Goal: Contribute content: Contribute content

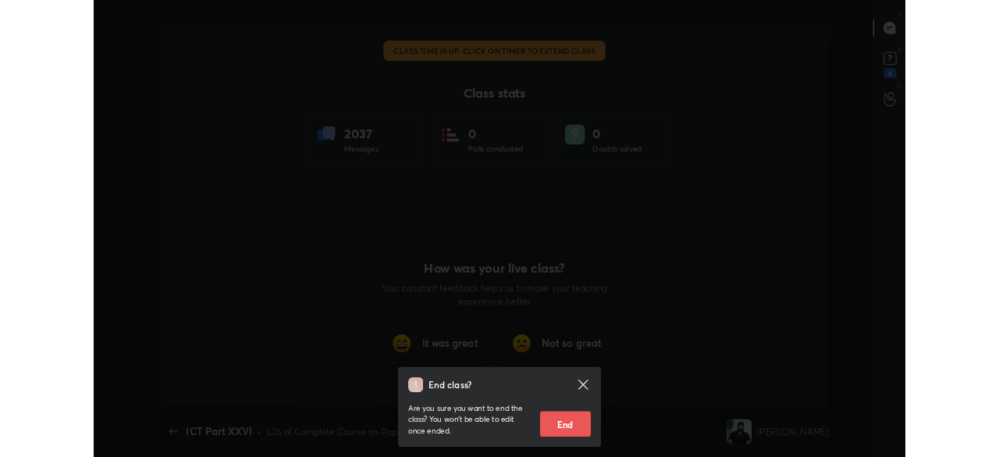
scroll to position [5, 1]
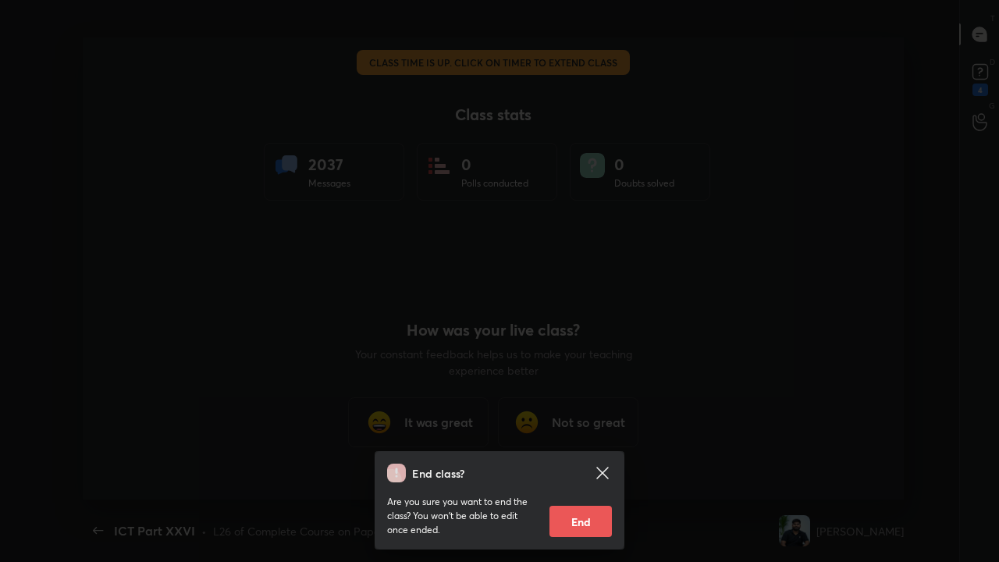
click at [599, 471] on icon at bounding box center [602, 473] width 12 height 12
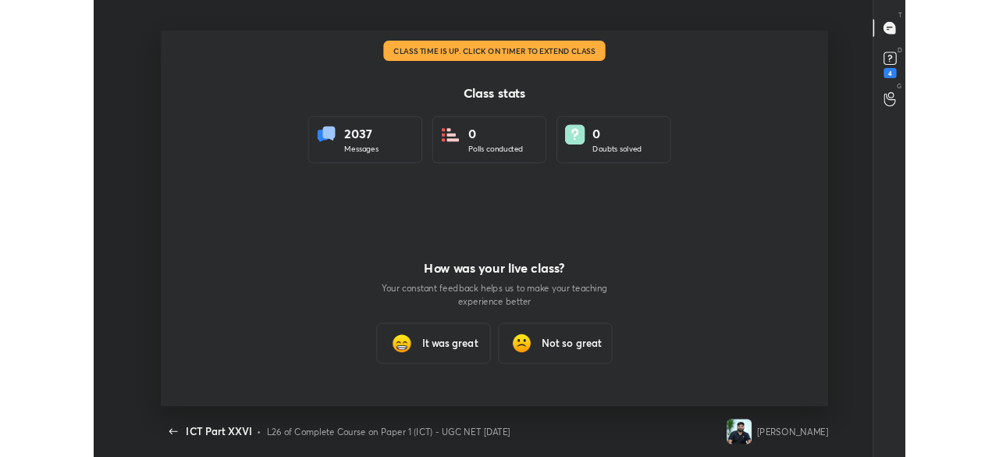
scroll to position [77701, 77072]
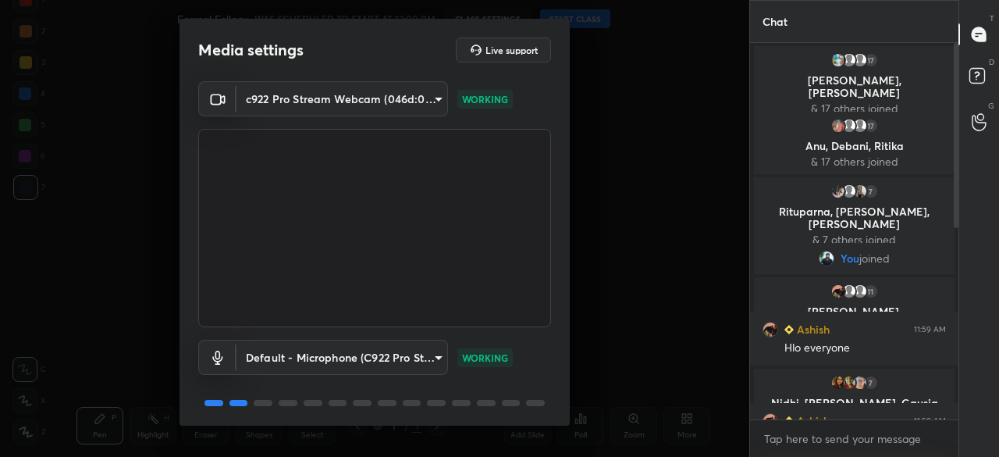
scroll to position [55, 0]
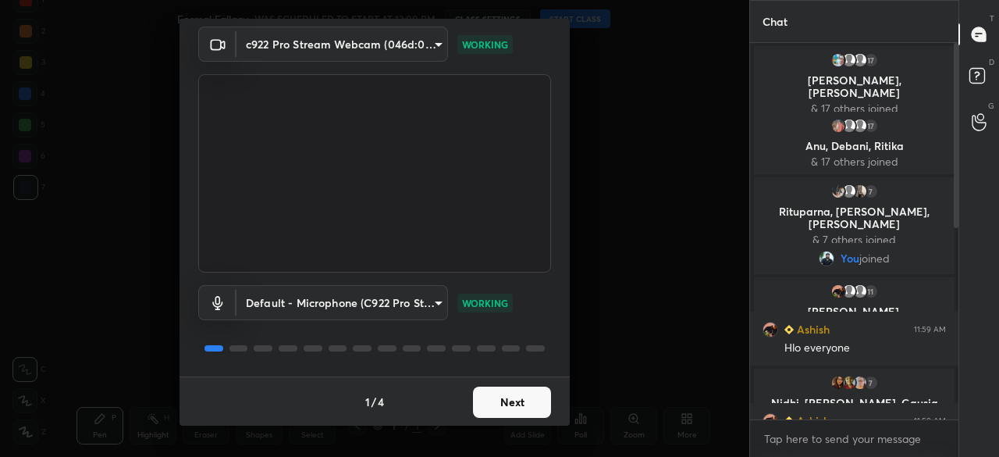
click at [518, 399] on button "Next" at bounding box center [512, 401] width 78 height 31
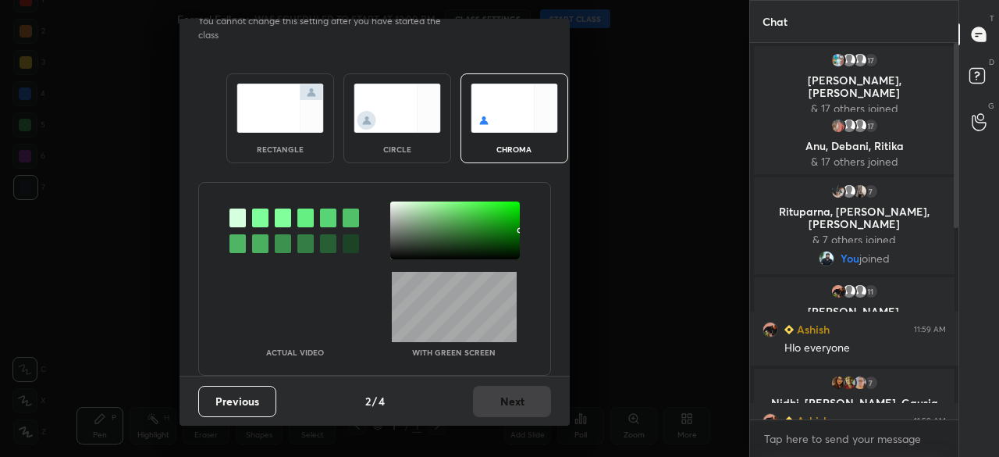
scroll to position [0, 0]
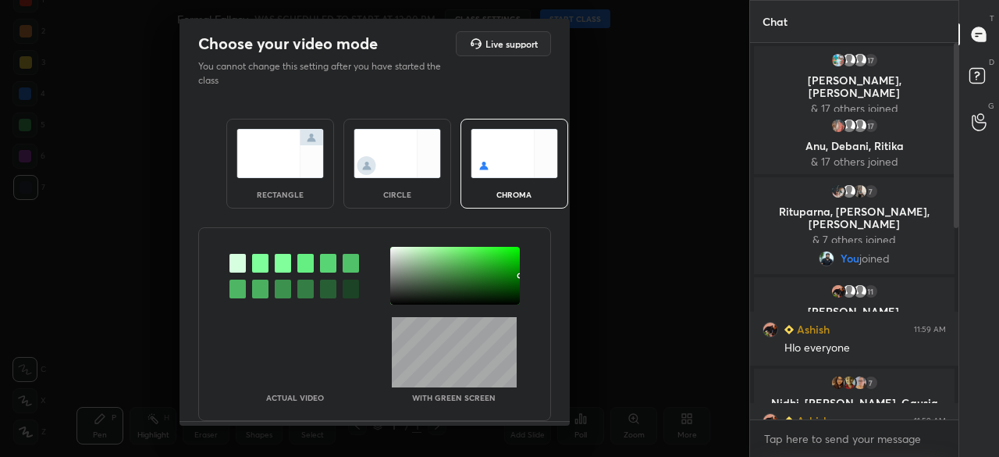
click at [503, 286] on div at bounding box center [455, 276] width 130 height 58
click at [506, 290] on div at bounding box center [455, 276] width 130 height 58
click at [509, 290] on div at bounding box center [510, 291] width 3 height 3
click at [511, 296] on div at bounding box center [455, 276] width 130 height 58
click at [511, 296] on div at bounding box center [512, 296] width 3 height 3
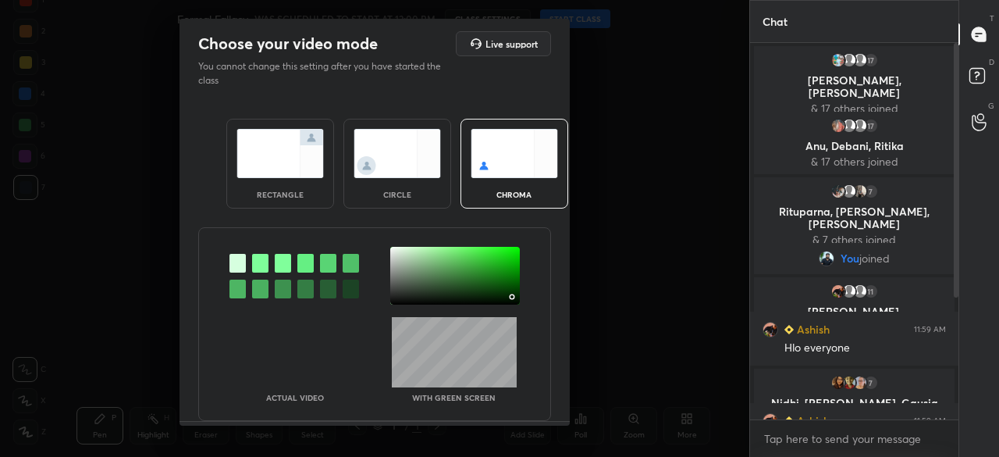
scroll to position [44, 0]
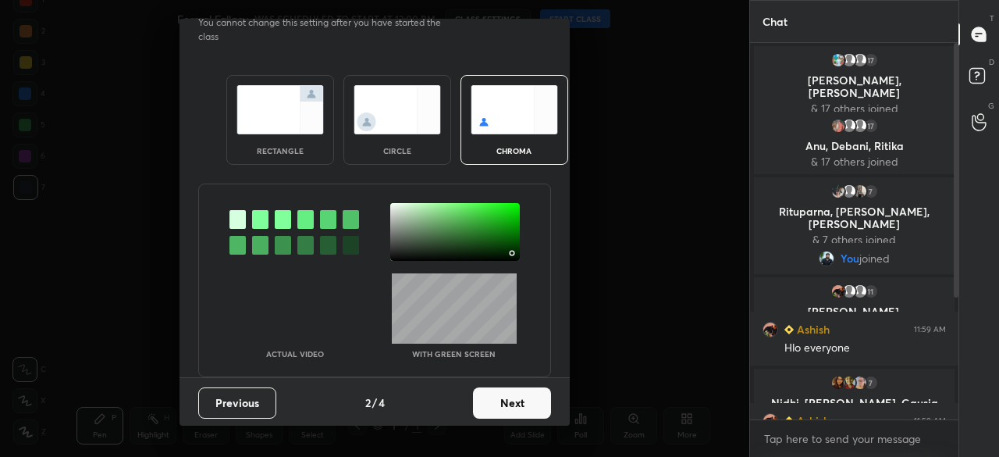
click at [532, 391] on button "Next" at bounding box center [512, 402] width 78 height 31
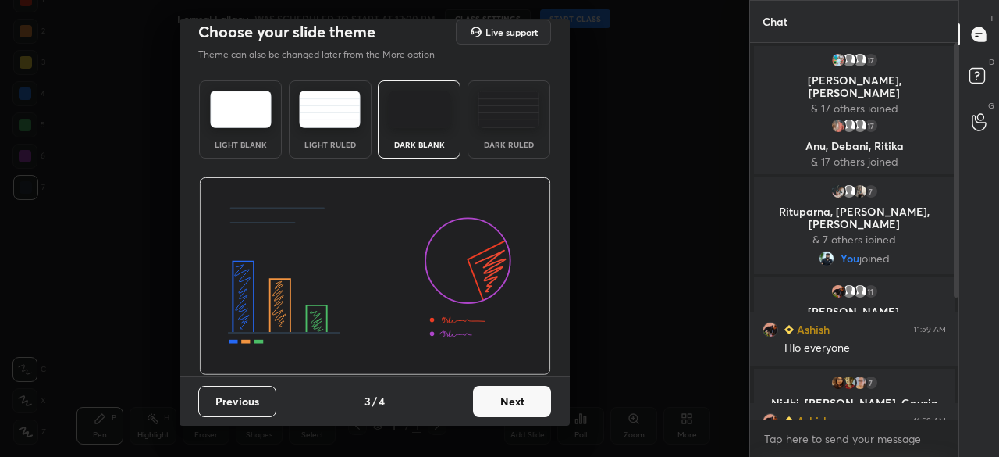
scroll to position [0, 0]
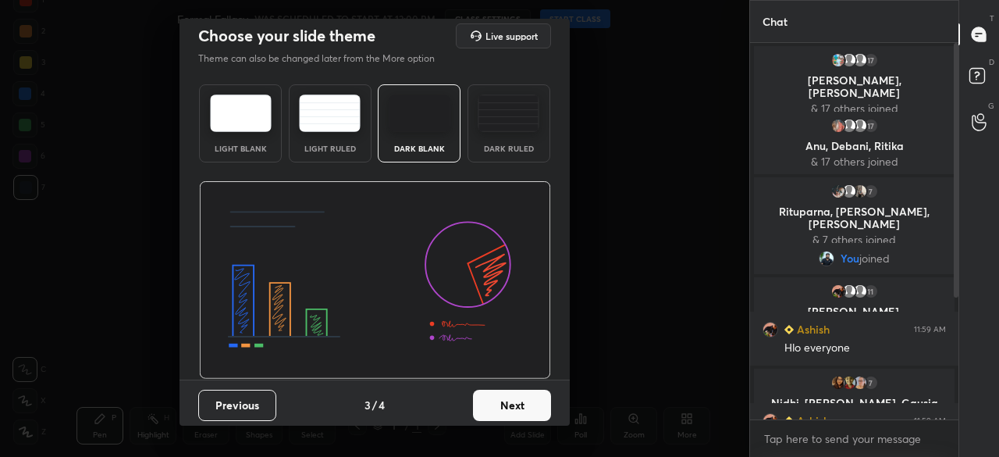
click at [538, 394] on button "Next" at bounding box center [512, 405] width 78 height 31
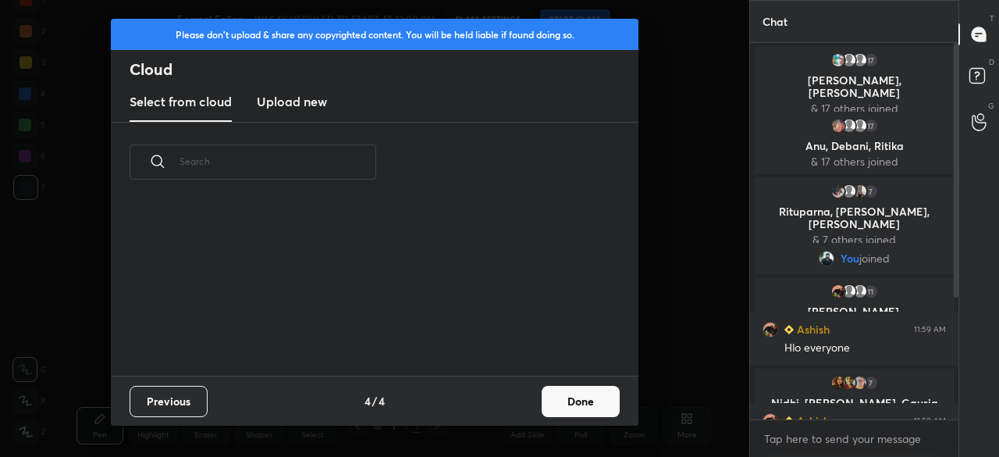
click at [581, 397] on button "Done" at bounding box center [581, 401] width 78 height 31
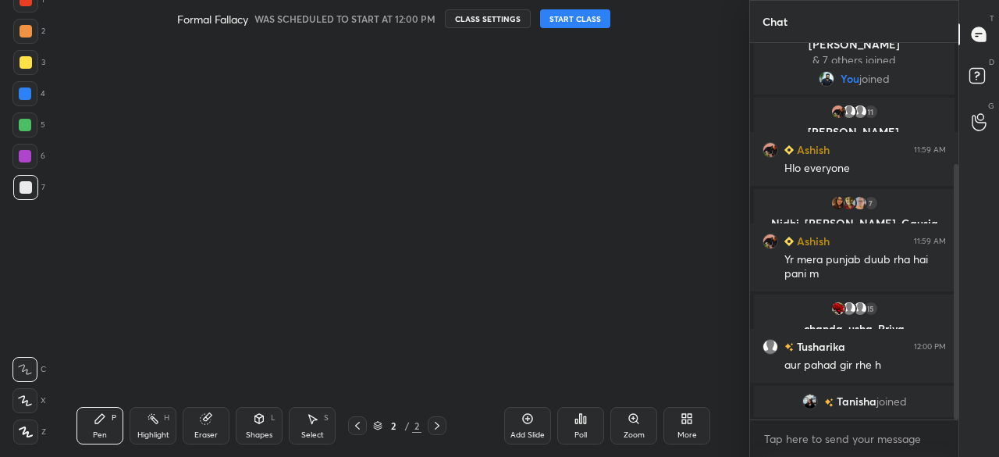
scroll to position [292, 0]
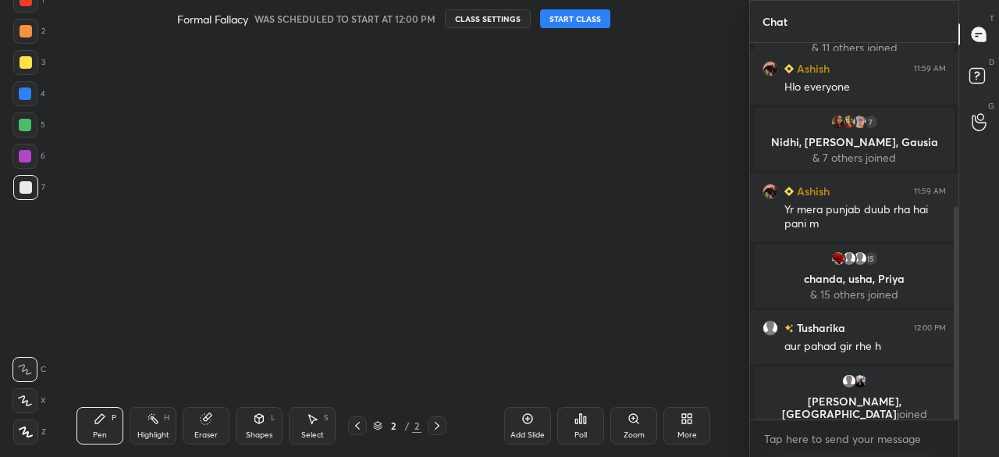
click at [582, 18] on button "START CLASS" at bounding box center [575, 18] width 70 height 19
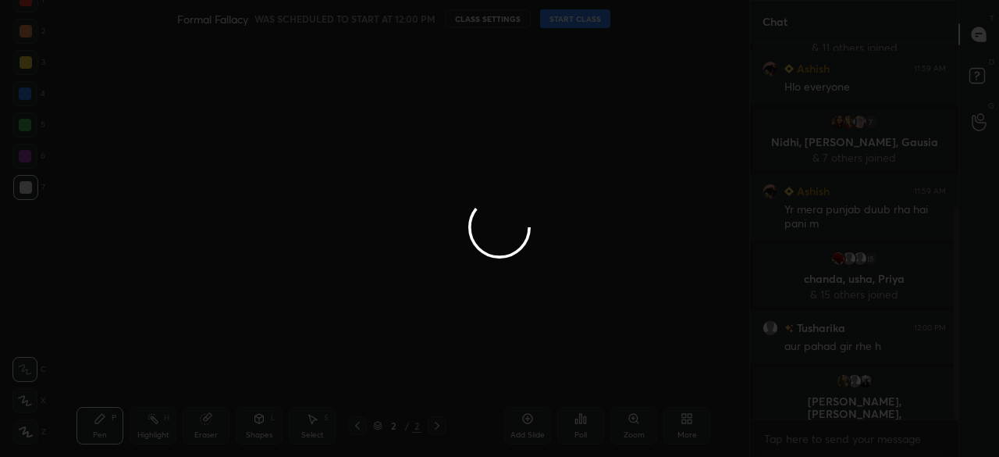
type textarea "x"
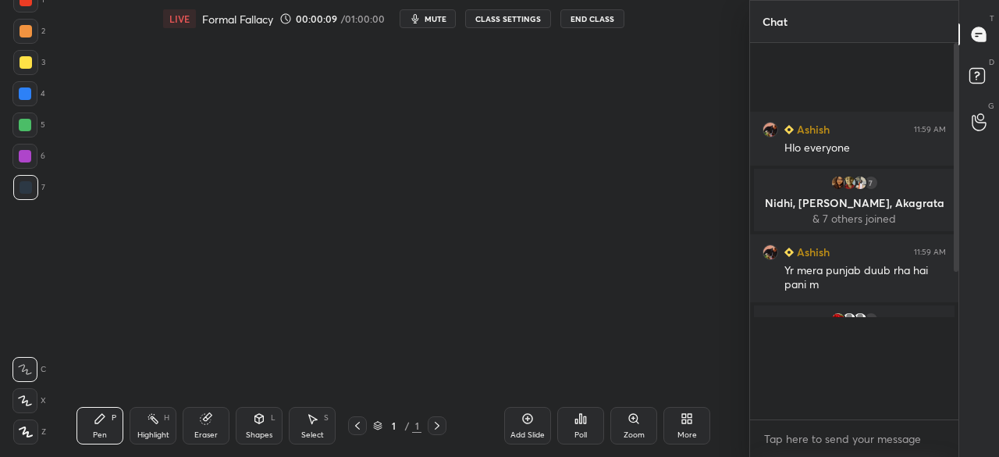
scroll to position [5, 5]
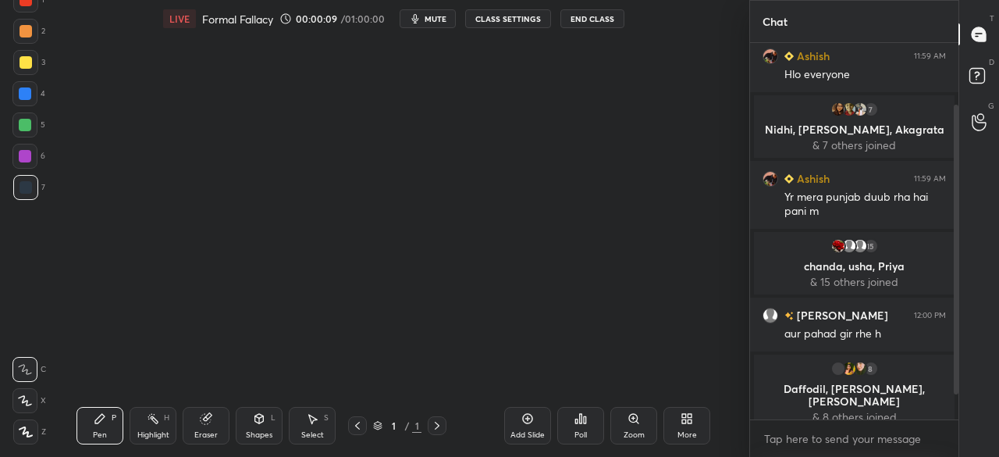
type textarea "x"
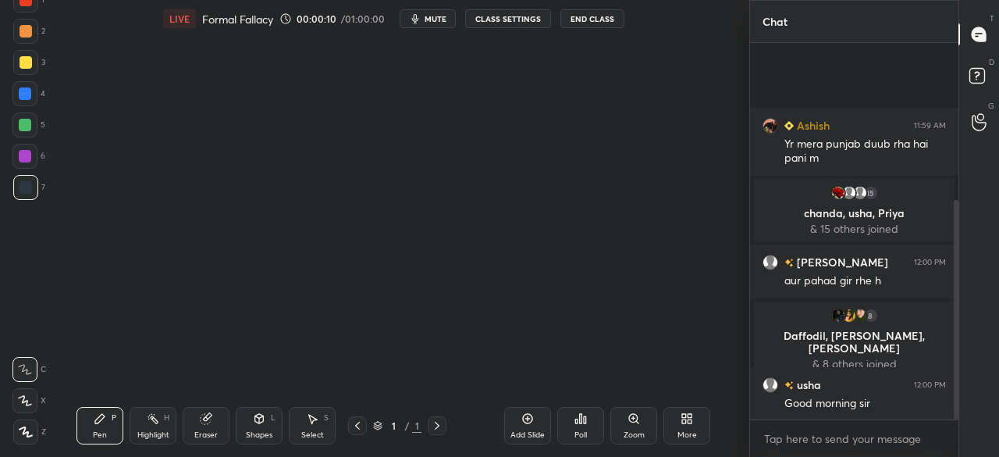
scroll to position [270, 0]
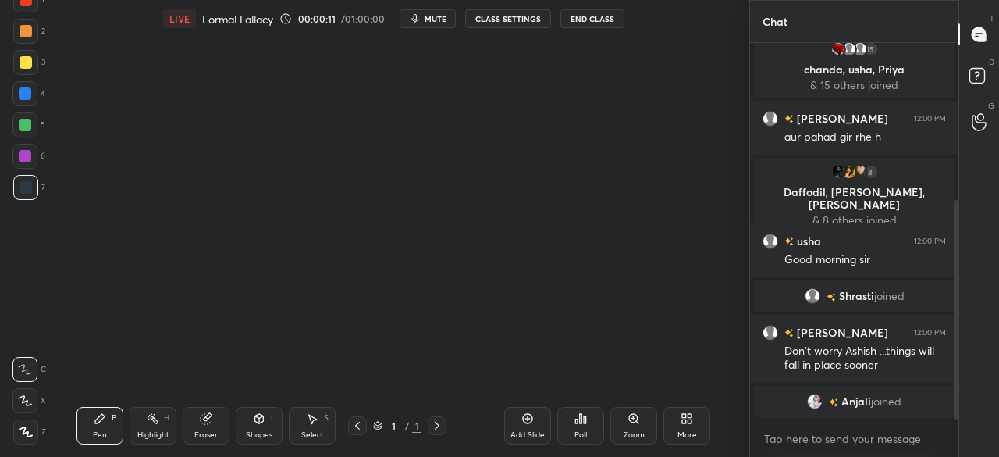
click at [27, 434] on icon at bounding box center [26, 431] width 12 height 9
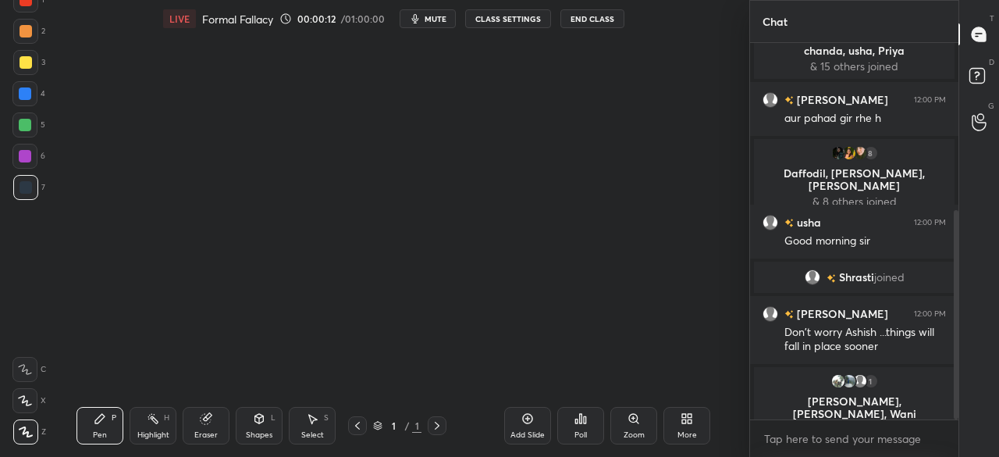
scroll to position [301, 0]
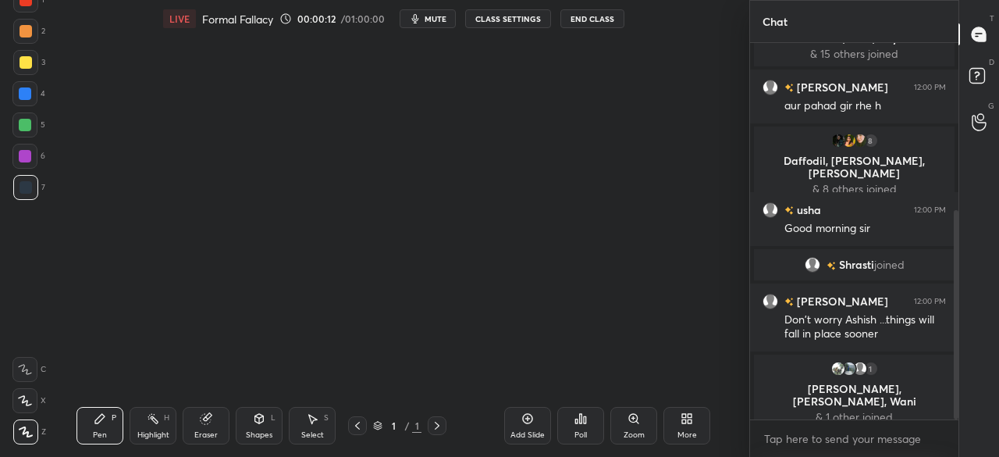
click at [500, 16] on button "CLASS SETTINGS" at bounding box center [508, 18] width 86 height 19
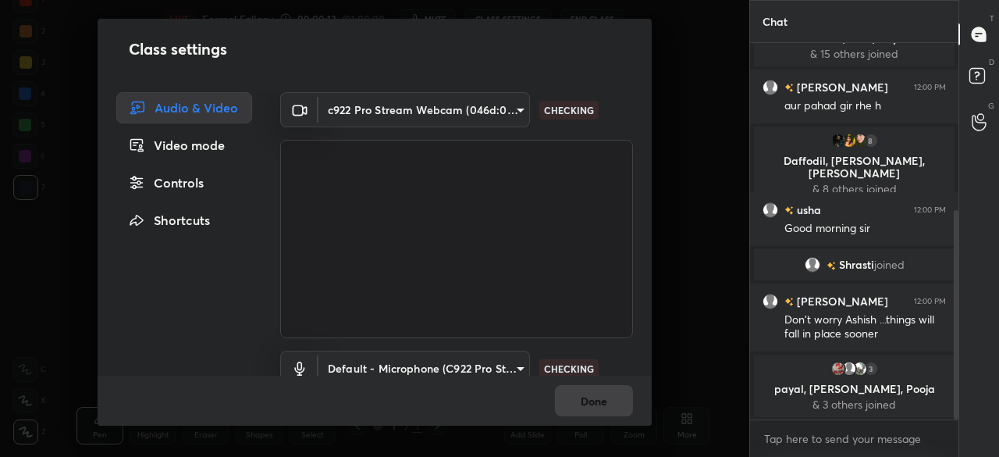
click at [429, 110] on body "1 2 3 4 5 6 7 C X Z C X Z E E Erase all H H LIVE Formal Fallacy 00:00:13 / 01:0…" at bounding box center [499, 228] width 999 height 457
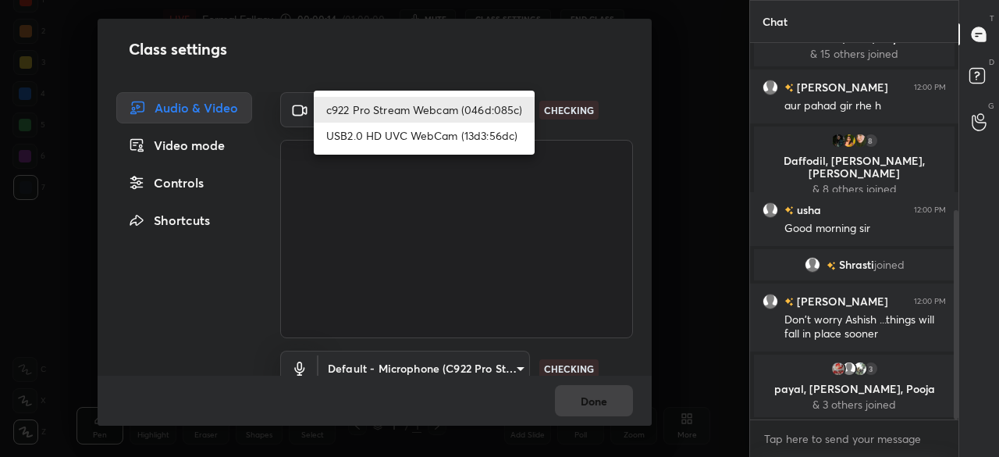
drag, startPoint x: 649, startPoint y: 116, endPoint x: 646, endPoint y: 215, distance: 99.2
click at [649, 116] on div at bounding box center [499, 228] width 999 height 457
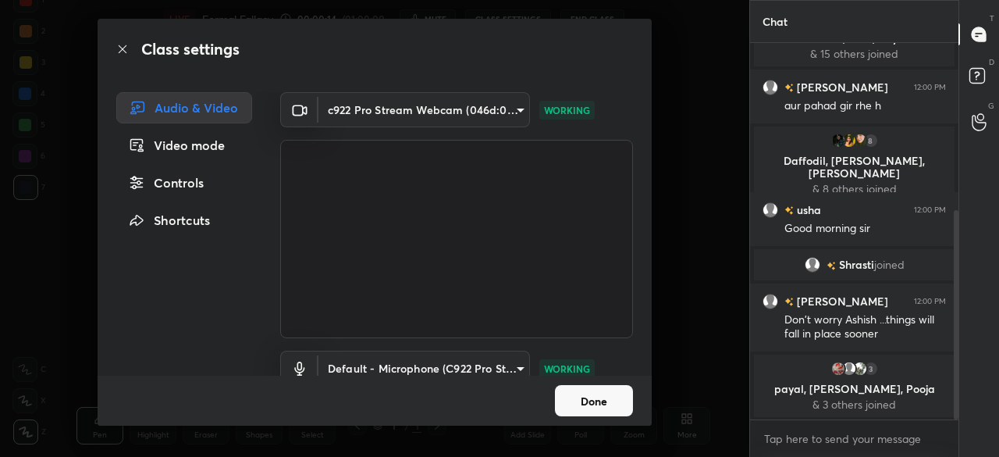
click at [589, 401] on button "Done" at bounding box center [594, 400] width 78 height 31
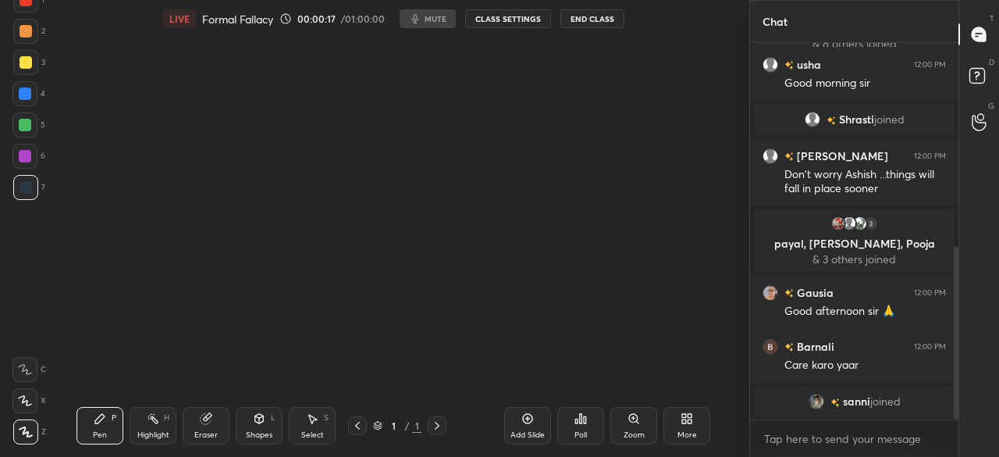
scroll to position [465, 0]
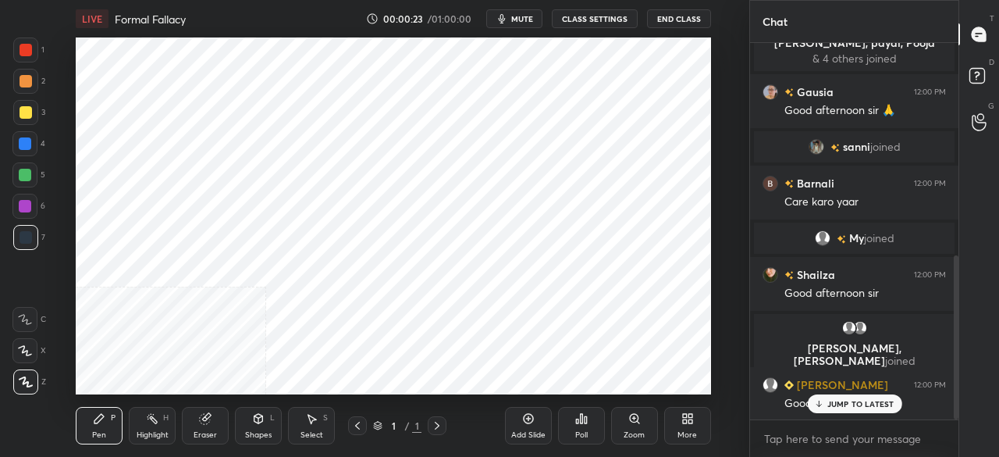
scroll to position [525, 0]
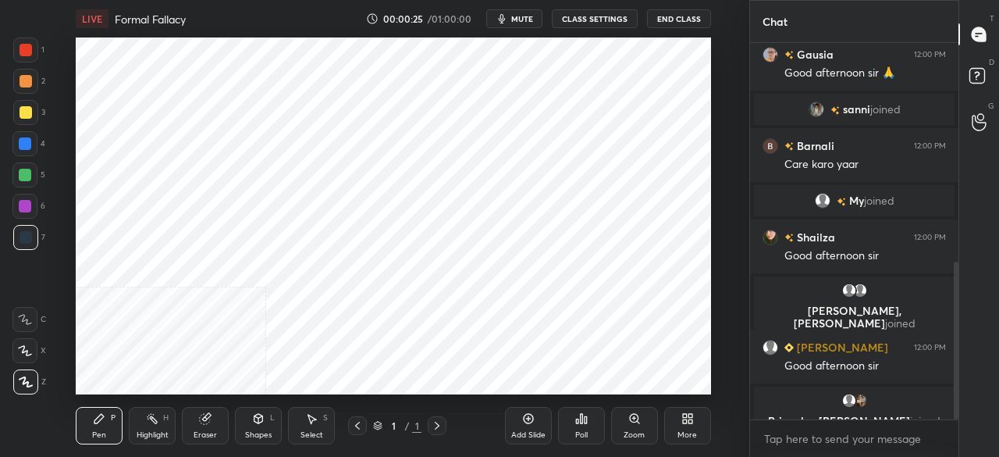
click at [685, 424] on icon at bounding box center [687, 418] width 12 height 12
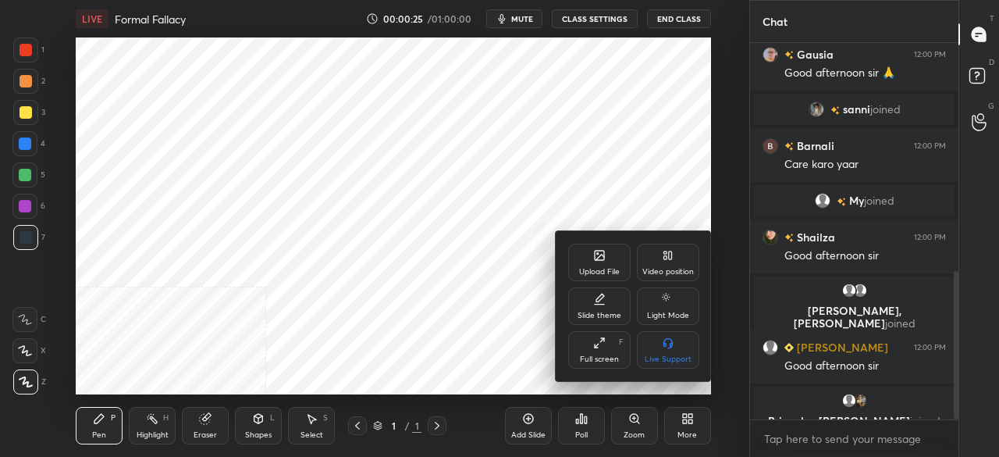
scroll to position [579, 0]
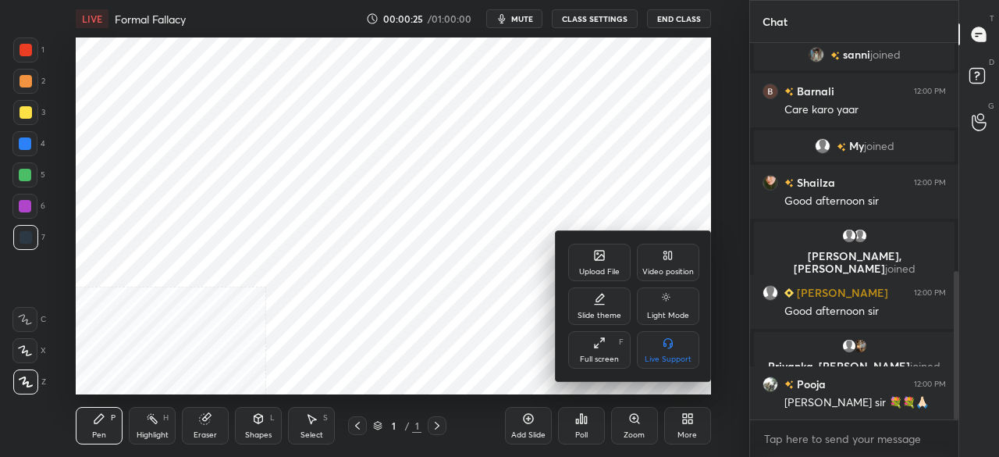
drag, startPoint x: 674, startPoint y: 263, endPoint x: 671, endPoint y: 302, distance: 39.2
click at [672, 265] on div "Video position" at bounding box center [668, 262] width 62 height 37
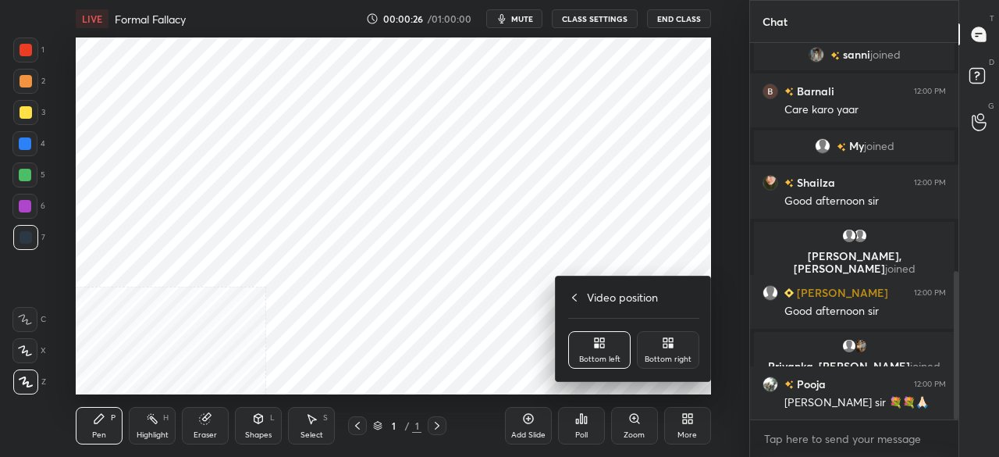
click at [671, 361] on div "Bottom right" at bounding box center [668, 359] width 47 height 8
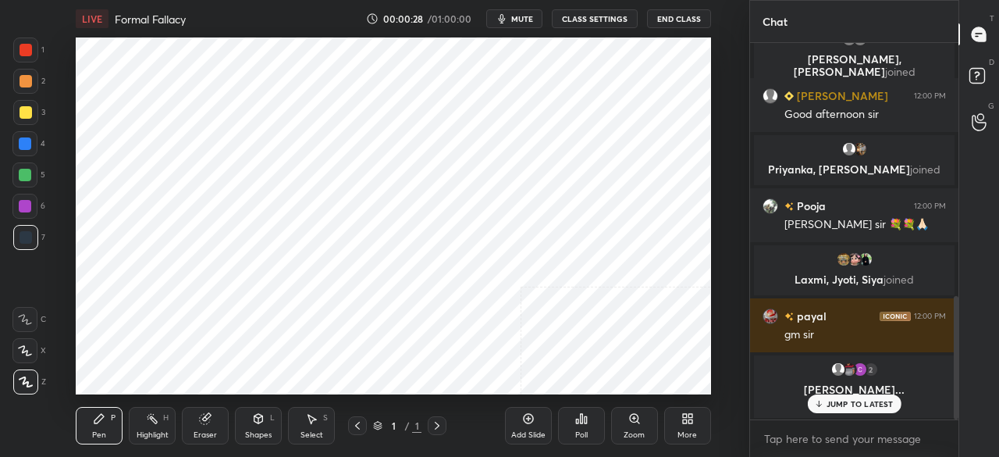
scroll to position [796, 0]
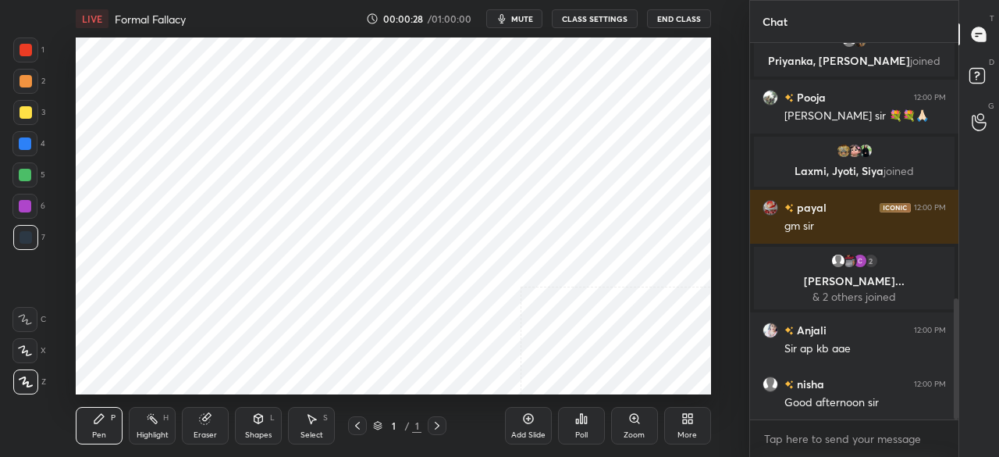
click at [30, 49] on div at bounding box center [26, 50] width 12 height 12
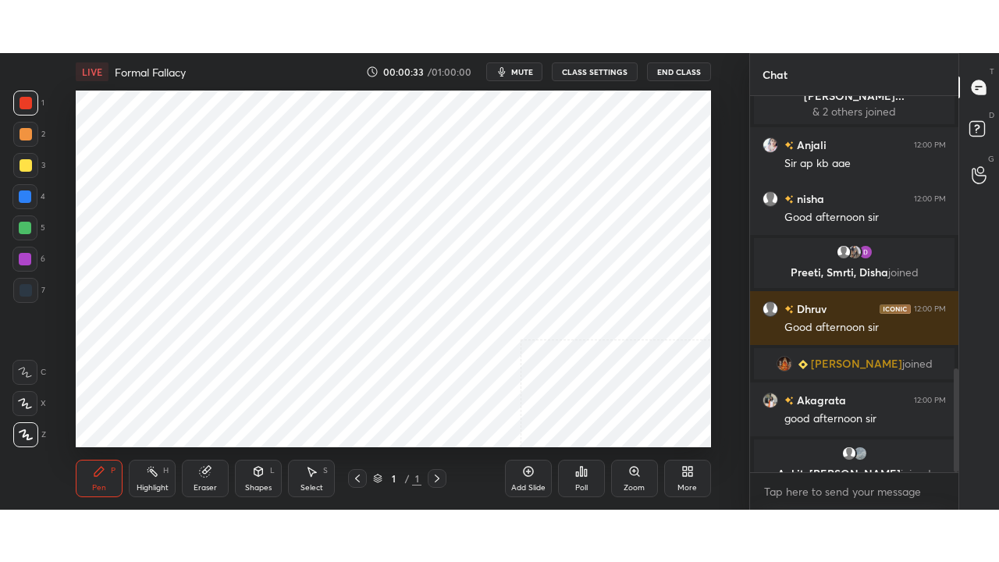
scroll to position [1021, 0]
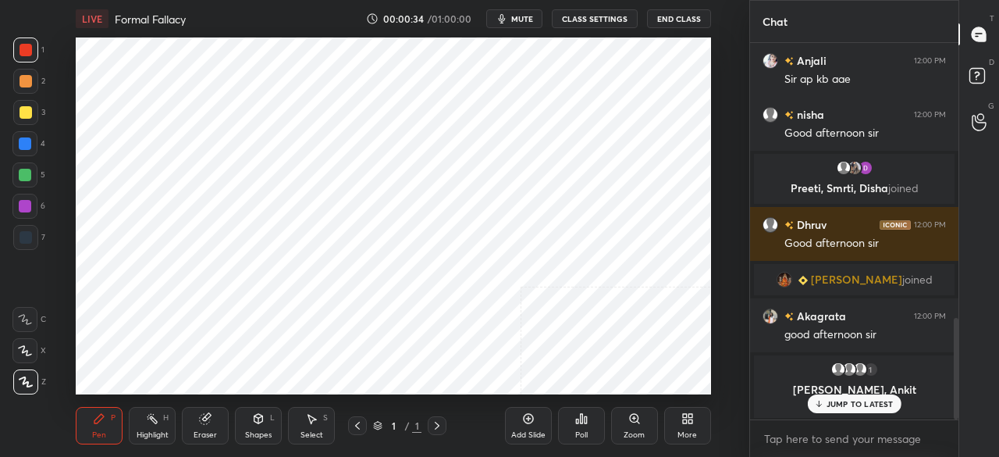
click at [518, 414] on div "Add Slide" at bounding box center [528, 425] width 47 height 37
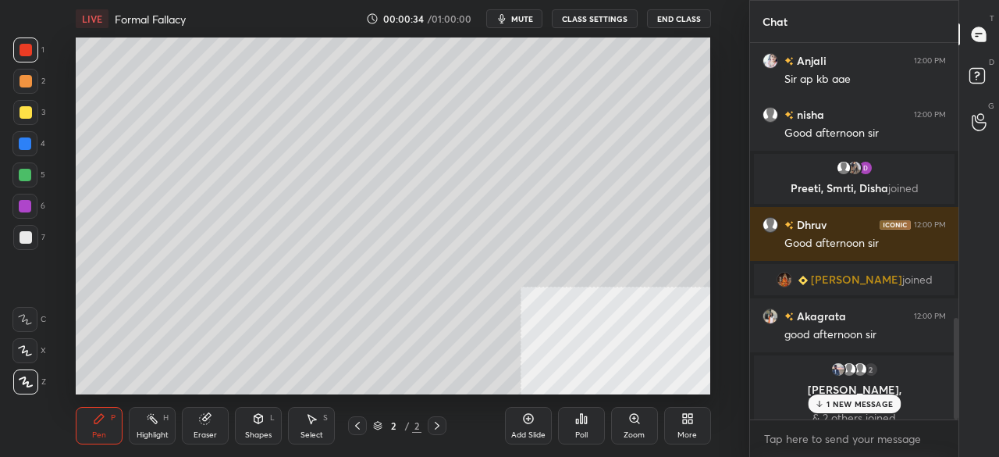
click at [690, 424] on icon at bounding box center [687, 418] width 12 height 12
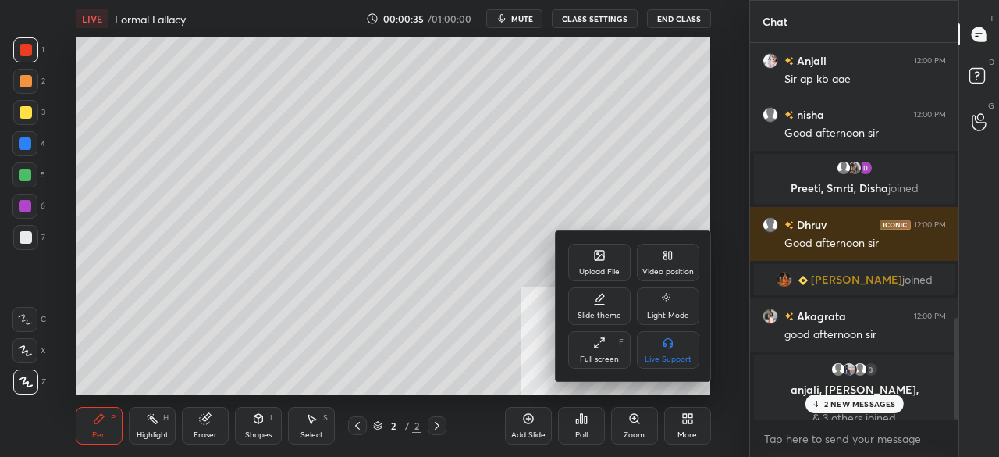
click at [600, 349] on div "Full screen F" at bounding box center [599, 349] width 62 height 37
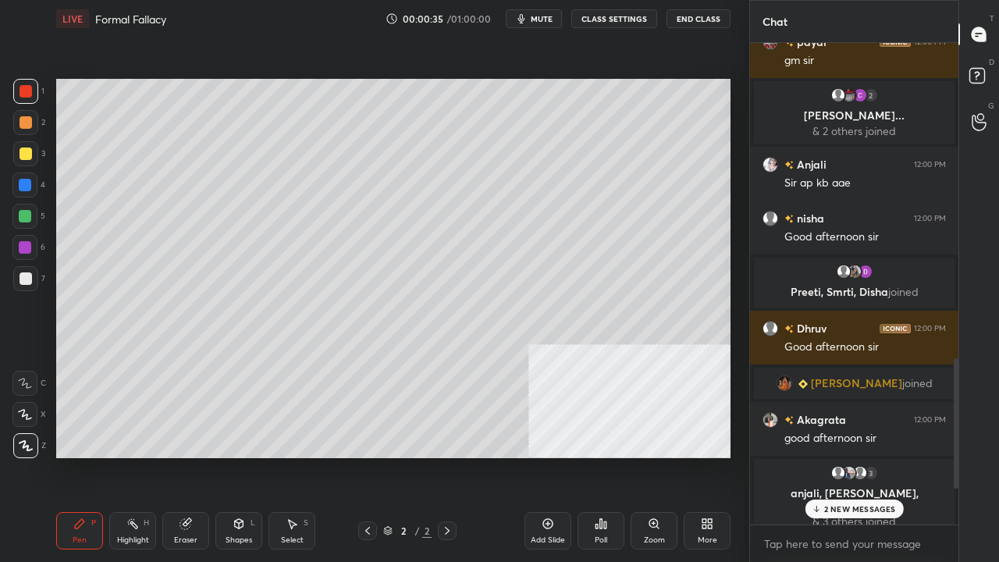
scroll to position [0, 0]
click at [703, 456] on icon at bounding box center [705, 527] width 4 height 4
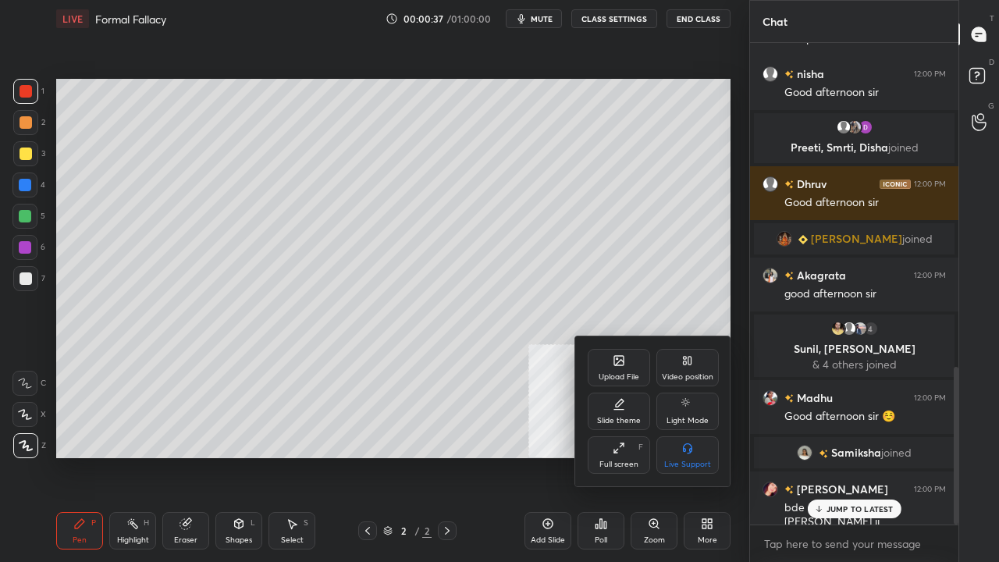
click at [617, 366] on icon at bounding box center [619, 360] width 12 height 12
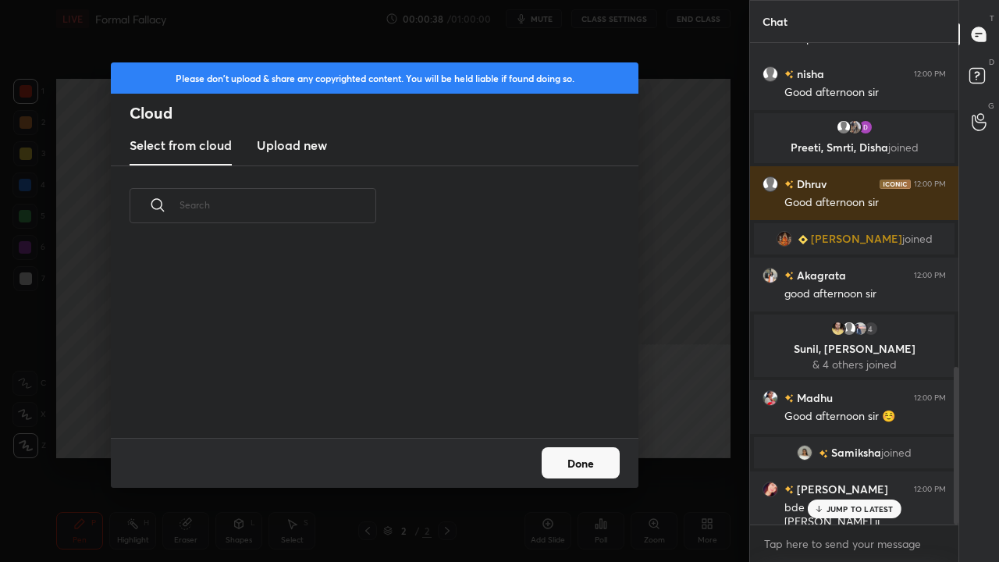
click at [309, 139] on h3 "Upload new" at bounding box center [292, 145] width 70 height 19
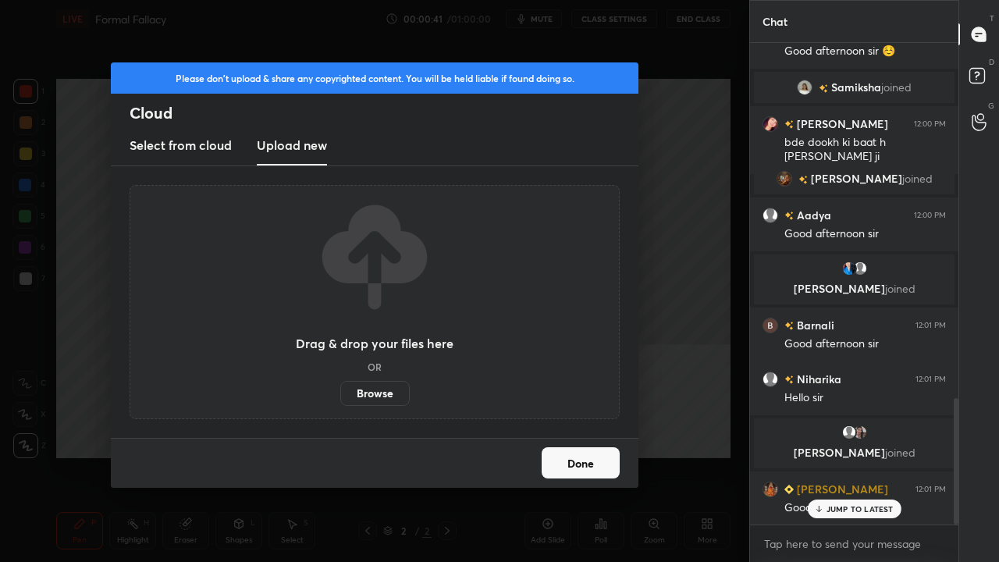
drag, startPoint x: 382, startPoint y: 397, endPoint x: 384, endPoint y: 327, distance: 69.5
click at [384, 397] on label "Browse" at bounding box center [374, 393] width 69 height 25
click at [340, 397] on input "Browse" at bounding box center [340, 393] width 0 height 25
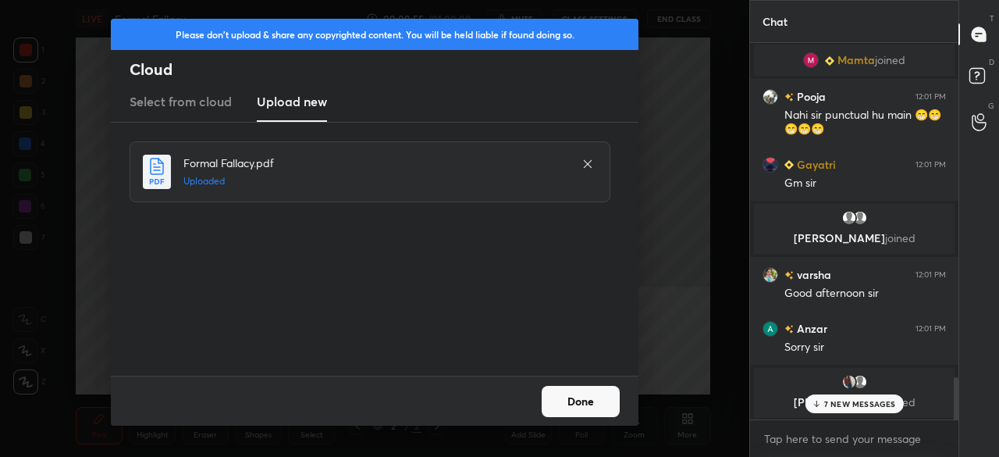
click at [585, 400] on button "Done" at bounding box center [581, 401] width 78 height 31
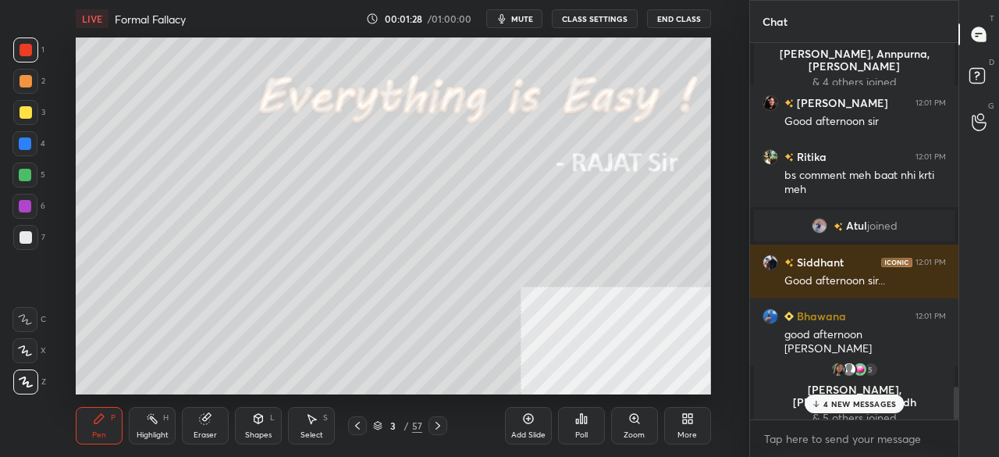
click at [360, 429] on icon at bounding box center [357, 425] width 12 height 12
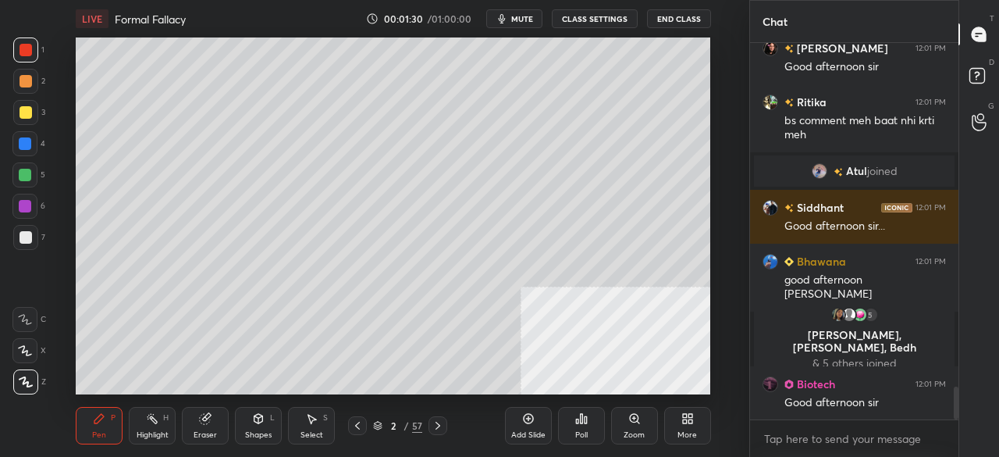
click at [19, 242] on div at bounding box center [25, 237] width 25 height 25
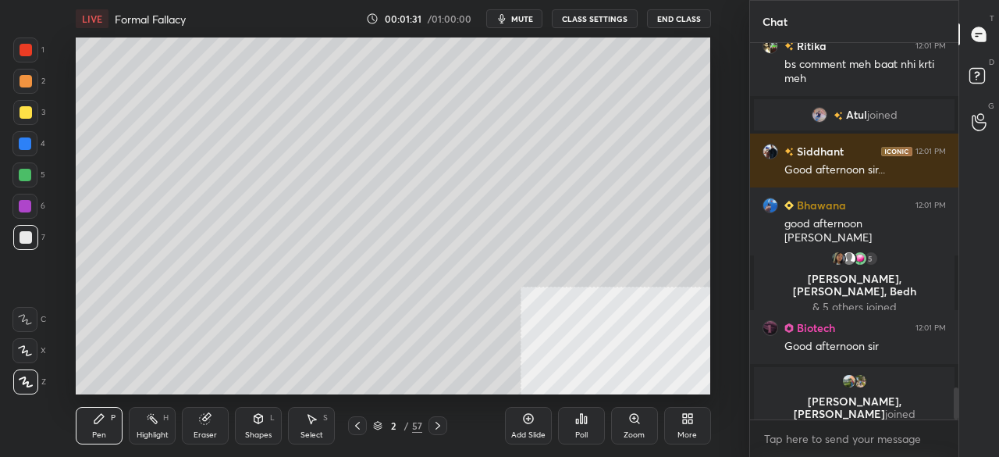
click at [25, 52] on div at bounding box center [26, 50] width 12 height 12
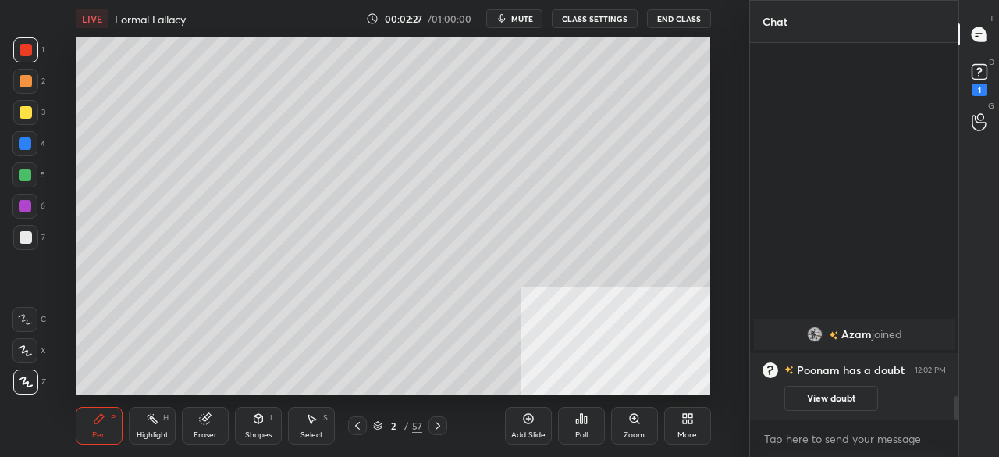
scroll to position [799, 0]
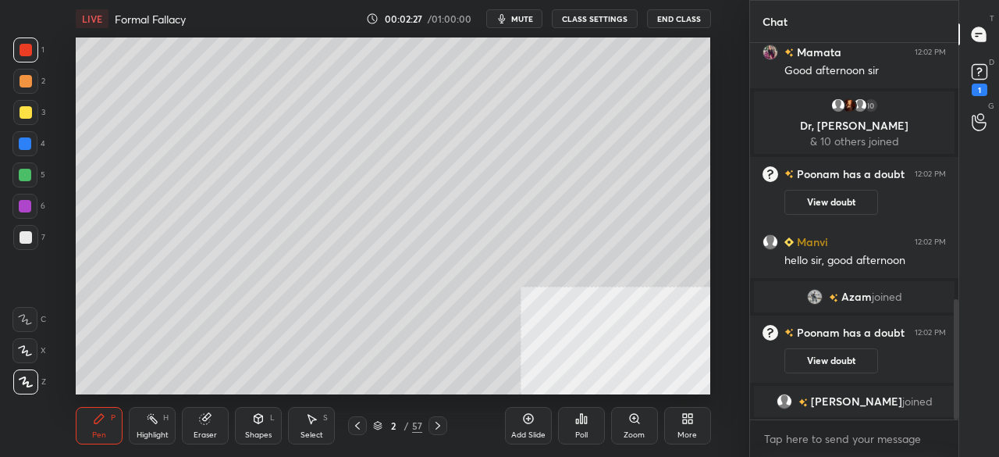
click at [266, 422] on div "Shapes L" at bounding box center [258, 425] width 47 height 37
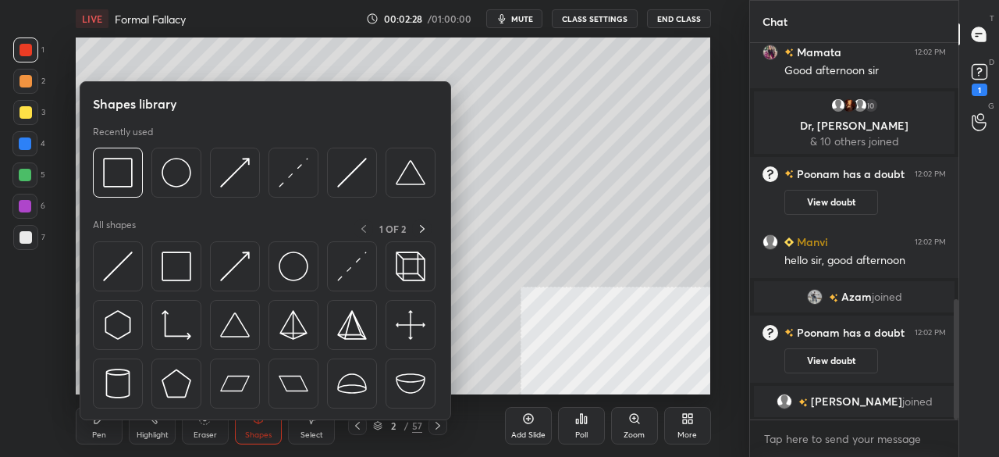
scroll to position [832, 0]
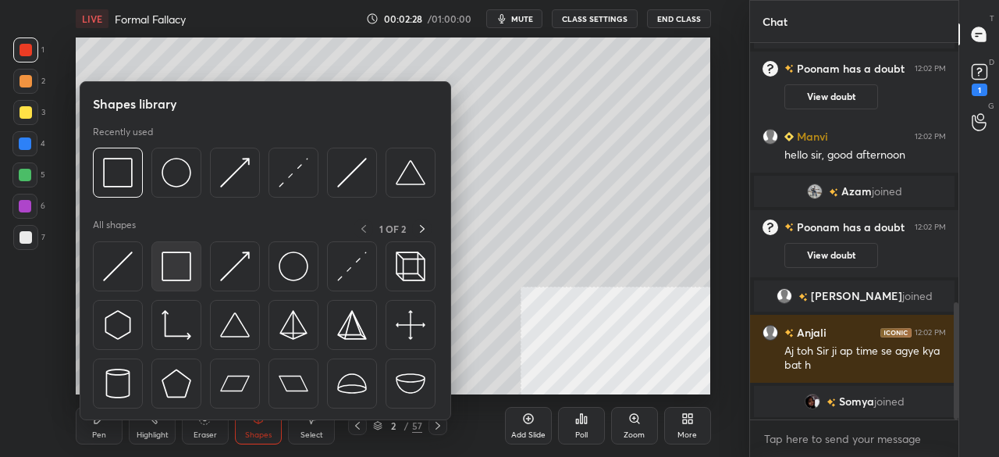
click at [170, 275] on img at bounding box center [177, 266] width 30 height 30
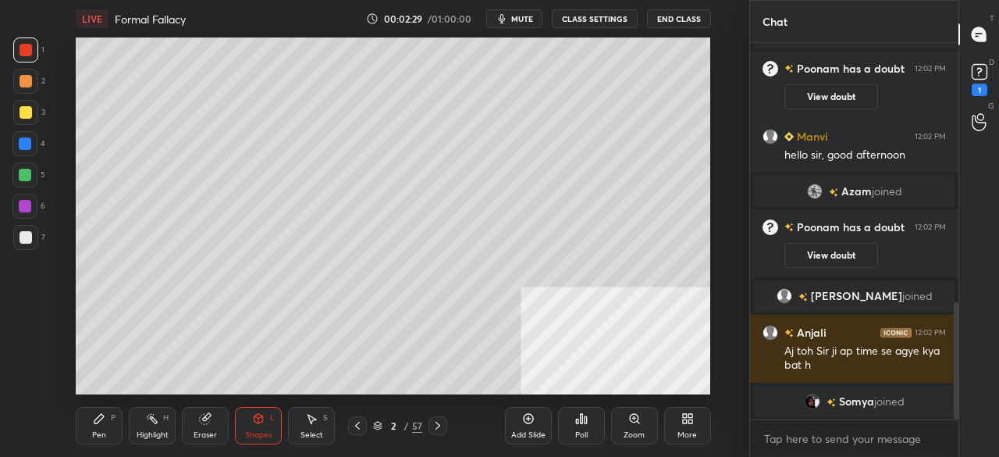
click at [33, 241] on div at bounding box center [25, 237] width 25 height 25
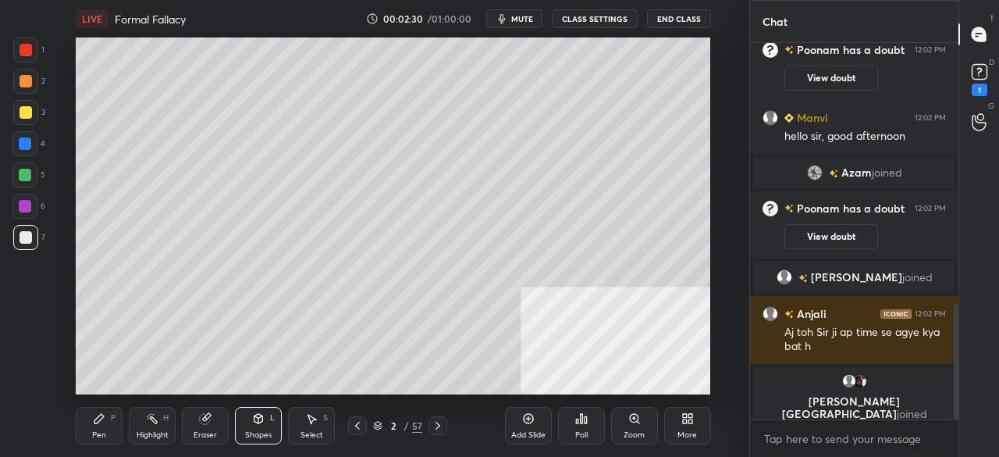
click at [291, 35] on div "LIVE Formal Fallacy" at bounding box center [217, 18] width 283 height 37
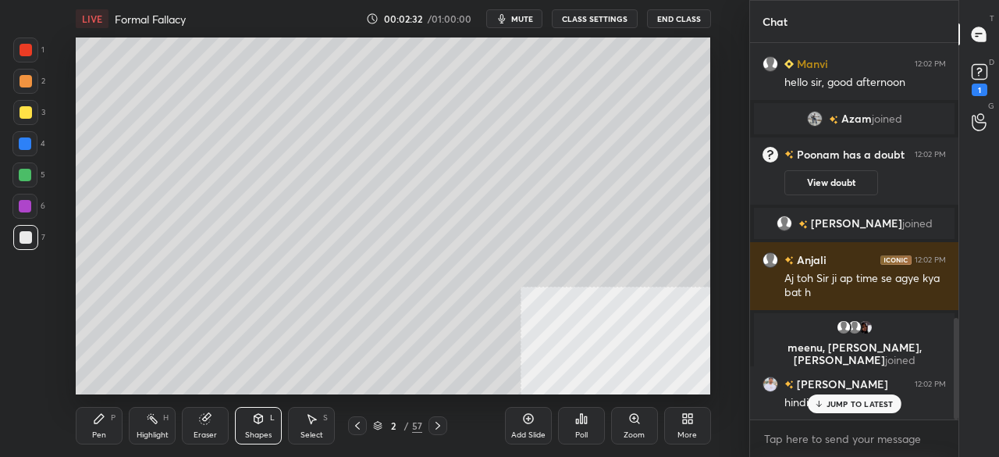
scroll to position [1024, 0]
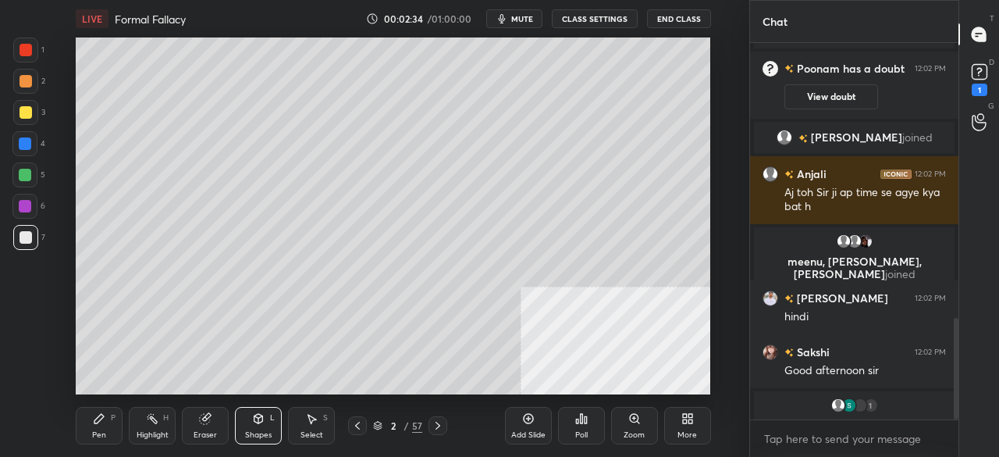
click at [109, 437] on div "Pen P" at bounding box center [99, 425] width 47 height 37
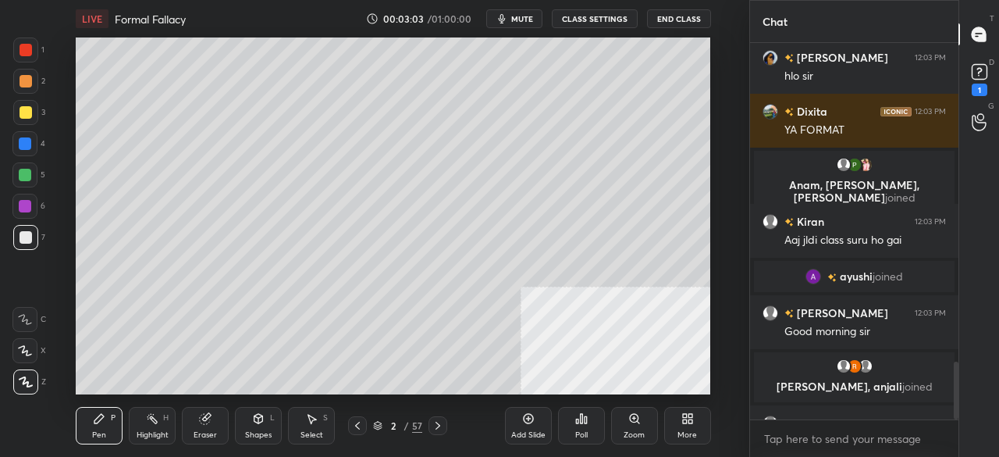
scroll to position [2086, 0]
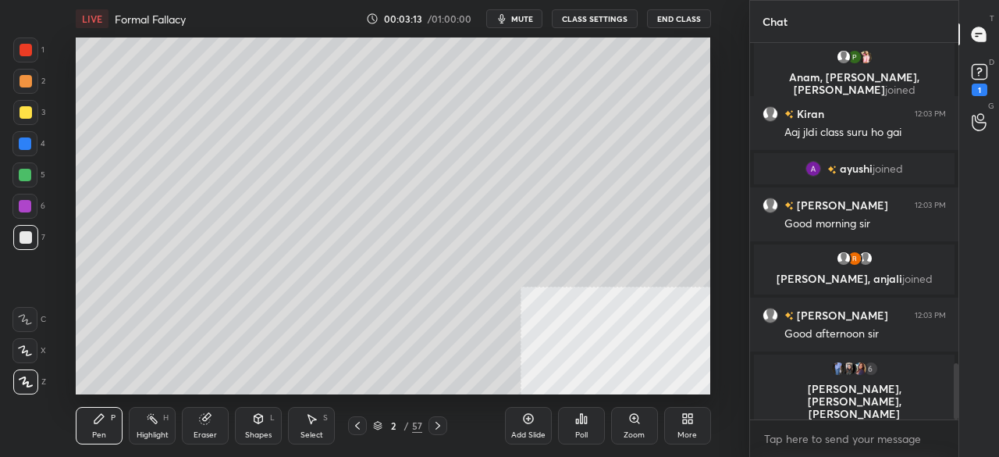
click at [22, 114] on div at bounding box center [26, 112] width 12 height 12
click at [681, 418] on icon at bounding box center [687, 418] width 12 height 12
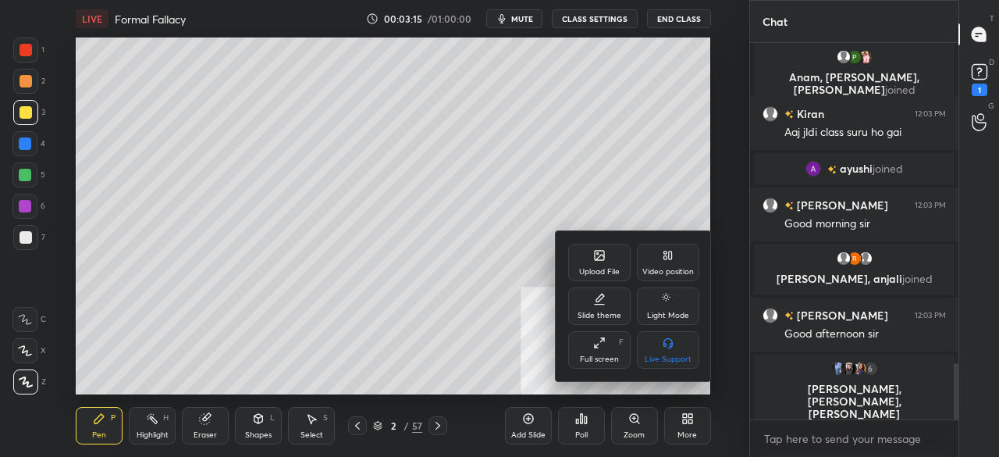
click at [607, 357] on div "Full screen" at bounding box center [599, 359] width 39 height 8
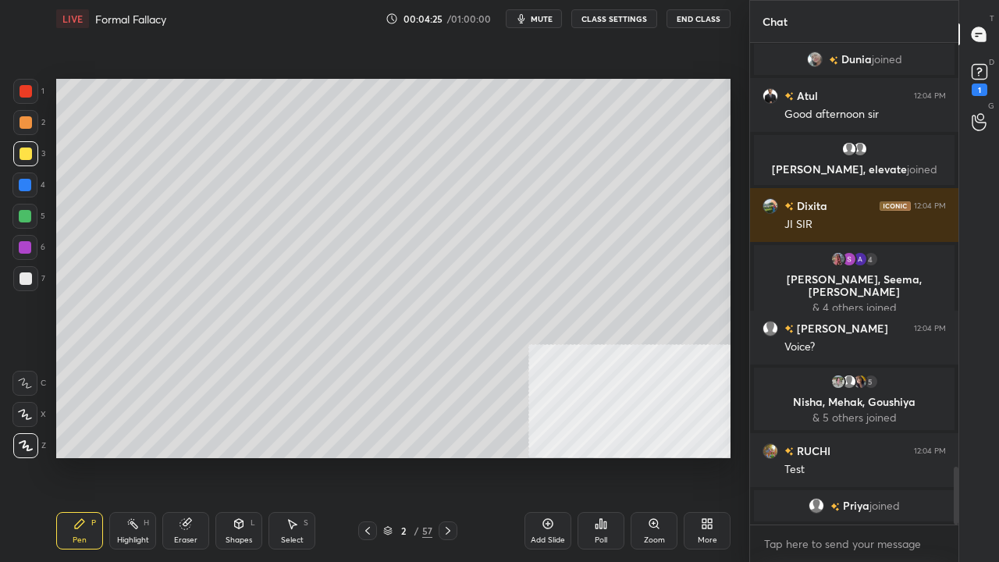
scroll to position [3545, 0]
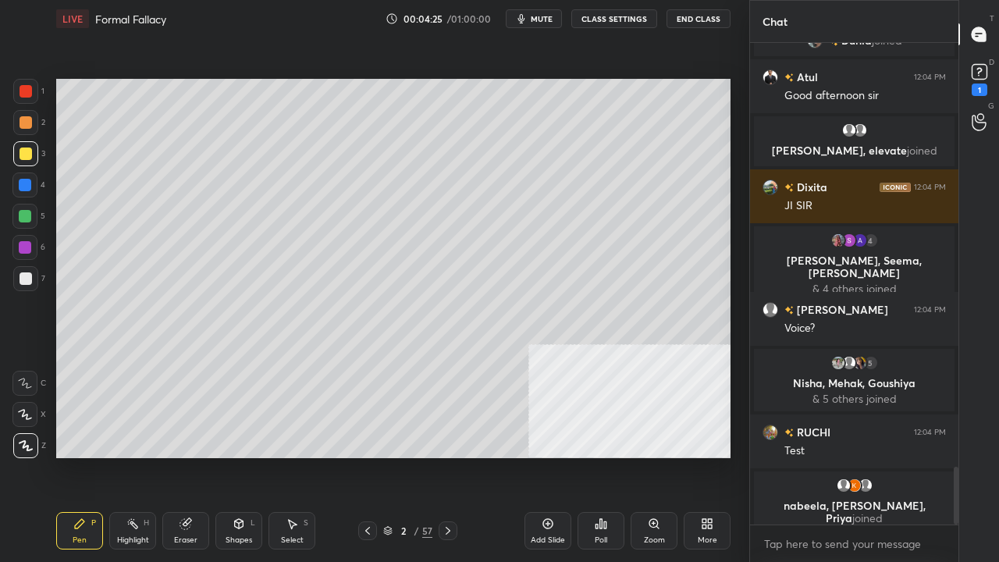
click at [29, 283] on div at bounding box center [26, 278] width 12 height 12
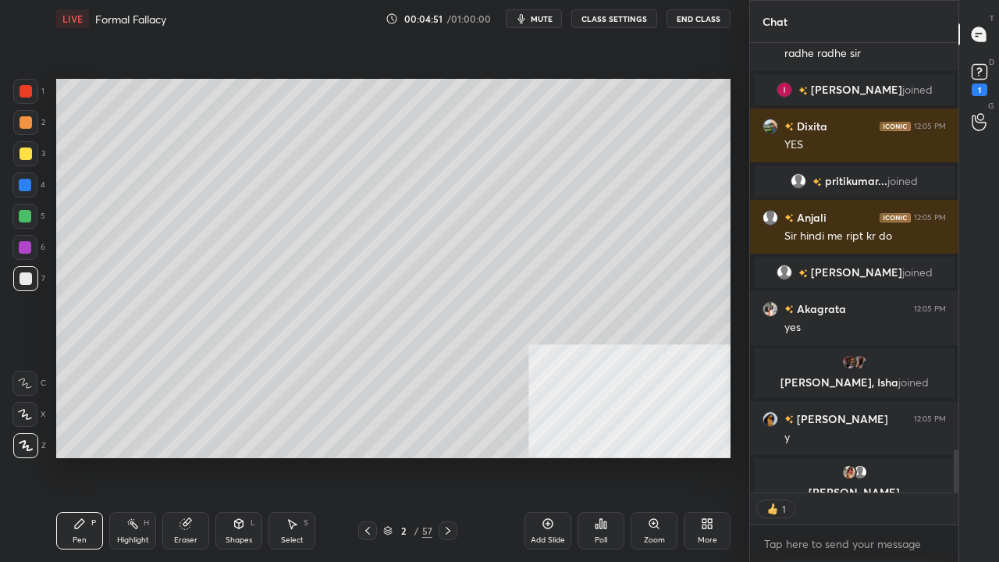
scroll to position [4254, 0]
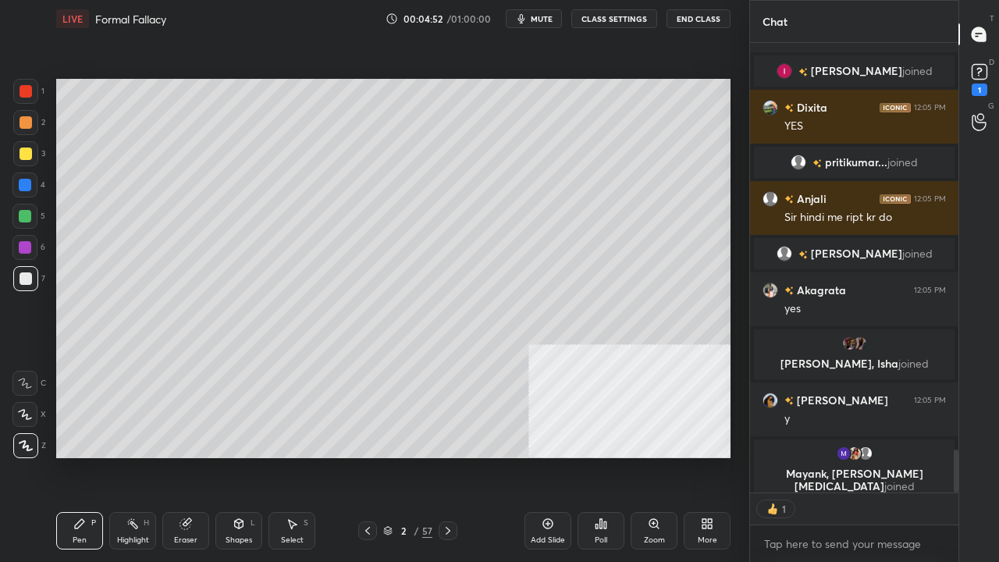
click at [186, 456] on icon at bounding box center [185, 524] width 10 height 10
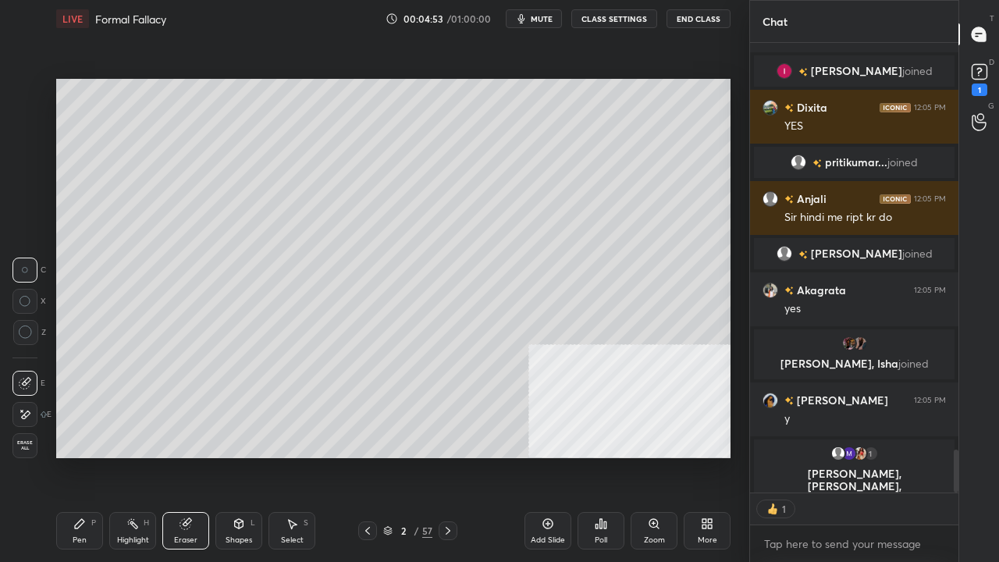
scroll to position [4267, 0]
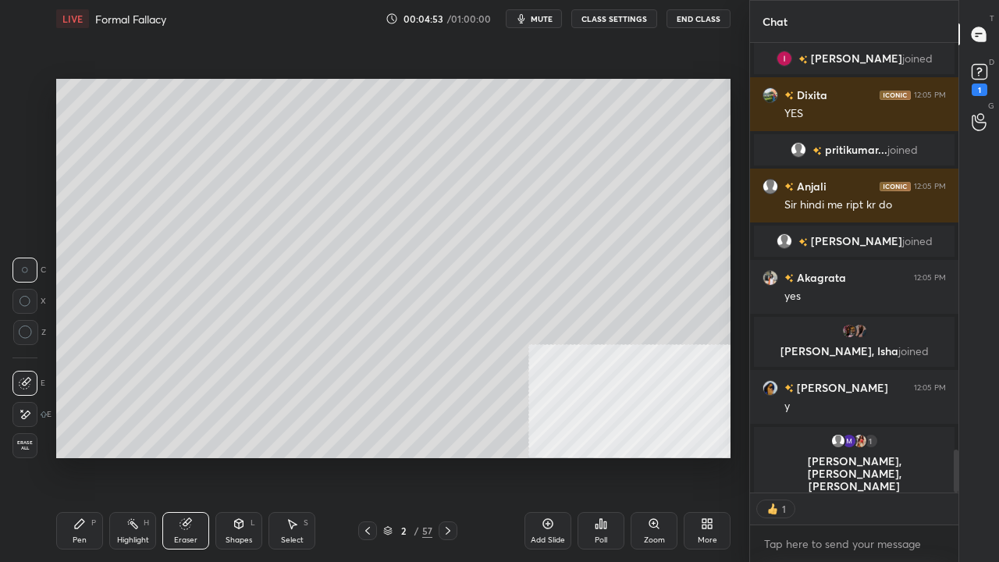
click at [23, 337] on icon at bounding box center [26, 333] width 14 height 14
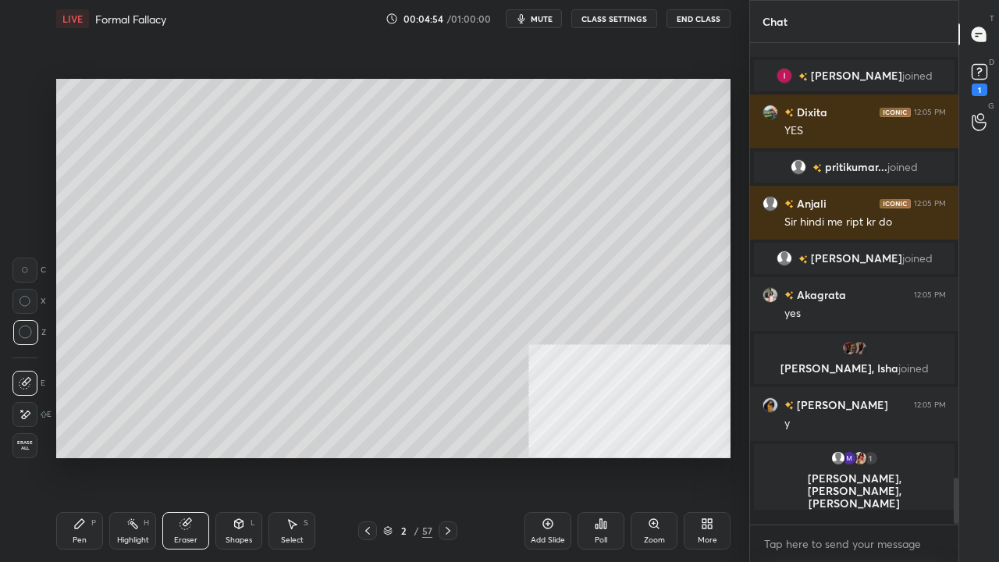
scroll to position [5, 5]
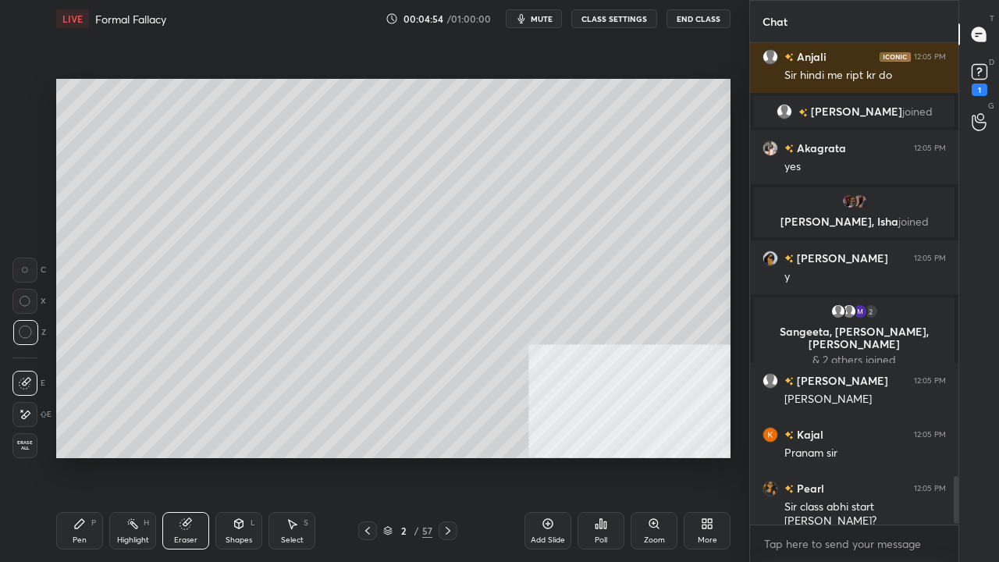
drag, startPoint x: 25, startPoint y: 411, endPoint x: 52, endPoint y: 392, distance: 32.5
click at [28, 409] on icon at bounding box center [25, 414] width 12 height 13
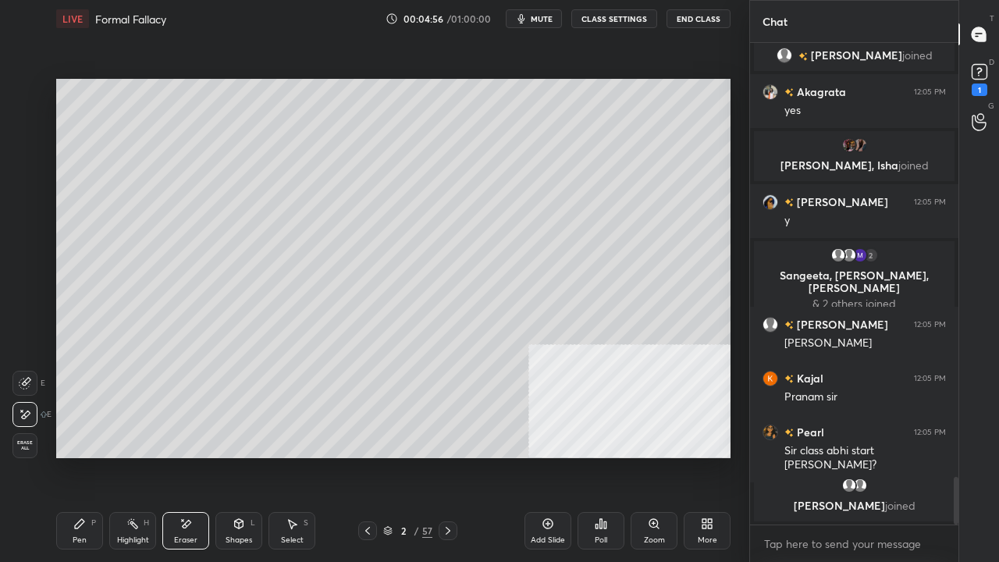
click at [83, 456] on icon at bounding box center [79, 524] width 12 height 12
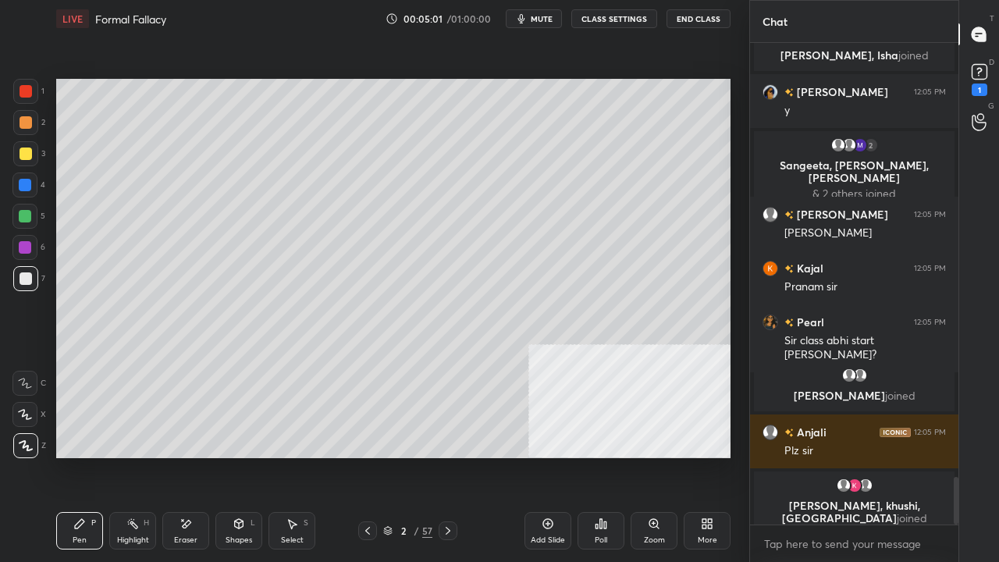
click at [31, 92] on div at bounding box center [26, 91] width 12 height 12
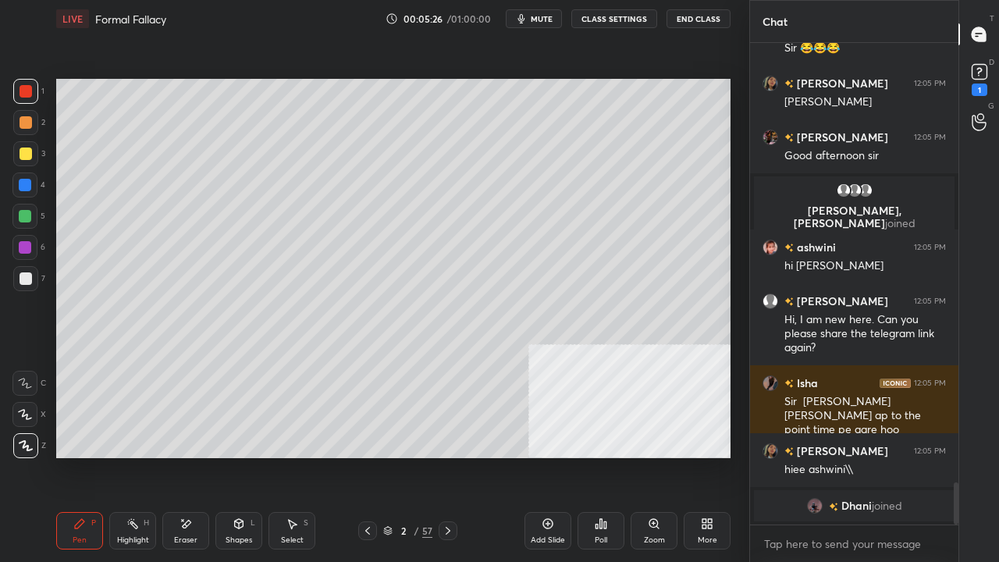
click at [22, 279] on div at bounding box center [26, 278] width 12 height 12
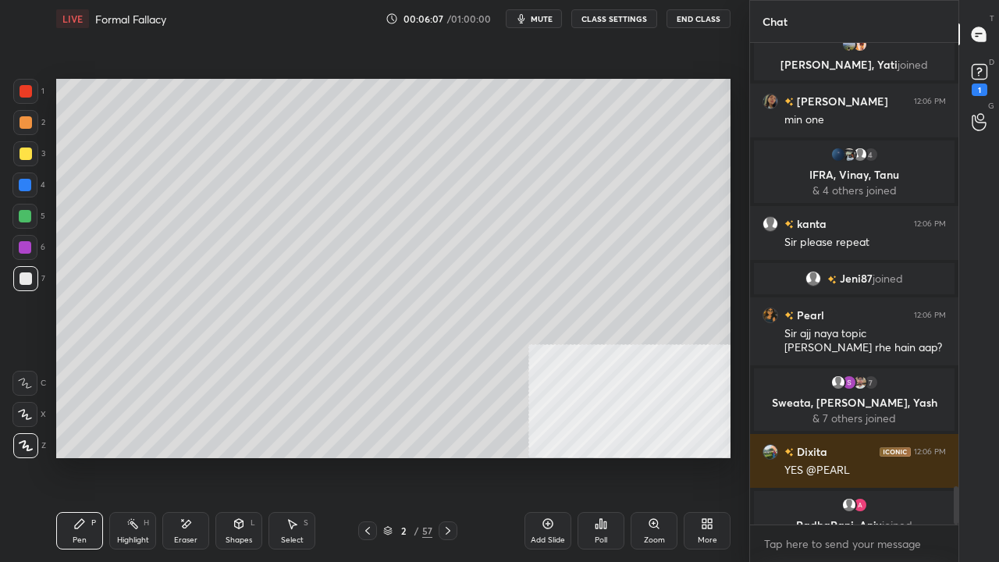
scroll to position [5566, 0]
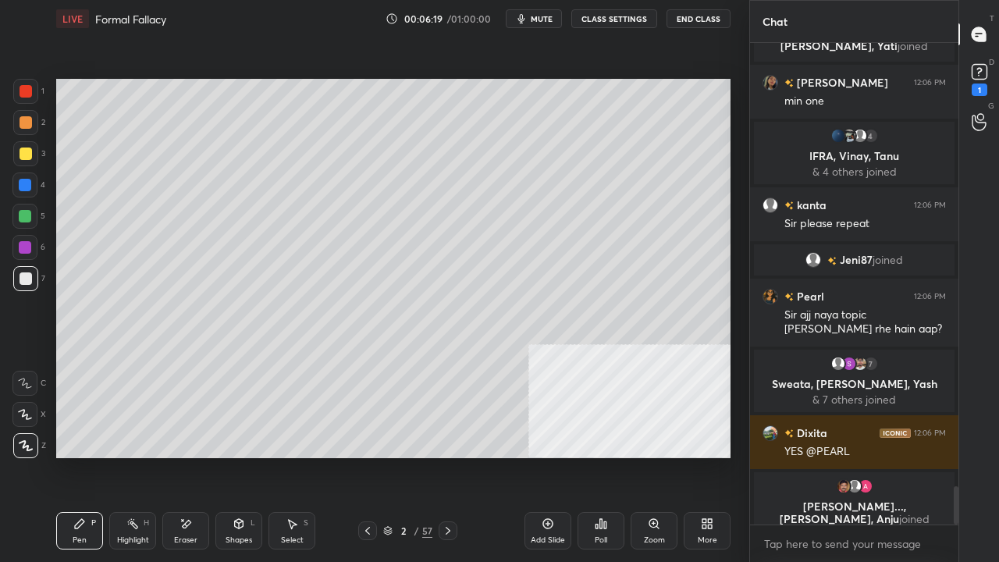
drag, startPoint x: 27, startPoint y: 185, endPoint x: 31, endPoint y: 193, distance: 9.1
click at [24, 184] on div at bounding box center [25, 185] width 12 height 12
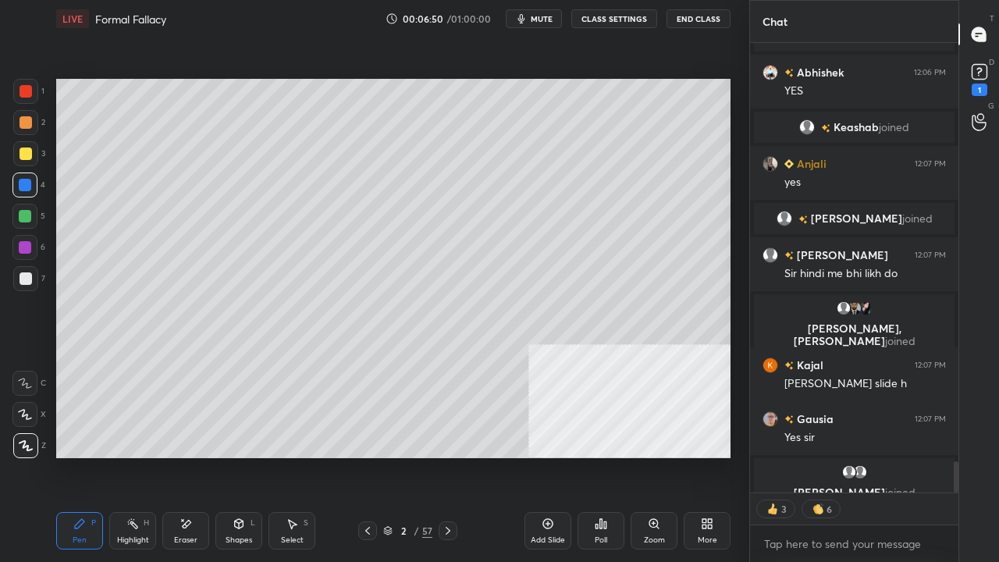
scroll to position [6036, 0]
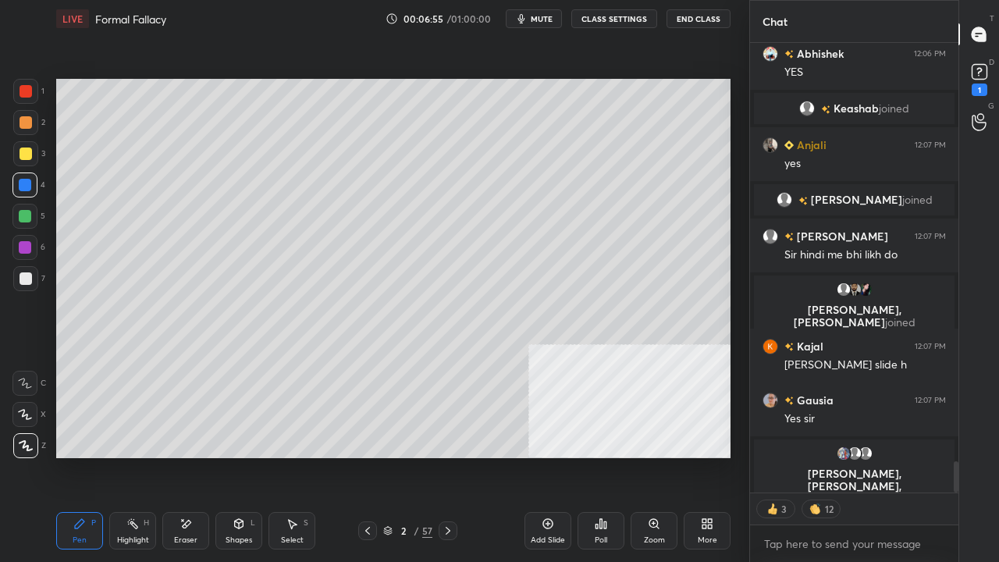
click at [541, 456] on div "Add Slide" at bounding box center [548, 530] width 47 height 37
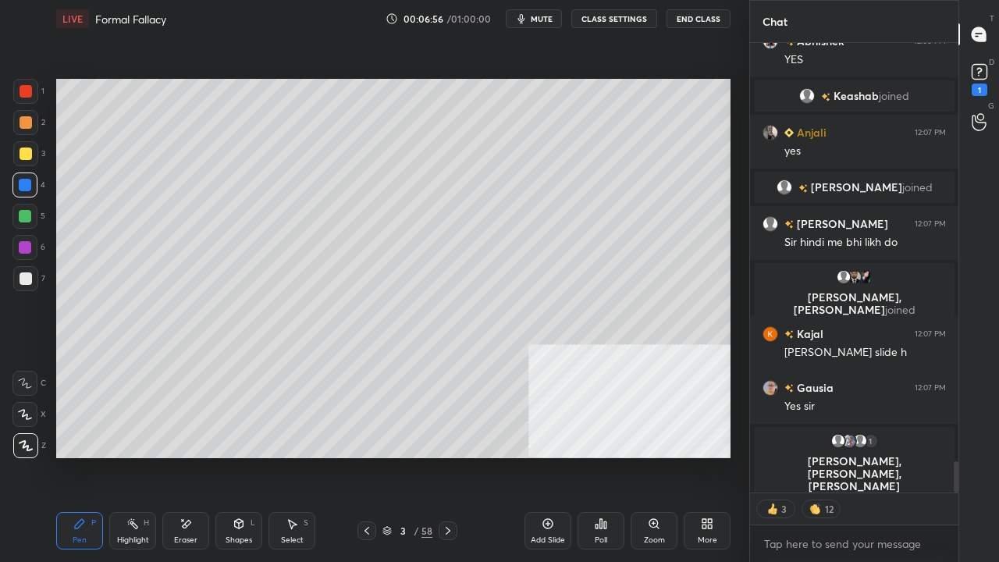
drag, startPoint x: 23, startPoint y: 93, endPoint x: 50, endPoint y: 94, distance: 26.6
click at [26, 93] on div at bounding box center [26, 91] width 12 height 12
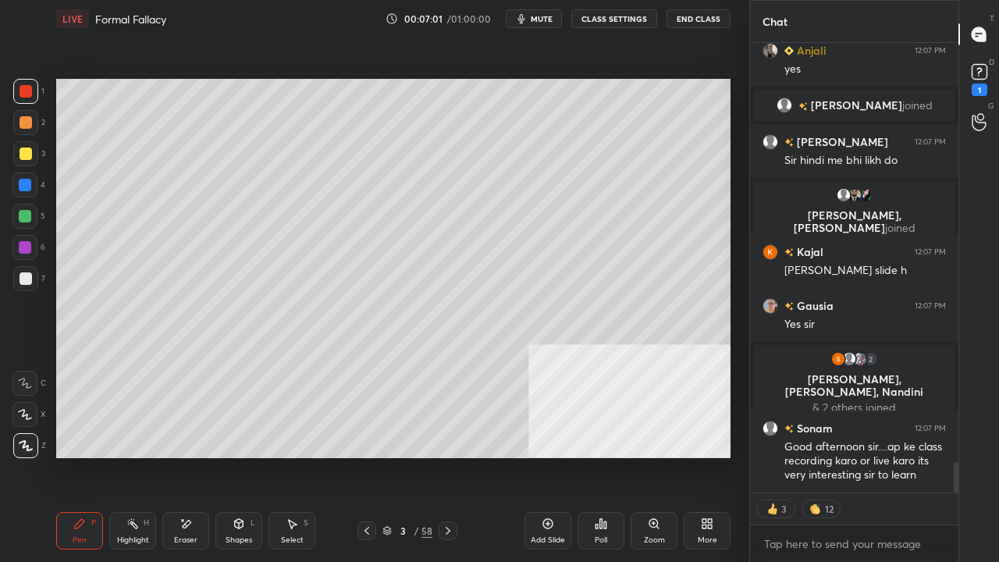
drag, startPoint x: 231, startPoint y: 531, endPoint x: 234, endPoint y: 521, distance: 9.9
click at [231, 456] on div "Shapes L" at bounding box center [238, 530] width 47 height 37
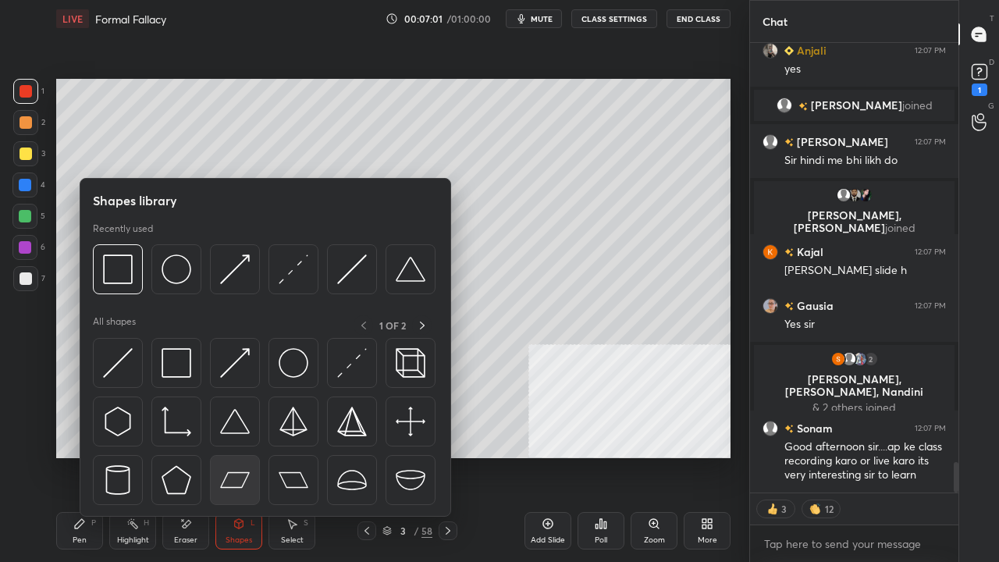
scroll to position [6155, 0]
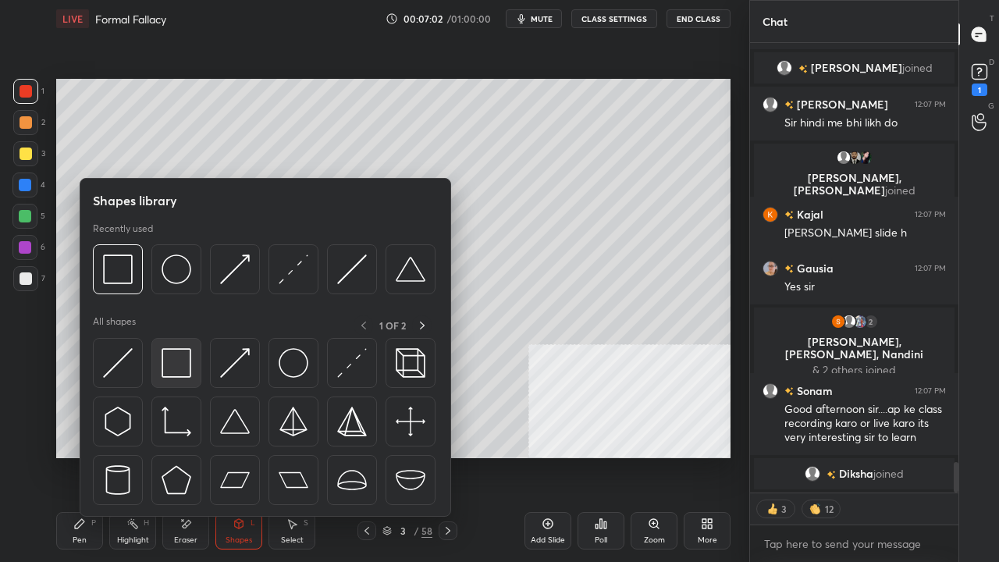
click at [176, 350] on img at bounding box center [177, 363] width 30 height 30
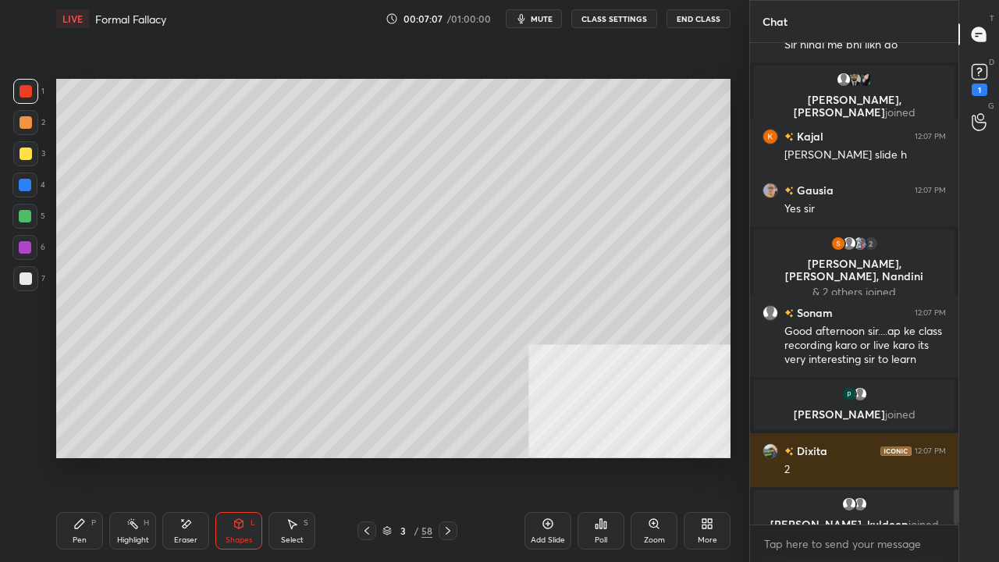
scroll to position [6160, 0]
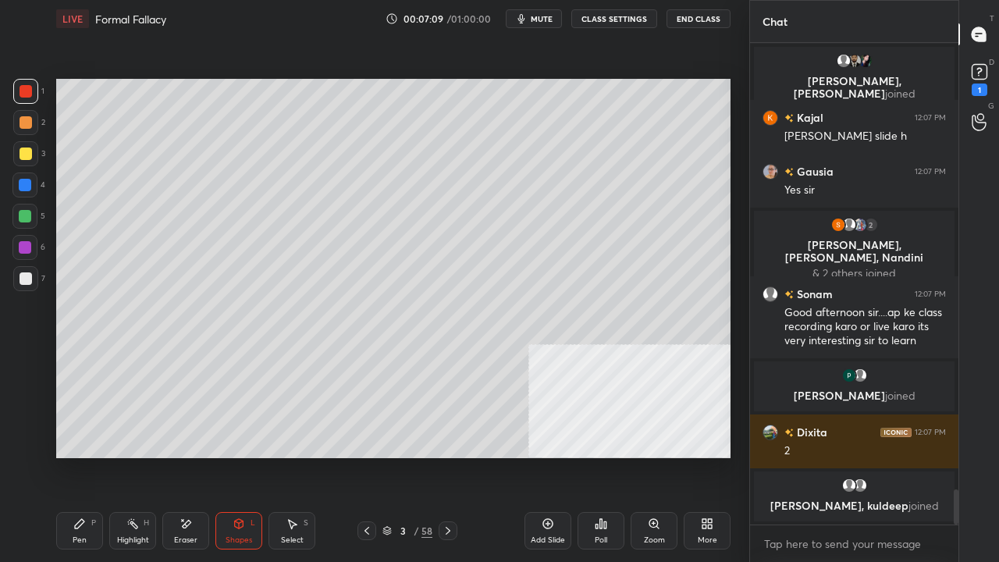
click at [25, 278] on div at bounding box center [26, 278] width 12 height 12
click at [227, 456] on div "Shapes L" at bounding box center [238, 530] width 47 height 37
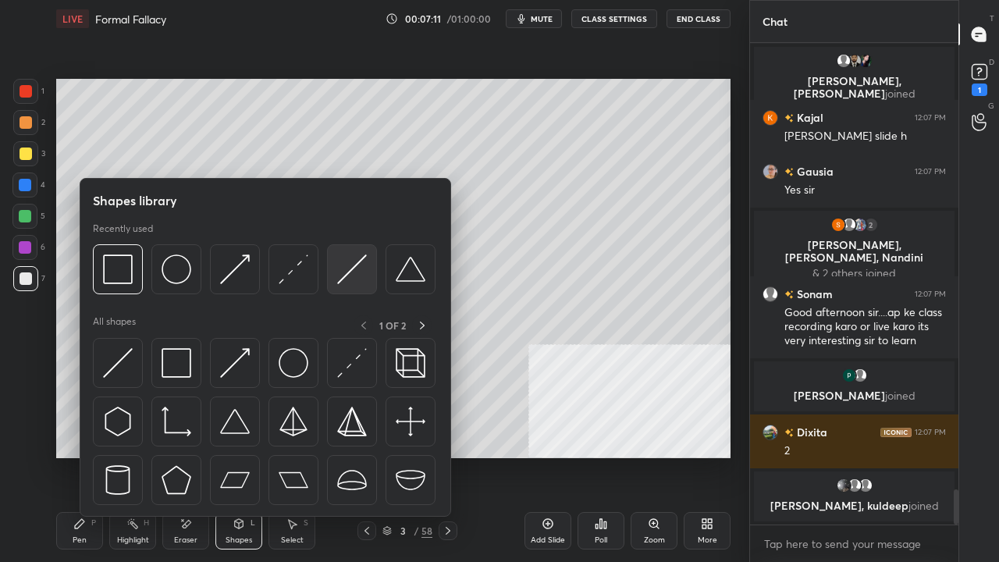
click at [356, 272] on img at bounding box center [352, 269] width 30 height 30
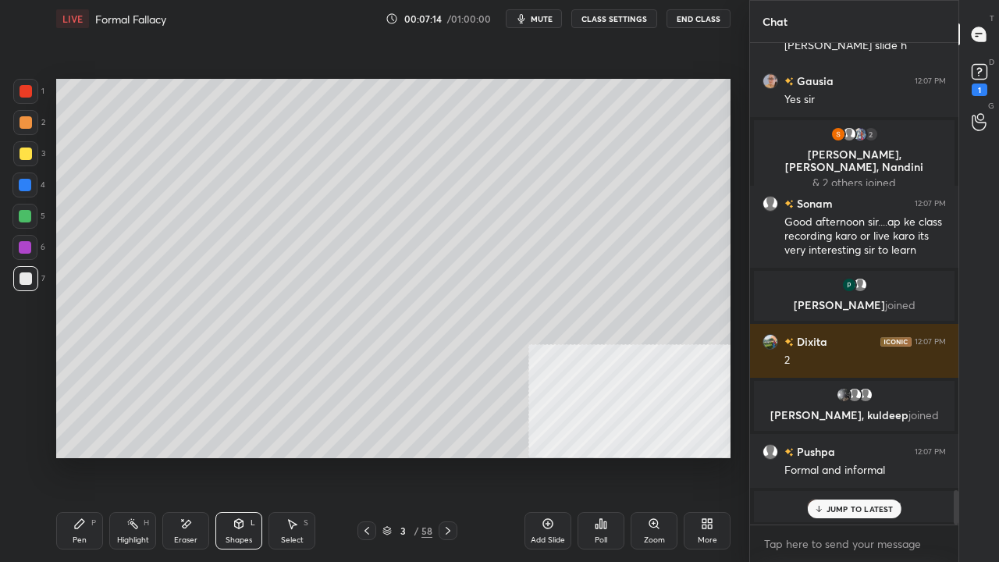
scroll to position [6234, 0]
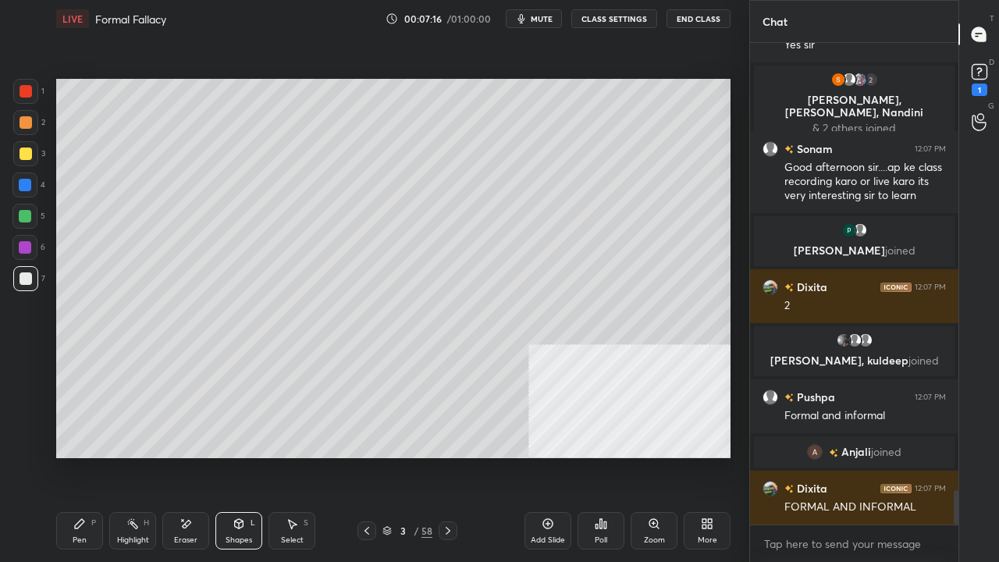
click at [67, 456] on div "Pen P" at bounding box center [79, 530] width 47 height 37
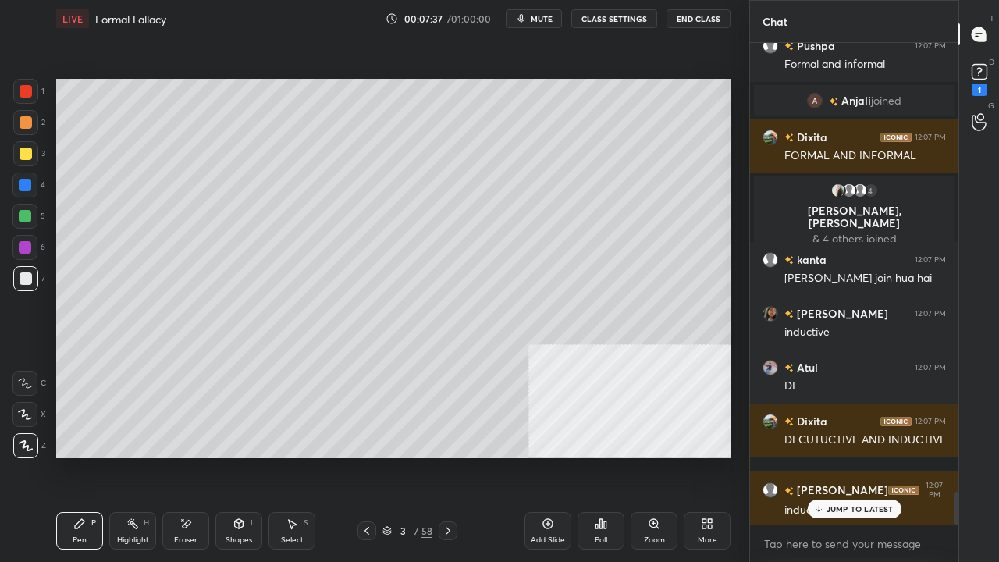
scroll to position [6593, 0]
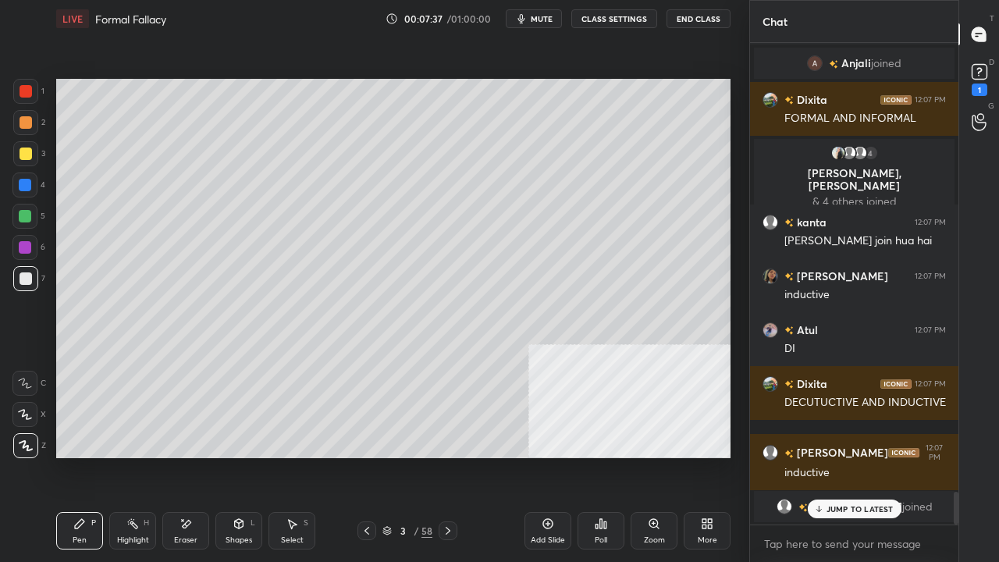
click at [25, 151] on div at bounding box center [26, 154] width 12 height 12
drag, startPoint x: 190, startPoint y: 526, endPoint x: 195, endPoint y: 503, distance: 23.9
click at [191, 456] on icon at bounding box center [186, 524] width 12 height 13
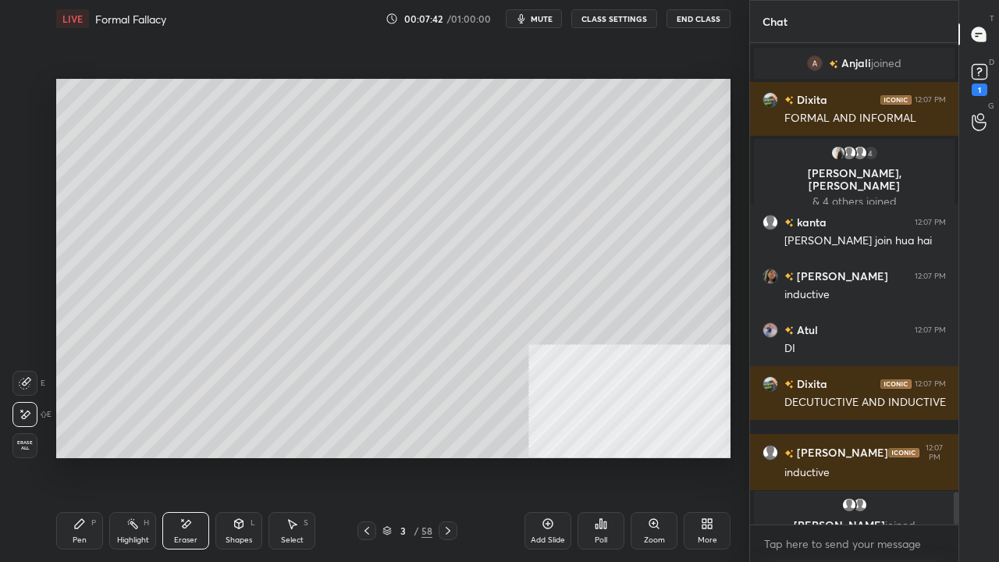
drag, startPoint x: 93, startPoint y: 527, endPoint x: 109, endPoint y: 476, distance: 53.3
click at [93, 456] on div "P" at bounding box center [93, 523] width 5 height 8
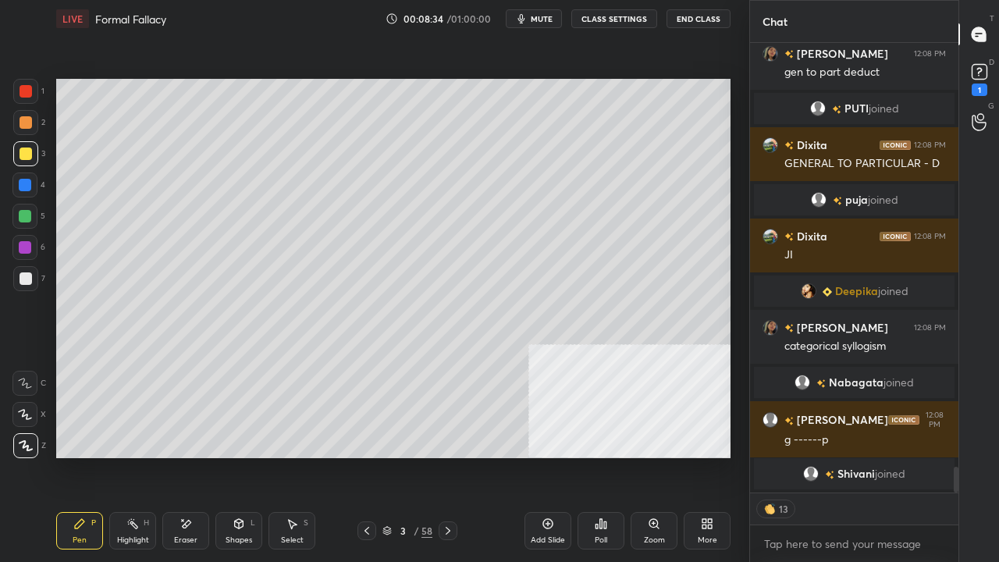
scroll to position [7322, 0]
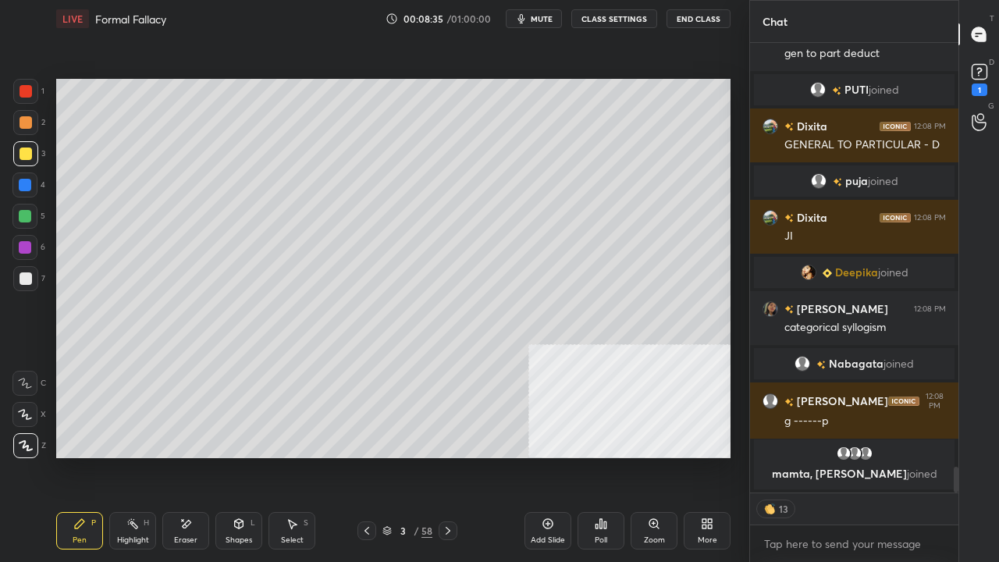
drag, startPoint x: 25, startPoint y: 87, endPoint x: 53, endPoint y: 128, distance: 49.4
click at [26, 88] on div at bounding box center [26, 91] width 12 height 12
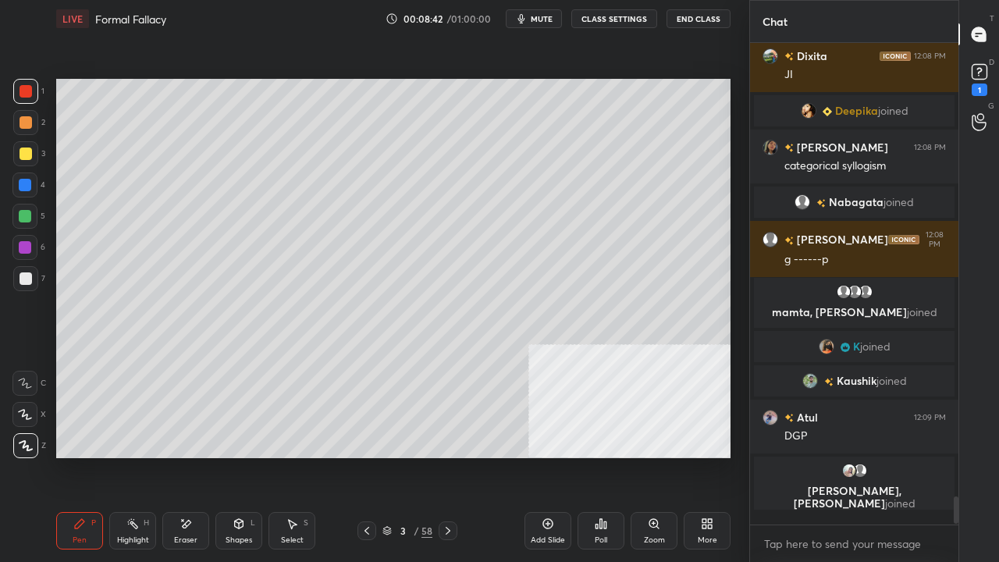
scroll to position [7423, 0]
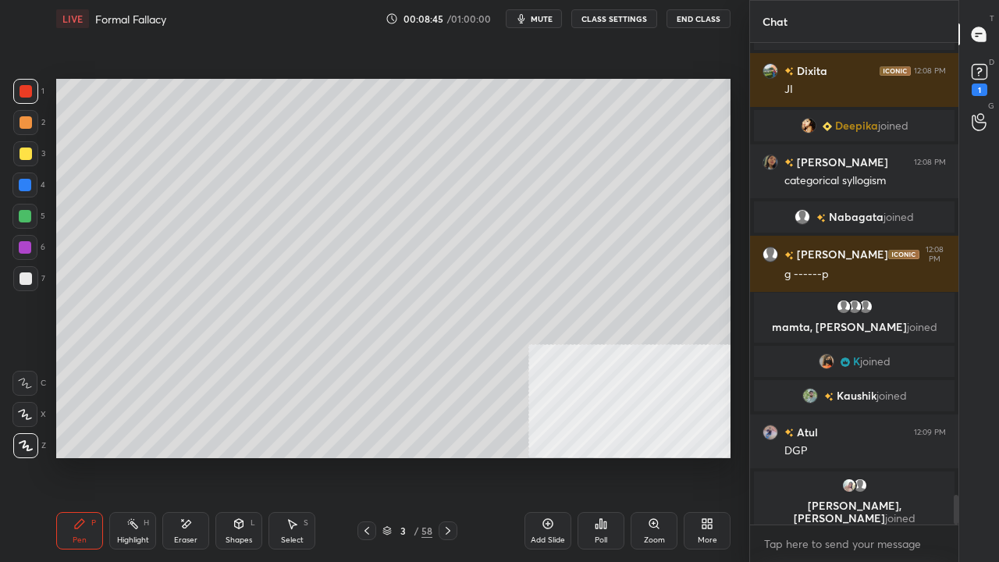
click at [363, 456] on icon at bounding box center [367, 531] width 12 height 12
click at [364, 456] on icon at bounding box center [367, 531] width 12 height 12
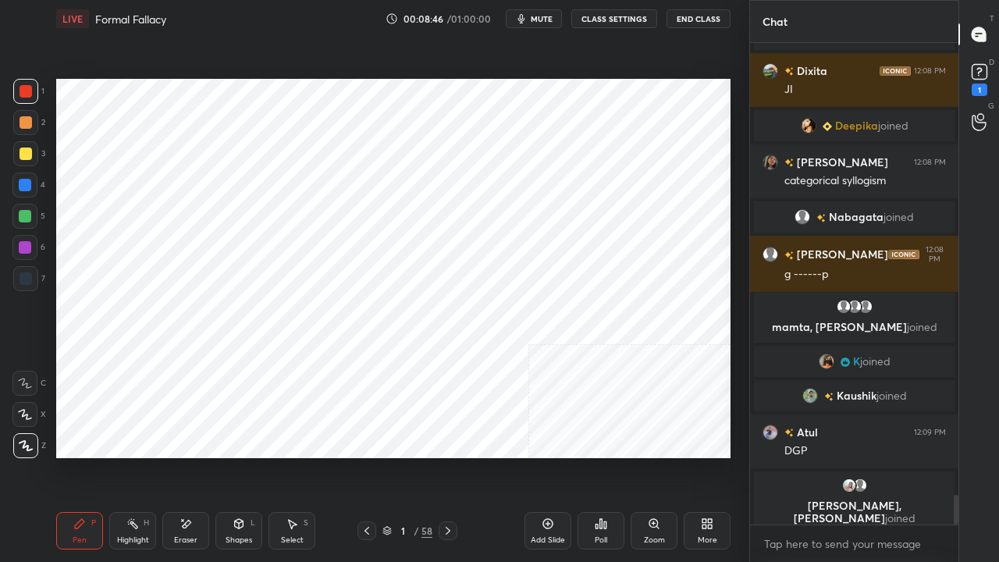
click at [367, 456] on icon at bounding box center [367, 531] width 12 height 12
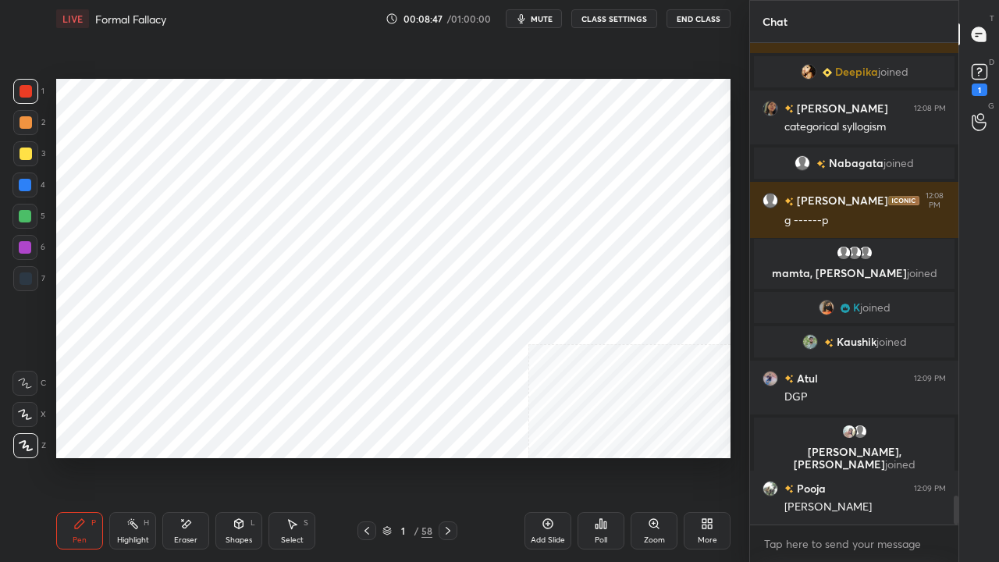
click at [446, 456] on icon at bounding box center [448, 531] width 5 height 8
click at [447, 456] on icon at bounding box center [448, 531] width 12 height 12
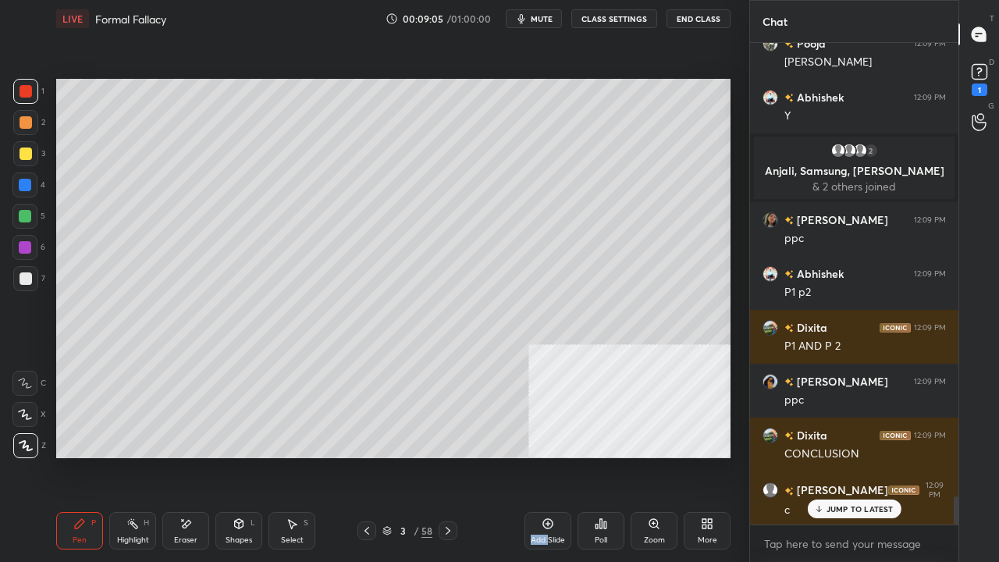
scroll to position [7904, 0]
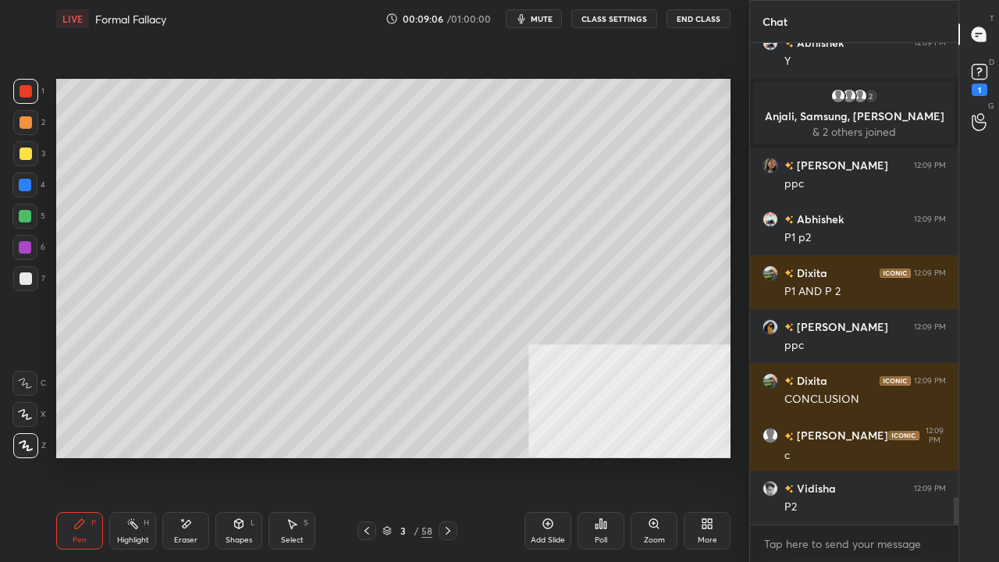
click at [236, 456] on div "Shapes L" at bounding box center [238, 530] width 47 height 37
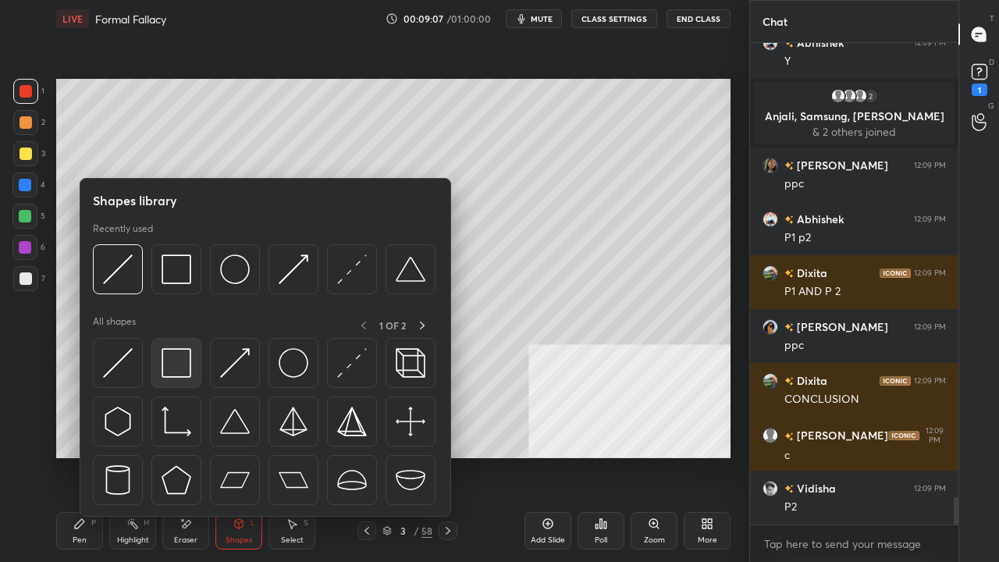
click at [165, 369] on img at bounding box center [177, 363] width 30 height 30
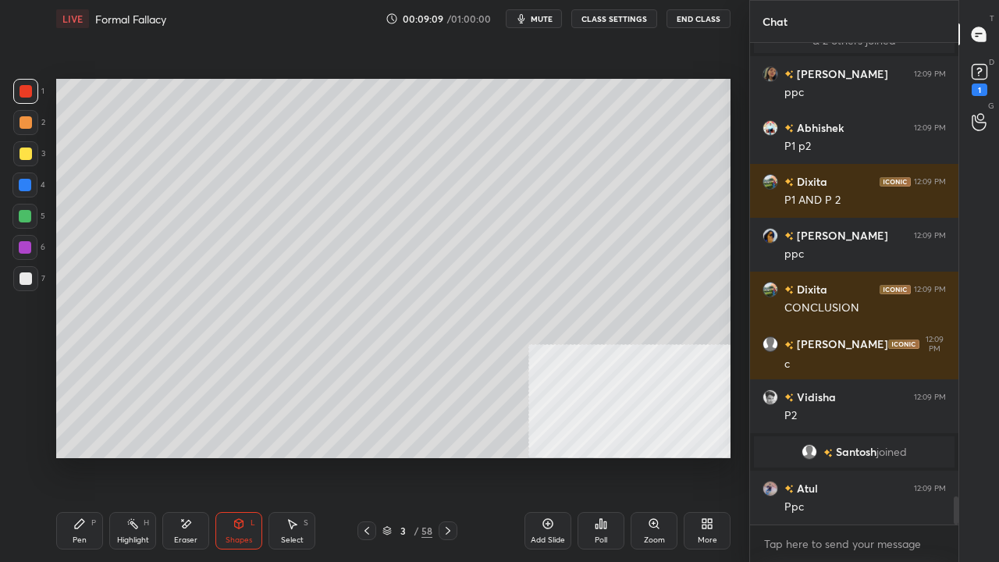
scroll to position [7935, 0]
drag, startPoint x: 84, startPoint y: 532, endPoint x: 228, endPoint y: 493, distance: 149.0
click at [90, 456] on div "Pen P" at bounding box center [79, 530] width 47 height 37
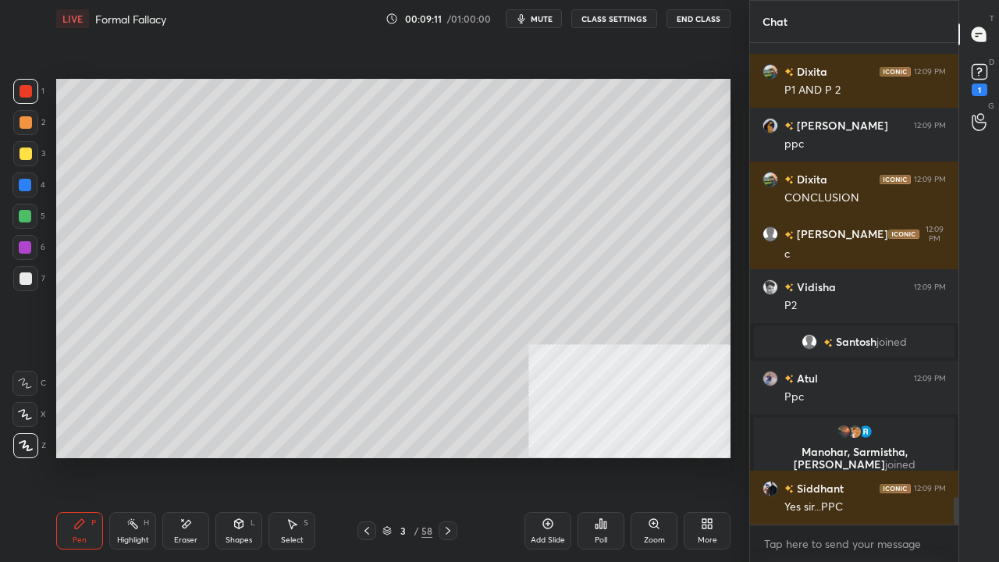
scroll to position [8013, 0]
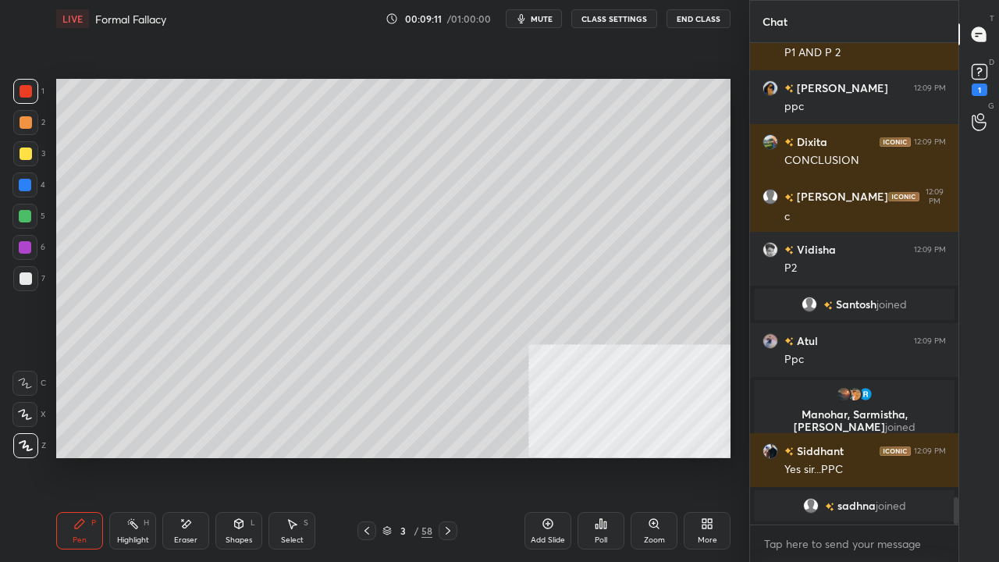
click at [22, 277] on div at bounding box center [26, 278] width 12 height 12
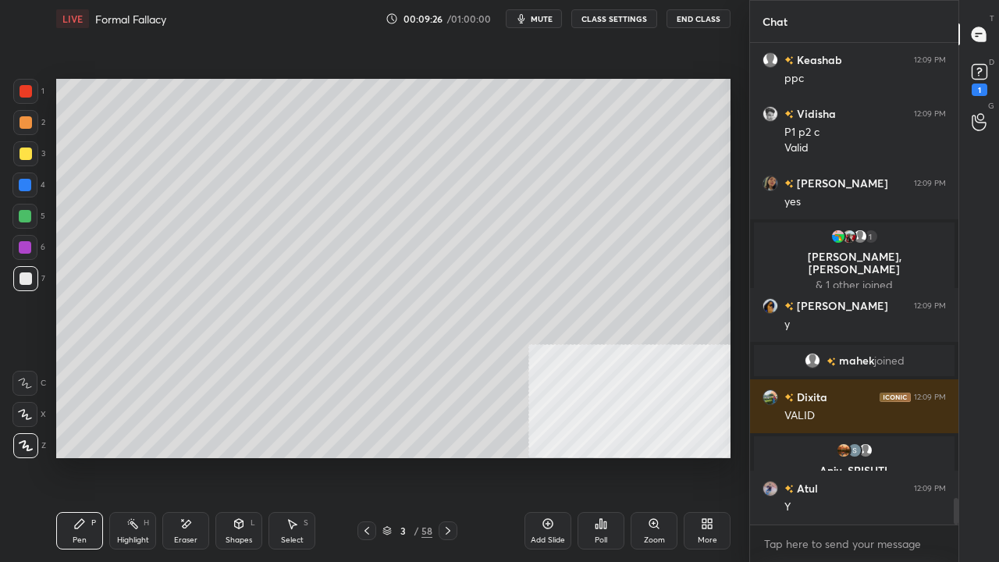
scroll to position [8383, 0]
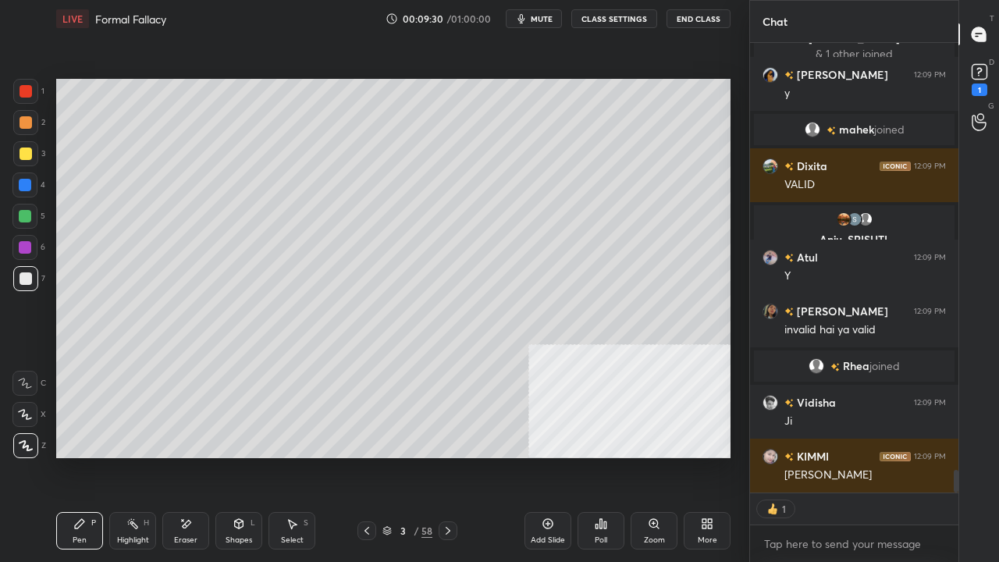
click at [207, 456] on div "Eraser" at bounding box center [185, 530] width 47 height 37
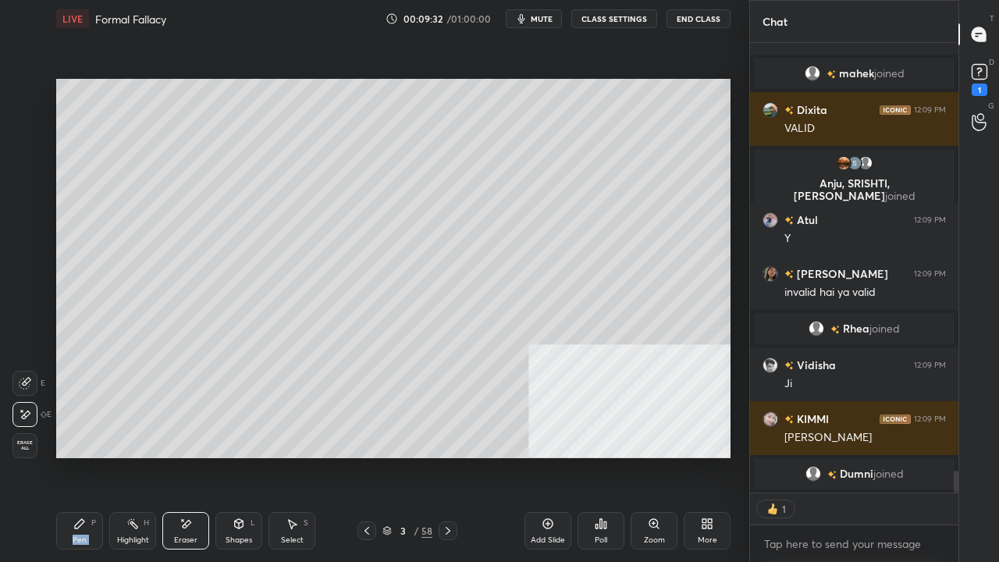
click at [90, 456] on div "Pen P" at bounding box center [79, 530] width 47 height 37
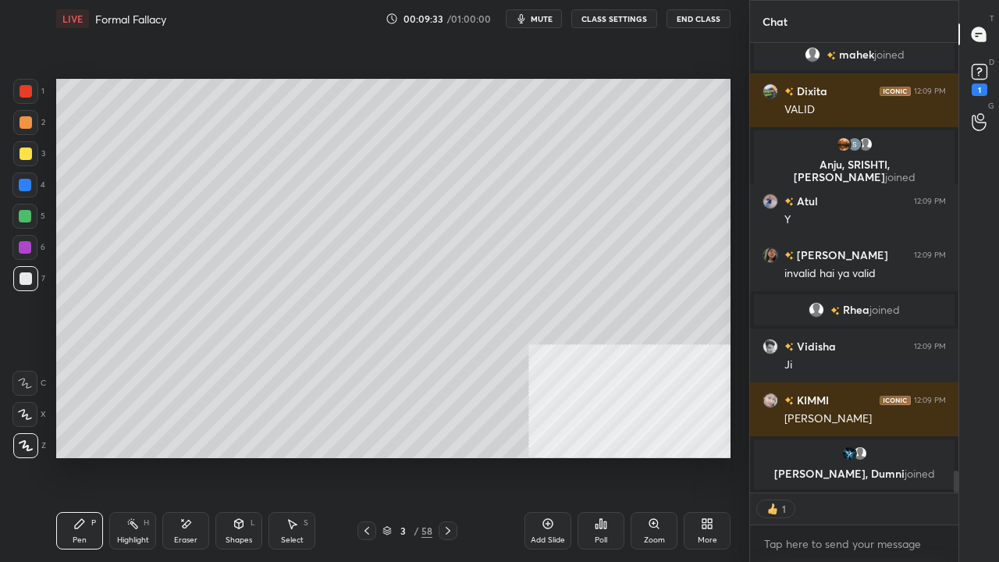
click at [379, 456] on div "3 / 58" at bounding box center [408, 530] width 100 height 19
click at [372, 456] on icon at bounding box center [367, 531] width 12 height 12
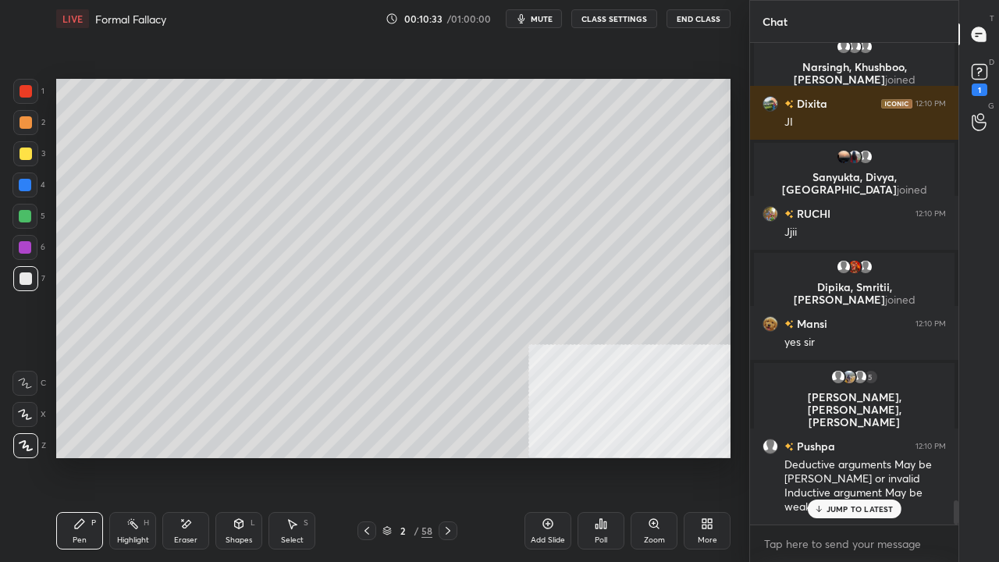
scroll to position [9064, 0]
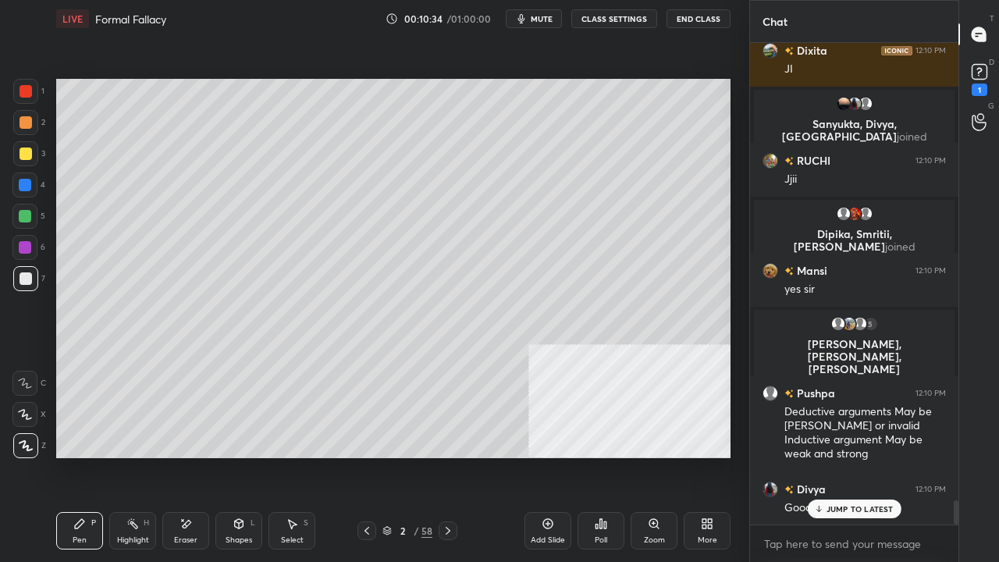
click at [450, 456] on icon at bounding box center [448, 531] width 12 height 12
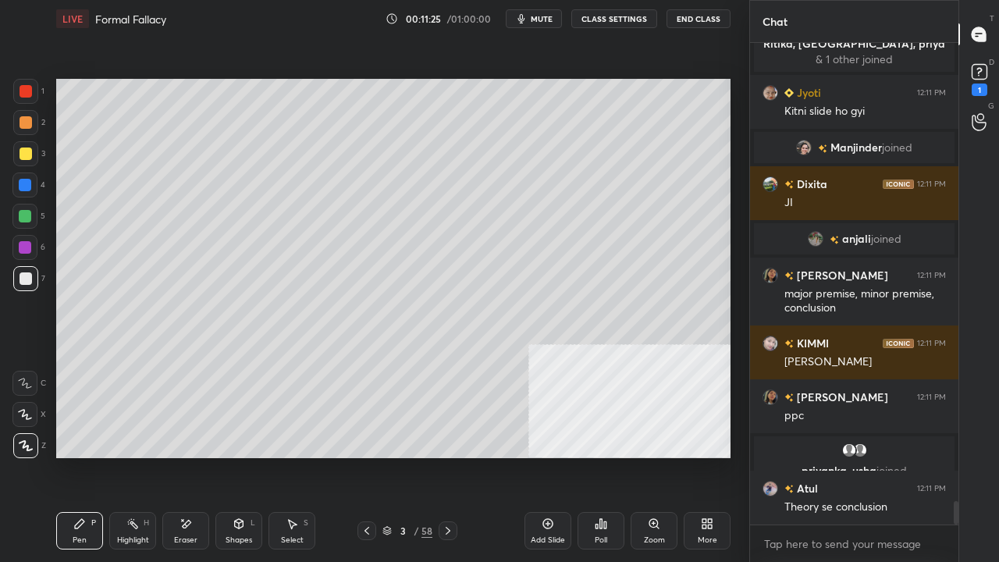
scroll to position [9586, 0]
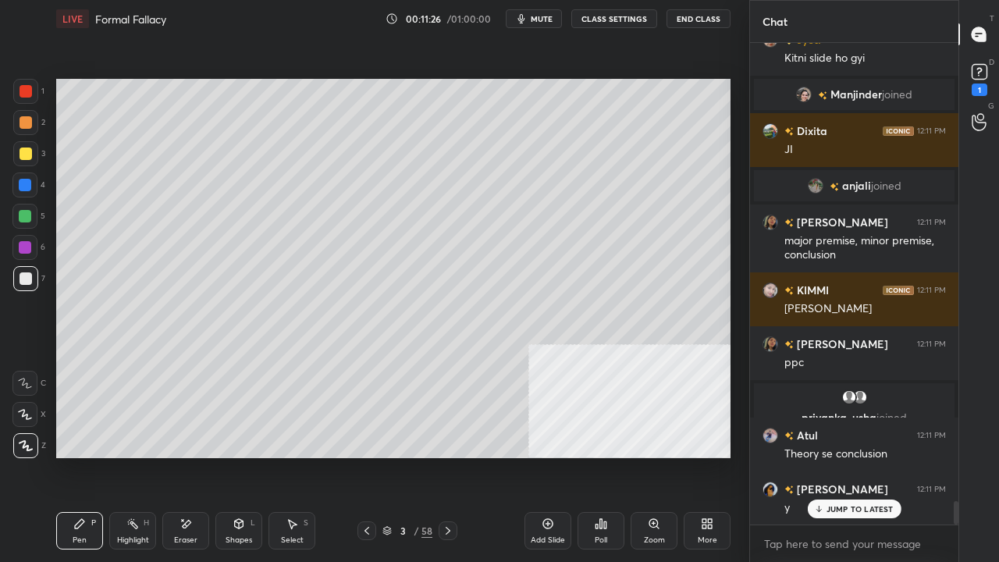
click at [552, 456] on icon at bounding box center [548, 524] width 10 height 10
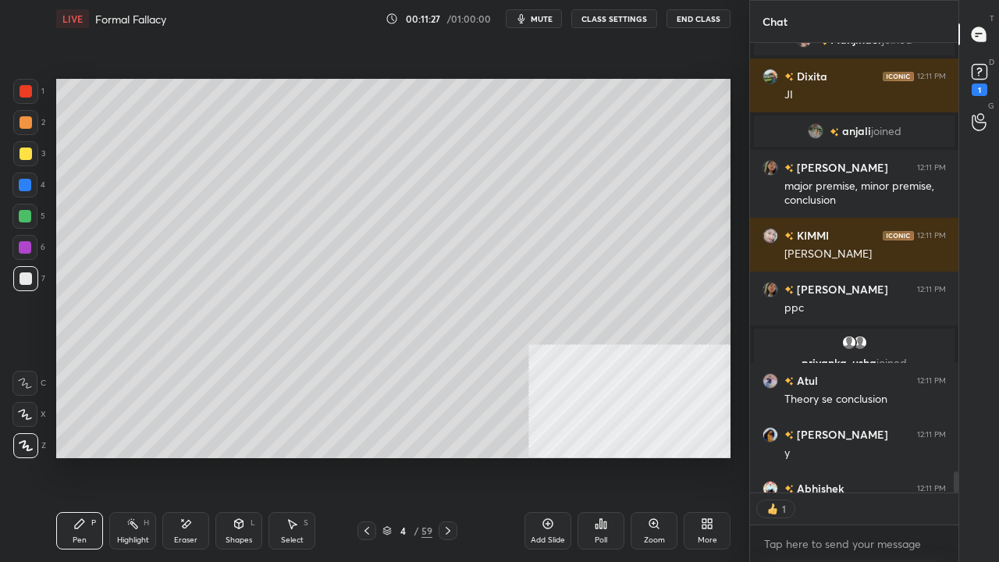
scroll to position [9888, 0]
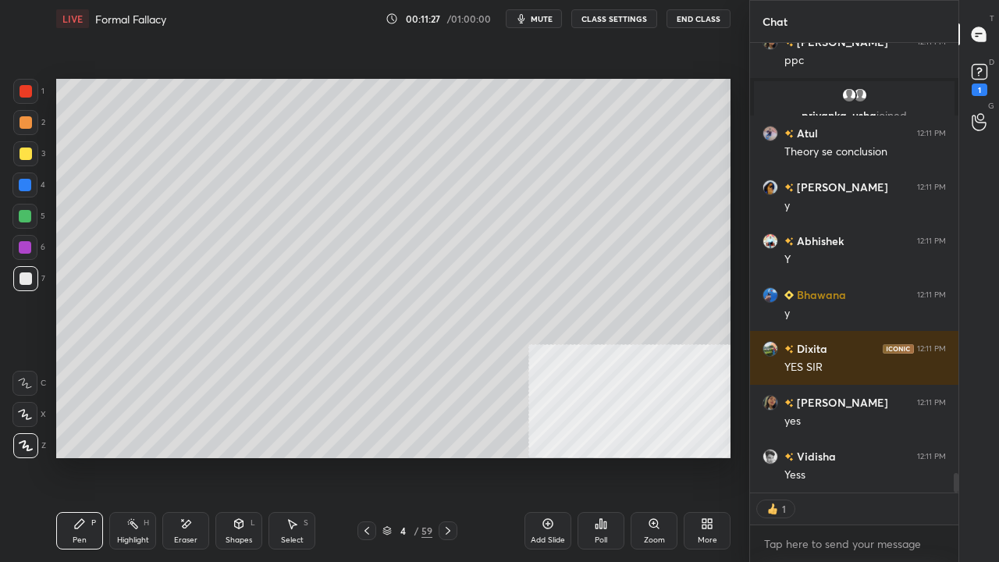
click at [22, 152] on div at bounding box center [26, 154] width 12 height 12
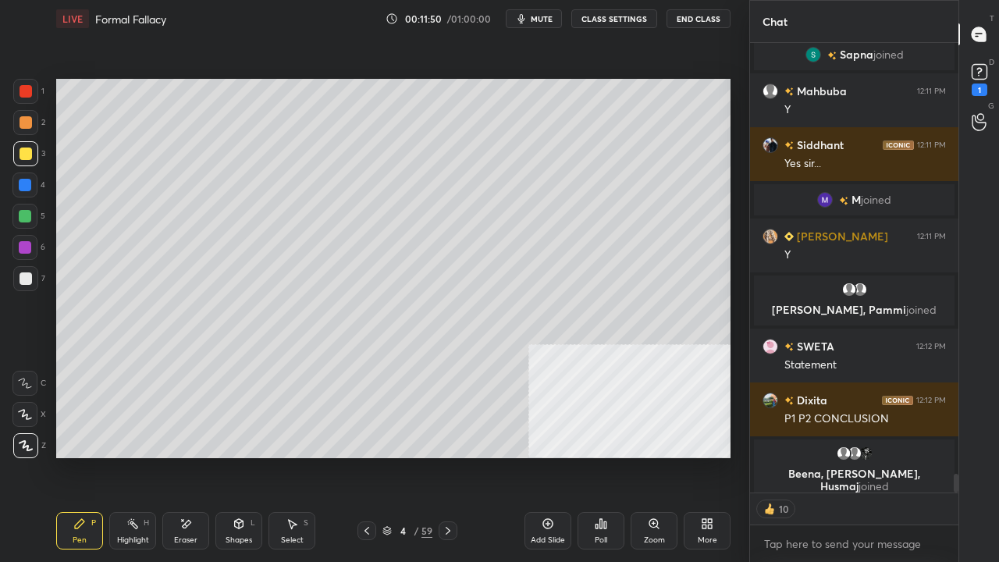
scroll to position [10511, 0]
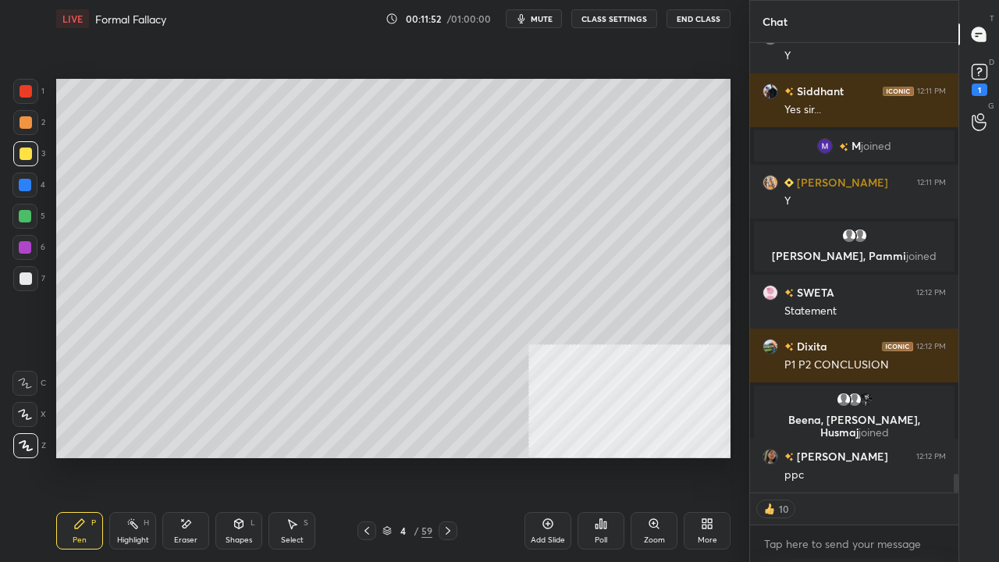
drag, startPoint x: 31, startPoint y: 281, endPoint x: 54, endPoint y: 278, distance: 22.9
click at [34, 281] on div at bounding box center [25, 278] width 25 height 25
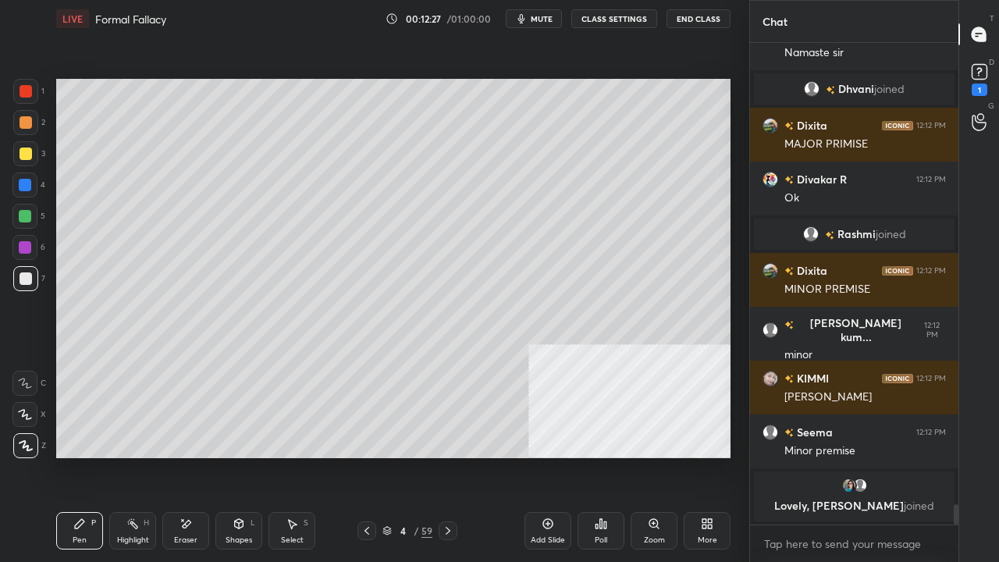
click at [25, 184] on div at bounding box center [25, 185] width 12 height 12
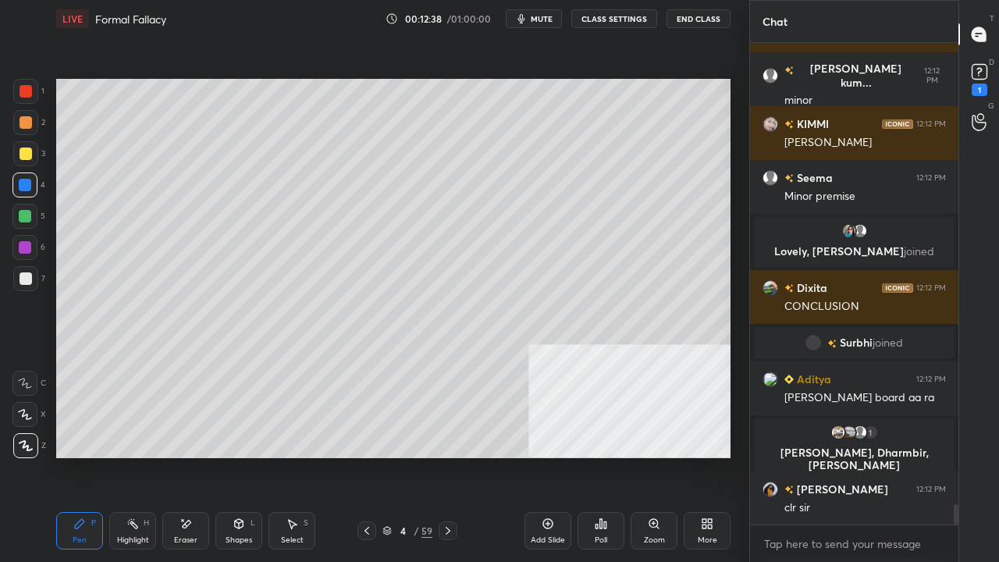
scroll to position [11178, 0]
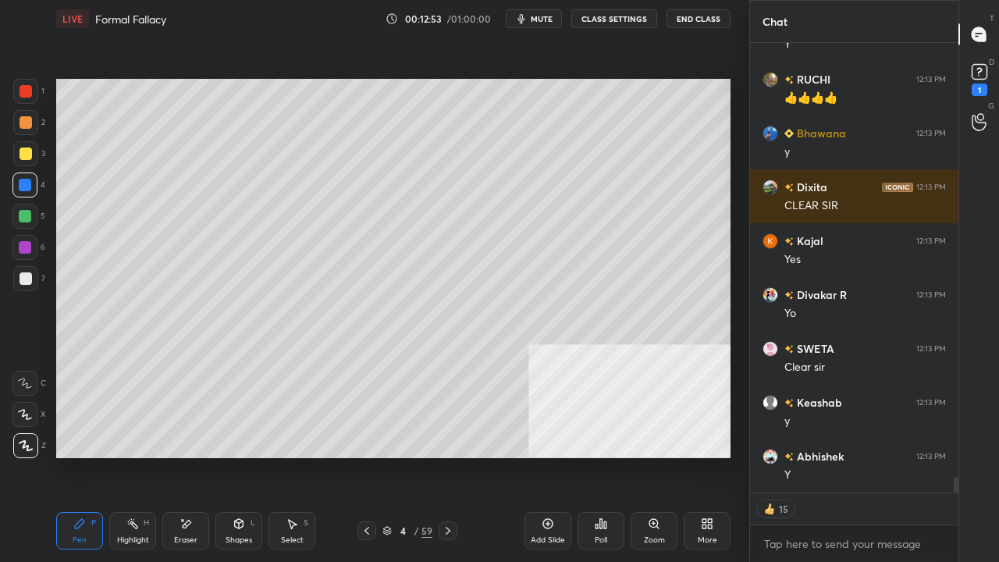
click at [20, 87] on div at bounding box center [26, 91] width 12 height 12
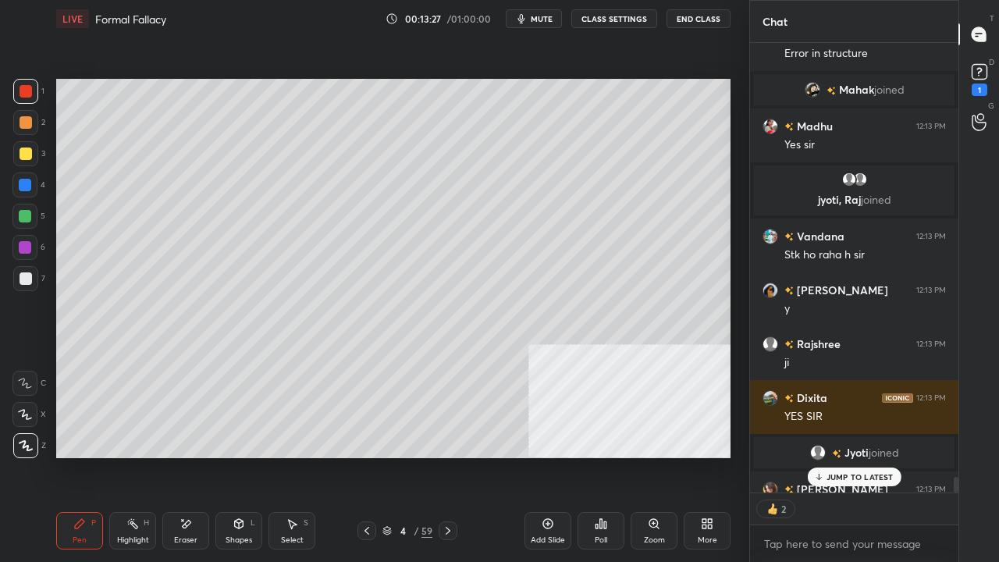
click at [29, 279] on div at bounding box center [26, 278] width 12 height 12
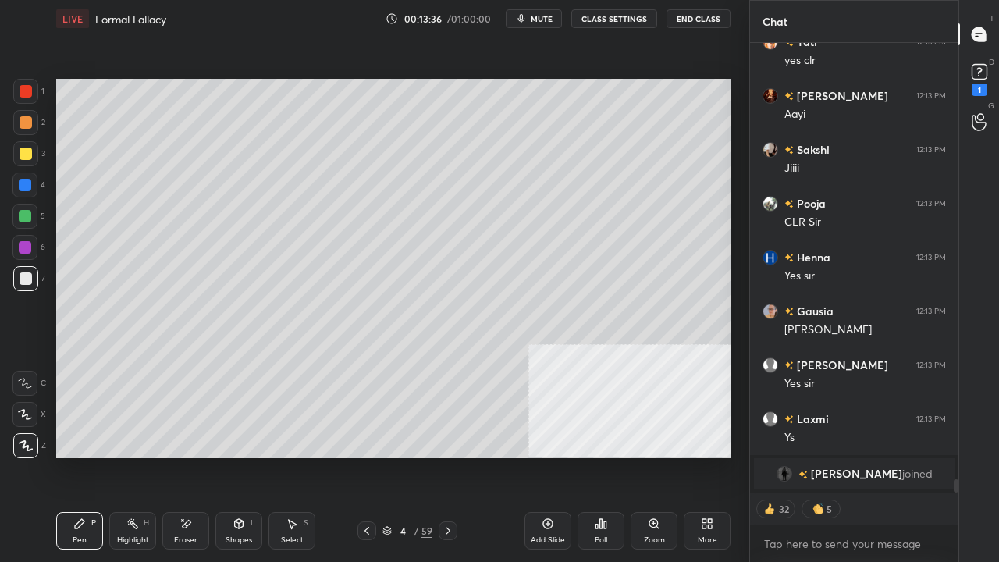
click at [23, 149] on div at bounding box center [26, 154] width 12 height 12
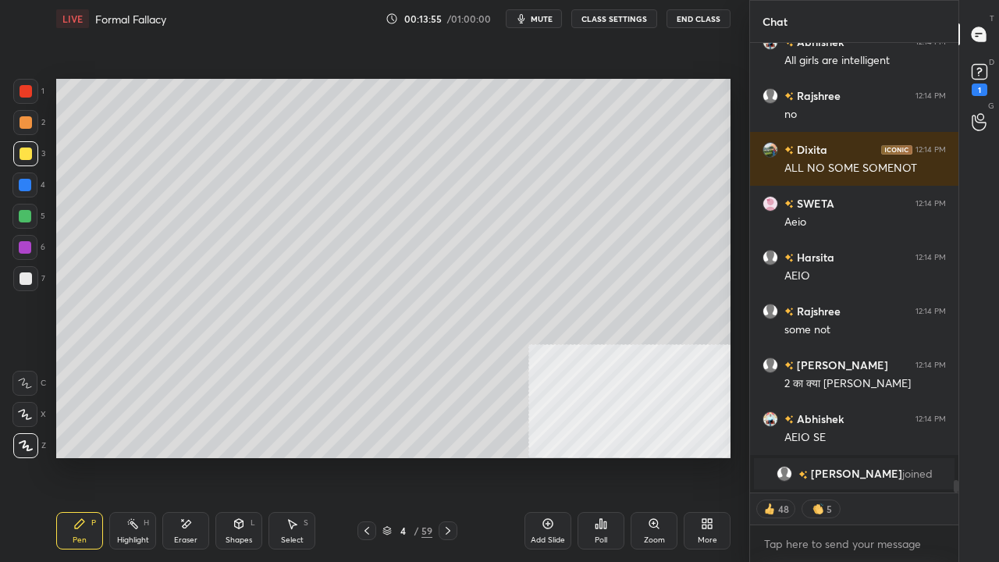
click at [27, 91] on div at bounding box center [26, 91] width 12 height 12
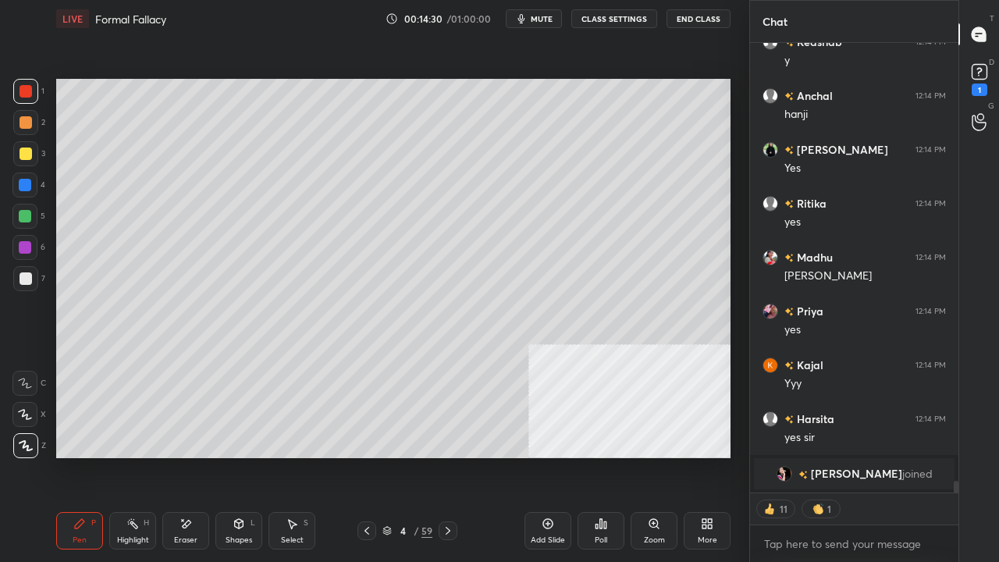
click at [550, 456] on icon at bounding box center [548, 524] width 12 height 12
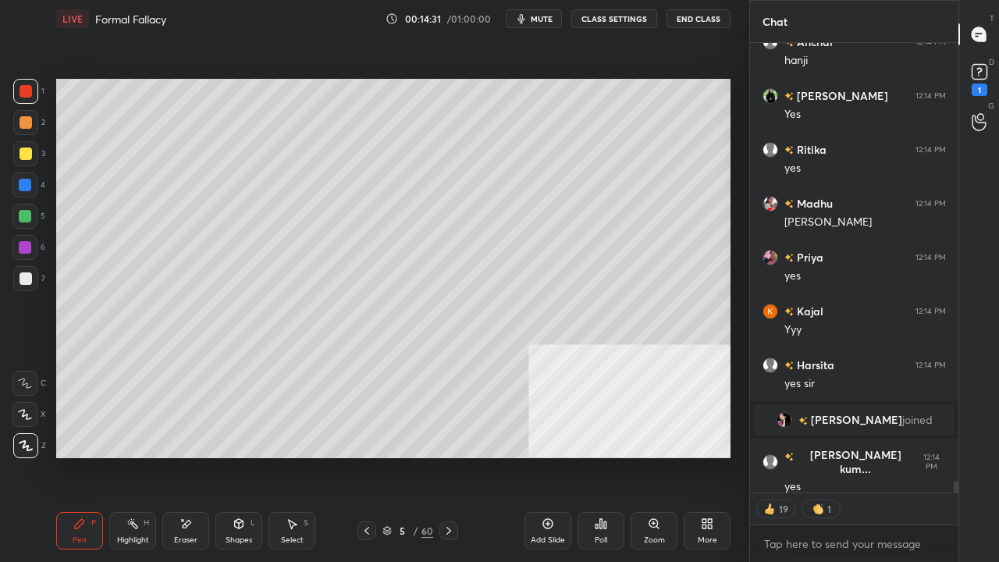
click at [28, 153] on div at bounding box center [26, 154] width 12 height 12
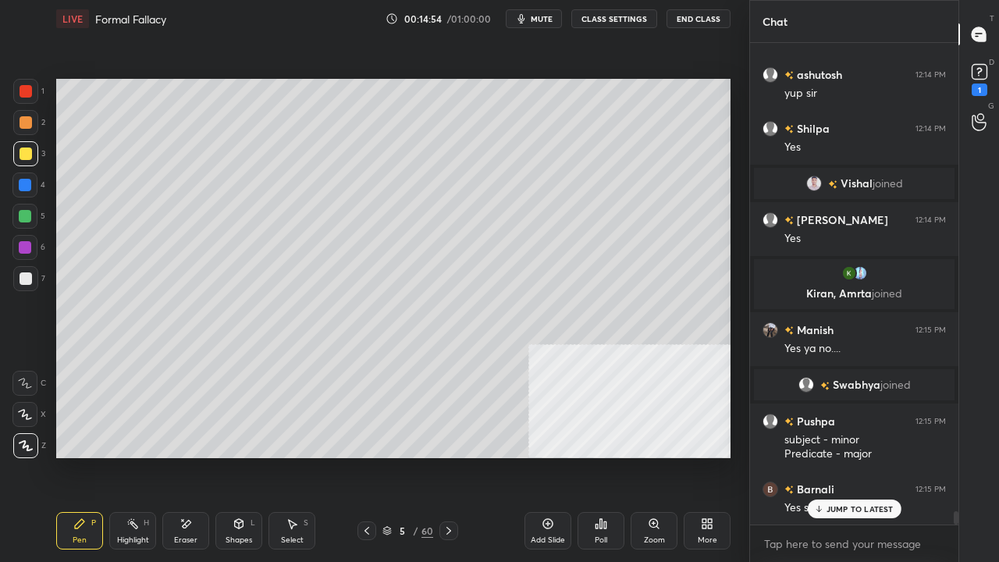
click at [27, 89] on div at bounding box center [26, 91] width 12 height 12
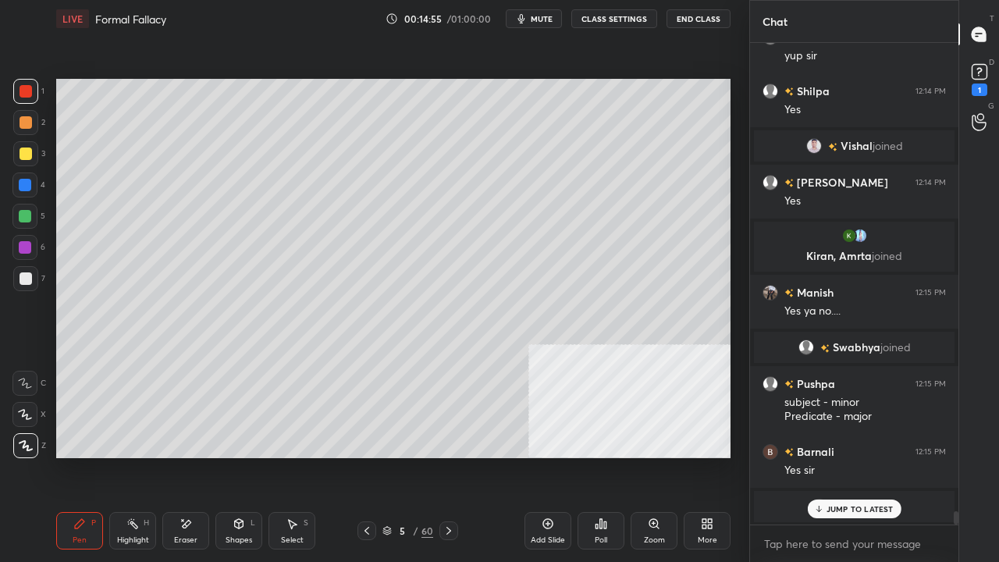
click at [860, 456] on p "JUMP TO LATEST" at bounding box center [860, 508] width 67 height 9
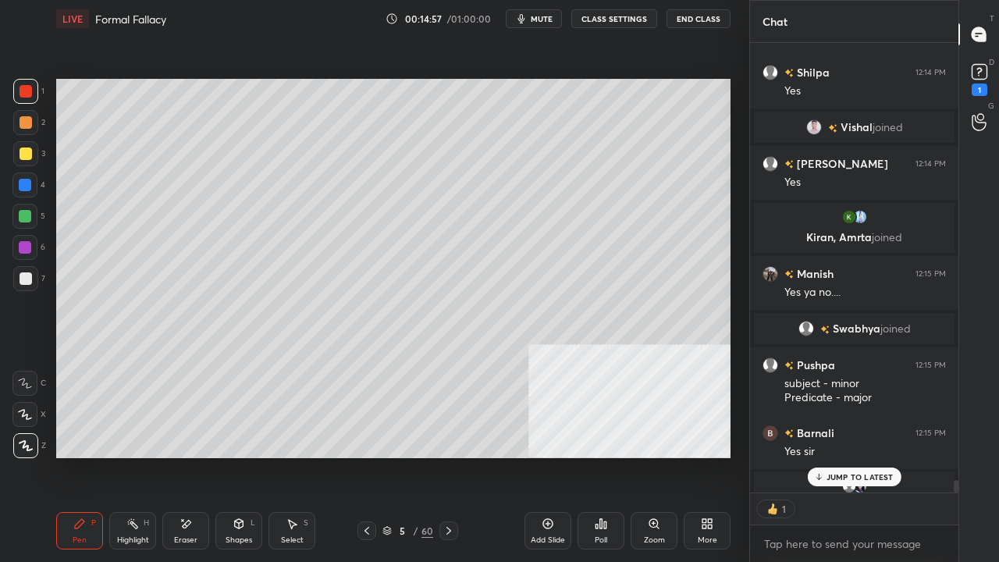
click at [28, 188] on div at bounding box center [25, 185] width 12 height 12
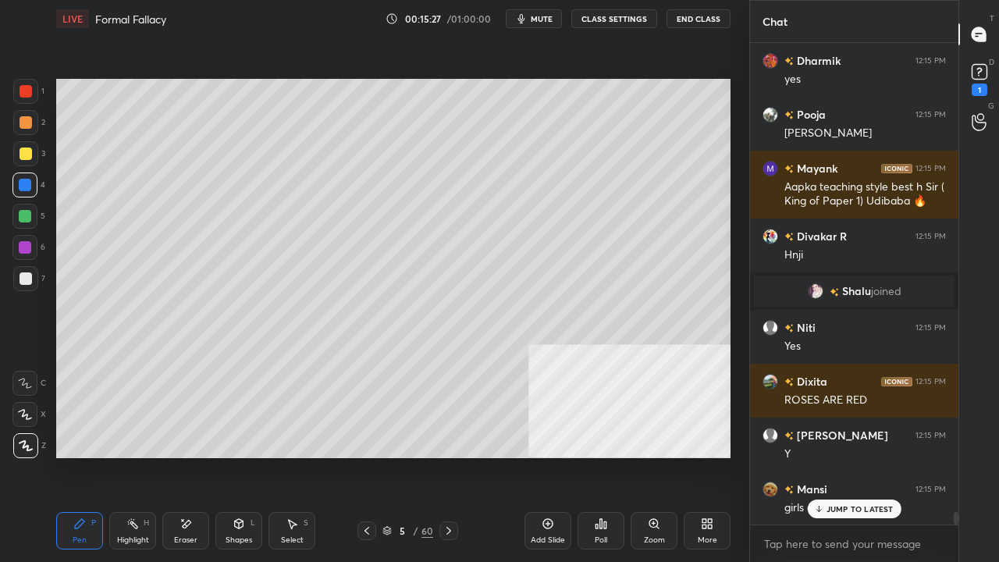
click at [843, 456] on p "JUMP TO LATEST" at bounding box center [860, 508] width 67 height 9
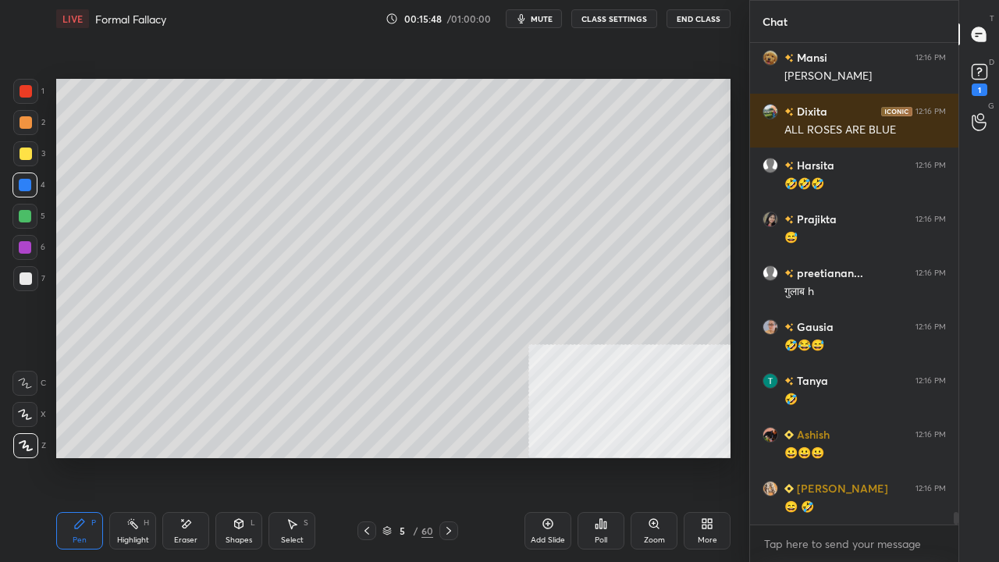
drag, startPoint x: 184, startPoint y: 529, endPoint x: 237, endPoint y: 470, distance: 79.6
click at [191, 456] on icon at bounding box center [186, 524] width 12 height 13
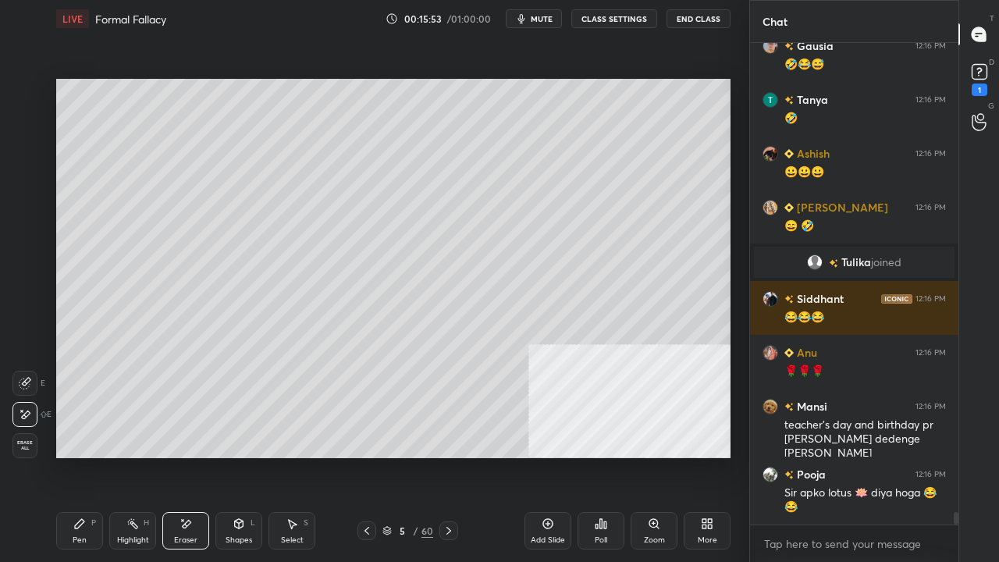
drag, startPoint x: 85, startPoint y: 529, endPoint x: 144, endPoint y: 473, distance: 81.7
click at [87, 456] on div "Pen P" at bounding box center [79, 530] width 47 height 37
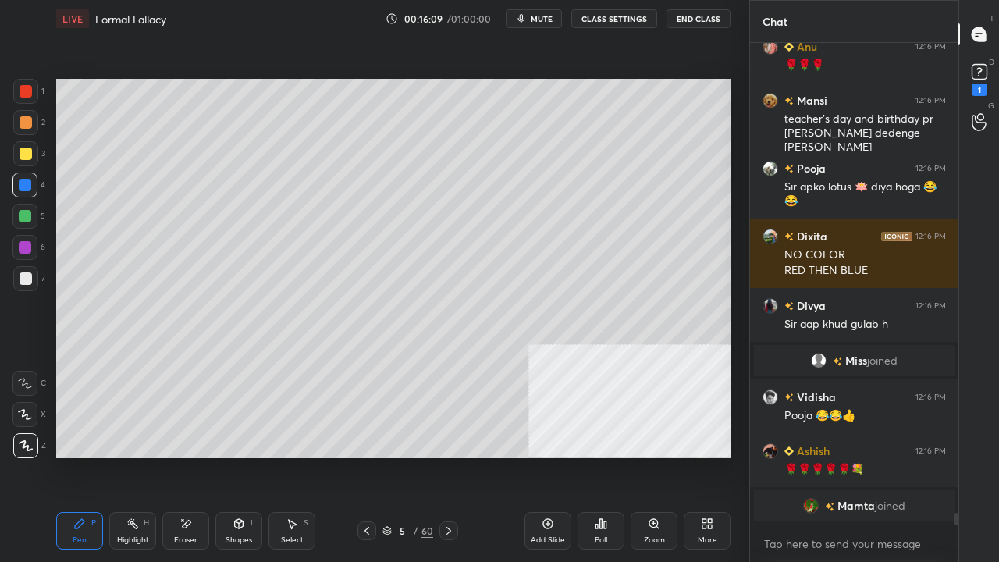
scroll to position [18962, 0]
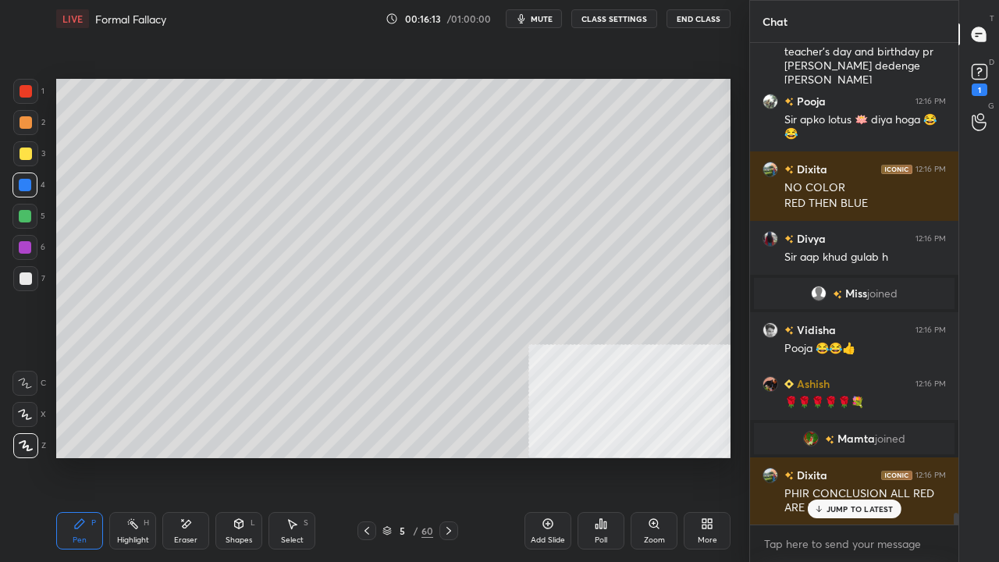
click at [544, 19] on span "mute" at bounding box center [542, 18] width 22 height 11
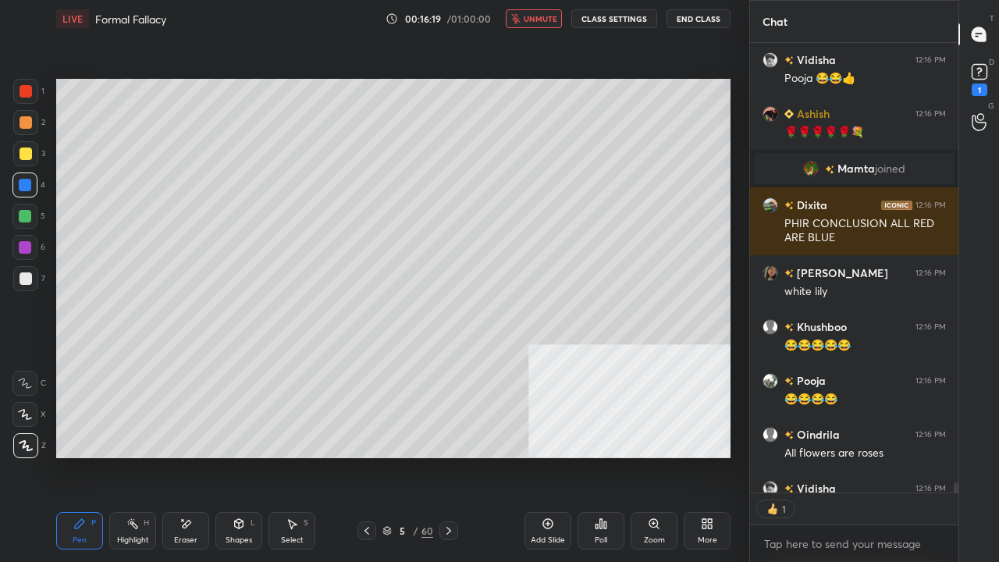
scroll to position [19318, 0]
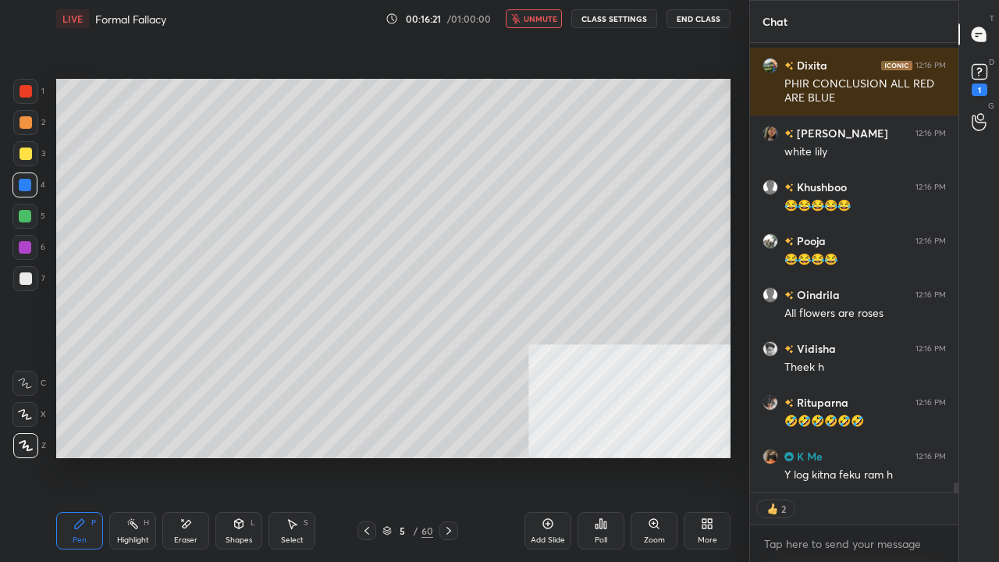
drag, startPoint x: 538, startPoint y: 17, endPoint x: 535, endPoint y: 25, distance: 8.1
click at [538, 19] on span "unmute" at bounding box center [541, 18] width 34 height 11
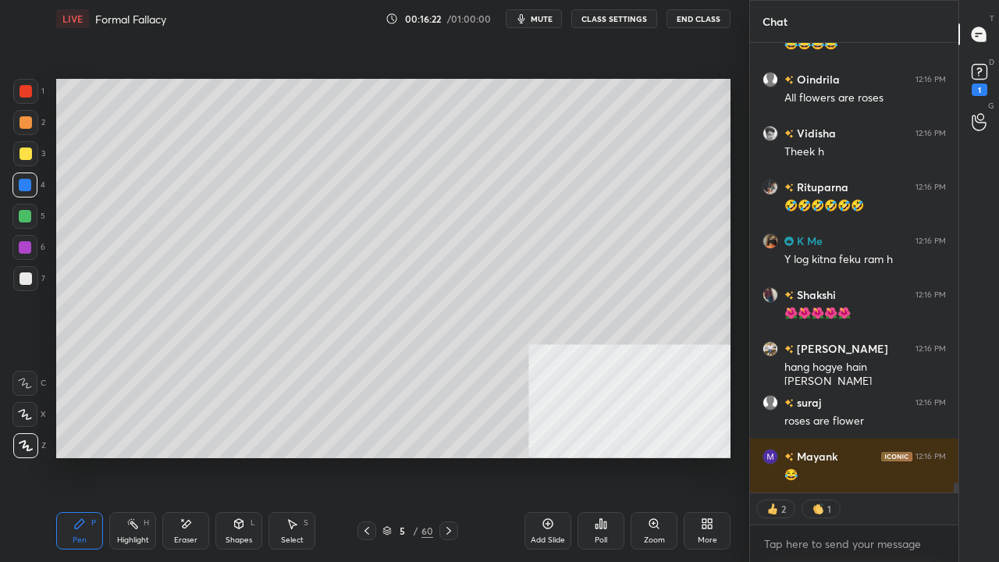
drag, startPoint x: 27, startPoint y: 90, endPoint x: 48, endPoint y: 108, distance: 27.7
click at [29, 90] on div at bounding box center [26, 91] width 12 height 12
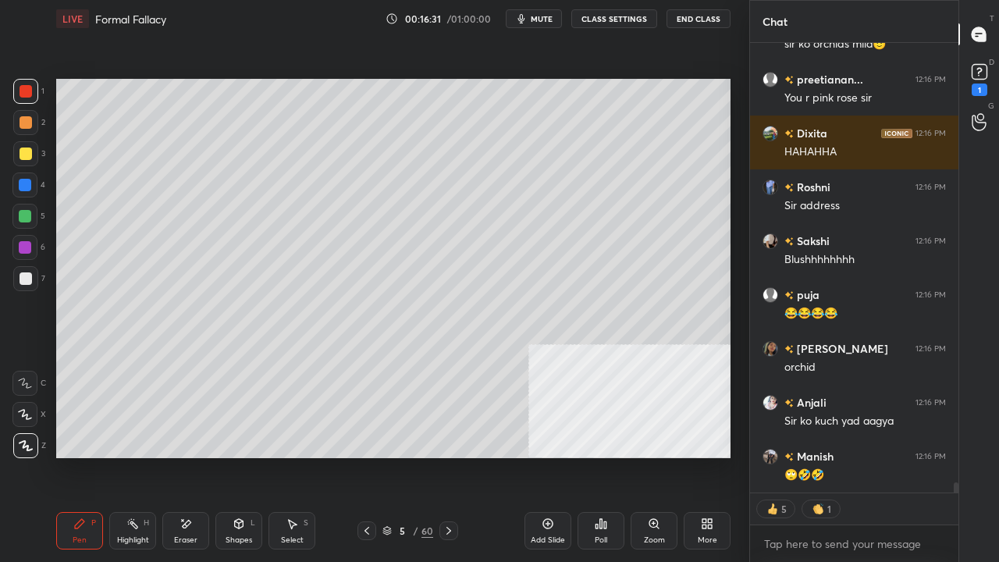
scroll to position [20126, 0]
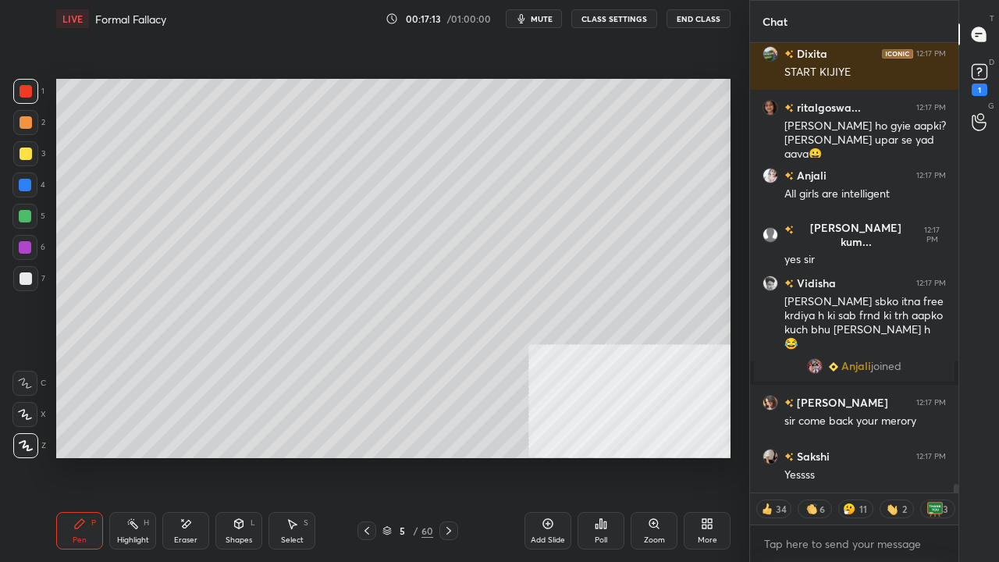
click at [553, 12] on button "mute" at bounding box center [534, 18] width 56 height 19
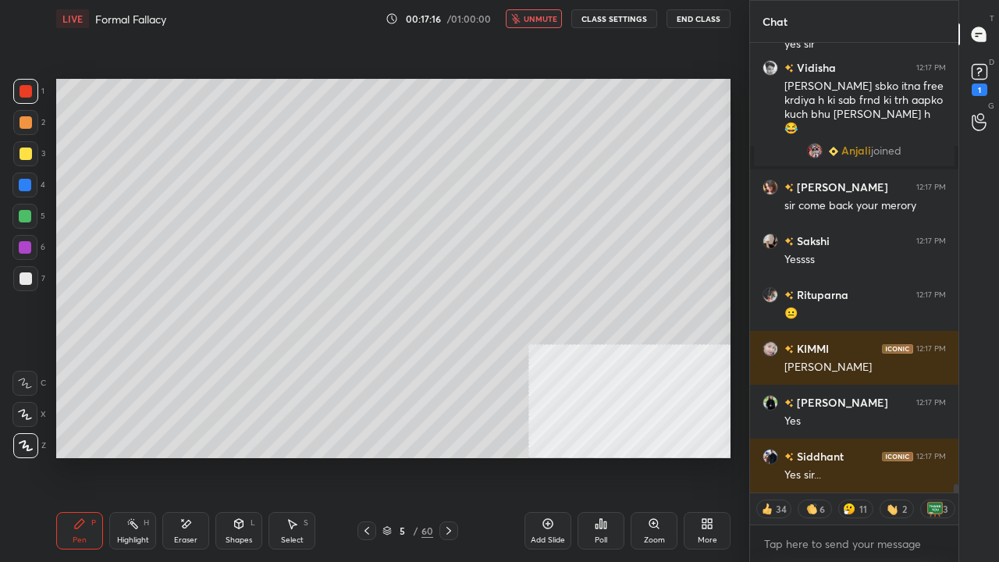
drag, startPoint x: 546, startPoint y: 19, endPoint x: 517, endPoint y: 41, distance: 36.7
click at [544, 19] on span "unmute" at bounding box center [541, 18] width 34 height 11
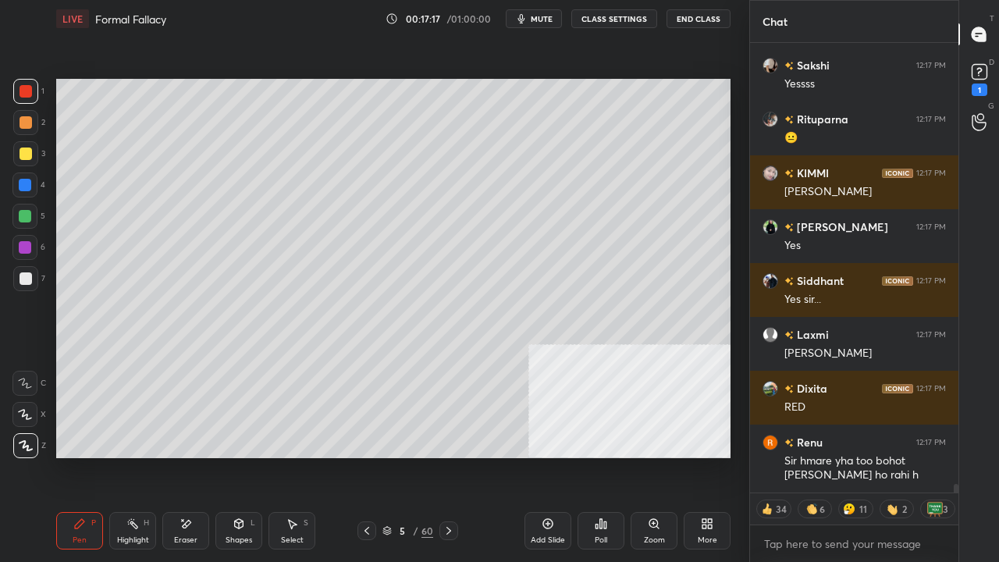
click at [28, 179] on div at bounding box center [25, 185] width 12 height 12
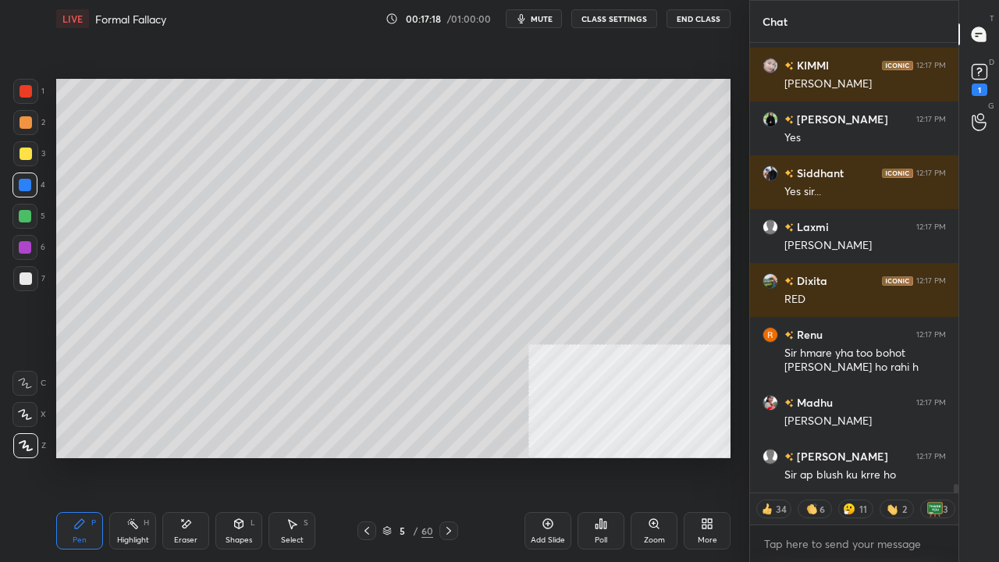
drag, startPoint x: 27, startPoint y: 85, endPoint x: 50, endPoint y: 89, distance: 23.0
click at [28, 85] on div at bounding box center [26, 91] width 12 height 12
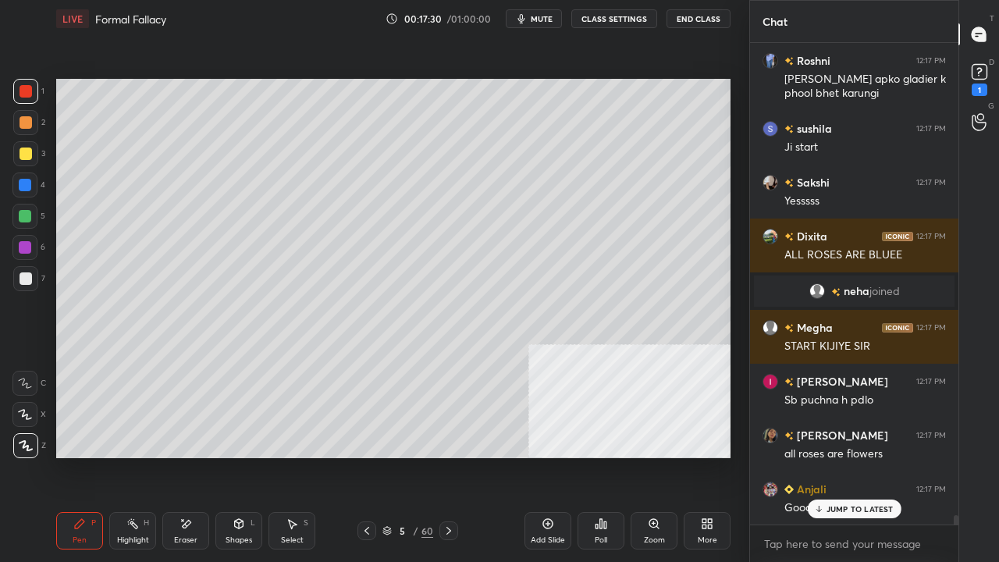
click at [25, 279] on div at bounding box center [26, 278] width 12 height 12
drag, startPoint x: 25, startPoint y: 279, endPoint x: 47, endPoint y: 277, distance: 21.9
click at [27, 279] on div at bounding box center [26, 278] width 12 height 12
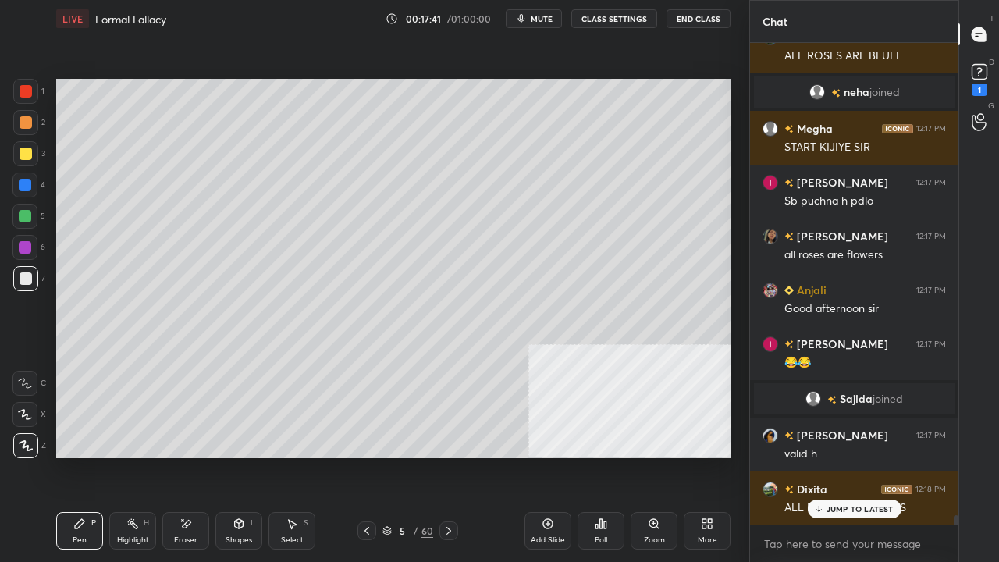
drag, startPoint x: 528, startPoint y: 19, endPoint x: 539, endPoint y: 58, distance: 40.3
click at [525, 20] on icon "button" at bounding box center [521, 18] width 7 height 9
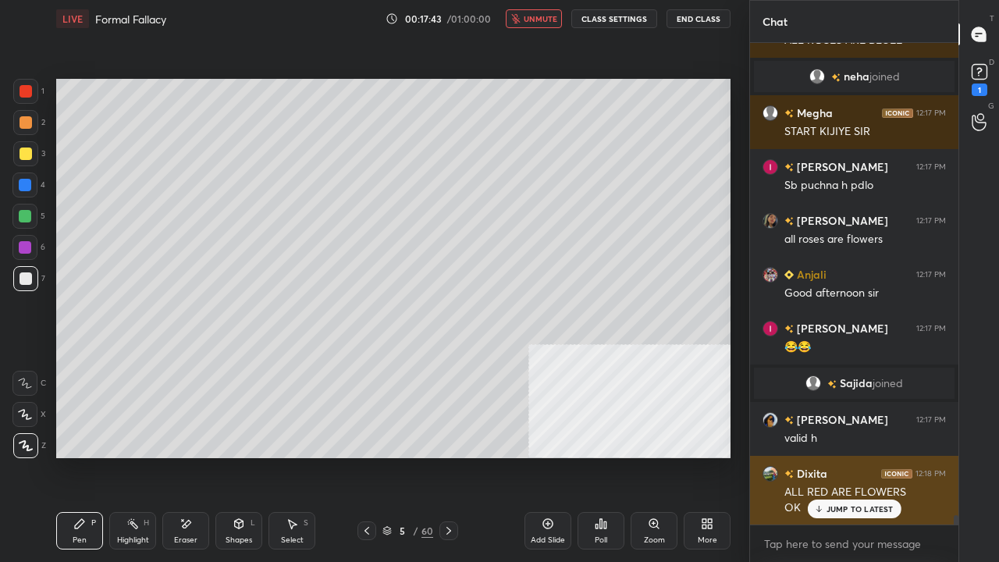
click at [827, 456] on p "JUMP TO LATEST" at bounding box center [860, 508] width 67 height 9
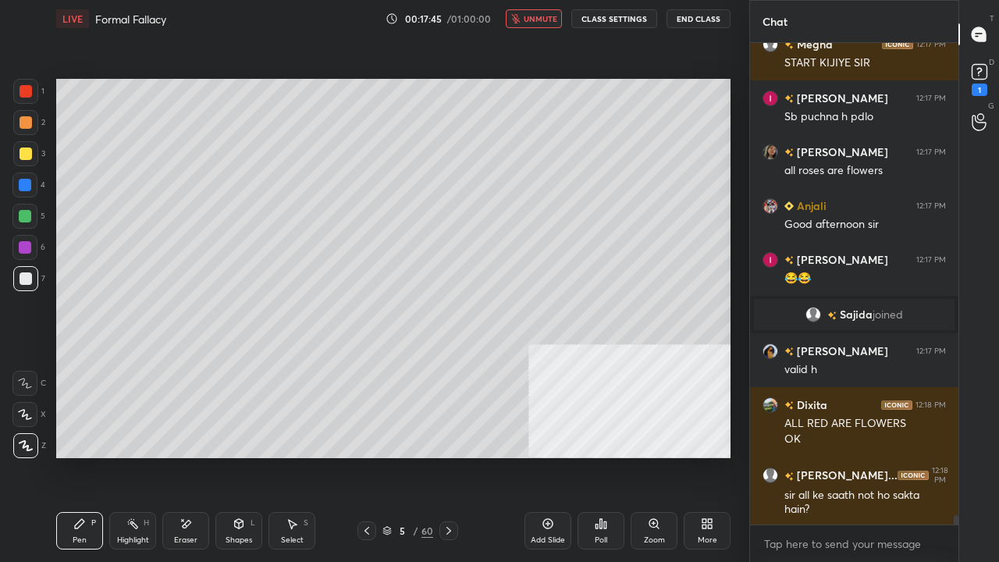
click at [27, 187] on div at bounding box center [25, 185] width 12 height 12
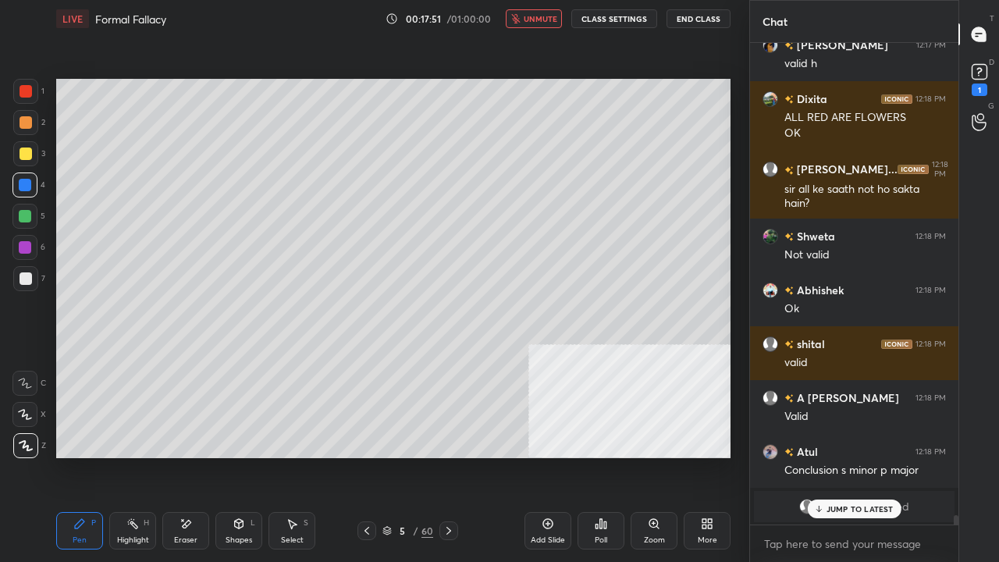
click at [538, 20] on span "unmute" at bounding box center [541, 18] width 34 height 11
click at [883, 456] on p "JUMP TO LATEST" at bounding box center [860, 508] width 67 height 9
click at [25, 84] on div at bounding box center [25, 91] width 25 height 25
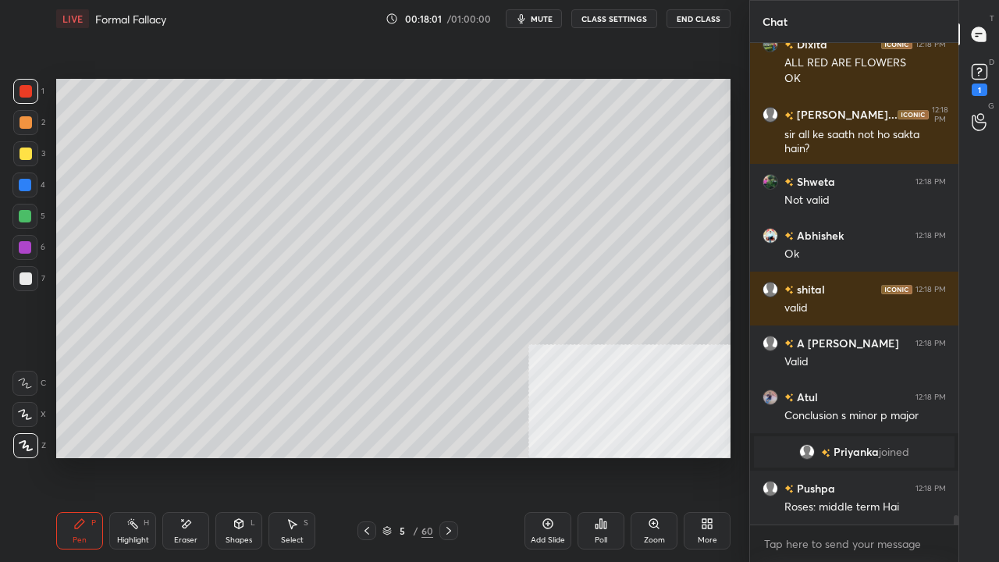
scroll to position [24437, 0]
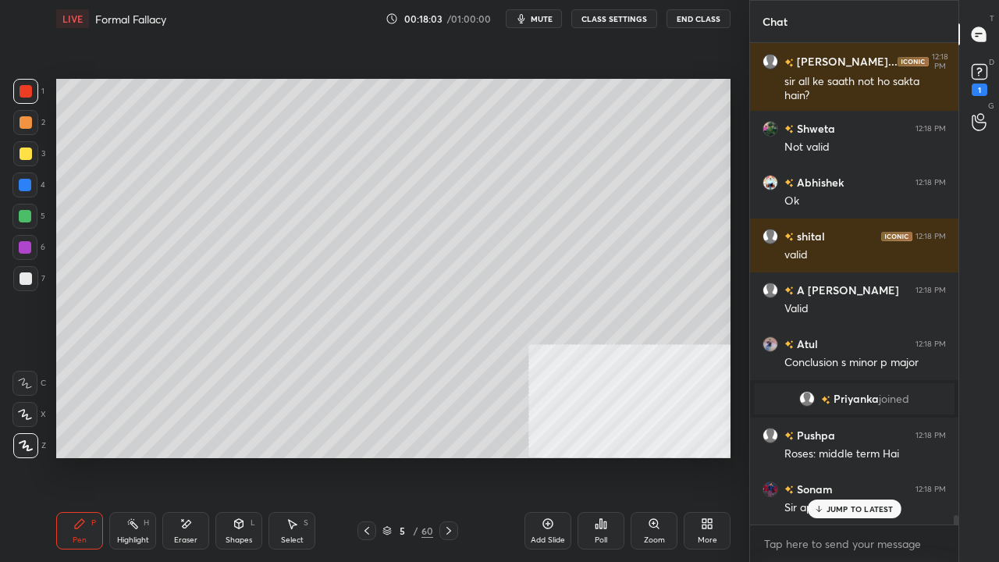
click at [854, 456] on p "JUMP TO LATEST" at bounding box center [860, 508] width 67 height 9
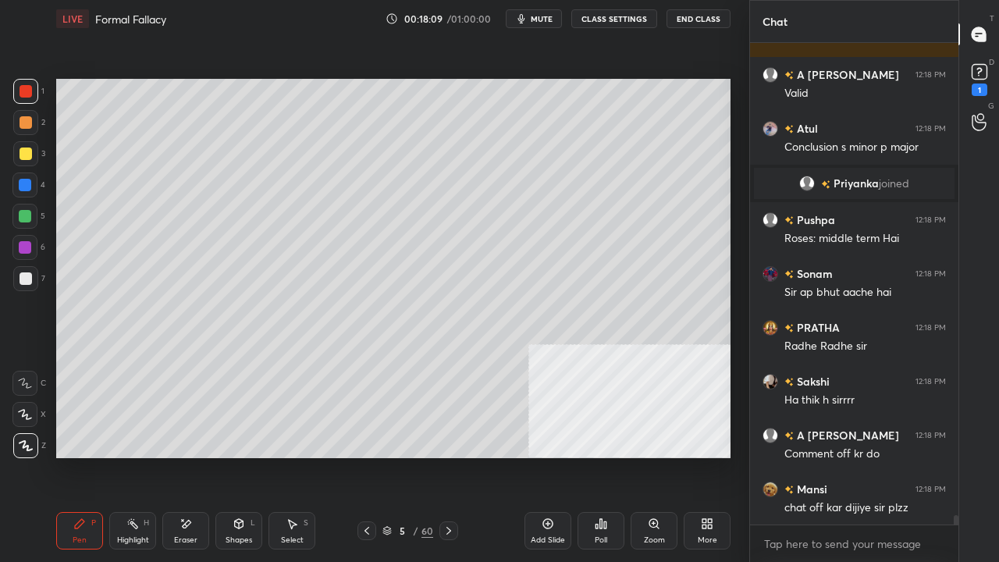
scroll to position [24707, 0]
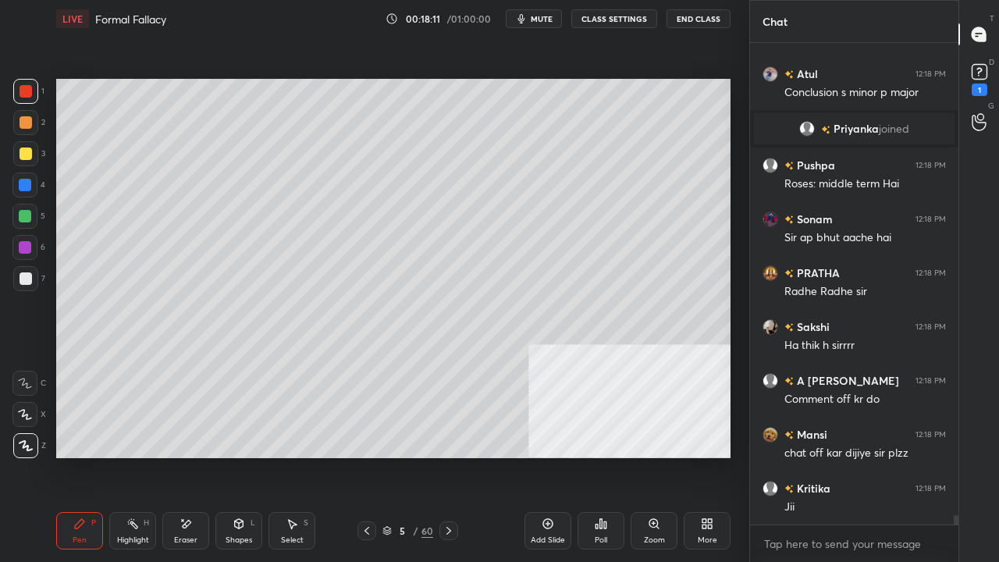
click at [238, 456] on icon at bounding box center [239, 523] width 9 height 9
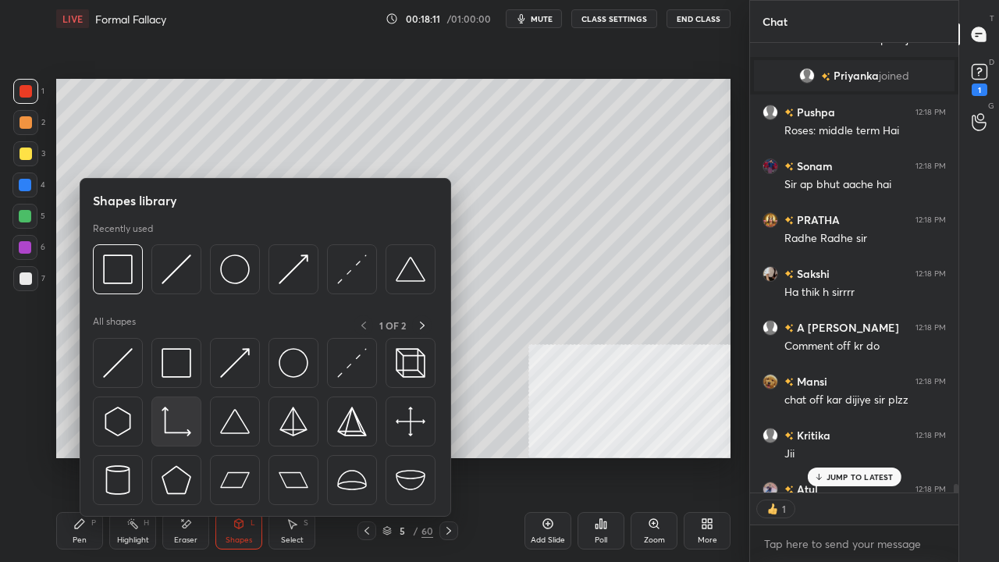
scroll to position [445, 204]
click at [178, 365] on img at bounding box center [177, 363] width 30 height 30
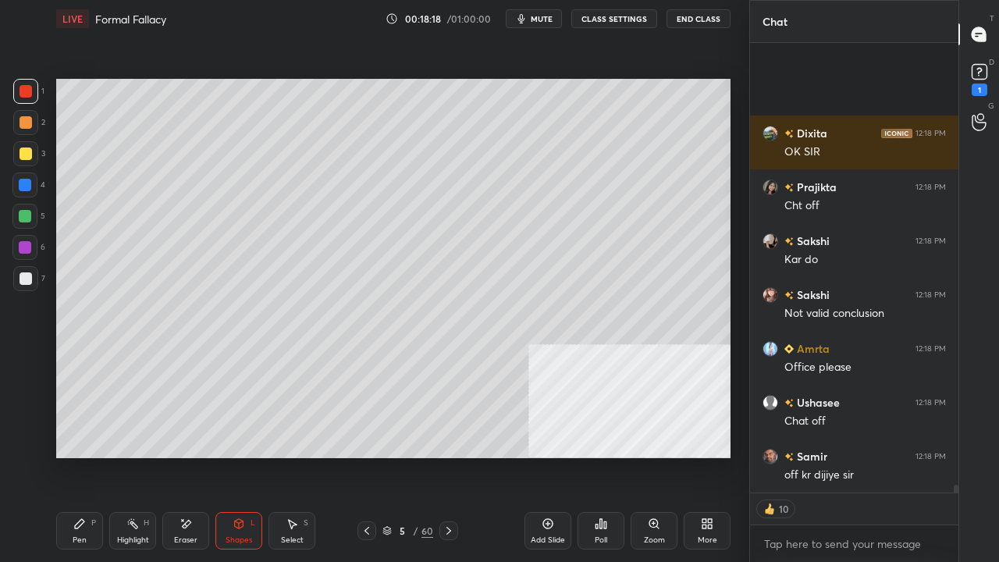
scroll to position [25385, 0]
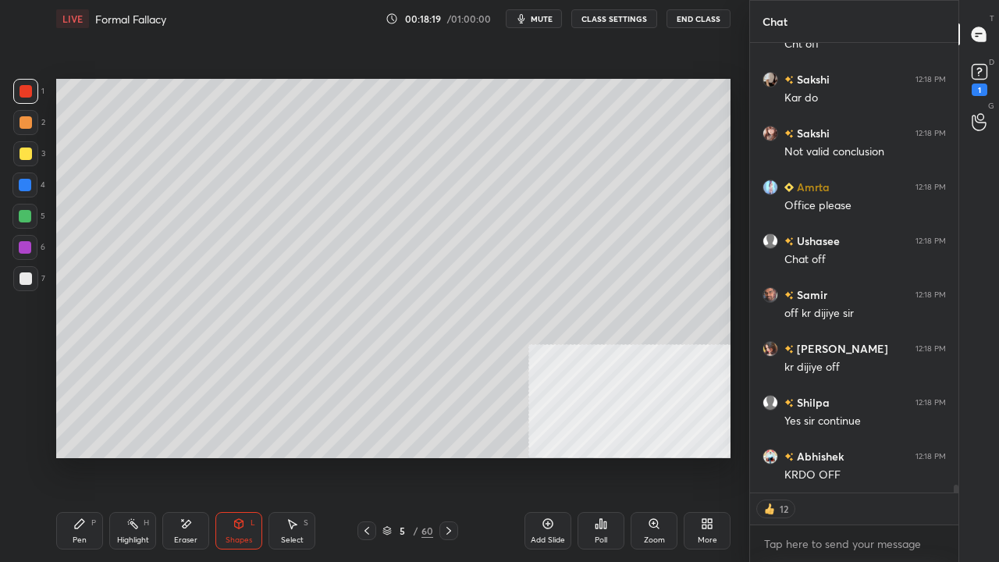
click at [45, 456] on div "1 2 3 4 5 6 7 C X Z E E Erase all H H LIVE Formal Fallacy 00:18:19 / 01:00:00 m…" at bounding box center [368, 281] width 737 height 562
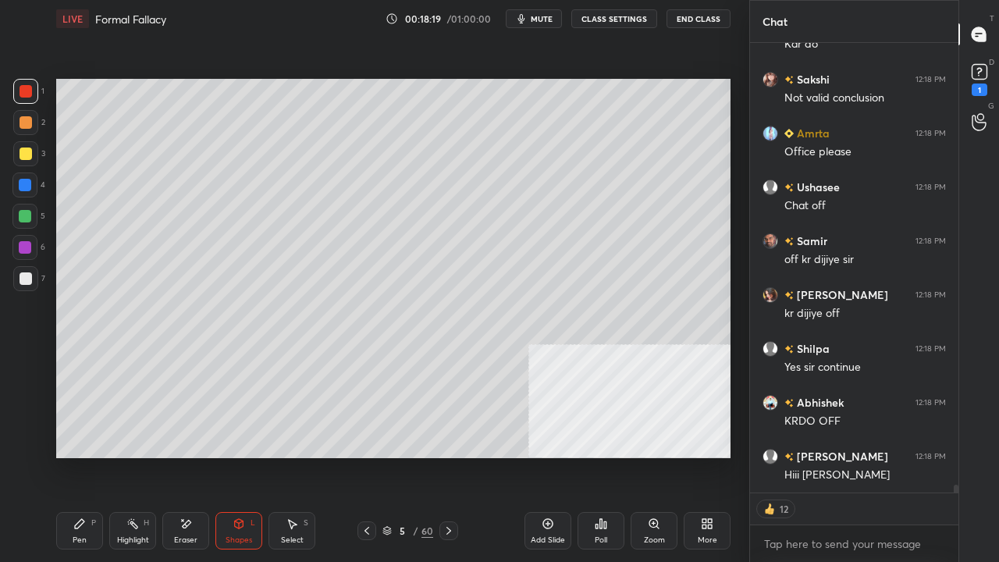
click at [62, 456] on div "Pen P" at bounding box center [79, 530] width 47 height 37
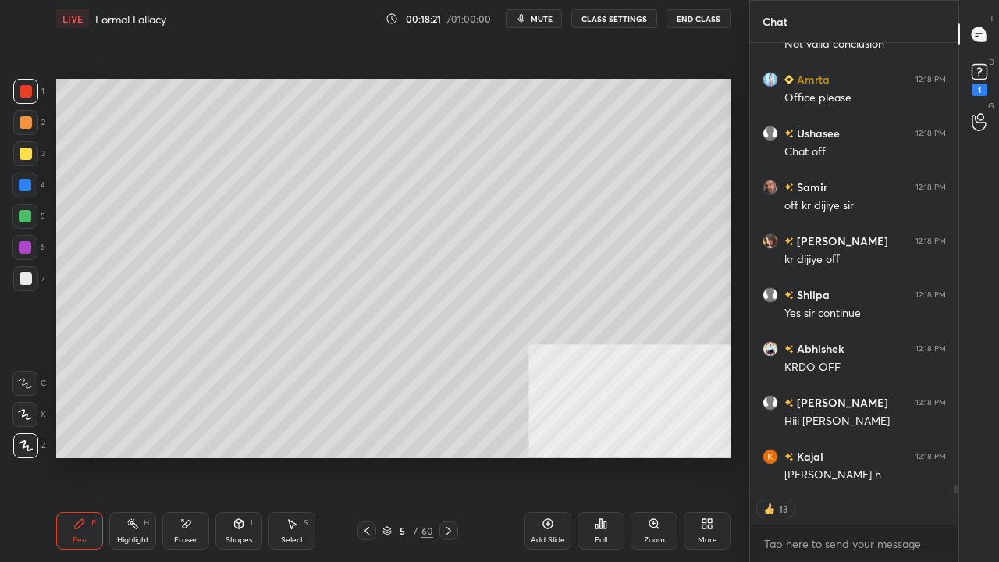
click at [27, 188] on div at bounding box center [25, 185] width 12 height 12
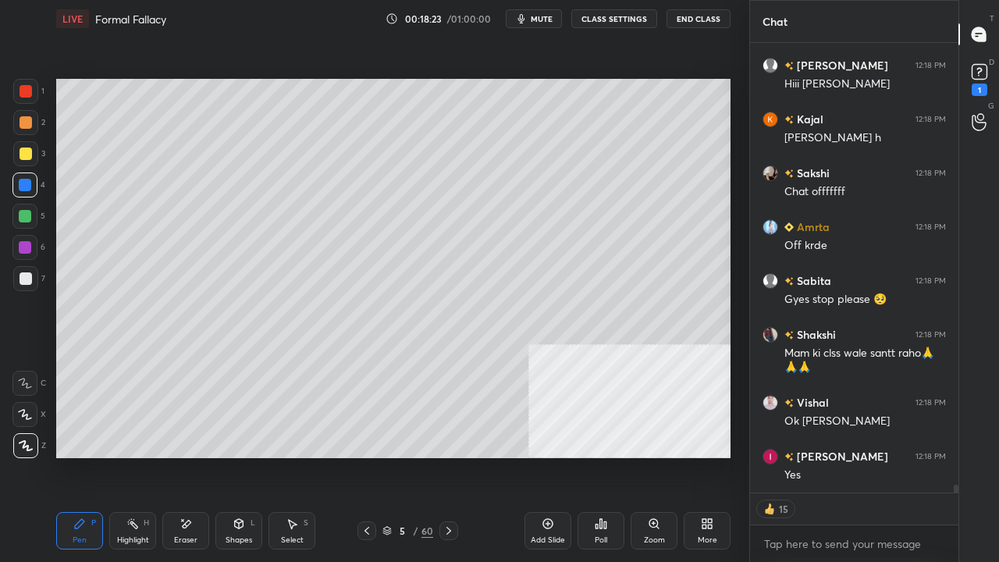
scroll to position [26029, 0]
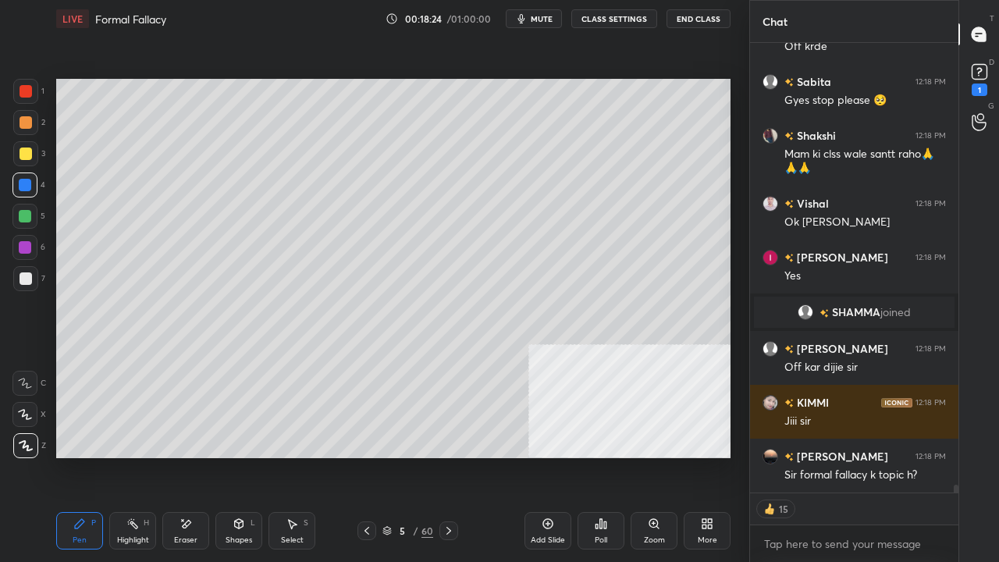
click at [24, 278] on div at bounding box center [26, 278] width 12 height 12
drag, startPoint x: 24, startPoint y: 278, endPoint x: 49, endPoint y: 266, distance: 27.6
click at [25, 278] on div at bounding box center [26, 278] width 12 height 12
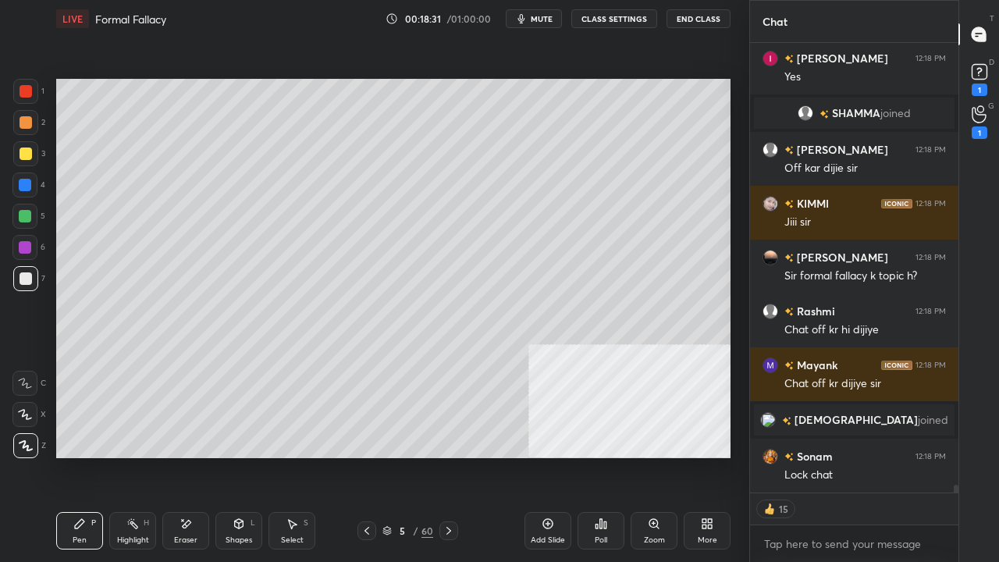
scroll to position [25539, 0]
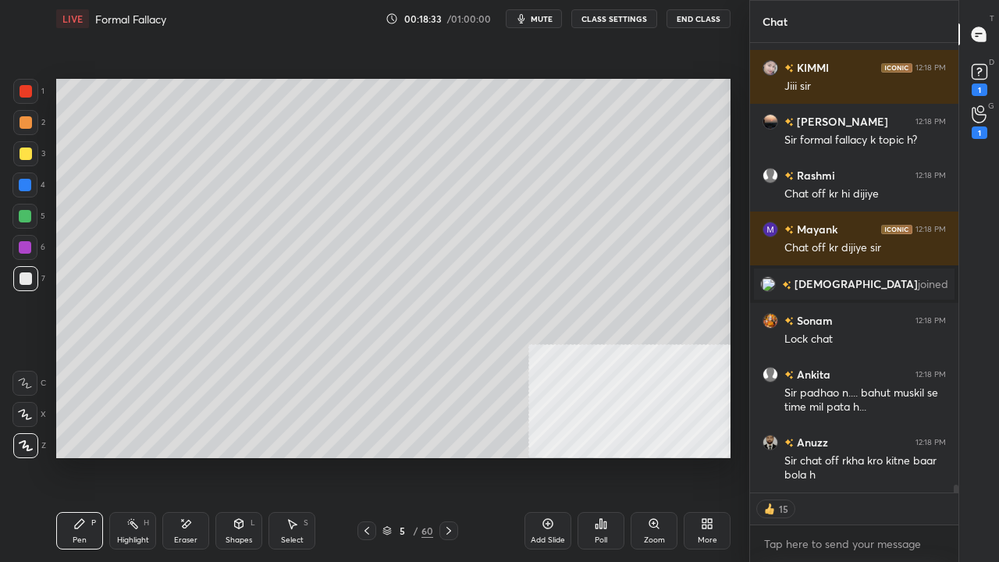
type textarea "x"
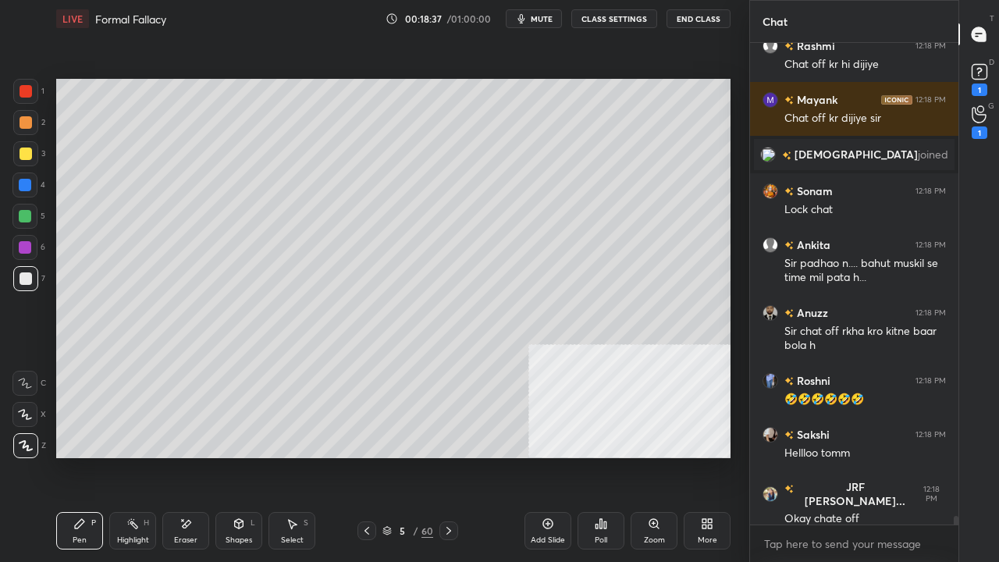
click at [611, 22] on button "CLASS SETTINGS" at bounding box center [614, 18] width 86 height 19
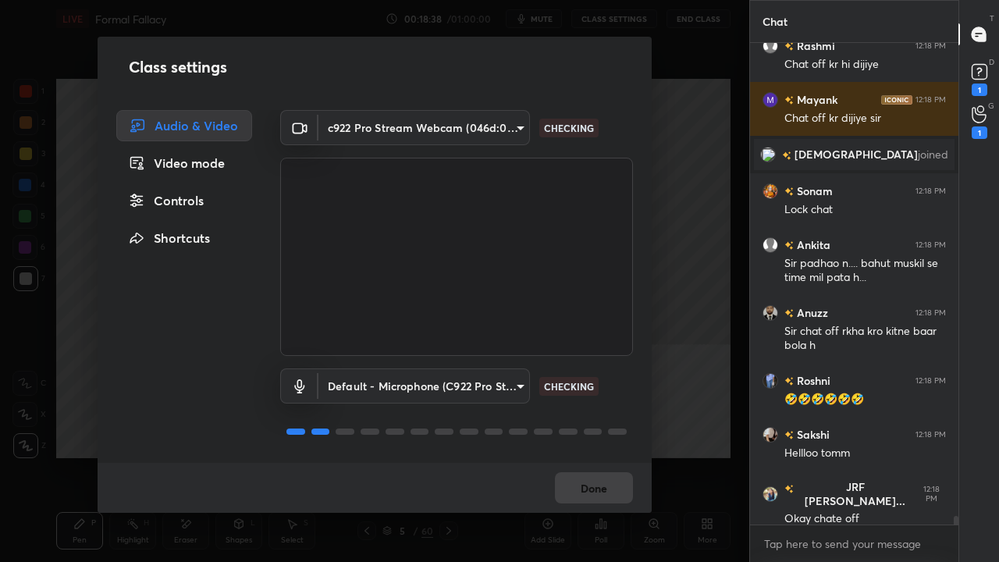
click at [178, 205] on div "Controls" at bounding box center [184, 200] width 136 height 31
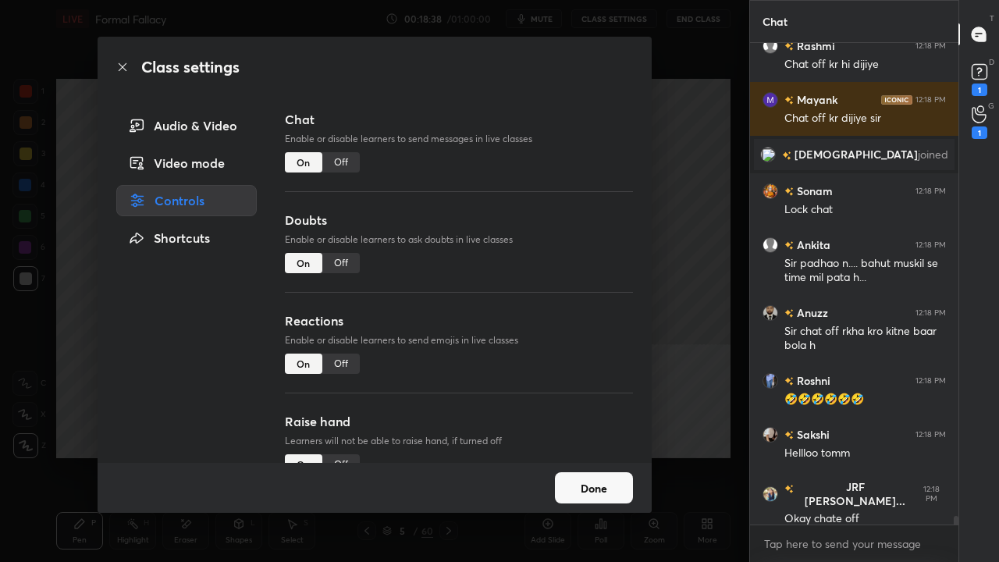
click at [353, 167] on div "Off" at bounding box center [340, 162] width 37 height 20
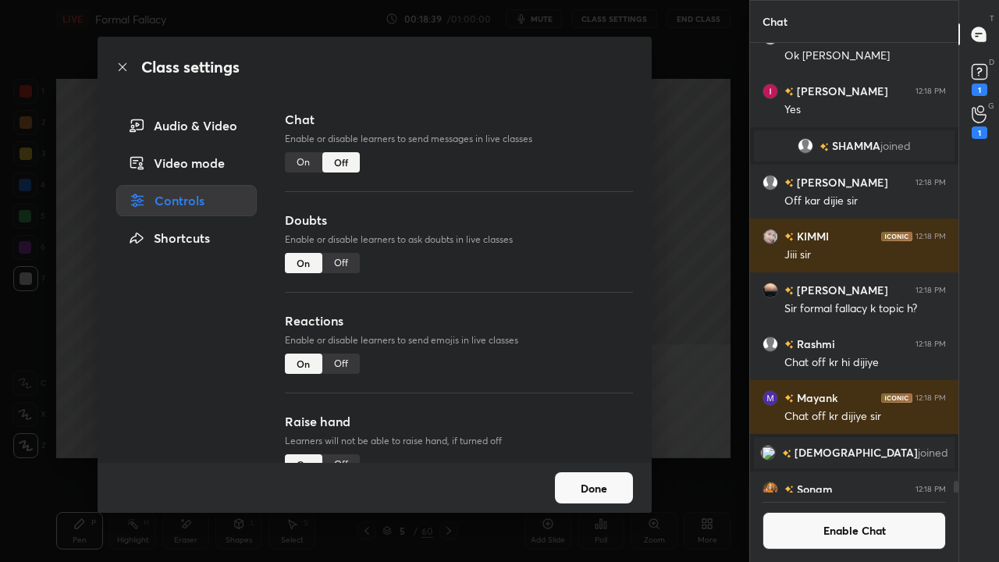
click at [125, 67] on icon at bounding box center [122, 67] width 12 height 12
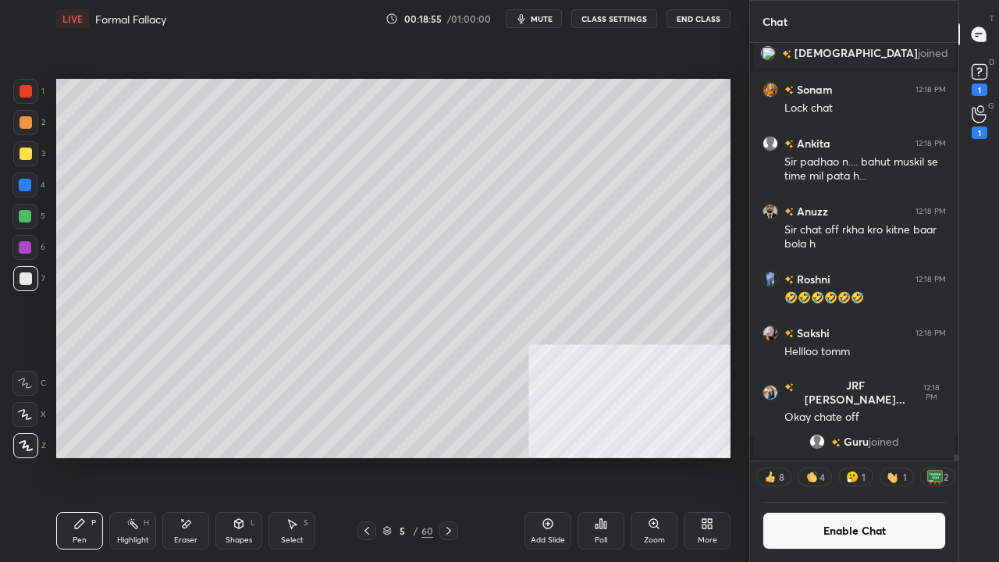
click at [23, 212] on div at bounding box center [25, 216] width 12 height 12
click at [23, 285] on div at bounding box center [25, 278] width 25 height 25
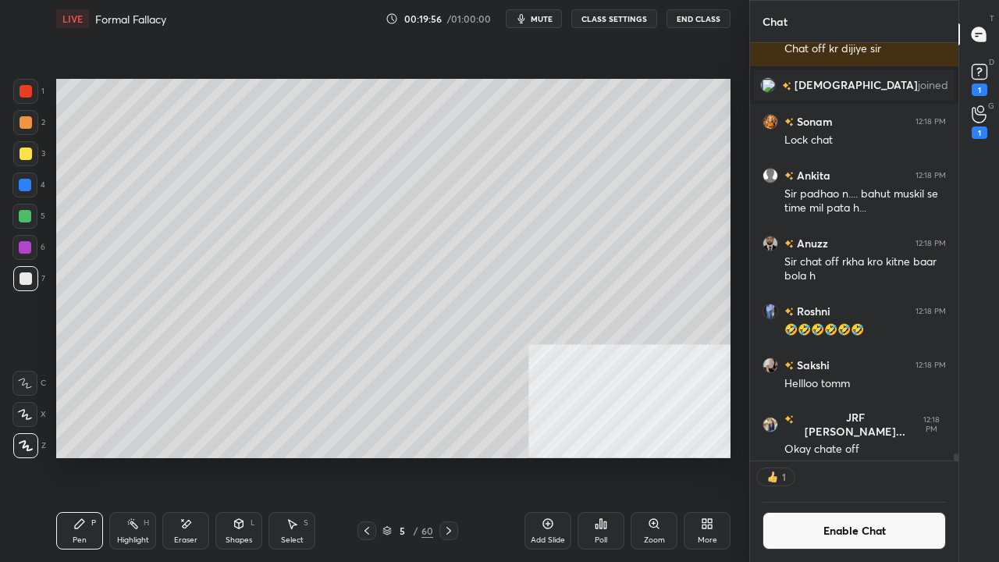
scroll to position [5, 5]
click at [130, 456] on div "Highlight H" at bounding box center [132, 530] width 47 height 37
click at [220, 75] on div "Setting up your live class Poll for secs No correct answer Start poll" at bounding box center [393, 268] width 687 height 462
click at [80, 456] on div "Pen P" at bounding box center [79, 530] width 47 height 37
click at [133, 456] on div "Highlight H" at bounding box center [132, 530] width 47 height 37
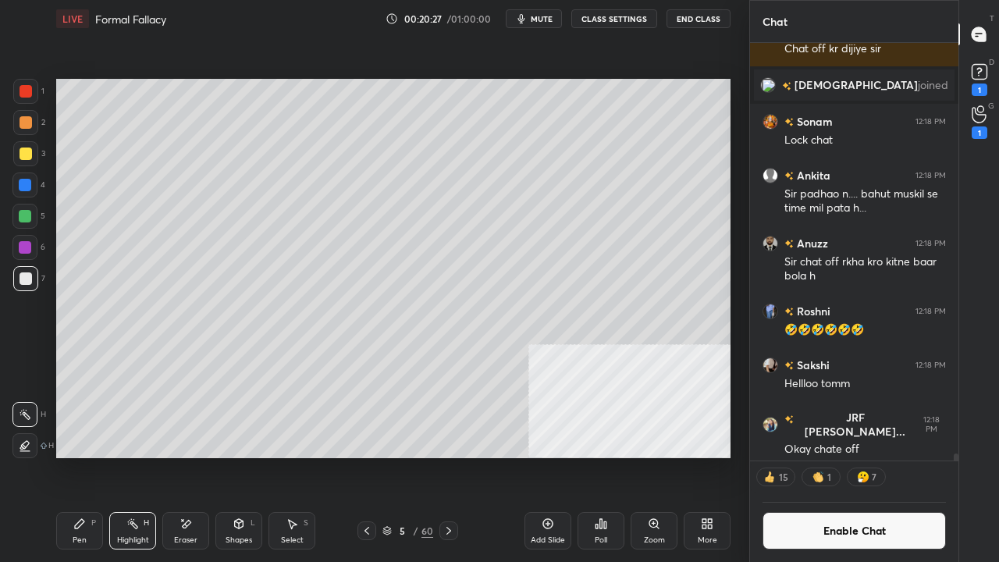
click at [84, 456] on div "Pen P" at bounding box center [79, 530] width 47 height 37
click at [142, 456] on div "Highlight H" at bounding box center [132, 530] width 47 height 37
drag, startPoint x: 87, startPoint y: 531, endPoint x: 129, endPoint y: 514, distance: 44.8
click at [89, 456] on div "Pen P" at bounding box center [79, 530] width 47 height 37
click at [188, 456] on icon at bounding box center [187, 524] width 9 height 8
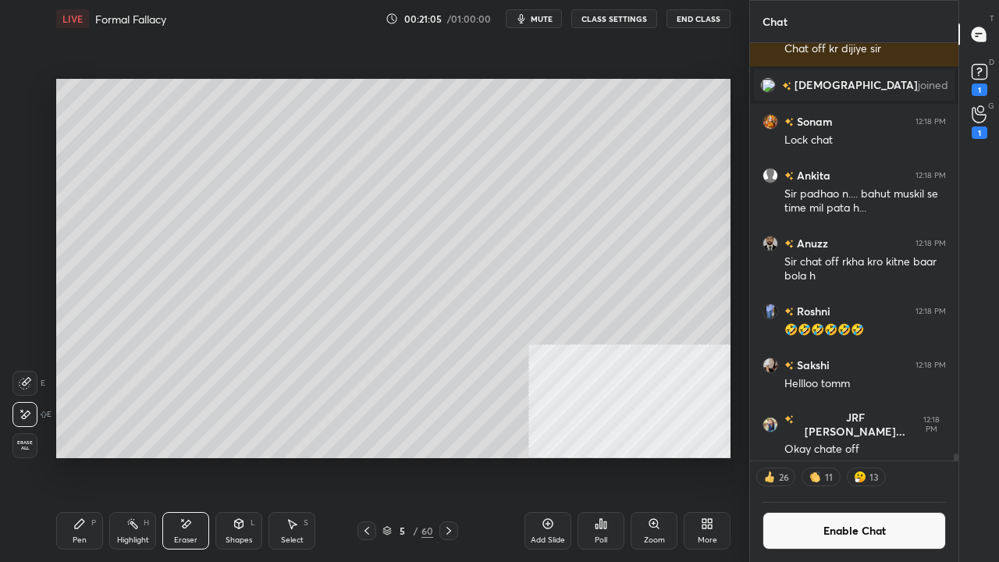
click at [77, 456] on div "Pen P" at bounding box center [79, 530] width 47 height 37
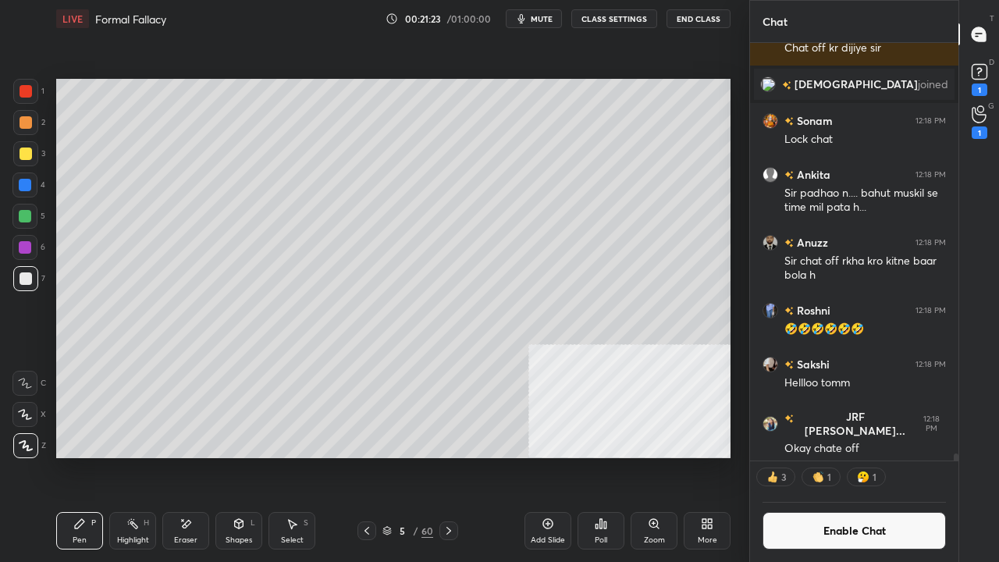
drag, startPoint x: 189, startPoint y: 526, endPoint x: 198, endPoint y: 518, distance: 12.7
click at [196, 456] on div "Eraser" at bounding box center [185, 530] width 47 height 37
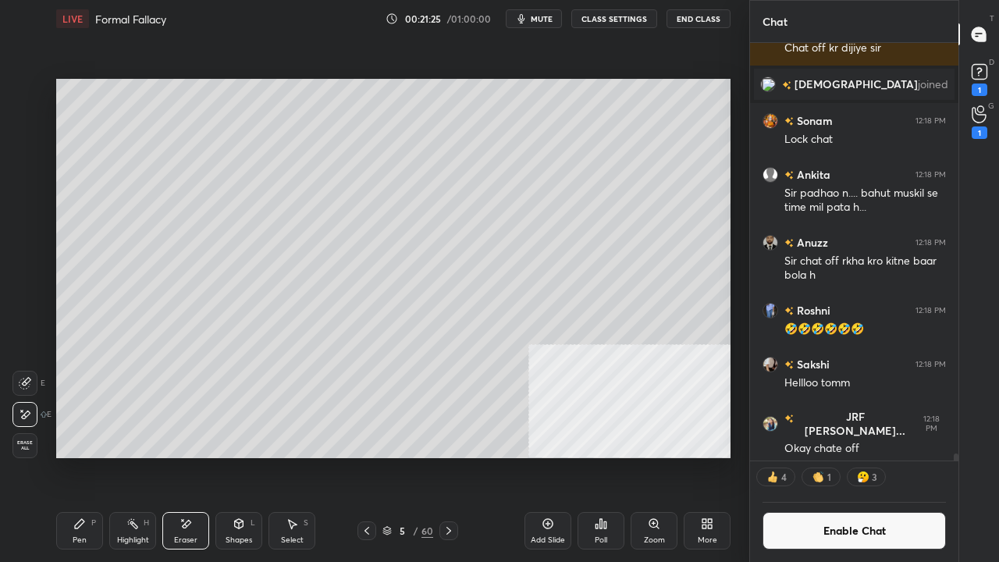
click at [75, 456] on div "Pen" at bounding box center [80, 540] width 14 height 8
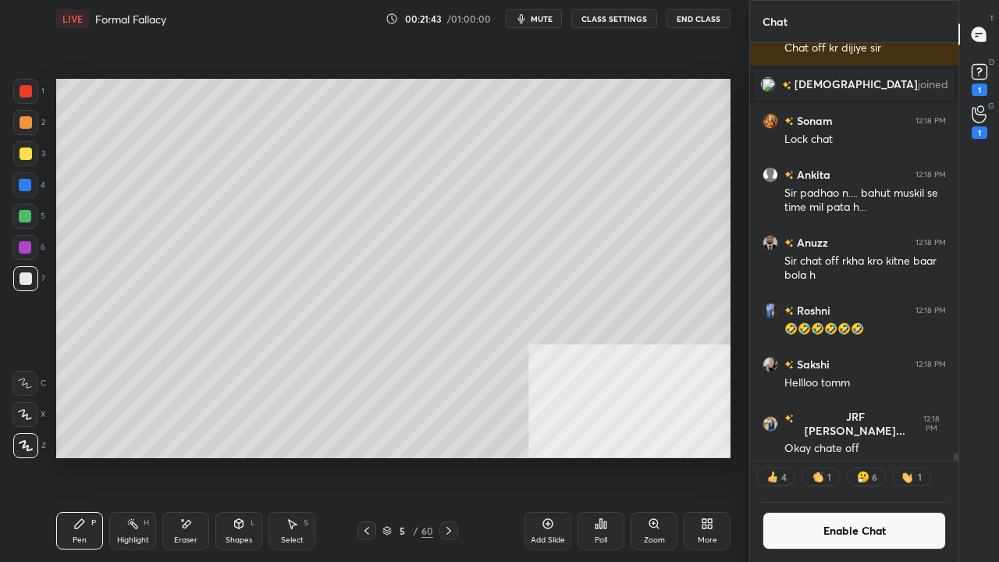
drag, startPoint x: 187, startPoint y: 534, endPoint x: 258, endPoint y: 470, distance: 95.0
click at [187, 456] on div "Eraser" at bounding box center [185, 530] width 47 height 37
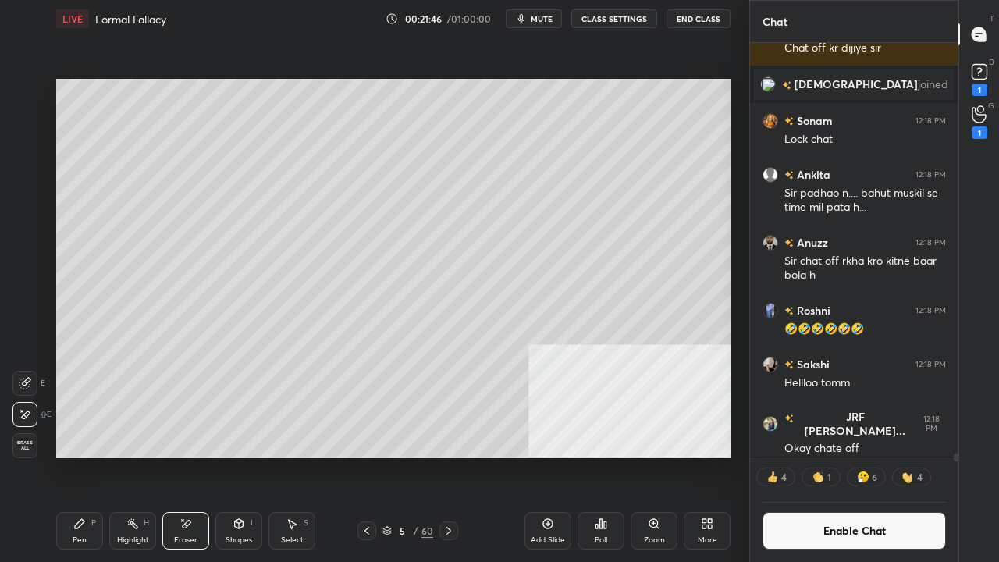
click at [84, 456] on div "Pen P" at bounding box center [79, 530] width 47 height 37
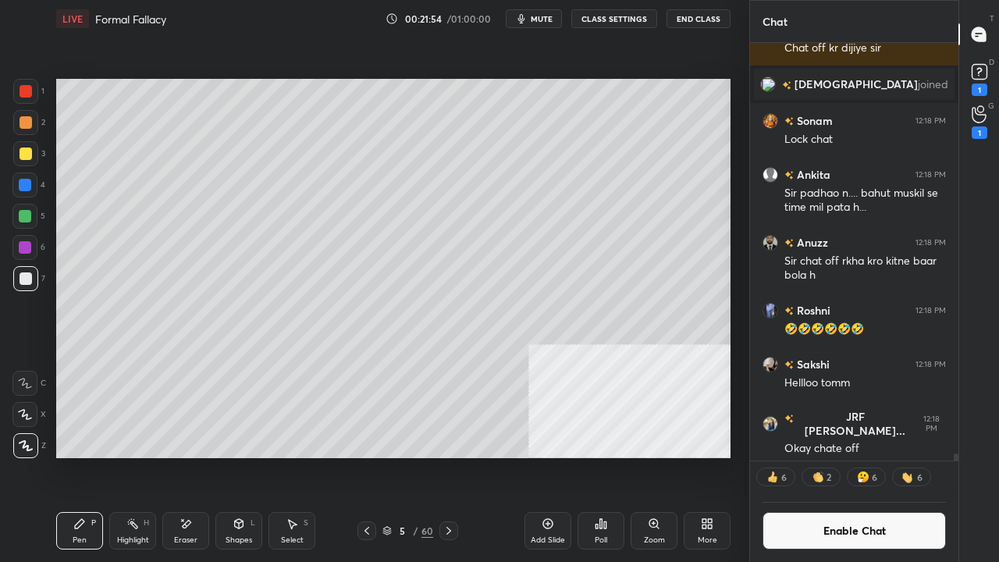
click at [27, 156] on div at bounding box center [26, 154] width 12 height 12
drag, startPoint x: 27, startPoint y: 155, endPoint x: 51, endPoint y: 246, distance: 93.5
click at [27, 158] on div at bounding box center [26, 154] width 12 height 12
click at [232, 456] on div "Shapes L" at bounding box center [238, 530] width 47 height 37
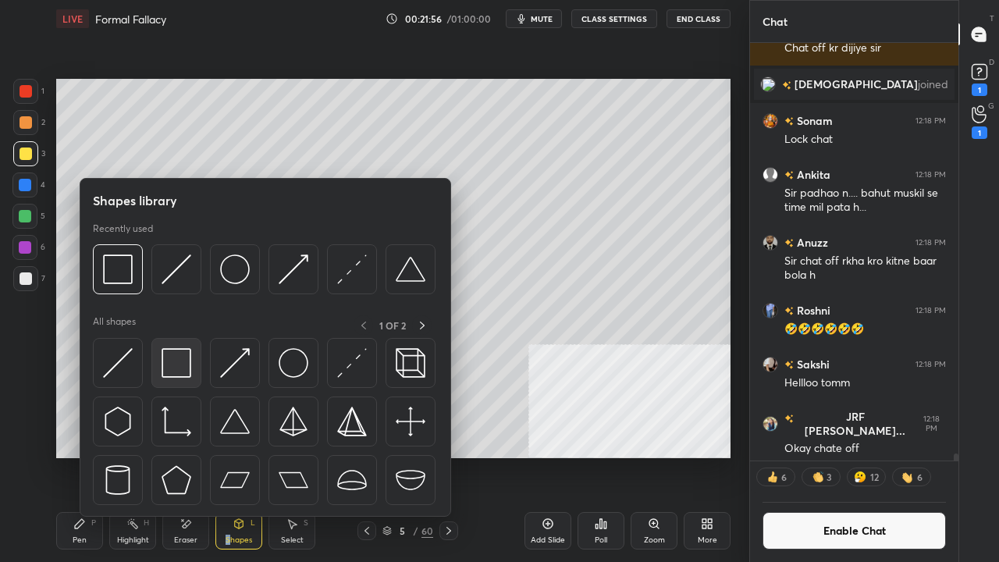
click at [178, 364] on img at bounding box center [177, 363] width 30 height 30
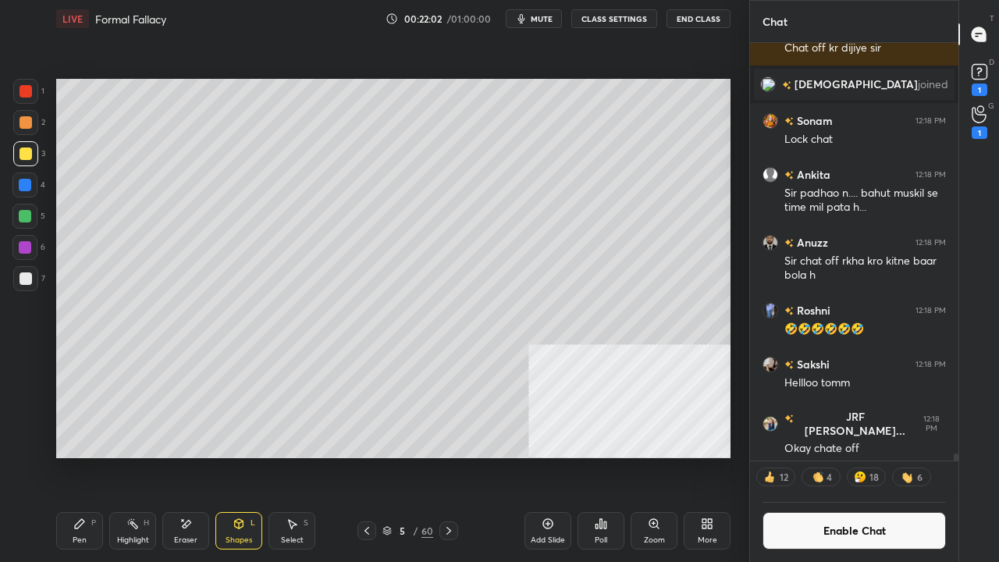
drag, startPoint x: 84, startPoint y: 527, endPoint x: 170, endPoint y: 464, distance: 106.2
click at [84, 456] on icon at bounding box center [79, 524] width 12 height 12
click at [25, 246] on div at bounding box center [25, 247] width 12 height 12
click at [238, 456] on div "Shapes L" at bounding box center [238, 530] width 47 height 37
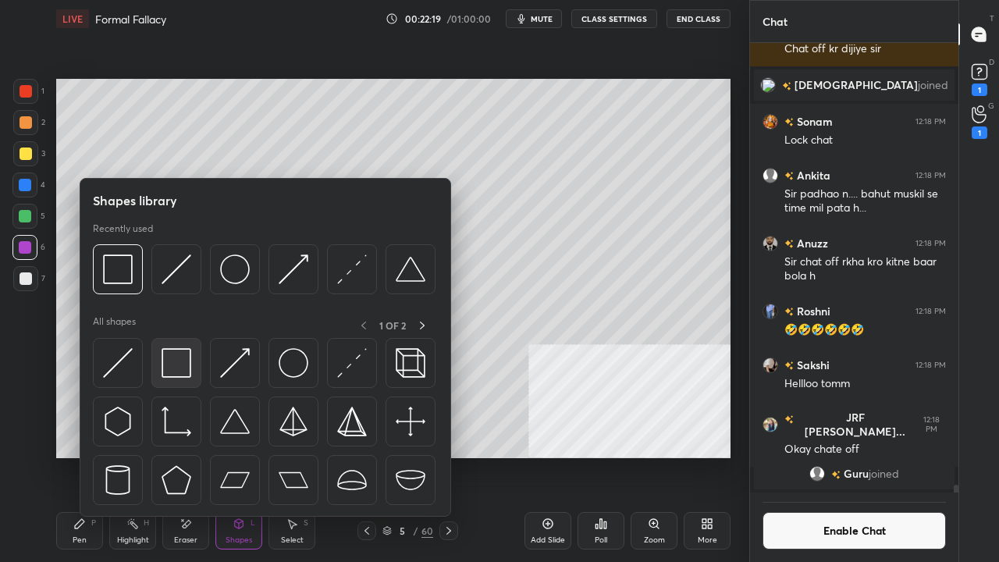
click at [186, 370] on img at bounding box center [177, 363] width 30 height 30
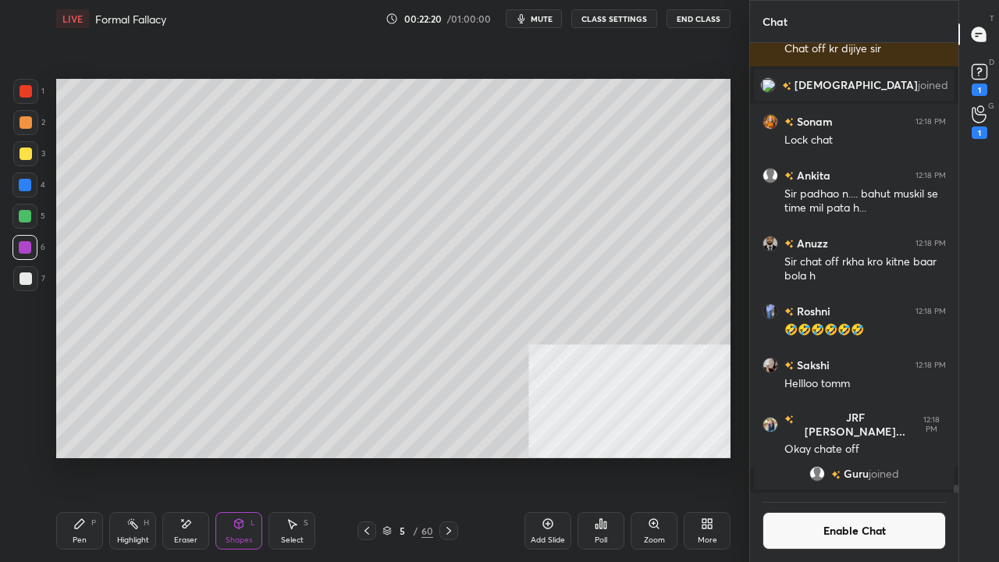
drag, startPoint x: 132, startPoint y: 525, endPoint x: 141, endPoint y: 481, distance: 45.5
click at [133, 456] on icon at bounding box center [132, 524] width 12 height 12
drag, startPoint x: 245, startPoint y: 534, endPoint x: 243, endPoint y: 525, distance: 9.7
click at [244, 456] on div "Shapes L" at bounding box center [238, 530] width 47 height 37
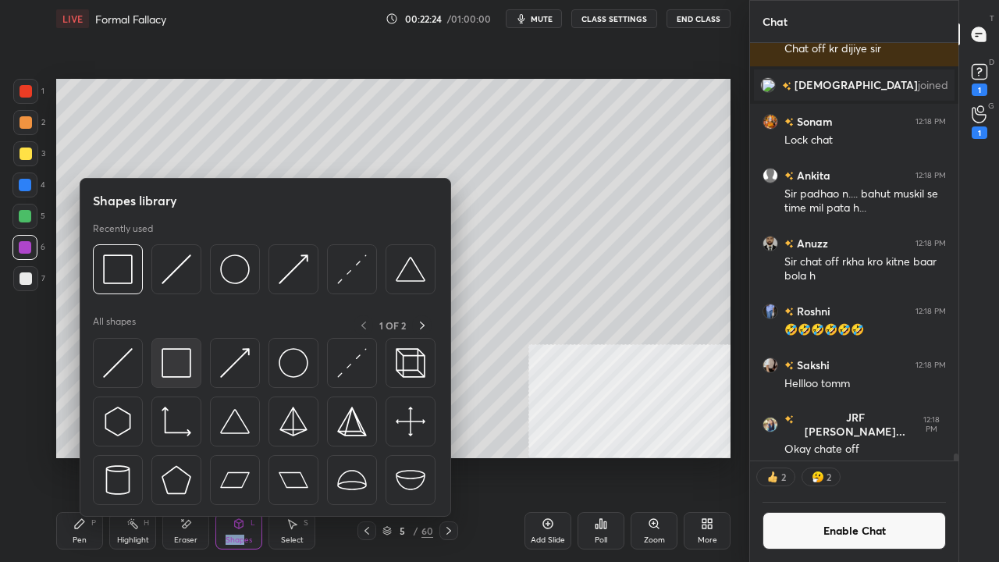
click at [176, 365] on img at bounding box center [177, 363] width 30 height 30
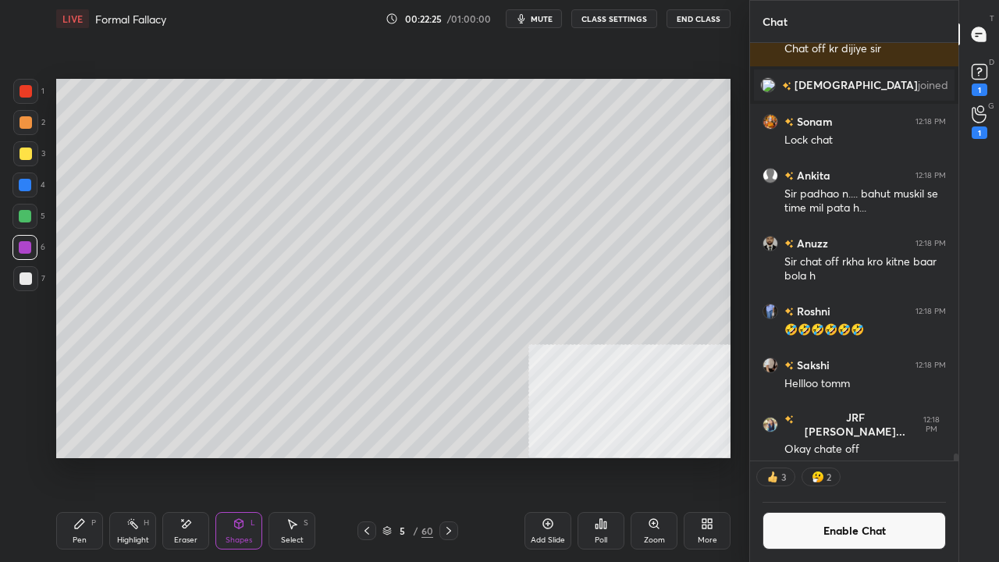
click at [22, 149] on div at bounding box center [26, 154] width 12 height 12
drag, startPoint x: 95, startPoint y: 531, endPoint x: 95, endPoint y: 518, distance: 12.5
click at [94, 456] on div "Pen P" at bounding box center [79, 530] width 47 height 37
drag, startPoint x: 246, startPoint y: 534, endPoint x: 244, endPoint y: 521, distance: 12.7
click at [246, 456] on div "Shapes L" at bounding box center [238, 530] width 47 height 37
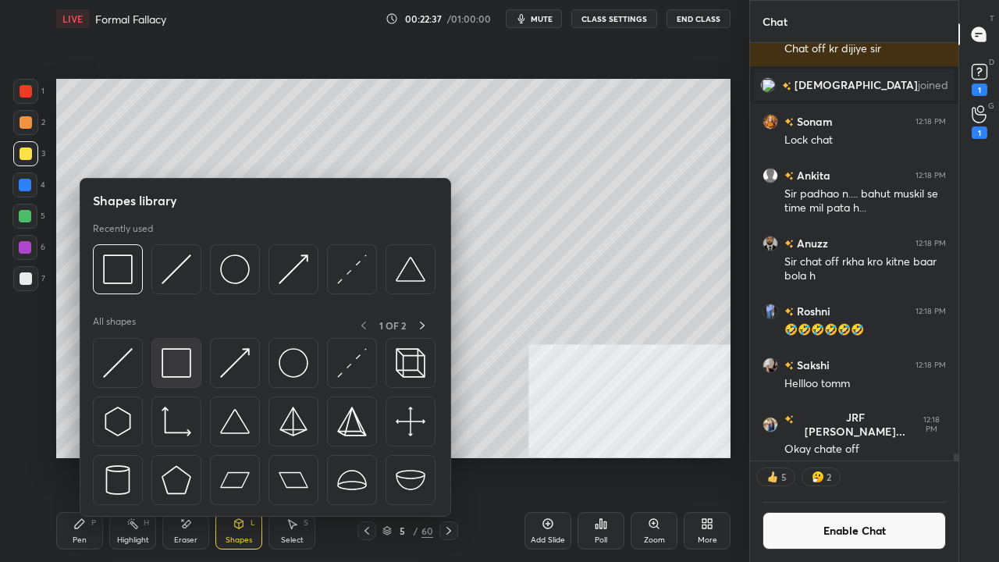
click at [182, 371] on img at bounding box center [177, 363] width 30 height 30
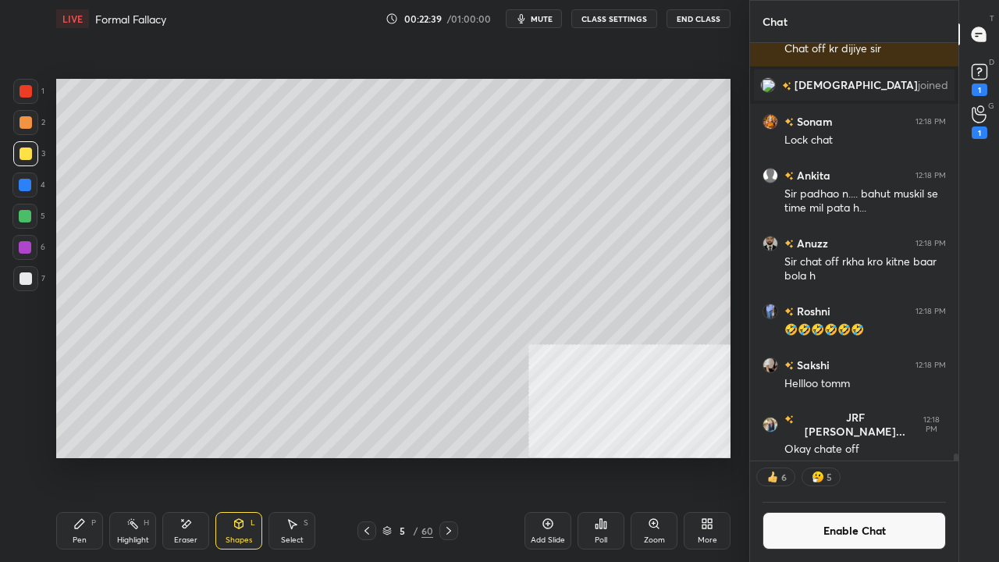
click at [84, 456] on div "Pen P" at bounding box center [79, 530] width 47 height 37
click at [18, 240] on div at bounding box center [24, 247] width 25 height 25
click at [30, 93] on div at bounding box center [26, 91] width 12 height 12
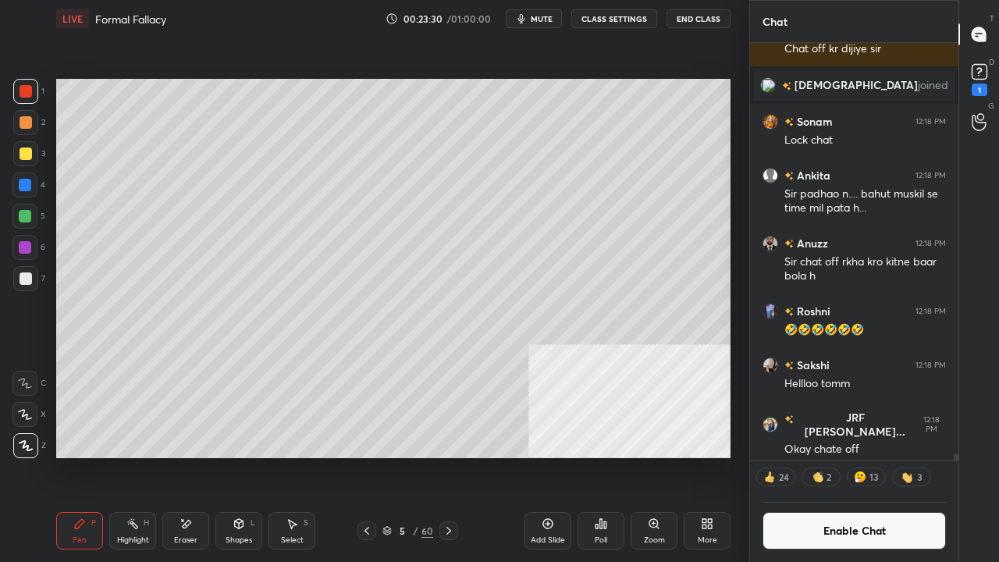
click at [26, 187] on div at bounding box center [25, 185] width 12 height 12
drag, startPoint x: 20, startPoint y: 281, endPoint x: 51, endPoint y: 261, distance: 36.6
click at [22, 279] on div at bounding box center [26, 278] width 12 height 12
click at [195, 456] on div "Eraser" at bounding box center [185, 530] width 47 height 37
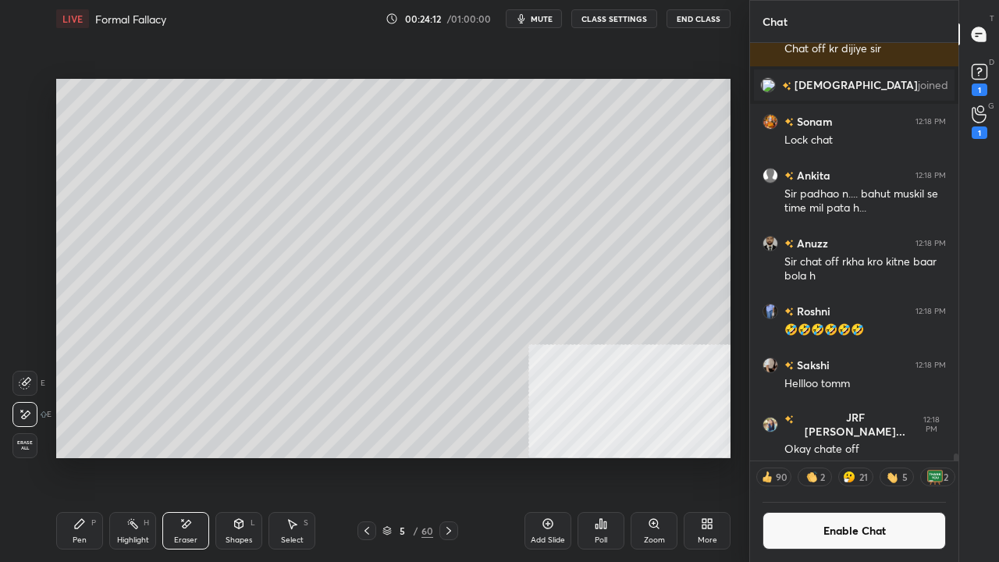
click at [96, 456] on div "Pen P" at bounding box center [79, 530] width 47 height 37
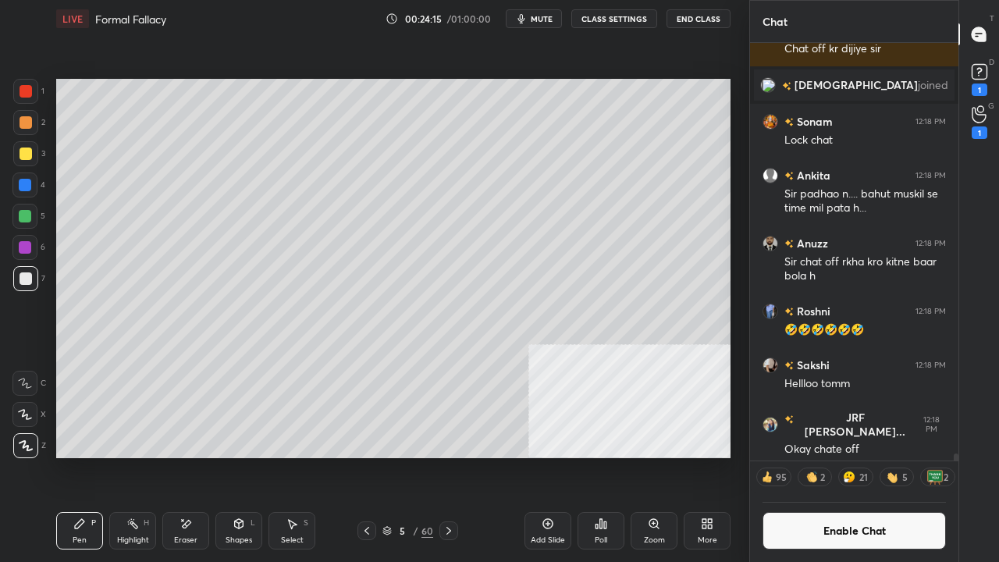
click at [26, 92] on div at bounding box center [26, 91] width 12 height 12
drag, startPoint x: 857, startPoint y: 525, endPoint x: 845, endPoint y: 514, distance: 16.6
click at [856, 456] on button "Enable Chat" at bounding box center [854, 530] width 183 height 37
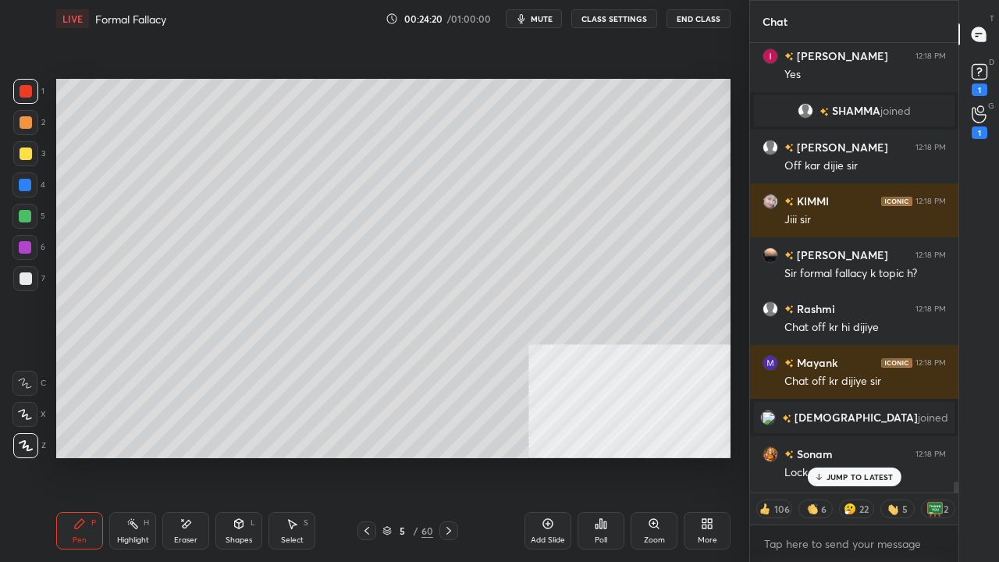
click at [843, 456] on p "JUMP TO LATEST" at bounding box center [860, 476] width 67 height 9
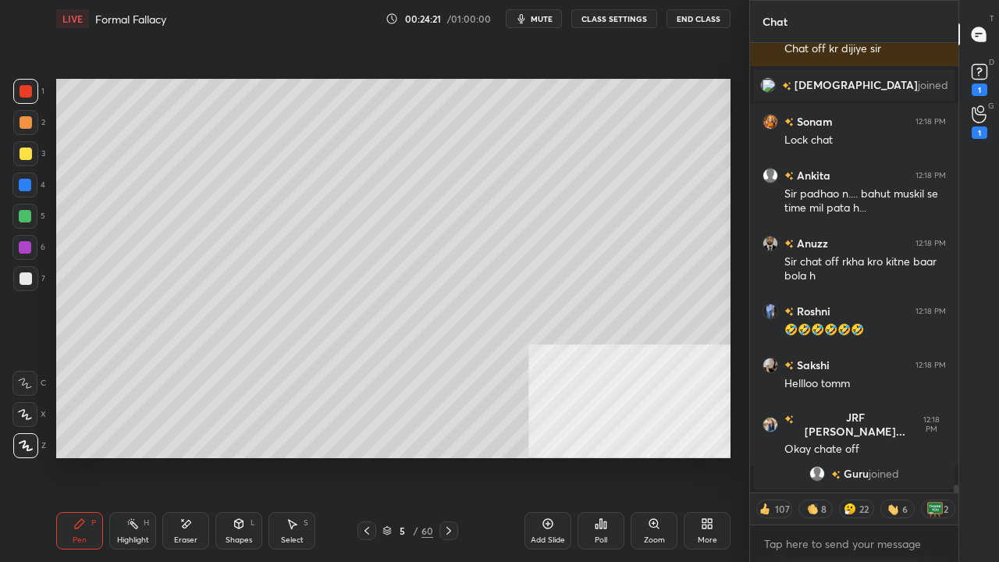
click at [548, 20] on span "mute" at bounding box center [542, 18] width 22 height 11
drag, startPoint x: 545, startPoint y: 20, endPoint x: 560, endPoint y: 36, distance: 22.6
click at [546, 20] on span "unmute" at bounding box center [541, 18] width 34 height 11
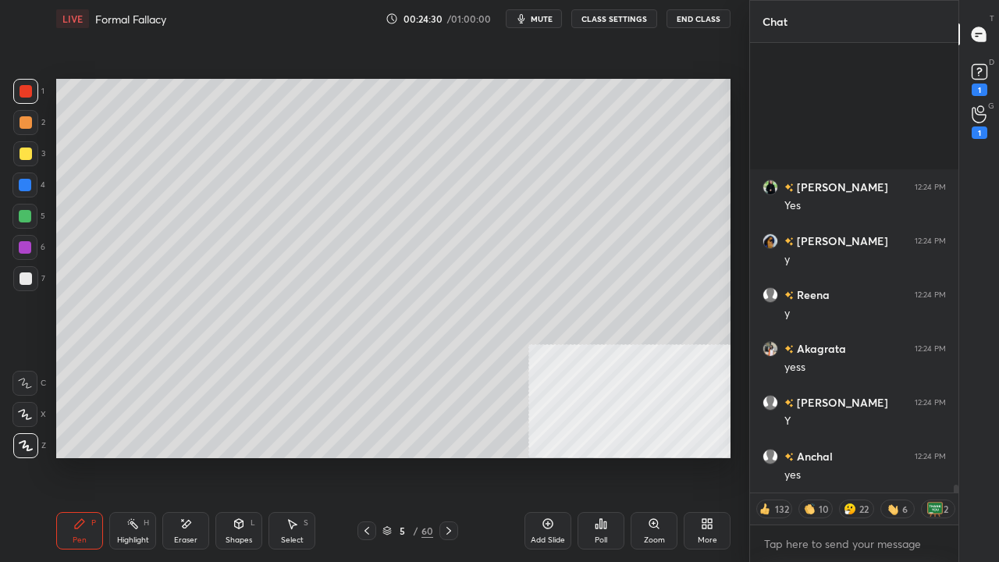
scroll to position [27014, 0]
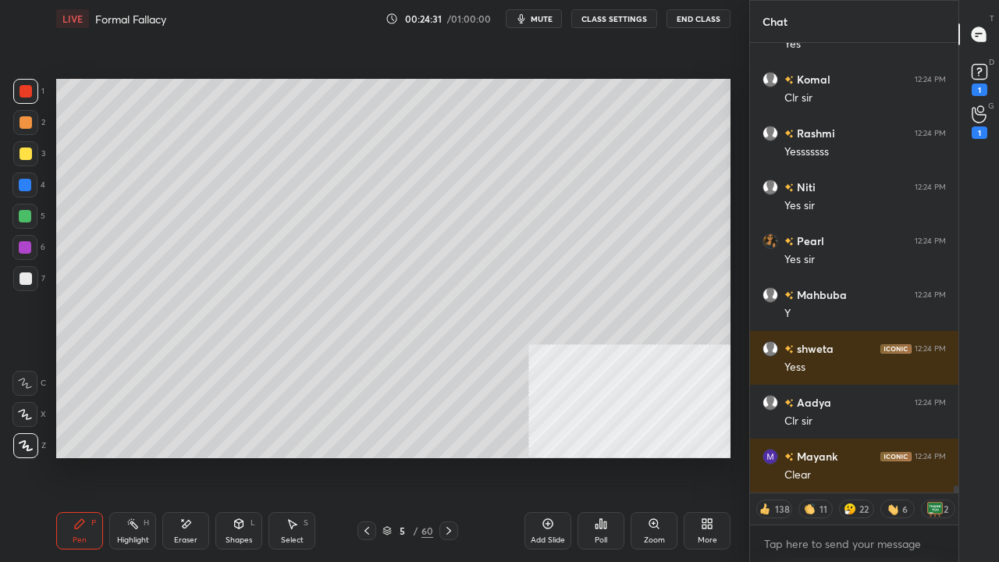
click at [550, 16] on span "mute" at bounding box center [542, 18] width 22 height 11
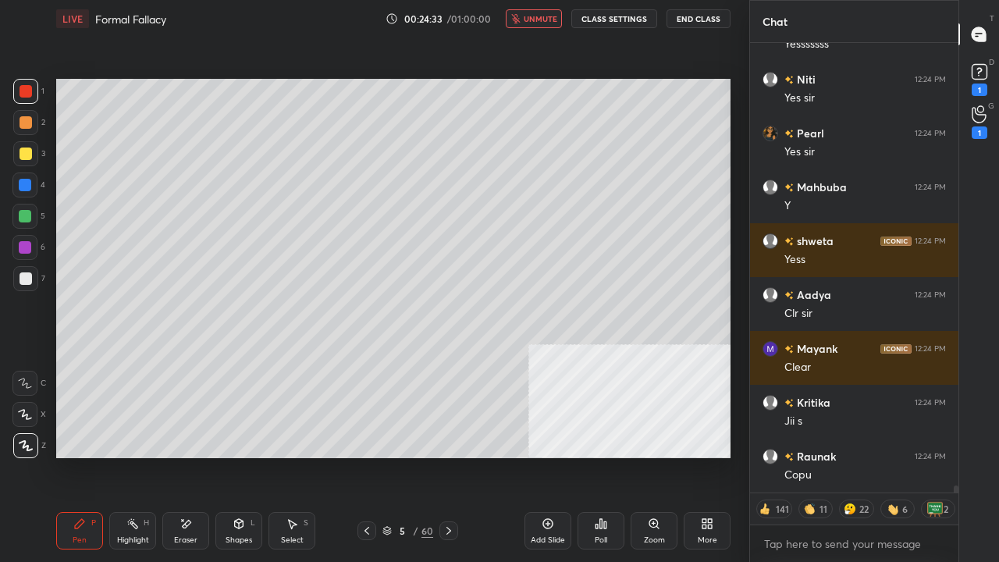
click at [539, 19] on span "unmute" at bounding box center [541, 18] width 34 height 11
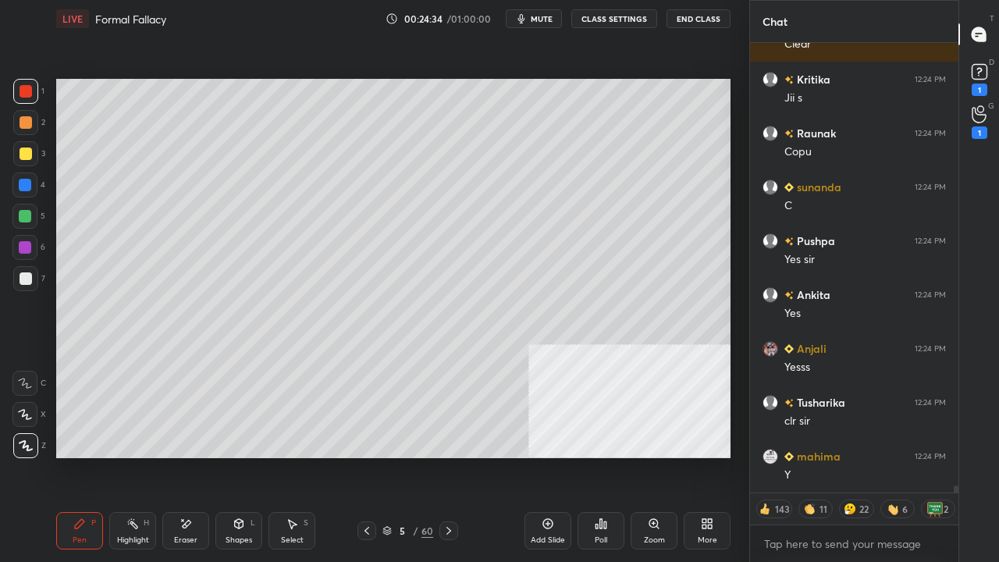
scroll to position [27984, 0]
click at [447, 456] on icon at bounding box center [449, 531] width 12 height 12
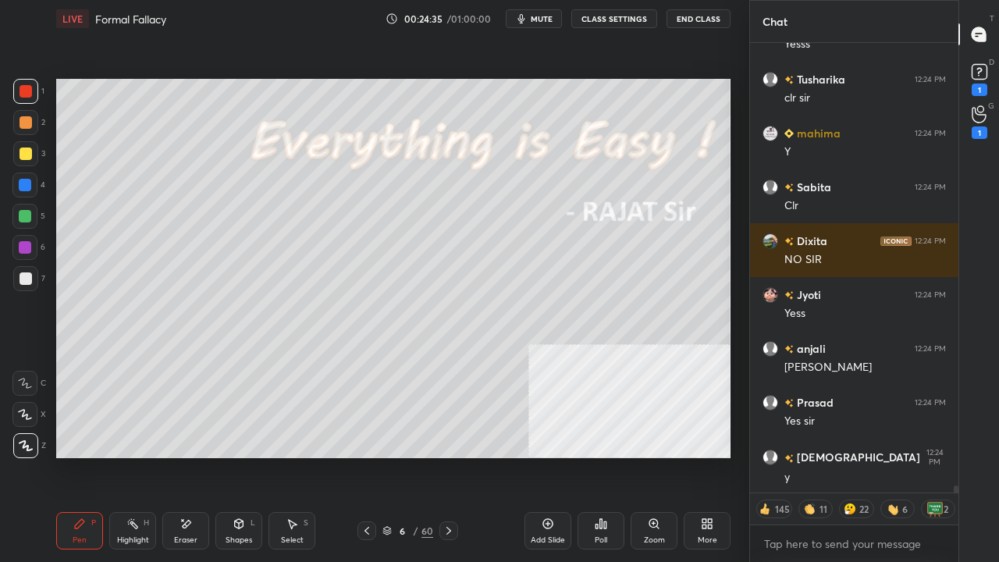
click at [364, 456] on icon at bounding box center [367, 531] width 12 height 12
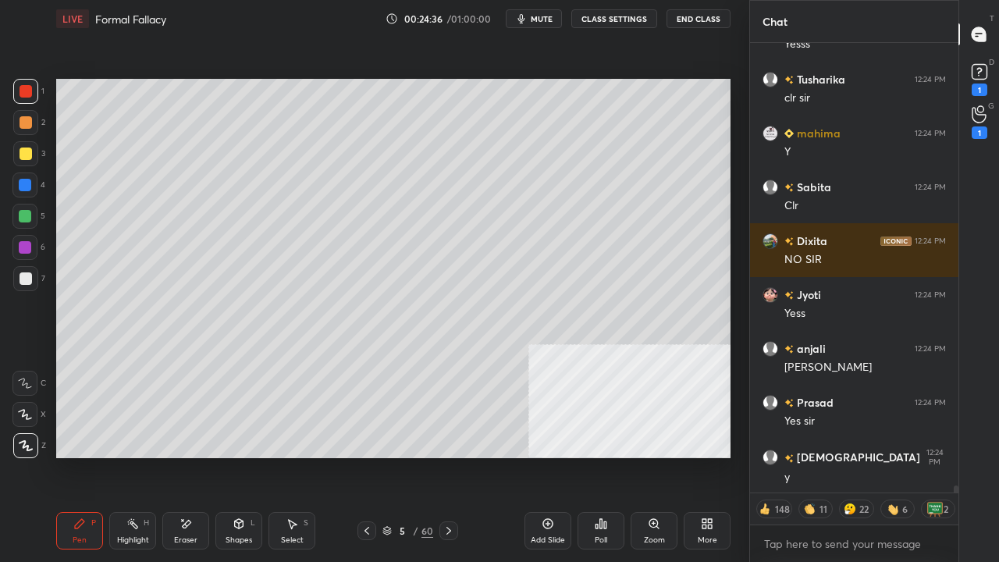
click at [365, 456] on icon at bounding box center [367, 531] width 12 height 12
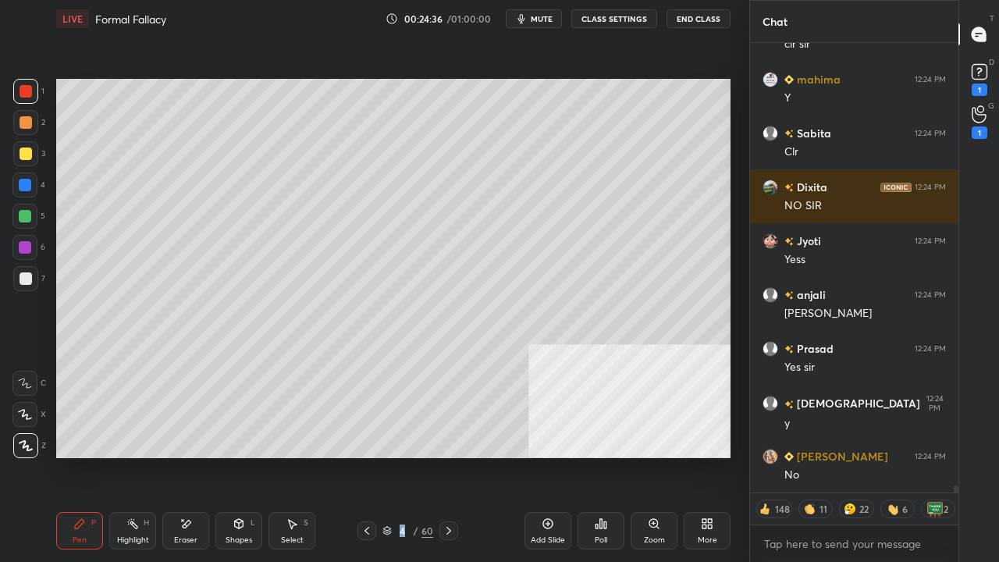
click at [365, 456] on icon at bounding box center [367, 531] width 12 height 12
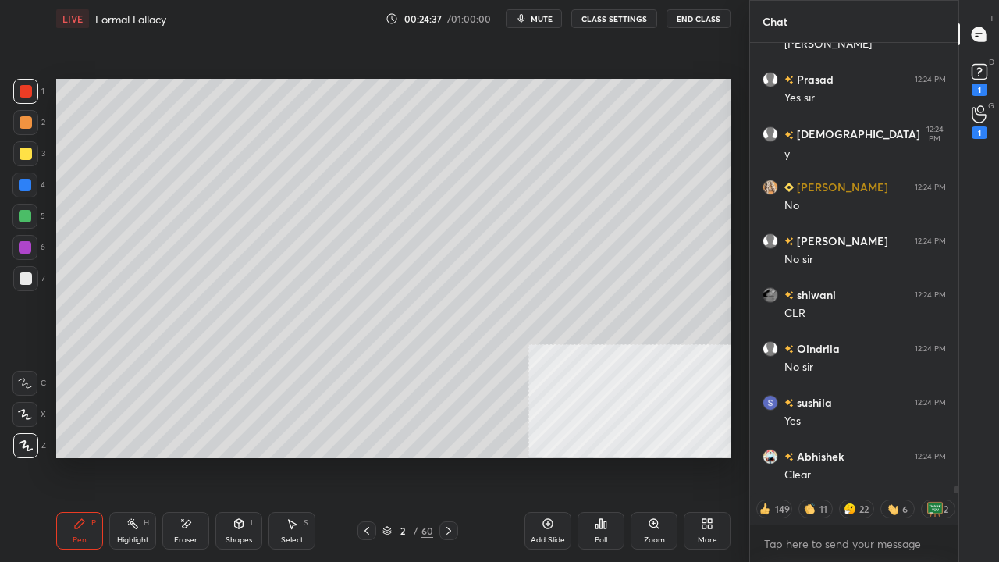
click at [365, 456] on icon at bounding box center [367, 531] width 12 height 12
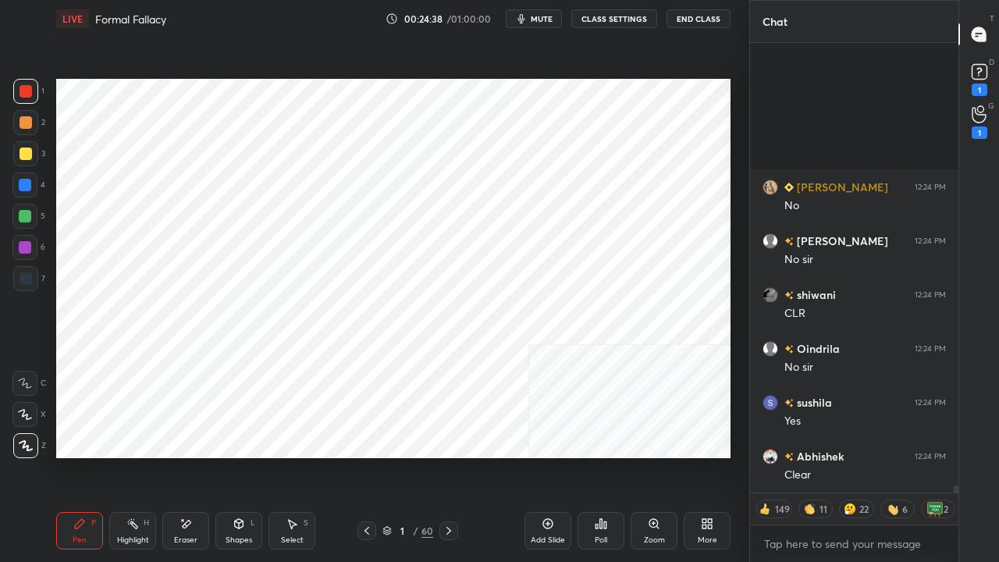
scroll to position [28630, 0]
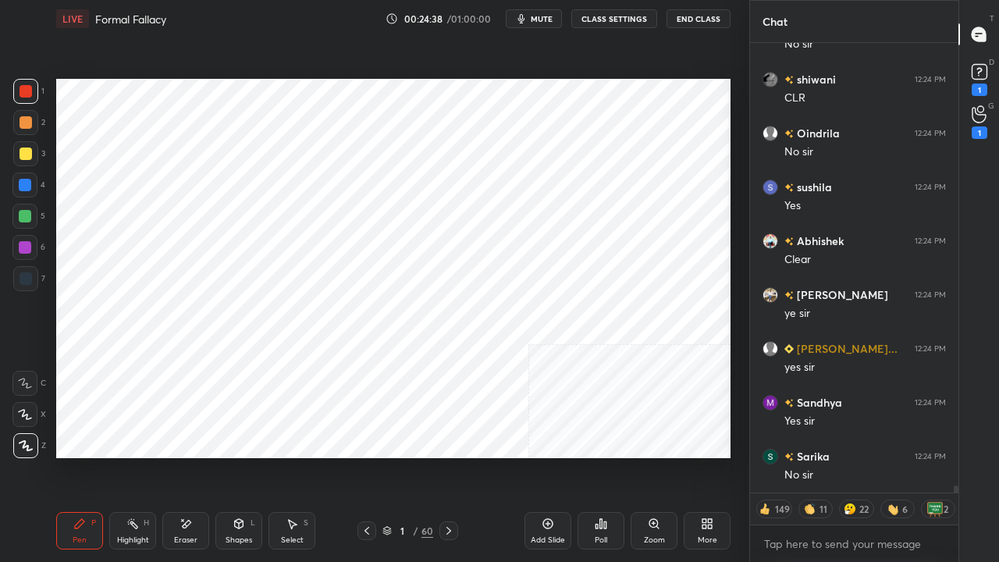
click at [446, 456] on icon at bounding box center [449, 531] width 12 height 12
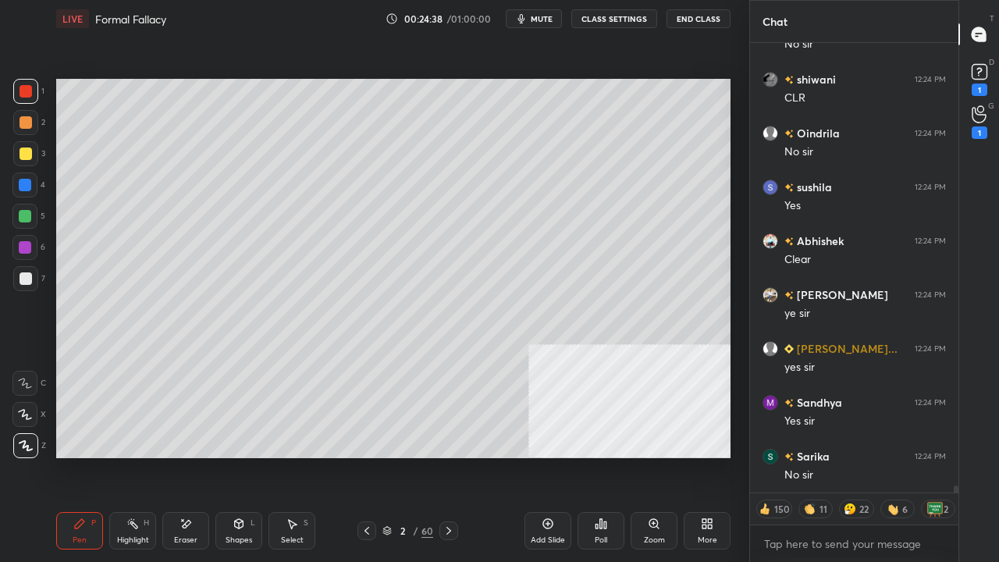
click at [447, 456] on icon at bounding box center [449, 531] width 12 height 12
click at [449, 456] on icon at bounding box center [449, 531] width 12 height 12
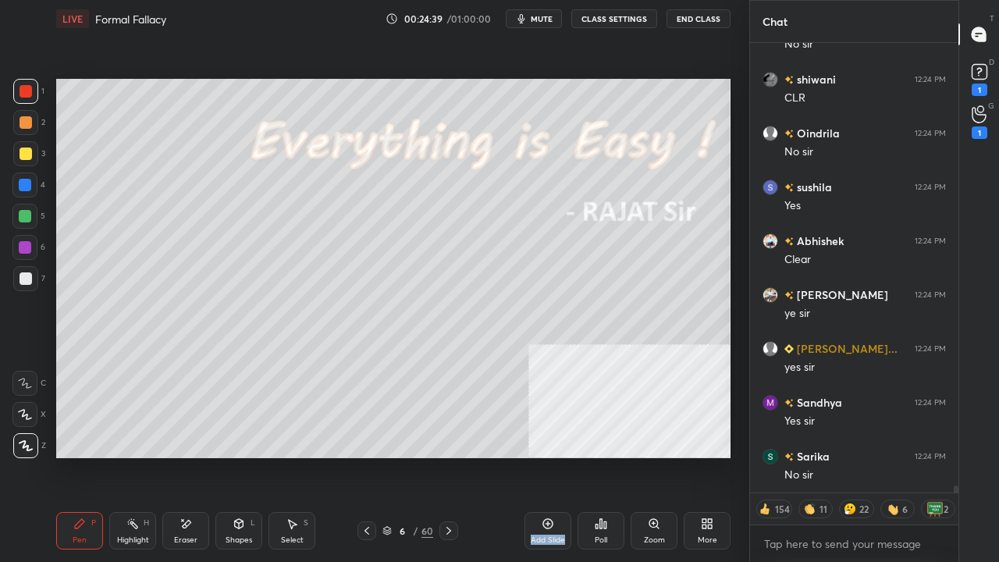
scroll to position [28738, 0]
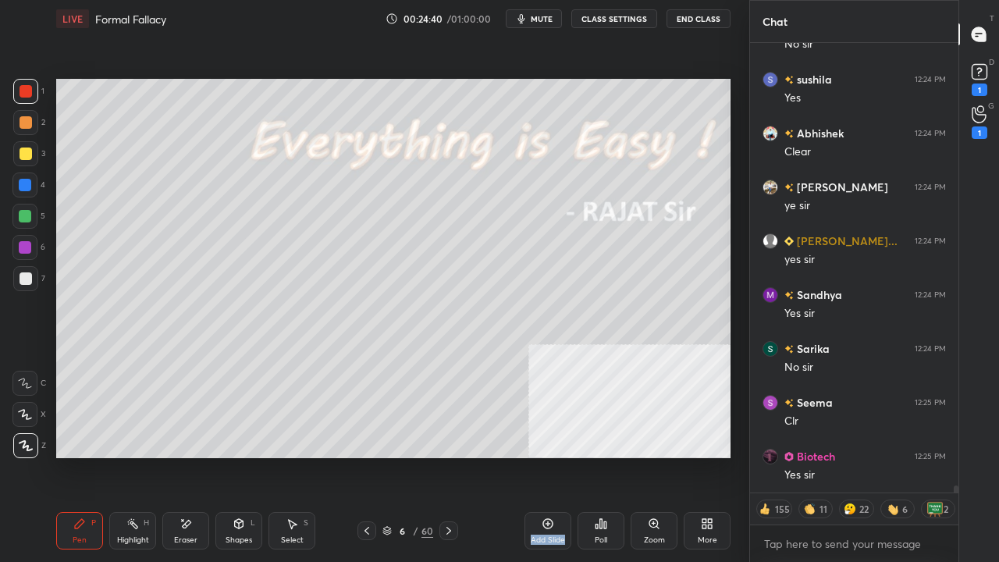
click at [363, 456] on icon at bounding box center [367, 531] width 12 height 12
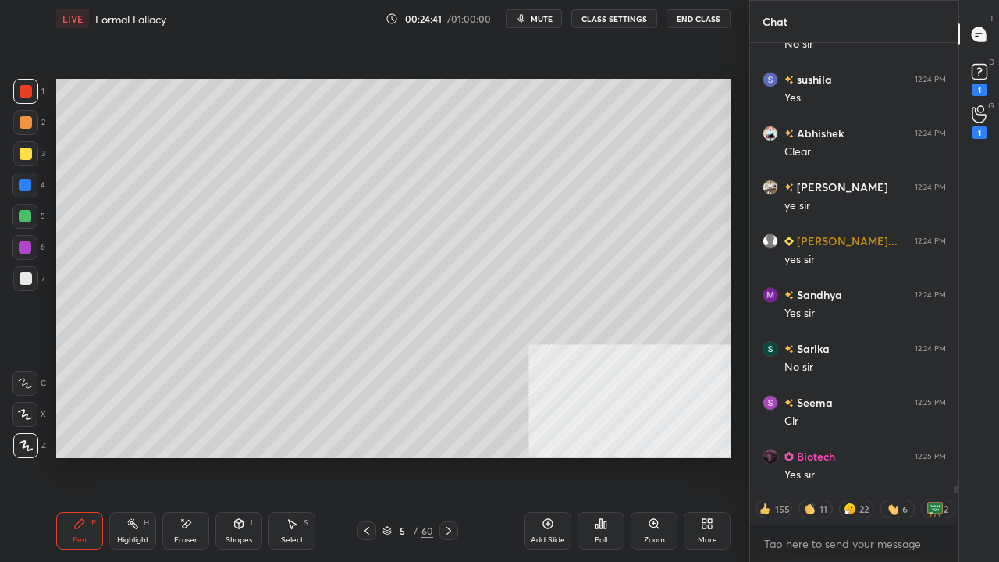
click at [545, 456] on icon at bounding box center [548, 524] width 10 height 10
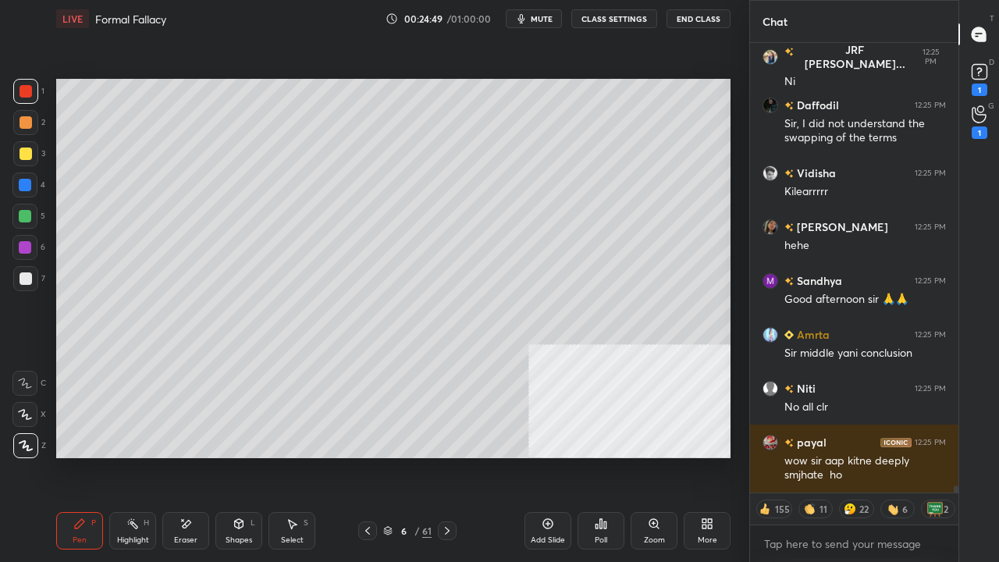
scroll to position [29251, 0]
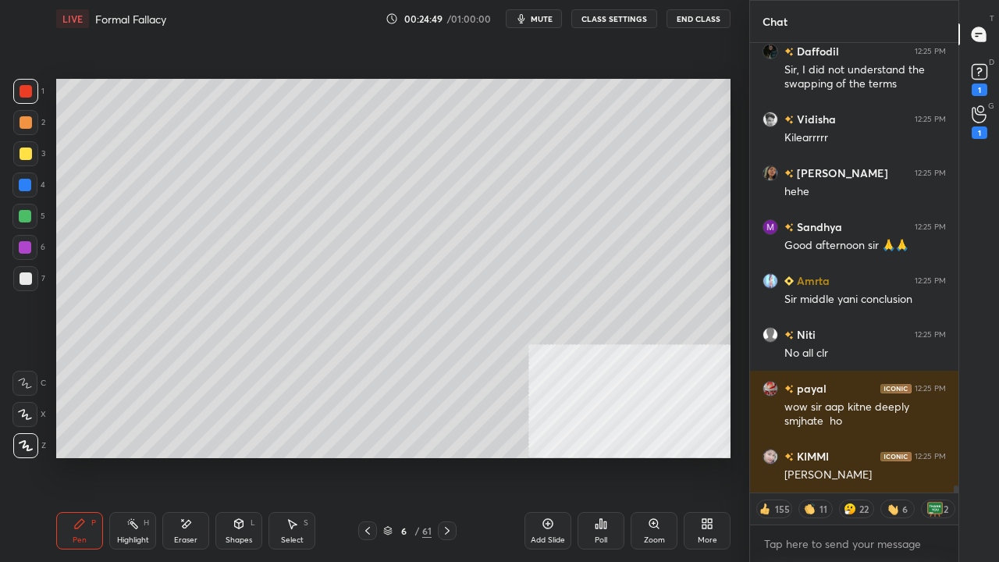
click at [235, 456] on icon at bounding box center [239, 524] width 12 height 12
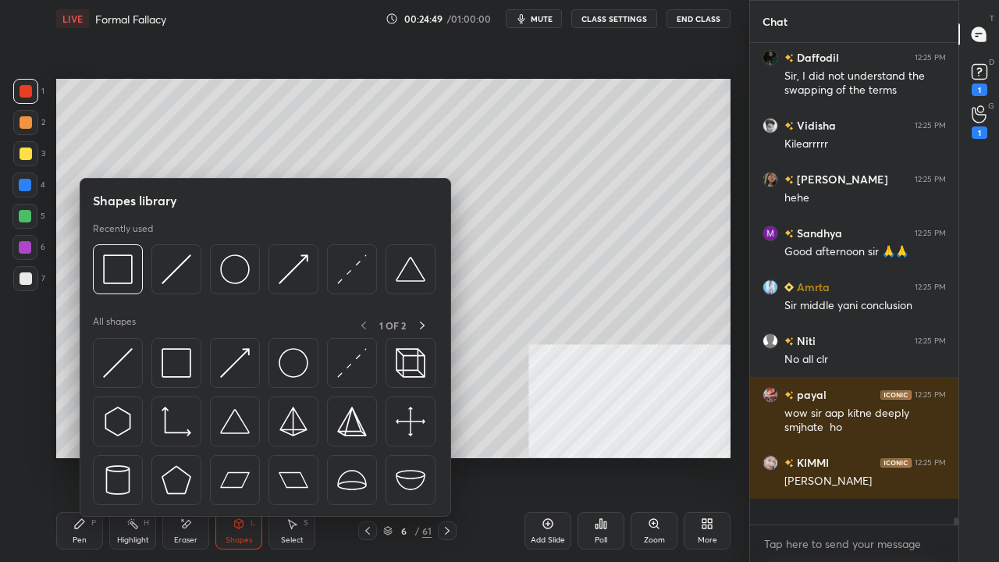
scroll to position [29219, 0]
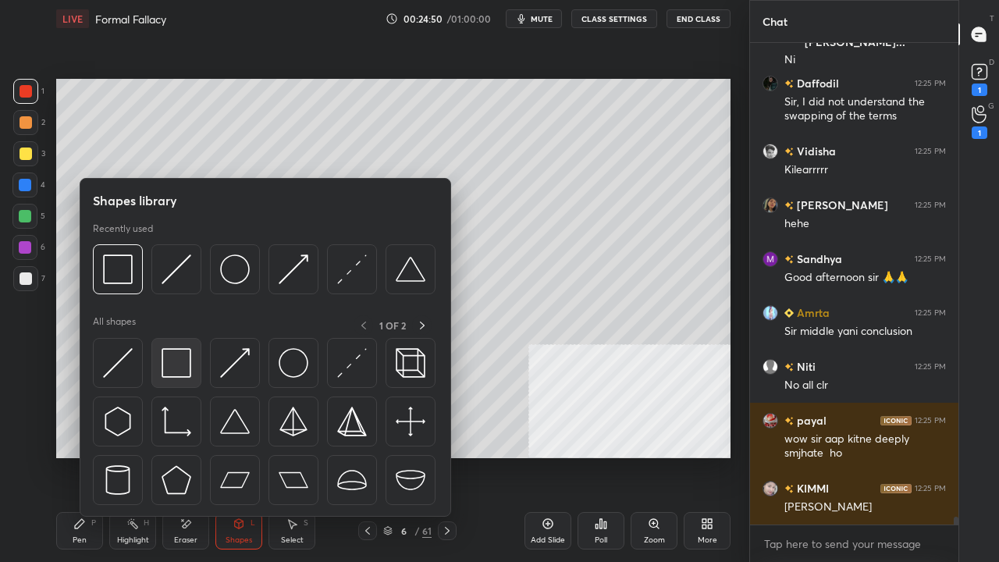
click at [172, 358] on img at bounding box center [177, 363] width 30 height 30
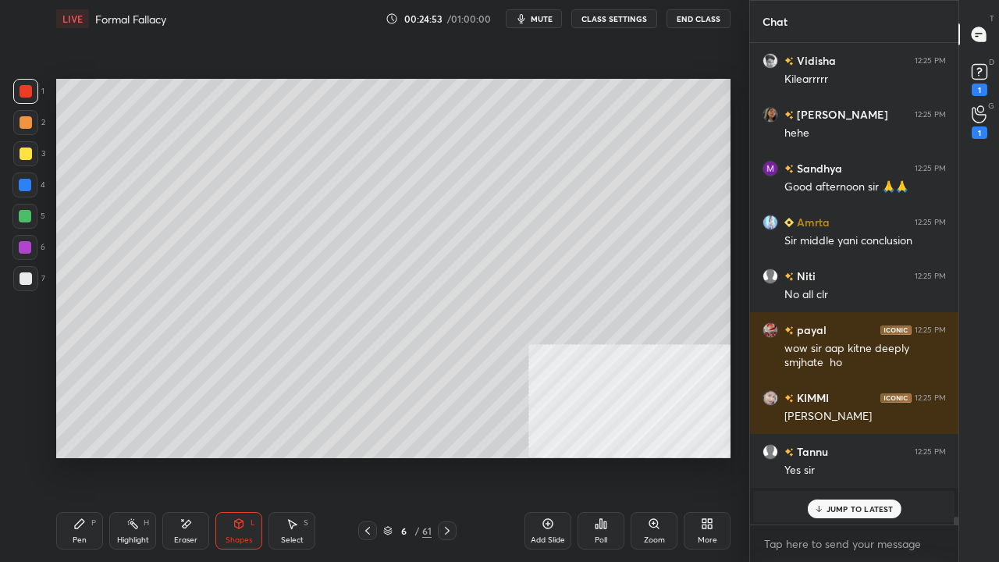
scroll to position [28348, 0]
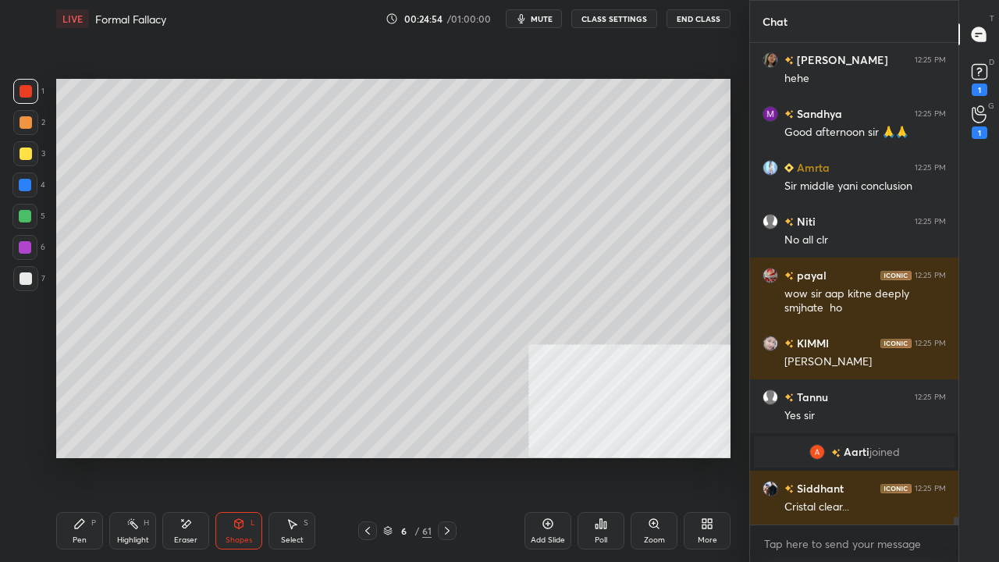
click at [78, 456] on div "Pen P" at bounding box center [79, 530] width 47 height 37
drag, startPoint x: 34, startPoint y: 278, endPoint x: 44, endPoint y: 272, distance: 11.5
click at [34, 276] on div at bounding box center [25, 278] width 25 height 25
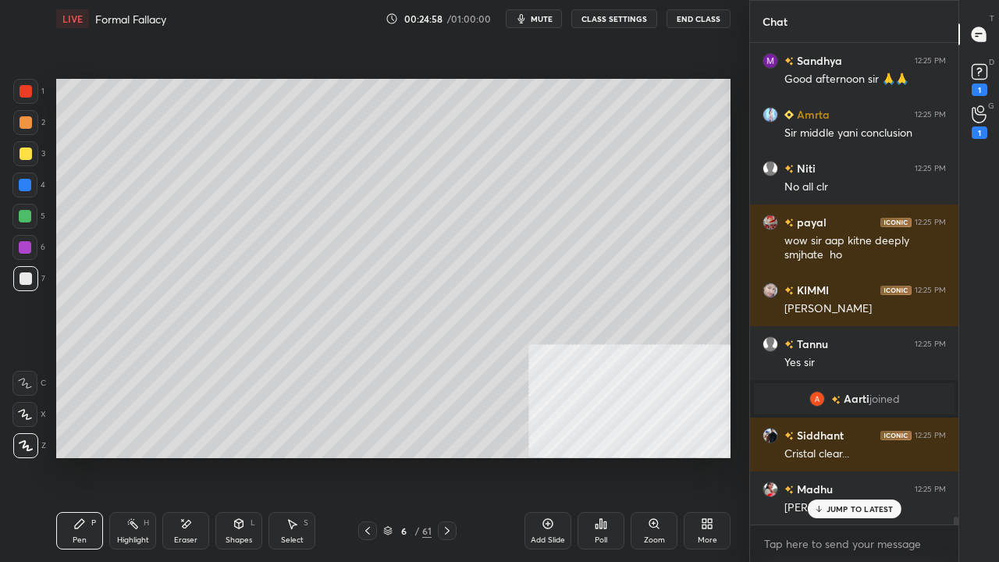
scroll to position [28455, 0]
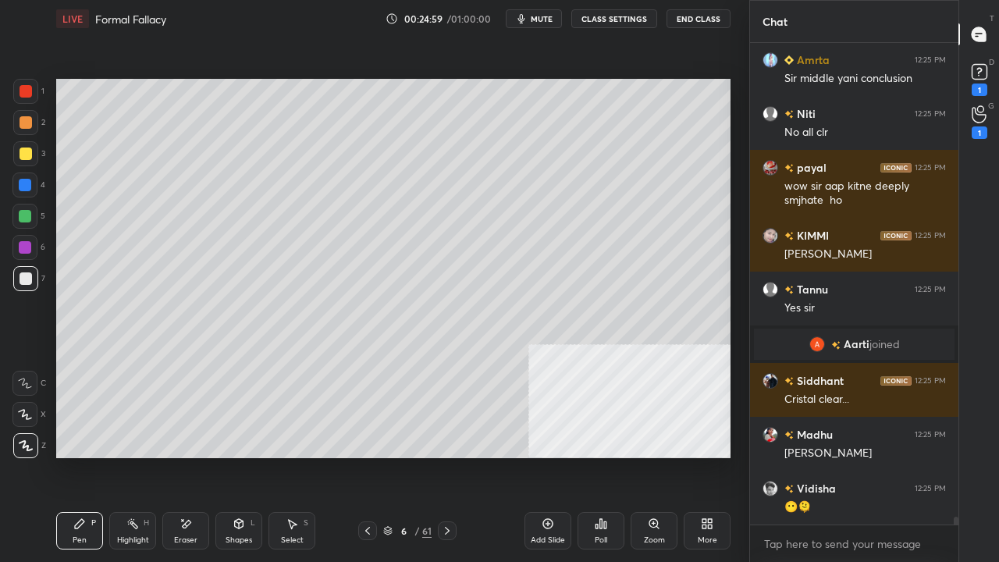
click at [28, 156] on div at bounding box center [26, 154] width 12 height 12
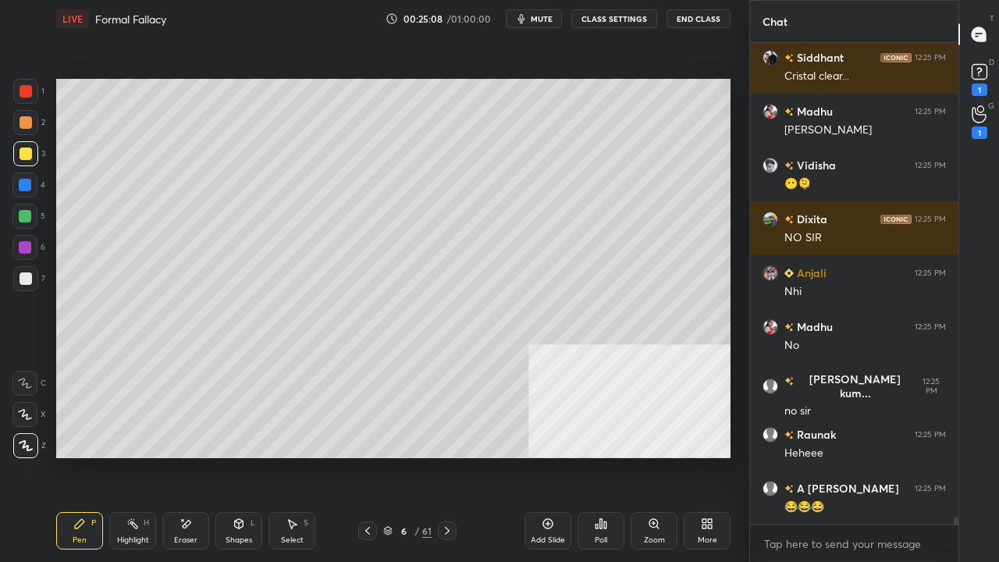
click at [539, 20] on span "mute" at bounding box center [542, 18] width 22 height 11
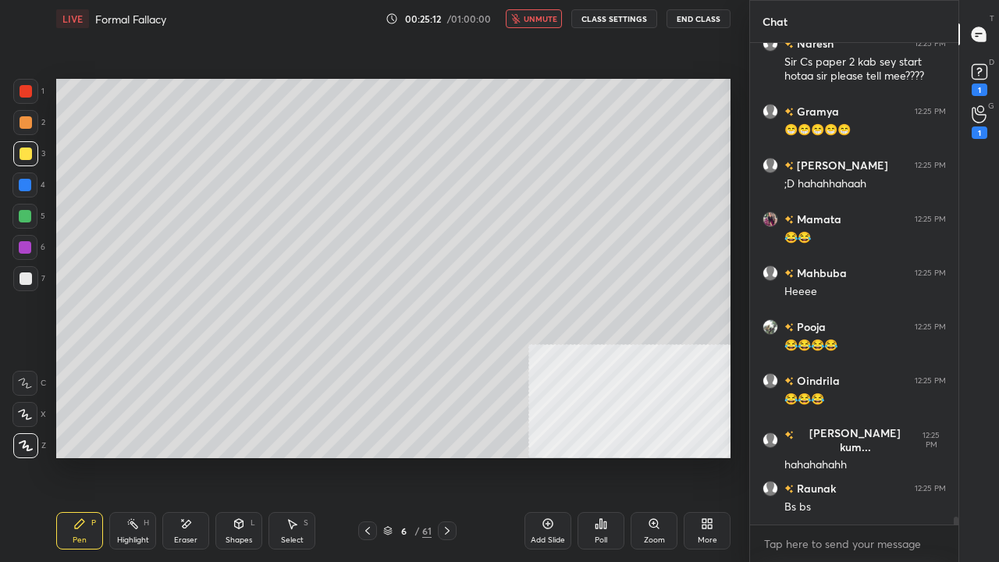
click at [537, 19] on span "unmute" at bounding box center [541, 18] width 34 height 11
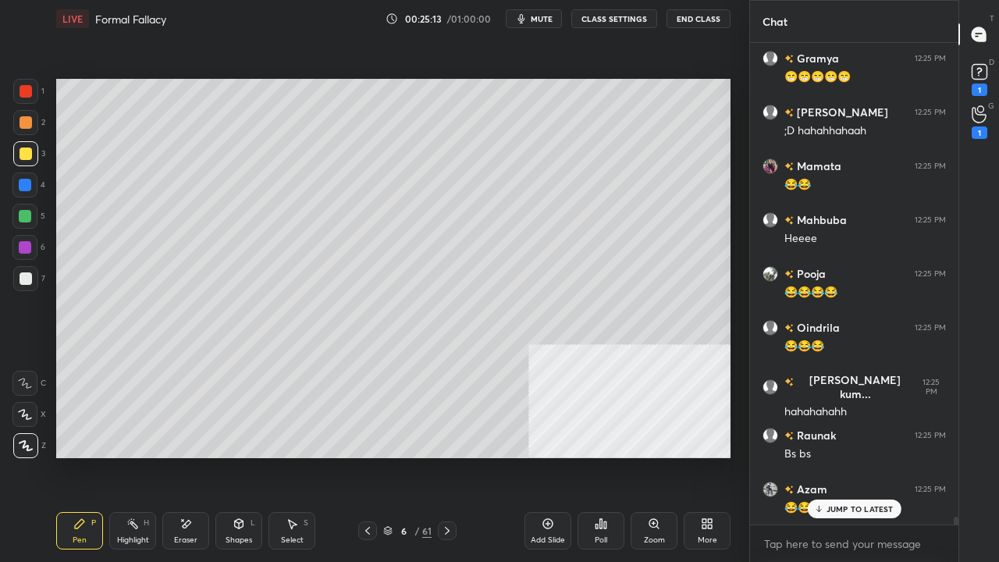
click at [844, 456] on div "Madhu 12:25 PM [PERSON_NAME] 12:25 PM 😶🫠 [PERSON_NAME] 12:25 PM NO SIR Anjali 1…" at bounding box center [854, 284] width 208 height 482
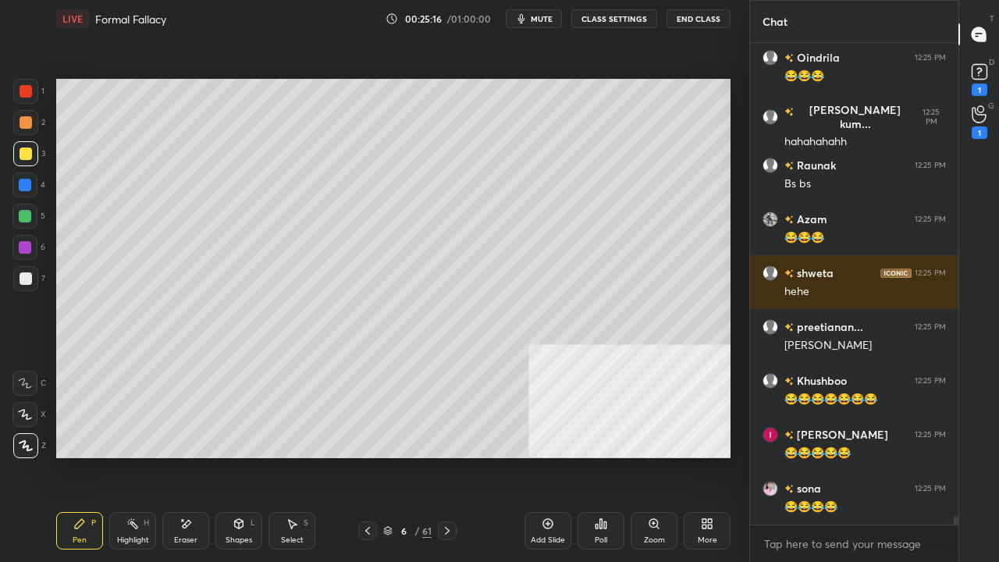
click at [27, 94] on div at bounding box center [26, 91] width 12 height 12
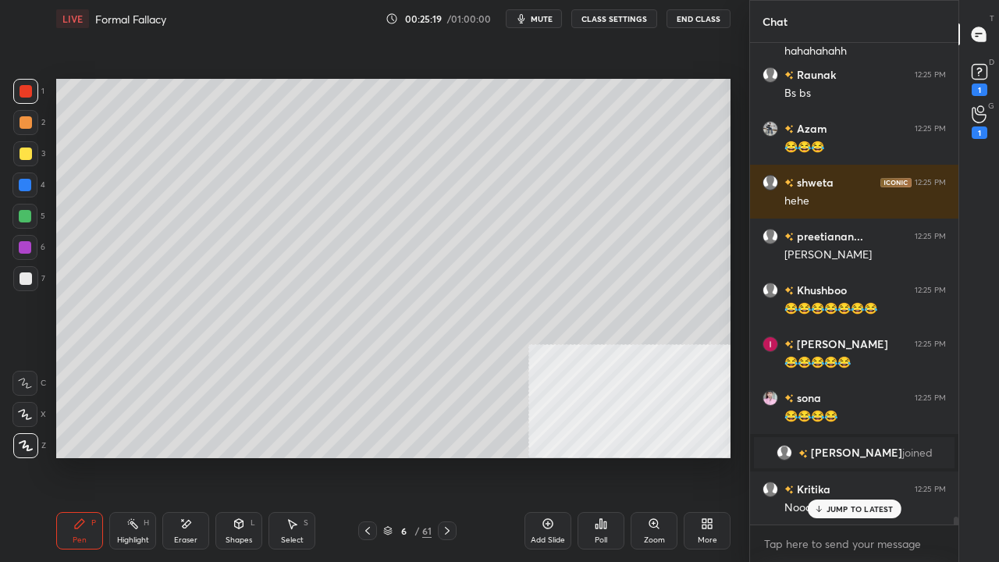
click at [27, 158] on div at bounding box center [26, 154] width 12 height 12
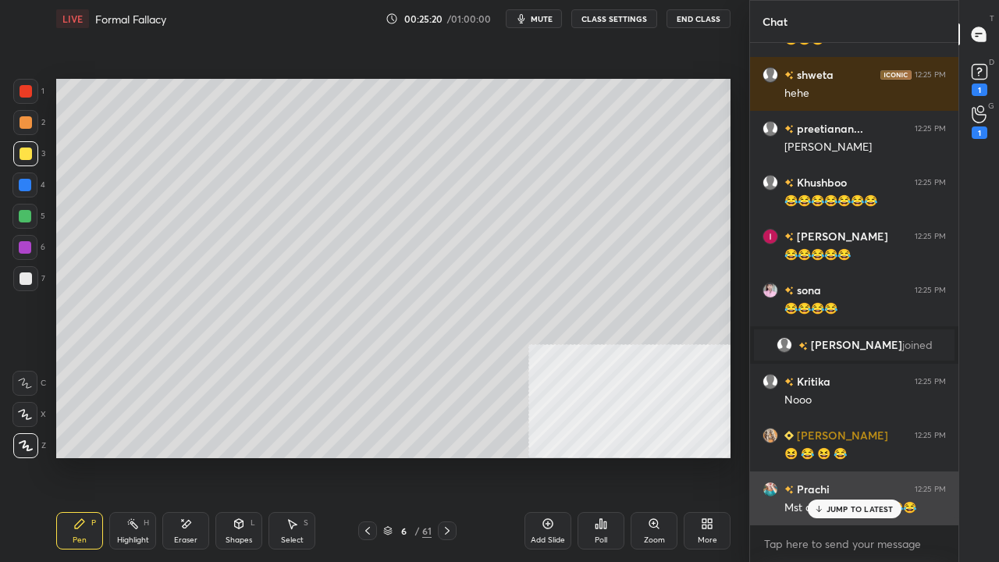
drag, startPoint x: 826, startPoint y: 504, endPoint x: 787, endPoint y: 484, distance: 44.0
click at [826, 456] on div "JUMP TO LATEST" at bounding box center [854, 509] width 94 height 19
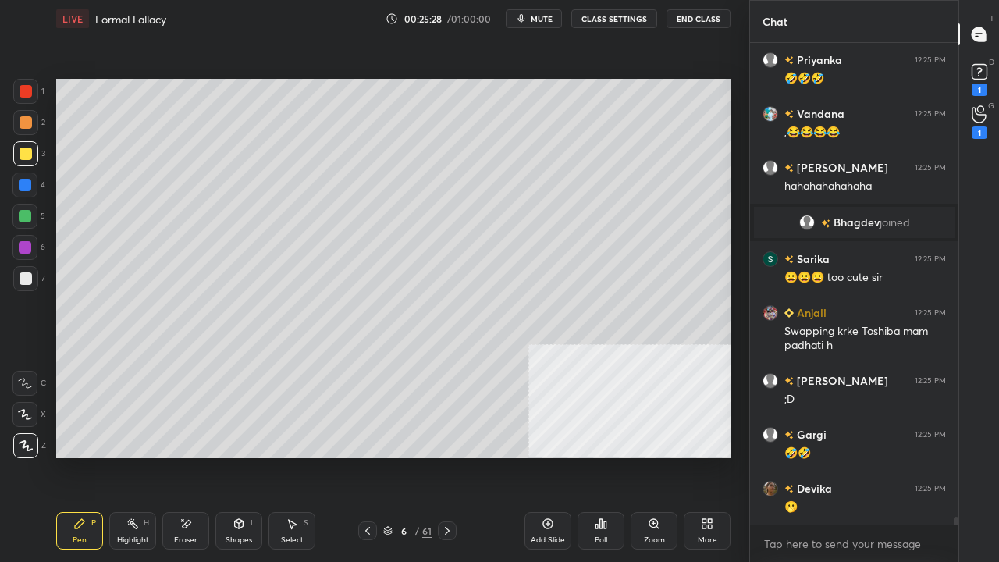
click at [26, 187] on div at bounding box center [25, 185] width 12 height 12
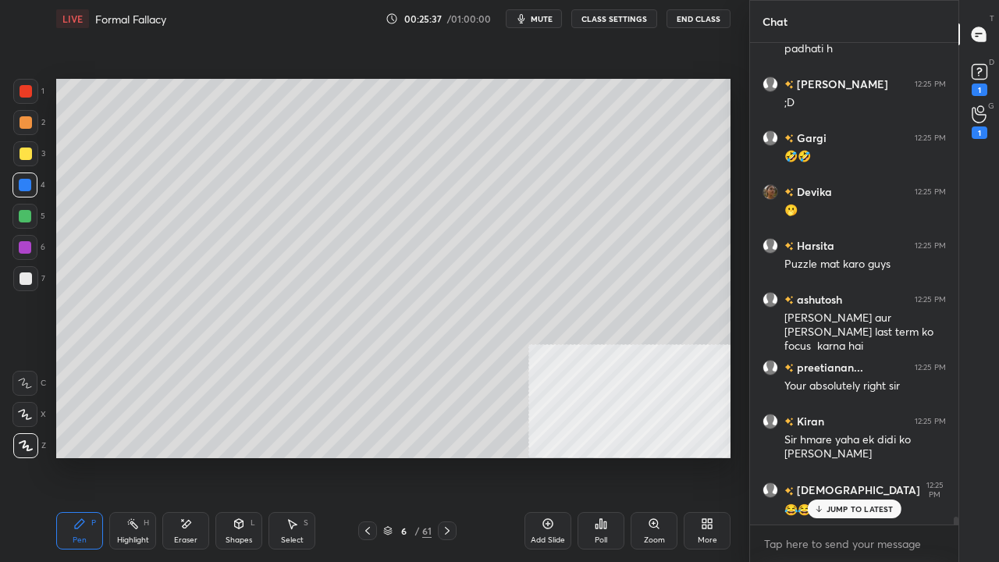
click at [365, 456] on icon at bounding box center [367, 531] width 12 height 12
click at [451, 456] on icon at bounding box center [447, 531] width 12 height 12
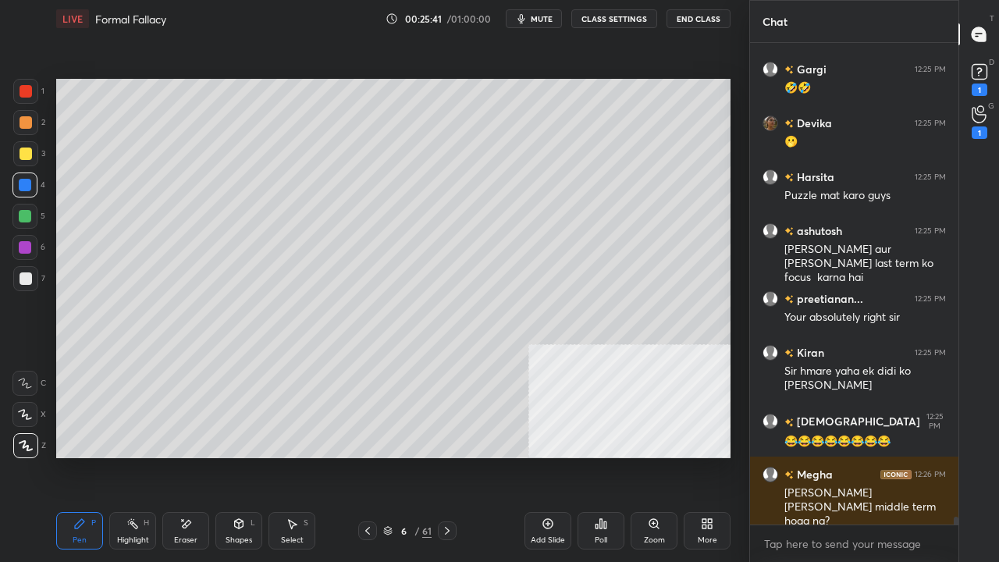
click at [373, 456] on icon at bounding box center [367, 531] width 12 height 12
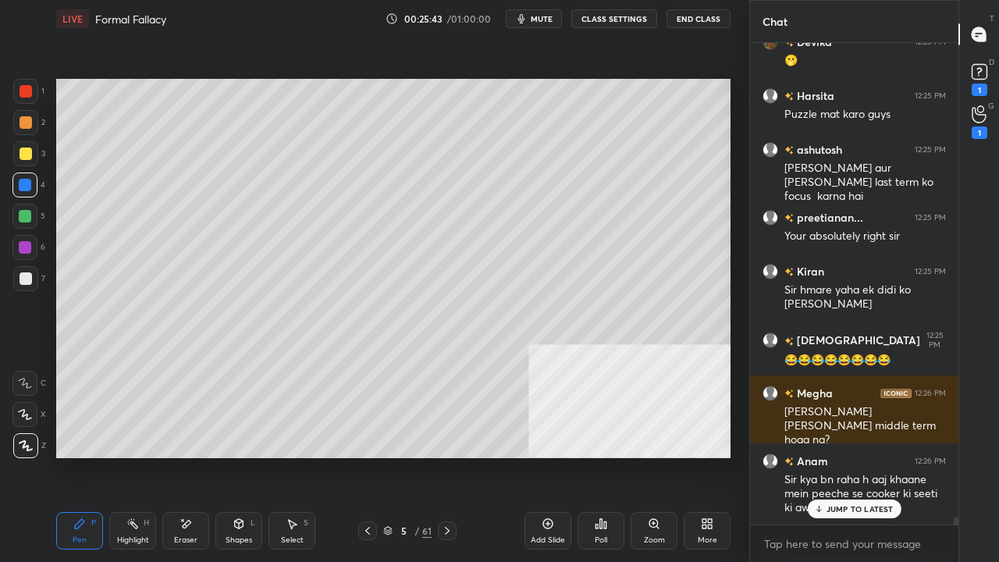
drag, startPoint x: 451, startPoint y: 531, endPoint x: 451, endPoint y: 513, distance: 18.0
click at [450, 456] on icon at bounding box center [447, 531] width 12 height 12
click at [851, 456] on p "JUMP TO LATEST" at bounding box center [860, 508] width 67 height 9
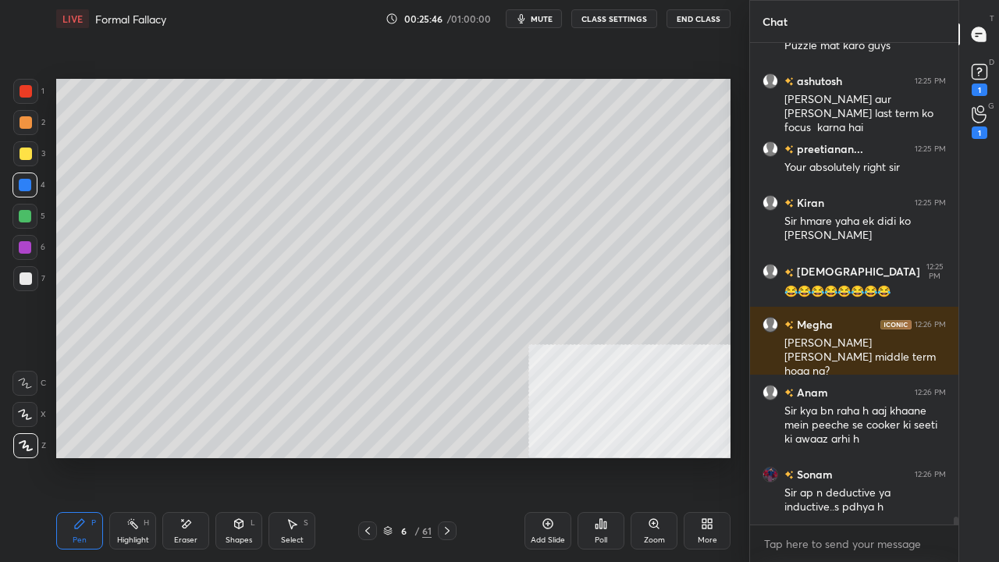
click at [23, 91] on div at bounding box center [26, 91] width 12 height 12
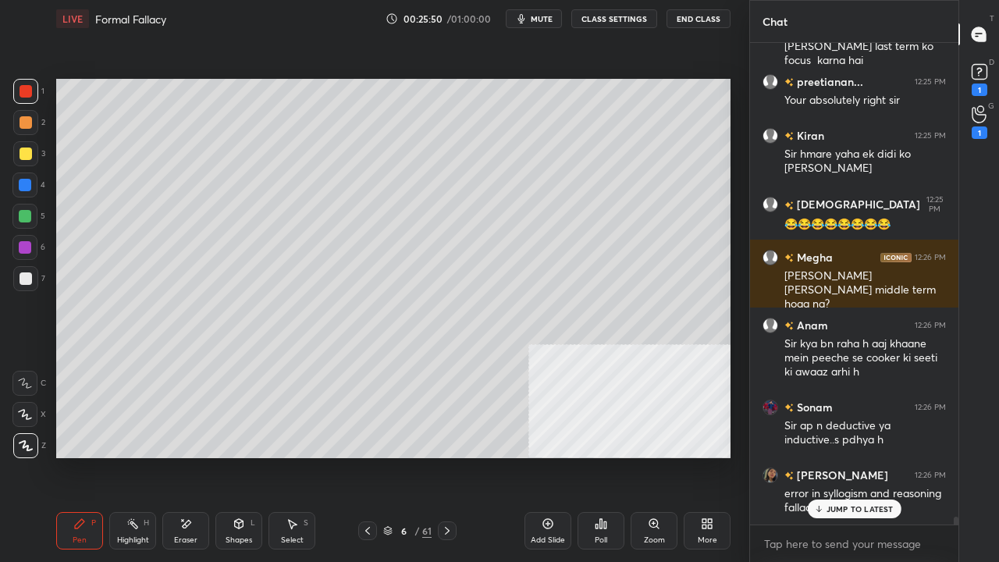
click at [25, 151] on div at bounding box center [26, 154] width 12 height 12
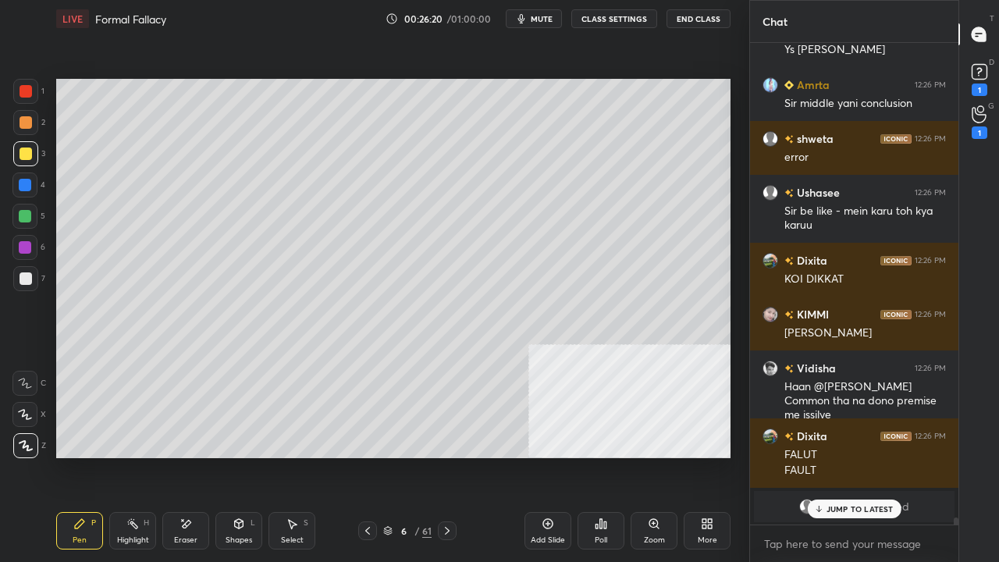
scroll to position [31264, 0]
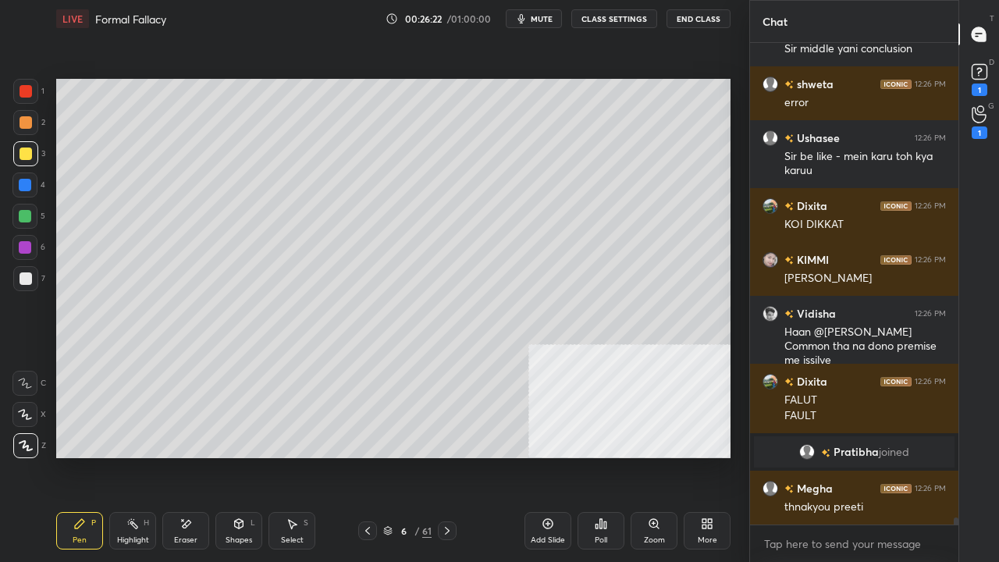
click at [30, 94] on div at bounding box center [26, 91] width 12 height 12
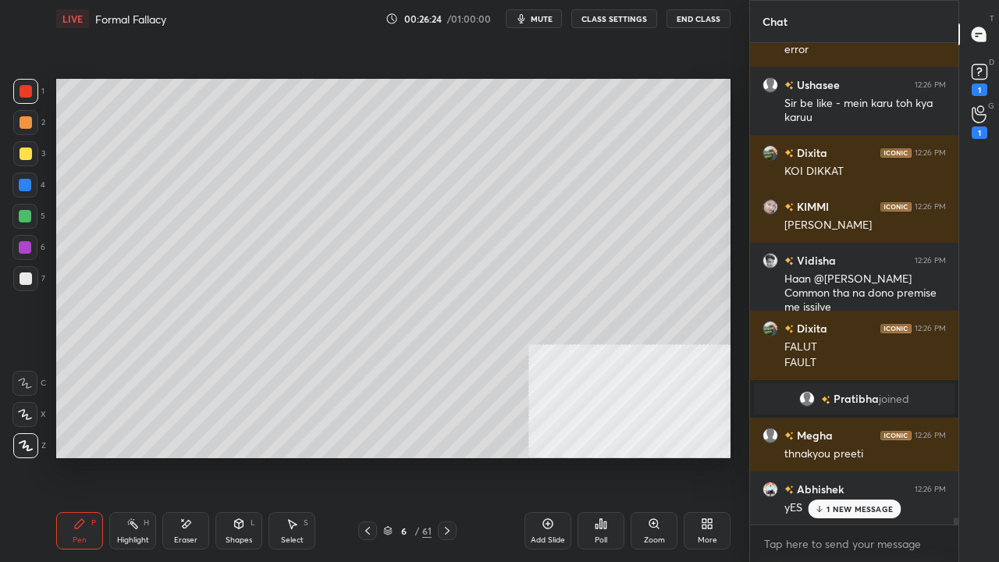
scroll to position [31355, 0]
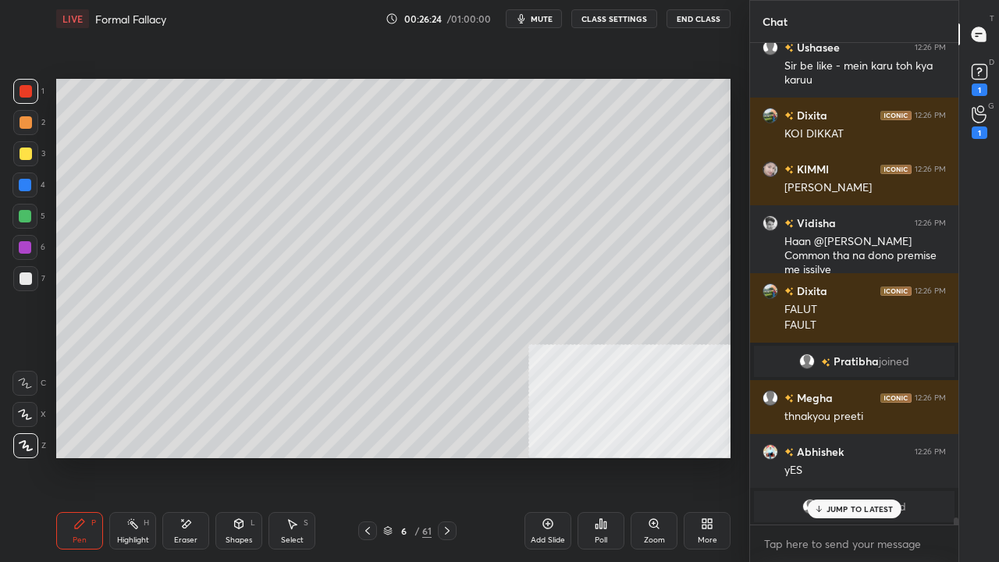
click at [372, 456] on icon at bounding box center [367, 531] width 12 height 12
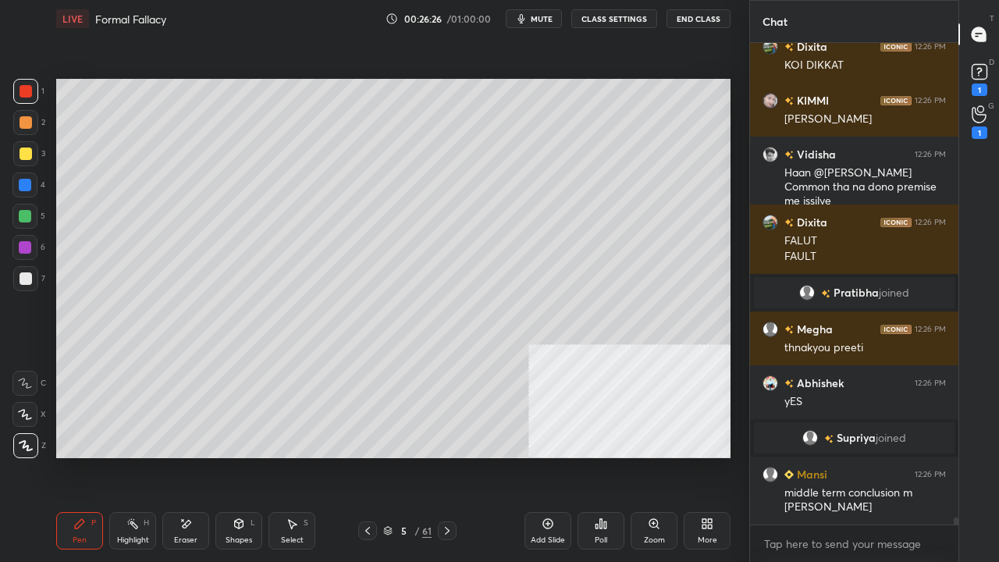
click at [368, 456] on icon at bounding box center [367, 531] width 12 height 12
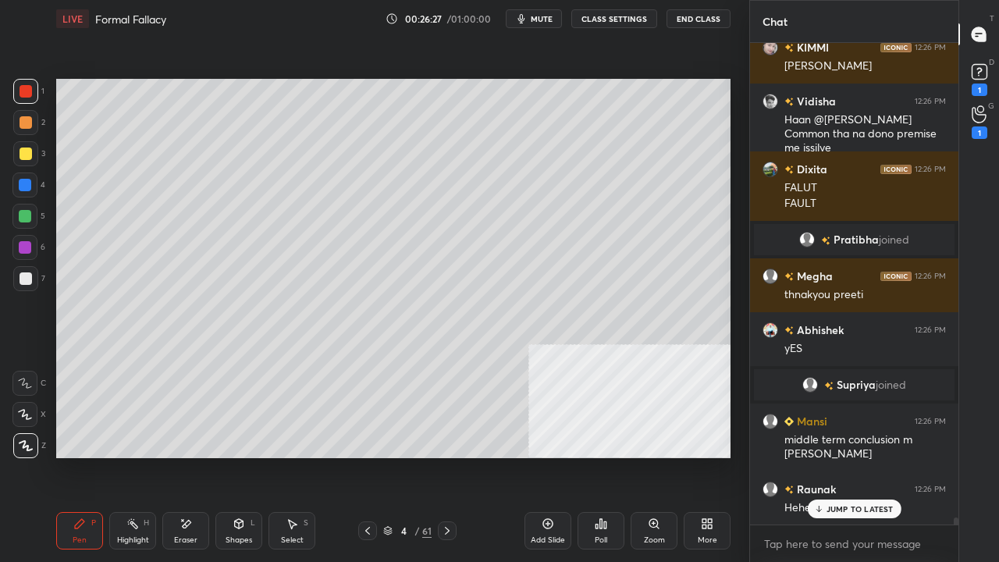
click at [448, 456] on icon at bounding box center [447, 531] width 12 height 12
click at [448, 456] on icon at bounding box center [447, 531] width 5 height 8
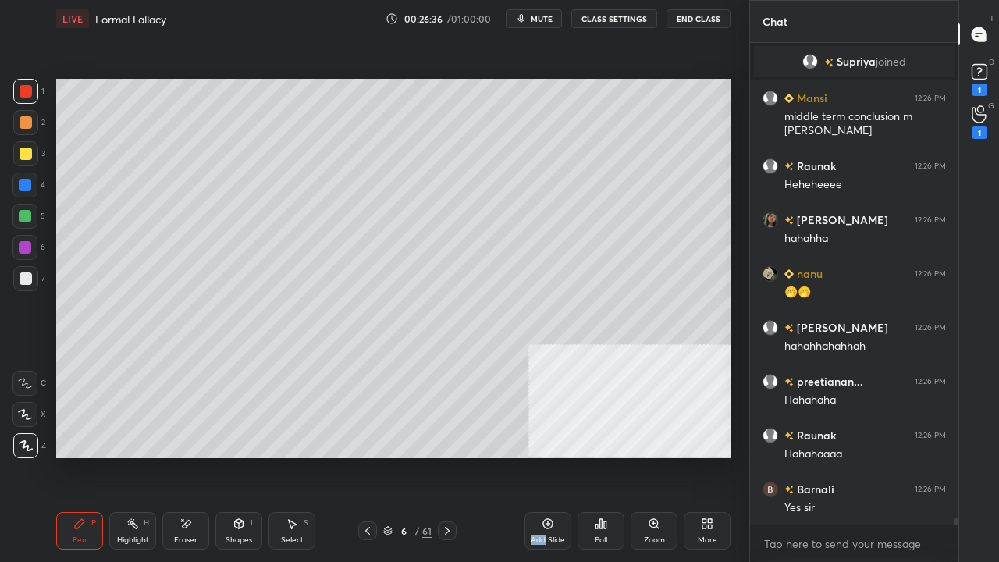
scroll to position [31854, 0]
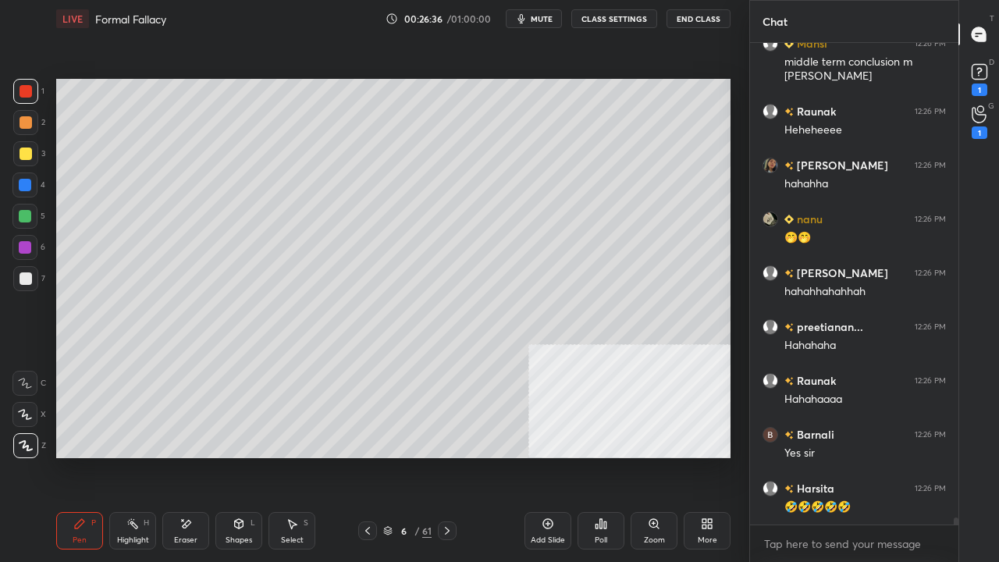
click at [478, 456] on div "6 / 61" at bounding box center [407, 530] width 234 height 19
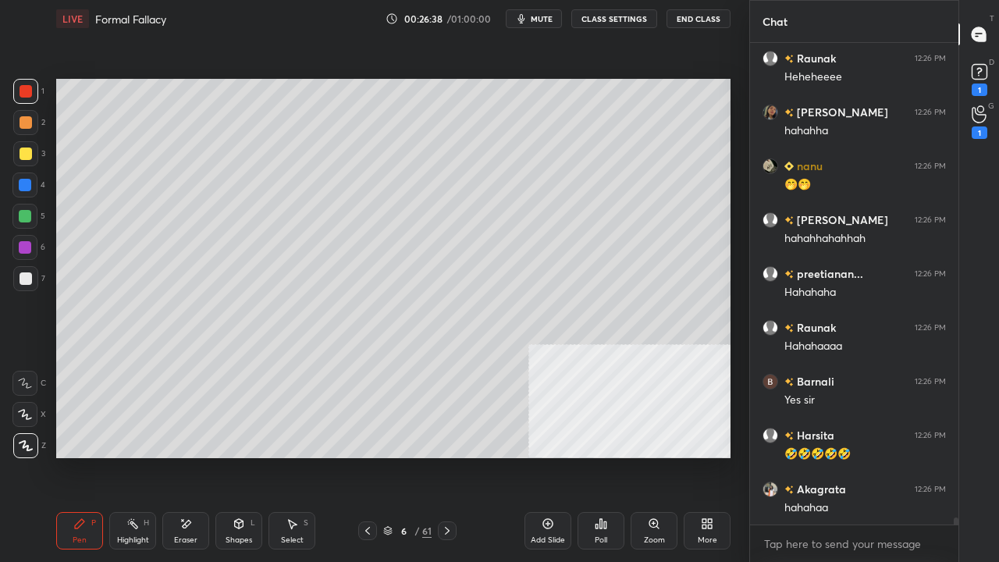
scroll to position [31962, 0]
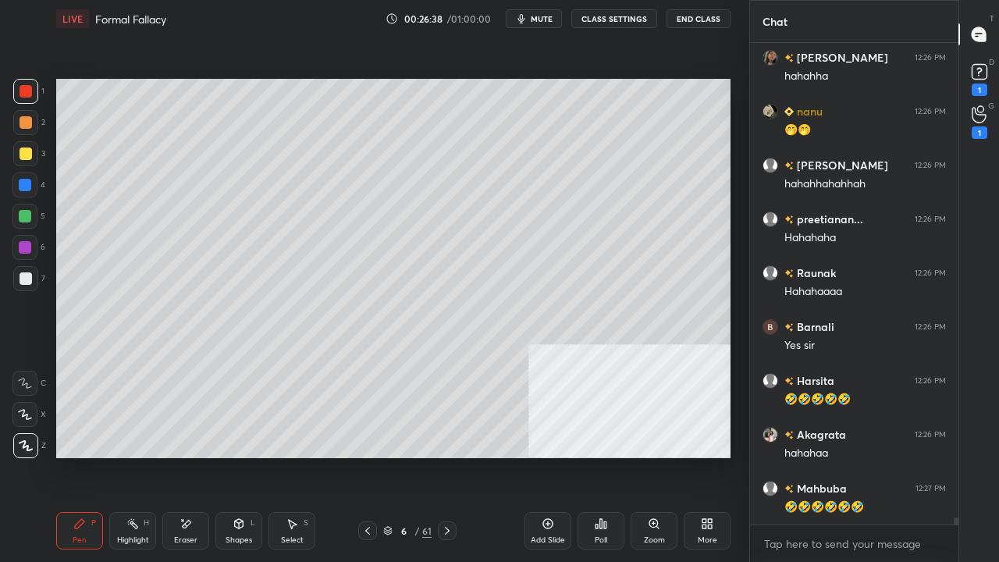
click at [27, 182] on div at bounding box center [25, 185] width 12 height 12
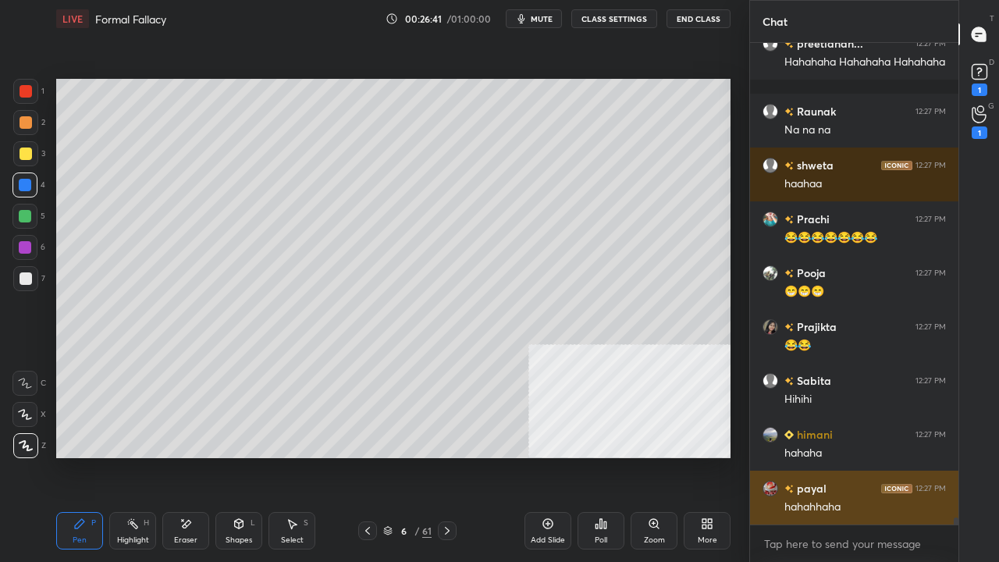
click at [827, 456] on div "hahahhaha" at bounding box center [865, 508] width 162 height 16
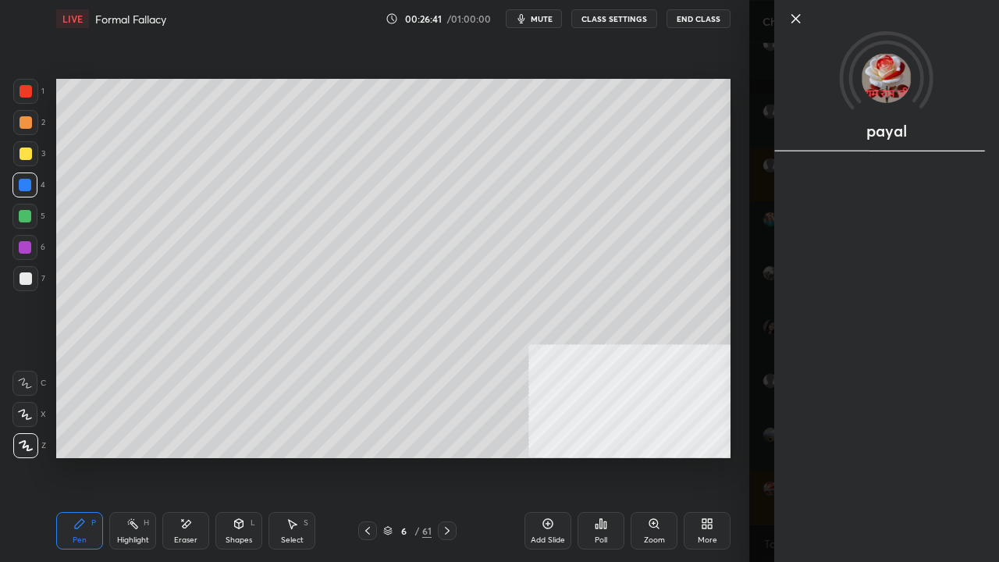
click at [663, 456] on div "Add Slide Poll Zoom More" at bounding box center [628, 530] width 206 height 87
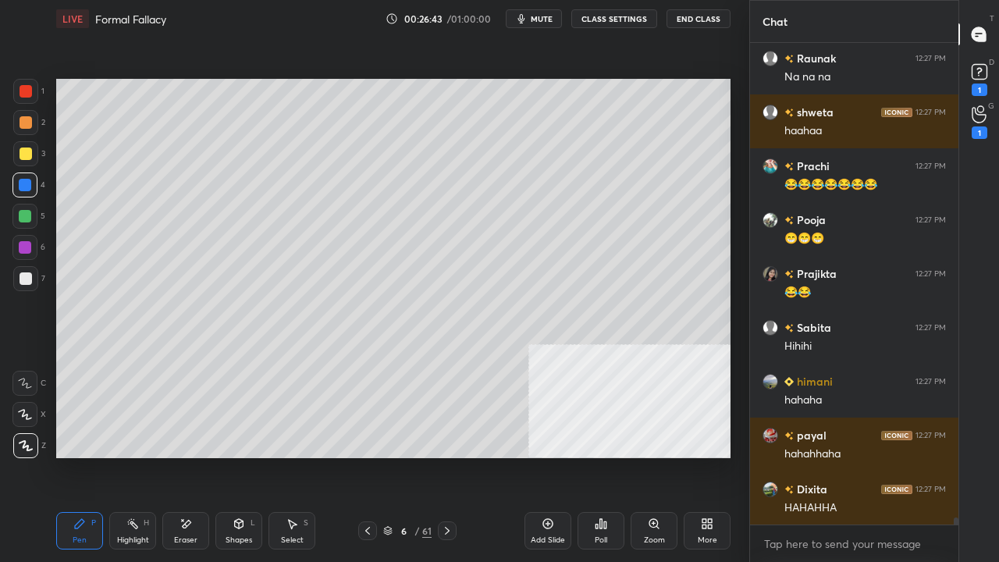
scroll to position [32622, 0]
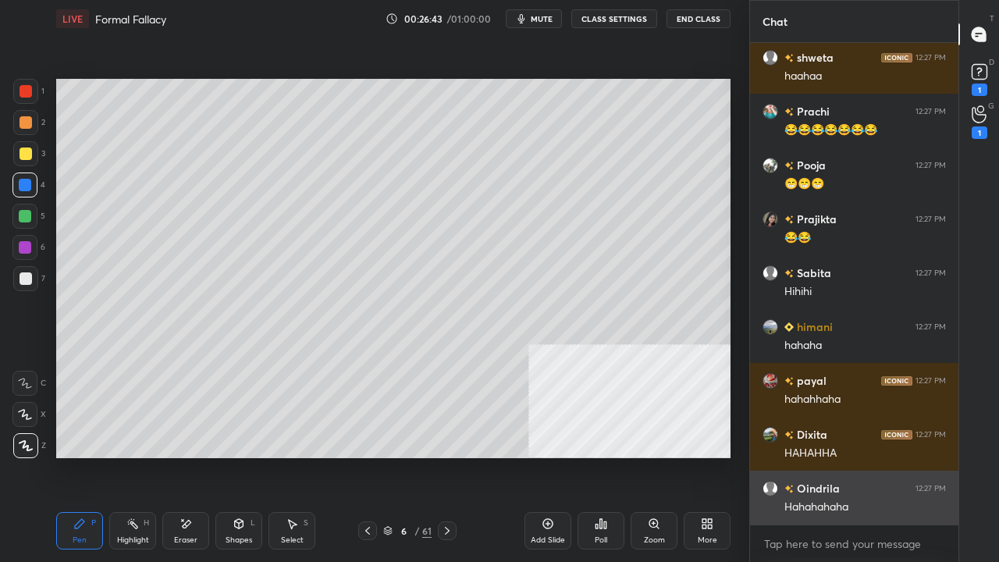
click at [834, 456] on div "Hahahahaha" at bounding box center [865, 508] width 162 height 16
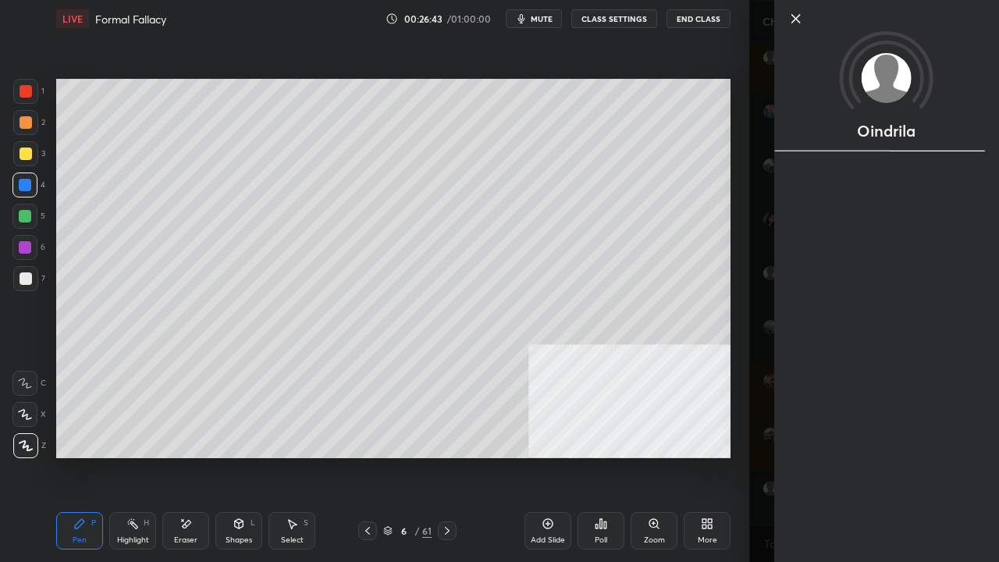
click at [627, 456] on div "Setting up your live class Poll for secs No correct answer Start poll" at bounding box center [393, 268] width 687 height 462
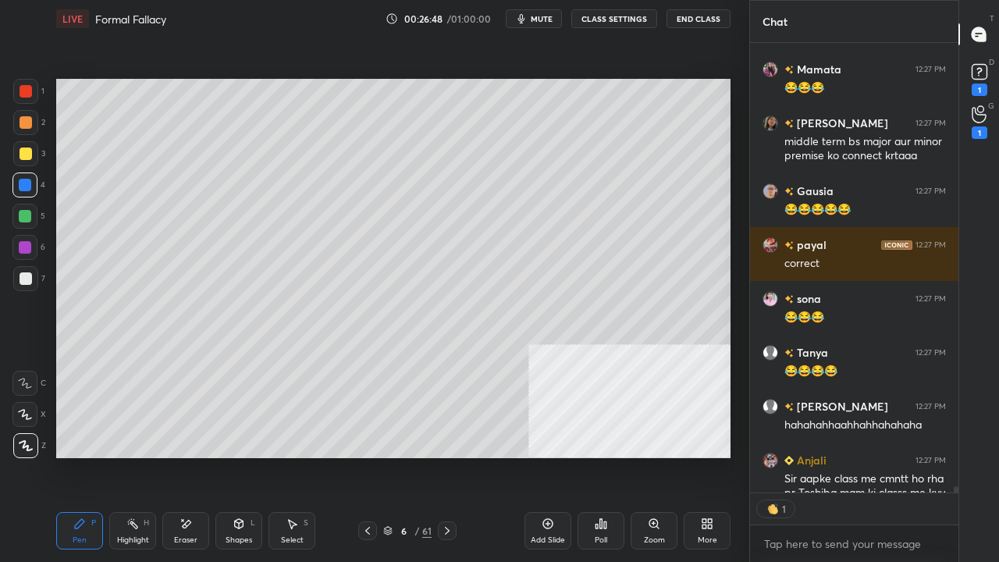
scroll to position [5, 5]
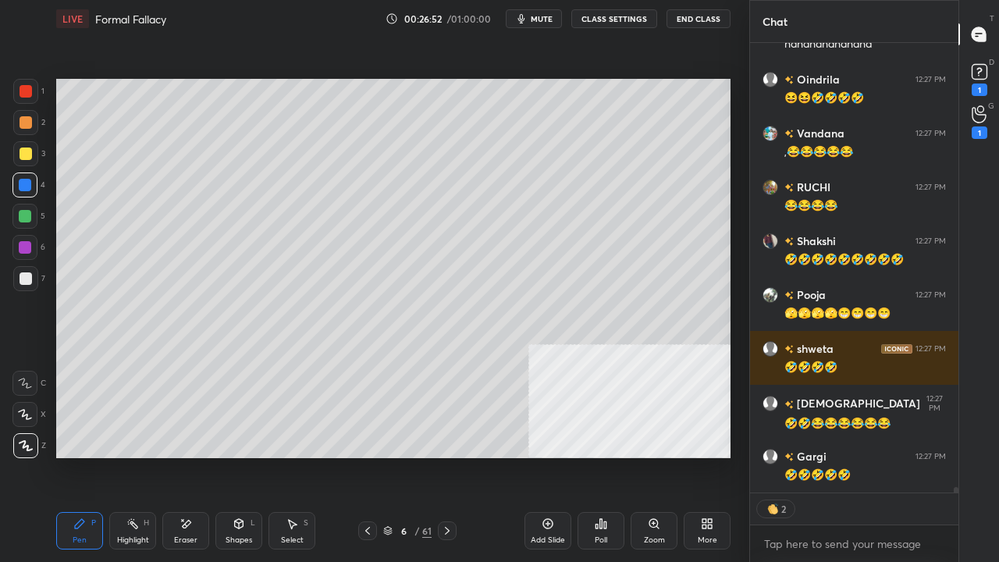
click at [27, 279] on div at bounding box center [26, 278] width 12 height 12
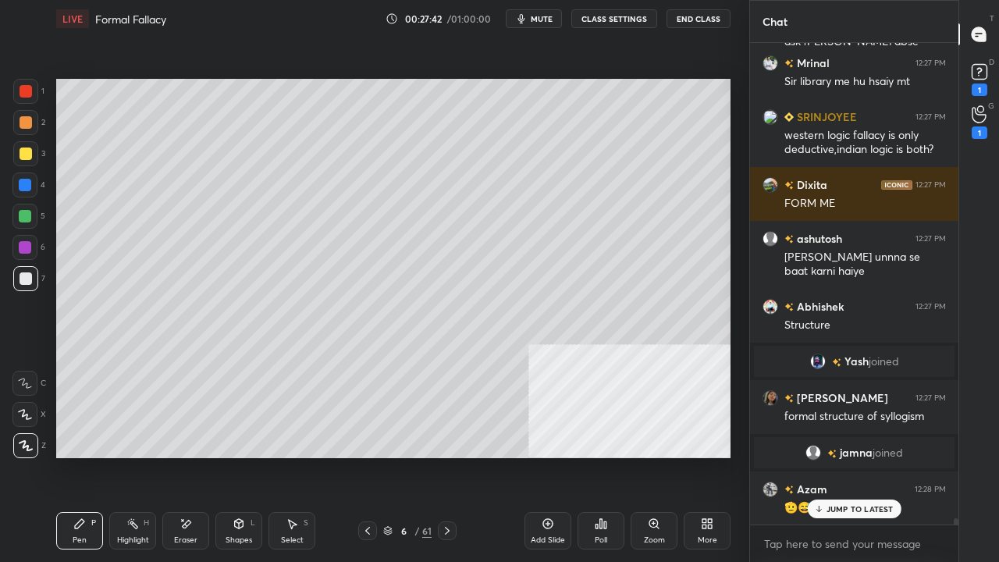
click at [25, 183] on div at bounding box center [25, 185] width 12 height 12
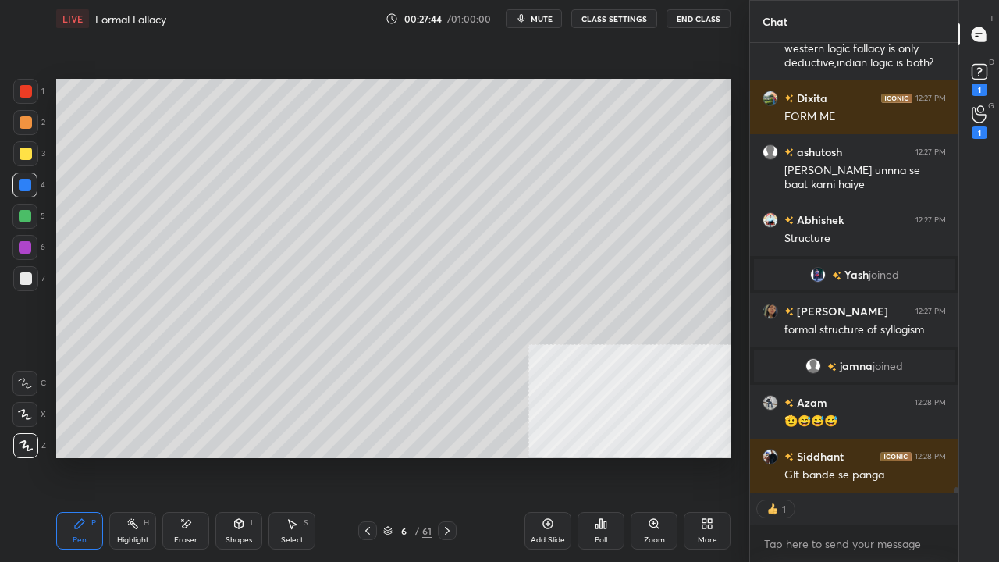
click at [237, 456] on icon at bounding box center [239, 523] width 9 height 9
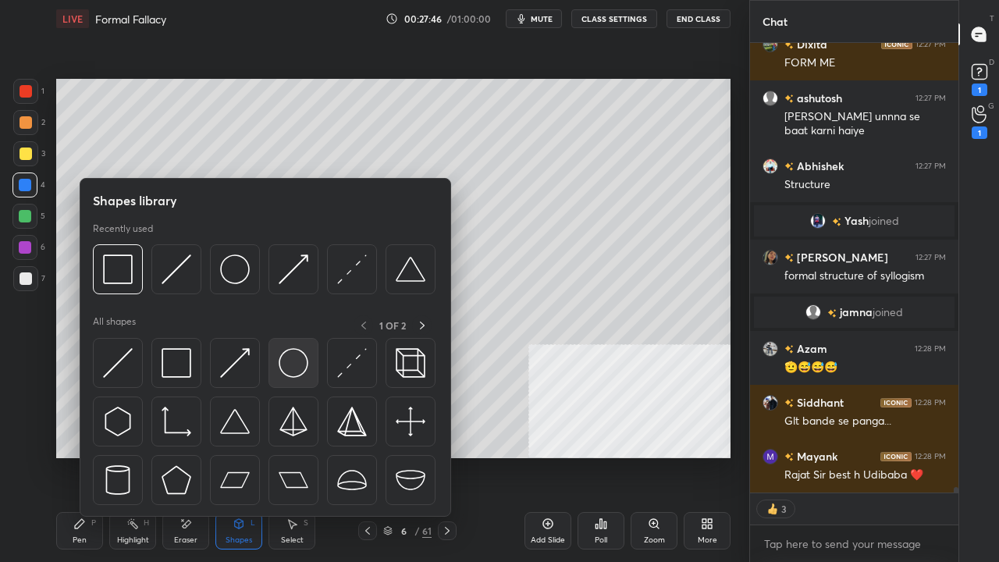
click at [290, 372] on img at bounding box center [294, 363] width 30 height 30
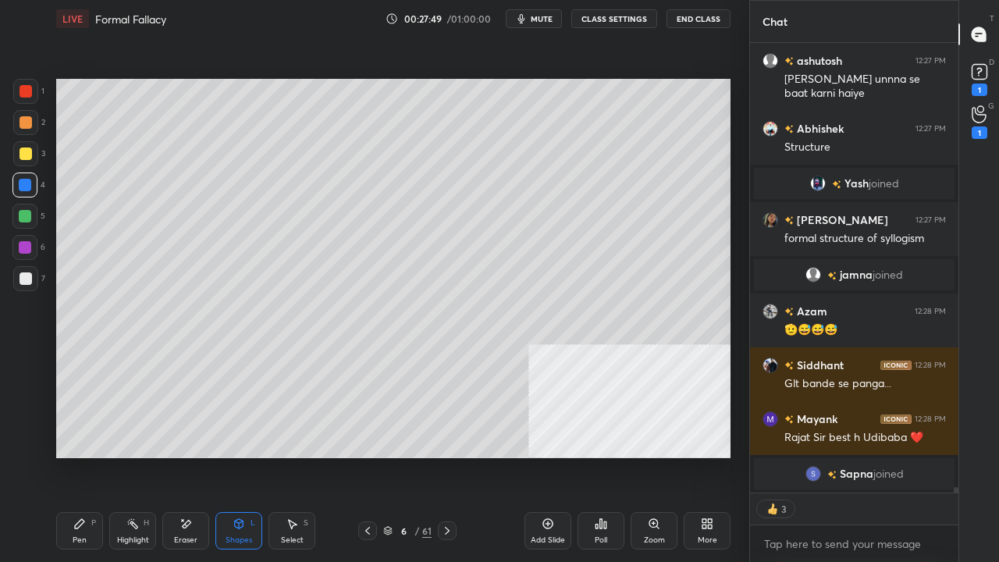
click at [94, 456] on div "Pen P" at bounding box center [79, 530] width 47 height 37
drag, startPoint x: 25, startPoint y: 277, endPoint x: 39, endPoint y: 267, distance: 17.3
click at [27, 277] on div at bounding box center [26, 278] width 12 height 12
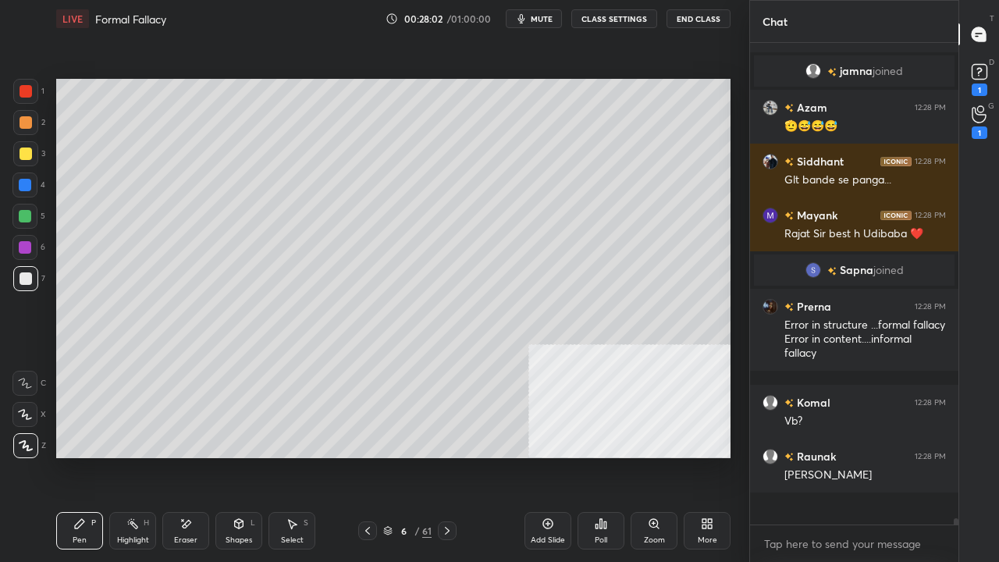
scroll to position [477, 204]
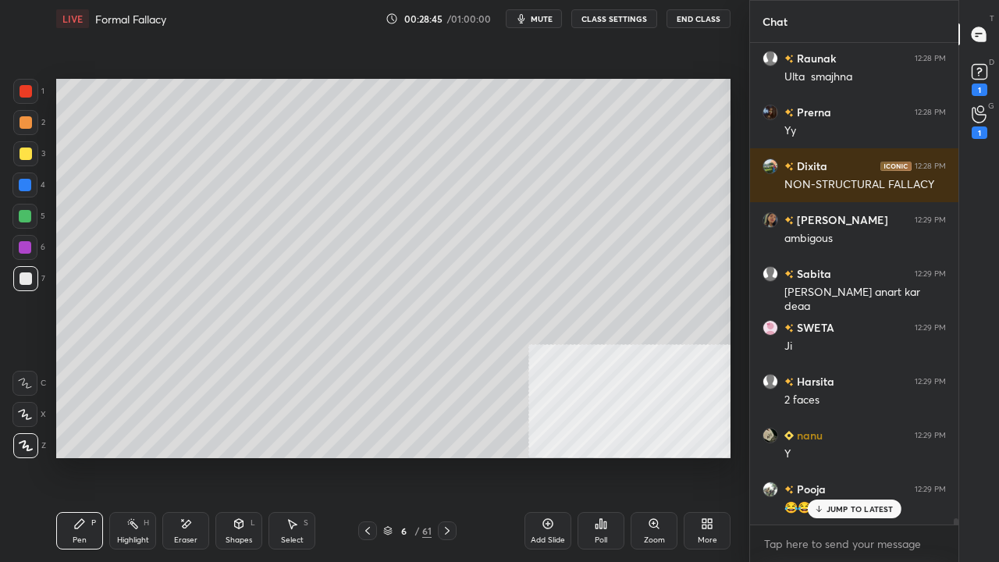
click at [23, 156] on div at bounding box center [26, 154] width 12 height 12
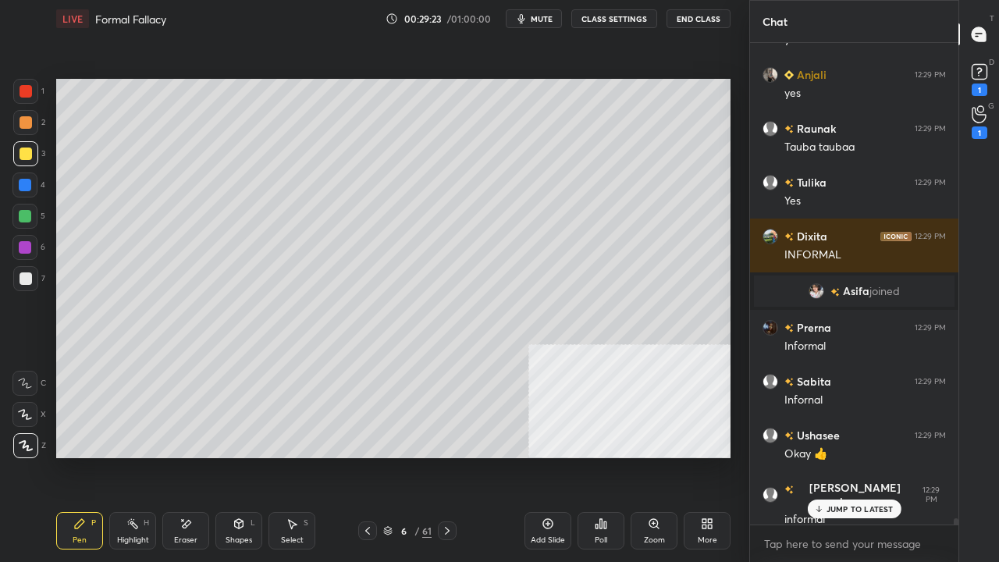
click at [367, 456] on icon at bounding box center [367, 531] width 12 height 12
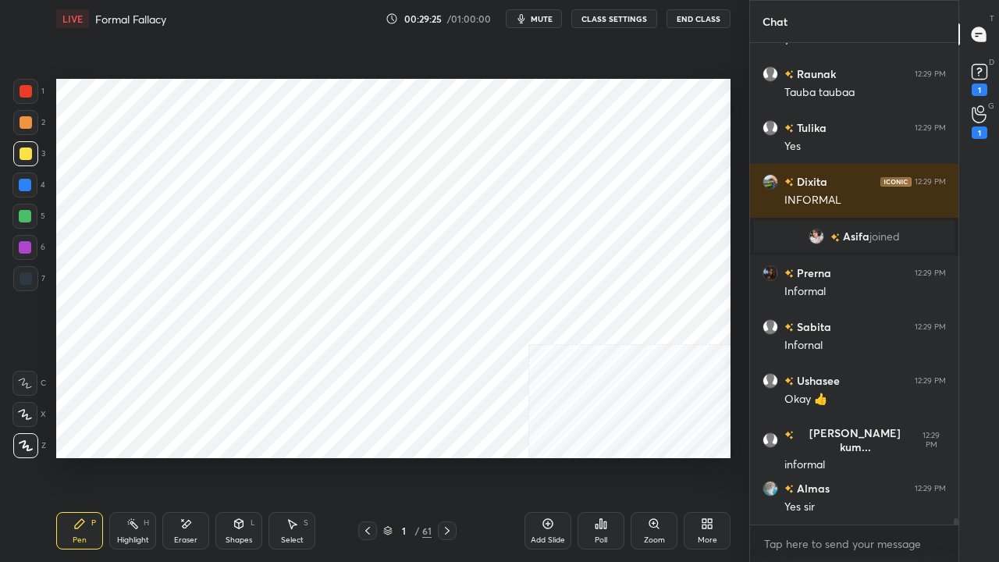
click at [452, 456] on icon at bounding box center [447, 531] width 12 height 12
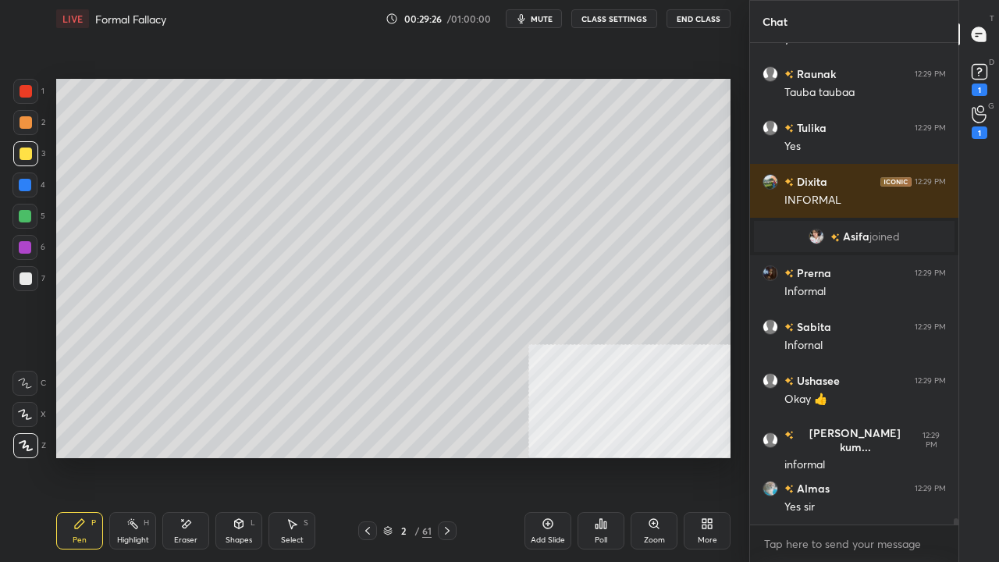
click at [452, 456] on icon at bounding box center [447, 531] width 12 height 12
click at [454, 456] on div at bounding box center [447, 530] width 19 height 19
click at [456, 456] on div at bounding box center [447, 530] width 19 height 19
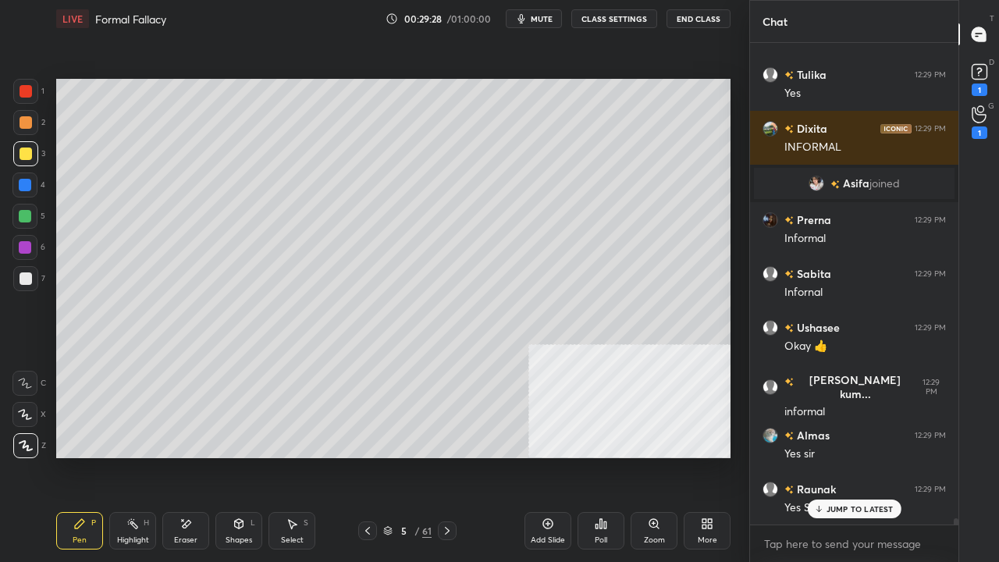
click at [446, 456] on icon at bounding box center [447, 531] width 12 height 12
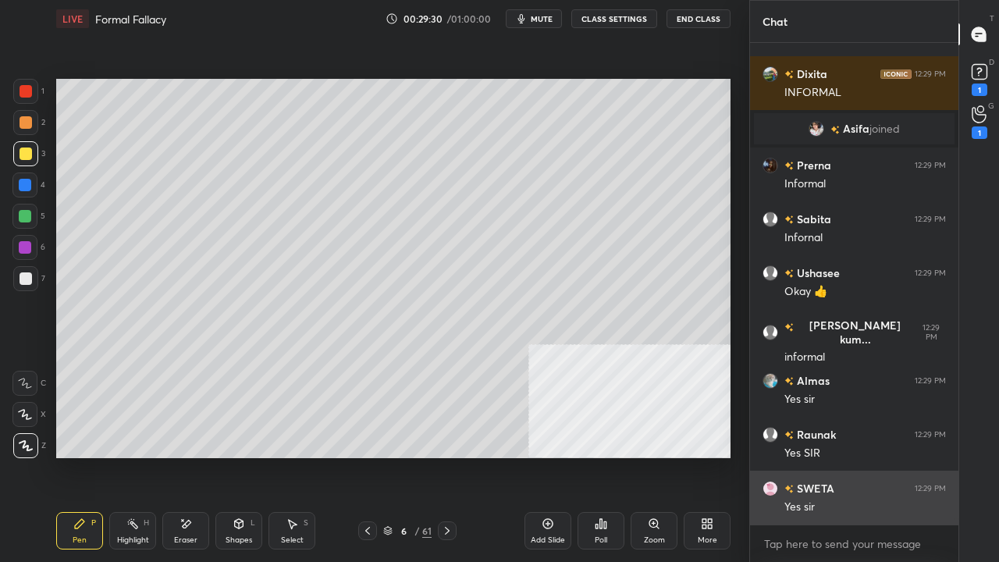
click at [820, 456] on div "Yes sir" at bounding box center [865, 508] width 162 height 16
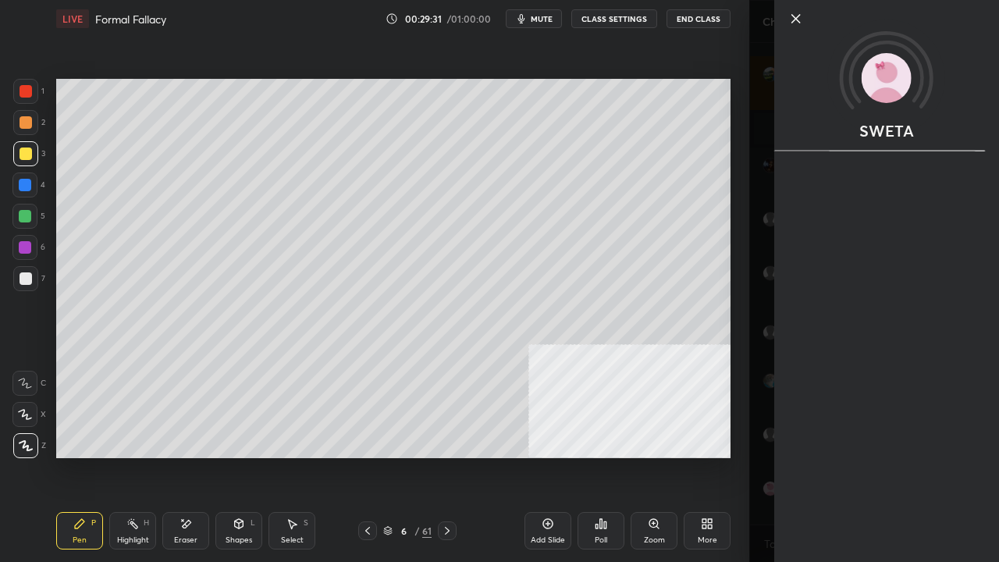
click at [596, 456] on div "Poll" at bounding box center [601, 530] width 47 height 87
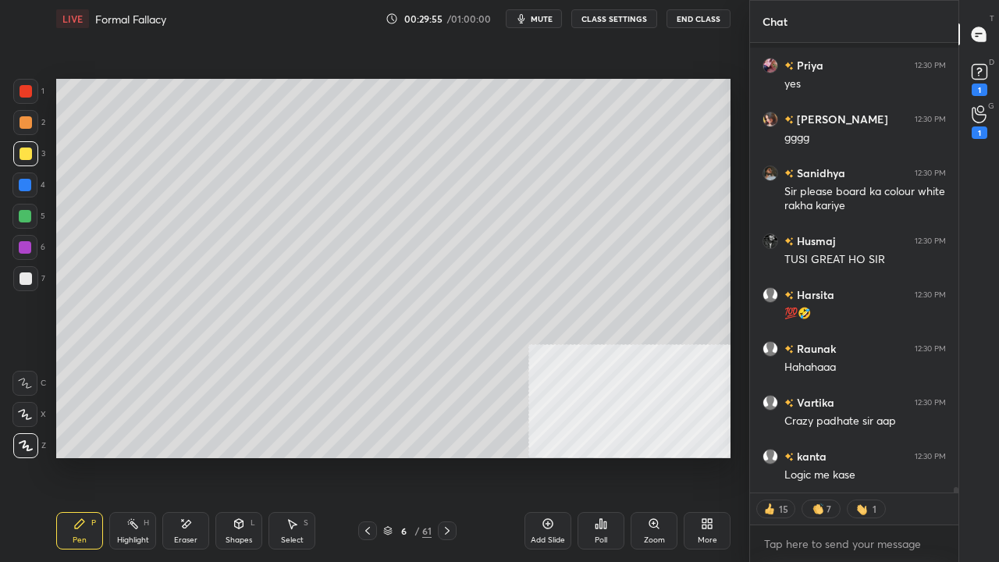
click at [32, 90] on div at bounding box center [25, 91] width 25 height 25
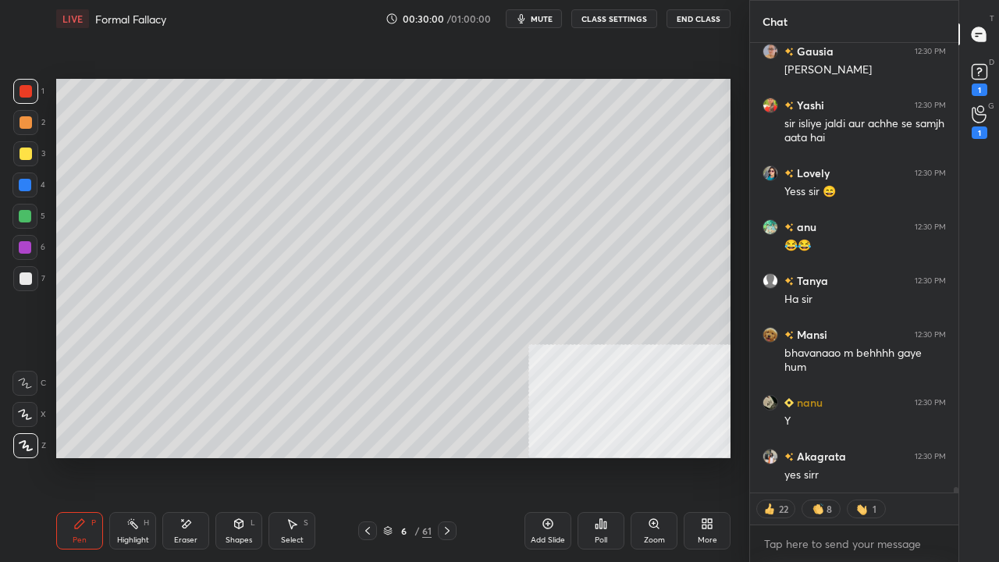
click at [237, 456] on div "Shapes L" at bounding box center [238, 530] width 47 height 37
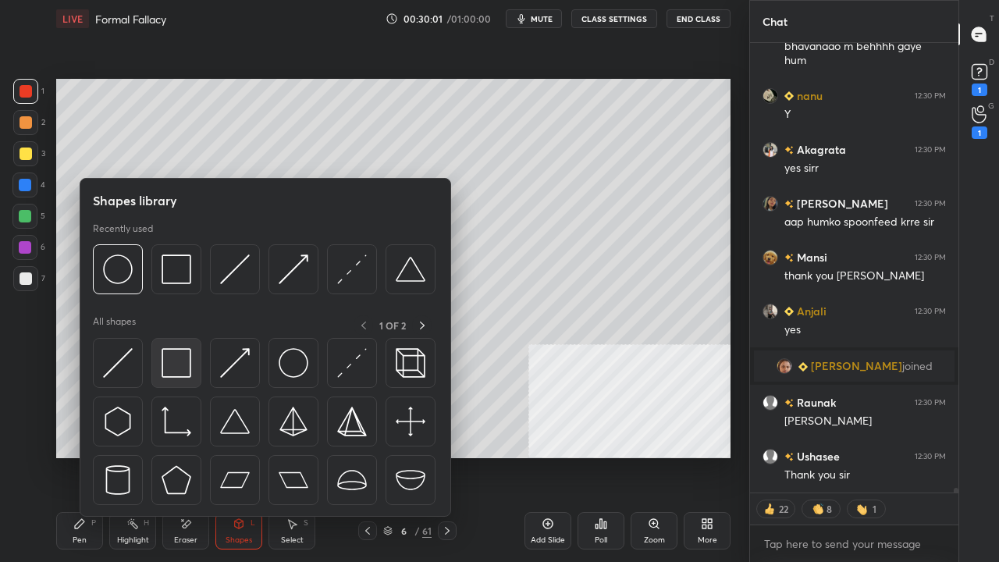
click at [177, 350] on img at bounding box center [177, 363] width 30 height 30
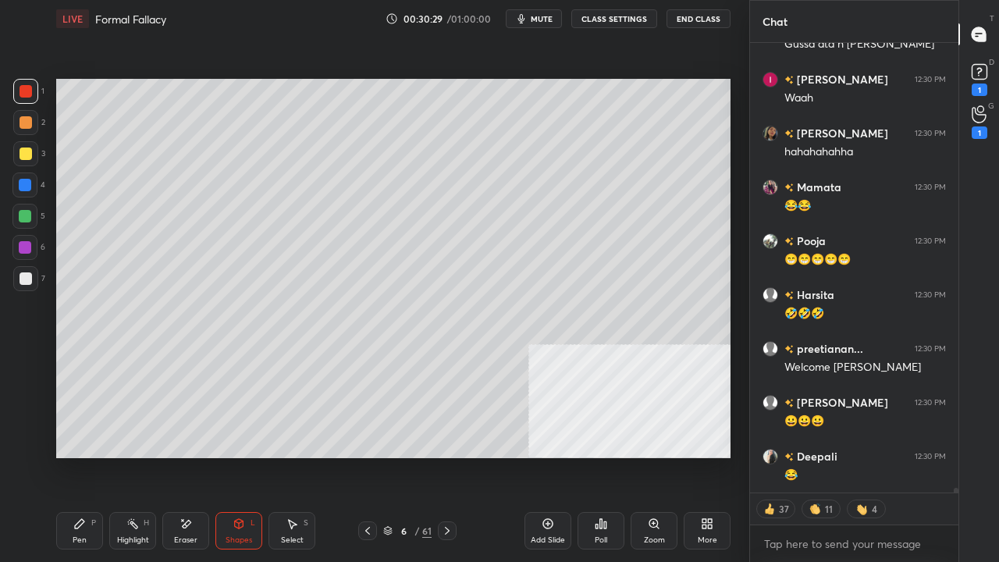
click at [247, 456] on div "Shapes L" at bounding box center [238, 530] width 47 height 37
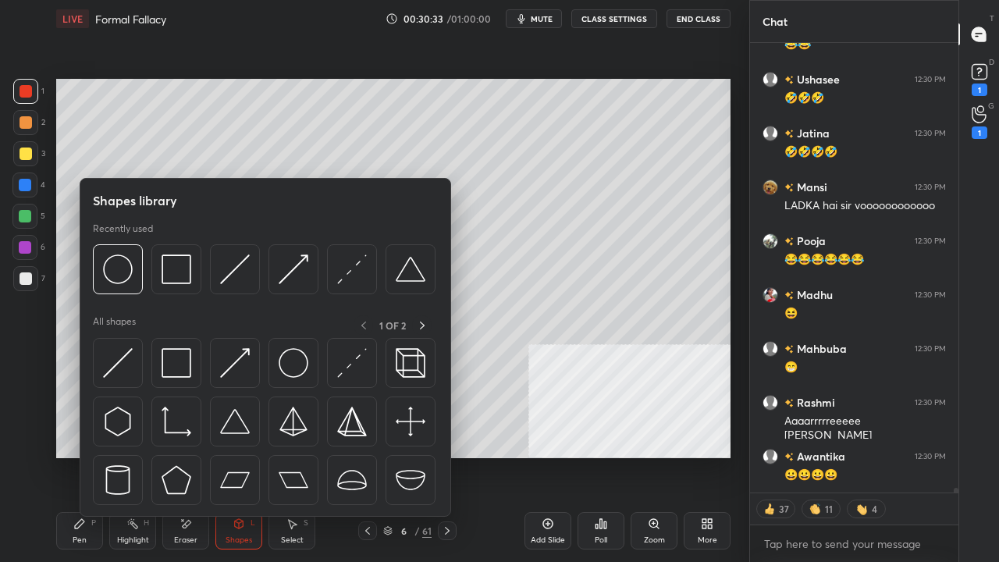
click at [150, 348] on div at bounding box center [265, 426] width 345 height 176
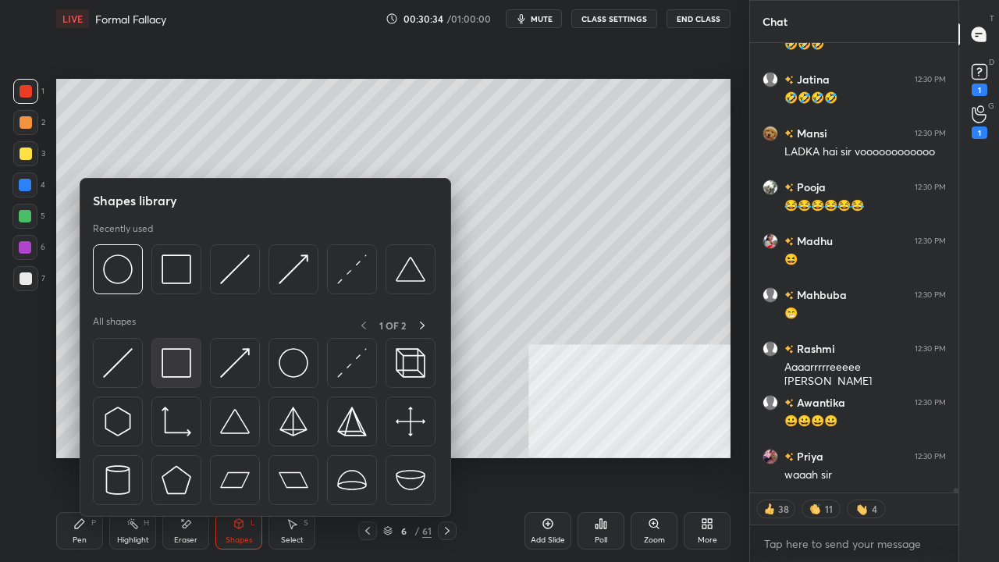
click at [171, 354] on img at bounding box center [177, 363] width 30 height 30
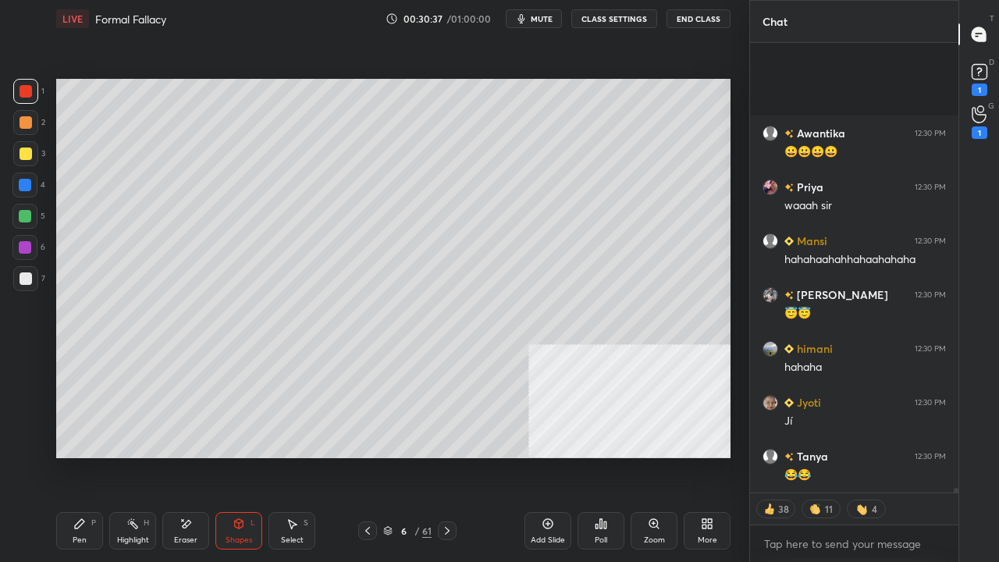
drag, startPoint x: 86, startPoint y: 527, endPoint x: 96, endPoint y: 525, distance: 10.4
click at [88, 456] on div "Pen P" at bounding box center [79, 530] width 47 height 37
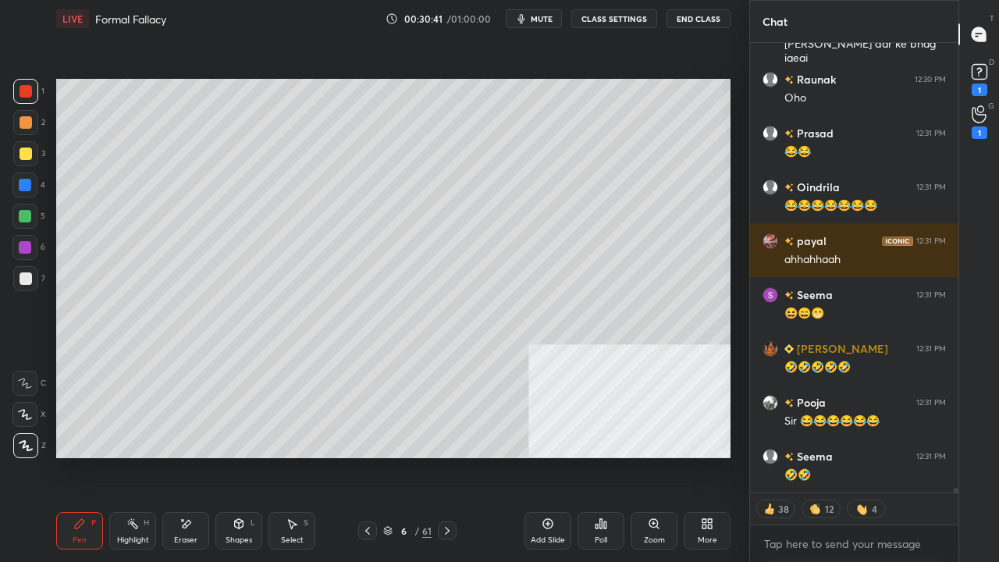
click at [546, 456] on icon at bounding box center [548, 523] width 5 height 5
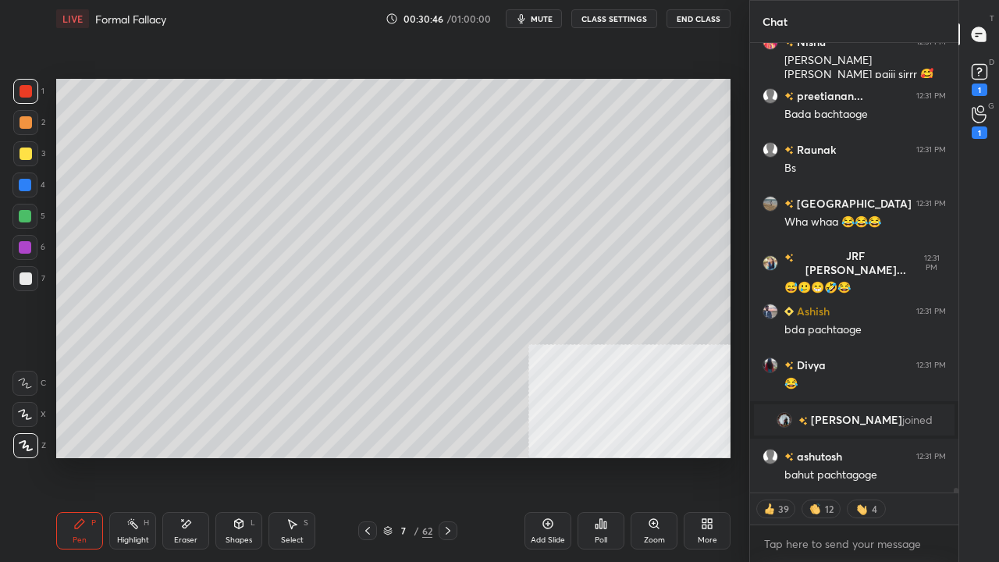
click at [20, 154] on div at bounding box center [26, 154] width 12 height 12
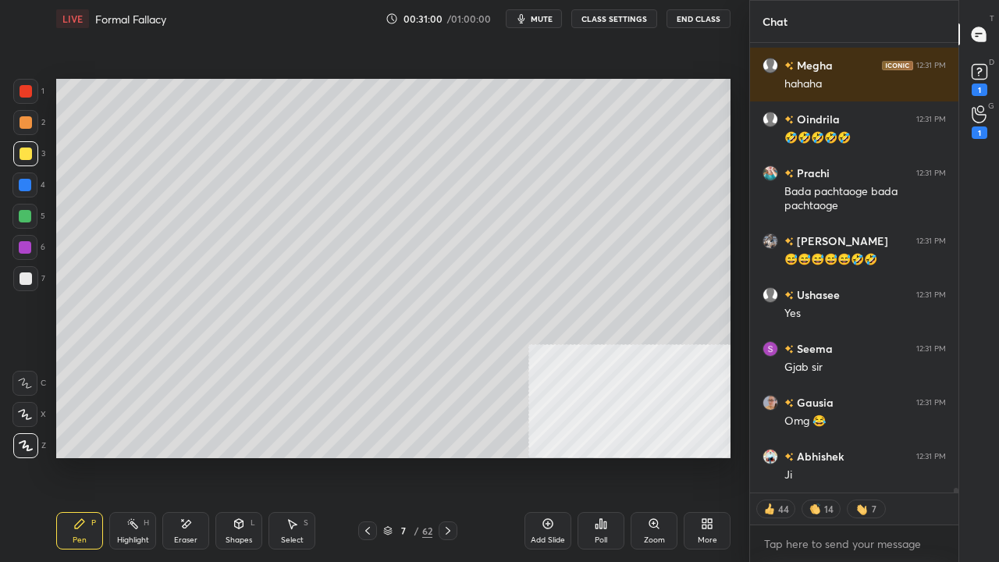
click at [30, 94] on div at bounding box center [26, 91] width 12 height 12
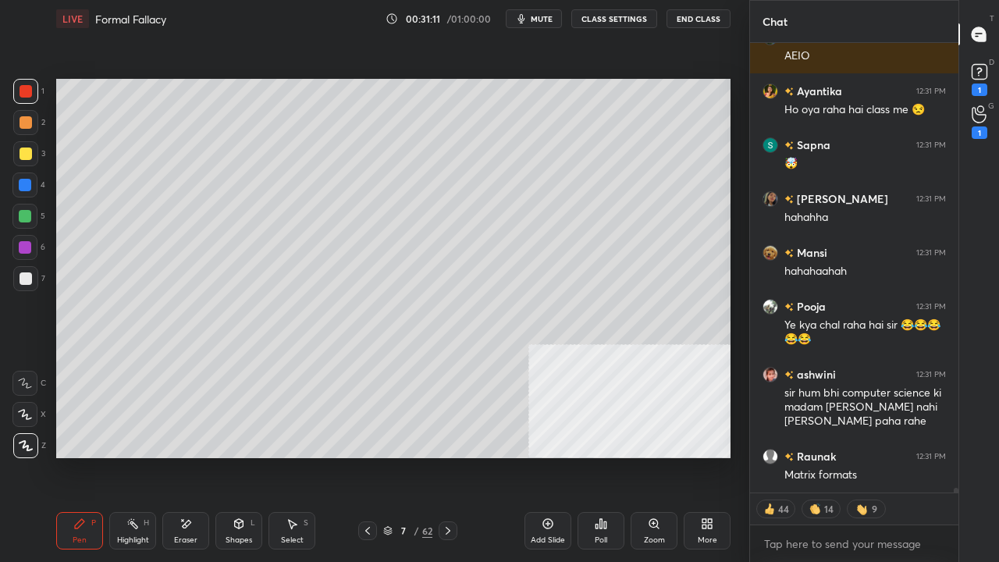
click at [245, 456] on div "Shapes" at bounding box center [239, 540] width 27 height 8
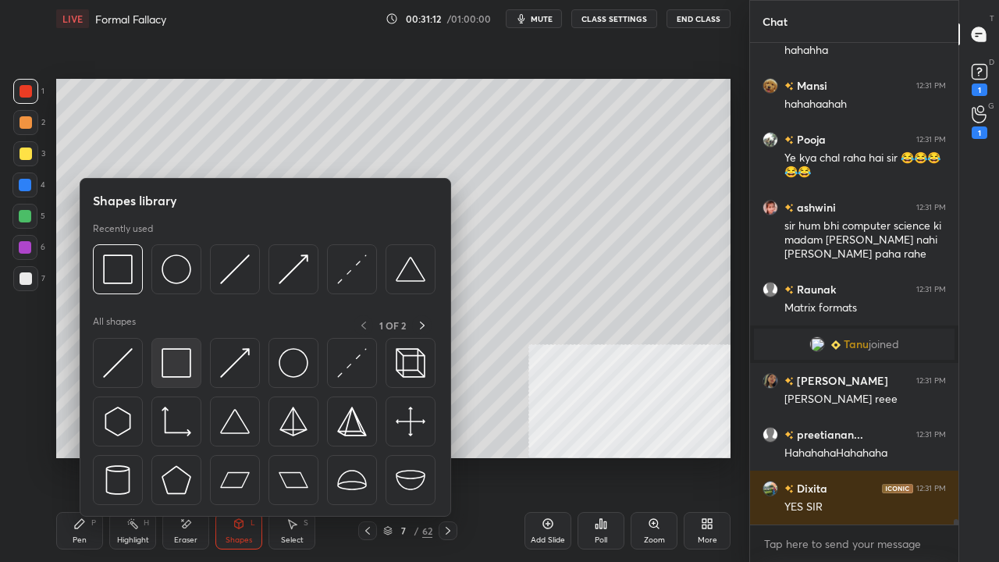
click at [172, 363] on img at bounding box center [177, 363] width 30 height 30
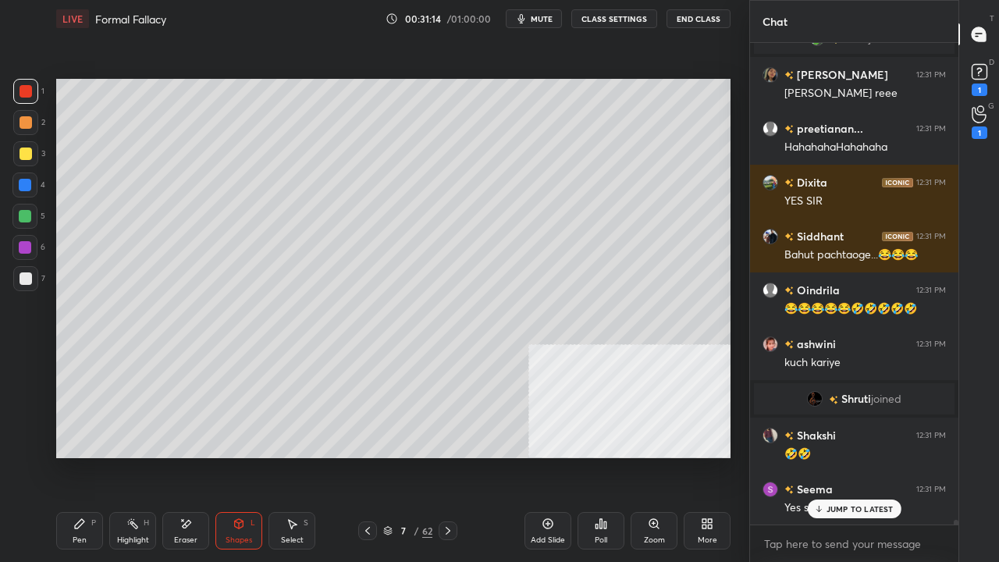
click at [26, 286] on div at bounding box center [25, 278] width 25 height 25
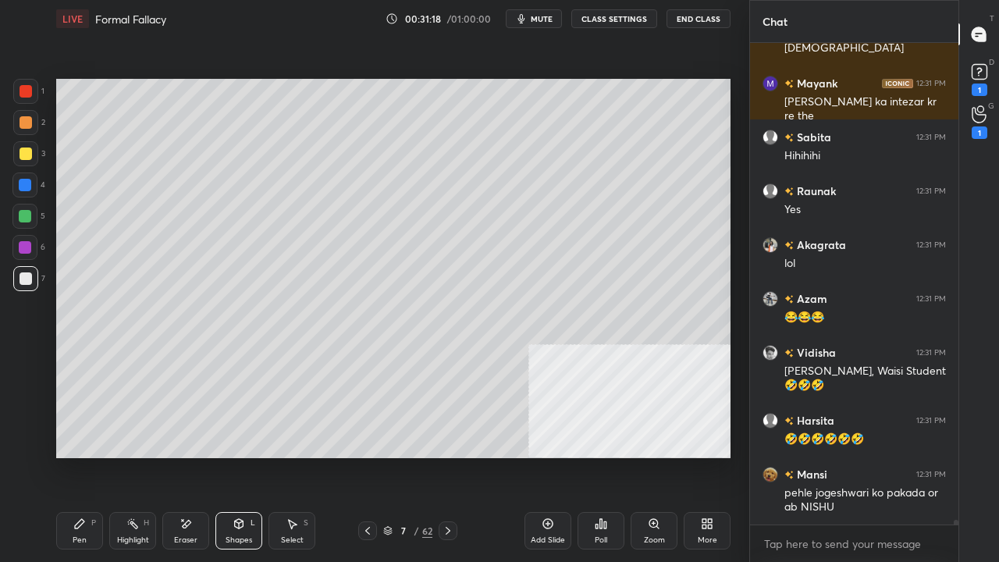
click at [87, 456] on div "Pen P" at bounding box center [79, 530] width 47 height 37
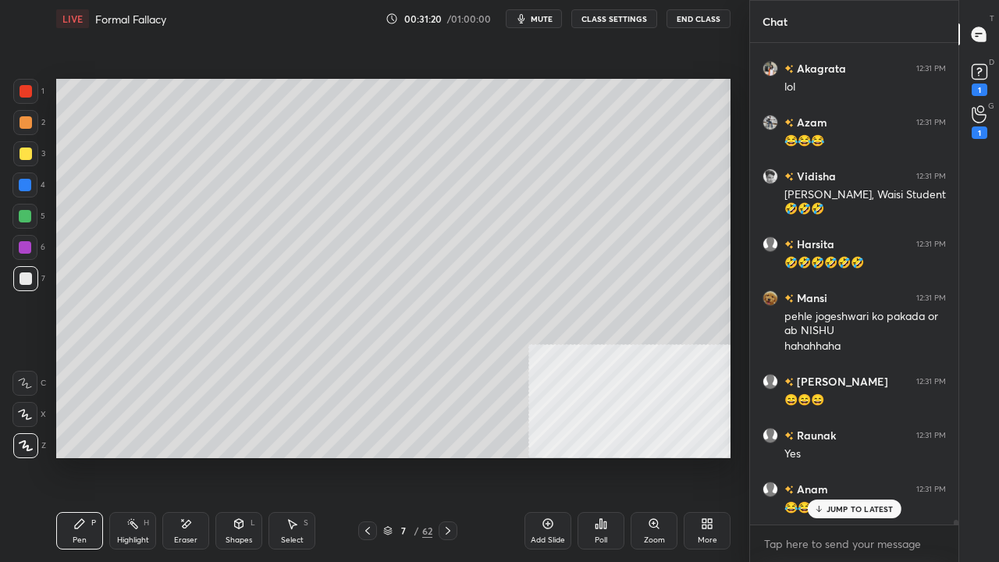
click at [25, 187] on div at bounding box center [25, 185] width 12 height 12
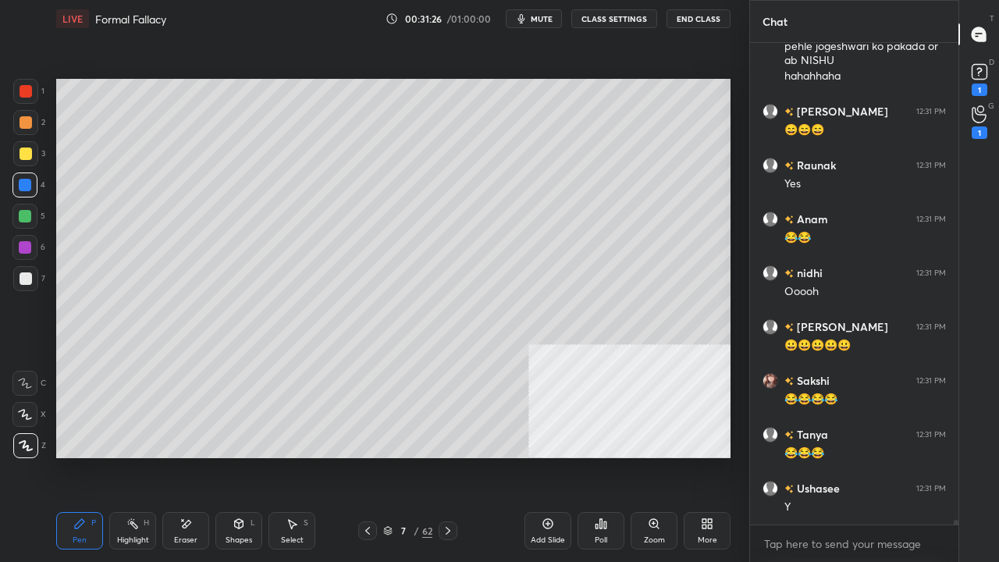
click at [242, 456] on div "Shapes L" at bounding box center [238, 530] width 47 height 37
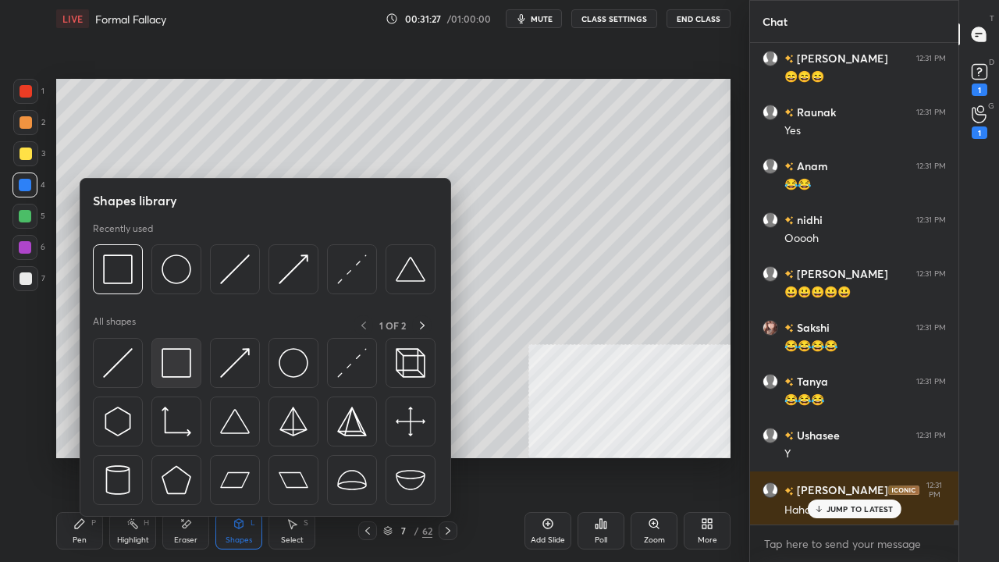
click at [180, 359] on img at bounding box center [177, 363] width 30 height 30
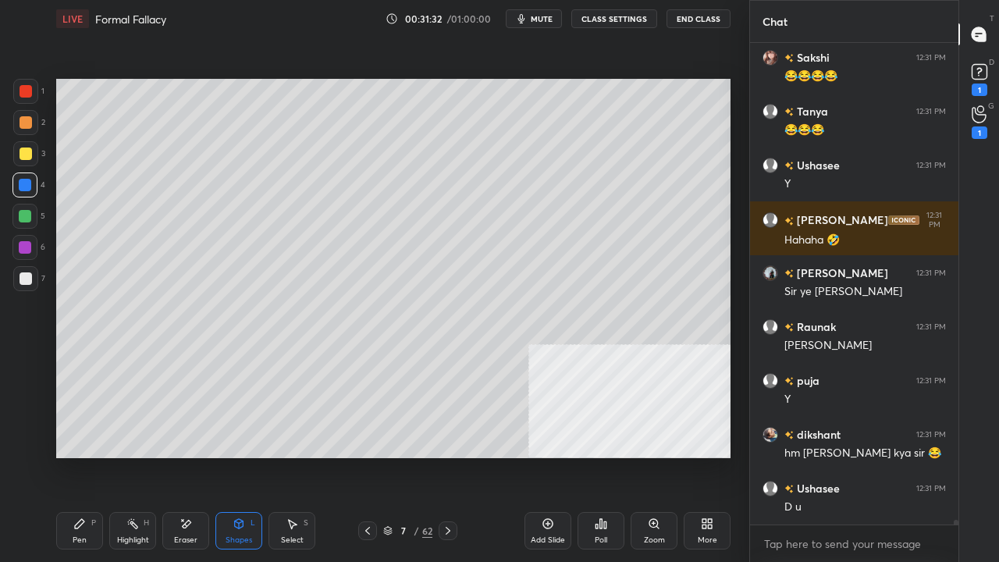
click at [84, 456] on div "Pen P" at bounding box center [79, 530] width 47 height 37
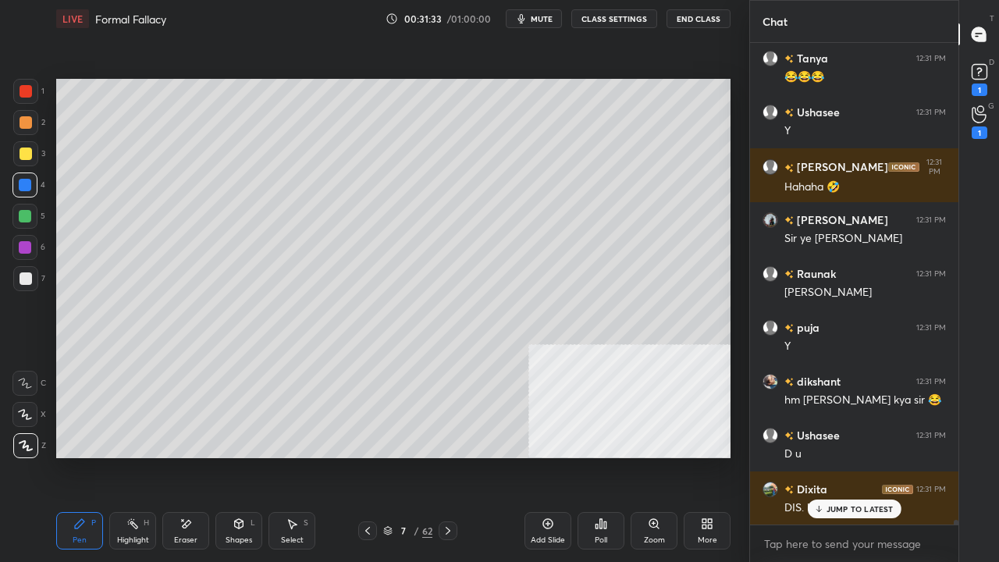
click at [26, 283] on div at bounding box center [26, 278] width 12 height 12
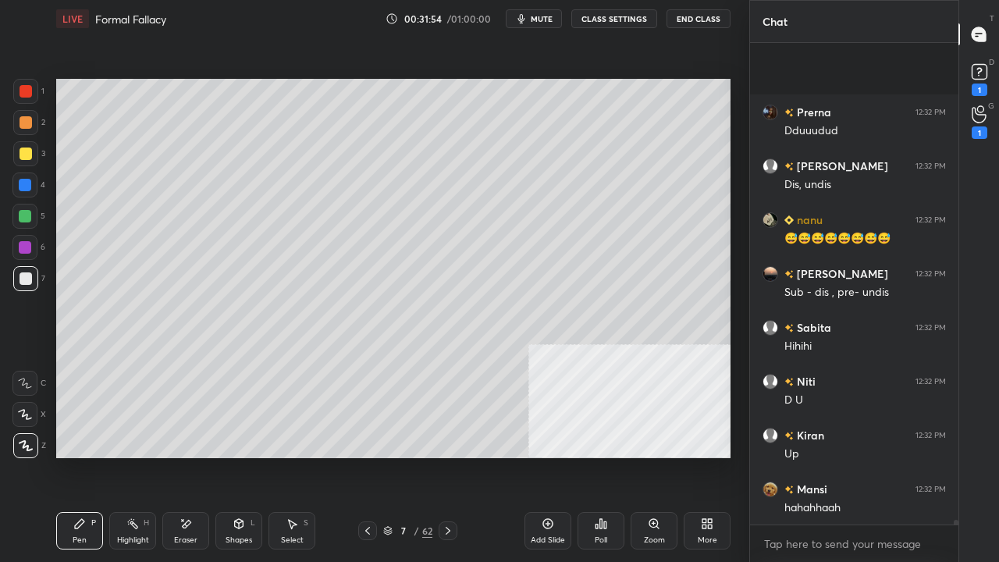
drag, startPoint x: 539, startPoint y: 14, endPoint x: 528, endPoint y: 70, distance: 57.4
click at [539, 19] on span "mute" at bounding box center [542, 18] width 22 height 11
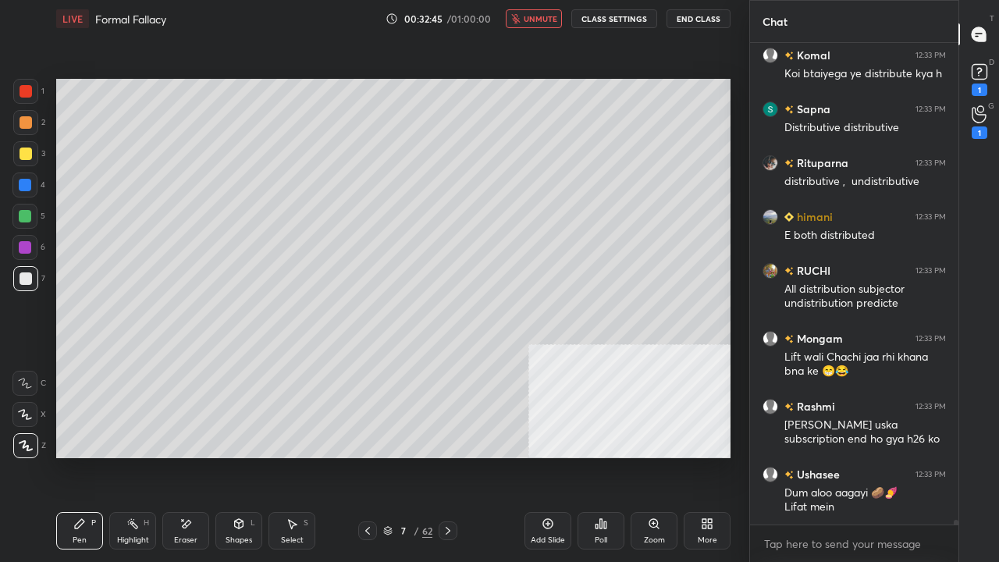
click at [540, 6] on div "LIVE Formal Fallacy 00:32:45 / 01:00:00 unmute CLASS SETTINGS End Class" at bounding box center [393, 18] width 674 height 37
click at [543, 18] on span "unmute" at bounding box center [541, 18] width 34 height 11
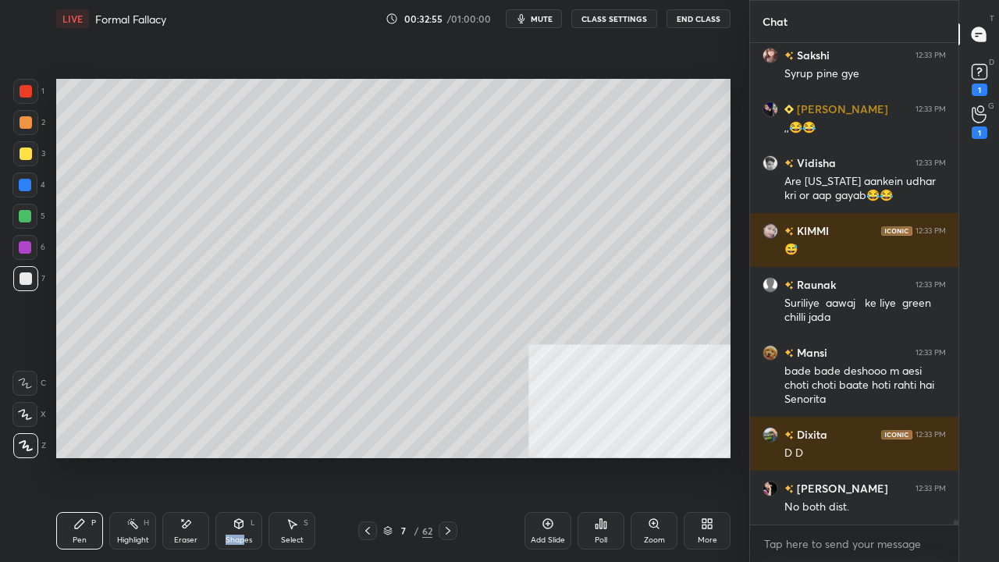
drag, startPoint x: 244, startPoint y: 532, endPoint x: 245, endPoint y: 519, distance: 13.3
click at [244, 456] on div "Shapes L" at bounding box center [238, 530] width 47 height 37
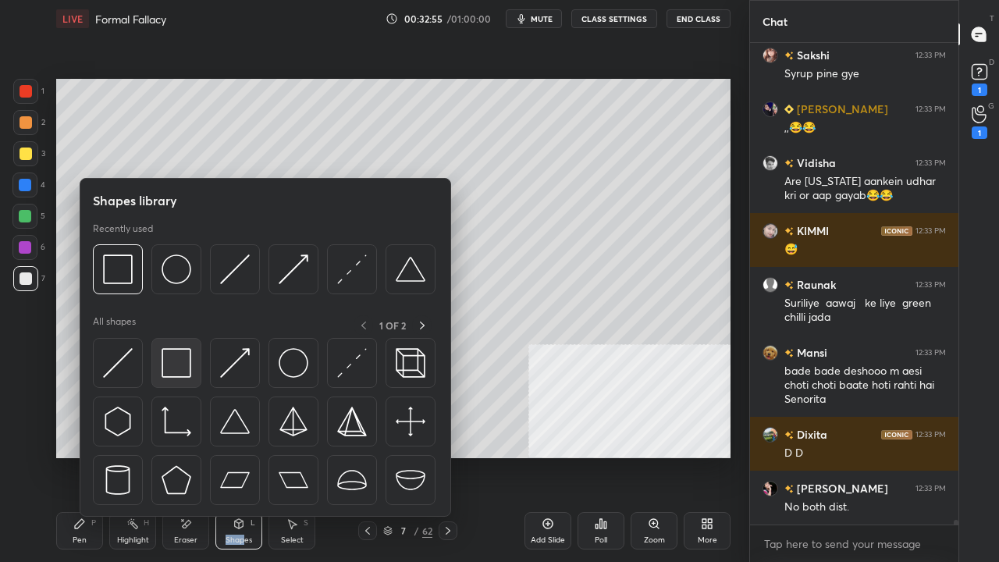
click at [187, 362] on img at bounding box center [177, 363] width 30 height 30
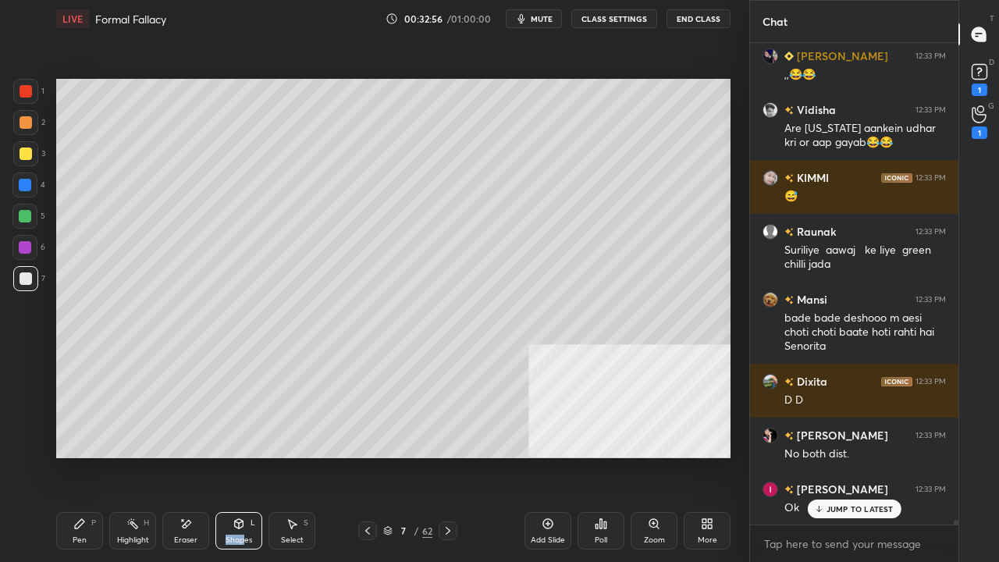
click at [27, 213] on div at bounding box center [25, 216] width 12 height 12
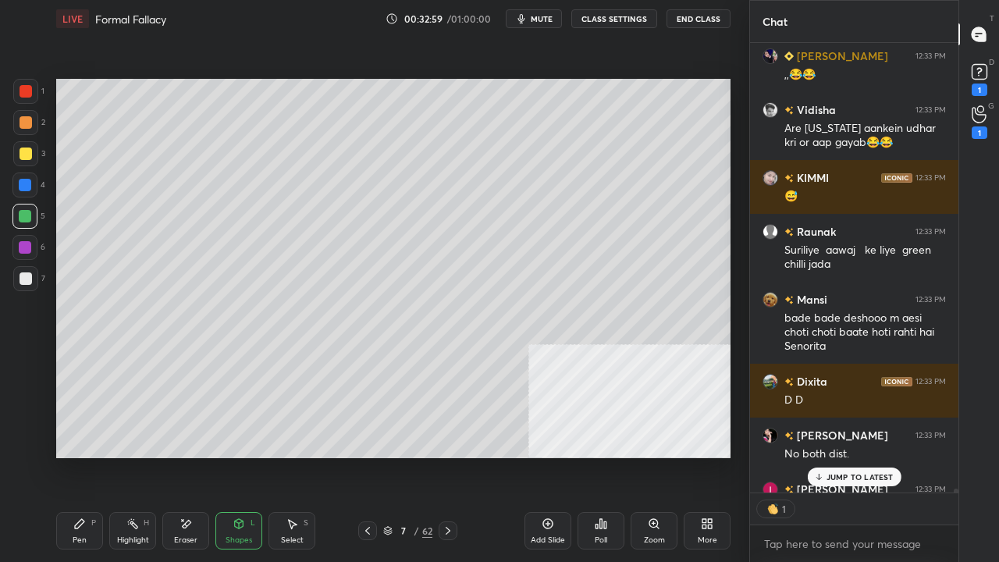
click at [92, 456] on div "Pen P" at bounding box center [79, 530] width 47 height 37
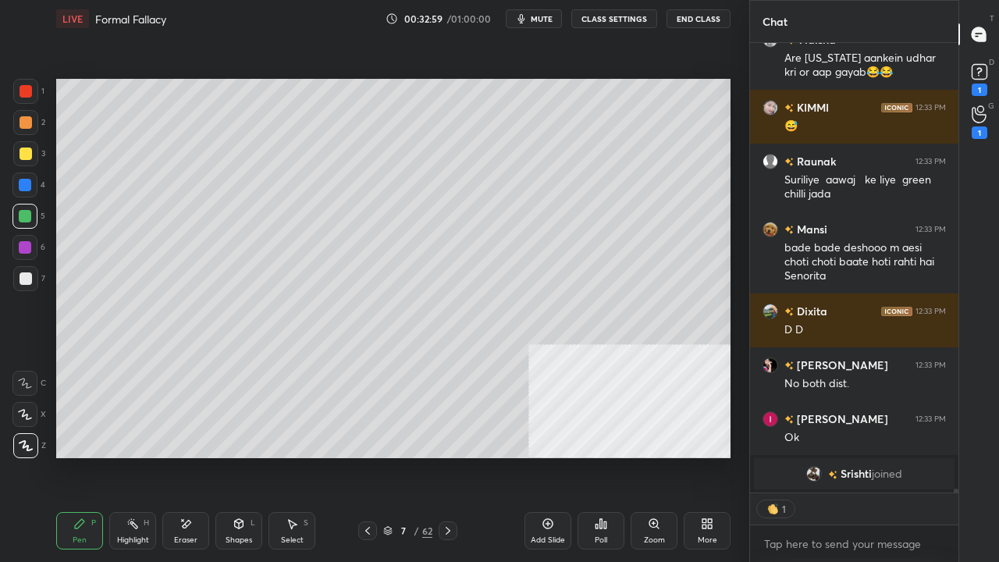
click at [188, 456] on div "Eraser" at bounding box center [185, 540] width 23 height 8
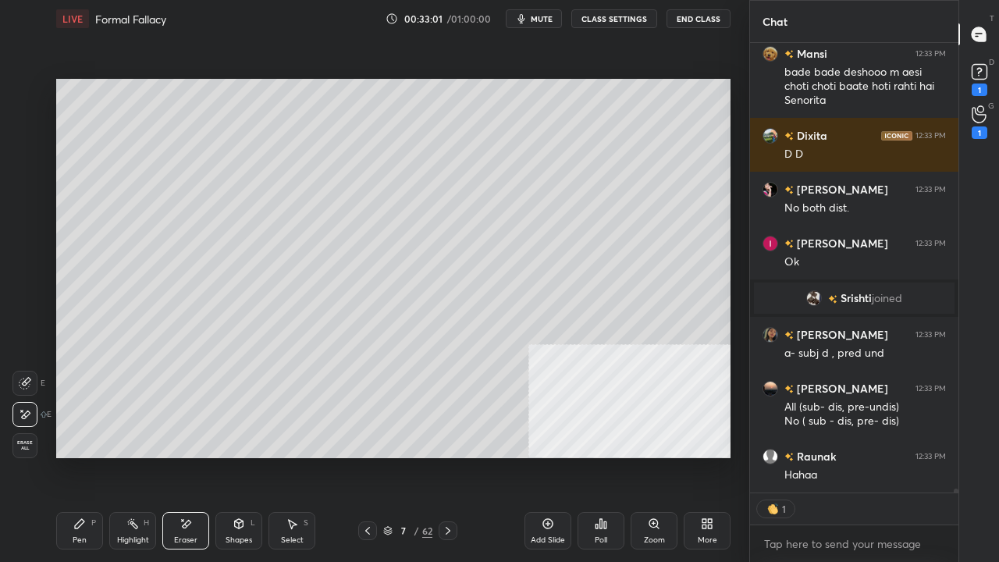
click at [89, 456] on div "Pen P" at bounding box center [79, 530] width 47 height 37
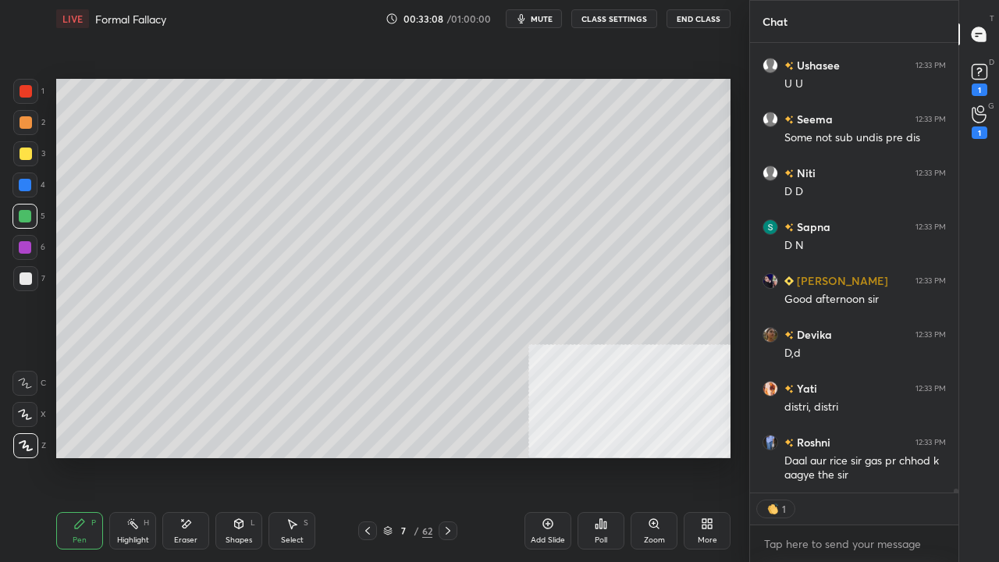
type textarea "x"
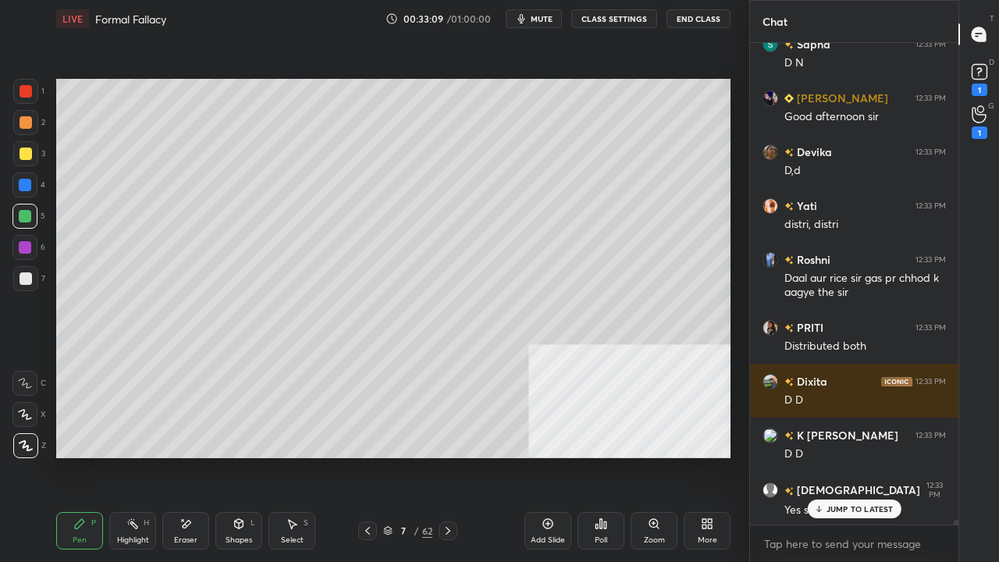
click at [27, 88] on div at bounding box center [26, 91] width 12 height 12
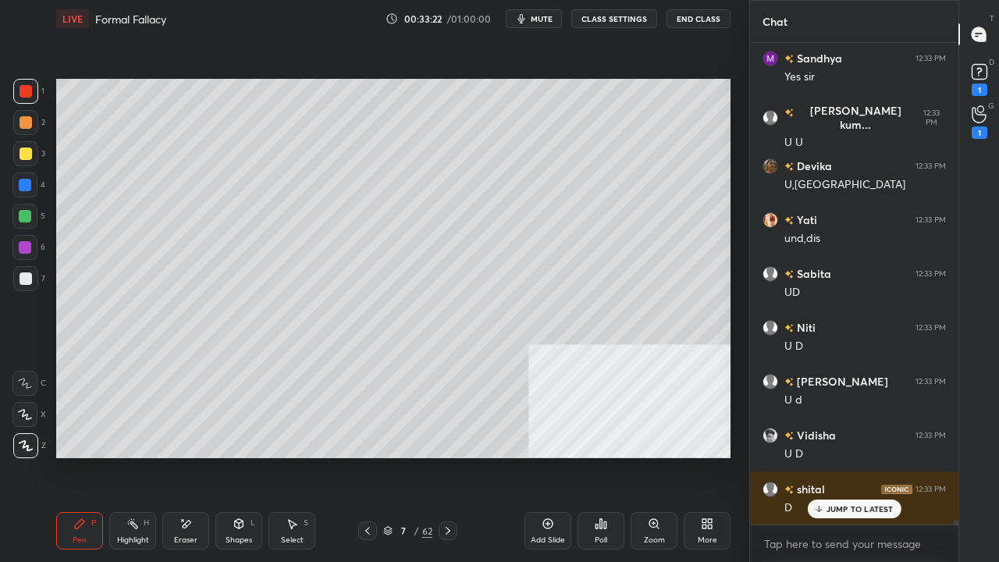
drag, startPoint x: 26, startPoint y: 94, endPoint x: 35, endPoint y: 109, distance: 17.5
click at [27, 94] on div at bounding box center [26, 91] width 12 height 12
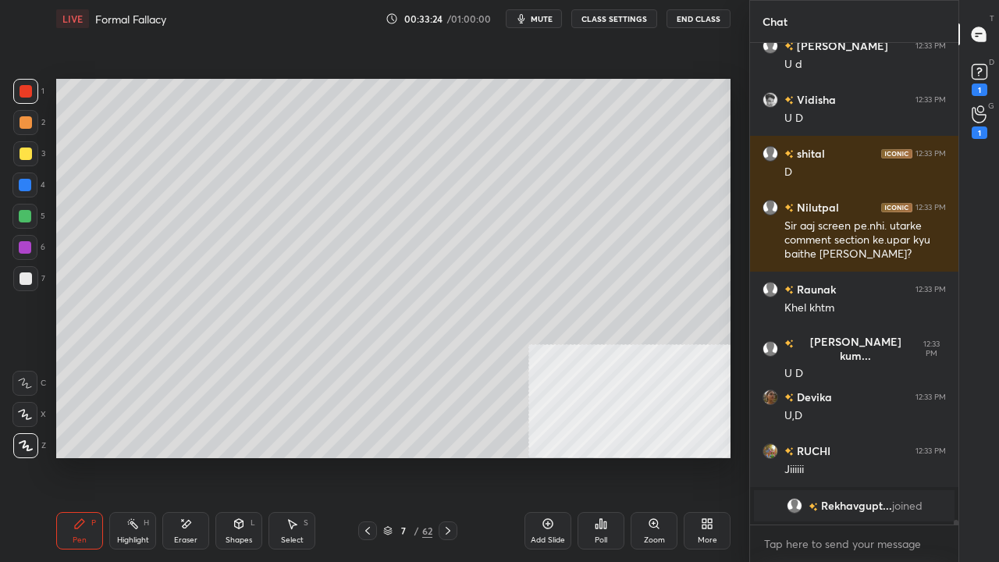
click at [365, 456] on icon at bounding box center [367, 531] width 12 height 12
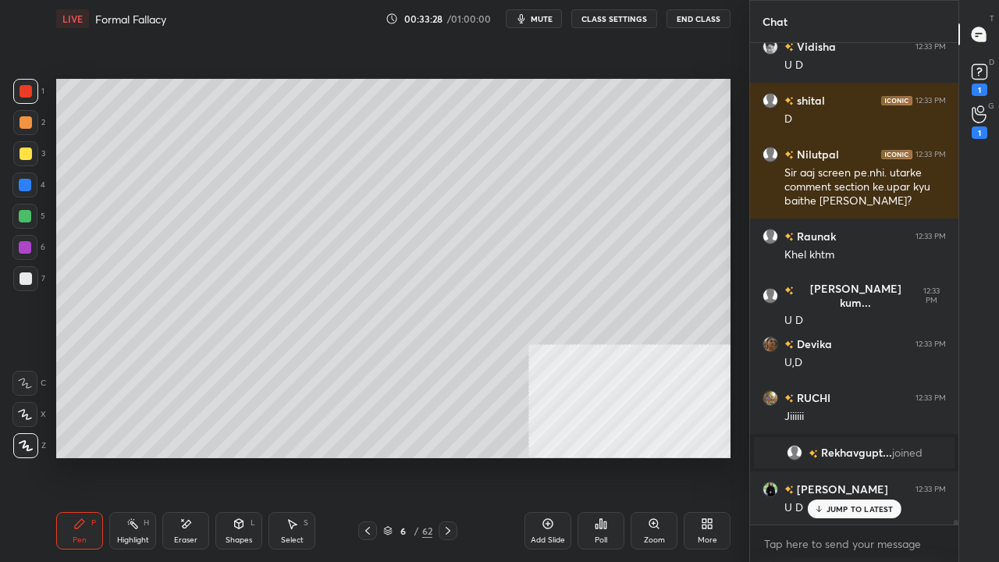
click at [445, 456] on icon at bounding box center [448, 531] width 12 height 12
click at [548, 456] on icon at bounding box center [548, 523] width 5 height 5
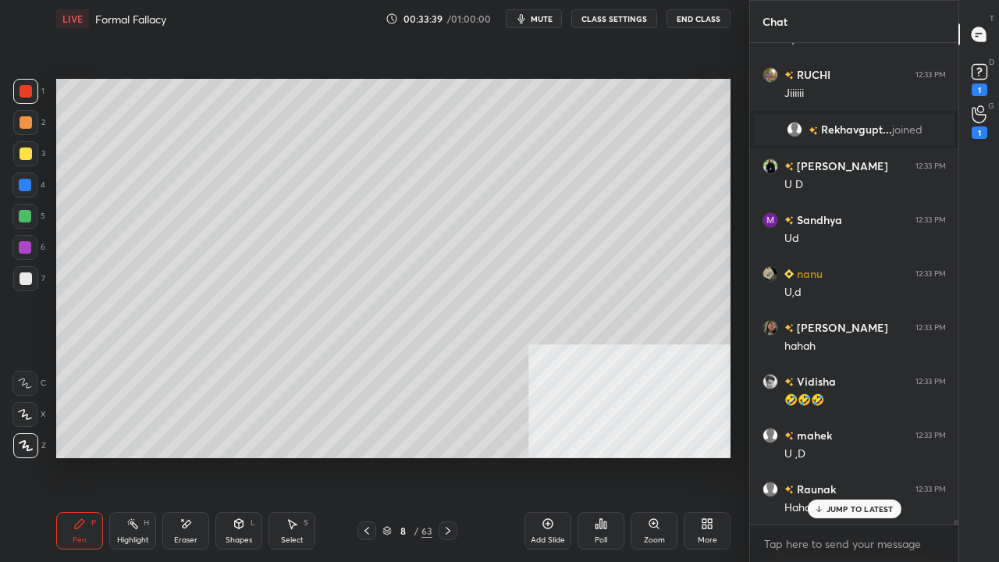
click at [25, 153] on div at bounding box center [26, 154] width 12 height 12
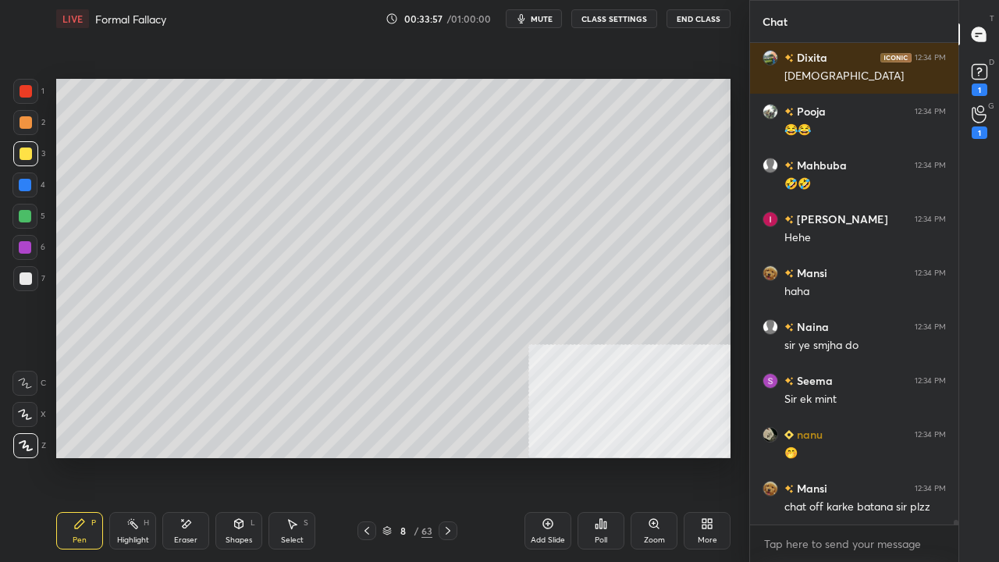
drag, startPoint x: 25, startPoint y: 180, endPoint x: 45, endPoint y: 181, distance: 20.3
click at [27, 181] on div at bounding box center [25, 185] width 12 height 12
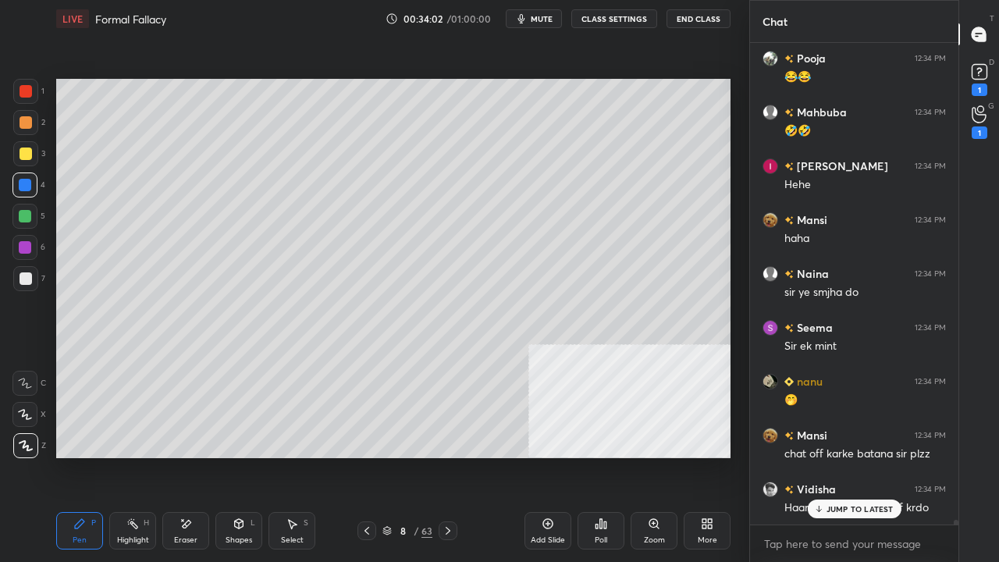
click at [368, 456] on icon at bounding box center [367, 531] width 12 height 12
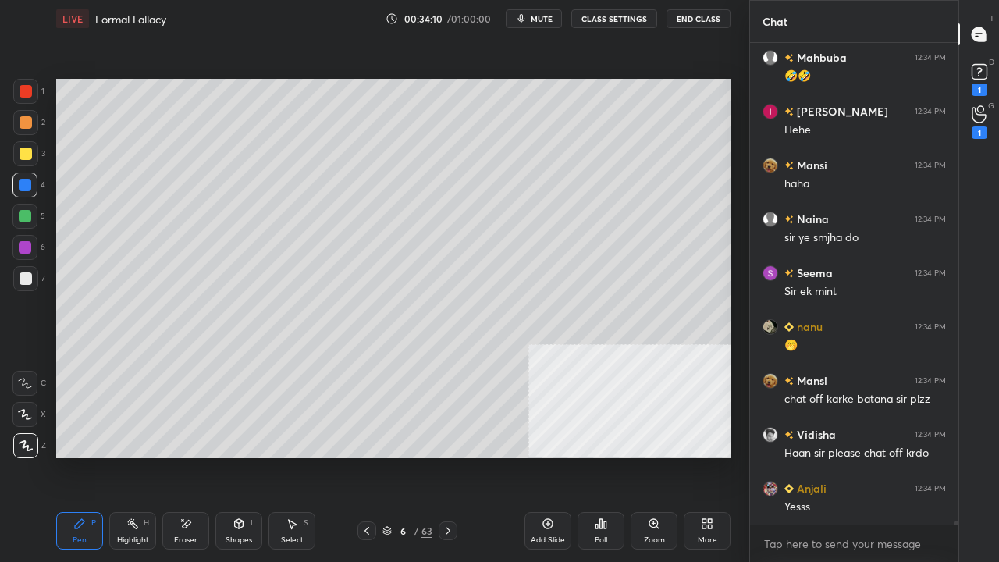
click at [454, 456] on icon at bounding box center [448, 531] width 12 height 12
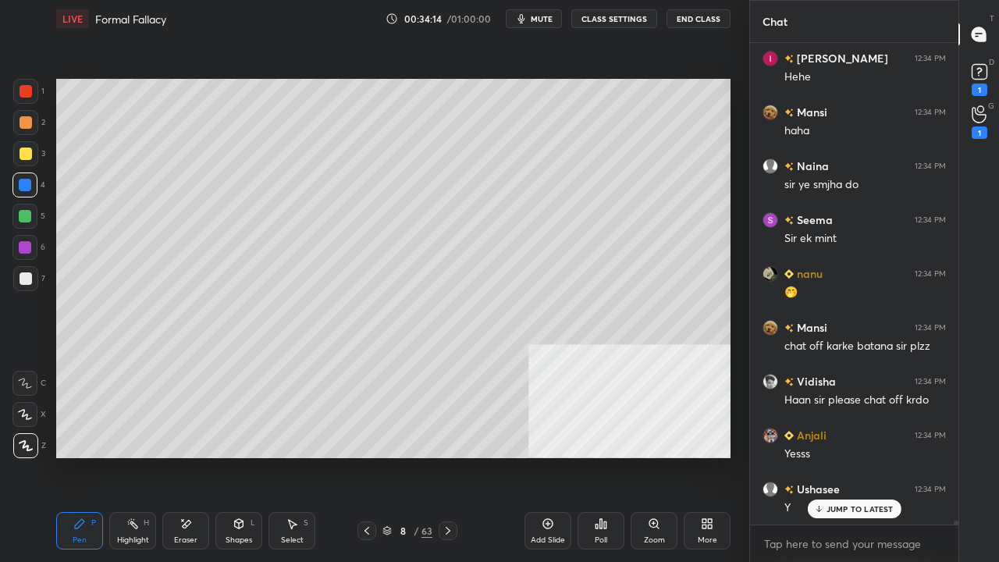
click at [238, 456] on icon at bounding box center [239, 523] width 9 height 9
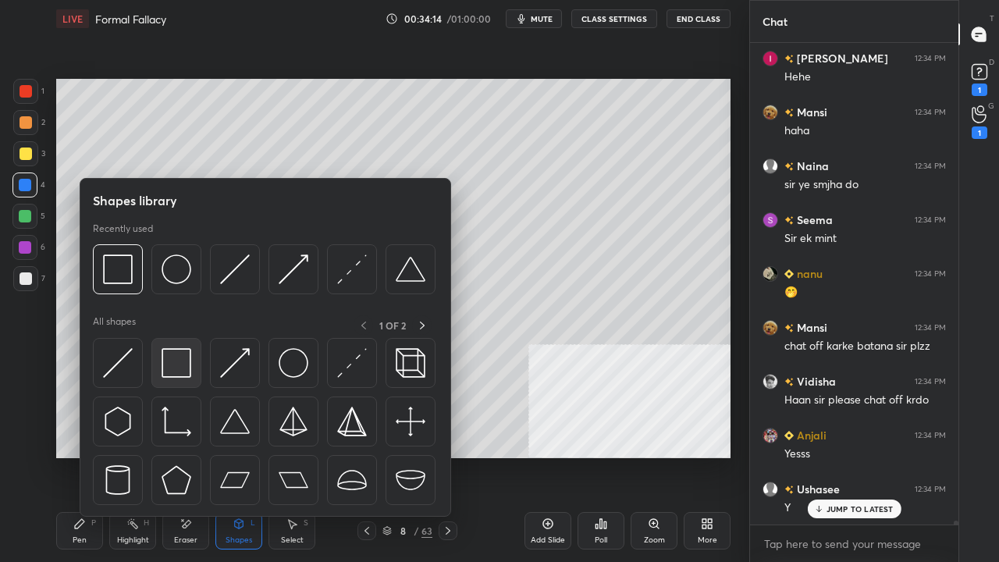
click at [178, 361] on img at bounding box center [177, 363] width 30 height 30
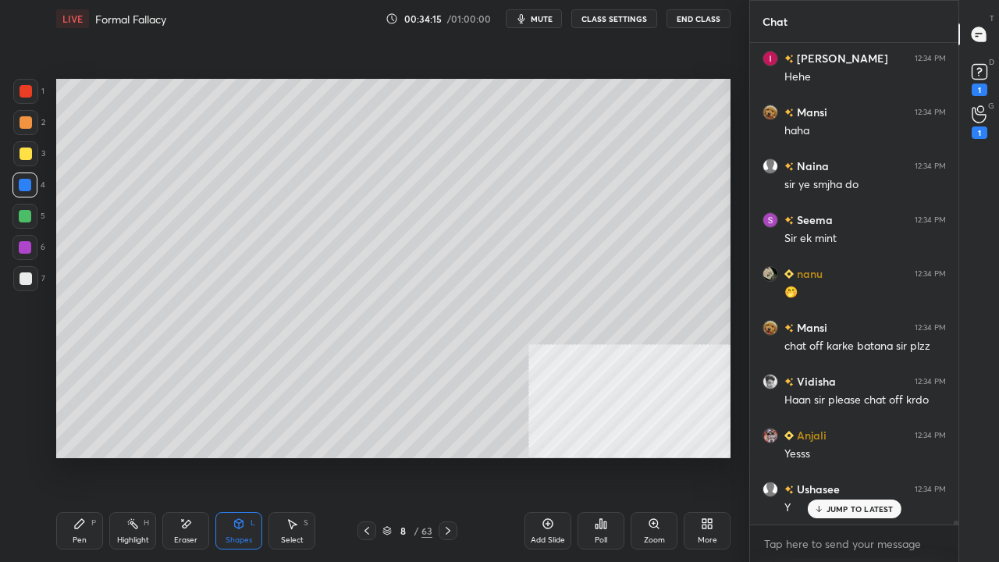
scroll to position [53720, 0]
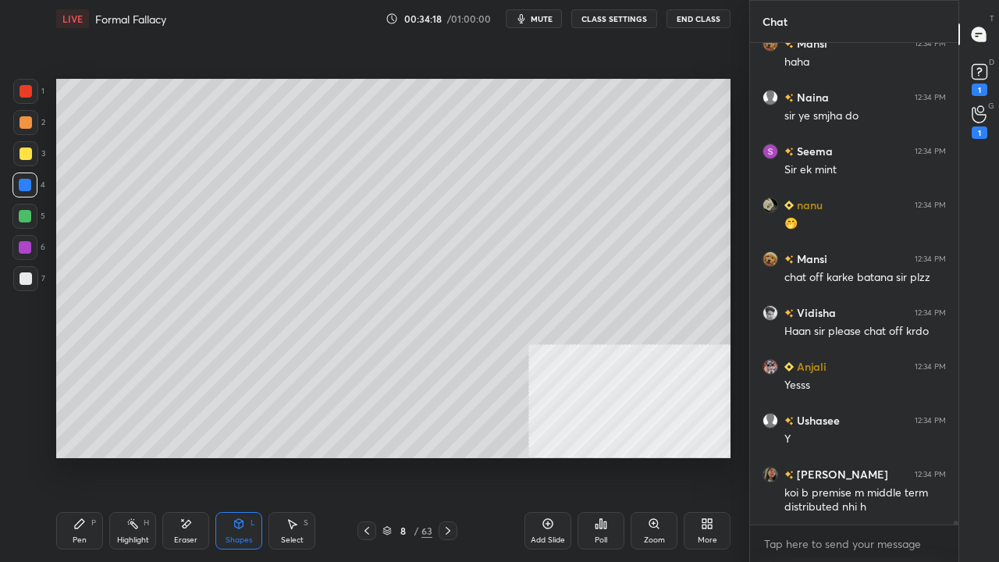
click at [193, 456] on div "Eraser" at bounding box center [185, 530] width 47 height 37
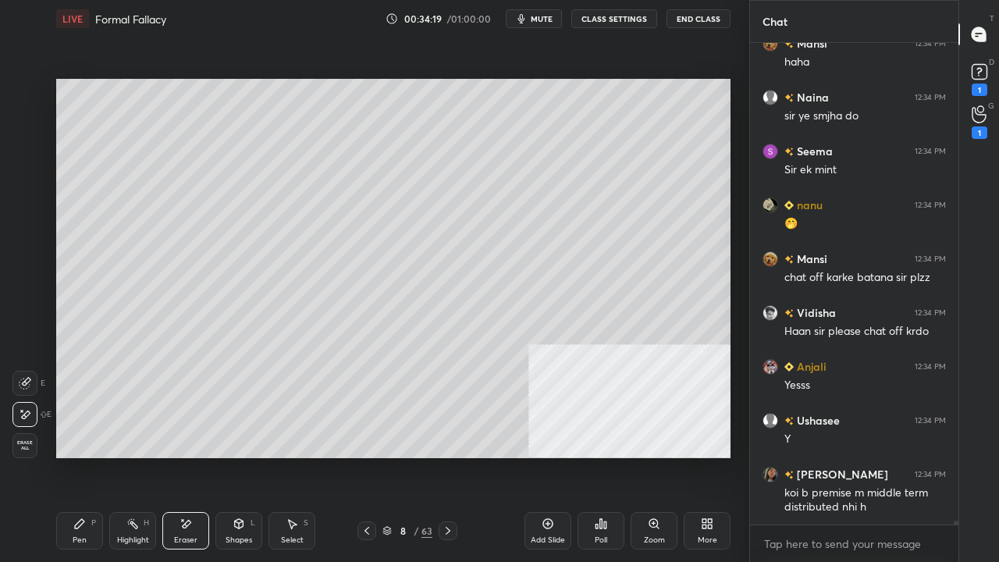
click at [34, 415] on div at bounding box center [24, 414] width 25 height 25
drag, startPoint x: 81, startPoint y: 528, endPoint x: 106, endPoint y: 503, distance: 35.9
click at [83, 456] on icon at bounding box center [79, 524] width 12 height 12
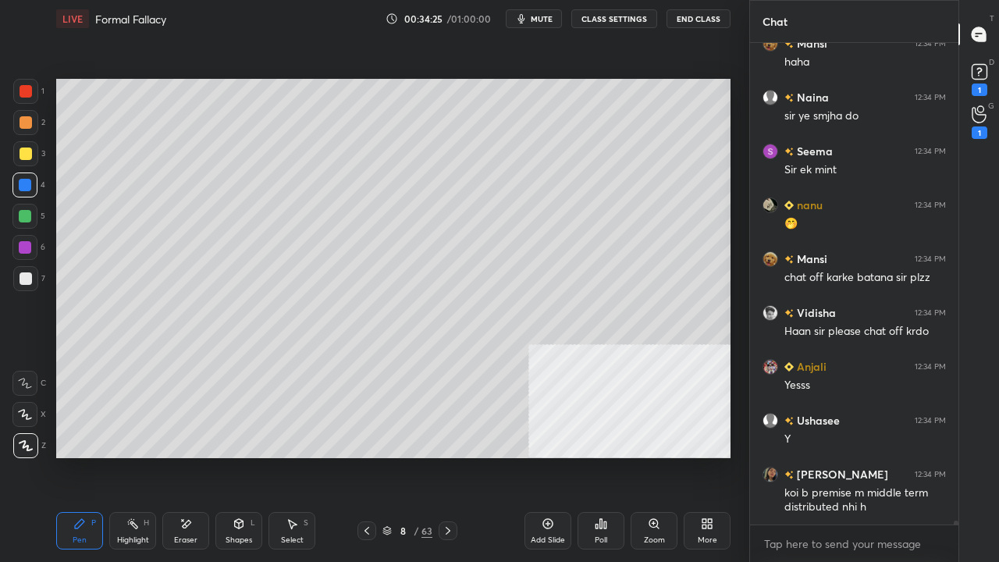
click at [30, 280] on div at bounding box center [26, 278] width 12 height 12
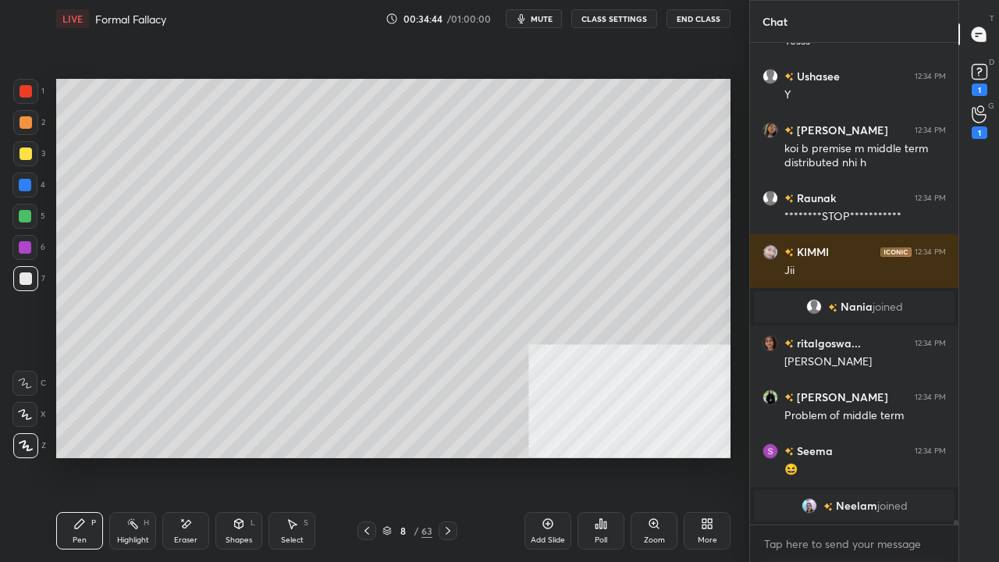
scroll to position [53428, 0]
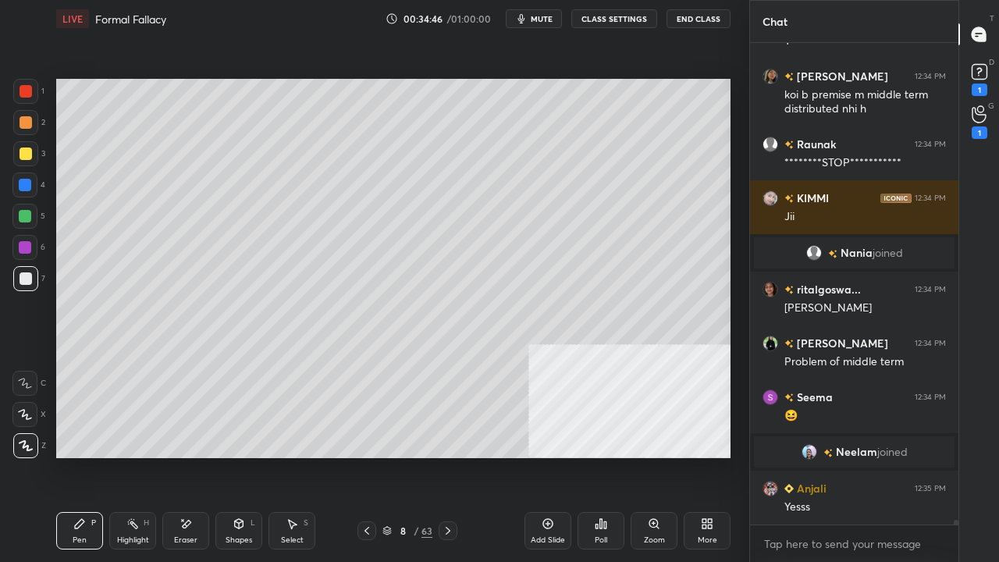
click at [630, 17] on button "CLASS SETTINGS" at bounding box center [614, 18] width 86 height 19
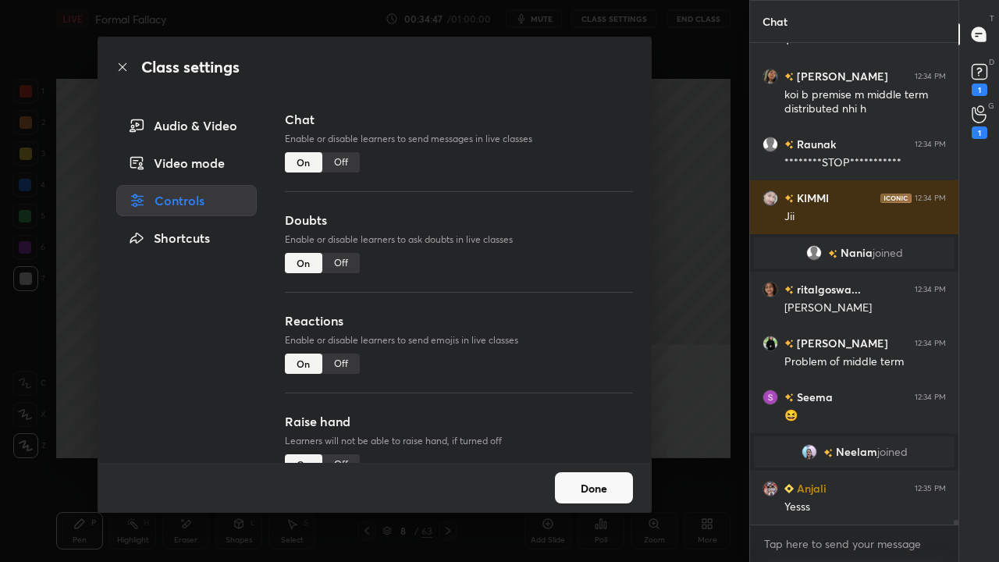
click at [341, 165] on div "Off" at bounding box center [340, 162] width 37 height 20
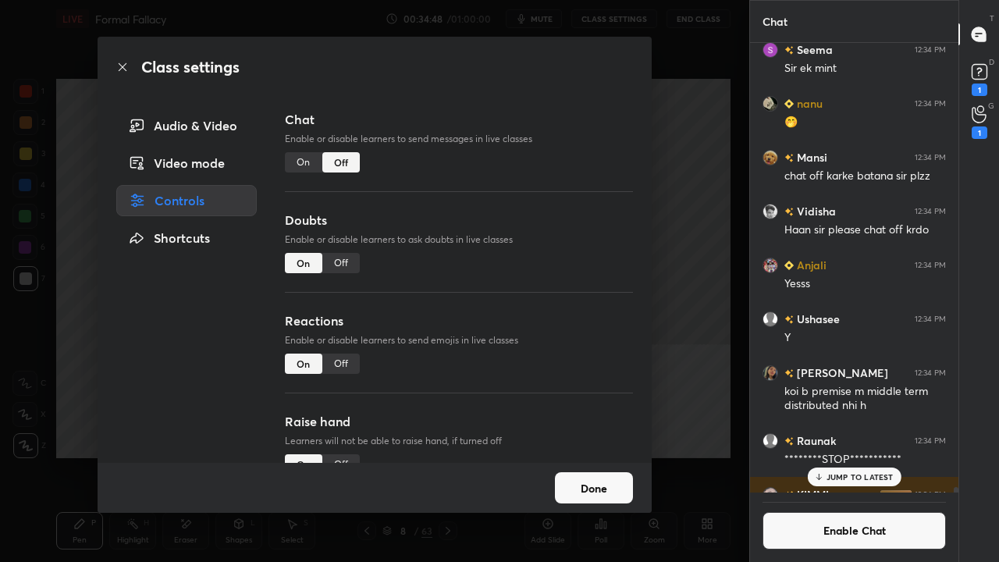
click at [116, 67] on icon at bounding box center [122, 67] width 12 height 12
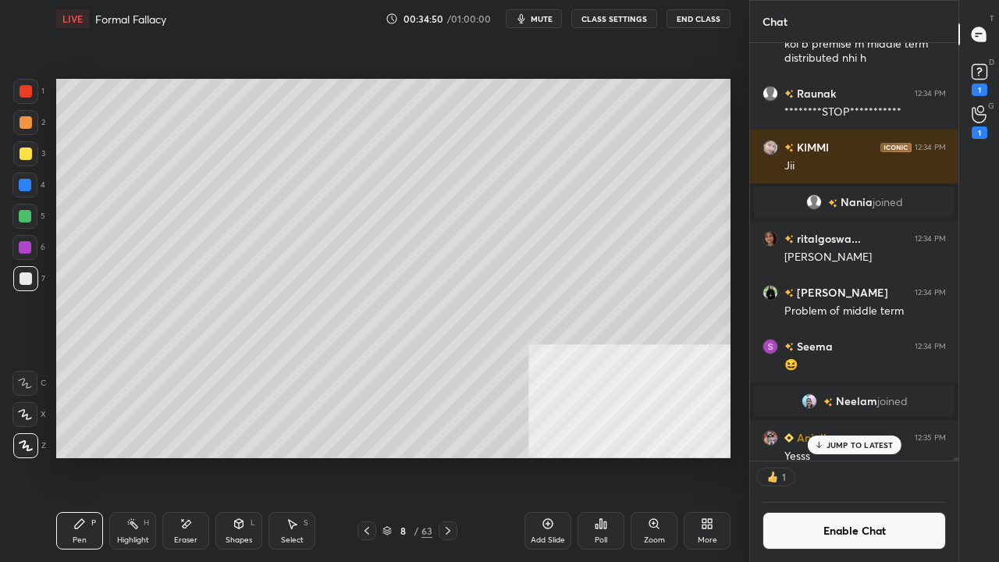
scroll to position [53522, 0]
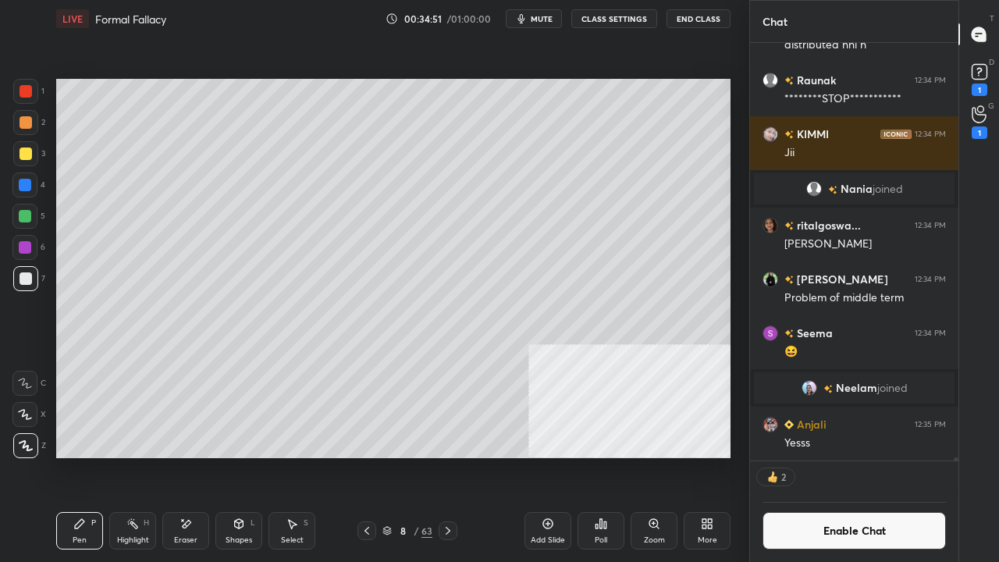
click at [838, 456] on button "Enable Chat" at bounding box center [854, 530] width 183 height 37
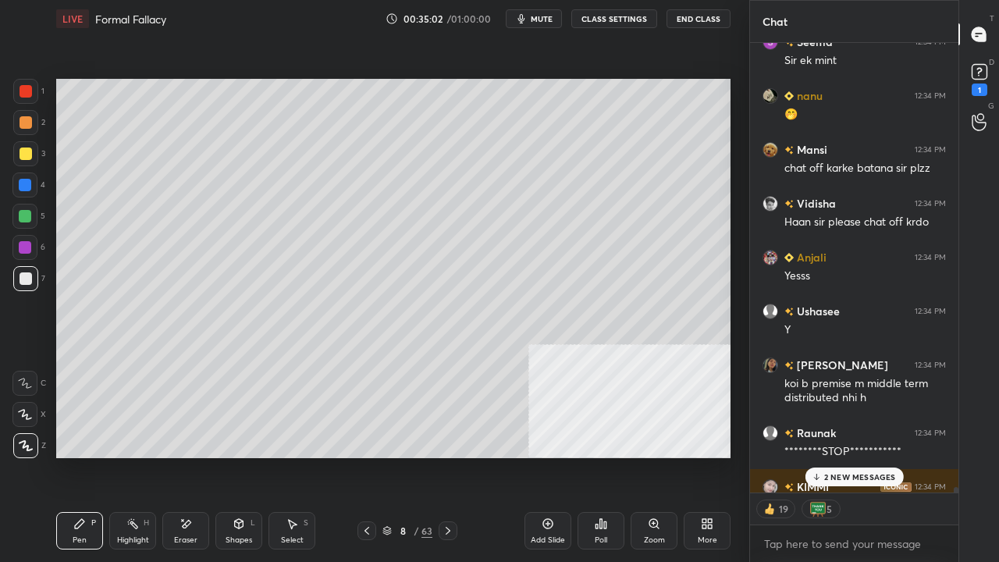
click at [855, 456] on div "2 NEW MESSAGES" at bounding box center [854, 477] width 98 height 19
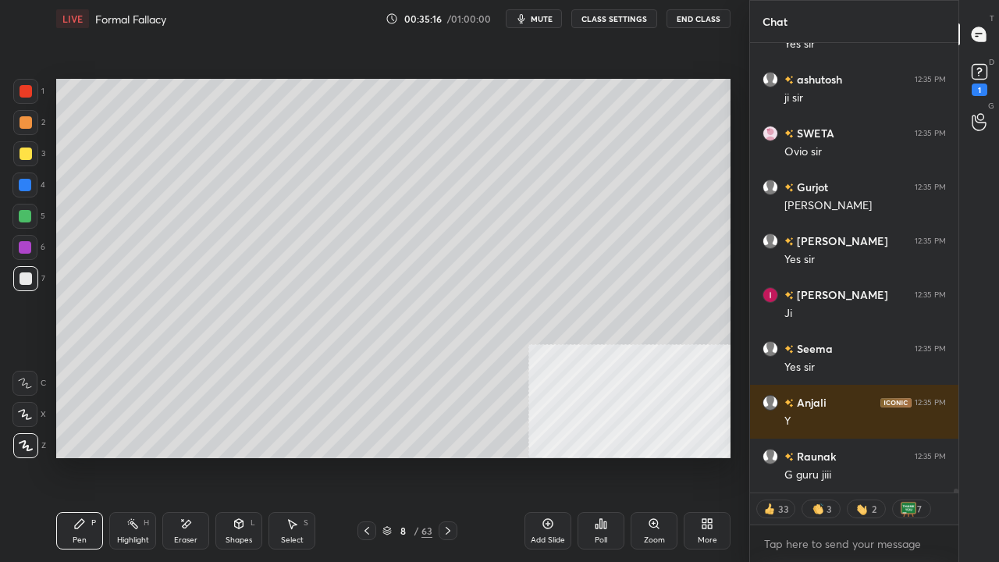
scroll to position [56721, 0]
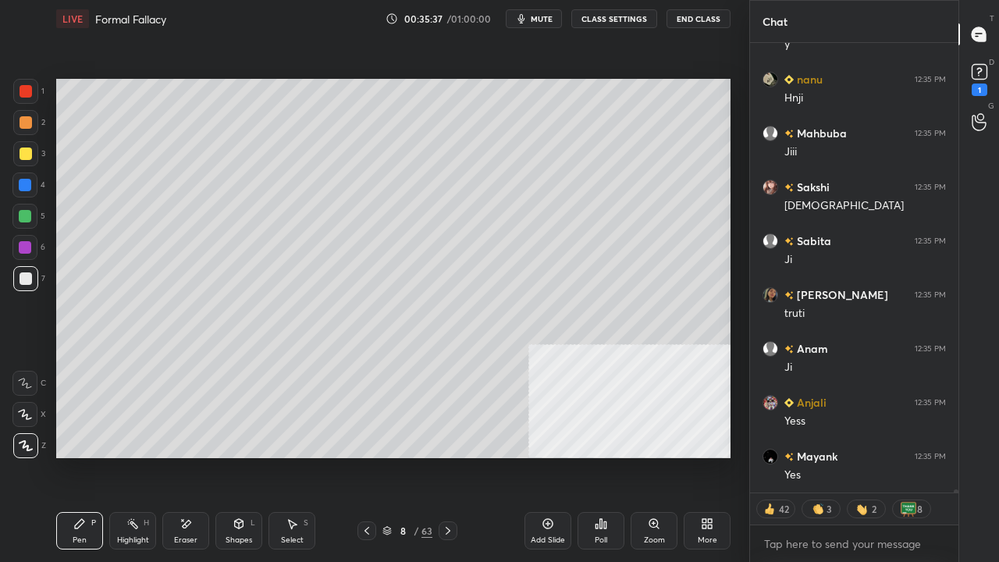
click at [27, 213] on div at bounding box center [25, 216] width 12 height 12
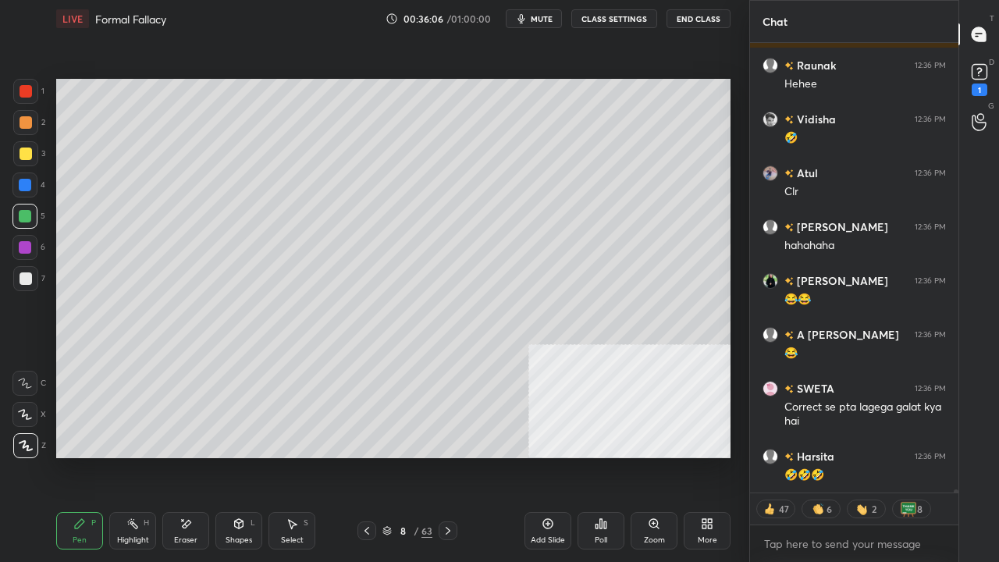
click at [23, 252] on div at bounding box center [25, 247] width 12 height 12
type textarea "x"
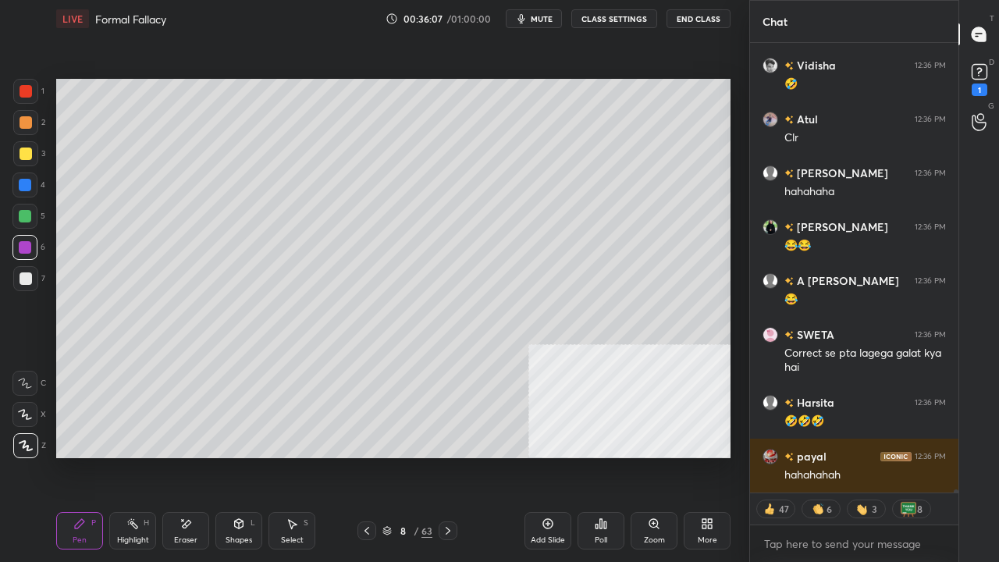
click at [241, 456] on div "Shapes L" at bounding box center [238, 530] width 47 height 37
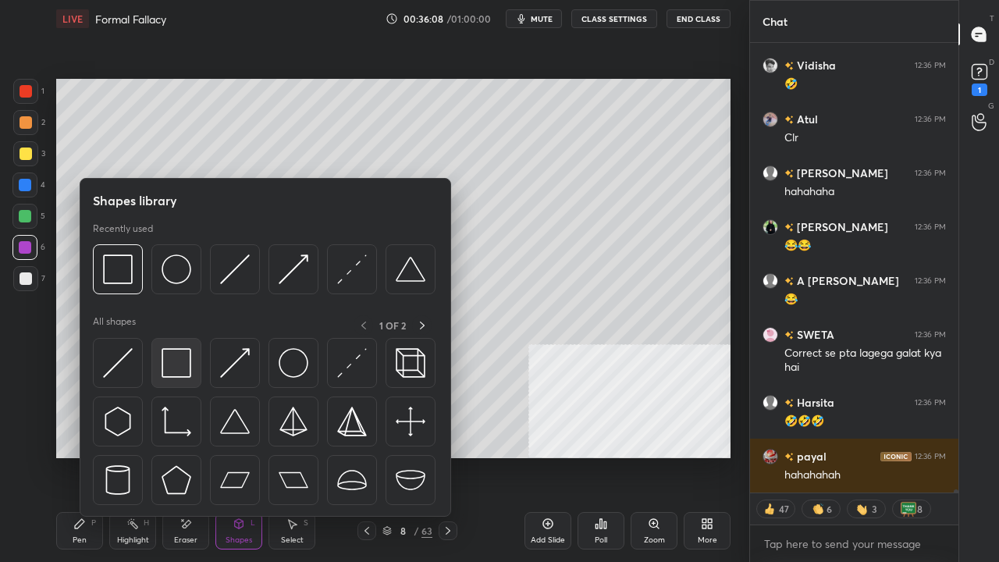
click at [175, 368] on img at bounding box center [177, 363] width 30 height 30
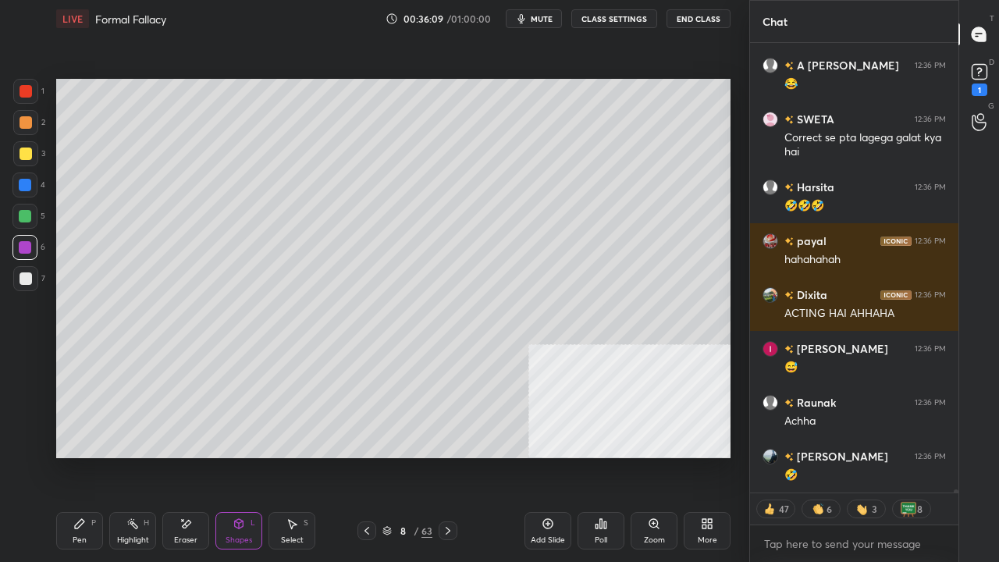
click at [489, 136] on div "Setting up your live class Poll for secs No correct answer Start poll" at bounding box center [393, 268] width 687 height 462
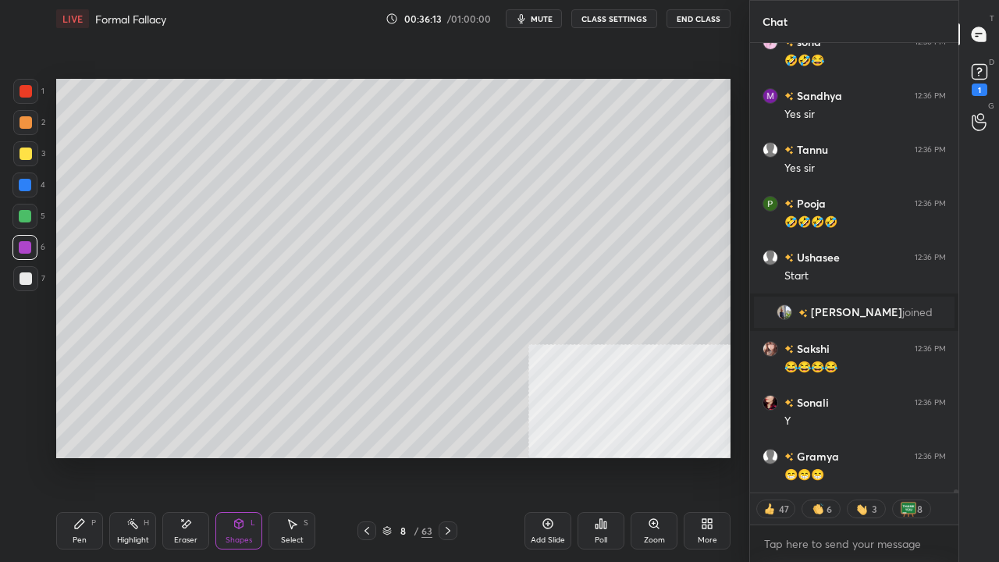
click at [624, 23] on button "CLASS SETTINGS" at bounding box center [614, 18] width 86 height 19
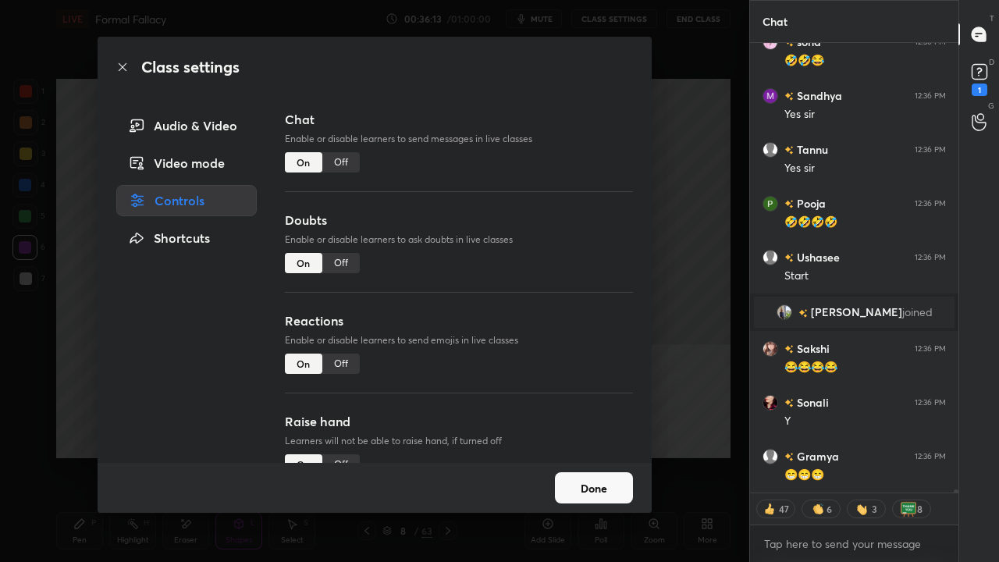
click at [350, 164] on div "Off" at bounding box center [340, 162] width 37 height 20
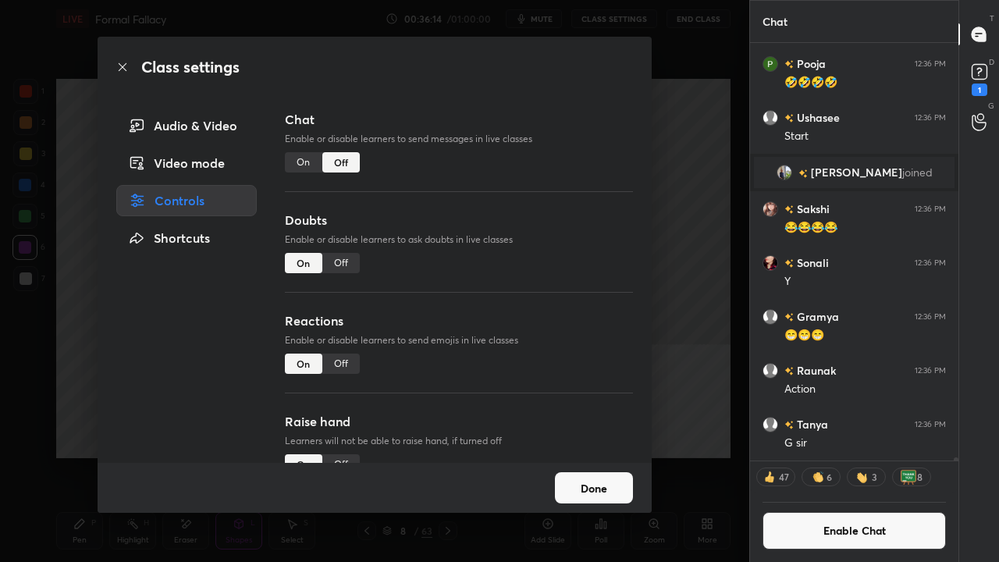
click at [125, 67] on icon at bounding box center [122, 67] width 12 height 12
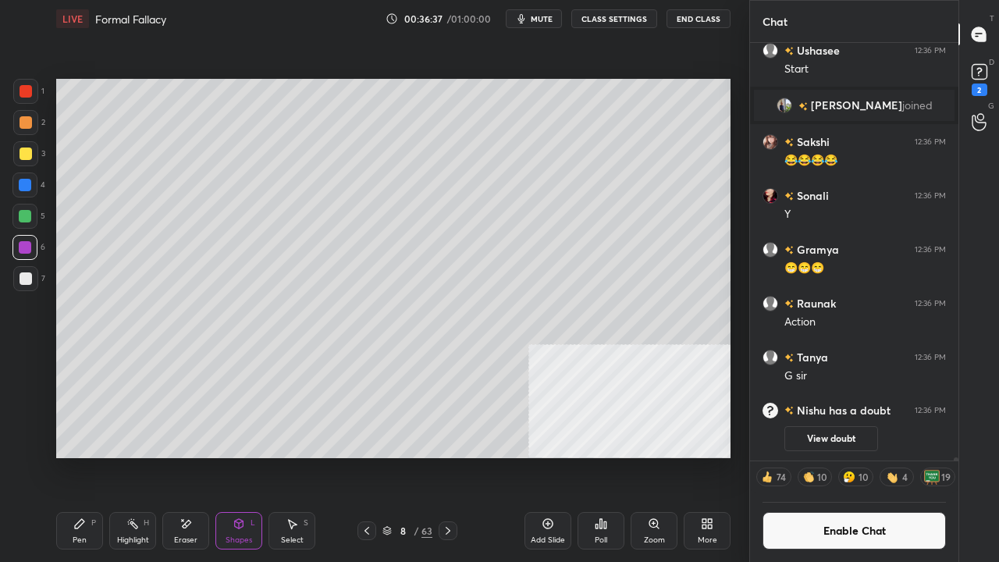
click at [28, 176] on div at bounding box center [24, 185] width 25 height 25
click at [89, 456] on div "Pen P" at bounding box center [79, 530] width 47 height 37
drag, startPoint x: 29, startPoint y: 282, endPoint x: 37, endPoint y: 282, distance: 8.6
click at [31, 283] on div at bounding box center [26, 278] width 12 height 12
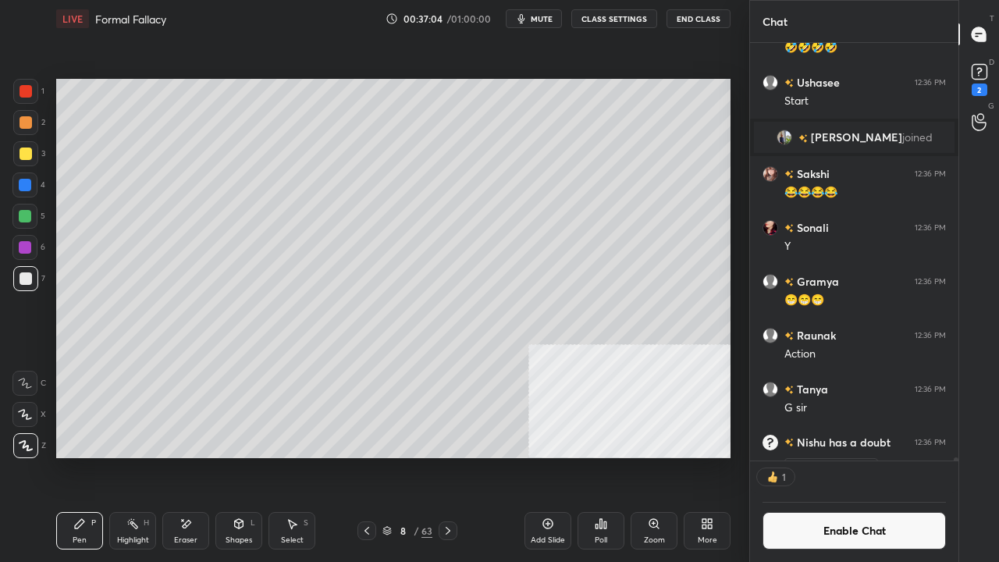
scroll to position [413, 204]
click at [189, 456] on icon at bounding box center [186, 524] width 12 height 13
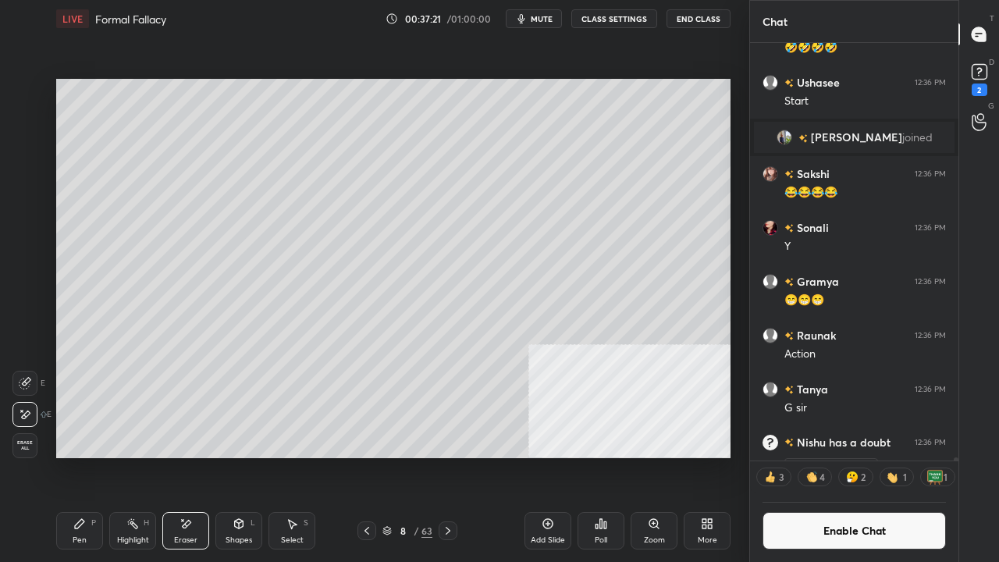
scroll to position [5, 5]
drag, startPoint x: 73, startPoint y: 535, endPoint x: 136, endPoint y: 502, distance: 71.6
click at [75, 456] on div "Pen P" at bounding box center [79, 530] width 47 height 37
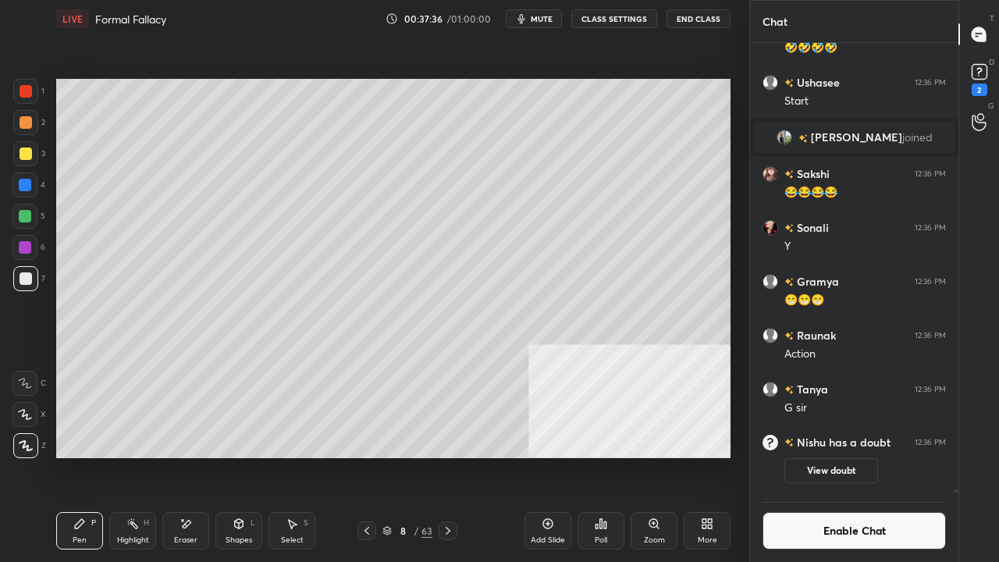
click at [20, 158] on div at bounding box center [26, 154] width 12 height 12
click at [833, 456] on button "Enable Chat" at bounding box center [854, 530] width 183 height 37
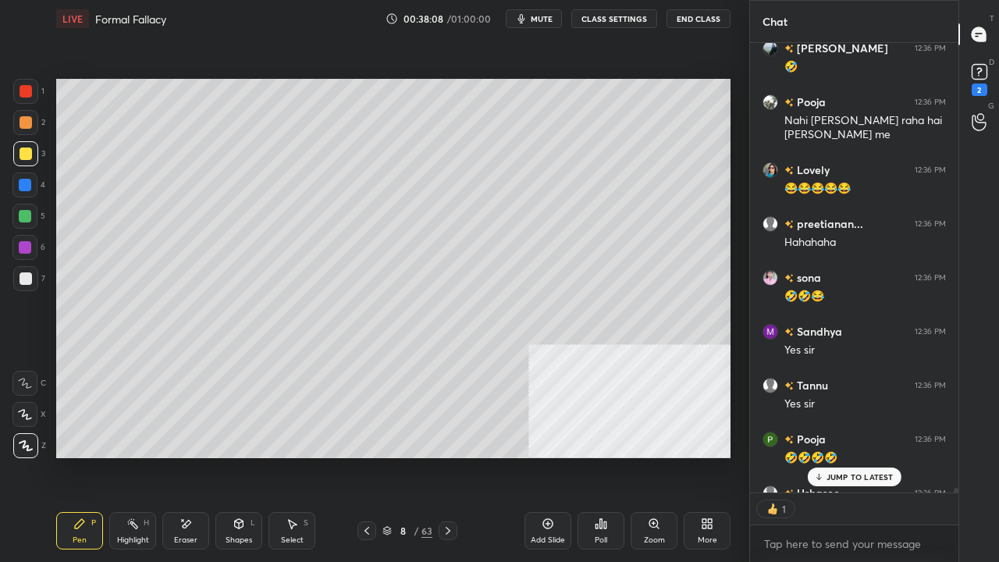
click at [826, 456] on div "JUMP TO LATEST" at bounding box center [854, 477] width 94 height 19
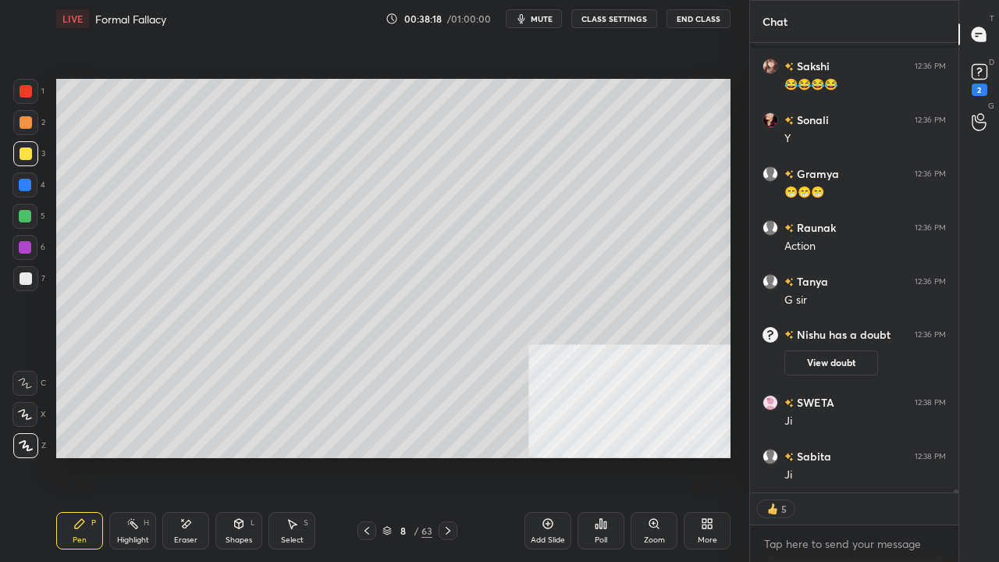
scroll to position [59486, 0]
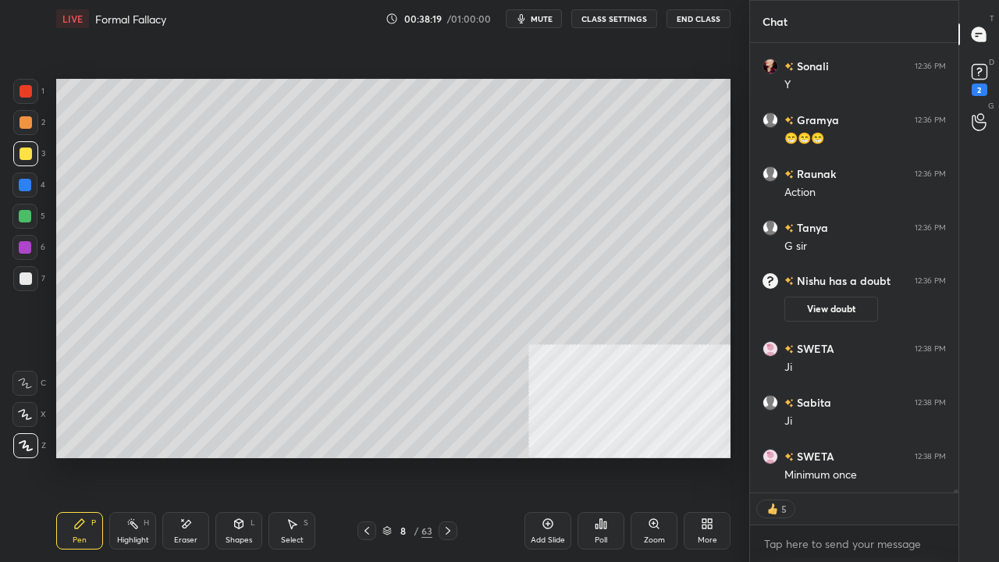
click at [33, 240] on div at bounding box center [24, 247] width 25 height 25
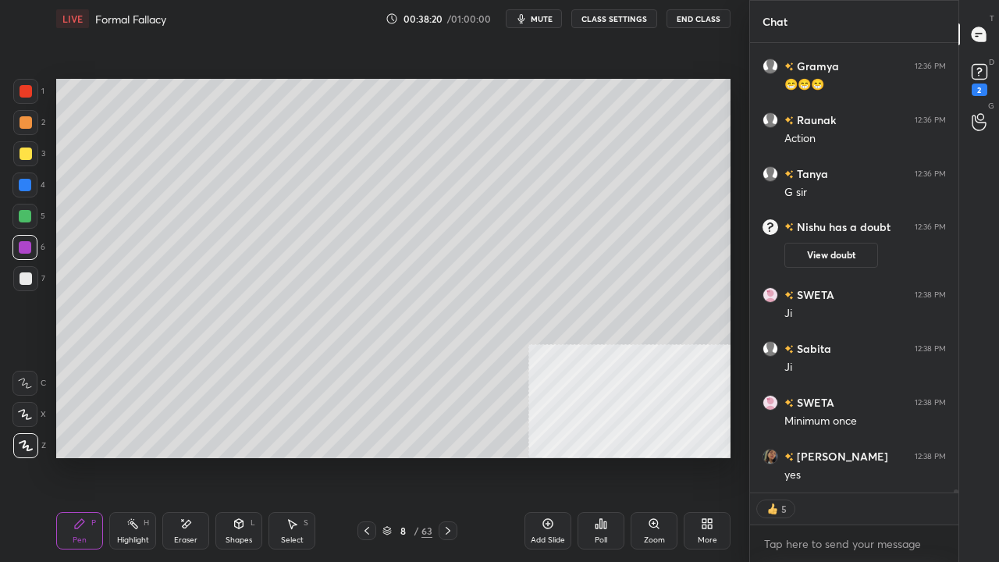
drag, startPoint x: 137, startPoint y: 526, endPoint x: 177, endPoint y: 486, distance: 56.9
click at [139, 456] on div "Highlight H" at bounding box center [132, 530] width 47 height 37
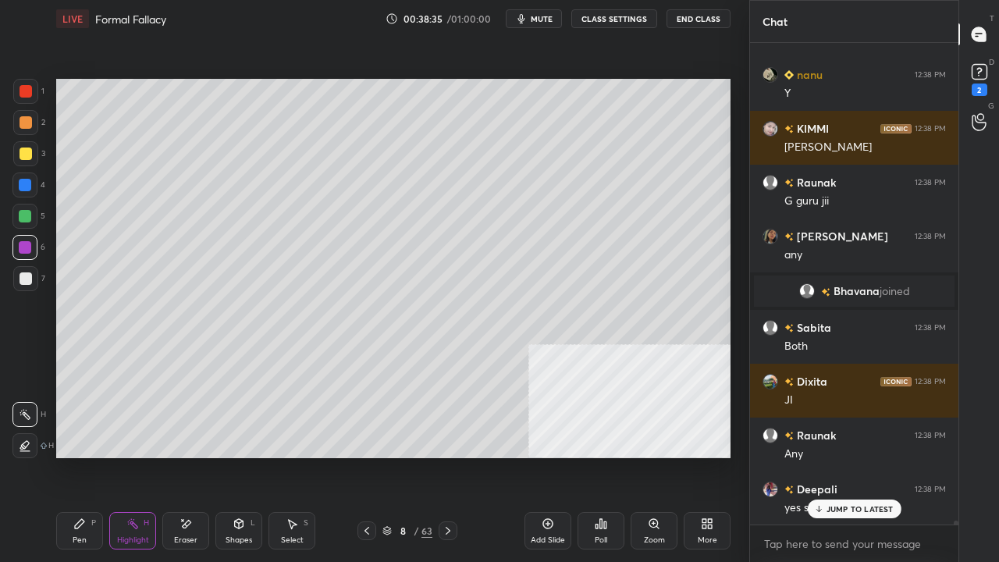
scroll to position [59872, 0]
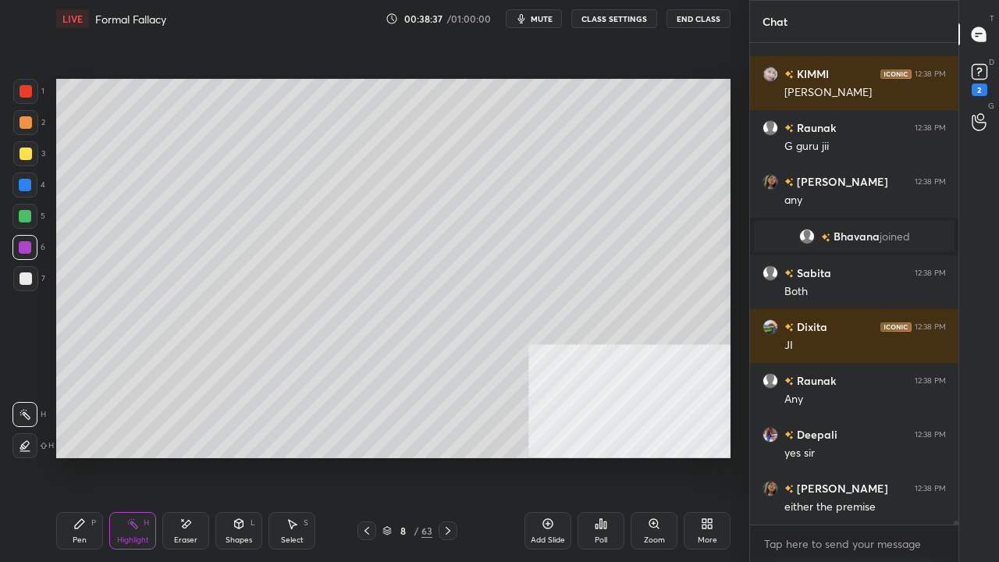
drag, startPoint x: 83, startPoint y: 521, endPoint x: 108, endPoint y: 489, distance: 41.2
click at [83, 456] on icon at bounding box center [79, 524] width 12 height 12
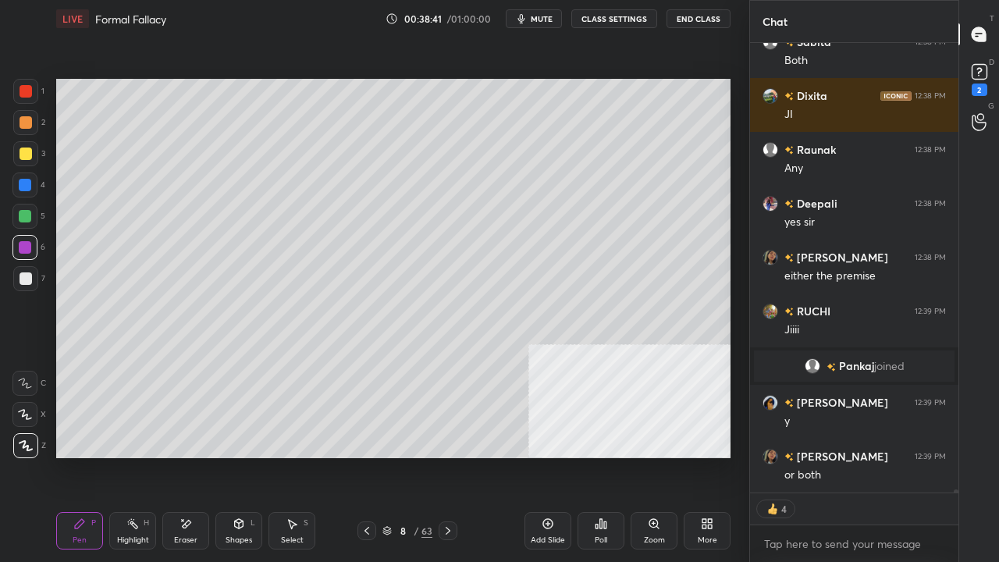
scroll to position [60055, 0]
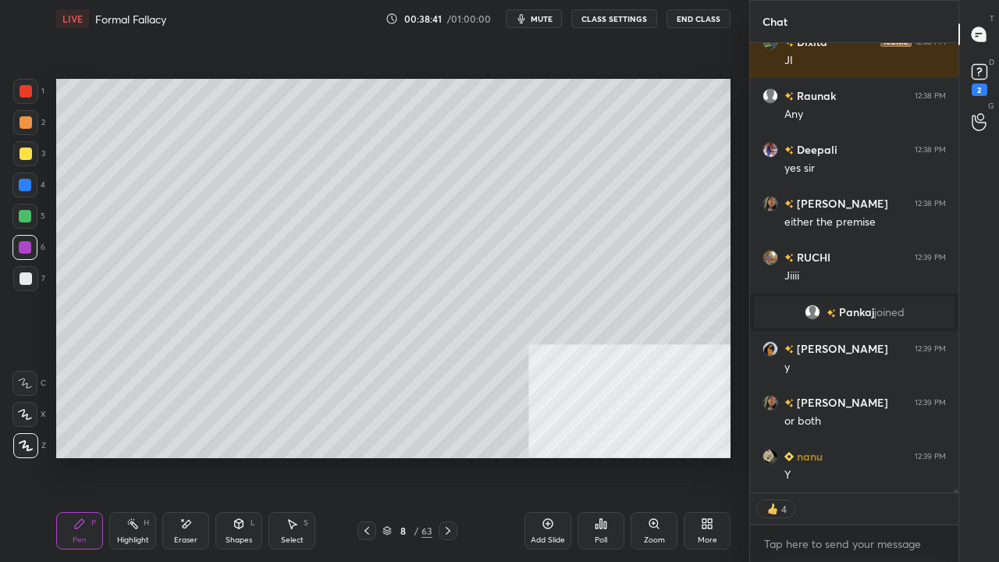
drag, startPoint x: 137, startPoint y: 528, endPoint x: 196, endPoint y: 481, distance: 75.0
click at [142, 456] on div "Highlight H" at bounding box center [132, 530] width 47 height 37
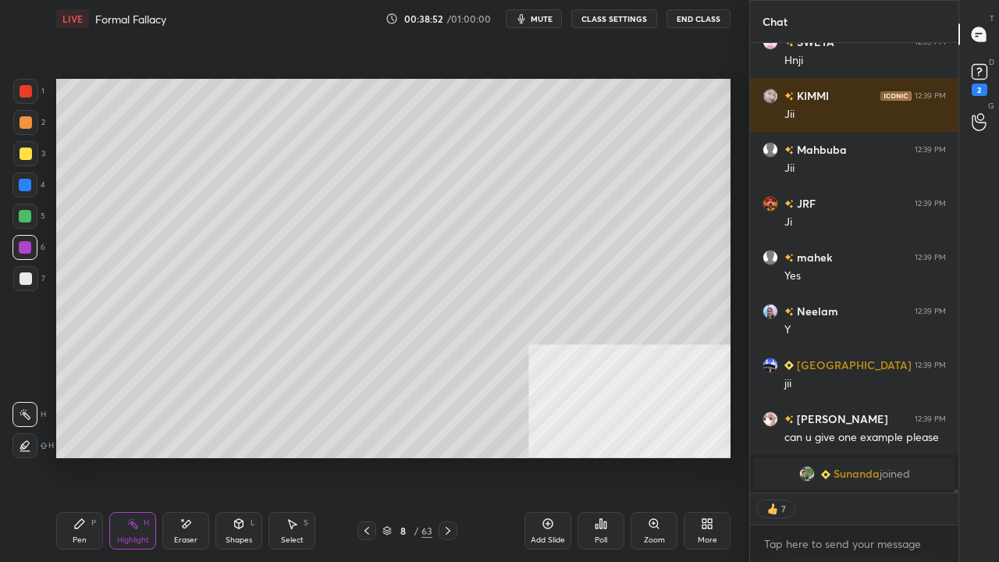
click at [30, 92] on div at bounding box center [26, 91] width 12 height 12
drag, startPoint x: 89, startPoint y: 532, endPoint x: 98, endPoint y: 525, distance: 12.2
click at [89, 456] on div "Pen P" at bounding box center [79, 530] width 47 height 37
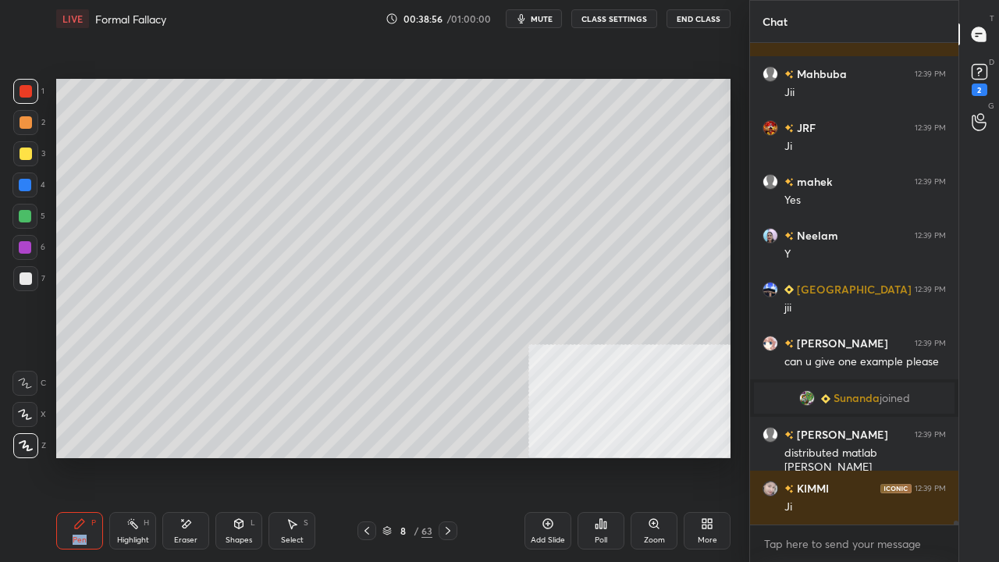
click at [368, 456] on icon at bounding box center [367, 531] width 12 height 12
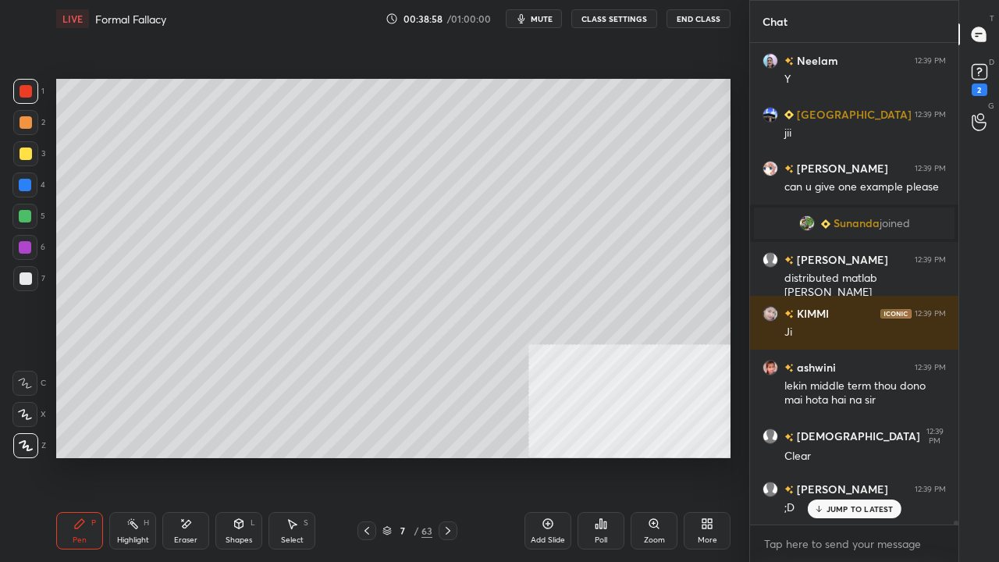
click at [16, 189] on div at bounding box center [24, 185] width 25 height 25
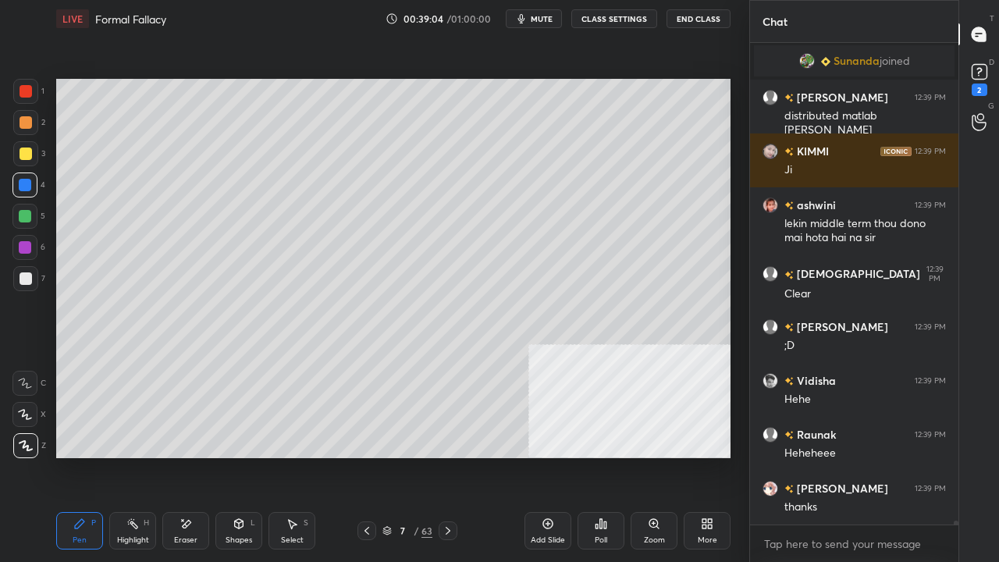
click at [445, 456] on icon at bounding box center [448, 531] width 12 height 12
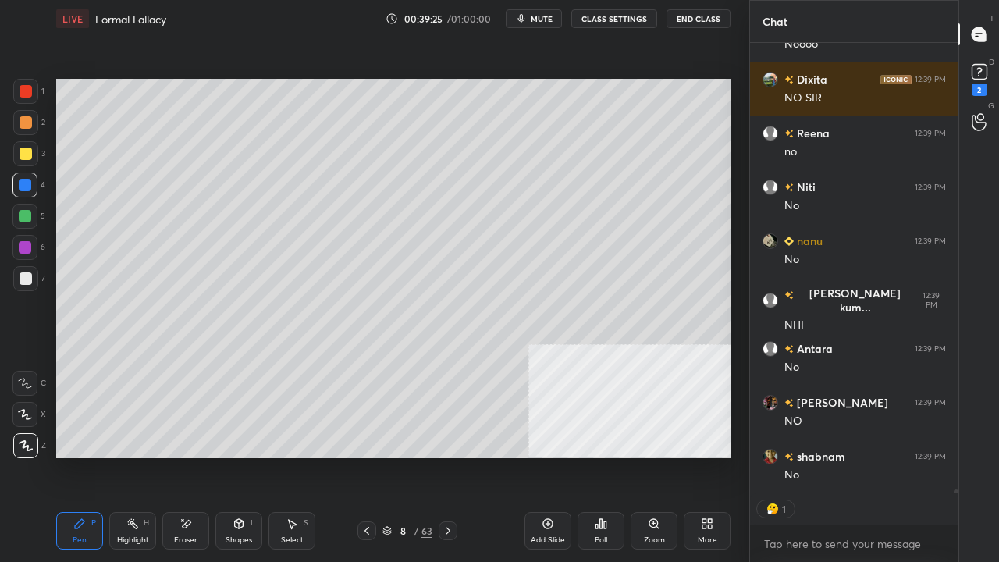
click at [130, 456] on icon at bounding box center [132, 524] width 12 height 12
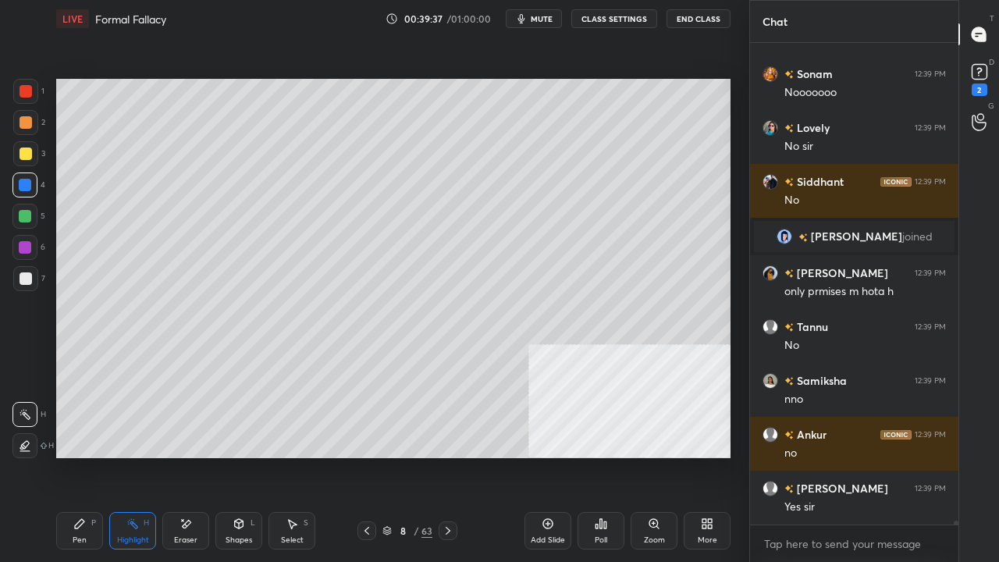
click at [83, 456] on div "Pen P" at bounding box center [79, 530] width 47 height 37
click at [27, 279] on div at bounding box center [26, 278] width 12 height 12
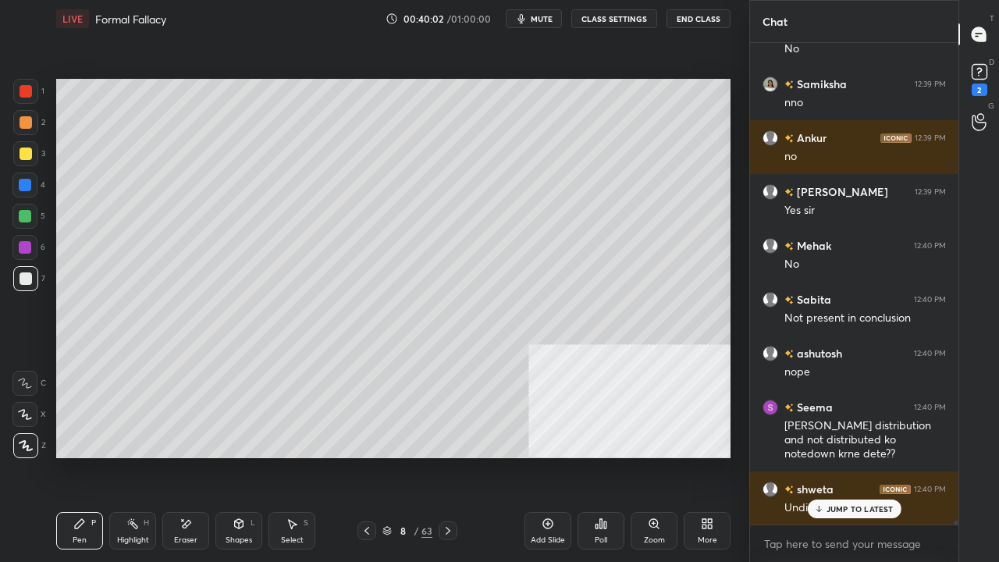
scroll to position [63825, 0]
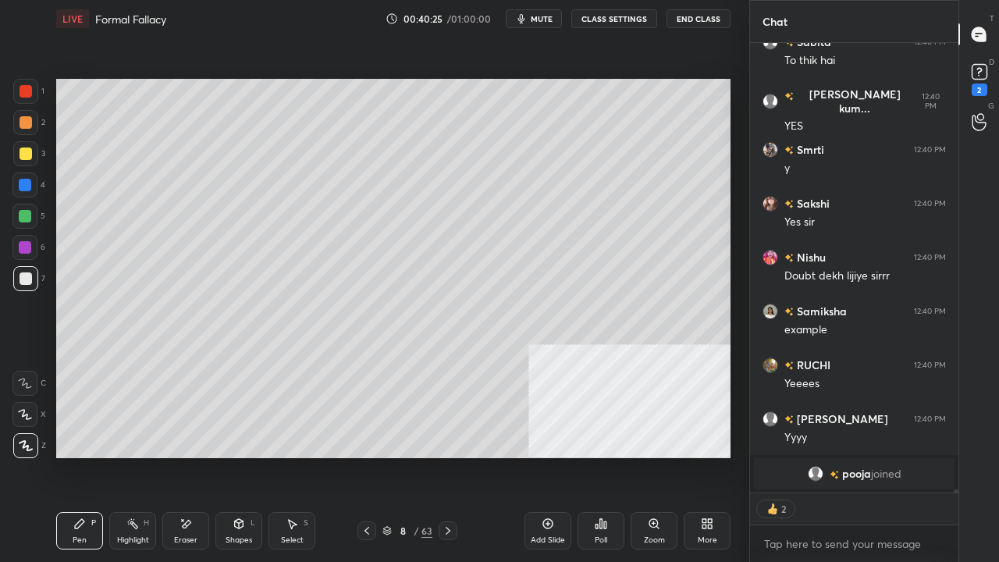
drag, startPoint x: 537, startPoint y: 523, endPoint x: 525, endPoint y: 514, distance: 14.5
click at [537, 456] on div "Add Slide" at bounding box center [548, 530] width 47 height 37
click at [33, 156] on div at bounding box center [25, 153] width 25 height 25
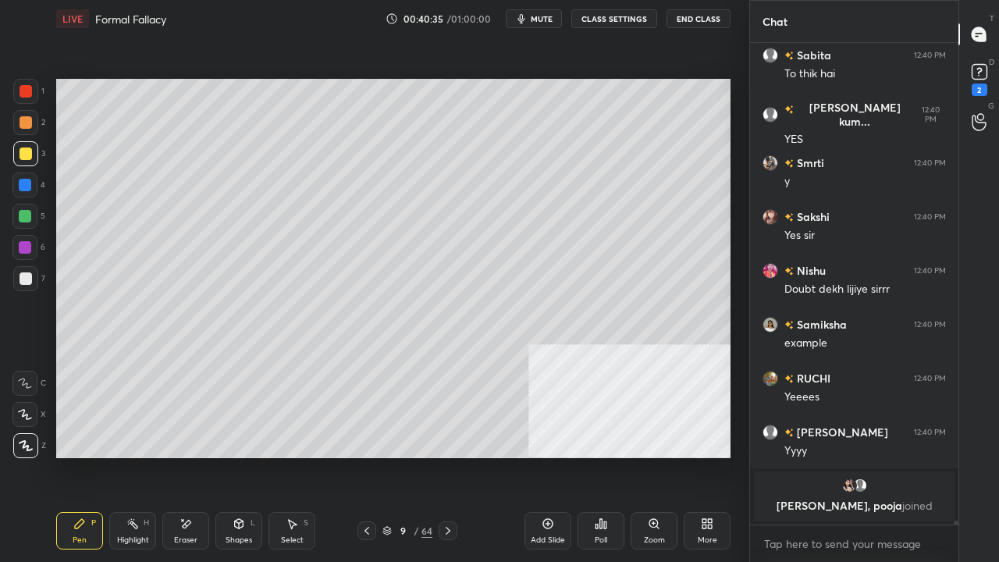
scroll to position [64542, 0]
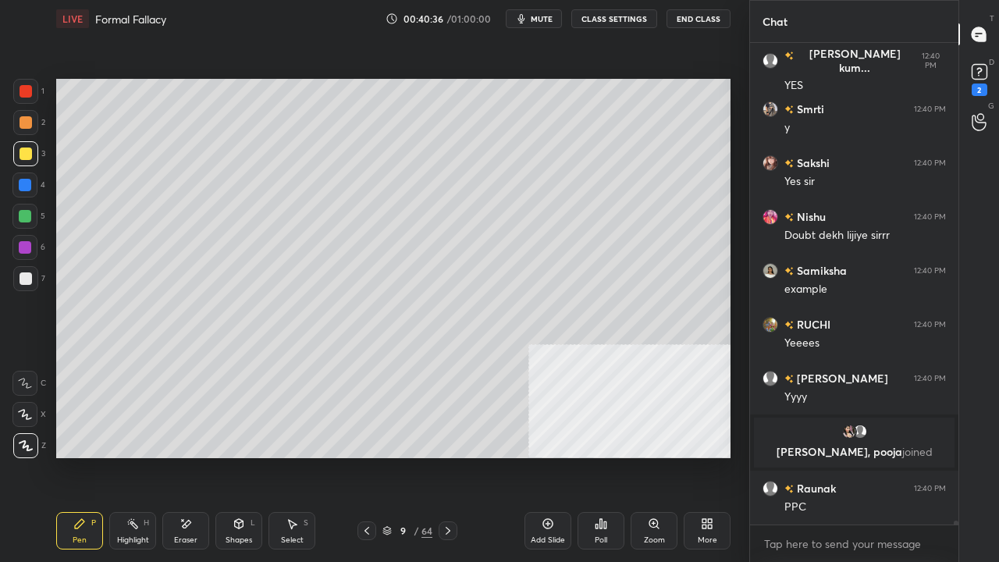
click at [192, 456] on div "Eraser" at bounding box center [185, 530] width 47 height 37
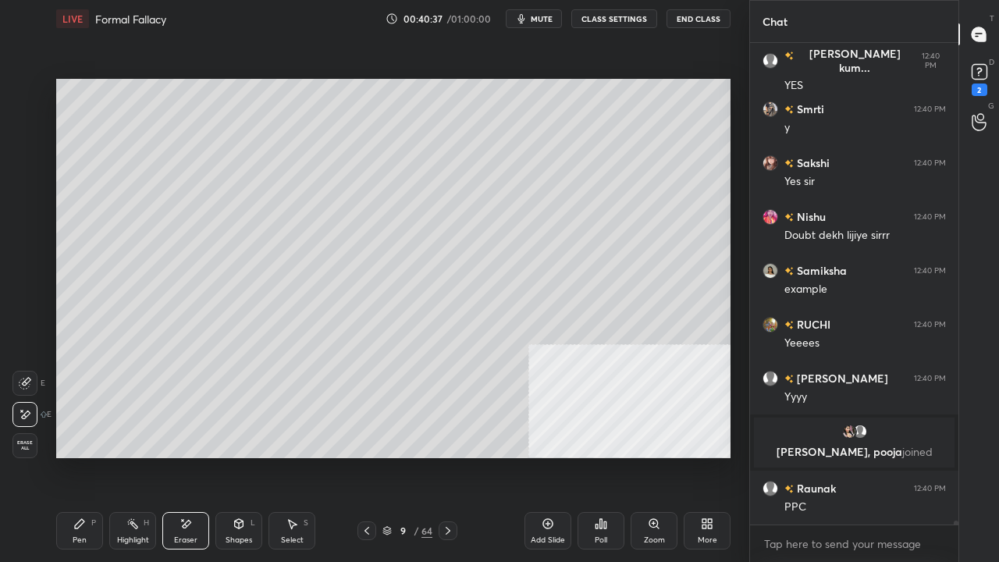
drag, startPoint x: 89, startPoint y: 526, endPoint x: 125, endPoint y: 486, distance: 54.2
click at [94, 456] on div "Pen P" at bounding box center [79, 530] width 47 height 37
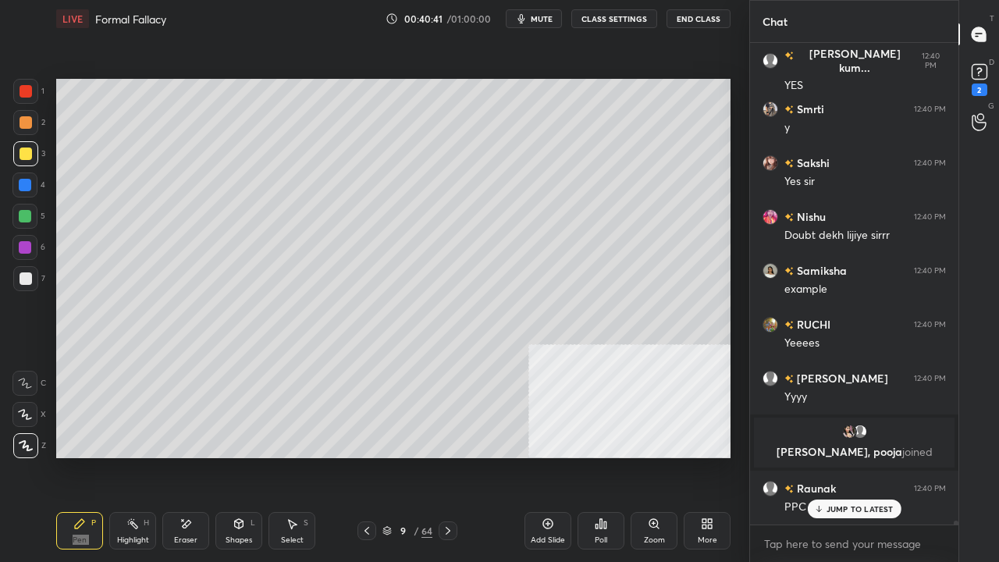
scroll to position [64595, 0]
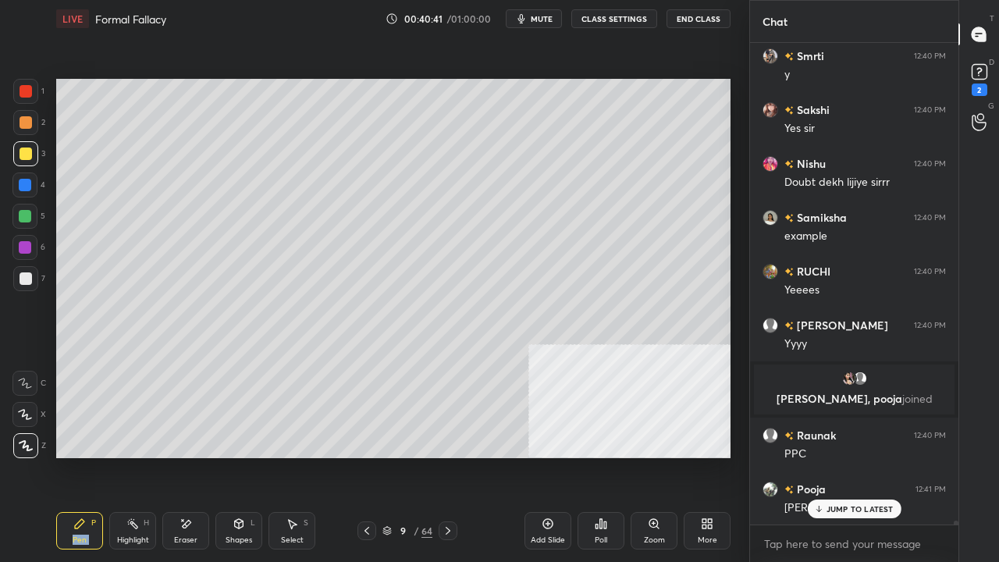
drag, startPoint x: 28, startPoint y: 89, endPoint x: 41, endPoint y: 91, distance: 13.4
click at [28, 89] on div at bounding box center [26, 91] width 12 height 12
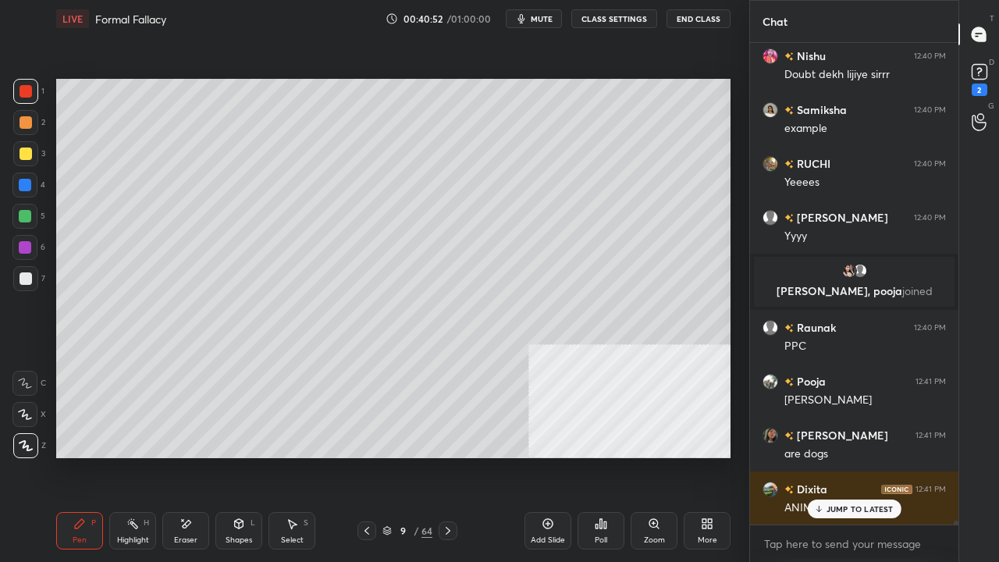
scroll to position [64757, 0]
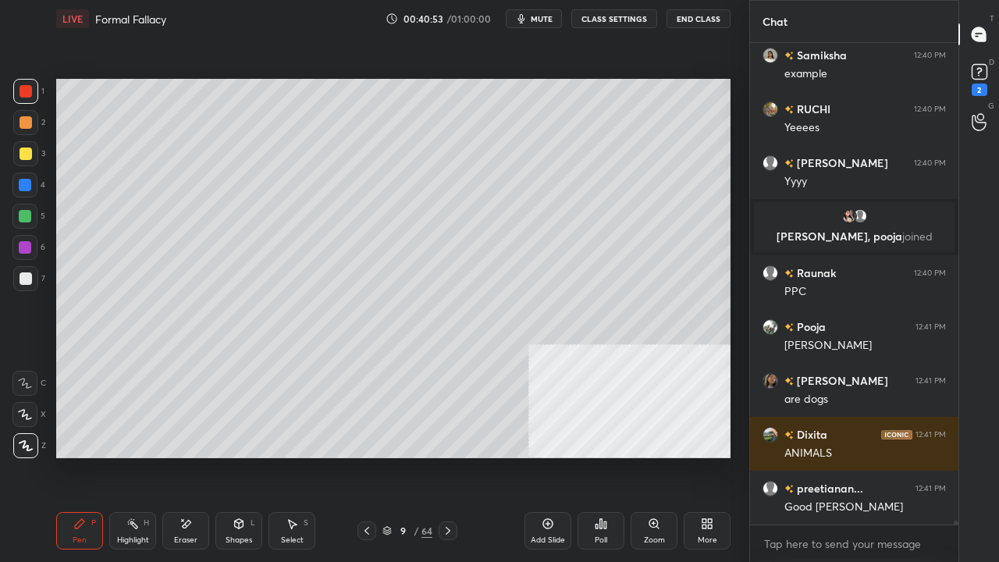
drag, startPoint x: 19, startPoint y: 181, endPoint x: 50, endPoint y: 181, distance: 31.2
click at [20, 181] on div at bounding box center [25, 185] width 12 height 12
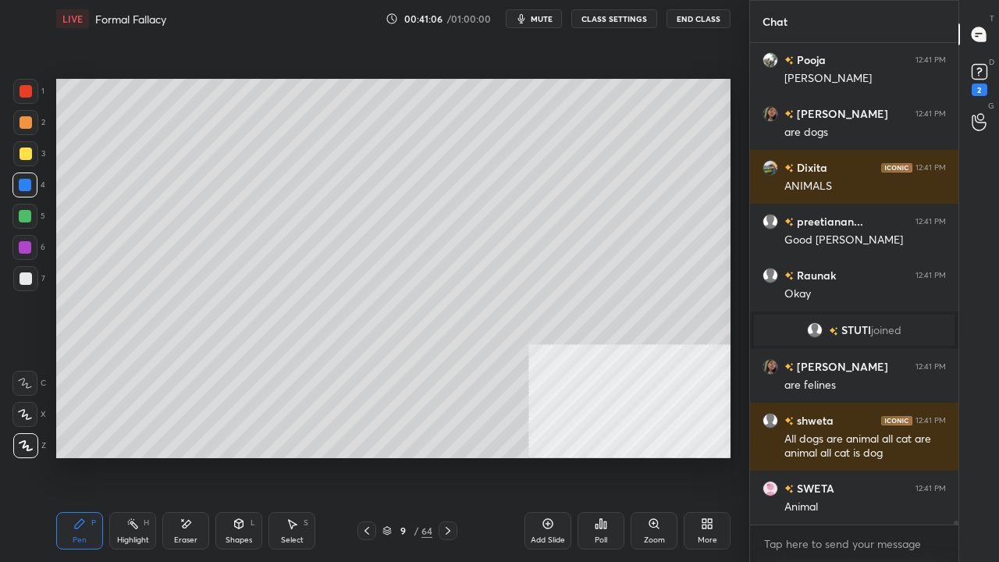
scroll to position [65077, 0]
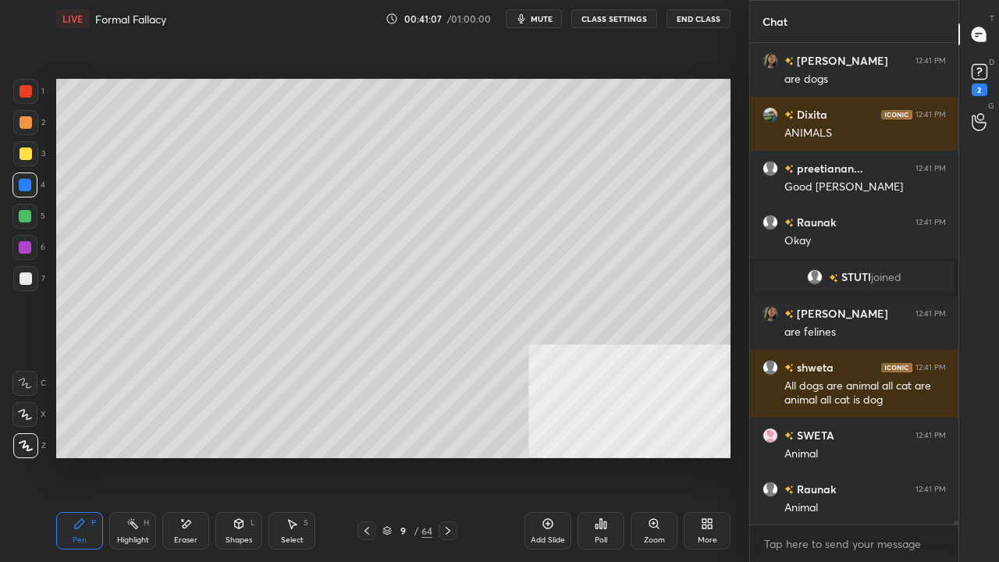
click at [30, 275] on div at bounding box center [26, 278] width 12 height 12
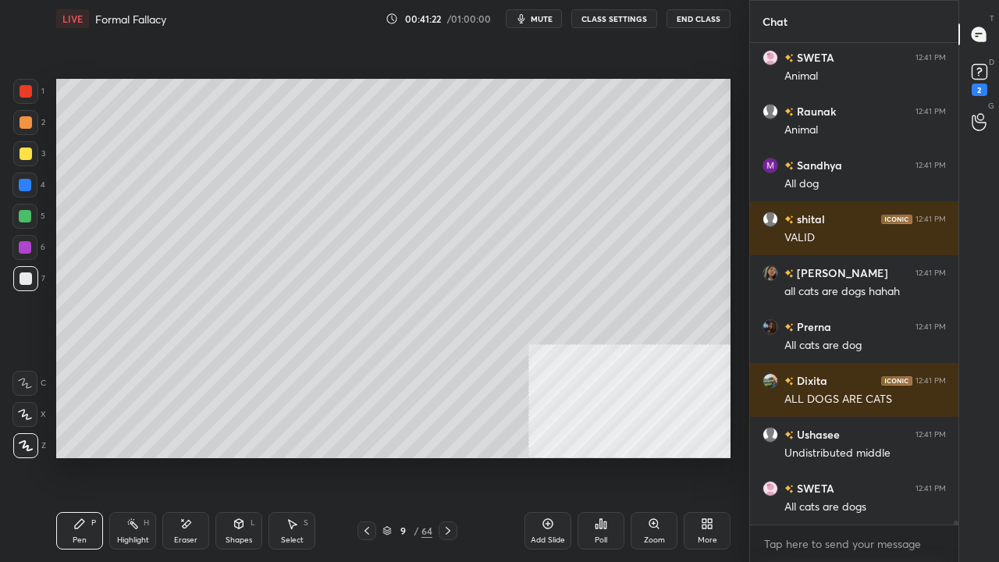
scroll to position [65508, 0]
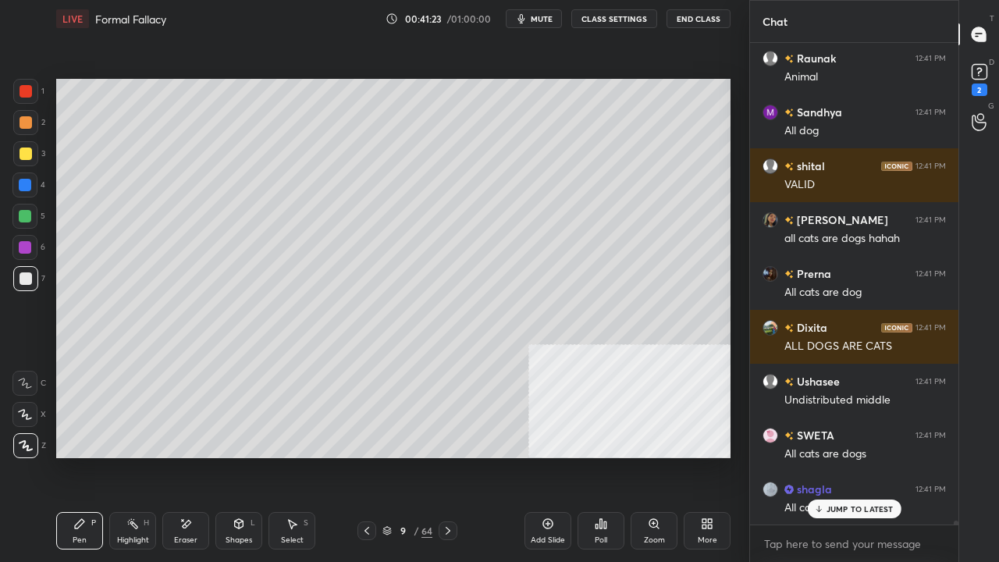
click at [22, 93] on div at bounding box center [26, 91] width 12 height 12
click at [371, 456] on icon at bounding box center [367, 531] width 12 height 12
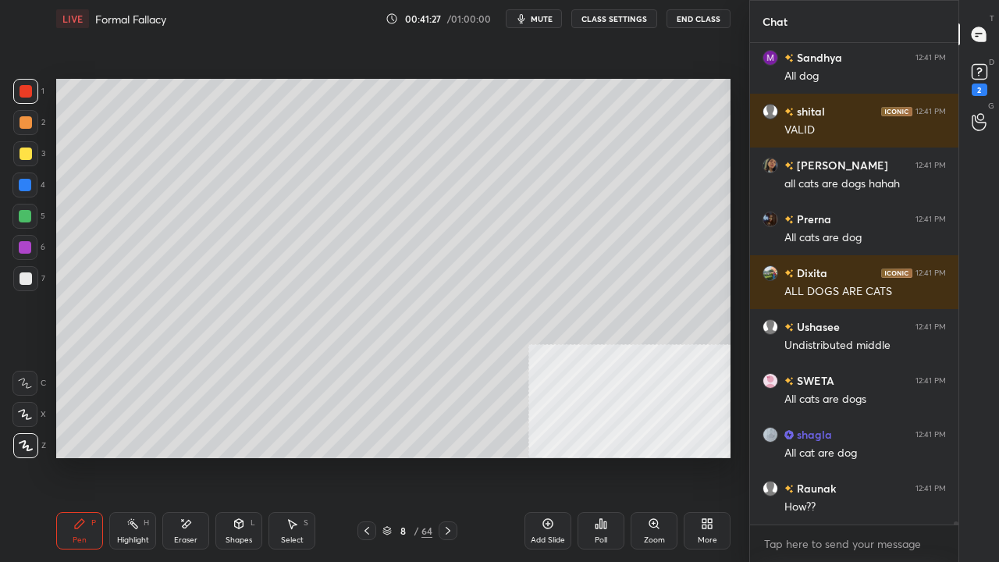
click at [454, 456] on icon at bounding box center [448, 531] width 12 height 12
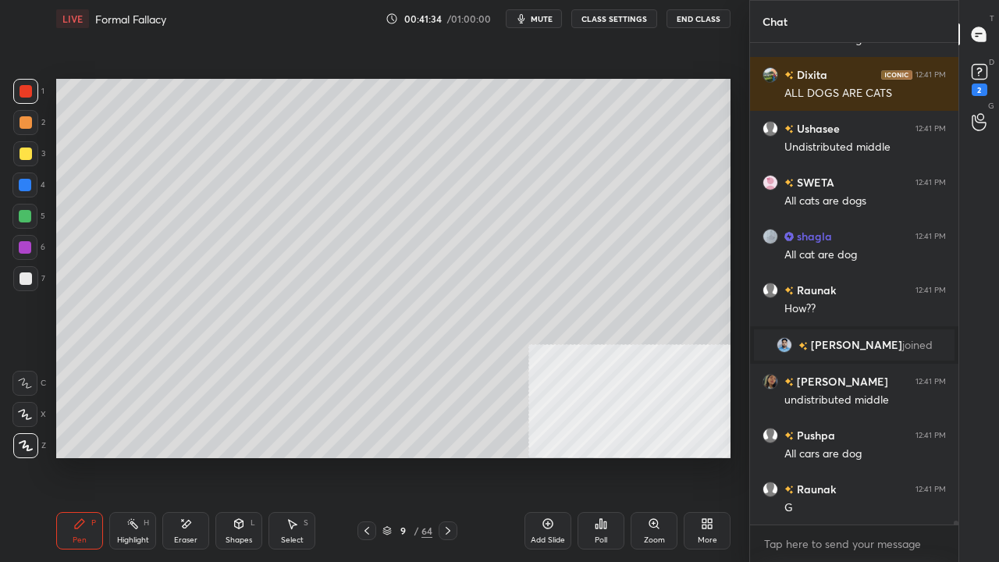
scroll to position [65518, 0]
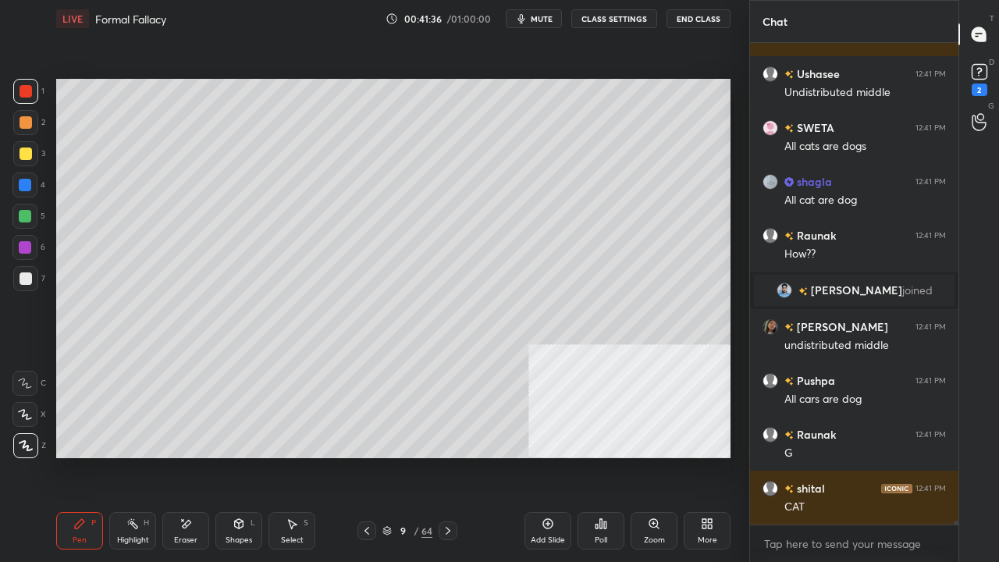
click at [24, 283] on div at bounding box center [26, 278] width 12 height 12
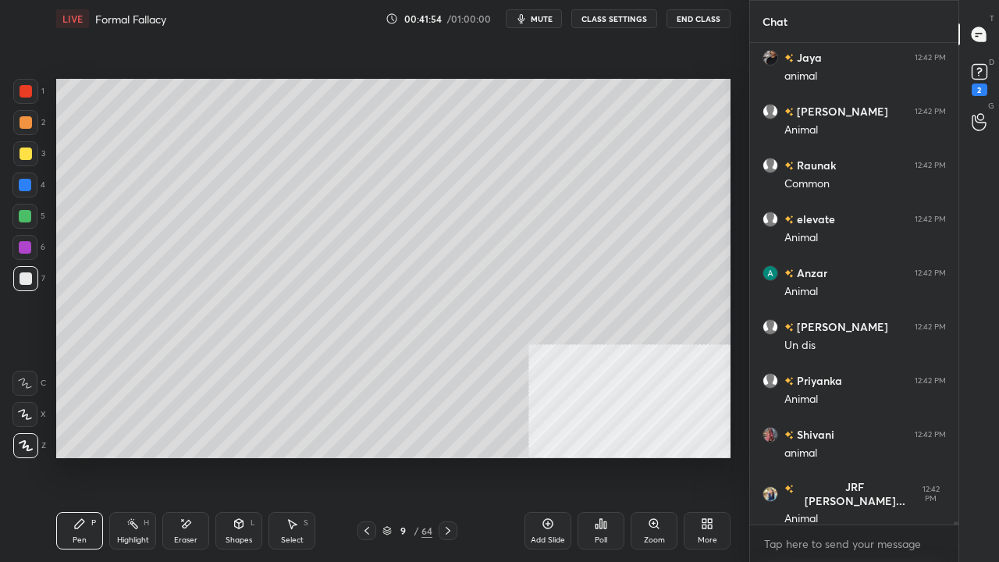
scroll to position [68723, 0]
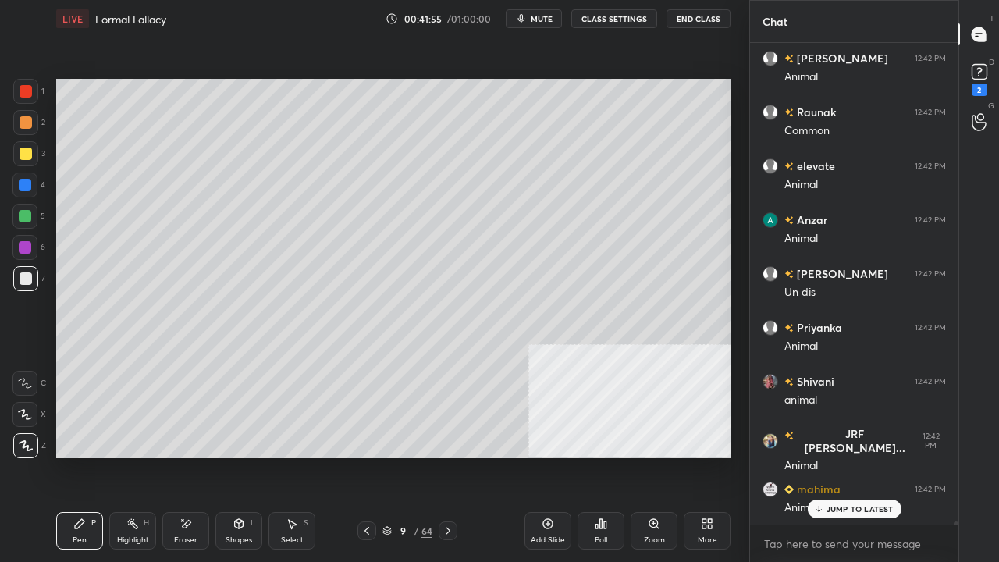
click at [367, 456] on icon at bounding box center [367, 531] width 5 height 8
click at [539, 456] on div "Add Slide" at bounding box center [548, 530] width 47 height 37
drag, startPoint x: 28, startPoint y: 161, endPoint x: 50, endPoint y: 144, distance: 27.3
click at [28, 160] on div at bounding box center [25, 153] width 25 height 25
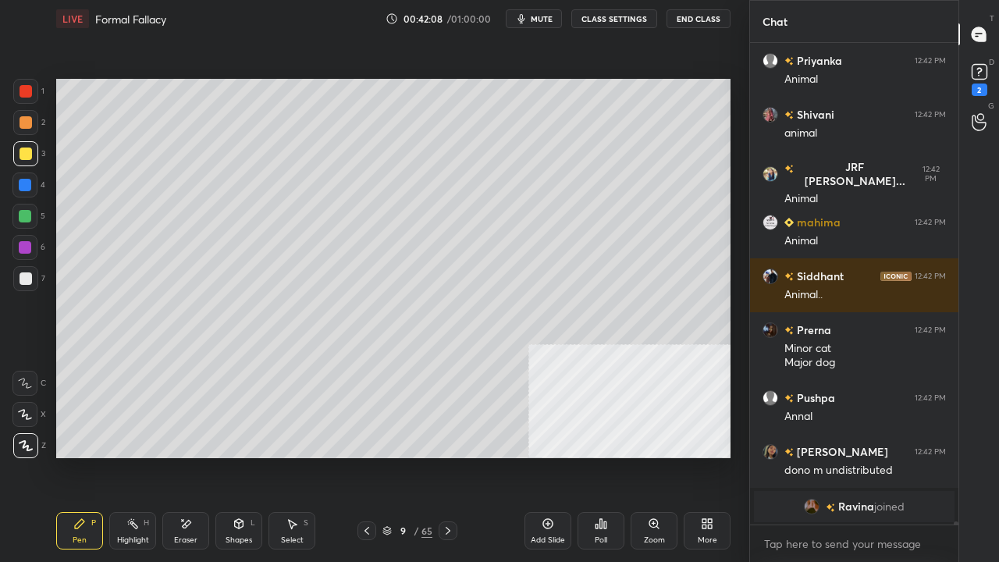
scroll to position [69044, 0]
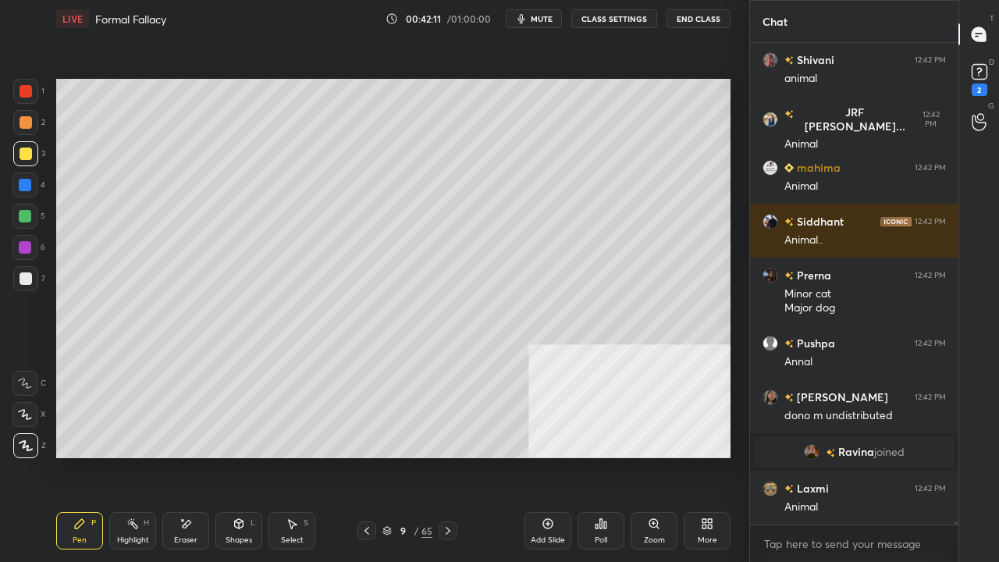
drag, startPoint x: 22, startPoint y: 281, endPoint x: 33, endPoint y: 271, distance: 14.9
click at [23, 279] on div at bounding box center [26, 278] width 12 height 12
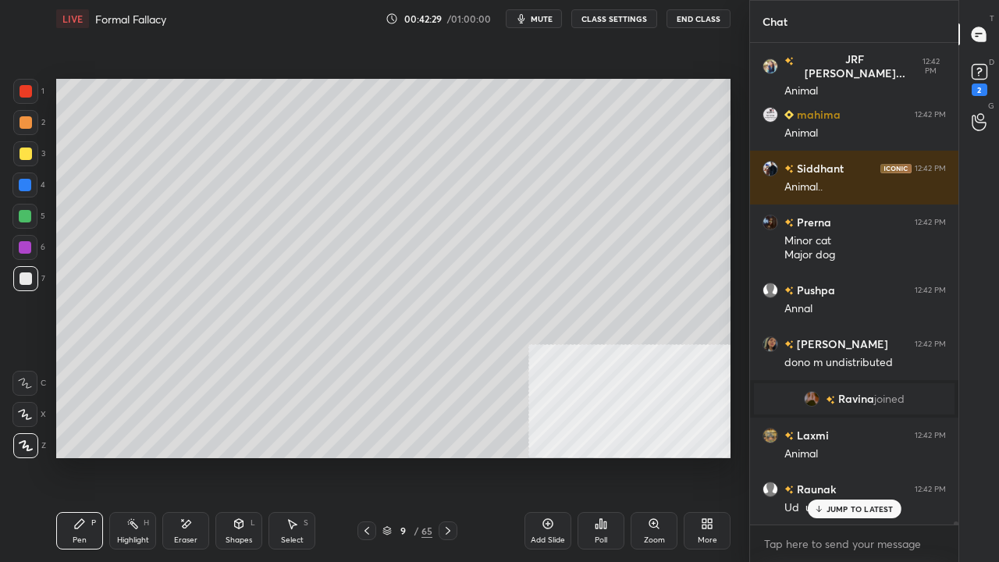
click at [27, 183] on div at bounding box center [25, 185] width 12 height 12
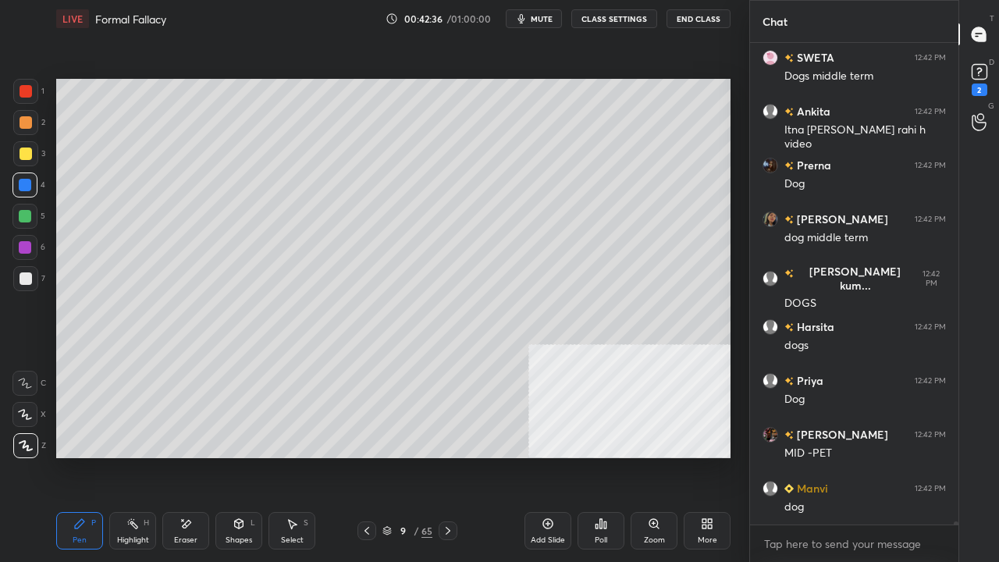
scroll to position [69744, 0]
click at [28, 248] on div at bounding box center [25, 247] width 12 height 12
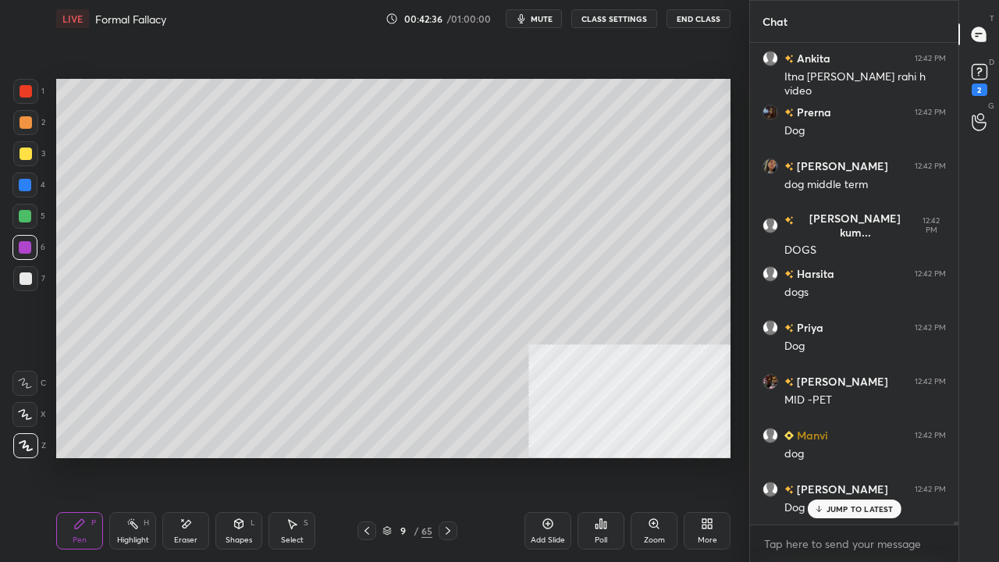
click at [28, 251] on div at bounding box center [25, 247] width 12 height 12
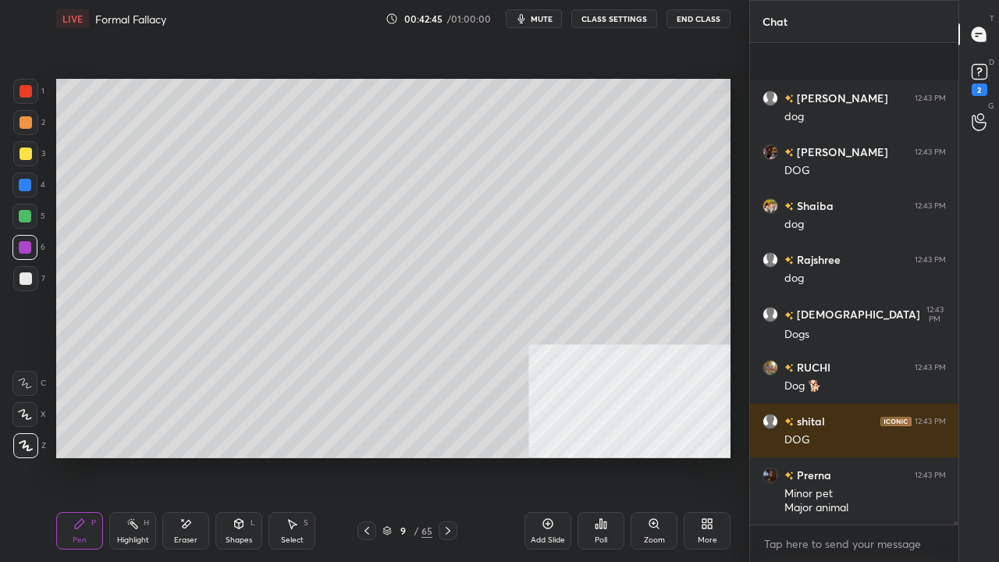
scroll to position [72505, 0]
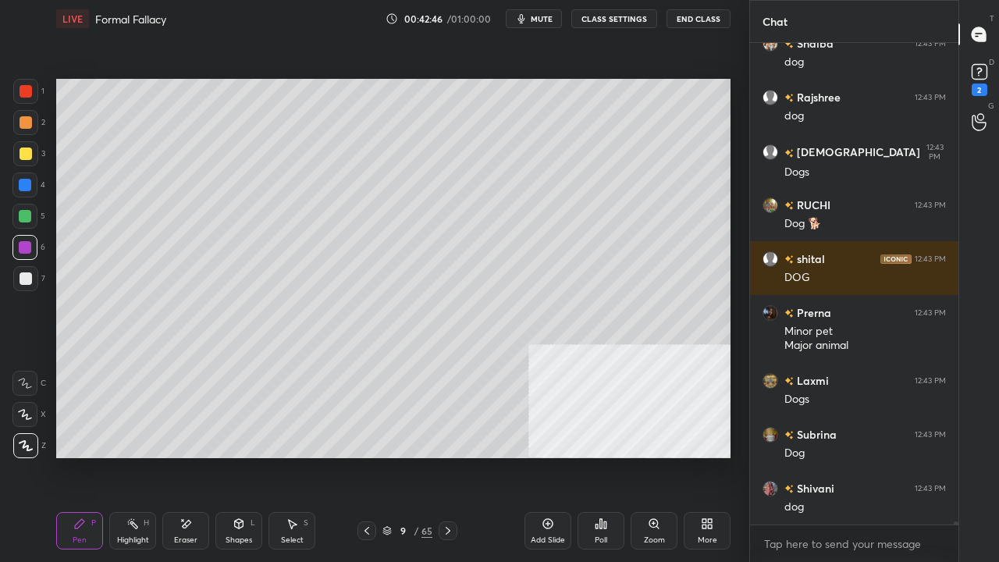
click at [27, 89] on div at bounding box center [26, 91] width 12 height 12
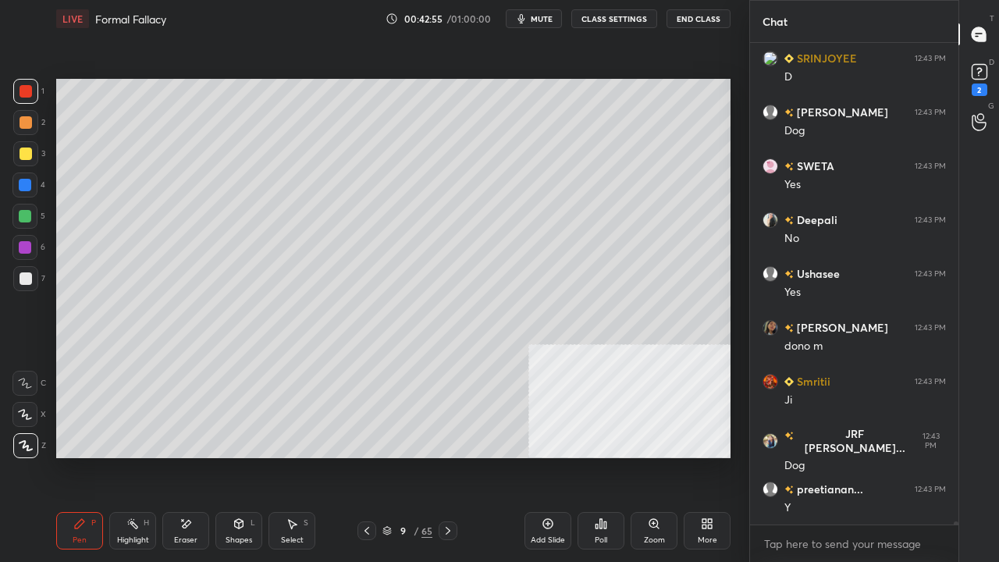
scroll to position [73420, 0]
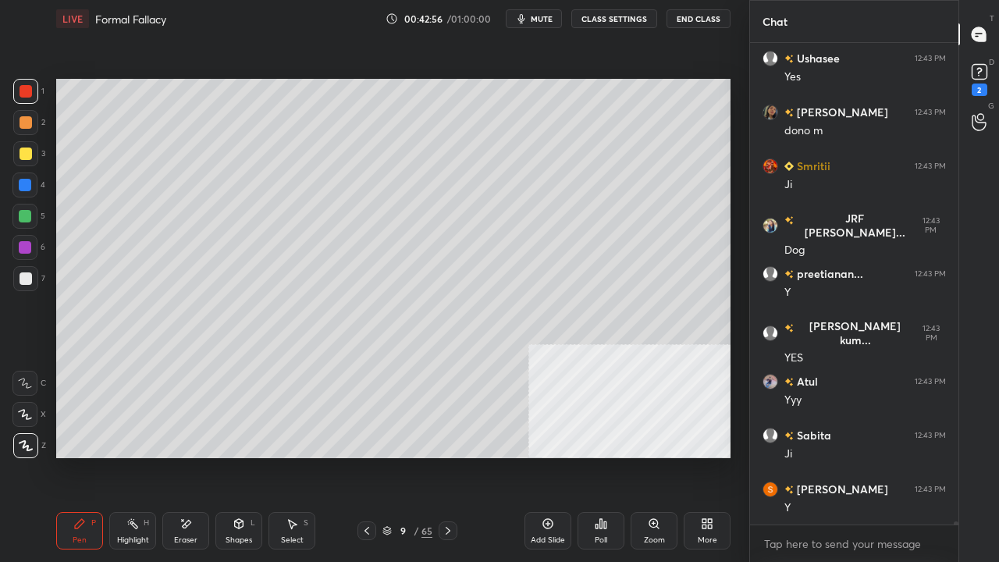
click at [367, 456] on icon at bounding box center [367, 531] width 12 height 12
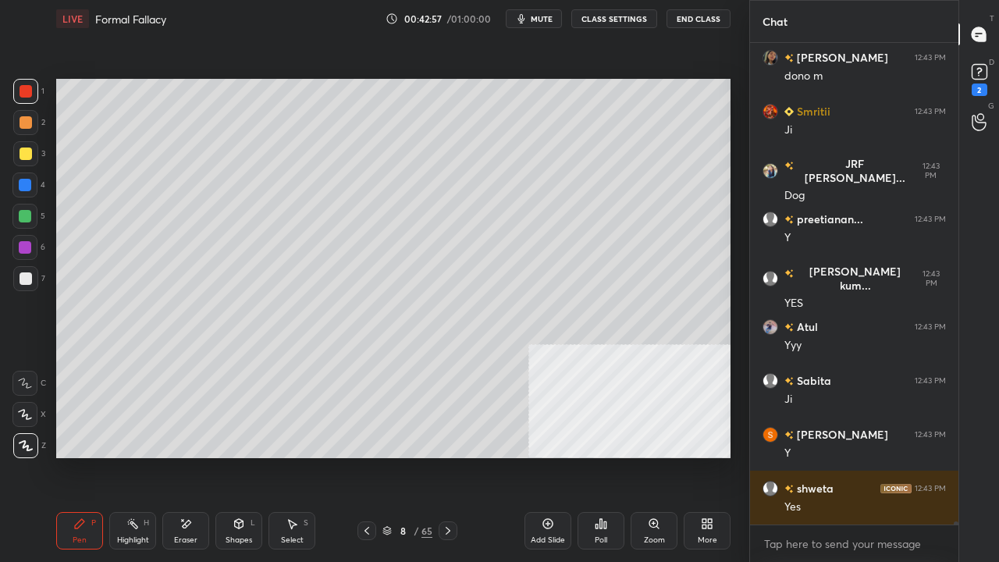
click at [368, 456] on icon at bounding box center [367, 531] width 12 height 12
click at [142, 456] on div "Highlight" at bounding box center [133, 540] width 32 height 8
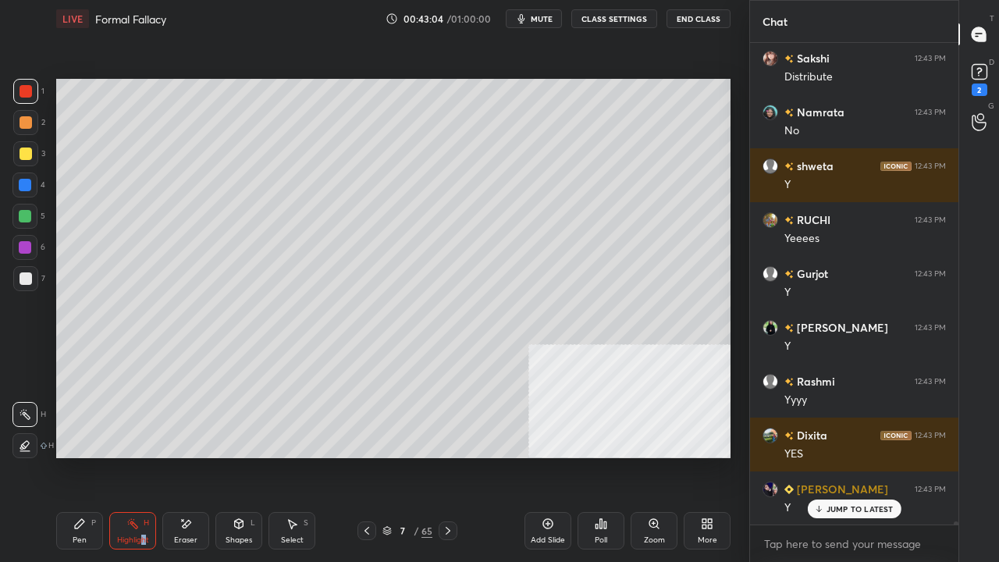
scroll to position [74174, 0]
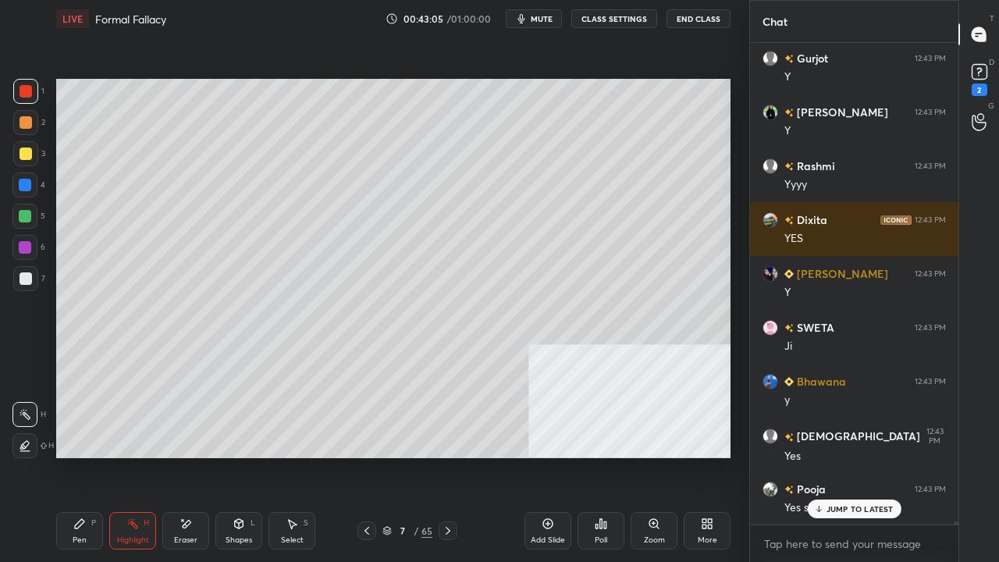
click at [448, 456] on icon at bounding box center [448, 531] width 12 height 12
click at [450, 456] on icon at bounding box center [448, 531] width 12 height 12
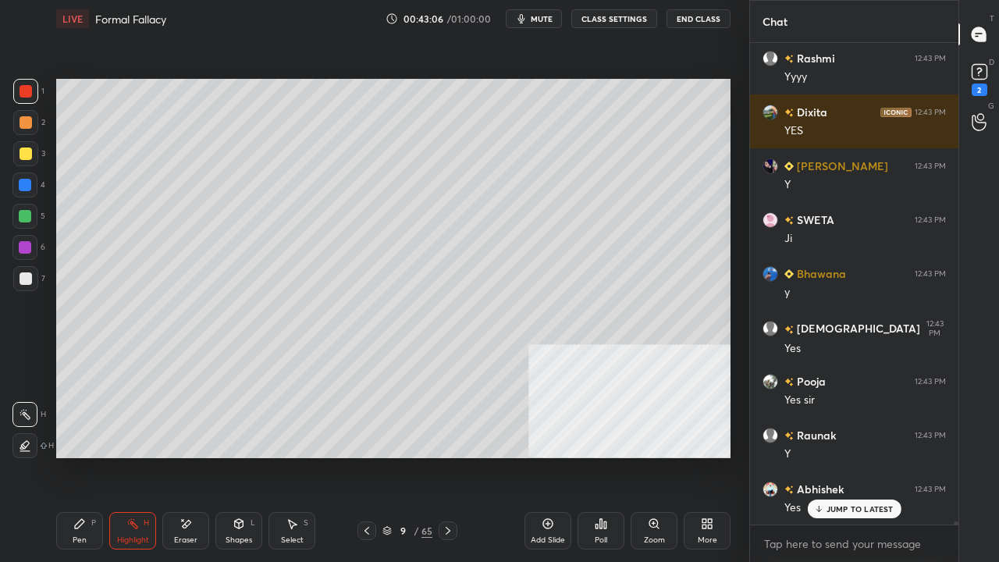
click at [80, 456] on div "Pen" at bounding box center [80, 540] width 14 height 8
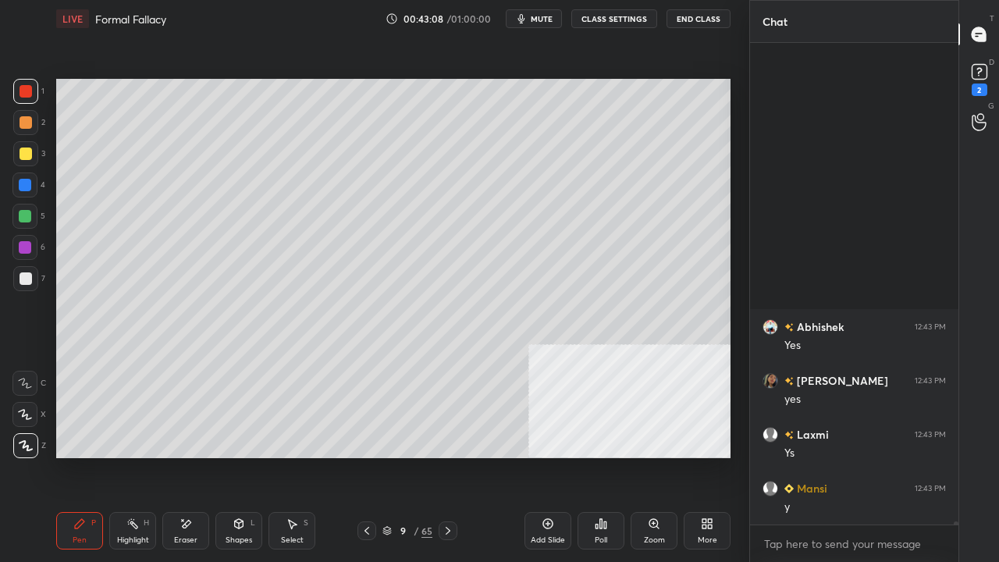
scroll to position [74768, 0]
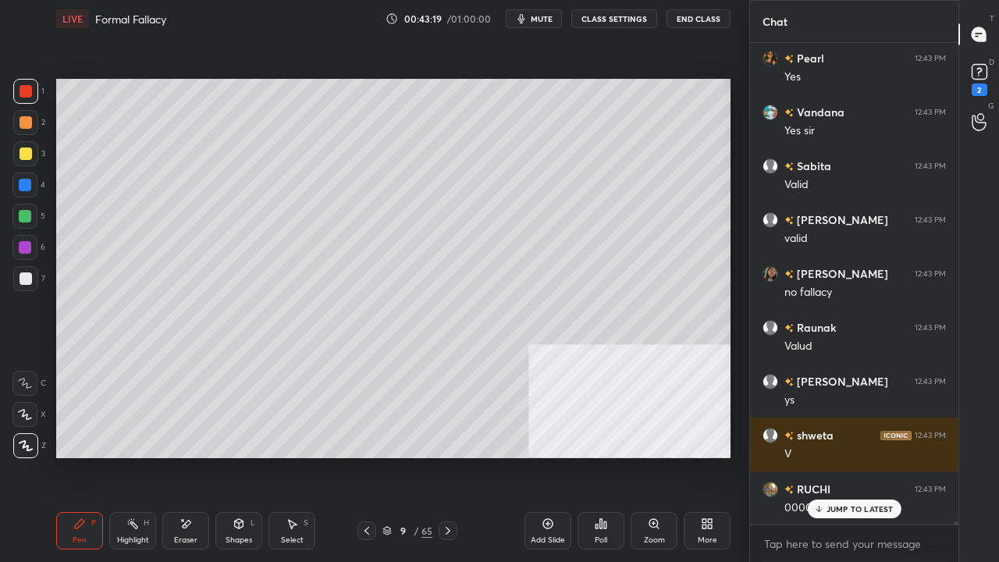
click at [186, 456] on icon at bounding box center [186, 524] width 12 height 13
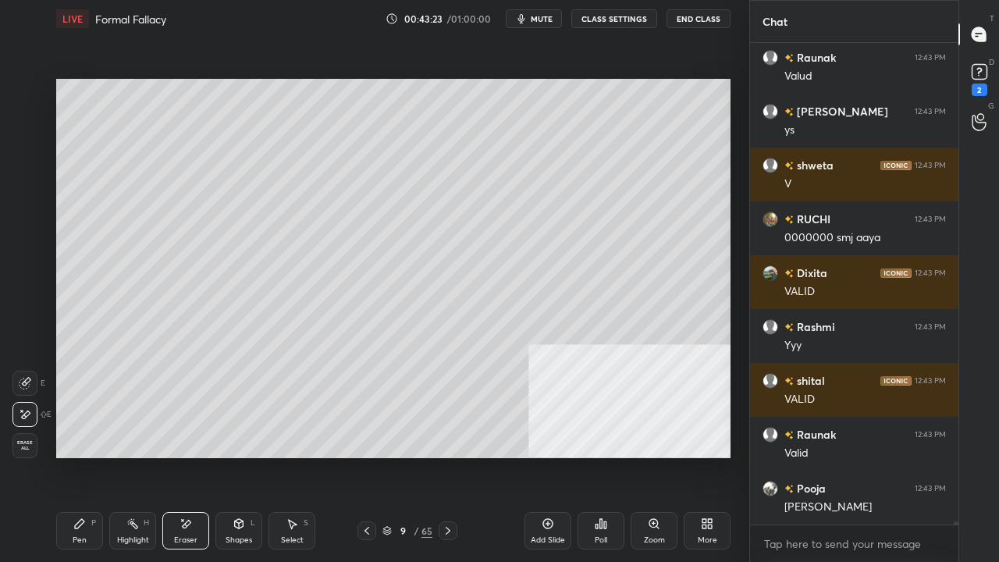
drag, startPoint x: 78, startPoint y: 532, endPoint x: 100, endPoint y: 478, distance: 58.9
click at [76, 456] on div "Pen P" at bounding box center [79, 530] width 47 height 37
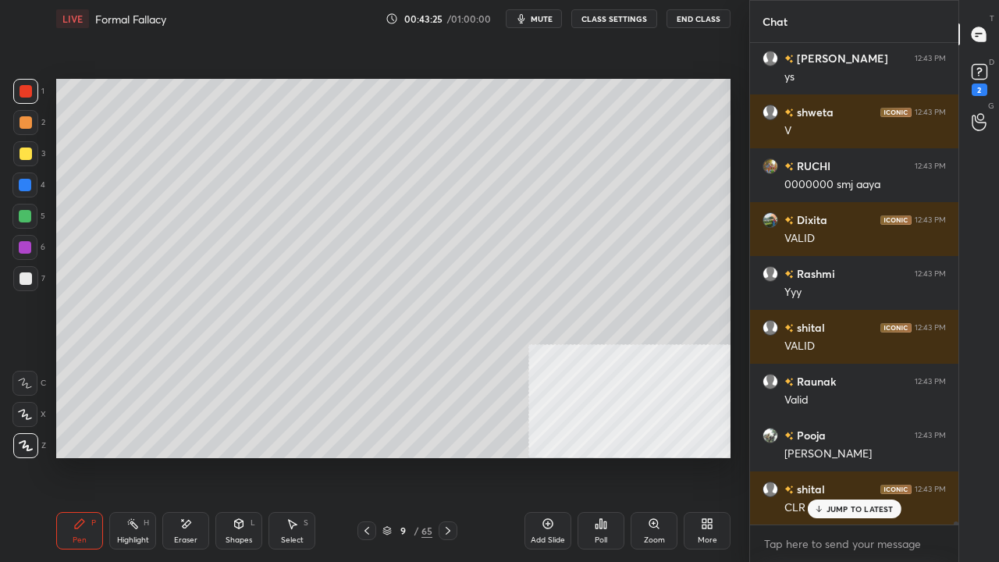
click at [292, 456] on div "Select S" at bounding box center [292, 530] width 47 height 37
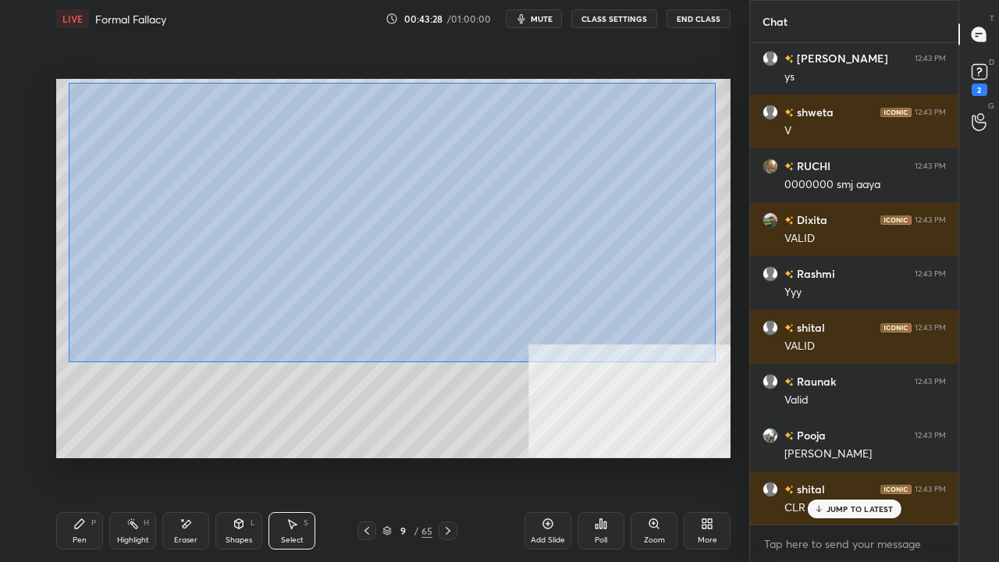
drag, startPoint x: 69, startPoint y: 83, endPoint x: 712, endPoint y: 354, distance: 698.2
click at [717, 355] on div "0 ° Undo Copy Duplicate Duplicate to new slide Delete" at bounding box center [393, 268] width 674 height 379
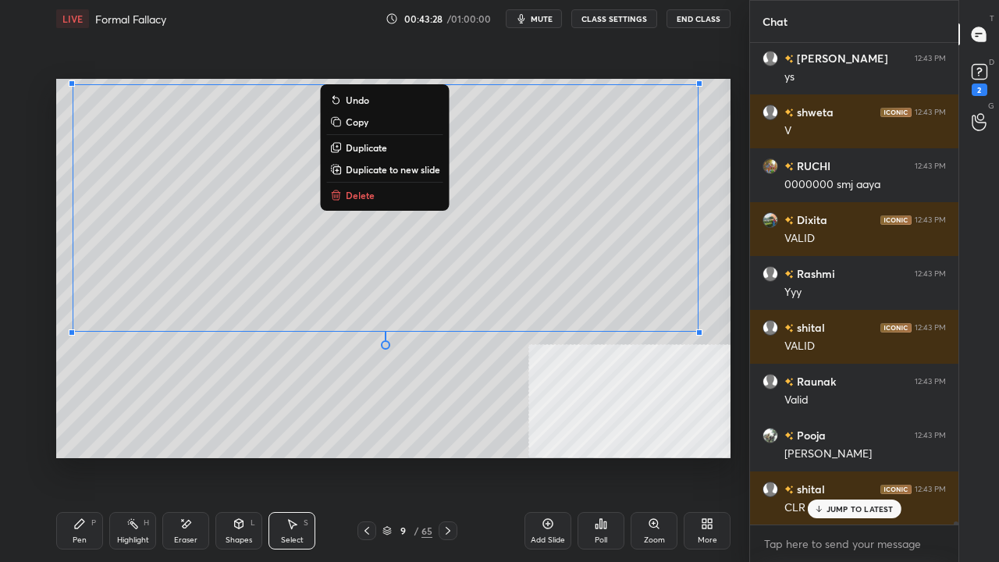
click at [391, 171] on p "Duplicate to new slide" at bounding box center [393, 169] width 94 height 12
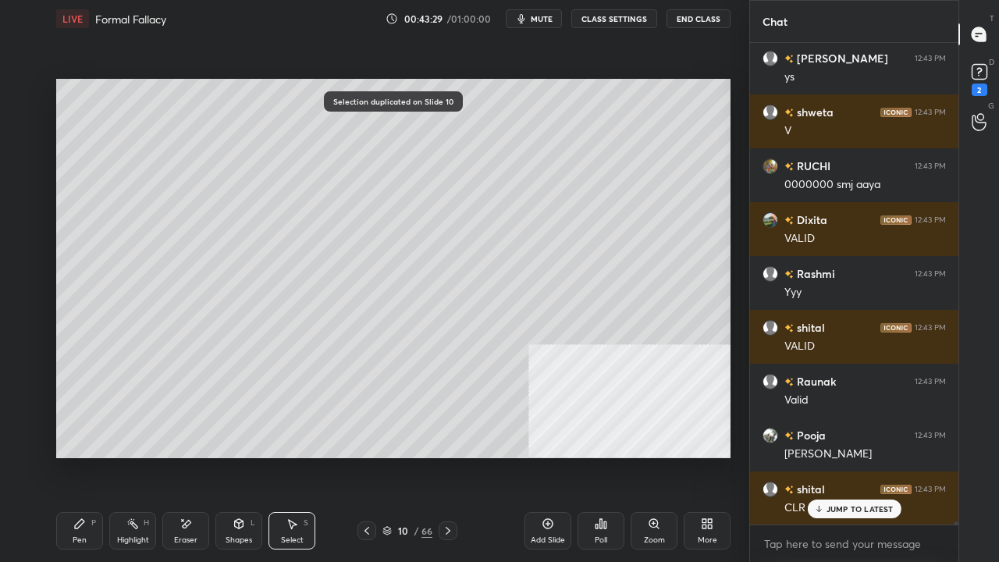
click at [94, 456] on div "P" at bounding box center [93, 523] width 5 height 8
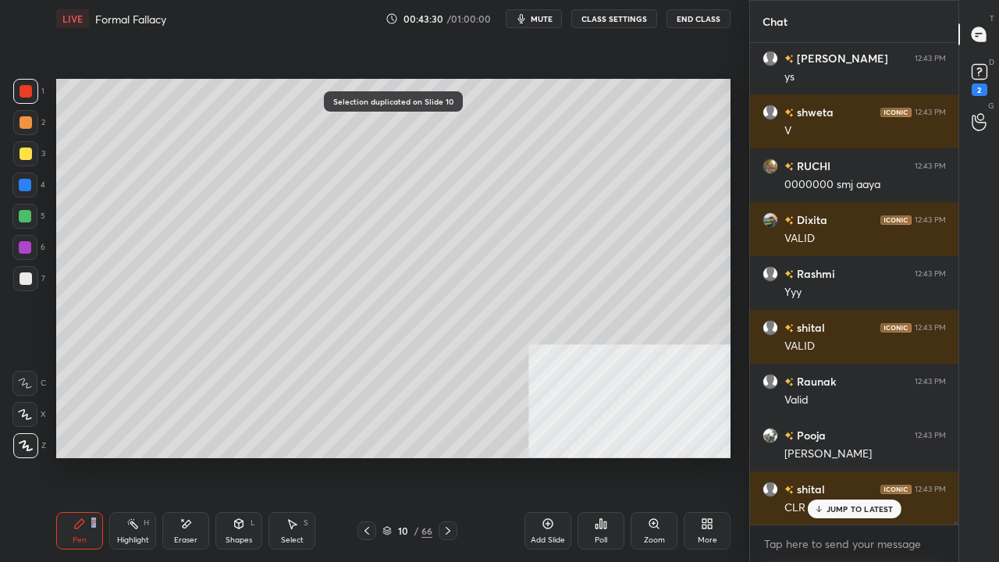
click at [194, 456] on div "Eraser" at bounding box center [185, 530] width 47 height 37
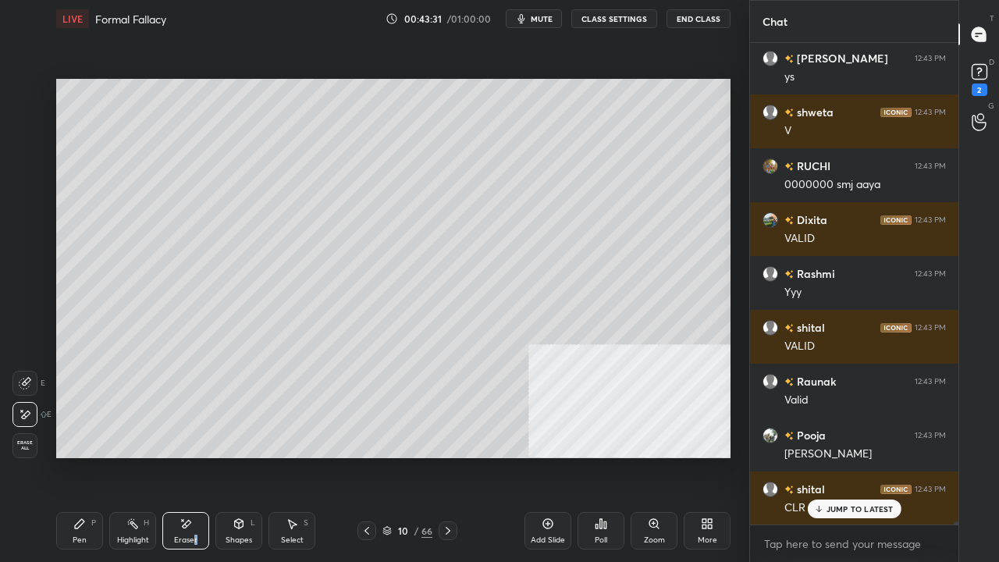
click at [81, 456] on div "Pen P" at bounding box center [79, 530] width 47 height 37
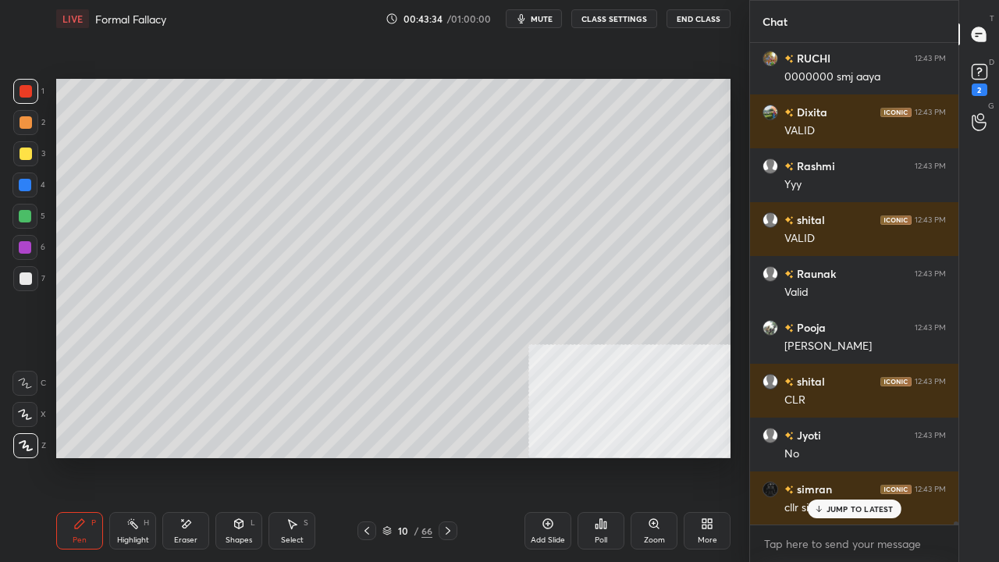
click at [365, 456] on icon at bounding box center [367, 531] width 12 height 12
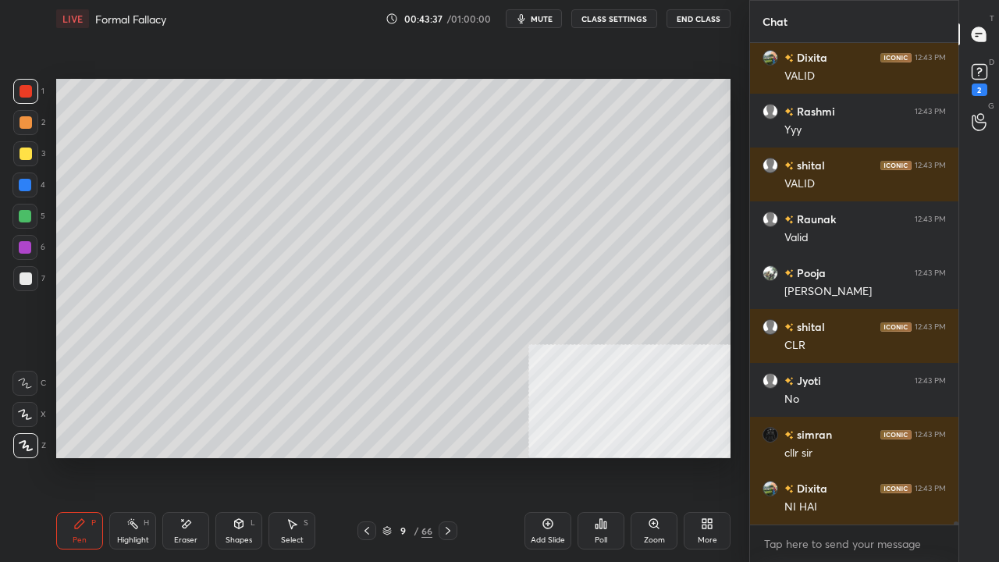
click at [447, 456] on icon at bounding box center [448, 531] width 12 height 12
click at [189, 456] on icon at bounding box center [186, 524] width 12 height 13
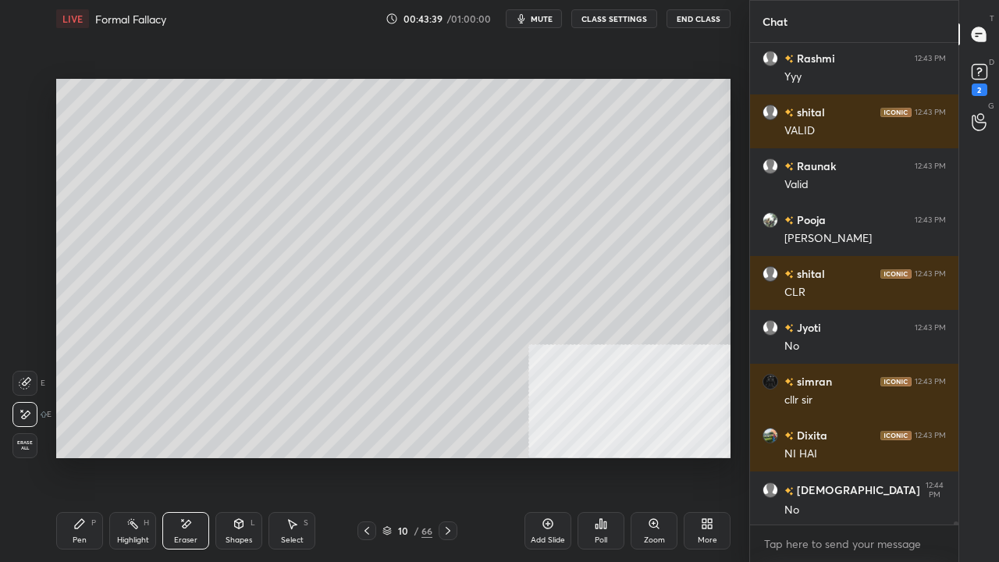
drag, startPoint x: 83, startPoint y: 532, endPoint x: 137, endPoint y: 507, distance: 60.4
click at [82, 456] on div "Pen P" at bounding box center [79, 530] width 47 height 37
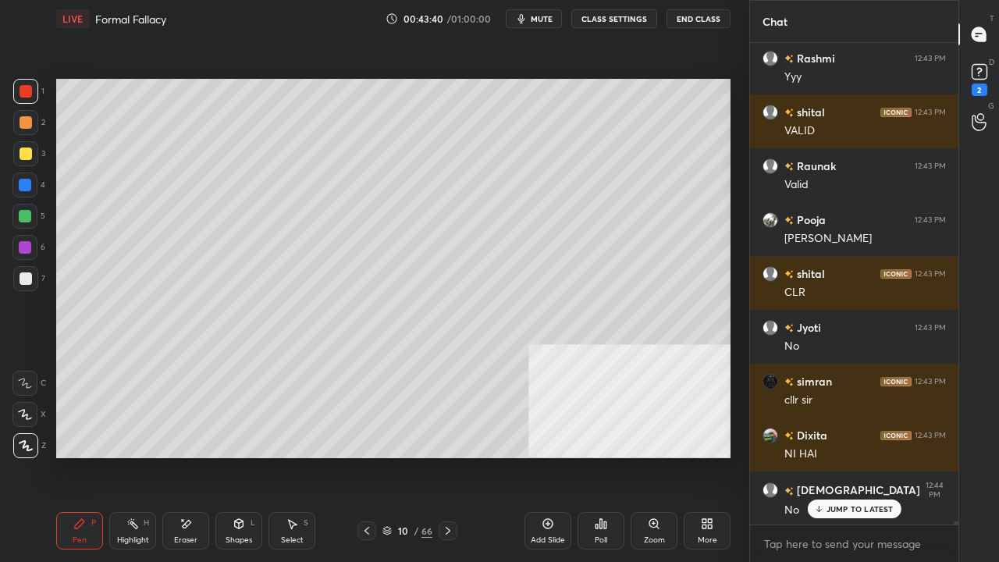
drag, startPoint x: 23, startPoint y: 281, endPoint x: 53, endPoint y: 273, distance: 30.7
click at [25, 281] on div at bounding box center [26, 278] width 12 height 12
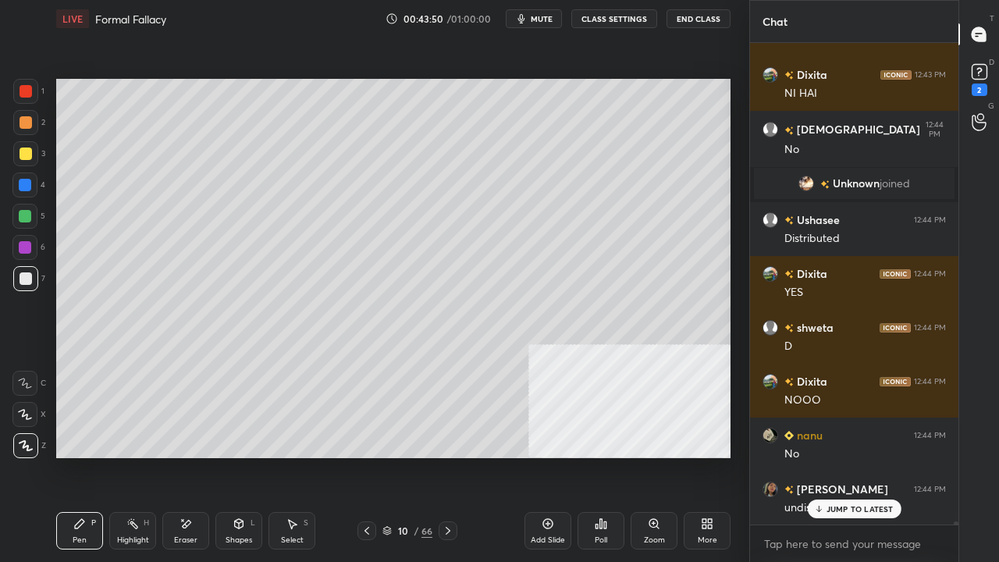
click at [368, 456] on icon at bounding box center [367, 531] width 12 height 12
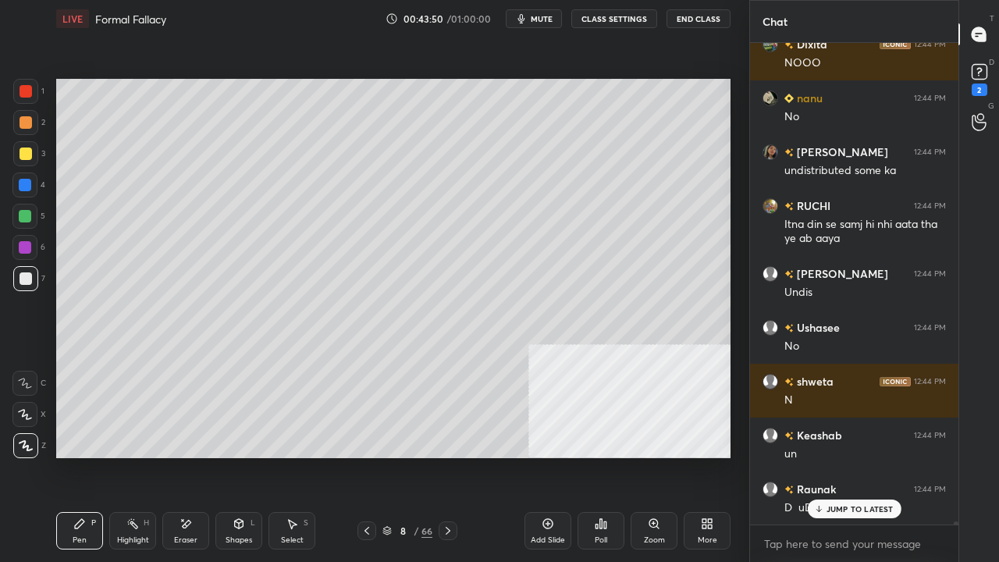
click at [370, 456] on icon at bounding box center [367, 531] width 12 height 12
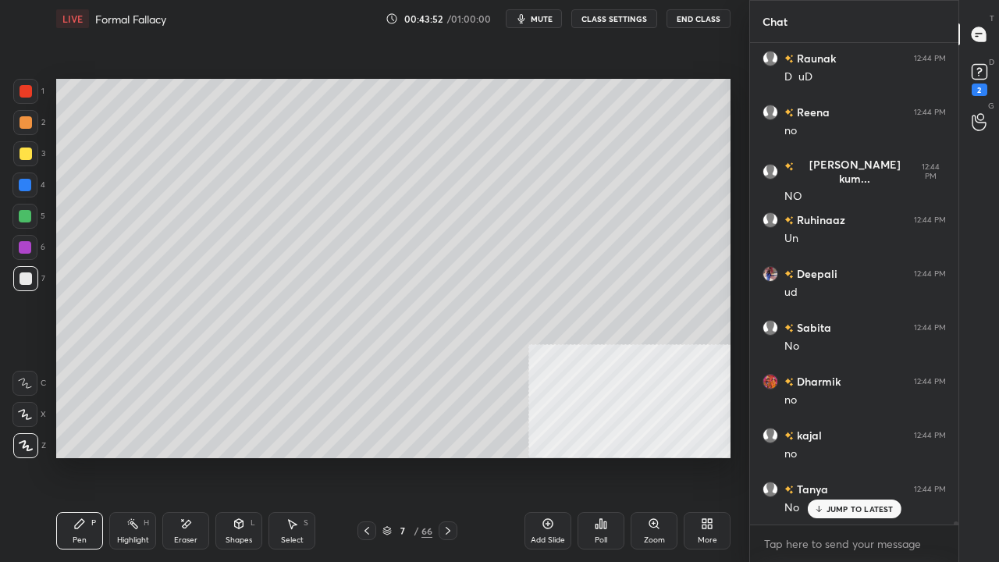
click at [139, 456] on div "Highlight H" at bounding box center [132, 530] width 47 height 37
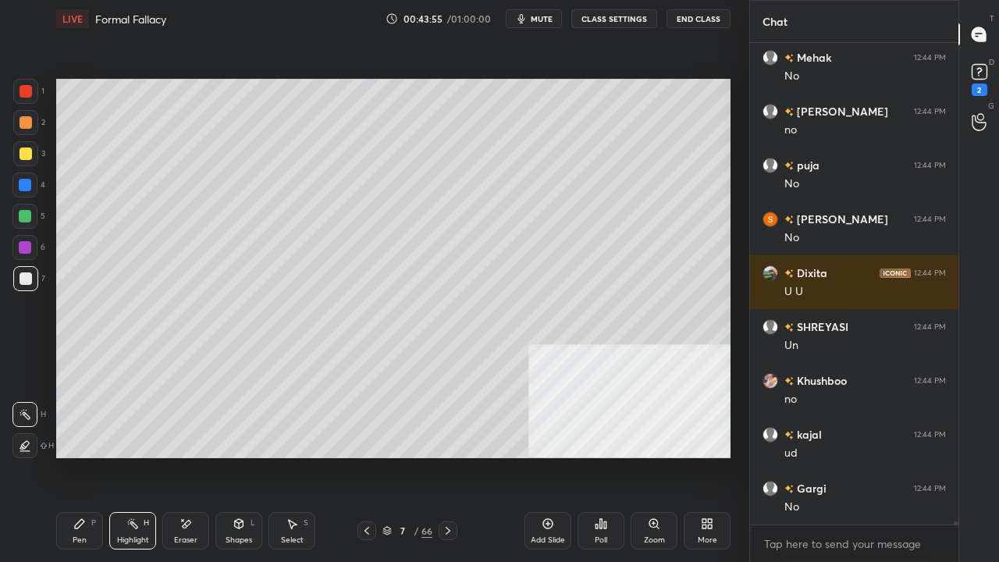
click at [450, 456] on icon at bounding box center [448, 531] width 12 height 12
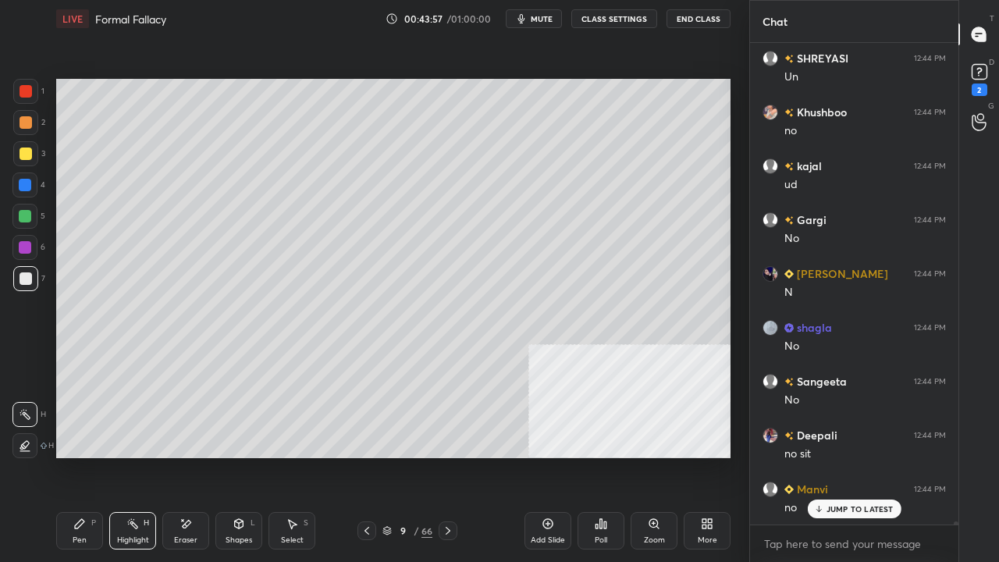
drag, startPoint x: 76, startPoint y: 526, endPoint x: 144, endPoint y: 470, distance: 88.2
click at [83, 456] on icon at bounding box center [79, 524] width 12 height 12
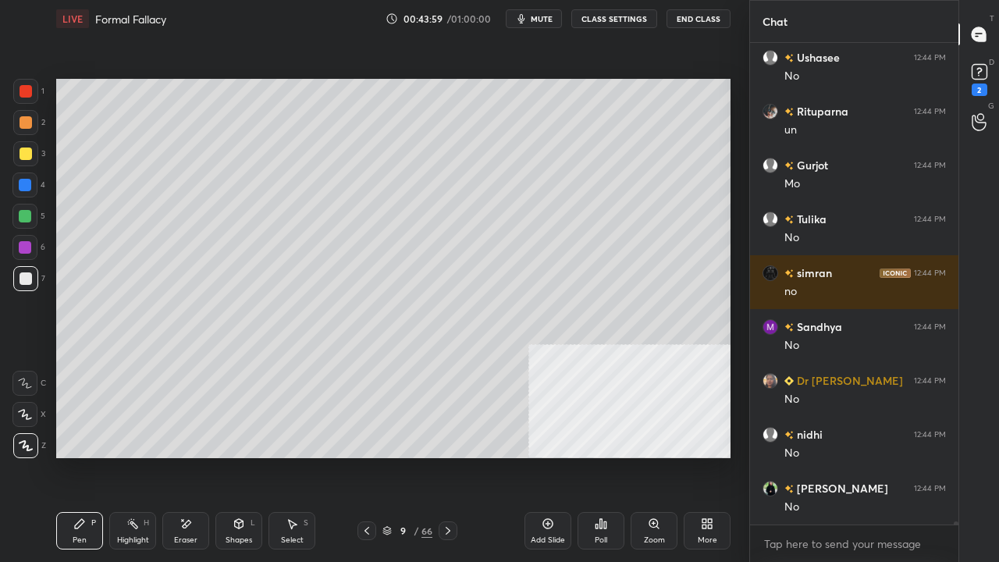
click at [366, 456] on icon at bounding box center [367, 531] width 12 height 12
click at [367, 456] on icon at bounding box center [367, 531] width 12 height 12
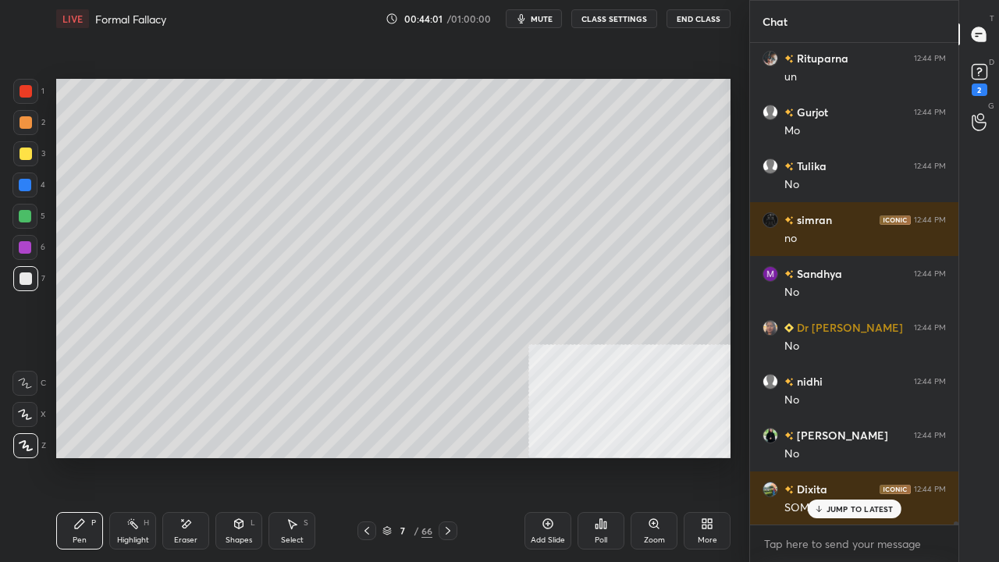
click at [456, 456] on div at bounding box center [448, 530] width 19 height 19
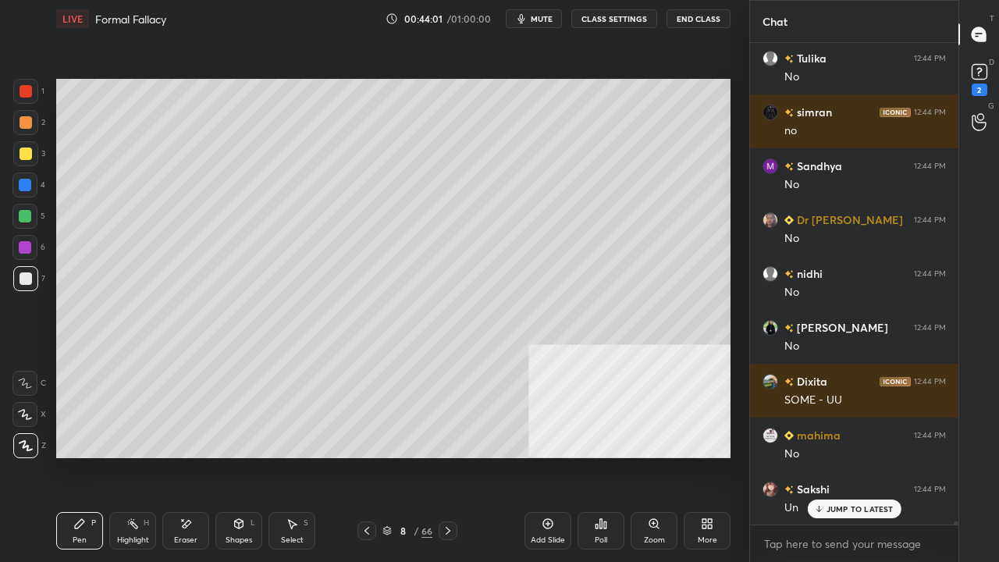
drag, startPoint x: 133, startPoint y: 530, endPoint x: 187, endPoint y: 494, distance: 65.4
click at [133, 456] on div "Highlight H" at bounding box center [132, 530] width 47 height 37
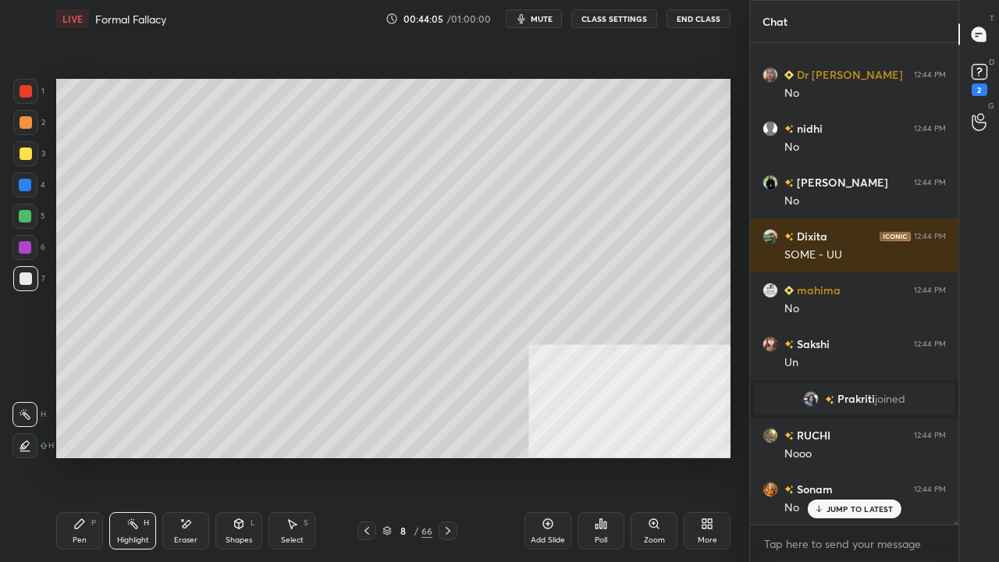
click at [453, 456] on icon at bounding box center [448, 531] width 12 height 12
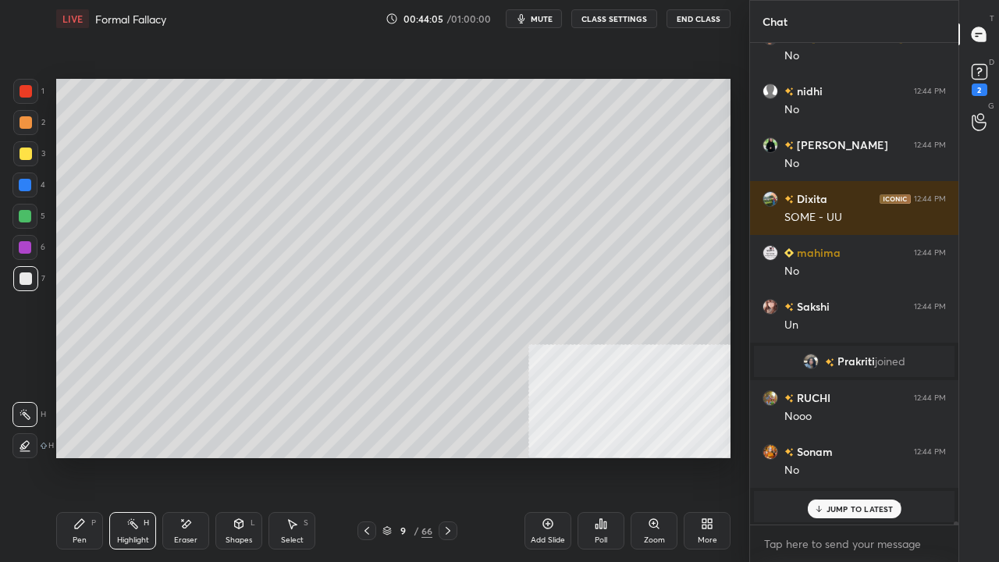
click at [453, 456] on icon at bounding box center [448, 531] width 12 height 12
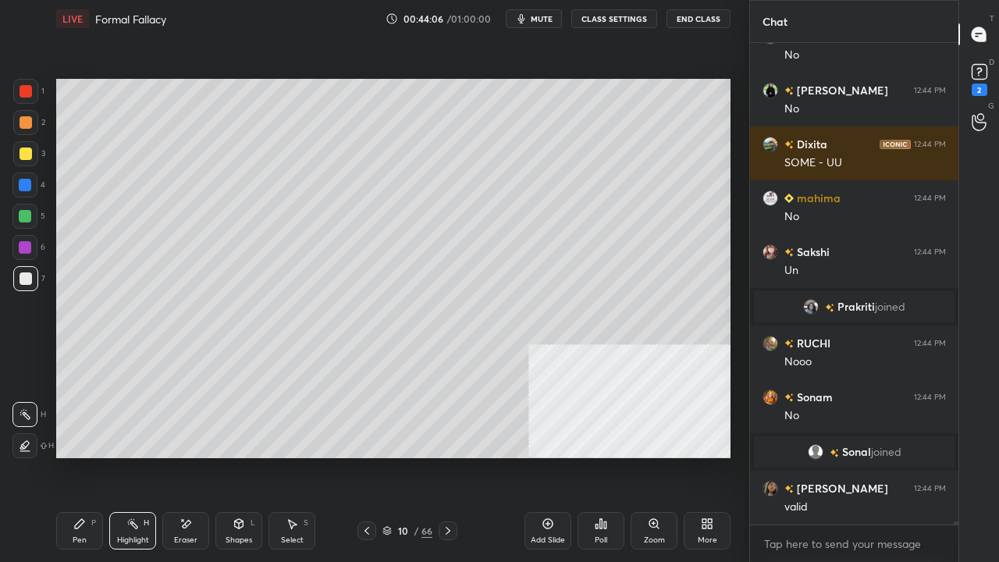
drag, startPoint x: 79, startPoint y: 533, endPoint x: 84, endPoint y: 526, distance: 8.4
click at [80, 456] on div "Pen P" at bounding box center [79, 530] width 47 height 37
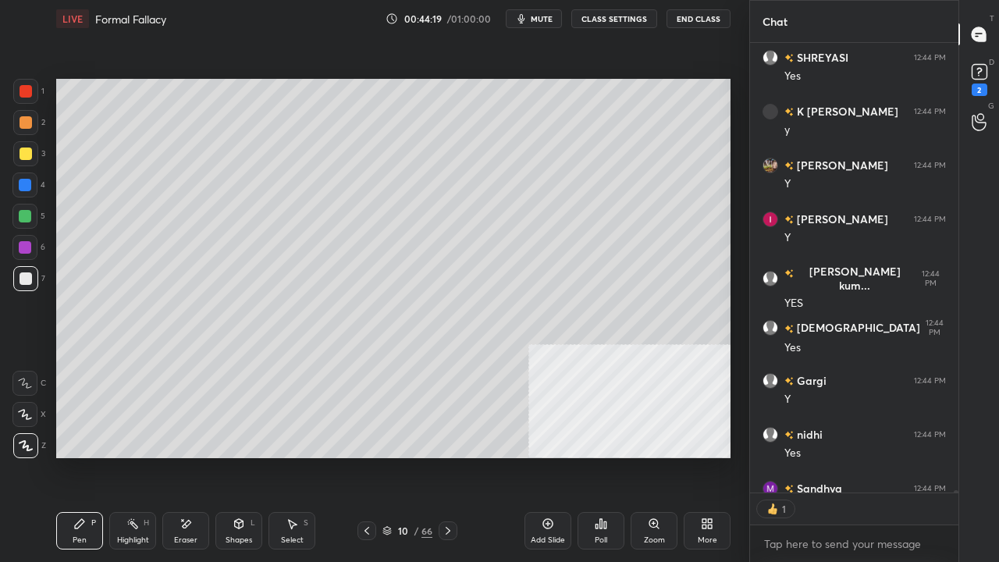
click at [367, 456] on icon at bounding box center [367, 531] width 12 height 12
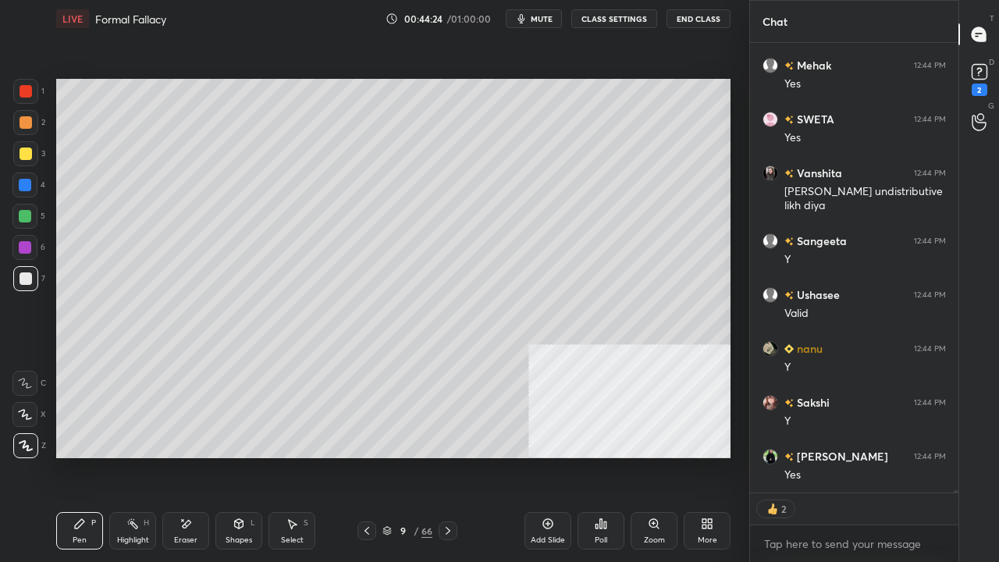
click at [448, 456] on icon at bounding box center [448, 531] width 12 height 12
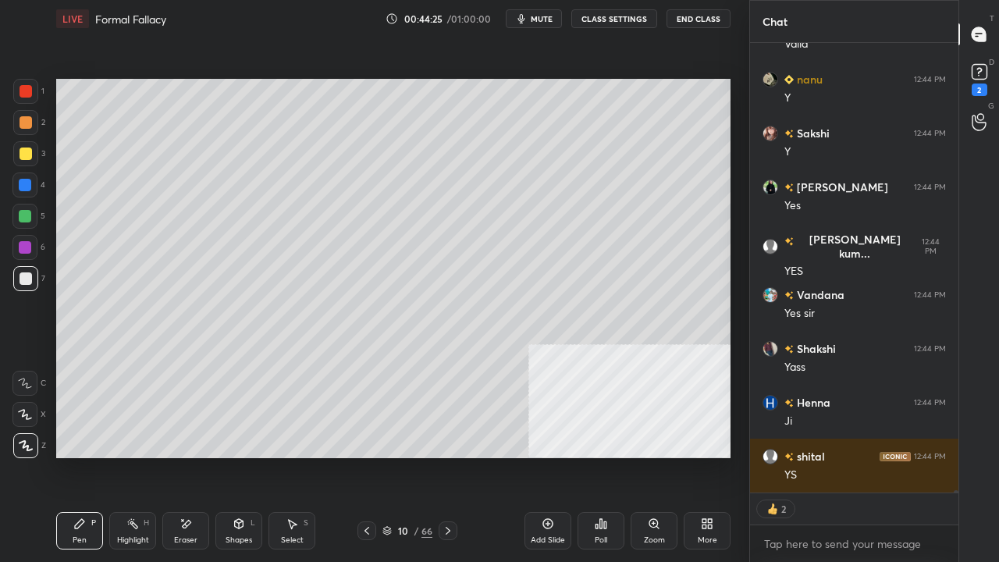
click at [241, 456] on div "Shapes L" at bounding box center [238, 530] width 47 height 37
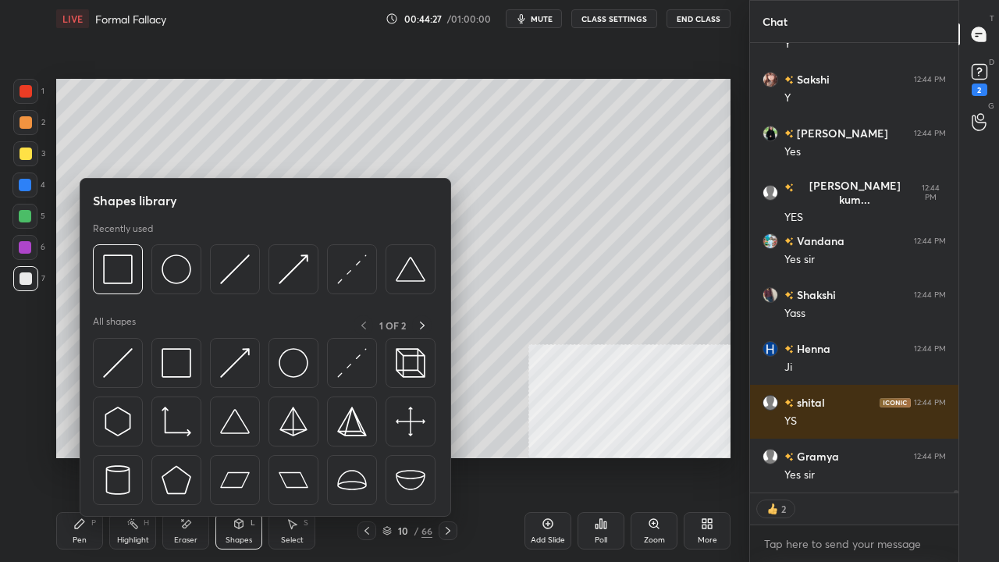
click at [293, 456] on icon at bounding box center [293, 524] width 9 height 9
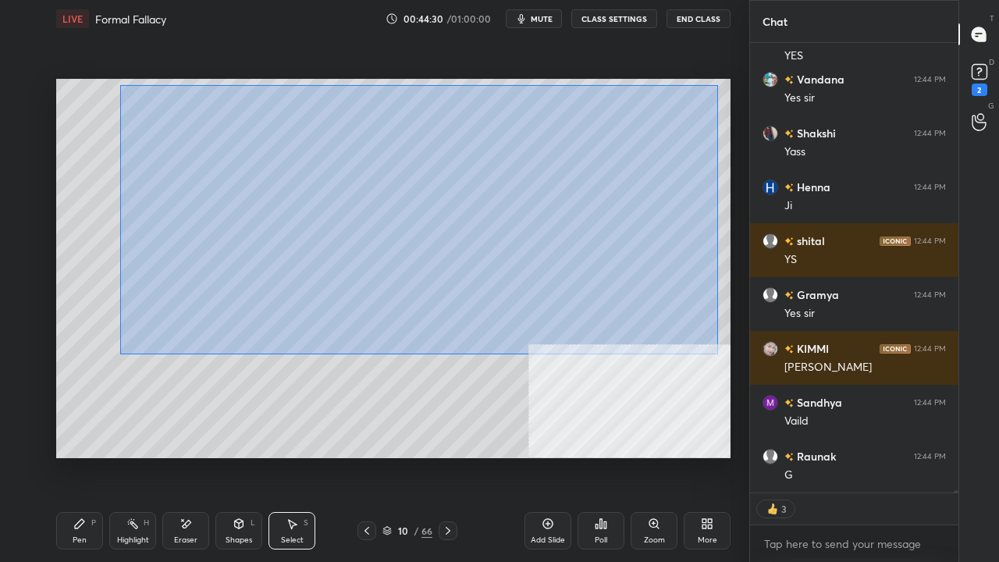
drag, startPoint x: 120, startPoint y: 85, endPoint x: 713, endPoint y: 354, distance: 651.5
click at [718, 357] on div "0 ° Undo Copy Duplicate Duplicate to new slide Delete" at bounding box center [393, 268] width 674 height 379
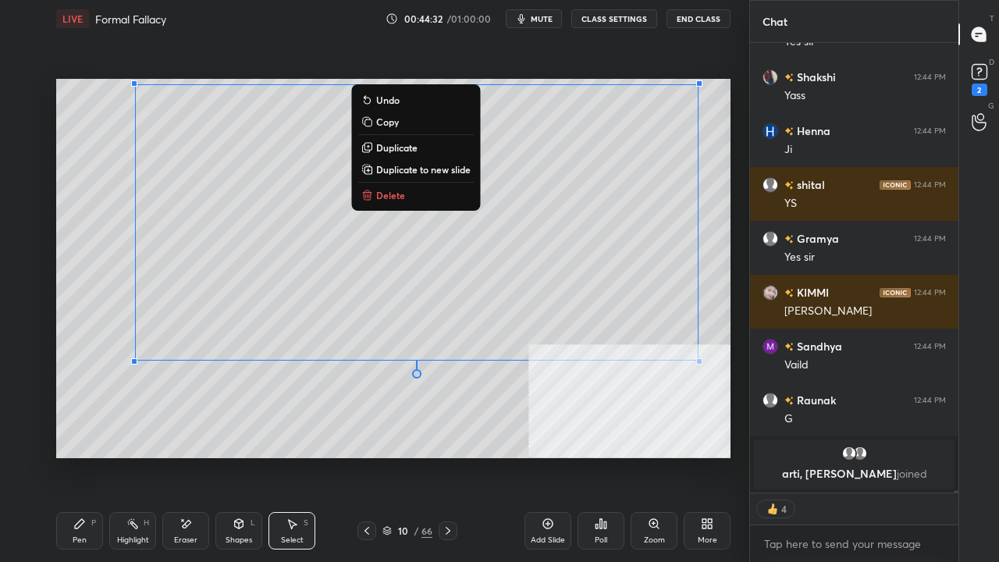
click at [388, 170] on p "Duplicate to new slide" at bounding box center [423, 169] width 94 height 12
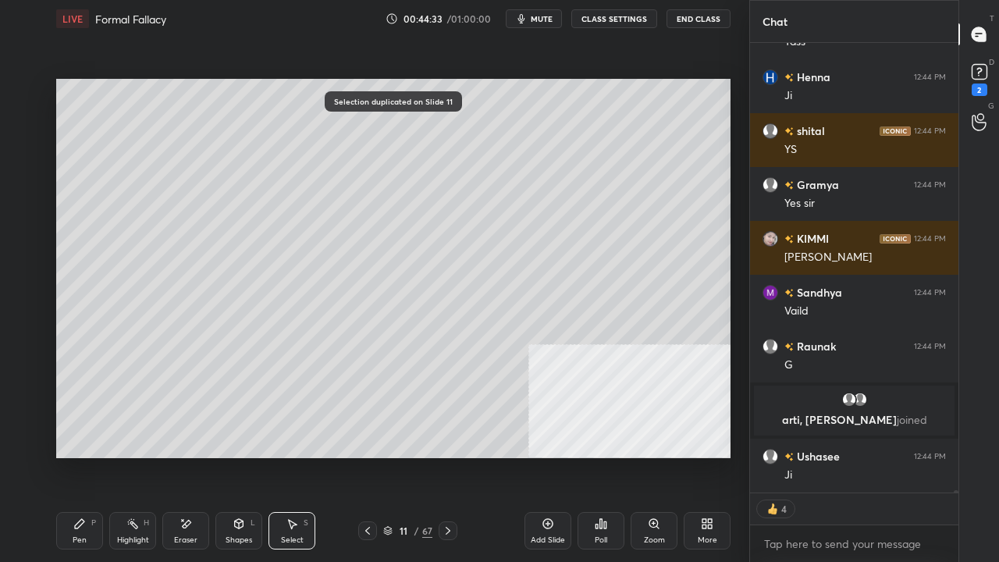
drag, startPoint x: 197, startPoint y: 532, endPoint x: 329, endPoint y: 468, distance: 147.3
click at [202, 456] on div "Eraser" at bounding box center [185, 530] width 47 height 37
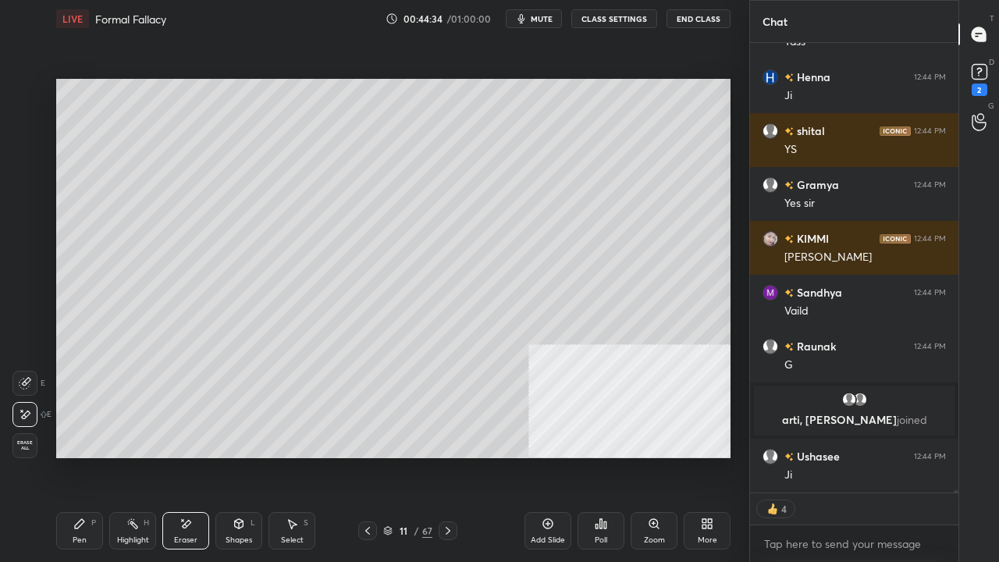
drag, startPoint x: 81, startPoint y: 525, endPoint x: 107, endPoint y: 517, distance: 26.9
click at [83, 456] on icon at bounding box center [79, 524] width 12 height 12
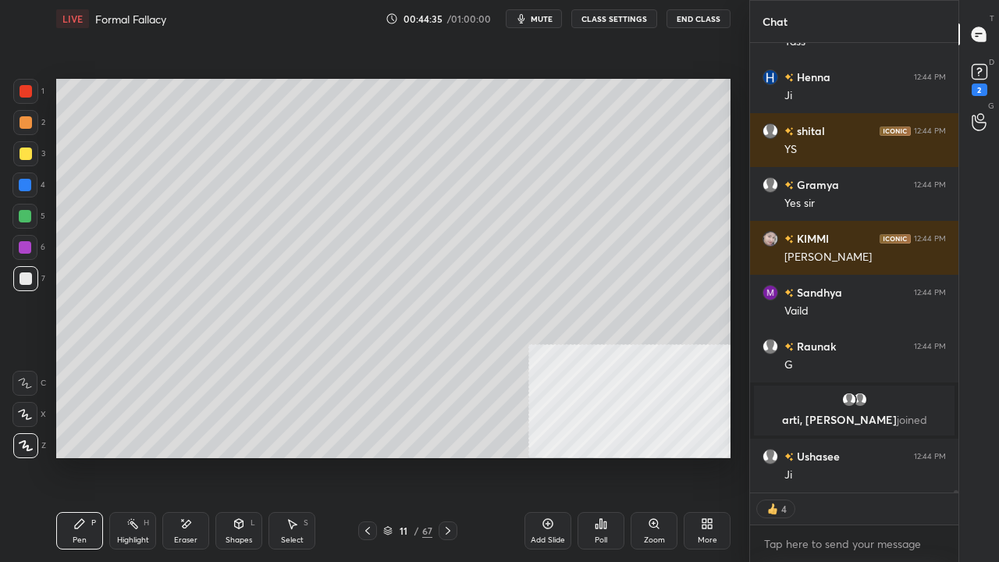
click at [187, 456] on icon at bounding box center [187, 524] width 9 height 8
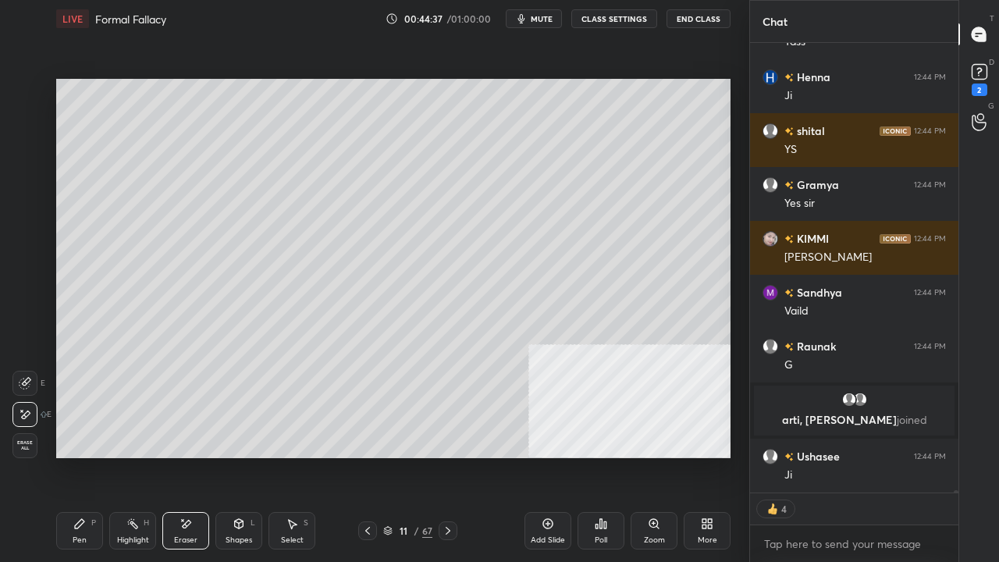
click at [84, 456] on icon at bounding box center [79, 524] width 12 height 12
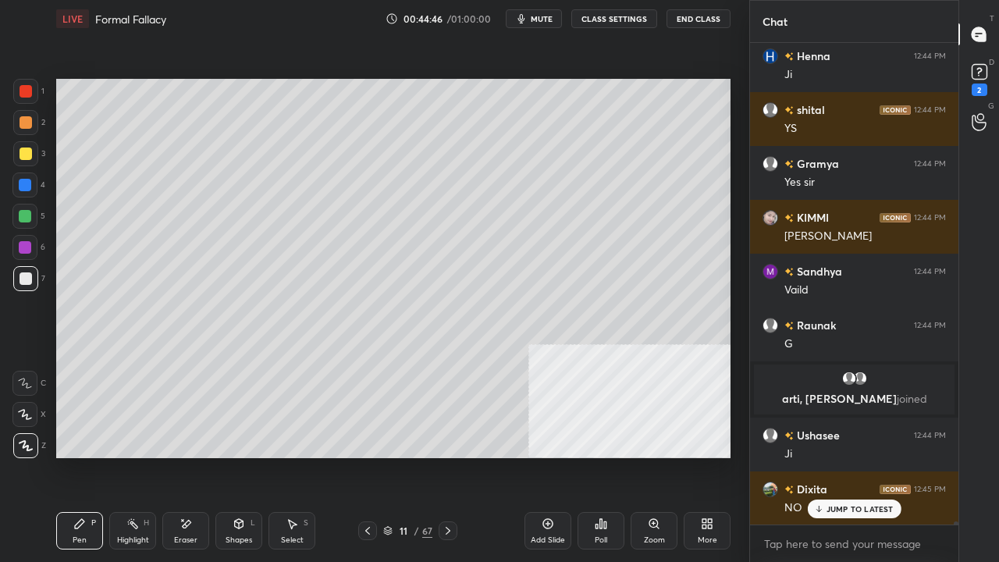
click at [548, 18] on span "mute" at bounding box center [542, 18] width 22 height 11
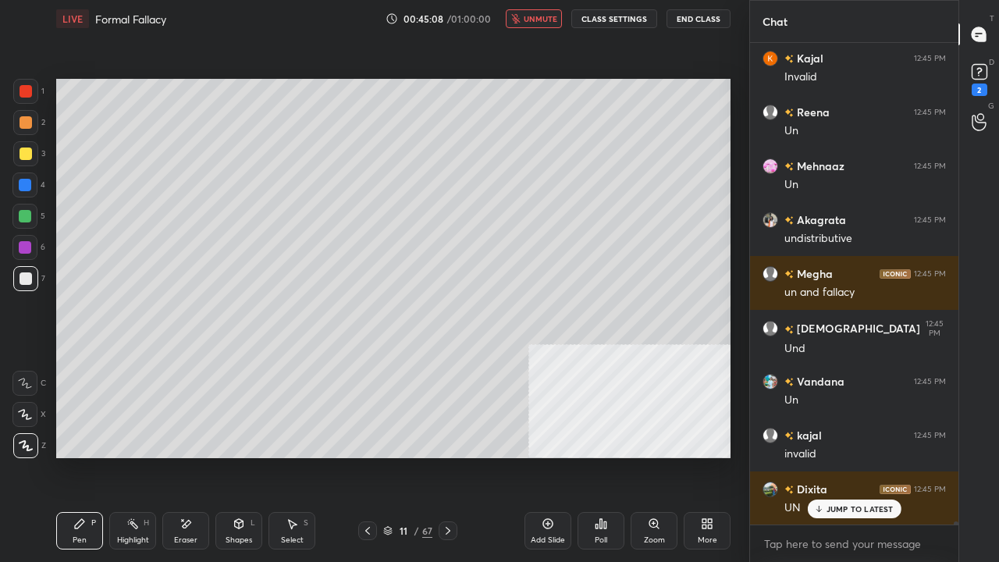
click at [532, 20] on span "unmute" at bounding box center [541, 18] width 34 height 11
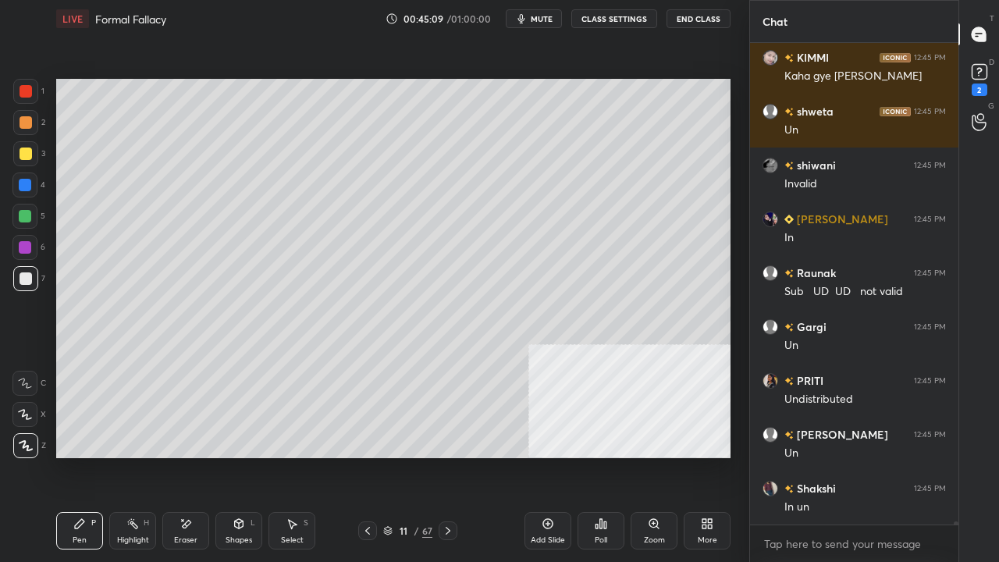
click at [30, 187] on div at bounding box center [25, 185] width 12 height 12
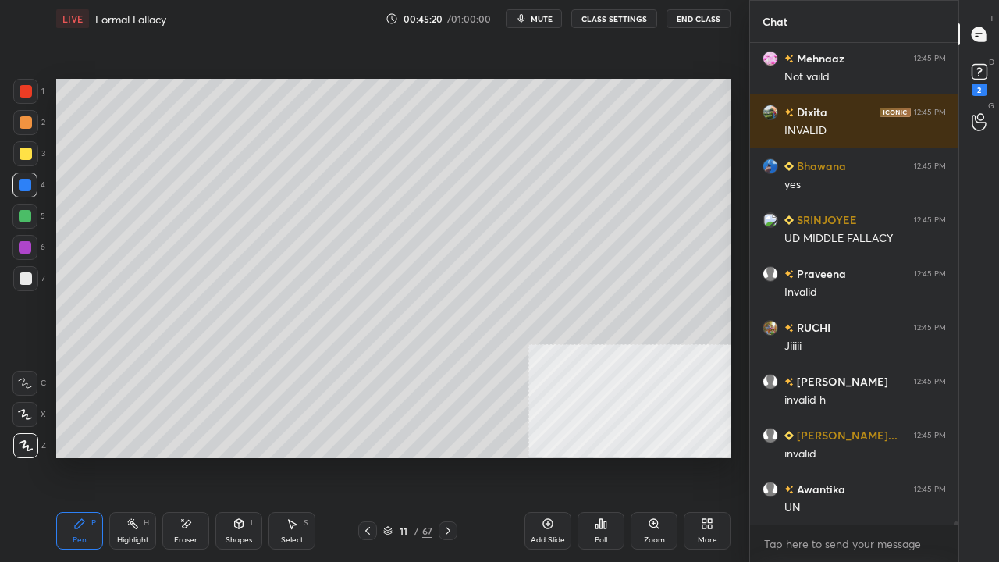
click at [407, 456] on div "11" at bounding box center [404, 530] width 16 height 9
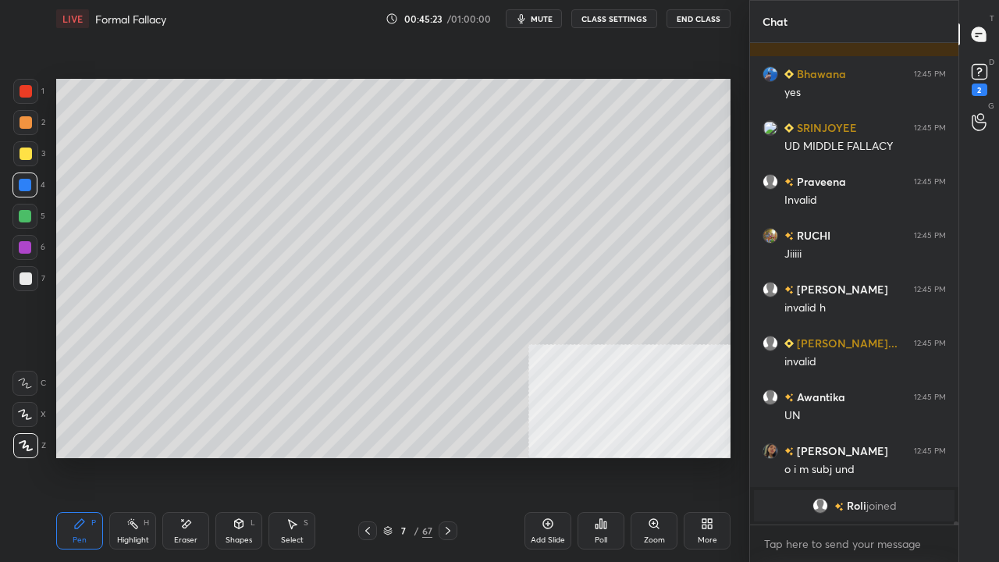
drag, startPoint x: 130, startPoint y: 528, endPoint x: 159, endPoint y: 468, distance: 67.0
click at [130, 456] on icon at bounding box center [132, 524] width 12 height 12
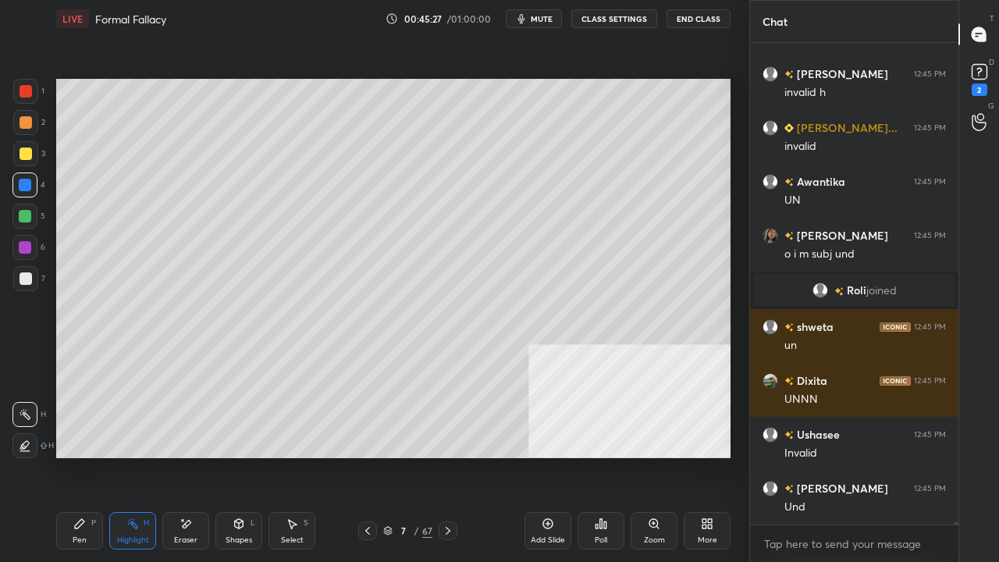
click at [450, 456] on icon at bounding box center [448, 531] width 12 height 12
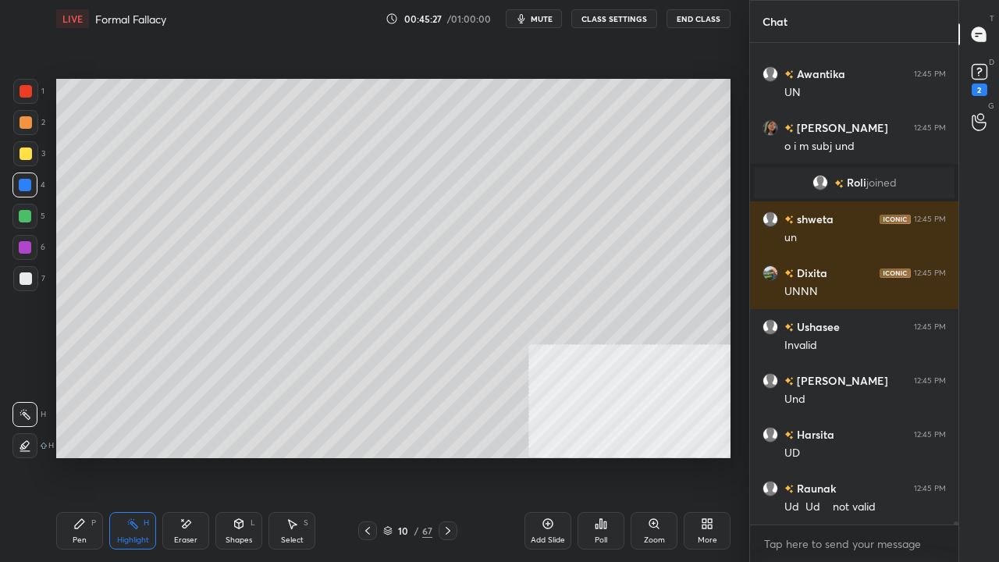
click at [452, 456] on icon at bounding box center [448, 531] width 12 height 12
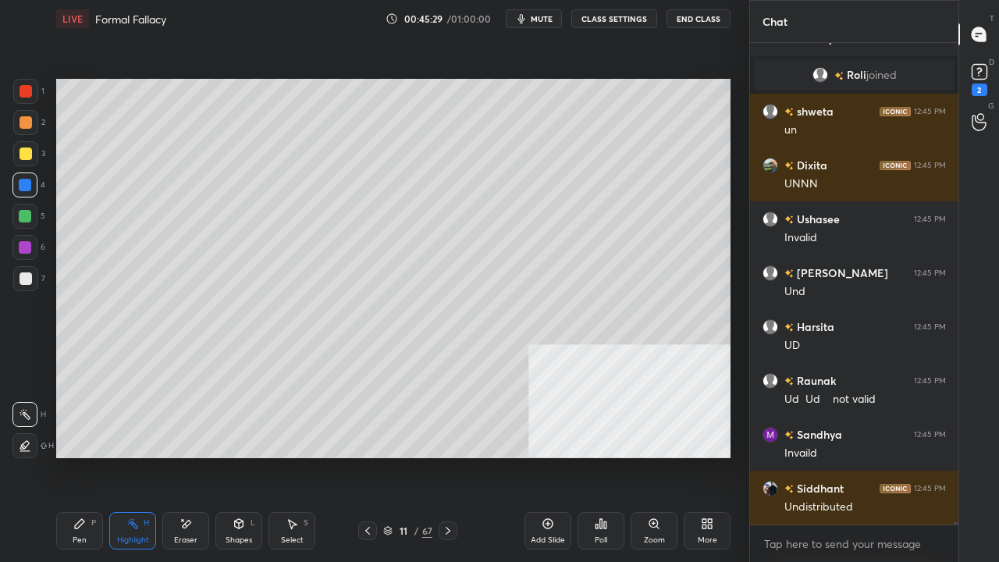
click at [86, 456] on div "Pen P" at bounding box center [79, 530] width 47 height 37
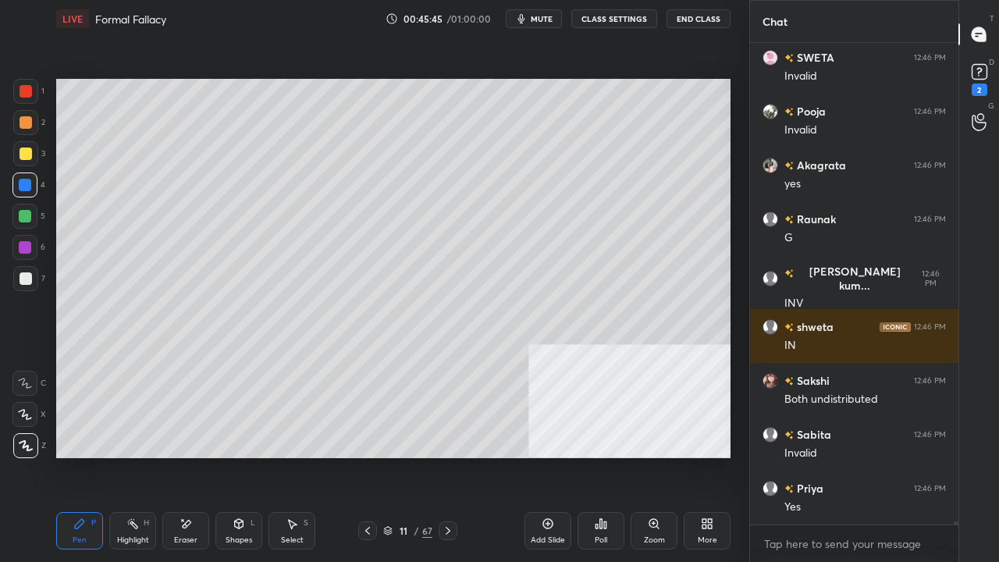
click at [364, 456] on icon at bounding box center [367, 531] width 12 height 12
click at [368, 456] on icon at bounding box center [367, 531] width 12 height 12
click at [371, 456] on icon at bounding box center [367, 531] width 12 height 12
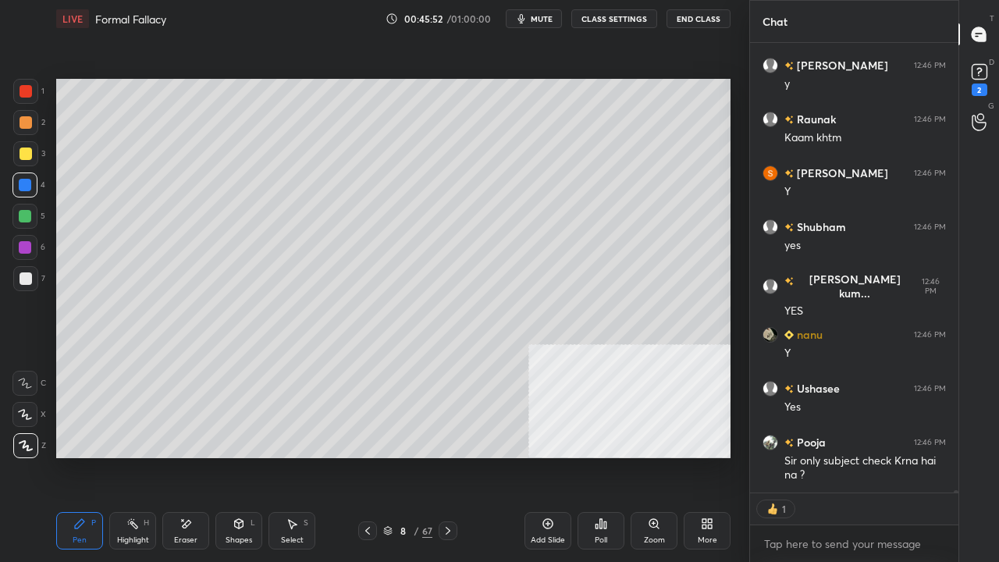
click at [454, 456] on icon at bounding box center [448, 531] width 12 height 12
click at [454, 456] on div at bounding box center [448, 530] width 19 height 19
click at [456, 456] on div at bounding box center [448, 530] width 19 height 19
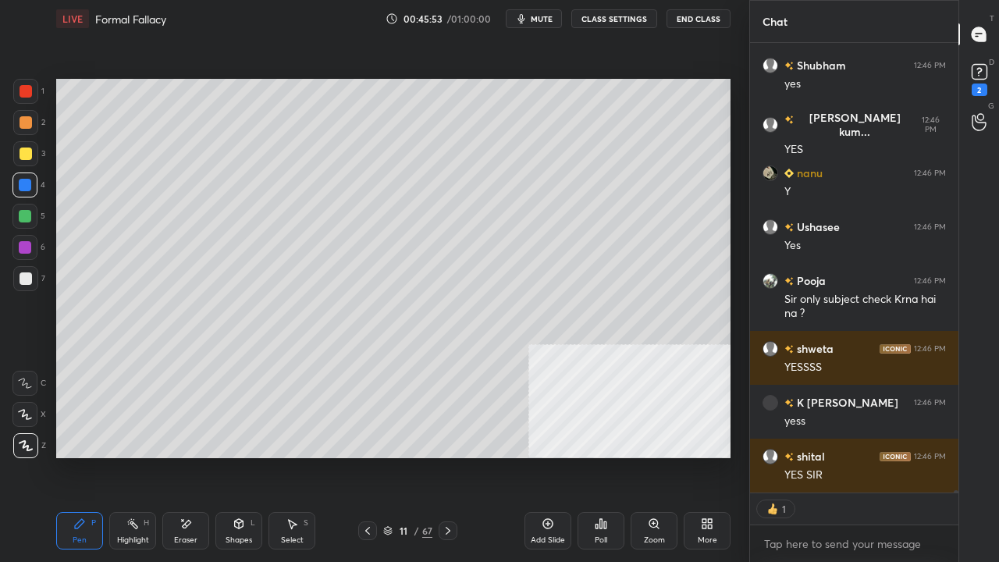
click at [456, 456] on div at bounding box center [448, 530] width 19 height 19
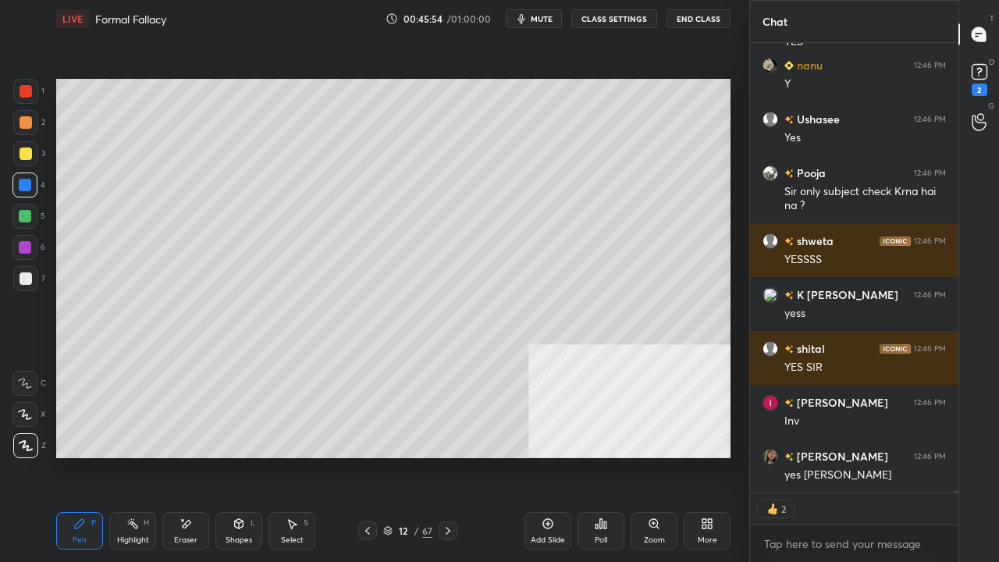
click at [366, 456] on icon at bounding box center [367, 531] width 12 height 12
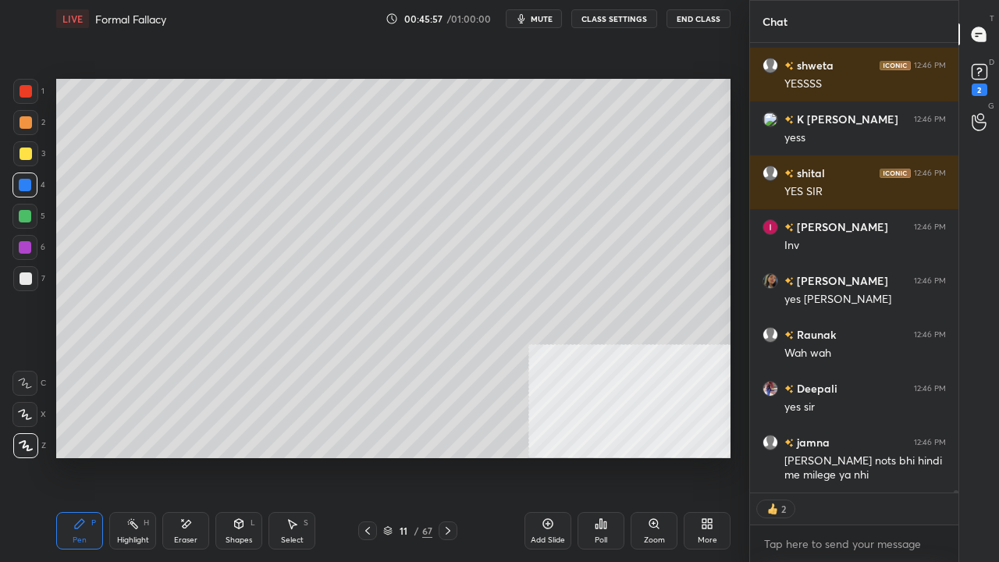
click at [29, 91] on div at bounding box center [26, 91] width 12 height 12
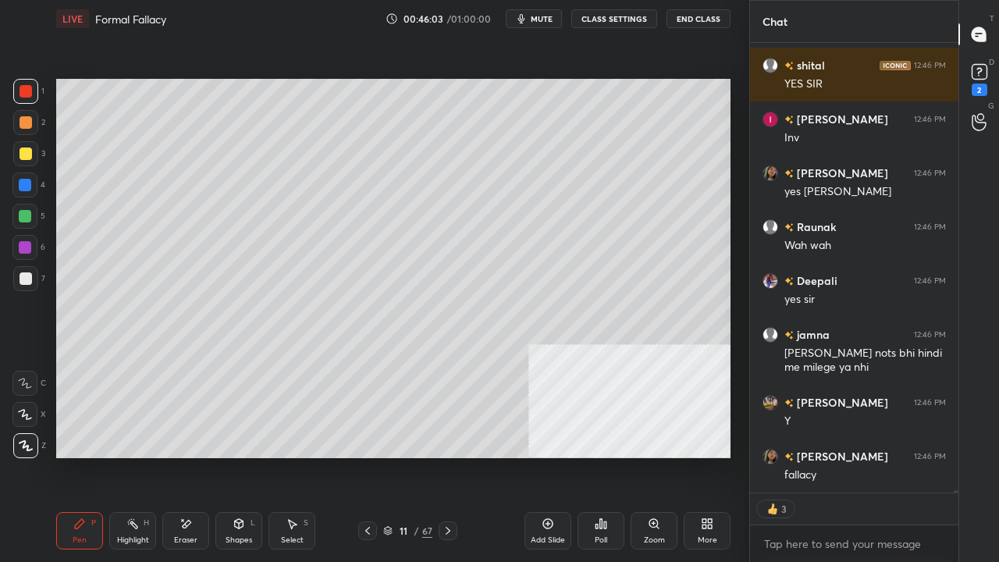
click at [25, 243] on div at bounding box center [25, 247] width 12 height 12
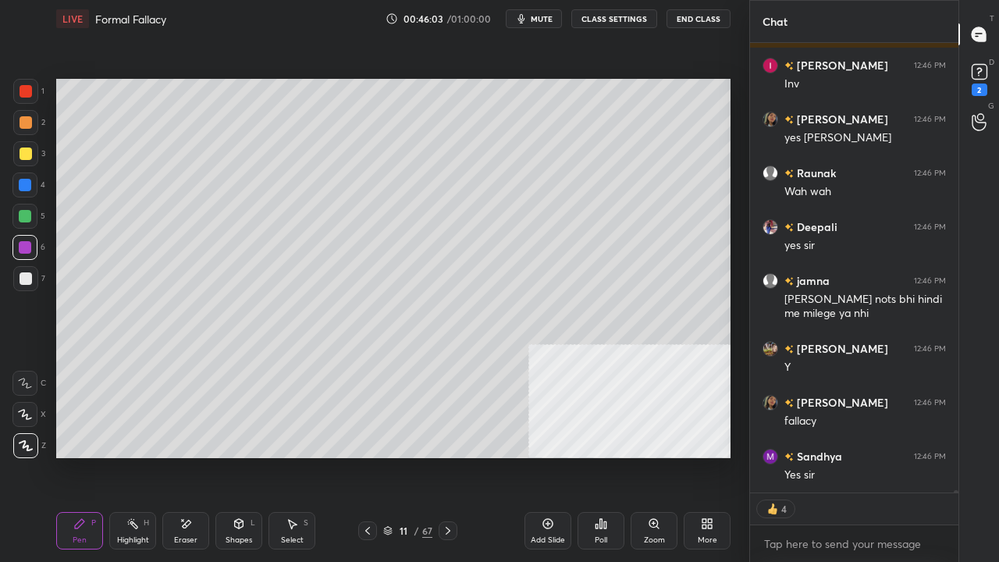
click at [28, 283] on div at bounding box center [26, 278] width 12 height 12
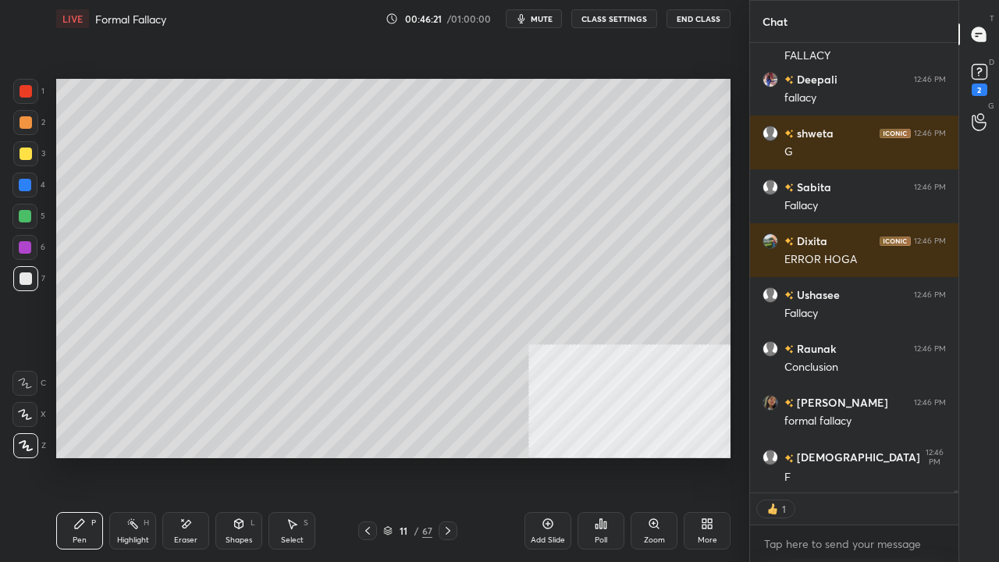
click at [369, 456] on icon at bounding box center [367, 531] width 12 height 12
click at [369, 456] on icon at bounding box center [367, 531] width 5 height 8
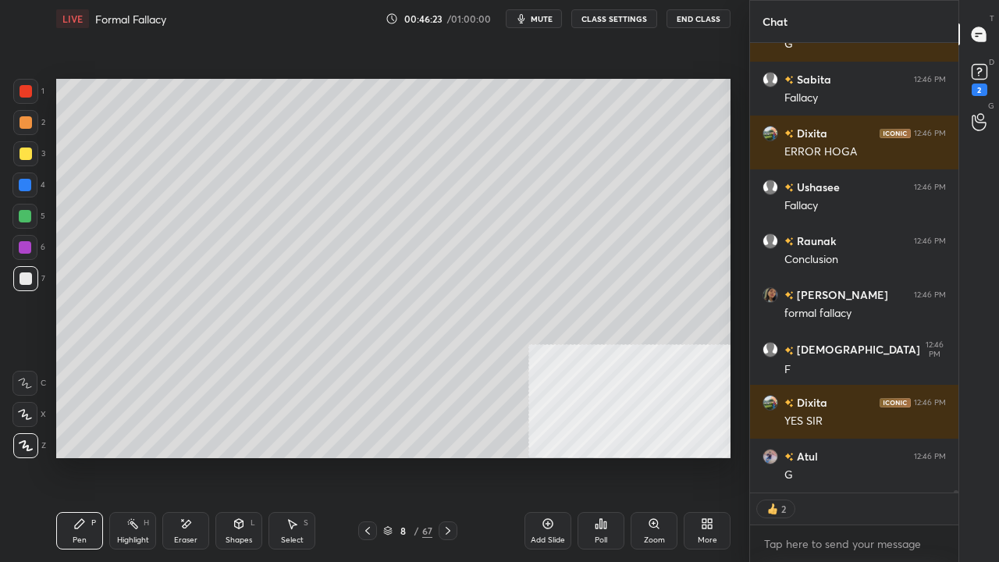
drag, startPoint x: 26, startPoint y: 219, endPoint x: 52, endPoint y: 297, distance: 82.2
click at [26, 221] on div at bounding box center [25, 216] width 12 height 12
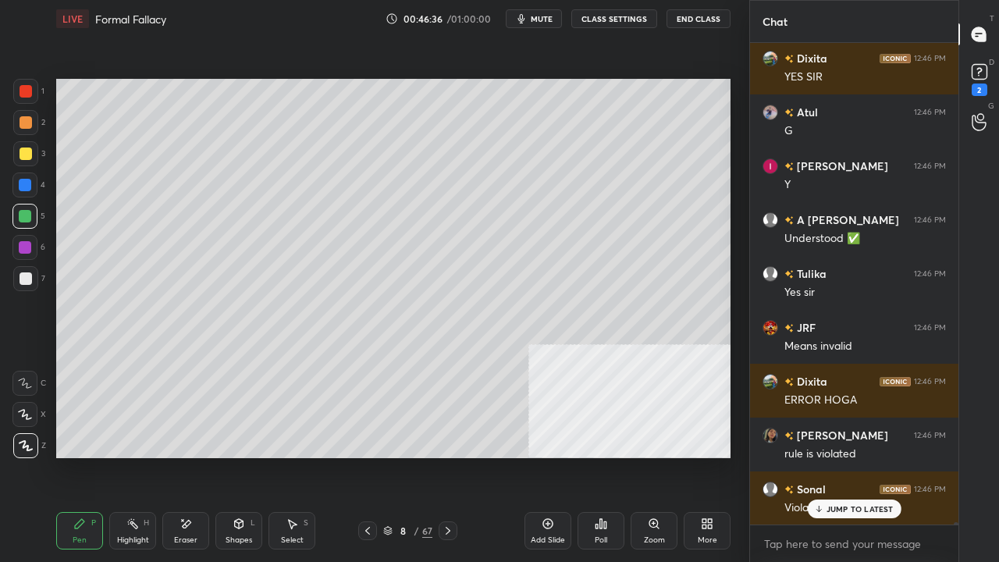
drag, startPoint x: 27, startPoint y: 86, endPoint x: 44, endPoint y: 112, distance: 31.0
click at [26, 90] on div at bounding box center [26, 91] width 12 height 12
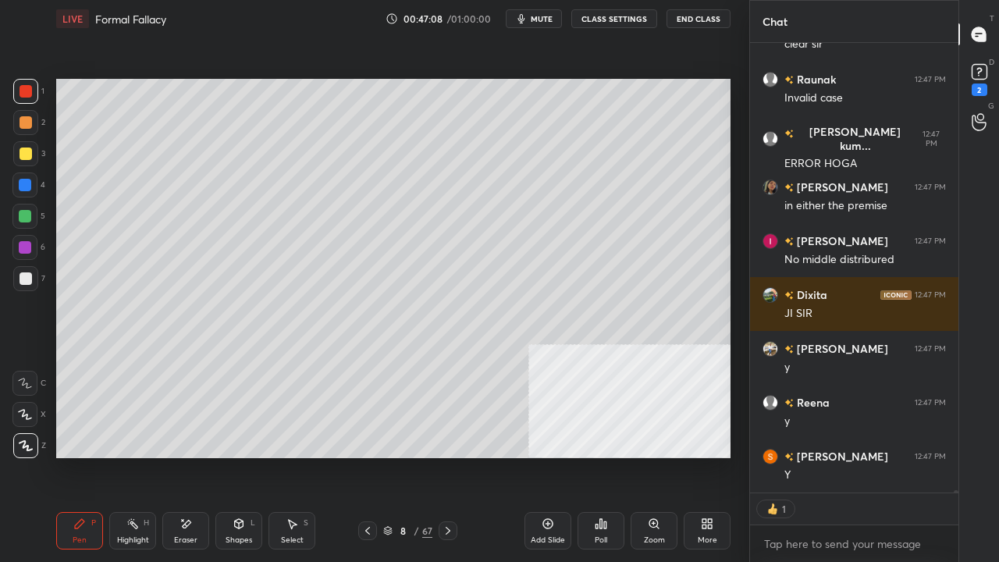
click at [411, 456] on div "8" at bounding box center [404, 530] width 16 height 9
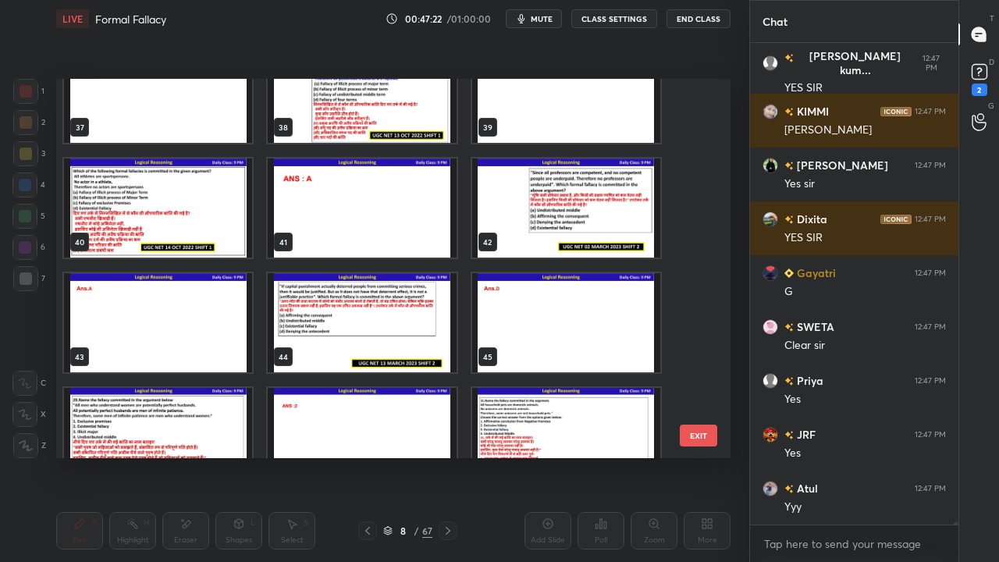
click at [578, 214] on img "grid" at bounding box center [566, 207] width 188 height 99
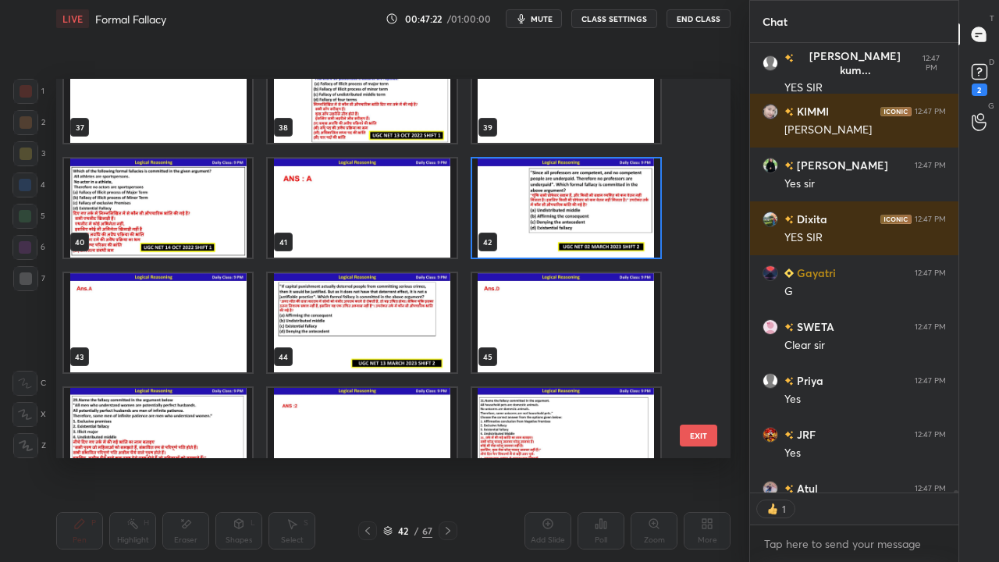
click at [578, 215] on img "grid" at bounding box center [566, 207] width 188 height 99
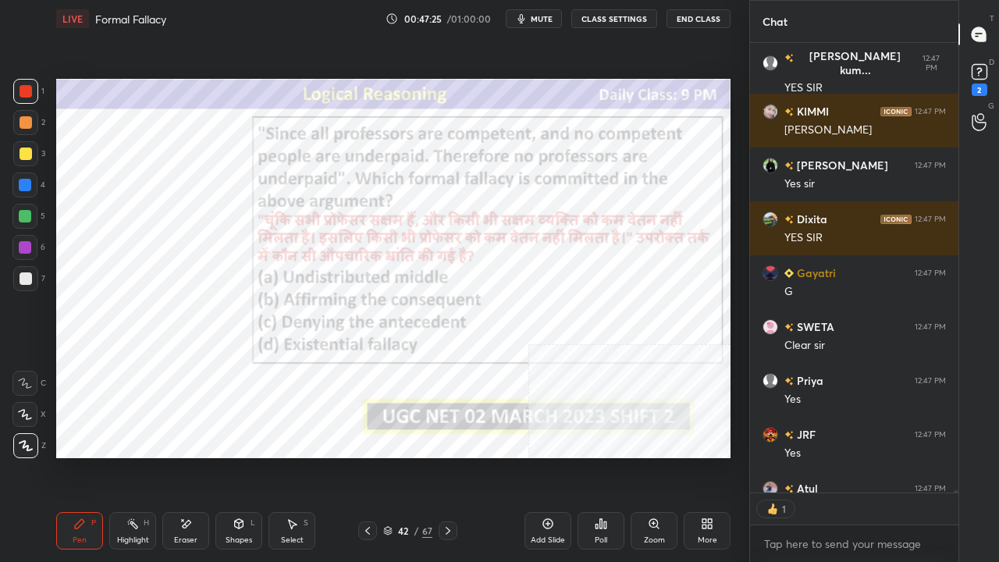
click at [417, 456] on div "/" at bounding box center [416, 530] width 5 height 9
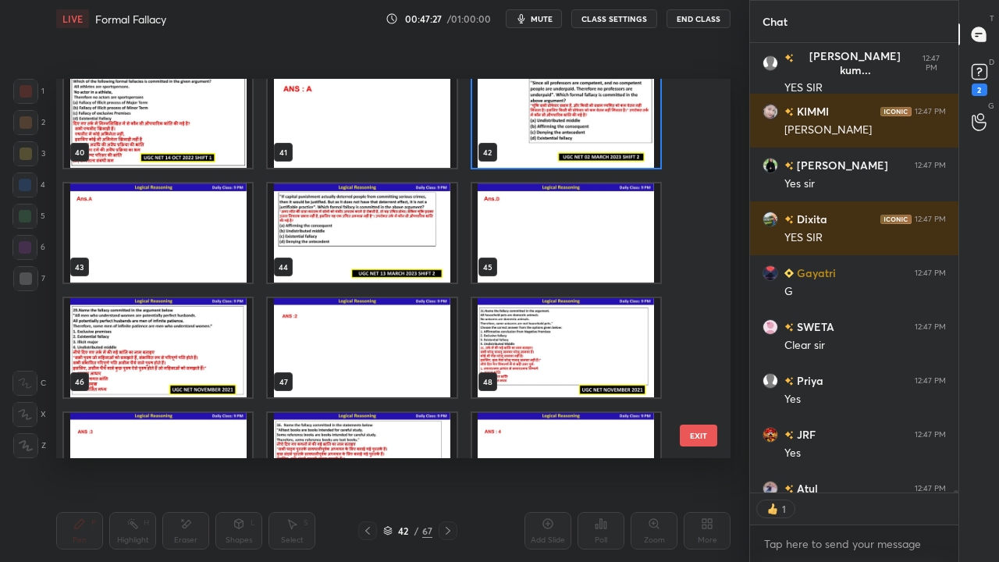
click at [407, 251] on img "grid" at bounding box center [362, 232] width 188 height 99
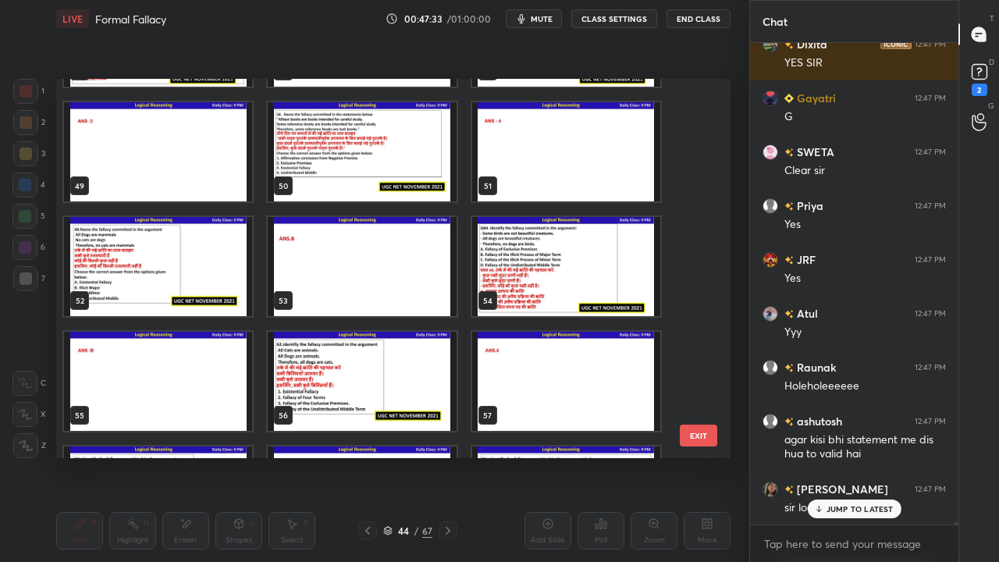
click at [393, 165] on img "grid" at bounding box center [362, 151] width 188 height 99
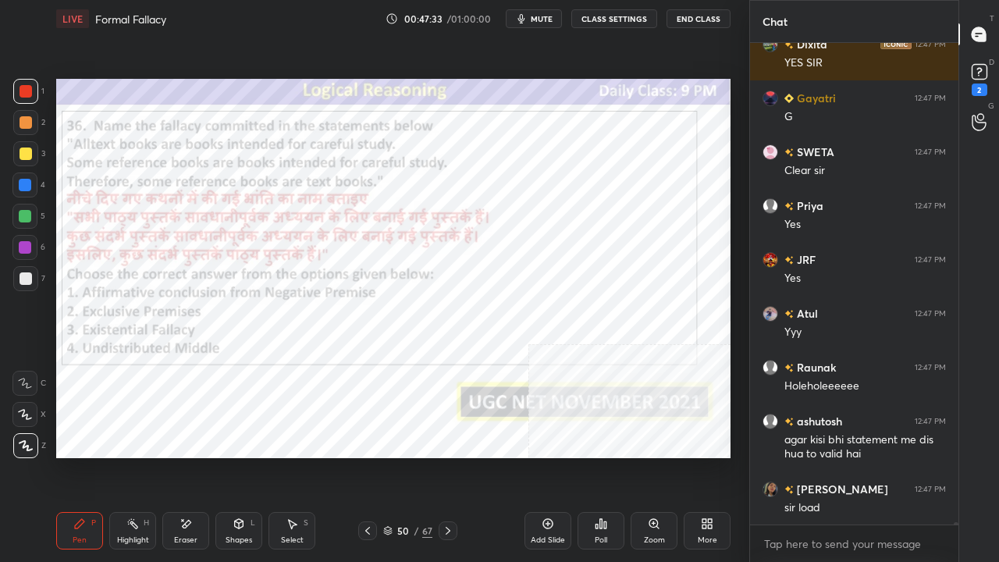
click at [393, 166] on img "grid" at bounding box center [362, 151] width 188 height 99
click at [393, 168] on img "grid" at bounding box center [362, 151] width 188 height 99
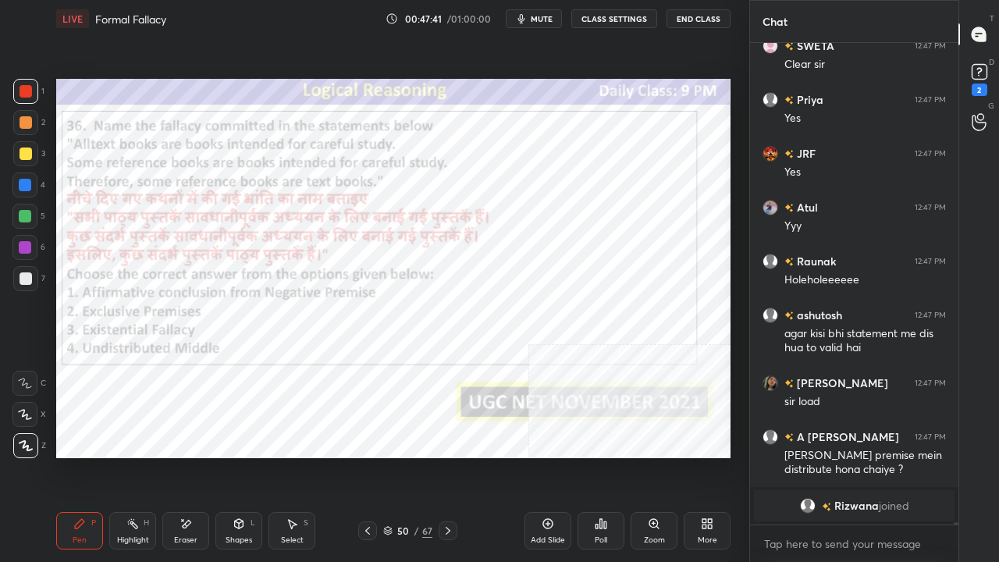
click at [30, 247] on div at bounding box center [25, 247] width 12 height 12
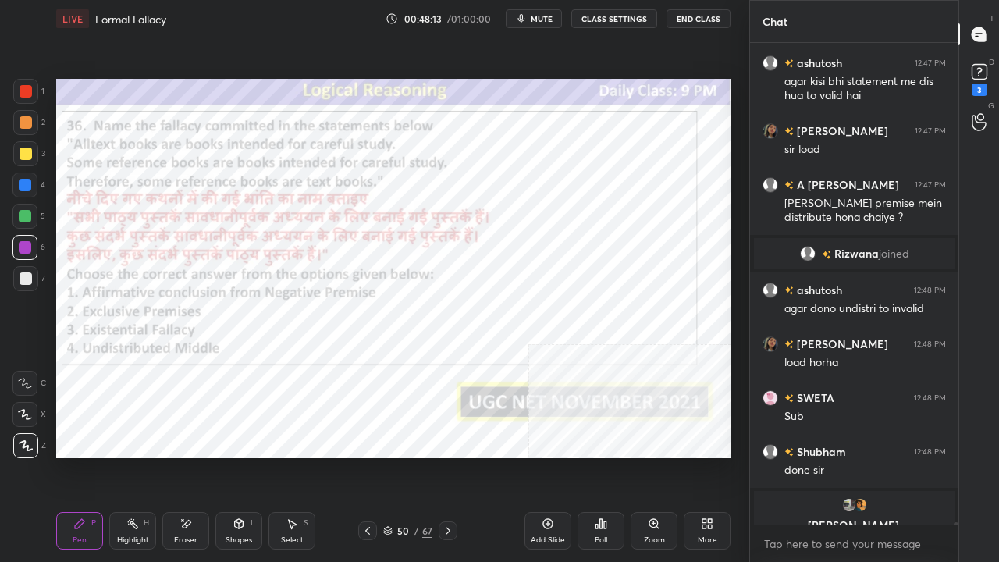
click at [22, 91] on div at bounding box center [26, 91] width 12 height 12
click at [24, 88] on div at bounding box center [26, 91] width 12 height 12
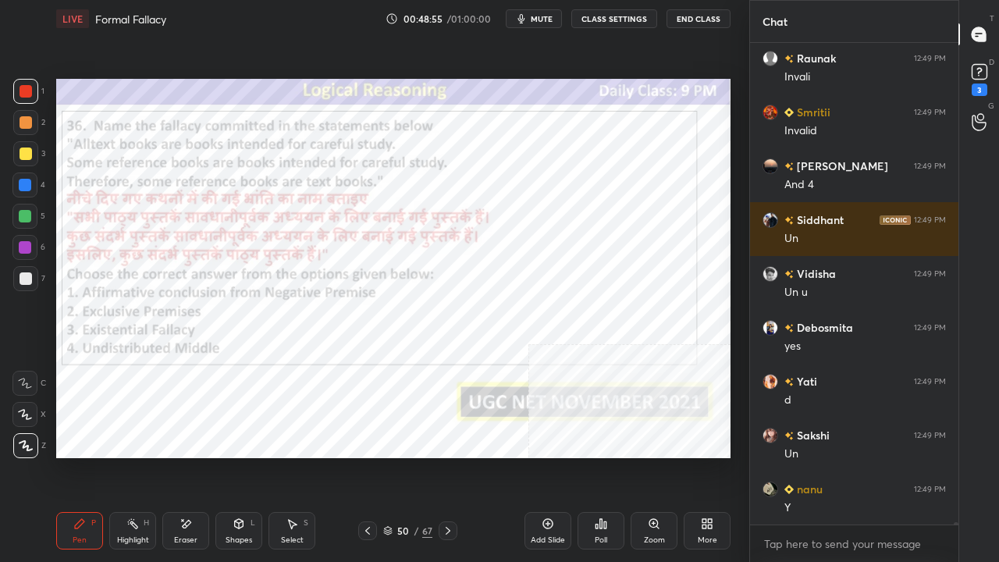
scroll to position [94900, 0]
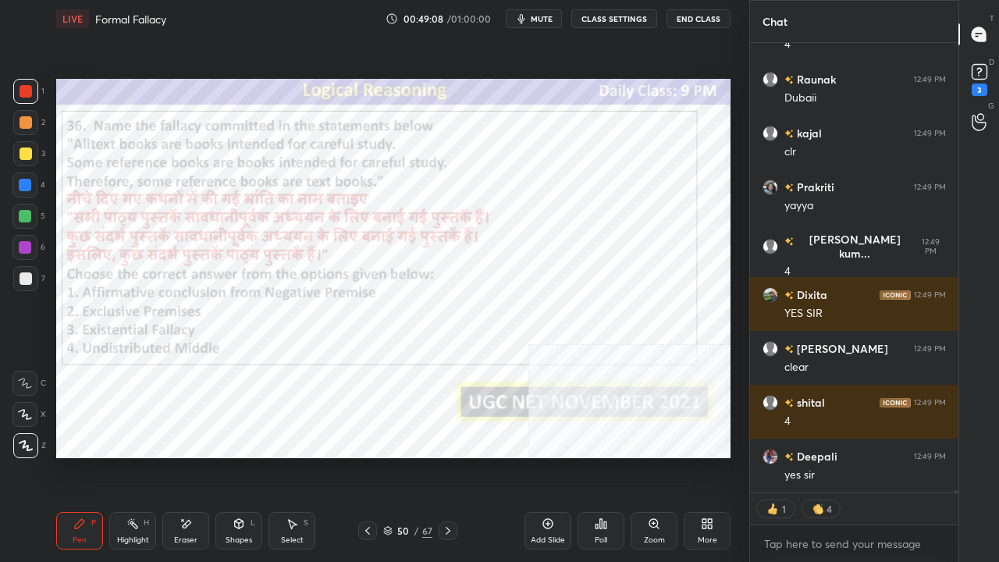
drag, startPoint x: 407, startPoint y: 531, endPoint x: 422, endPoint y: 478, distance: 54.4
click at [409, 456] on div "50" at bounding box center [404, 530] width 16 height 9
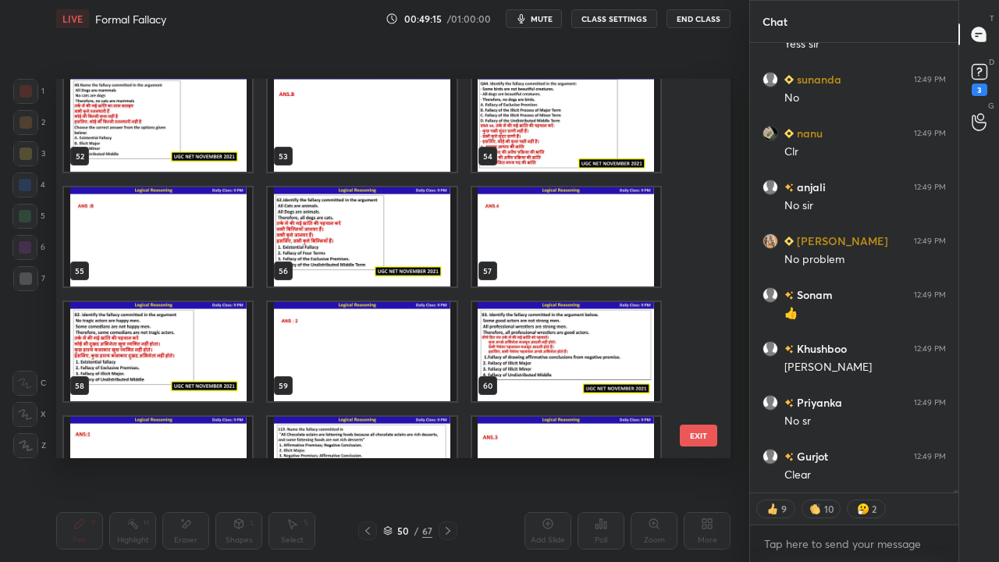
click at [372, 259] on img "grid" at bounding box center [362, 236] width 188 height 99
click at [372, 260] on img "grid" at bounding box center [362, 236] width 188 height 99
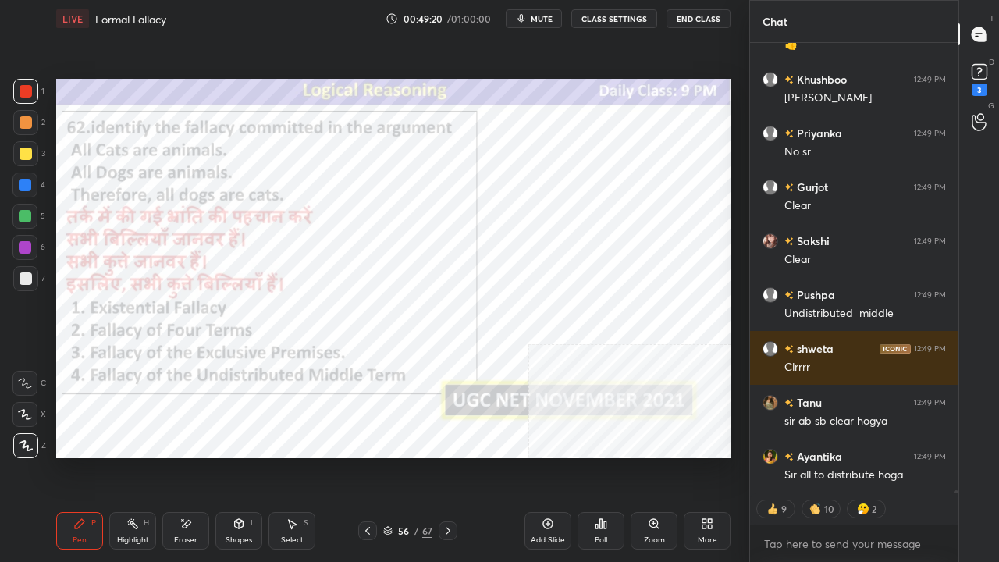
click at [24, 244] on div at bounding box center [25, 247] width 12 height 12
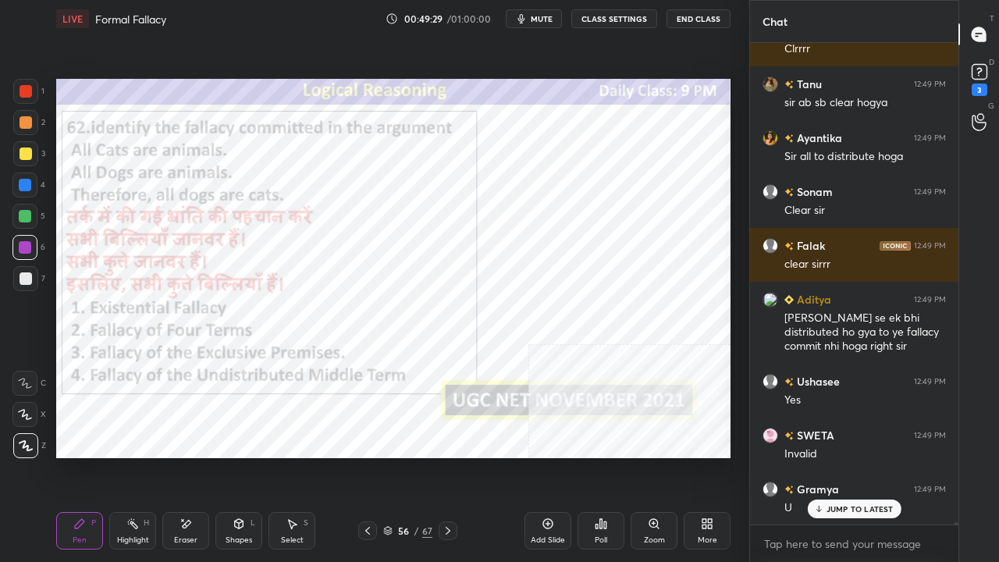
click at [27, 91] on div at bounding box center [26, 91] width 12 height 12
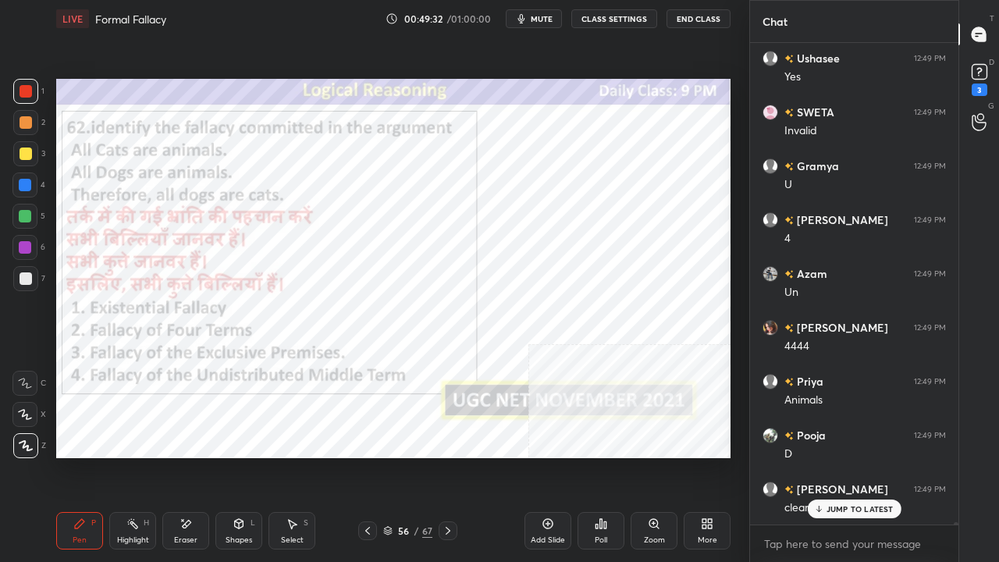
click at [25, 187] on div at bounding box center [25, 185] width 12 height 12
click at [23, 187] on div at bounding box center [25, 185] width 12 height 12
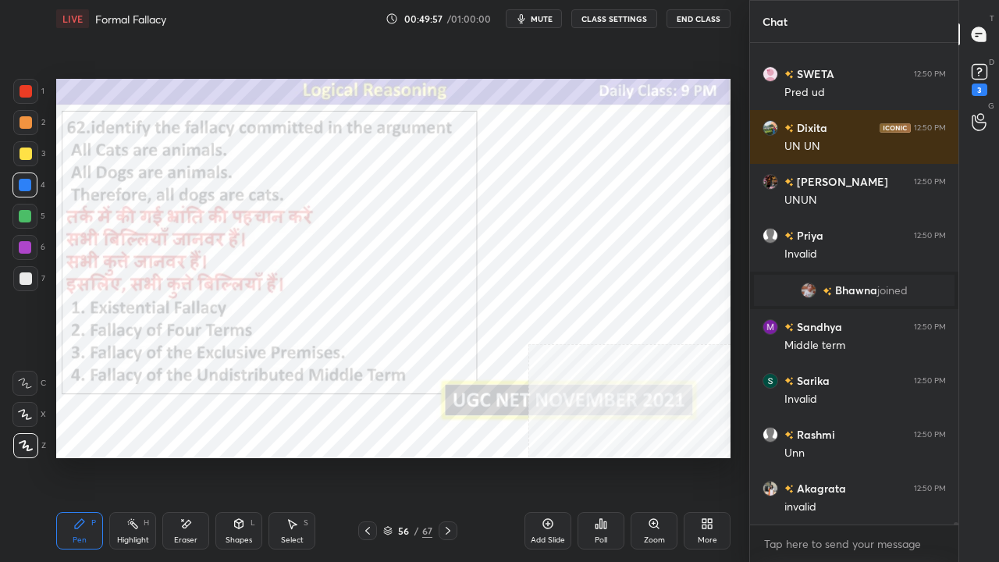
click at [23, 87] on div at bounding box center [26, 91] width 12 height 12
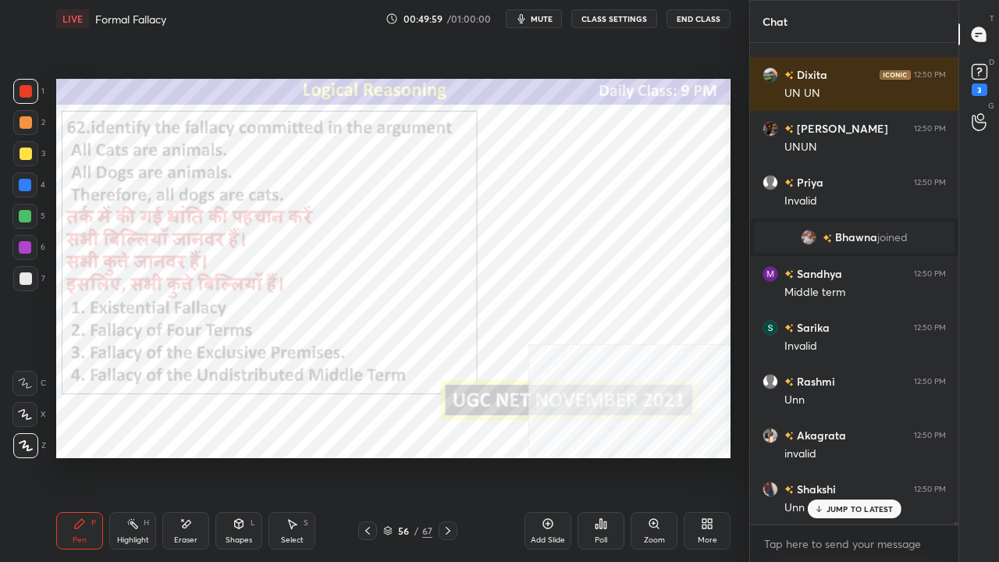
click at [407, 456] on div "56" at bounding box center [404, 530] width 16 height 9
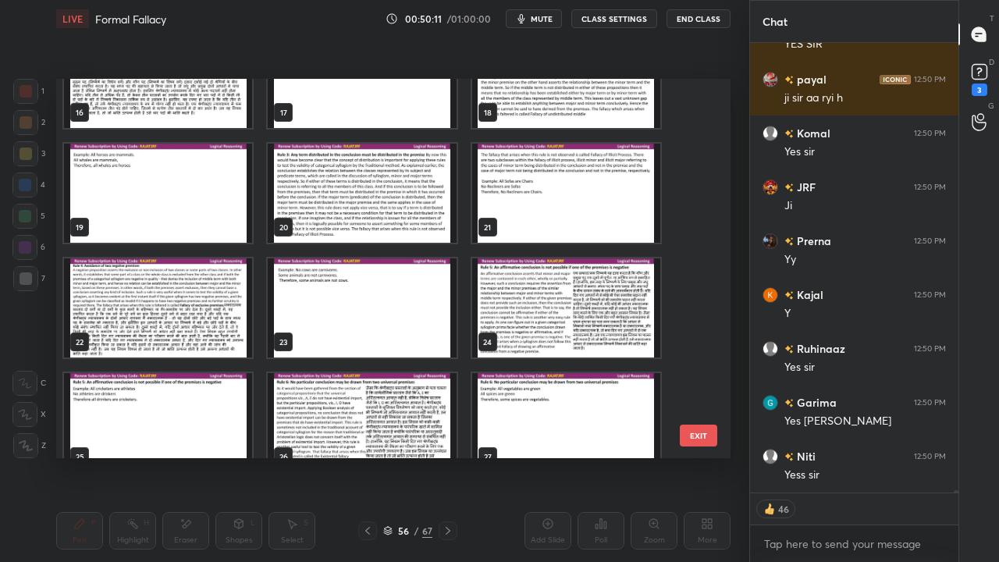
click at [707, 431] on button "EXIT" at bounding box center [698, 436] width 37 height 22
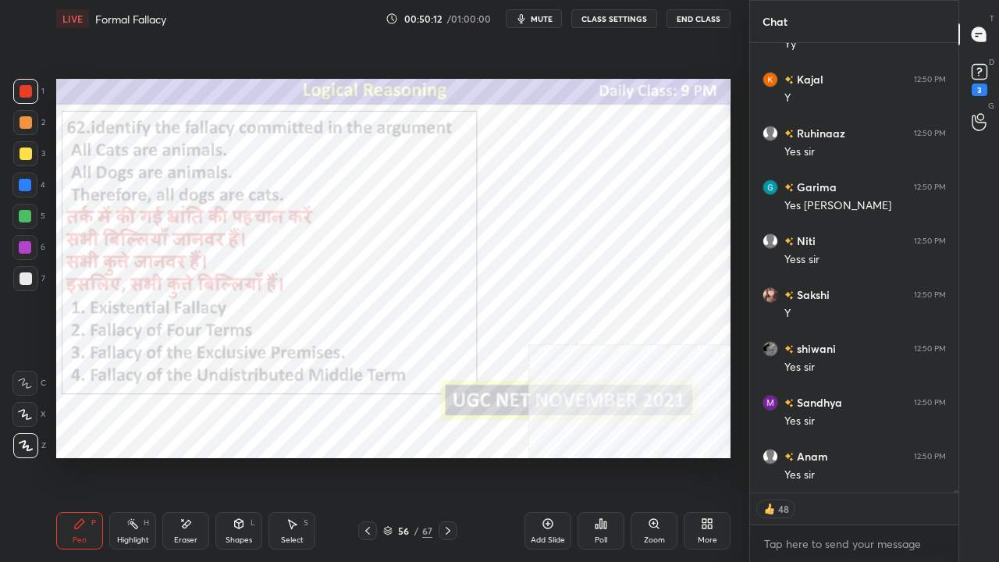
click at [412, 456] on div "56 / 67" at bounding box center [407, 531] width 49 height 14
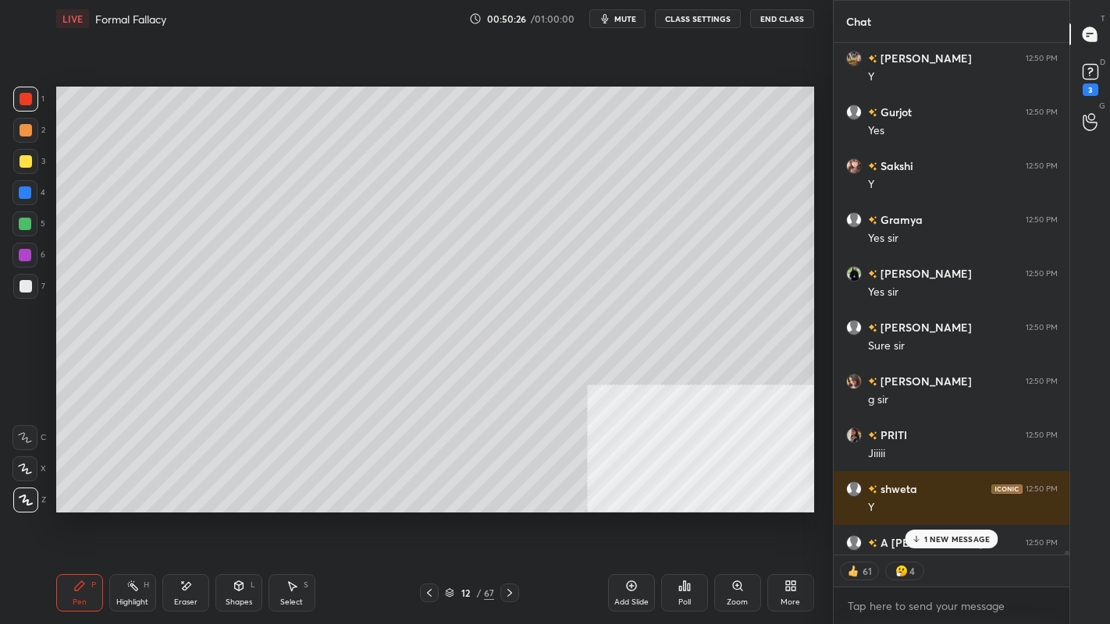
click at [923, 456] on div "1 NEW MESSAGE" at bounding box center [951, 539] width 93 height 19
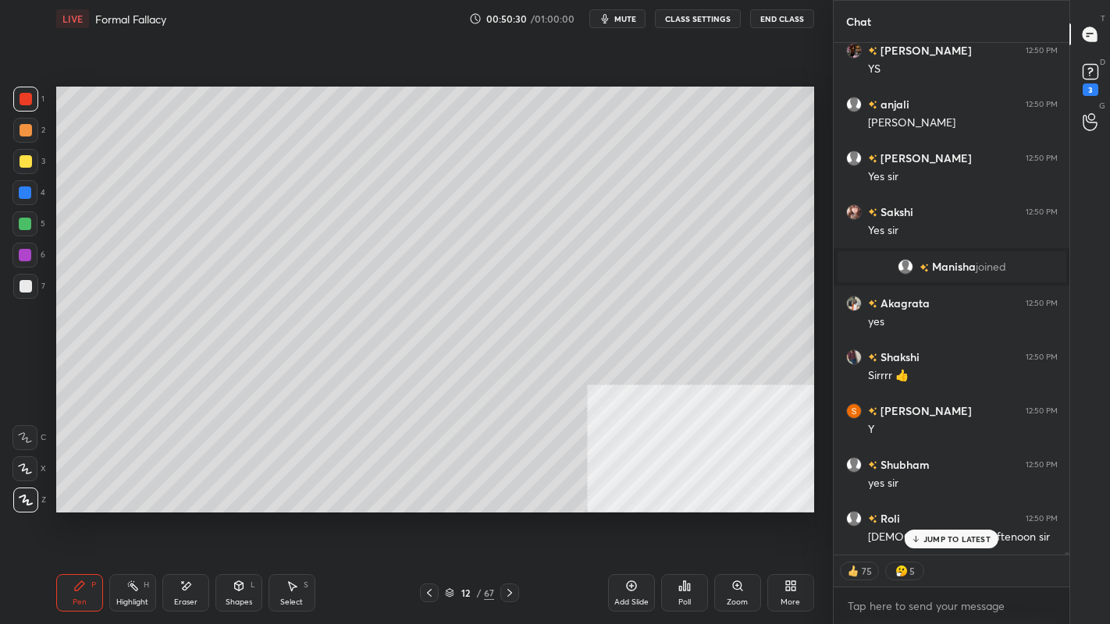
click at [923, 456] on div "JUMP TO LATEST" at bounding box center [952, 539] width 94 height 19
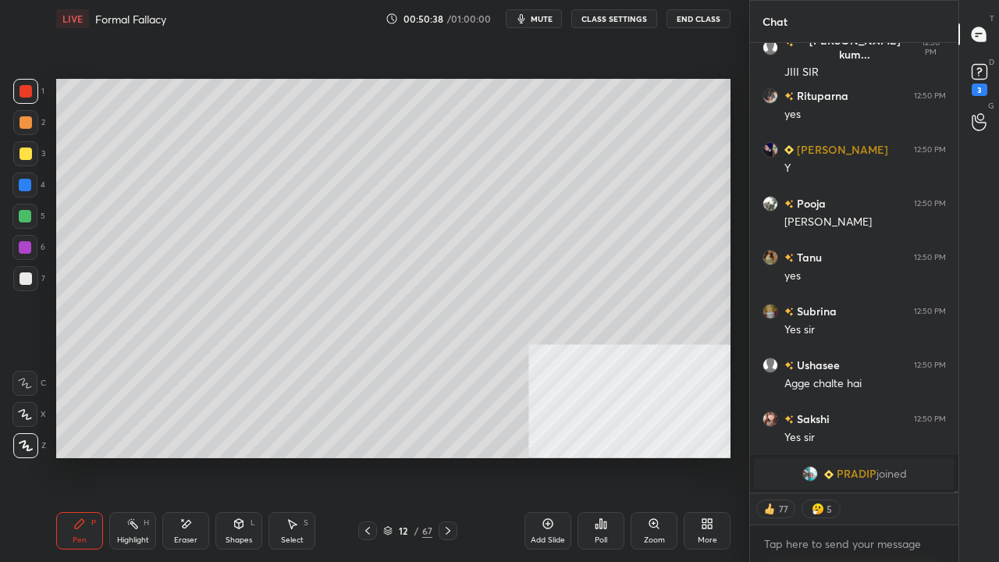
click at [553, 456] on div "Add Slide" at bounding box center [548, 530] width 47 height 37
click at [27, 158] on div at bounding box center [26, 154] width 12 height 12
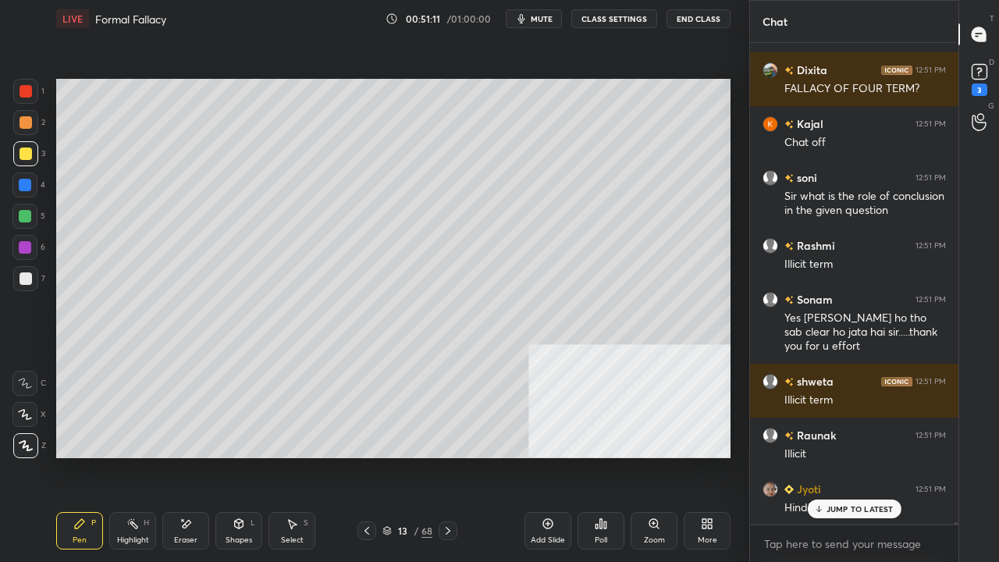
click at [237, 456] on div "Shapes L" at bounding box center [238, 530] width 47 height 37
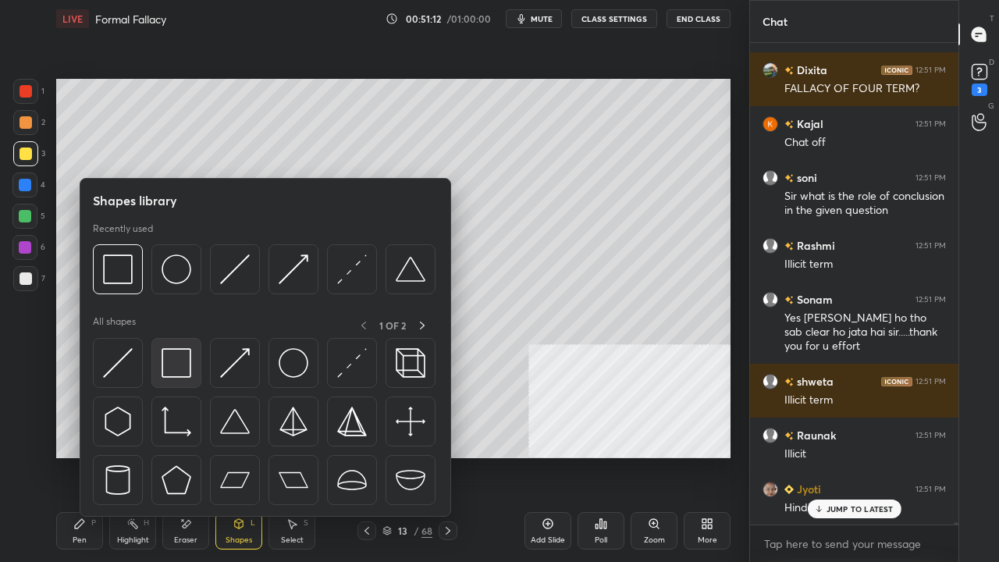
click at [173, 355] on img at bounding box center [177, 363] width 30 height 30
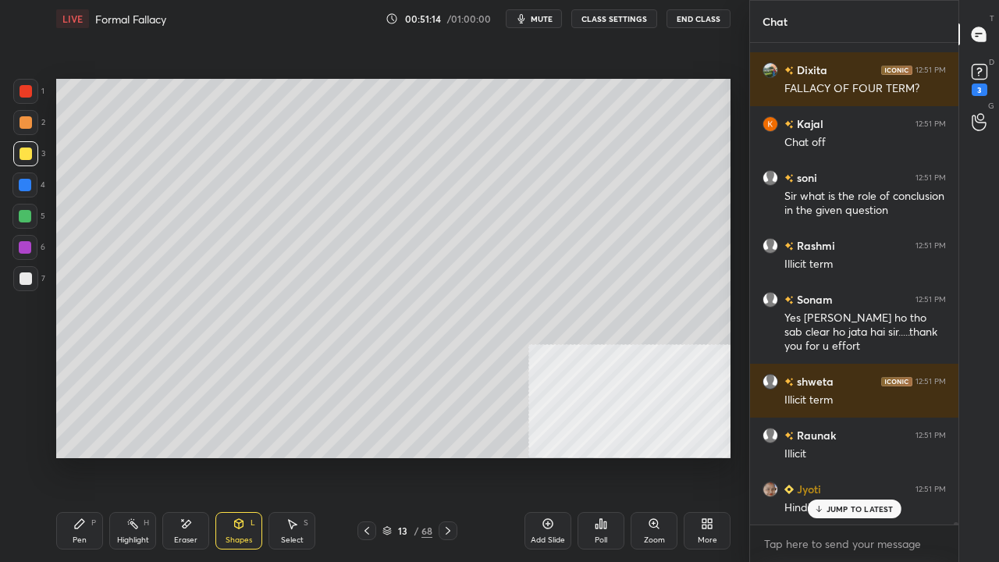
click at [81, 456] on div "Pen P" at bounding box center [79, 530] width 47 height 37
click at [25, 284] on div at bounding box center [26, 278] width 12 height 12
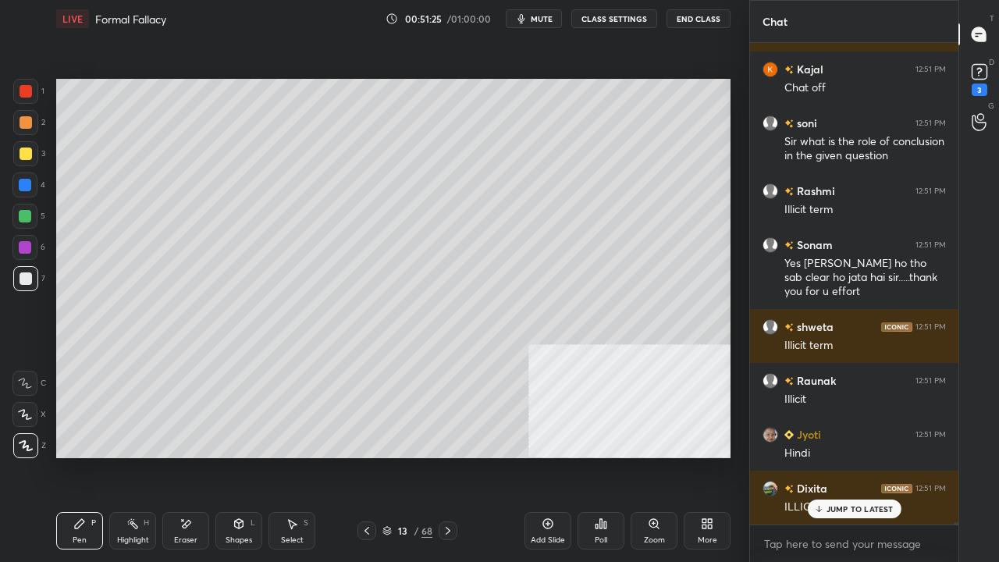
scroll to position [103950, 0]
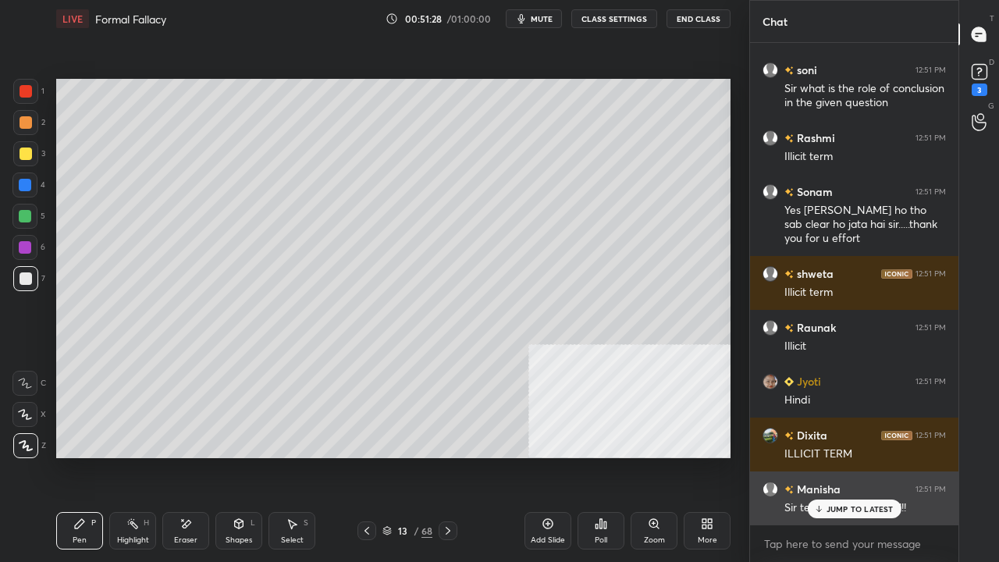
click at [854, 456] on p "JUMP TO LATEST" at bounding box center [860, 508] width 67 height 9
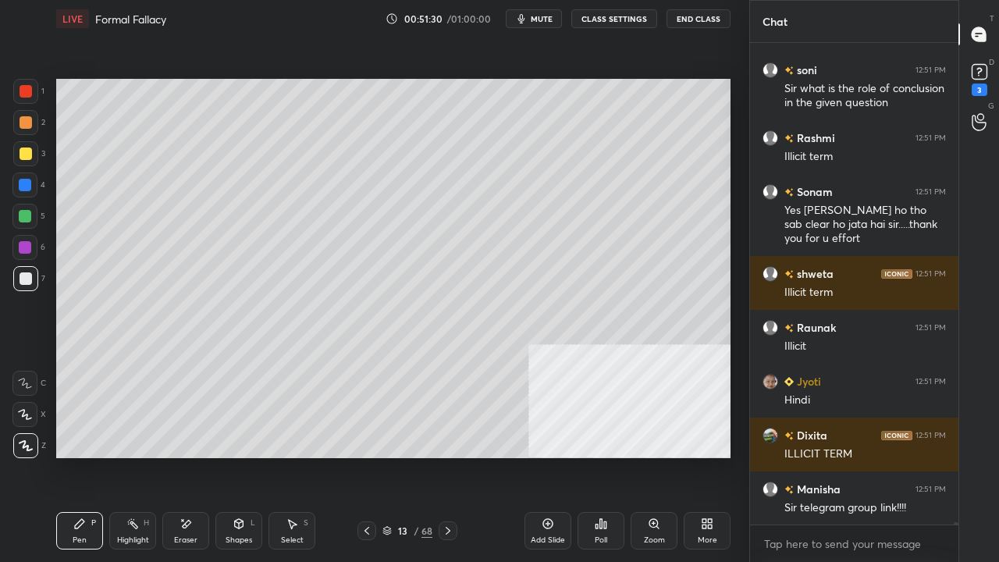
click at [30, 278] on div at bounding box center [26, 278] width 12 height 12
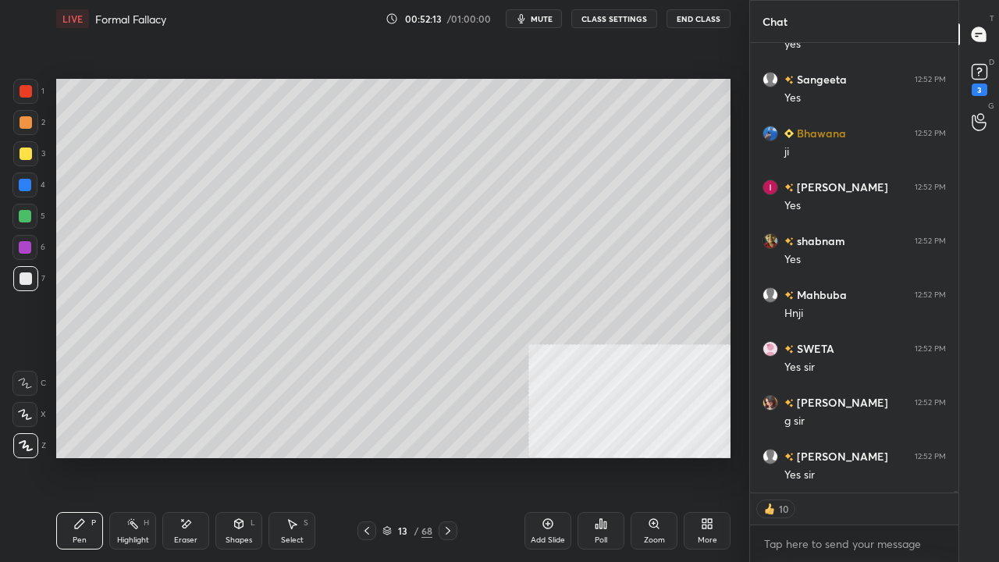
scroll to position [104982, 0]
click at [22, 182] on div at bounding box center [25, 185] width 12 height 12
drag, startPoint x: 23, startPoint y: 182, endPoint x: 53, endPoint y: 180, distance: 30.5
click at [26, 182] on div at bounding box center [25, 185] width 12 height 12
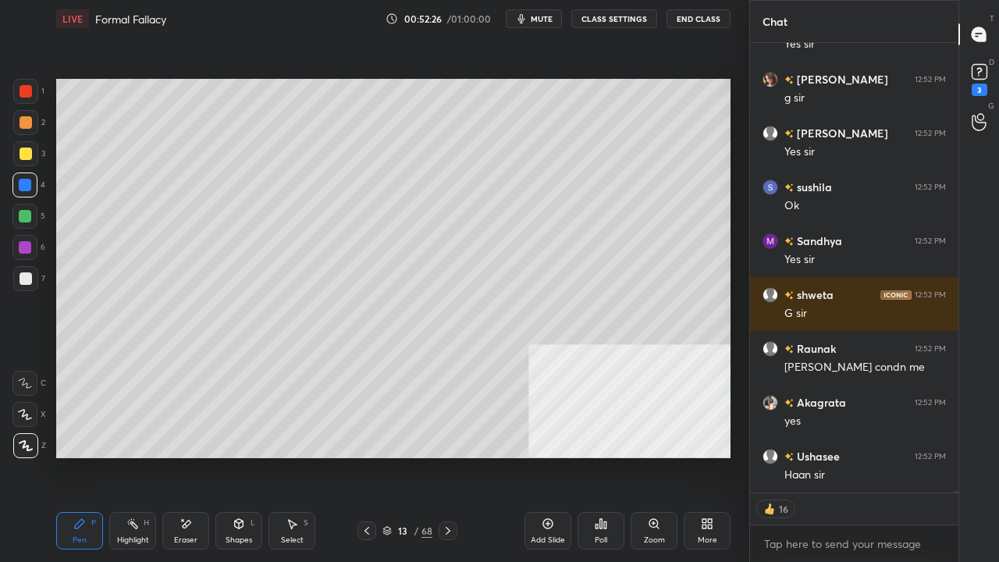
scroll to position [105359, 0]
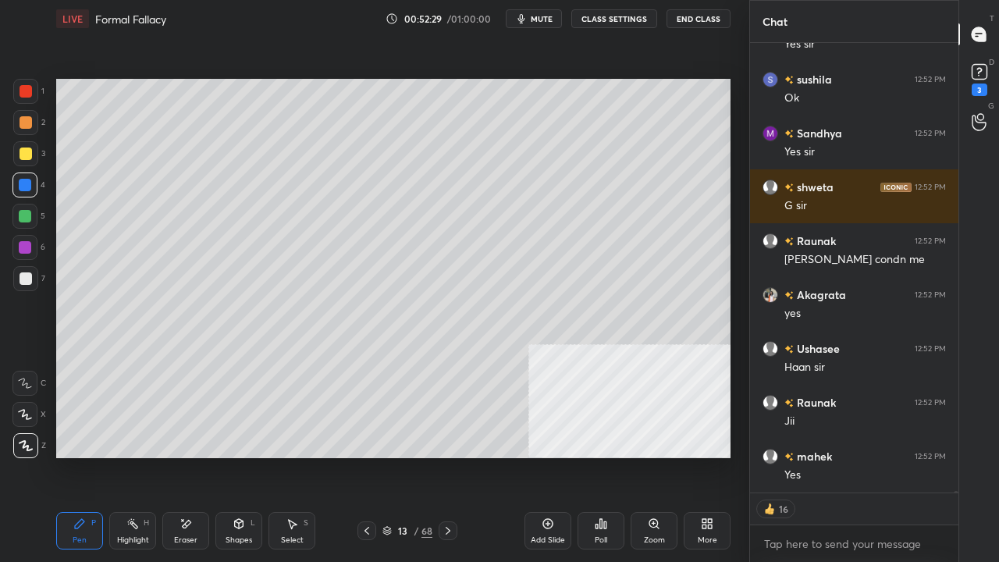
click at [23, 220] on div at bounding box center [25, 216] width 12 height 12
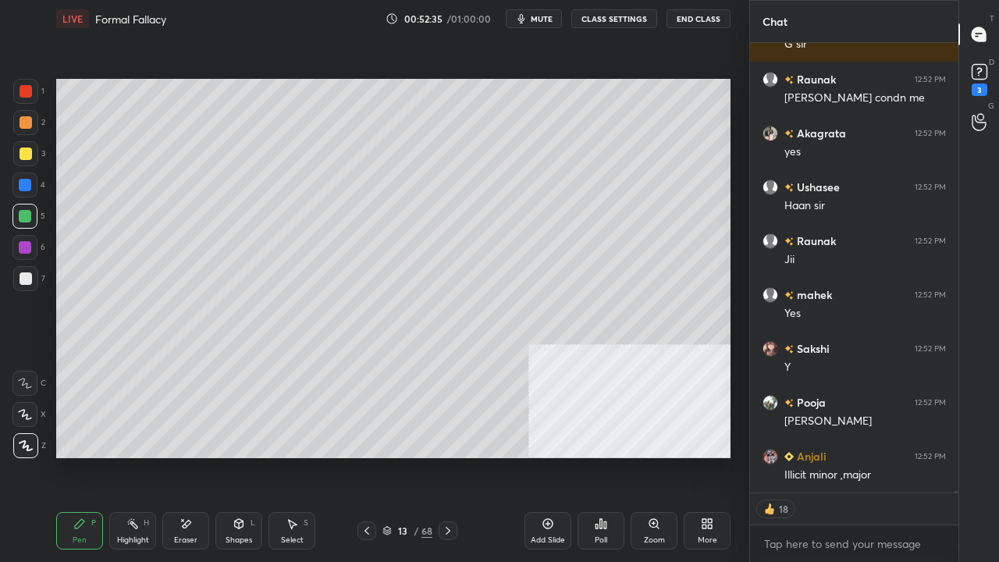
scroll to position [105629, 0]
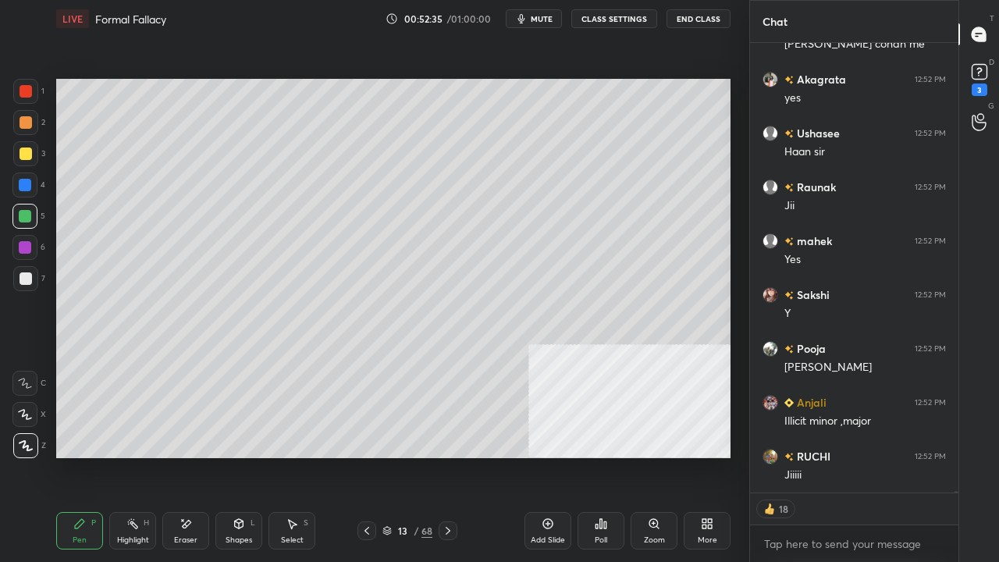
click at [186, 456] on div "Eraser" at bounding box center [185, 530] width 47 height 37
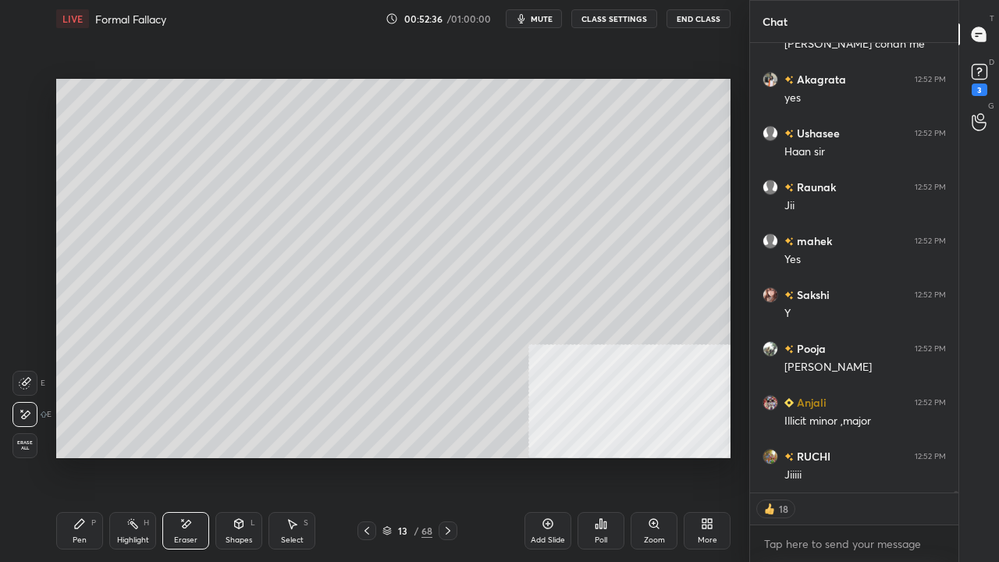
scroll to position [105683, 0]
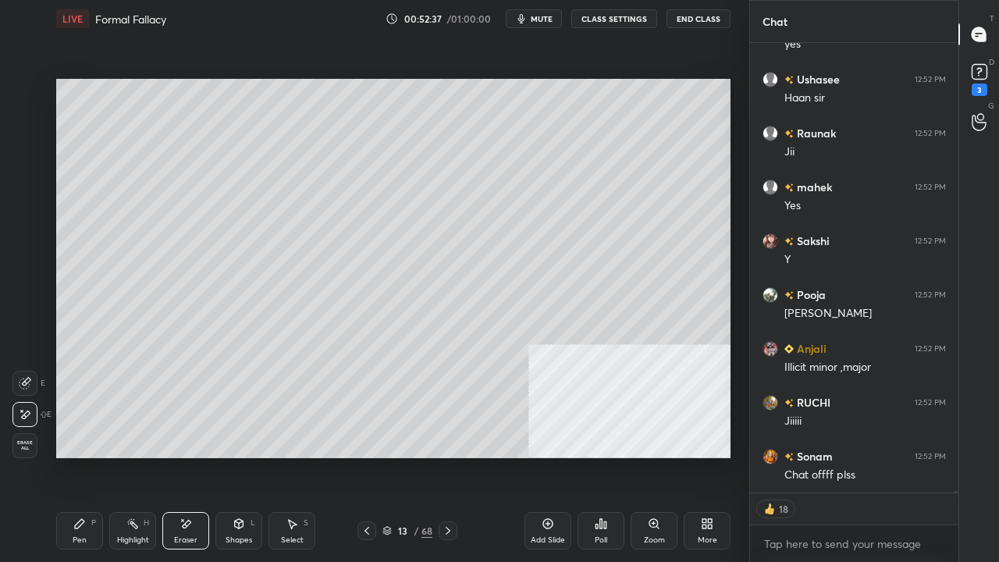
drag, startPoint x: 88, startPoint y: 529, endPoint x: 112, endPoint y: 479, distance: 55.5
click at [88, 456] on div "Pen P" at bounding box center [79, 530] width 47 height 37
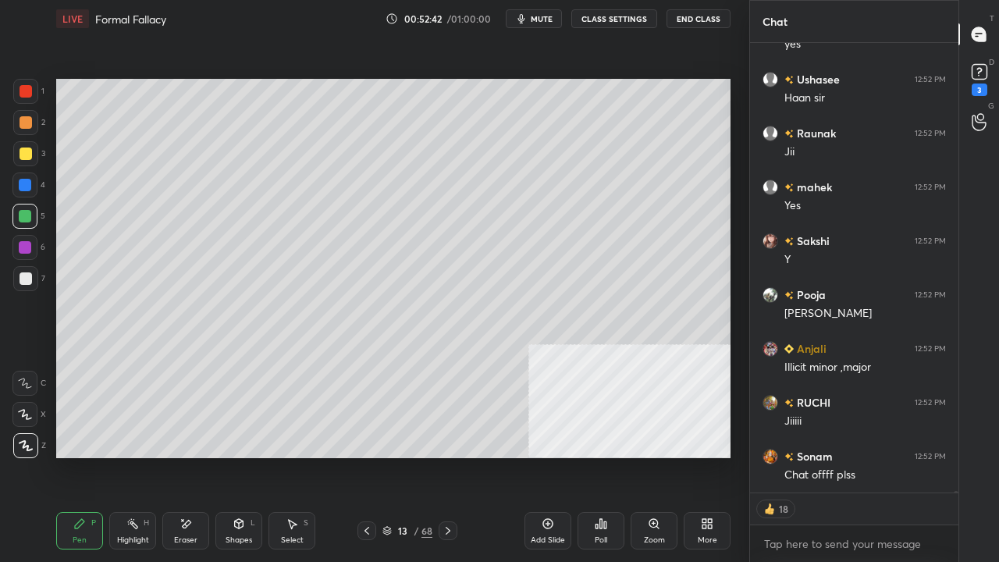
click at [246, 456] on div "Shapes L" at bounding box center [238, 530] width 47 height 37
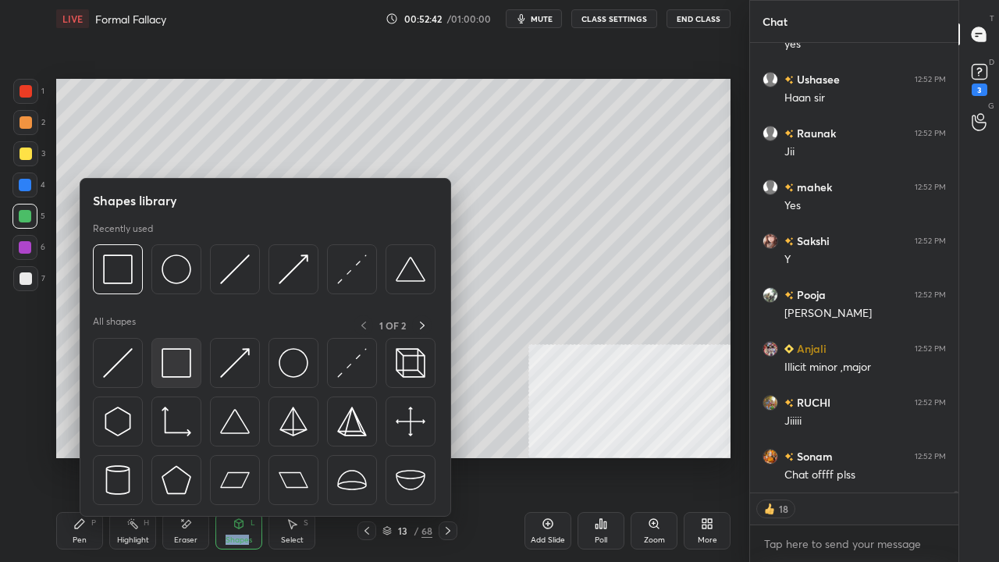
click at [186, 367] on img at bounding box center [177, 363] width 30 height 30
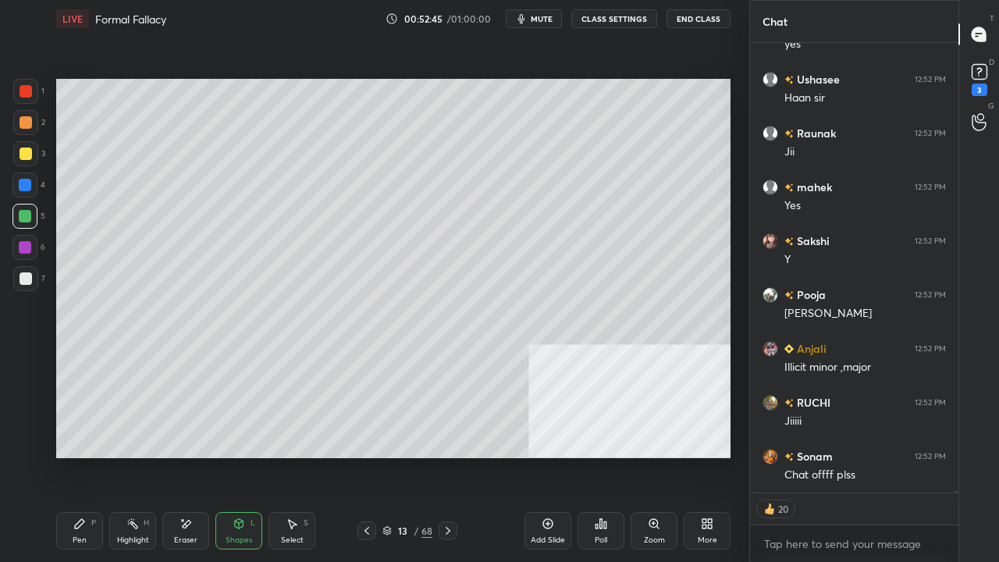
click at [102, 456] on div "Pen P" at bounding box center [79, 530] width 47 height 37
click at [23, 275] on div at bounding box center [26, 278] width 12 height 12
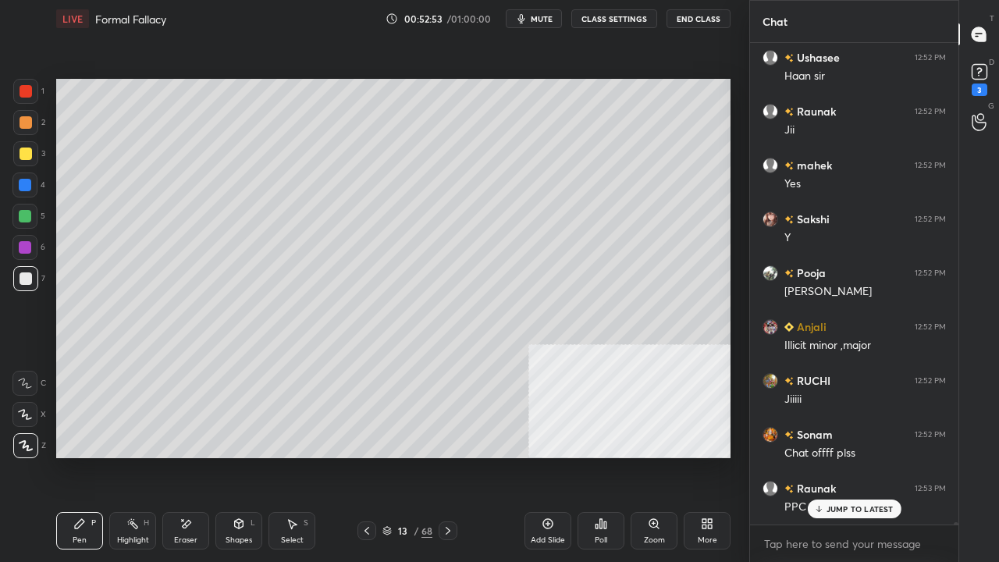
scroll to position [105704, 0]
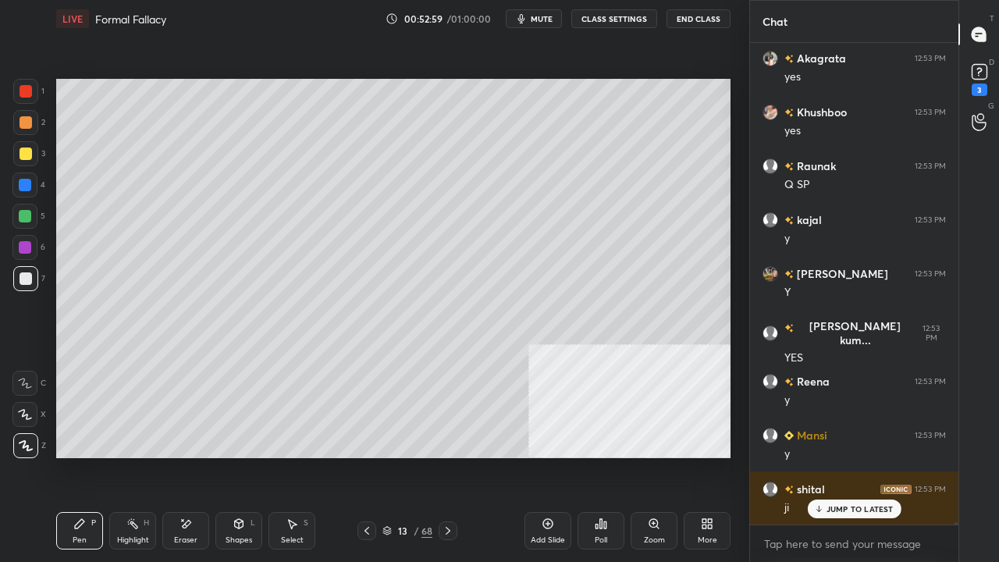
click at [25, 156] on div at bounding box center [26, 154] width 12 height 12
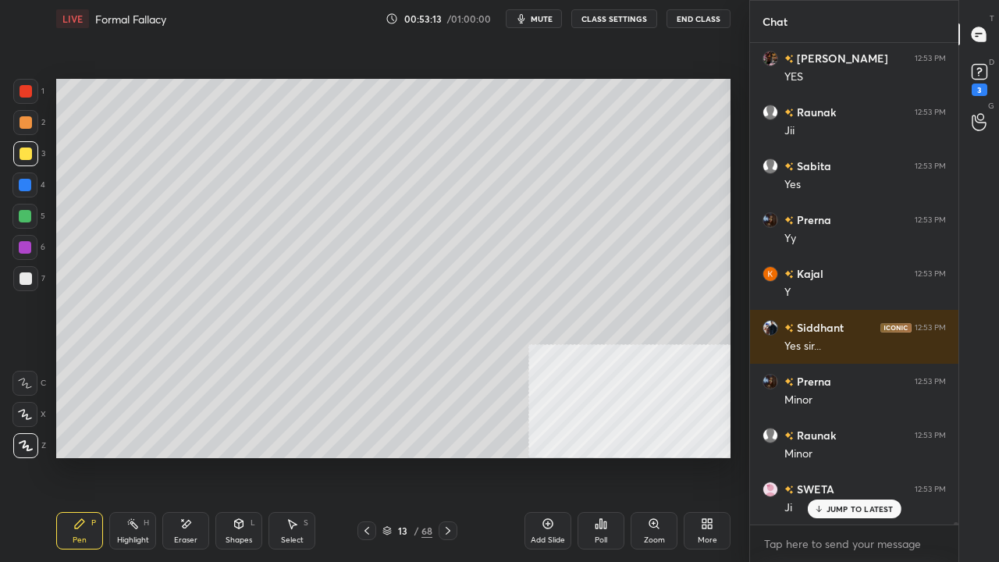
scroll to position [107266, 0]
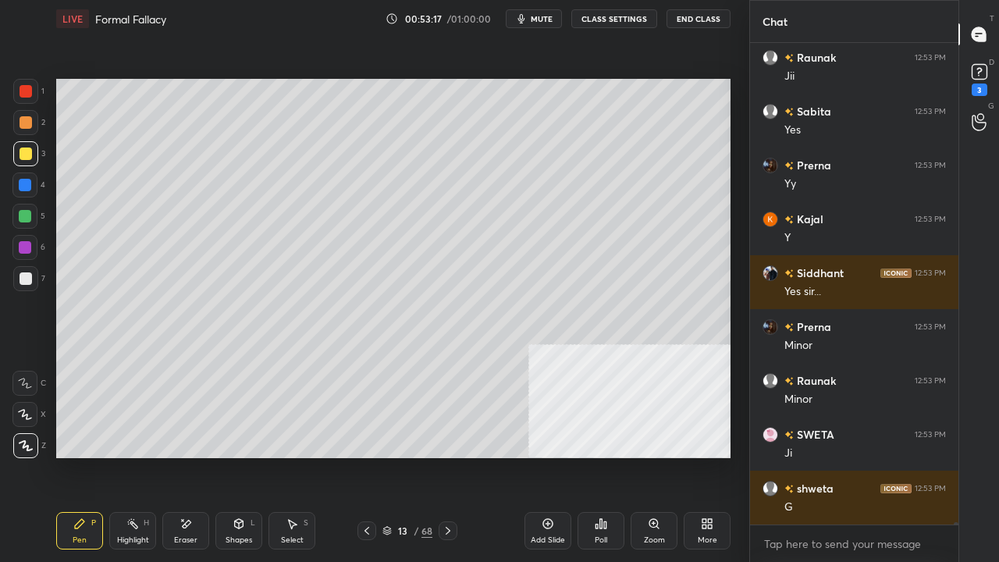
drag, startPoint x: 543, startPoint y: 521, endPoint x: 487, endPoint y: 483, distance: 67.3
click at [543, 456] on icon at bounding box center [548, 524] width 12 height 12
click at [365, 456] on icon at bounding box center [367, 531] width 12 height 12
drag, startPoint x: 26, startPoint y: 88, endPoint x: 47, endPoint y: 100, distance: 24.1
click at [26, 89] on div at bounding box center [26, 91] width 12 height 12
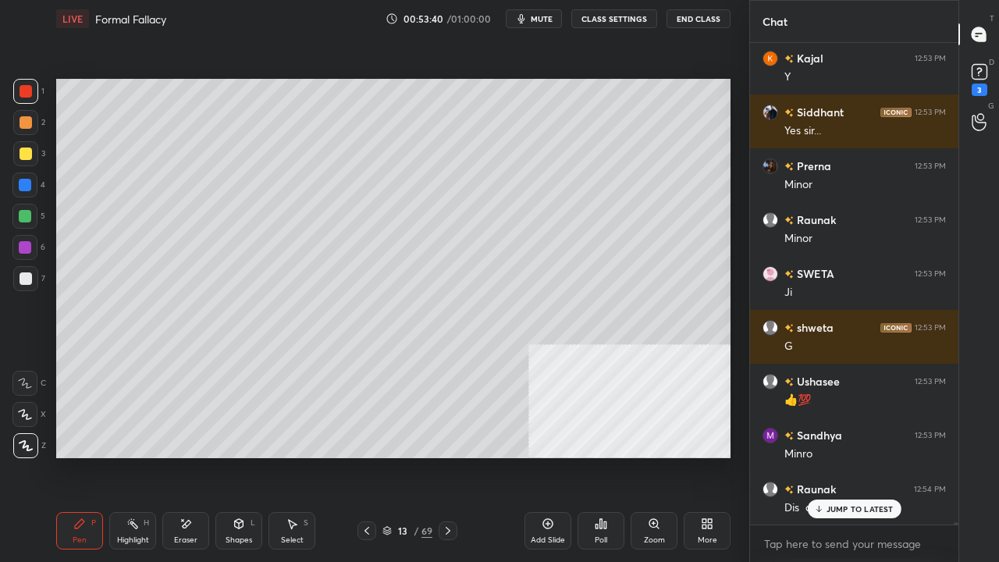
scroll to position [107465, 0]
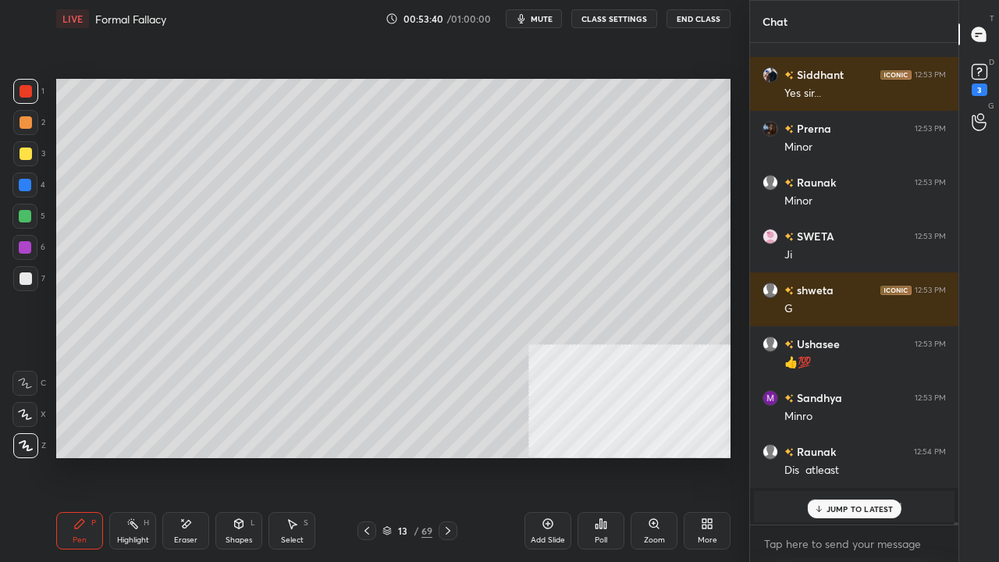
click at [825, 456] on div "JUMP TO LATEST" at bounding box center [854, 509] width 94 height 19
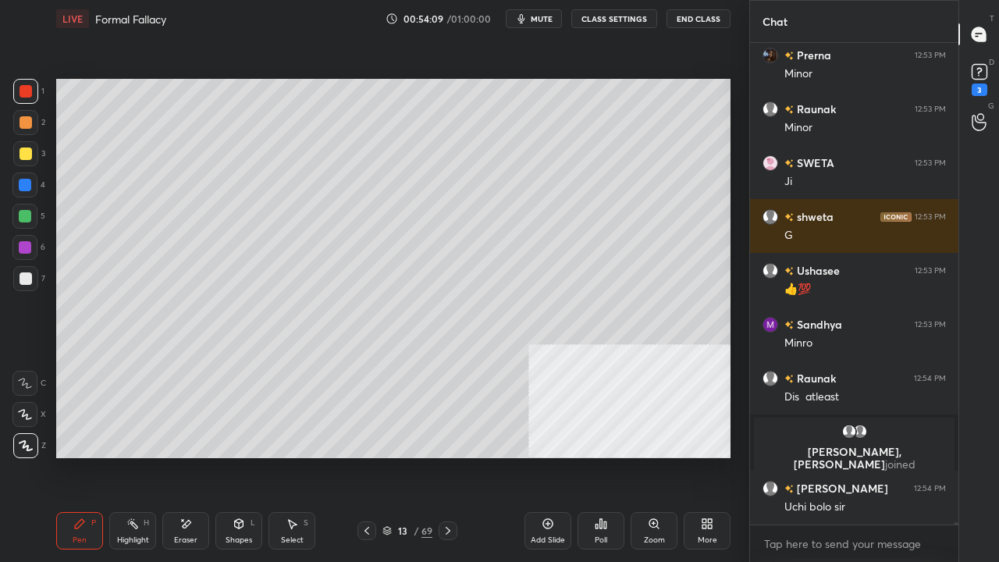
scroll to position [106796, 0]
click at [450, 456] on icon at bounding box center [448, 531] width 12 height 12
drag, startPoint x: 27, startPoint y: 187, endPoint x: 54, endPoint y: 183, distance: 26.8
click at [27, 186] on div at bounding box center [25, 185] width 12 height 12
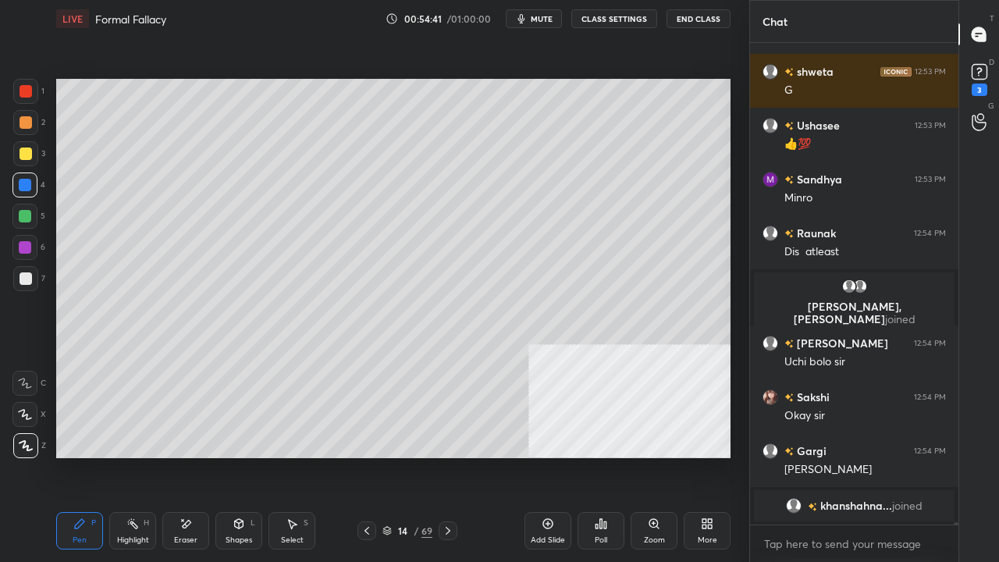
scroll to position [106965, 0]
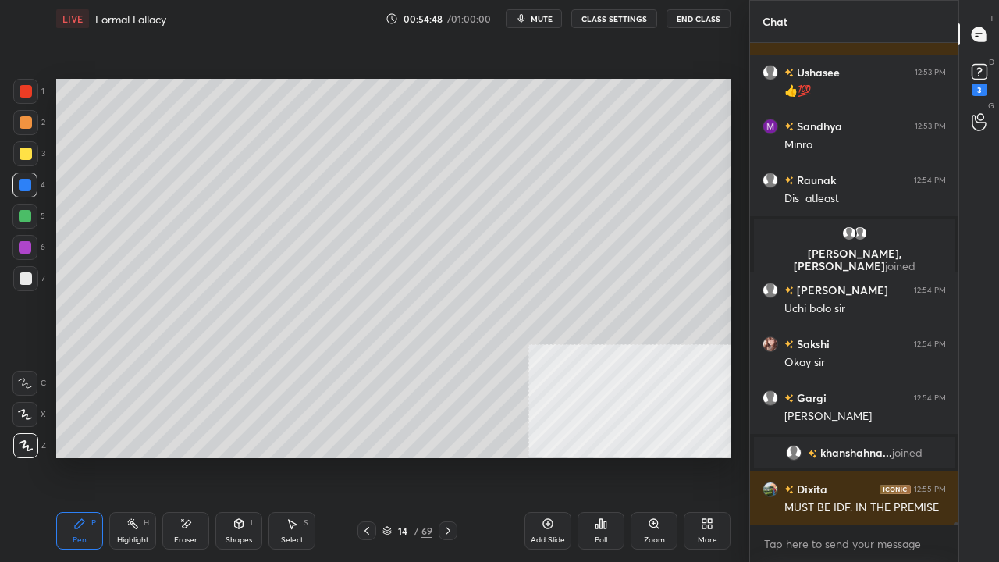
click at [168, 456] on div "Eraser" at bounding box center [185, 530] width 47 height 37
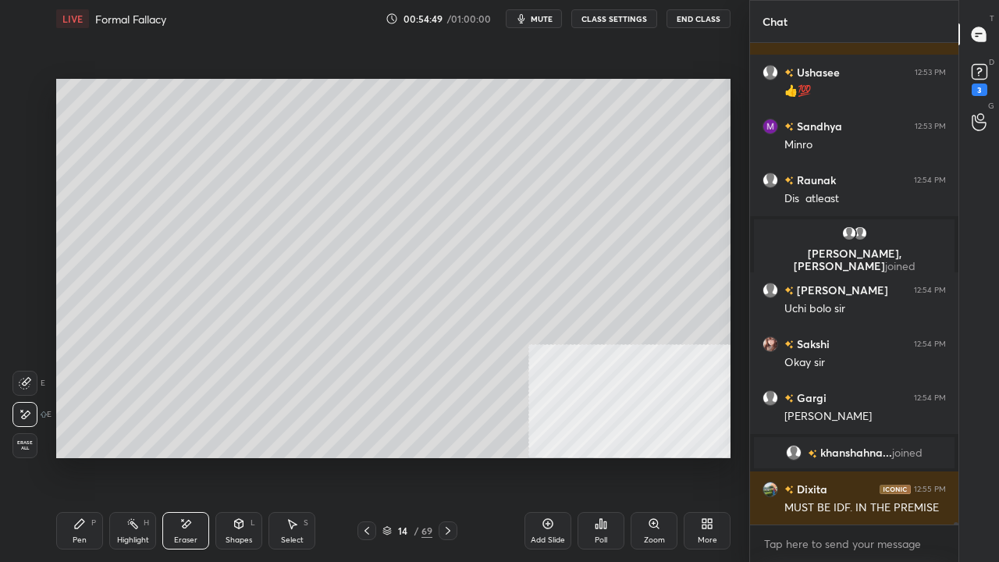
scroll to position [106981, 0]
click at [88, 456] on div "Pen P" at bounding box center [79, 530] width 47 height 37
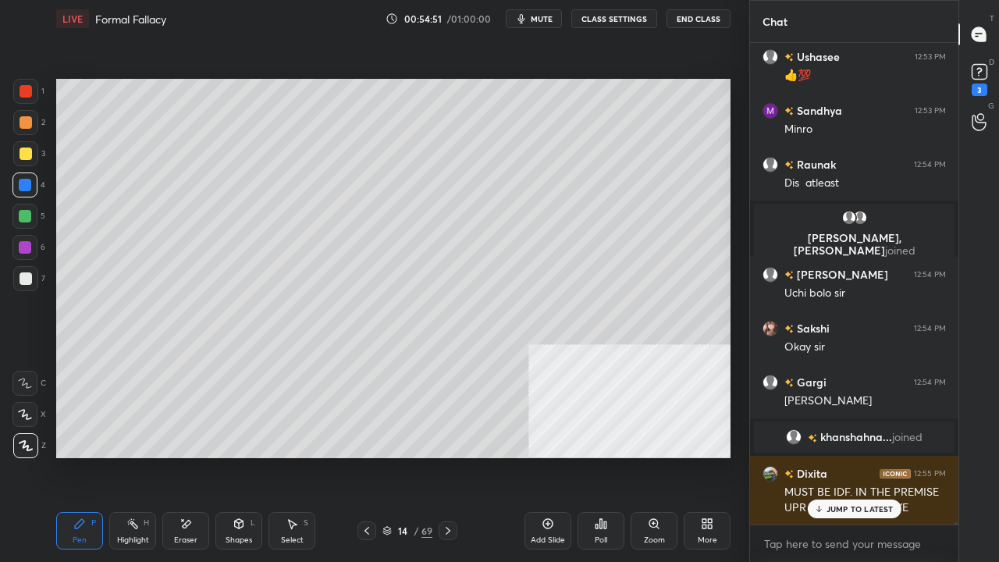
drag, startPoint x: 23, startPoint y: 273, endPoint x: 52, endPoint y: 277, distance: 28.4
click at [25, 273] on div at bounding box center [26, 278] width 12 height 12
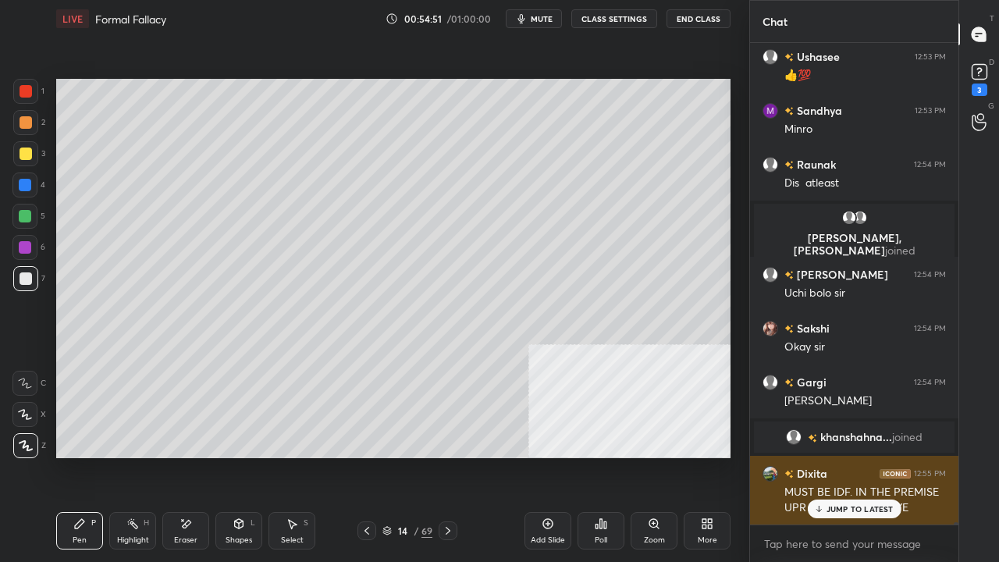
drag, startPoint x: 864, startPoint y: 507, endPoint x: 856, endPoint y: 508, distance: 7.8
click at [863, 456] on p "JUMP TO LATEST" at bounding box center [860, 508] width 67 height 9
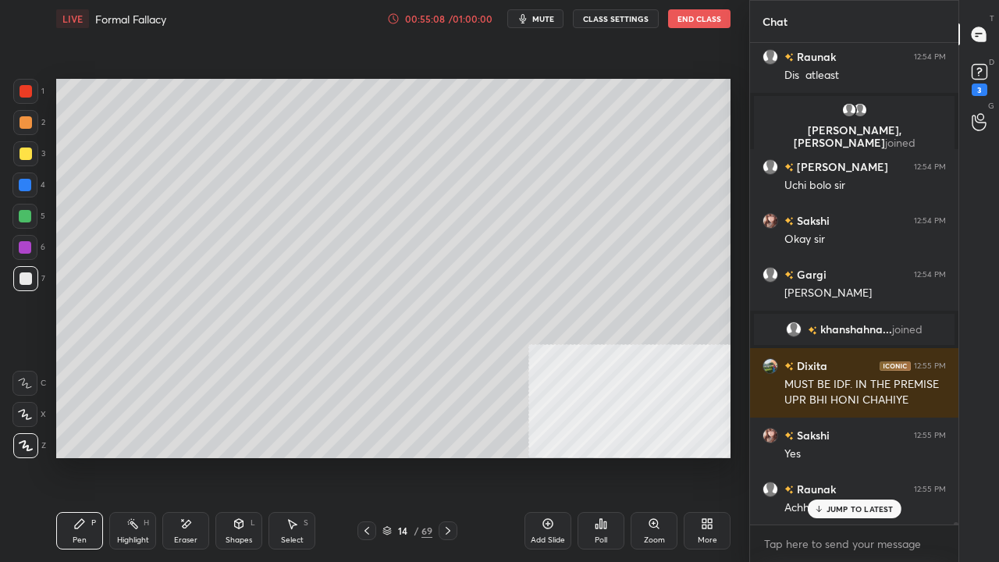
scroll to position [107143, 0]
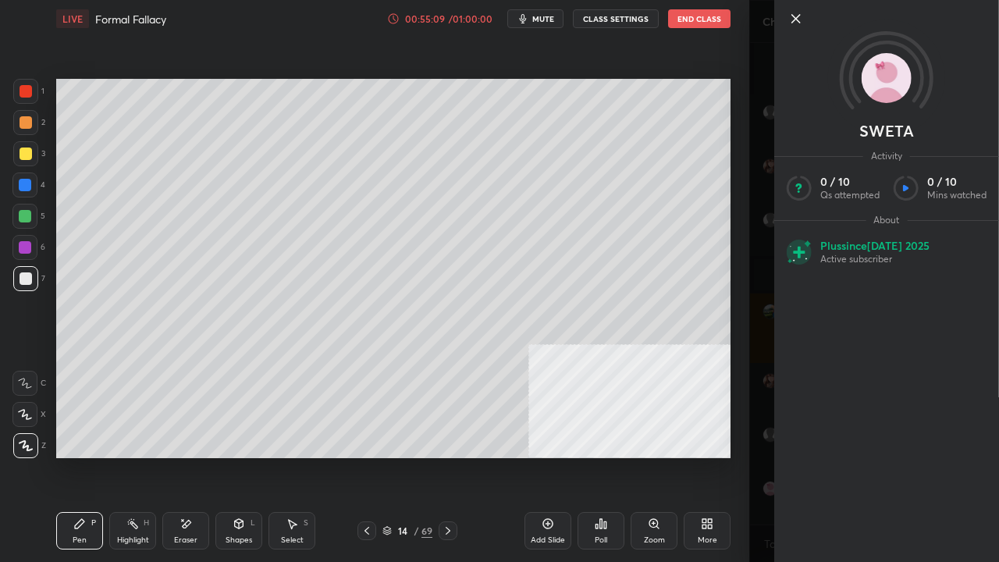
click at [644, 456] on div "Setting up your live class Poll for secs No correct answer Start poll" at bounding box center [393, 268] width 687 height 462
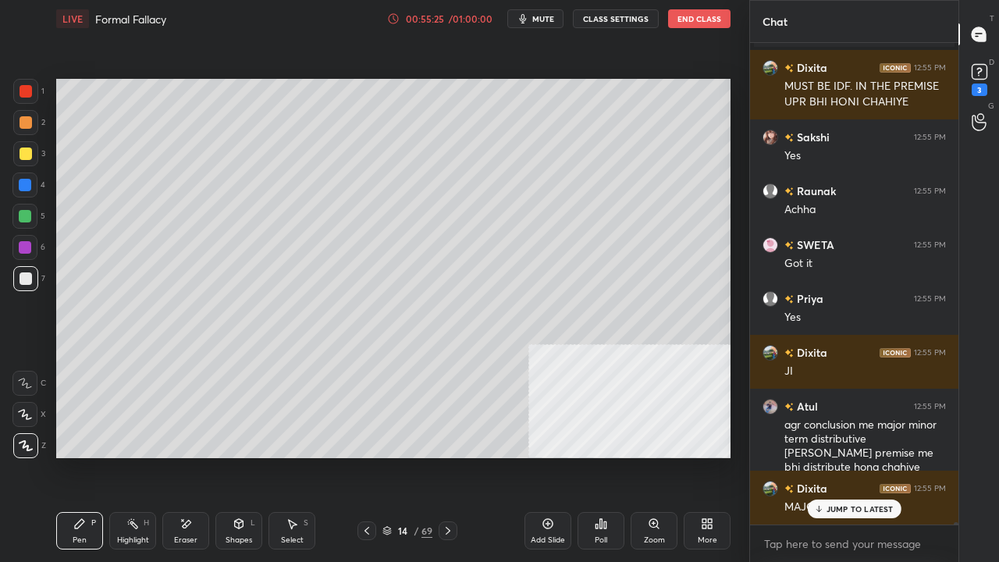
scroll to position [107440, 0]
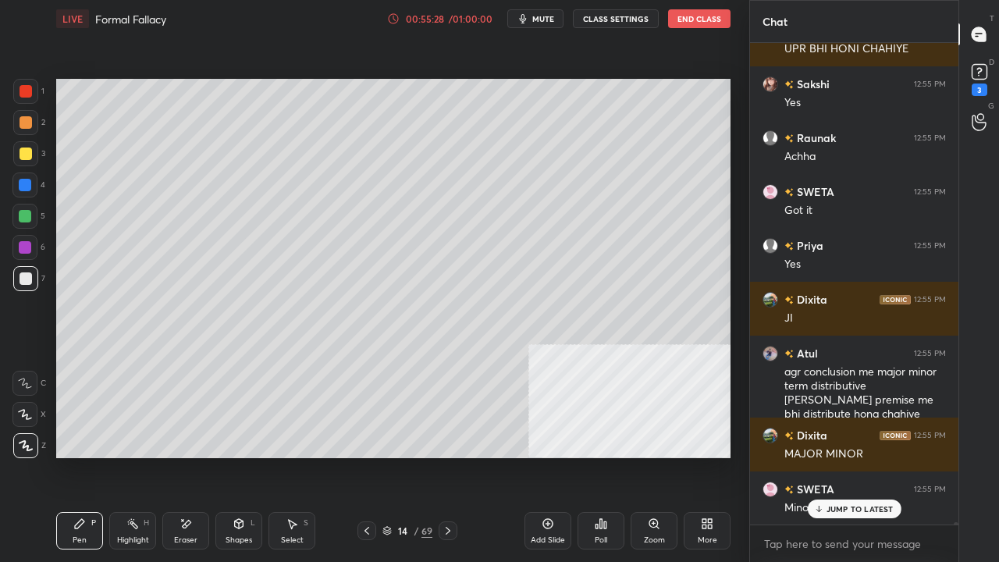
click at [24, 217] on div at bounding box center [25, 216] width 12 height 12
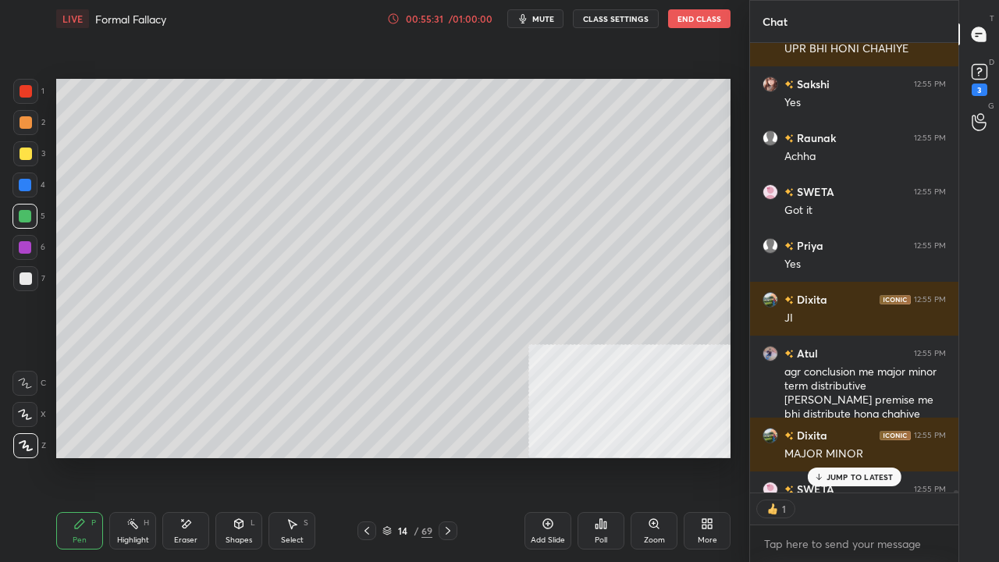
scroll to position [5, 5]
click at [364, 456] on icon at bounding box center [367, 531] width 12 height 12
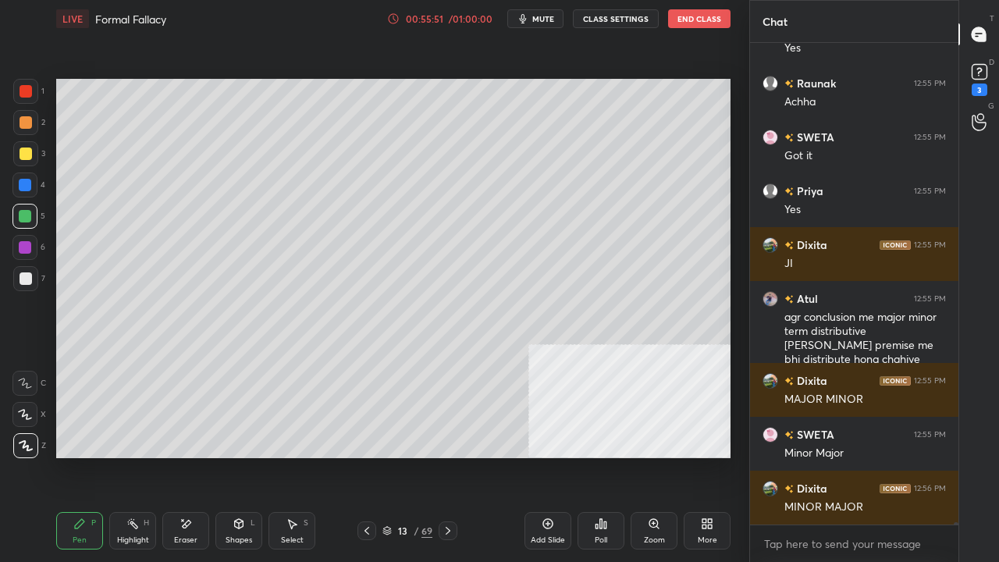
click at [450, 456] on icon at bounding box center [448, 531] width 12 height 12
click at [366, 456] on icon at bounding box center [367, 531] width 12 height 12
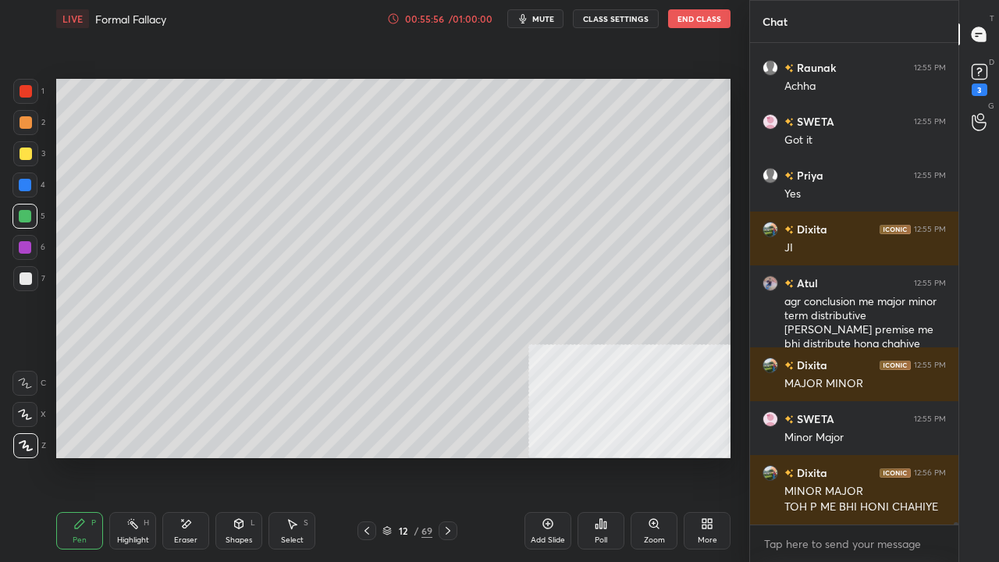
scroll to position [107563, 0]
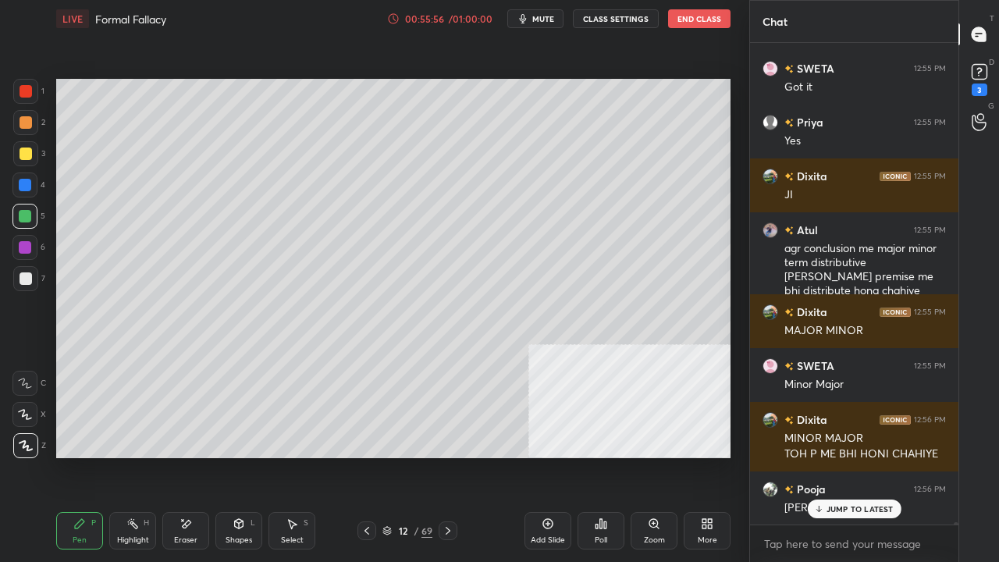
click at [27, 272] on div at bounding box center [26, 278] width 12 height 12
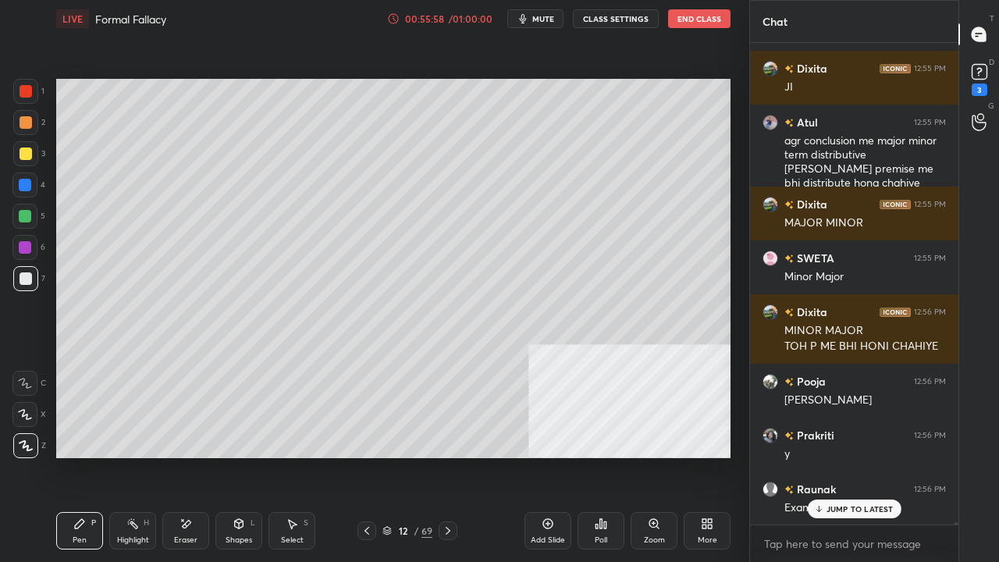
click at [365, 456] on icon at bounding box center [367, 531] width 12 height 12
click at [27, 181] on div at bounding box center [25, 185] width 12 height 12
click at [367, 456] on icon at bounding box center [367, 531] width 12 height 12
click at [24, 85] on div at bounding box center [26, 91] width 12 height 12
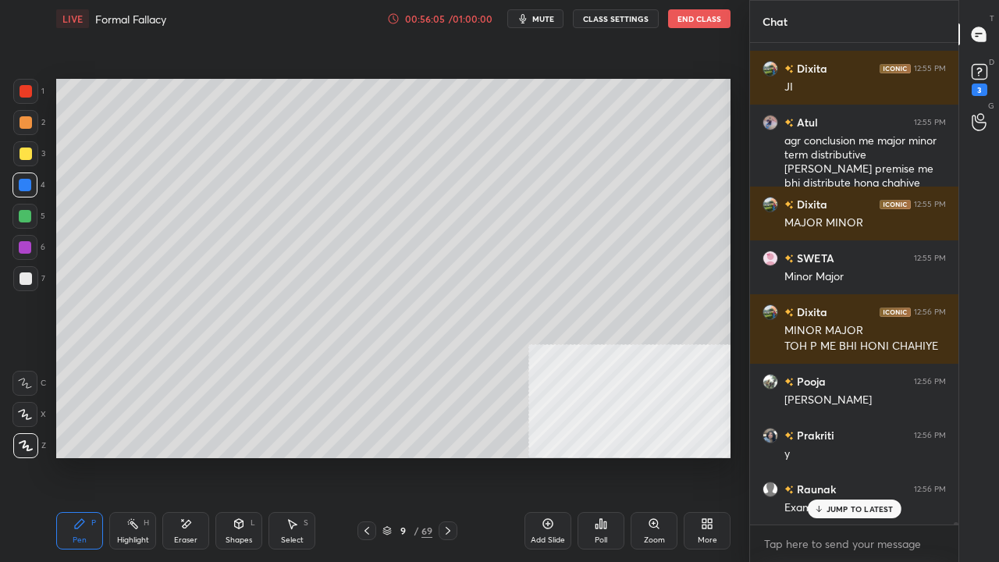
click at [24, 85] on div at bounding box center [26, 91] width 12 height 12
click at [370, 456] on icon at bounding box center [367, 531] width 12 height 12
click at [451, 456] on icon at bounding box center [448, 531] width 12 height 12
click at [450, 456] on icon at bounding box center [448, 531] width 12 height 12
click at [370, 456] on icon at bounding box center [367, 531] width 12 height 12
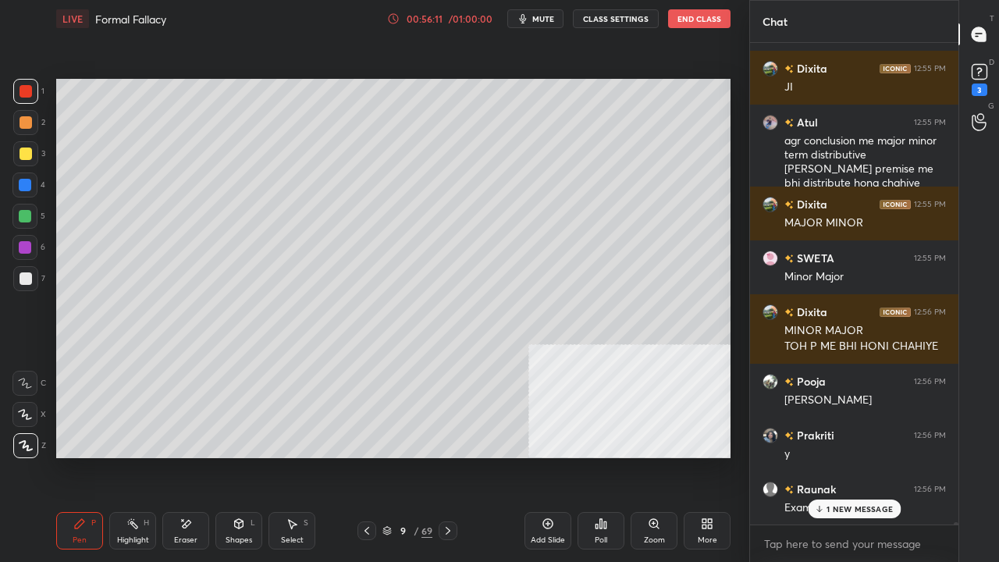
scroll to position [107708, 0]
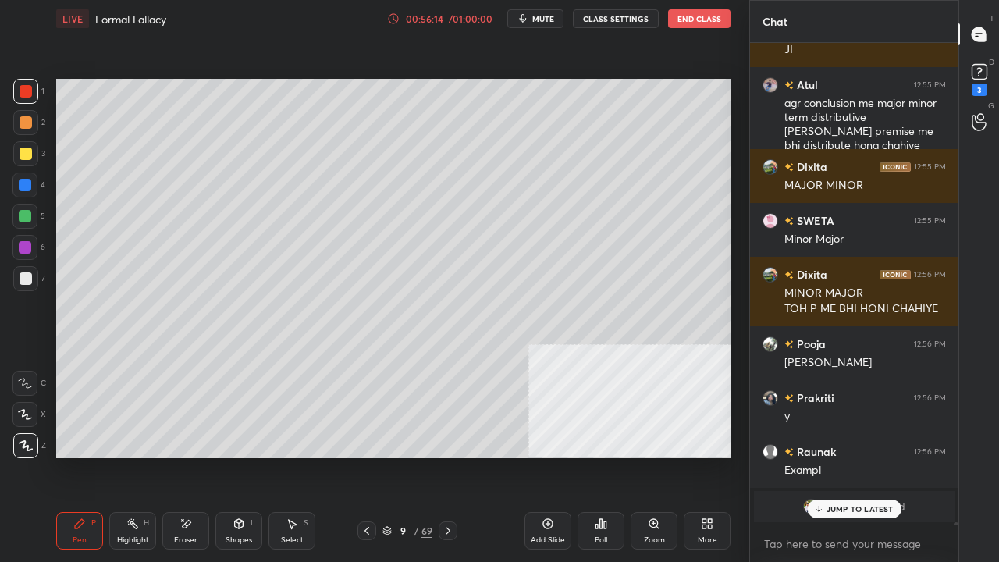
drag, startPoint x: 185, startPoint y: 527, endPoint x: 187, endPoint y: 514, distance: 12.6
click at [185, 456] on icon at bounding box center [187, 524] width 9 height 8
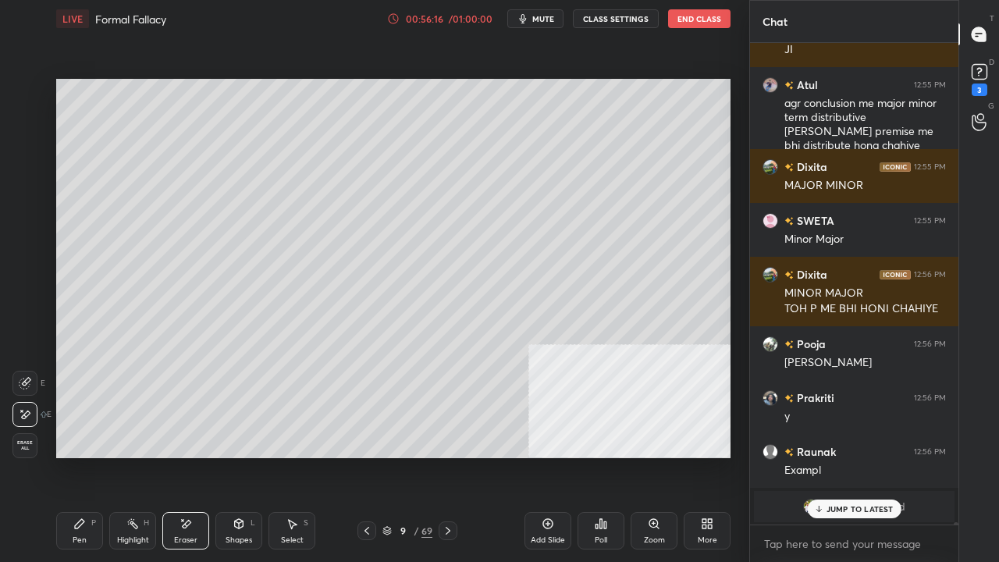
click at [240, 456] on icon at bounding box center [239, 524] width 12 height 12
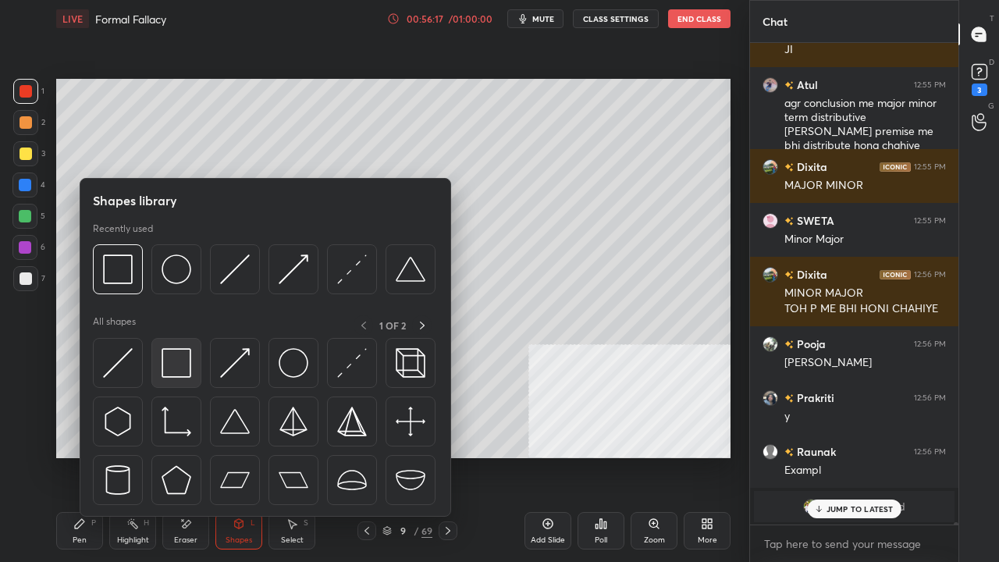
click at [184, 360] on img at bounding box center [177, 363] width 30 height 30
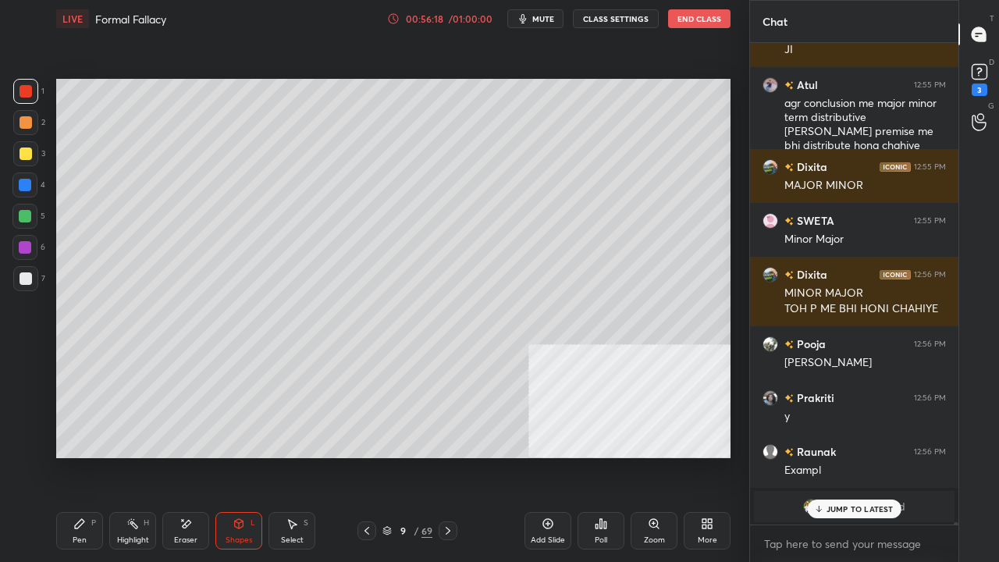
click at [280, 456] on div "Select S" at bounding box center [292, 530] width 47 height 37
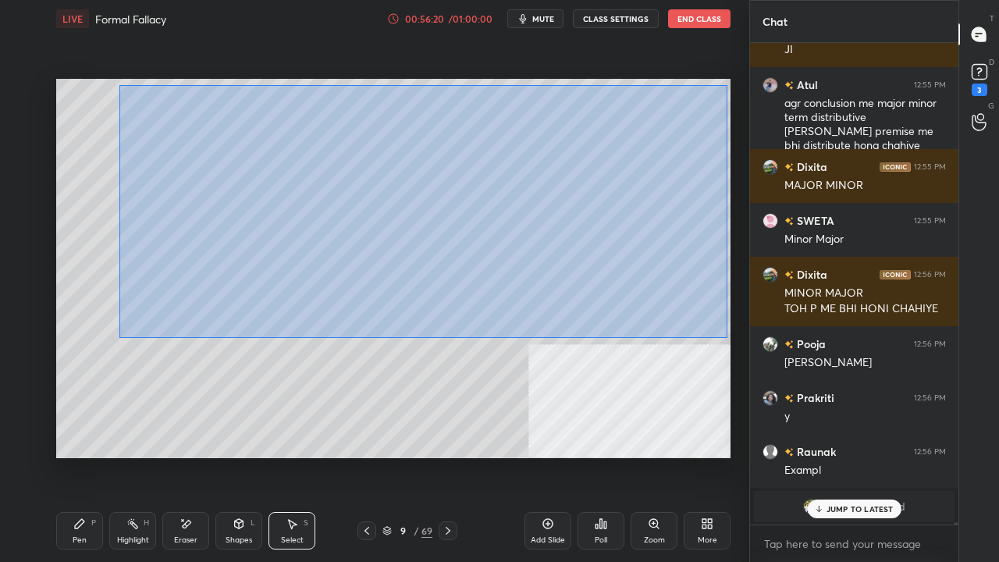
drag, startPoint x: 117, startPoint y: 85, endPoint x: 701, endPoint y: 333, distance: 634.5
click at [728, 336] on div "0 ° Undo Copy Duplicate Duplicate to new slide Delete" at bounding box center [393, 268] width 674 height 379
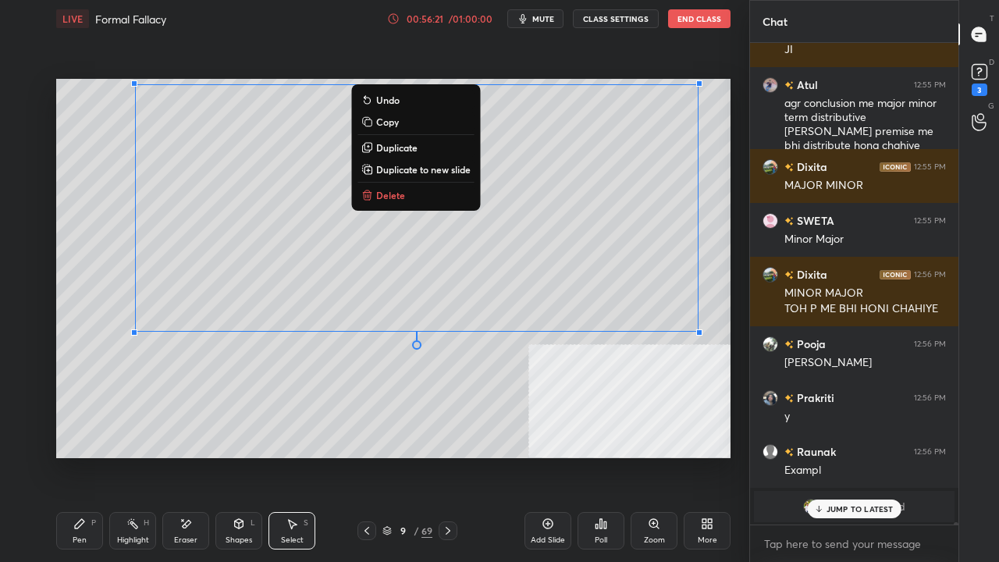
click at [415, 169] on p "Duplicate to new slide" at bounding box center [423, 169] width 94 height 12
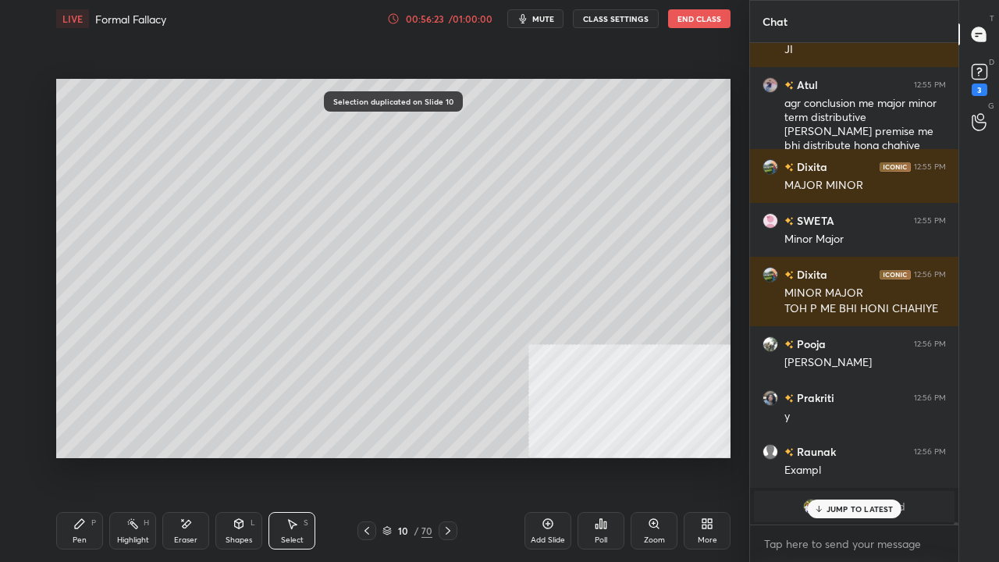
drag, startPoint x: 76, startPoint y: 526, endPoint x: 122, endPoint y: 521, distance: 45.5
click at [77, 456] on icon at bounding box center [79, 523] width 9 height 9
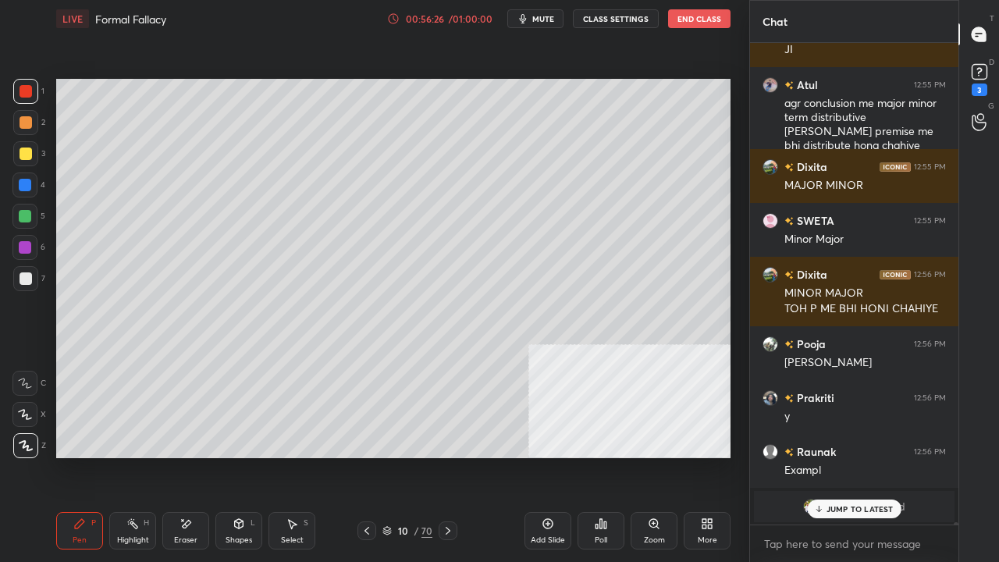
drag, startPoint x: 192, startPoint y: 525, endPoint x: 192, endPoint y: 461, distance: 63.2
click at [192, 456] on div "Eraser" at bounding box center [185, 530] width 47 height 37
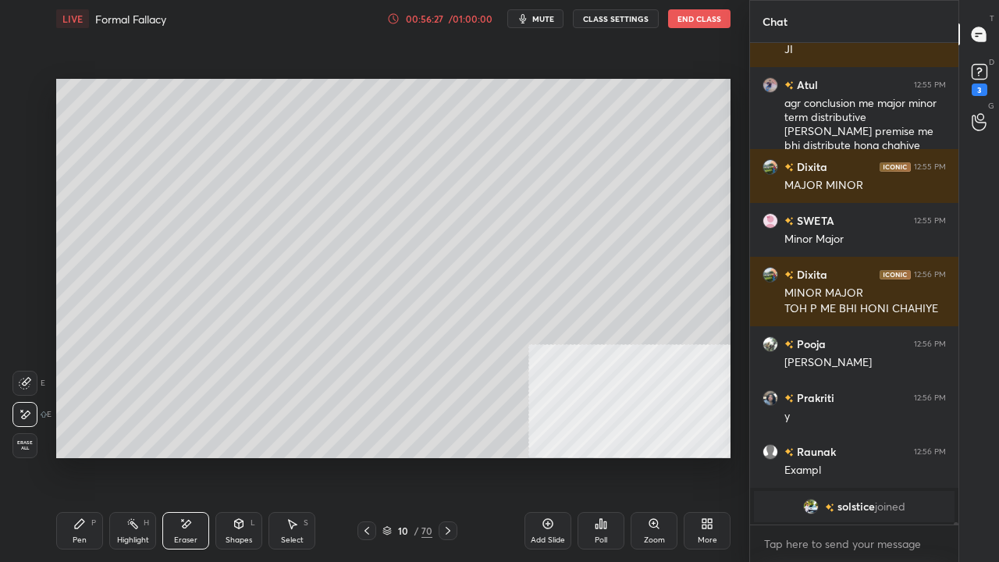
scroll to position [107763, 0]
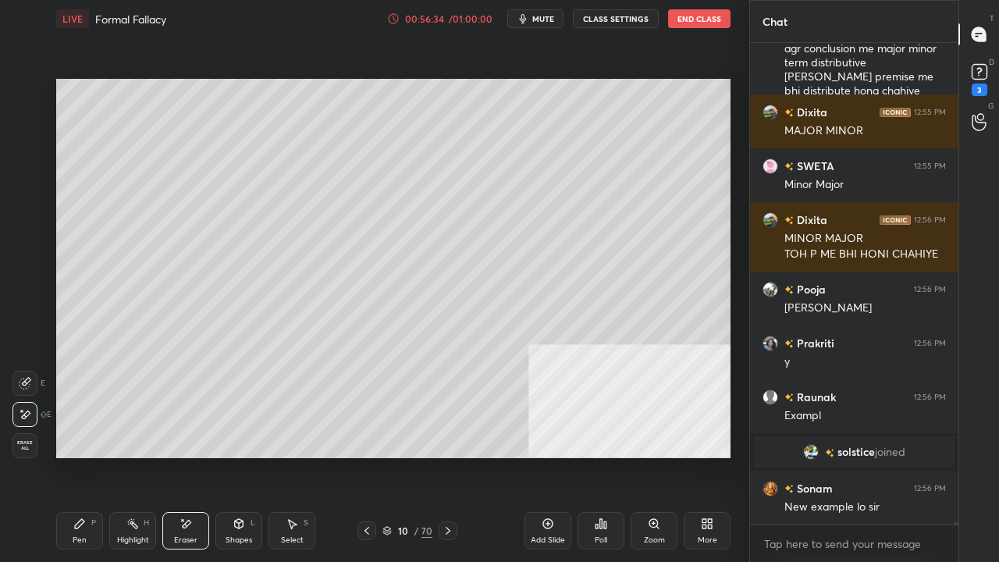
drag, startPoint x: 77, startPoint y: 540, endPoint x: 91, endPoint y: 521, distance: 23.4
click at [83, 456] on div "Pen" at bounding box center [80, 540] width 14 height 8
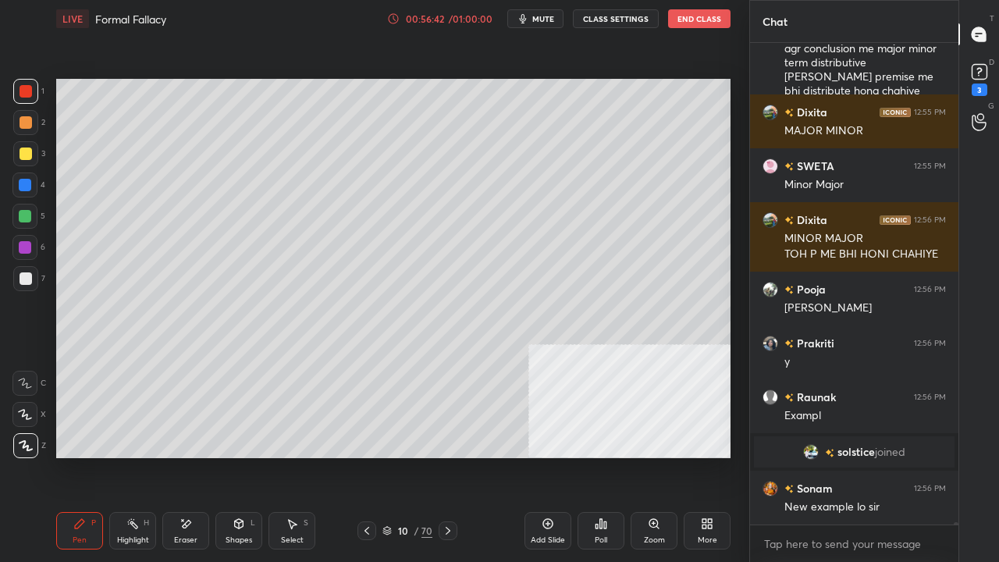
click at [34, 283] on div at bounding box center [25, 278] width 25 height 25
click at [27, 244] on div at bounding box center [25, 247] width 12 height 12
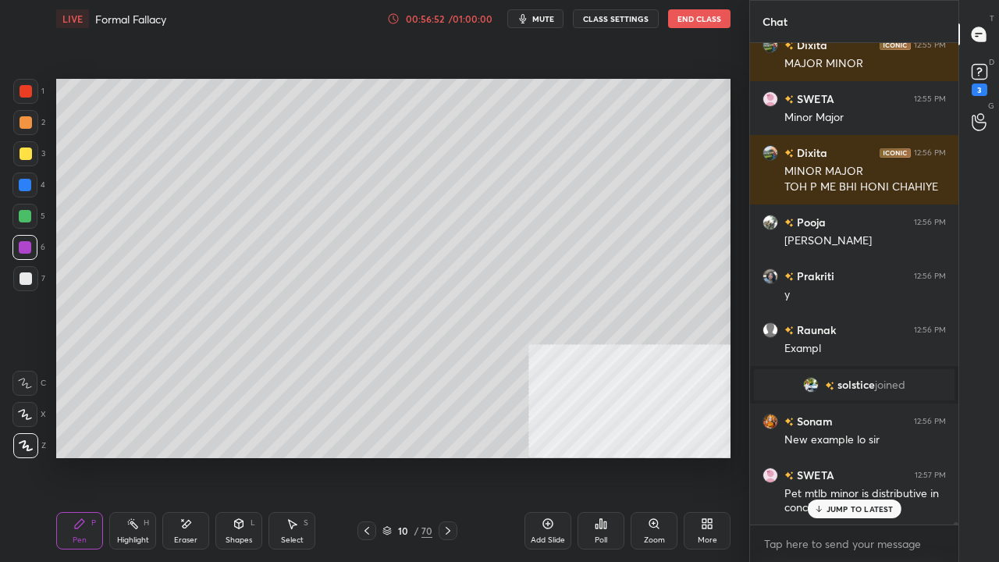
drag, startPoint x: 29, startPoint y: 89, endPoint x: 41, endPoint y: 119, distance: 32.6
click at [30, 92] on div at bounding box center [26, 91] width 12 height 12
drag, startPoint x: 25, startPoint y: 176, endPoint x: 39, endPoint y: 181, distance: 14.8
click at [27, 176] on div at bounding box center [24, 185] width 25 height 25
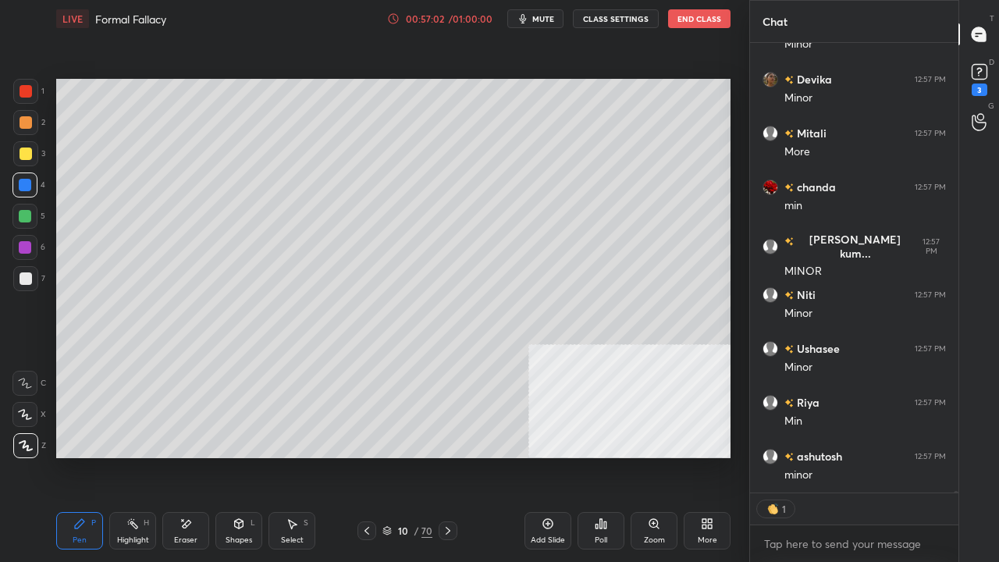
scroll to position [110933, 0]
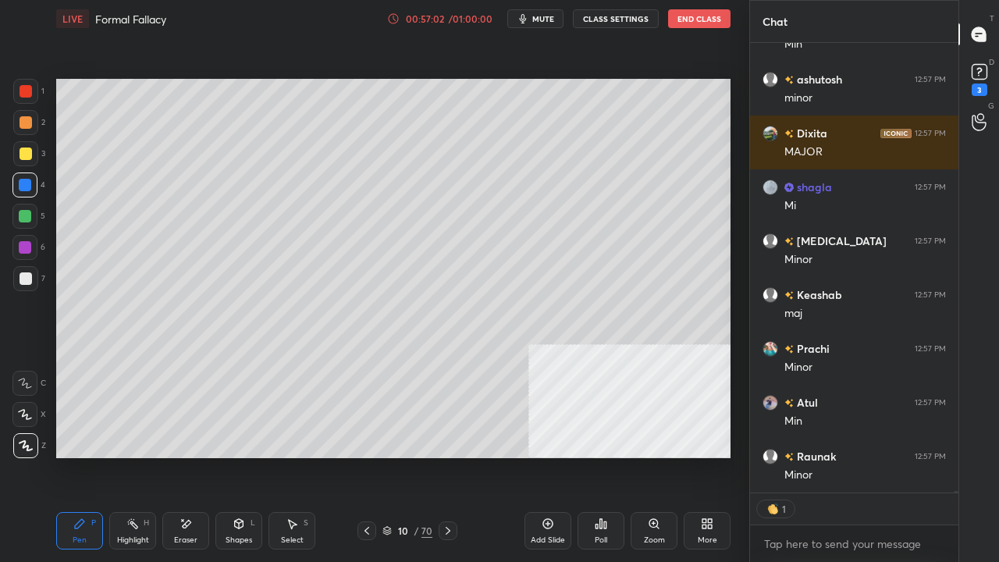
click at [23, 283] on div at bounding box center [26, 278] width 12 height 12
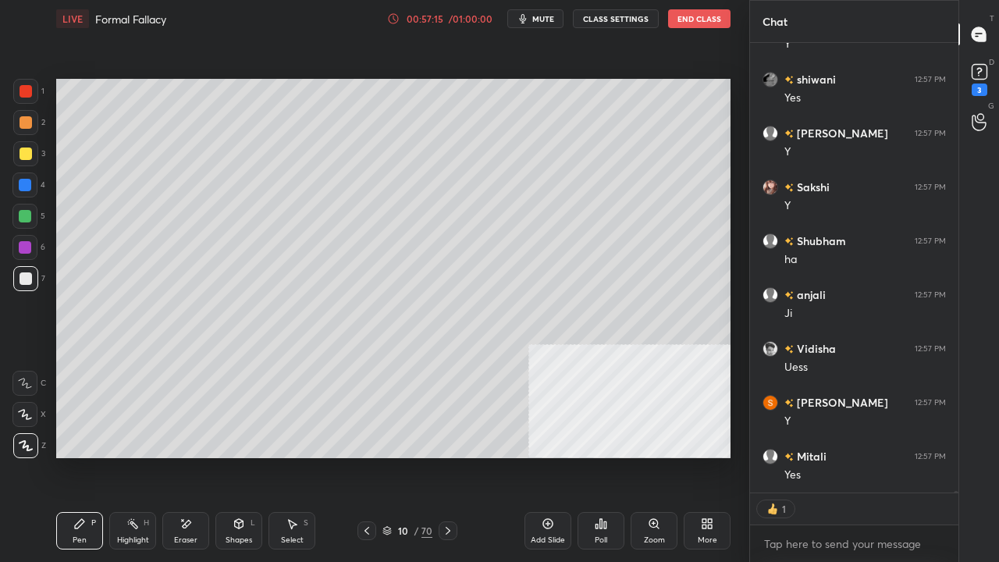
scroll to position [114434, 0]
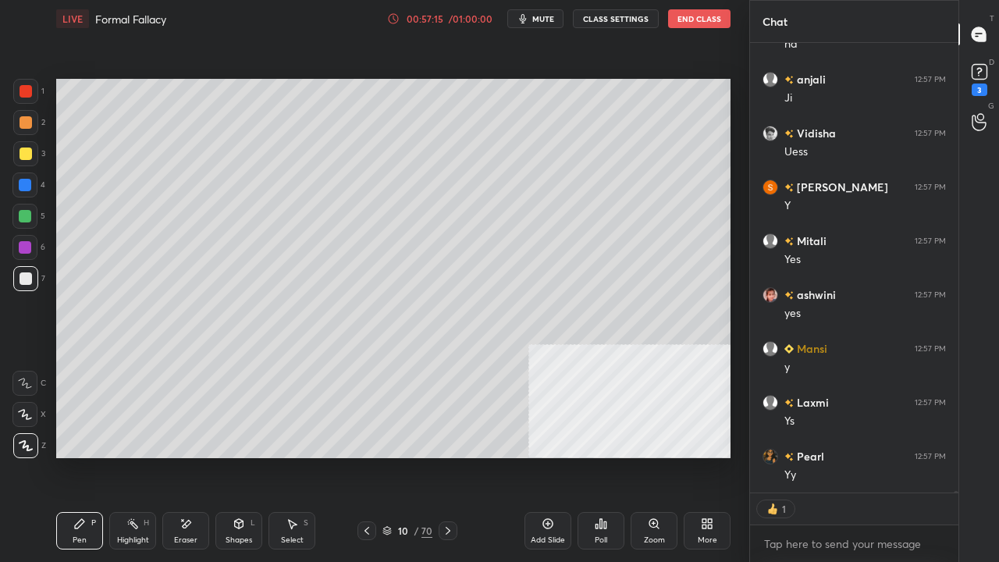
click at [27, 211] on div at bounding box center [25, 216] width 12 height 12
click at [136, 456] on div "Highlight" at bounding box center [133, 540] width 32 height 8
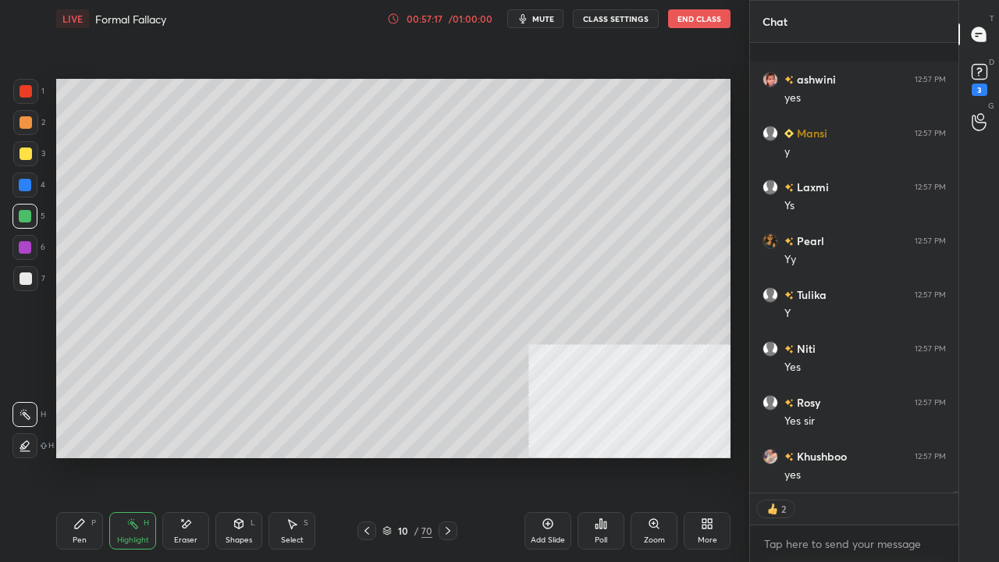
scroll to position [114757, 0]
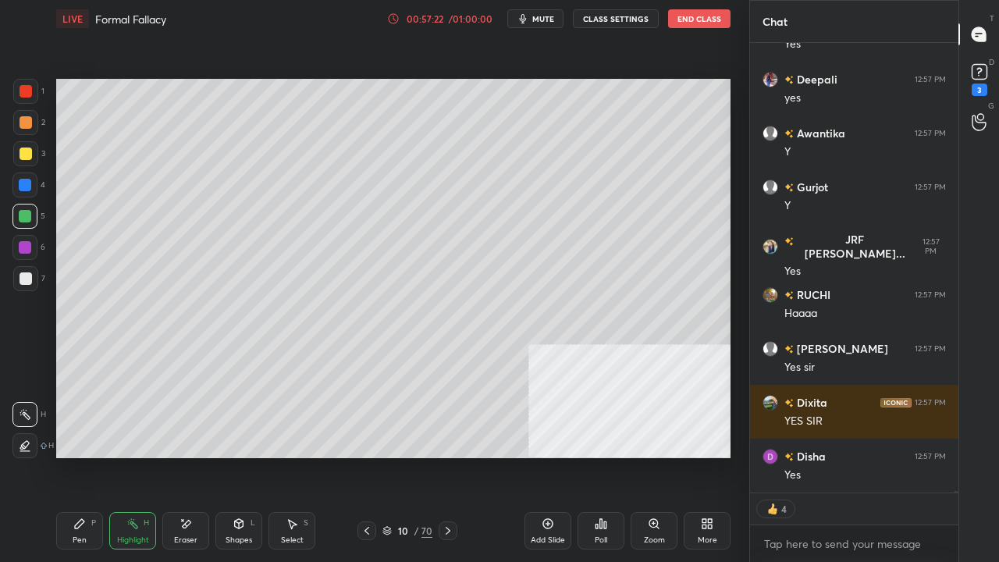
click at [76, 456] on div "Pen P" at bounding box center [79, 530] width 47 height 37
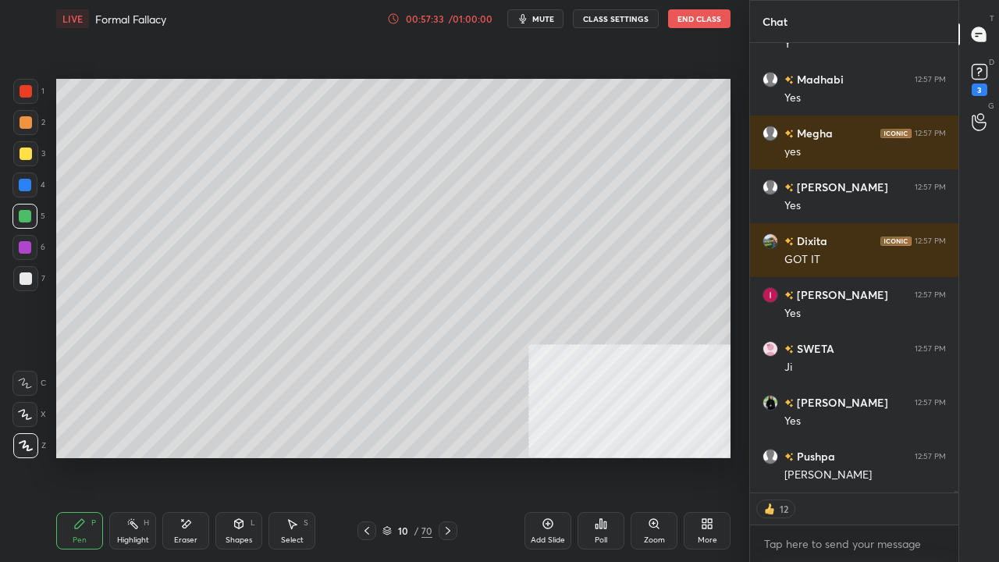
drag, startPoint x: 27, startPoint y: 155, endPoint x: 26, endPoint y: 177, distance: 22.7
click at [27, 156] on div at bounding box center [26, 154] width 12 height 12
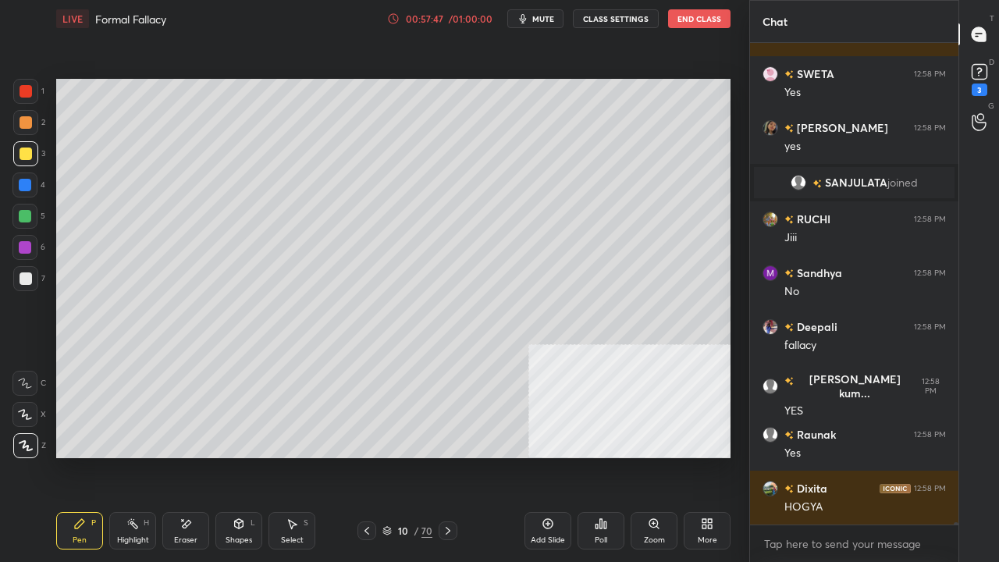
click at [187, 456] on div "Eraser" at bounding box center [185, 530] width 47 height 37
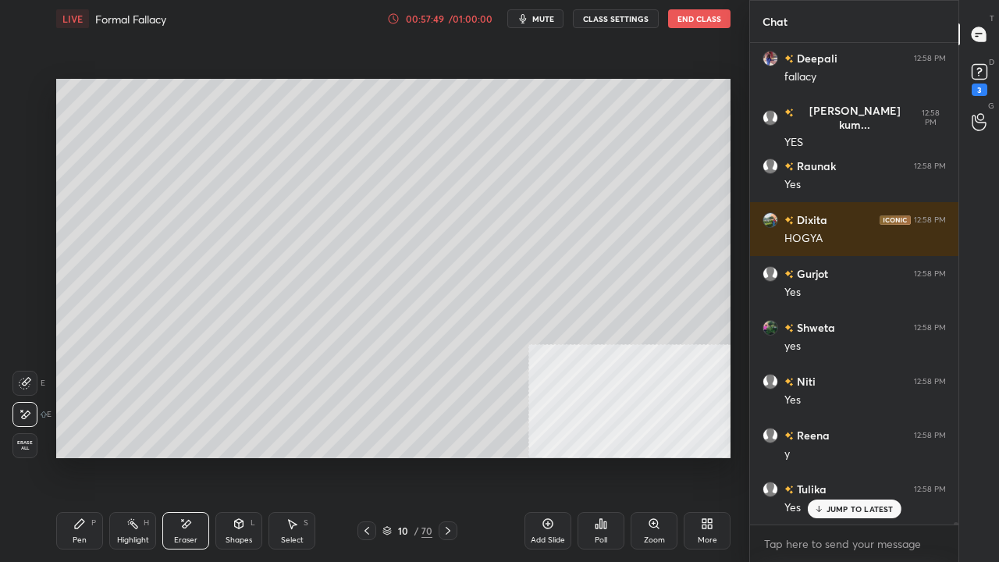
drag, startPoint x: 80, startPoint y: 531, endPoint x: 101, endPoint y: 461, distance: 72.4
click at [80, 456] on div "Pen P" at bounding box center [79, 530] width 47 height 37
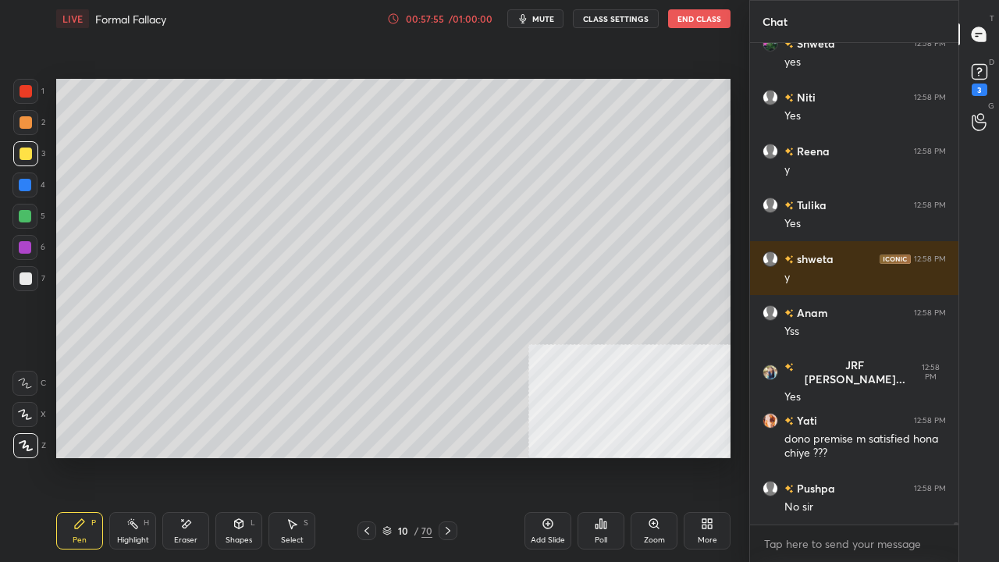
click at [191, 456] on icon at bounding box center [186, 524] width 12 height 13
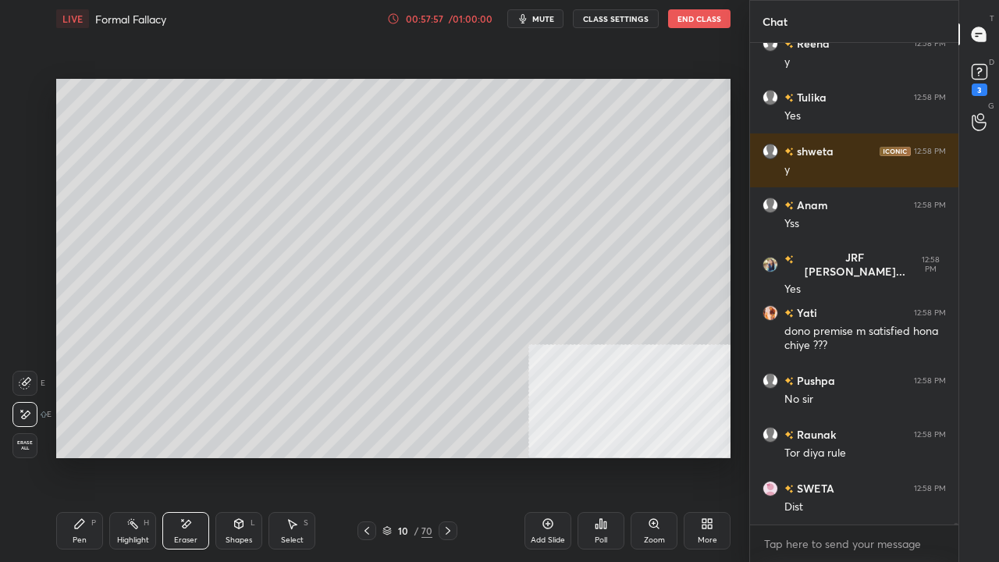
click at [80, 456] on div "Pen P" at bounding box center [79, 530] width 47 height 37
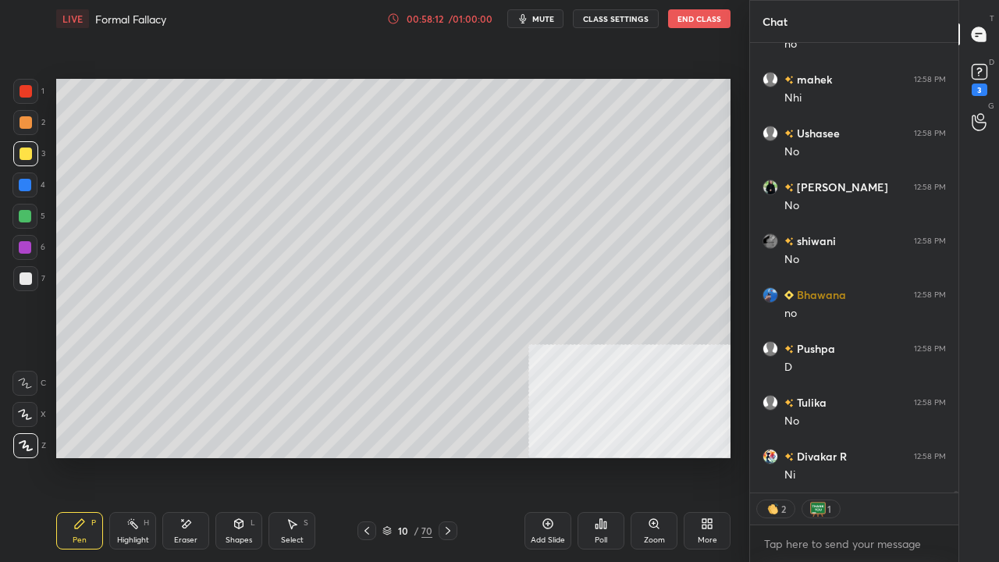
click at [23, 91] on div at bounding box center [26, 91] width 12 height 12
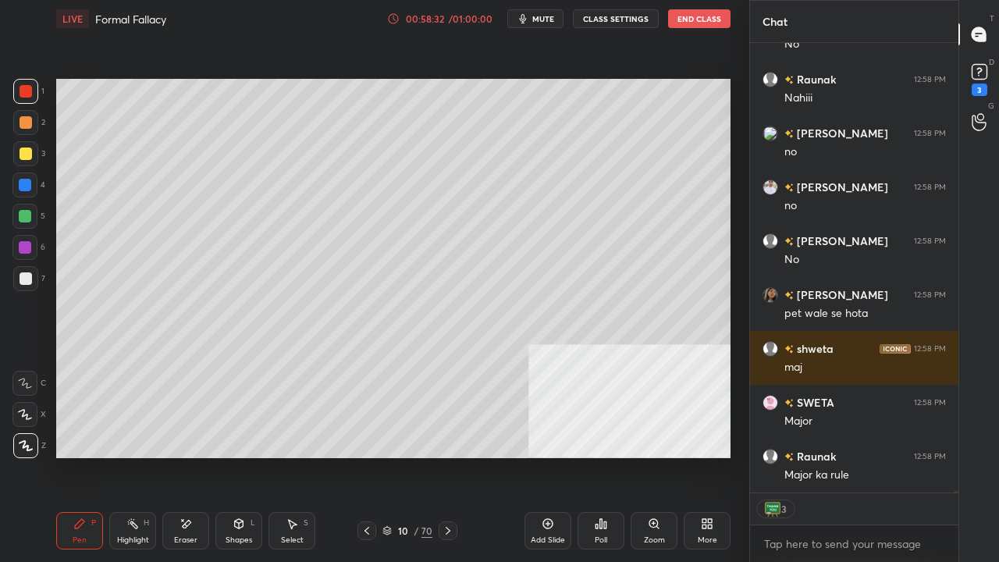
drag, startPoint x: 179, startPoint y: 534, endPoint x: 183, endPoint y: 481, distance: 53.3
click at [180, 456] on div "Eraser" at bounding box center [185, 530] width 47 height 37
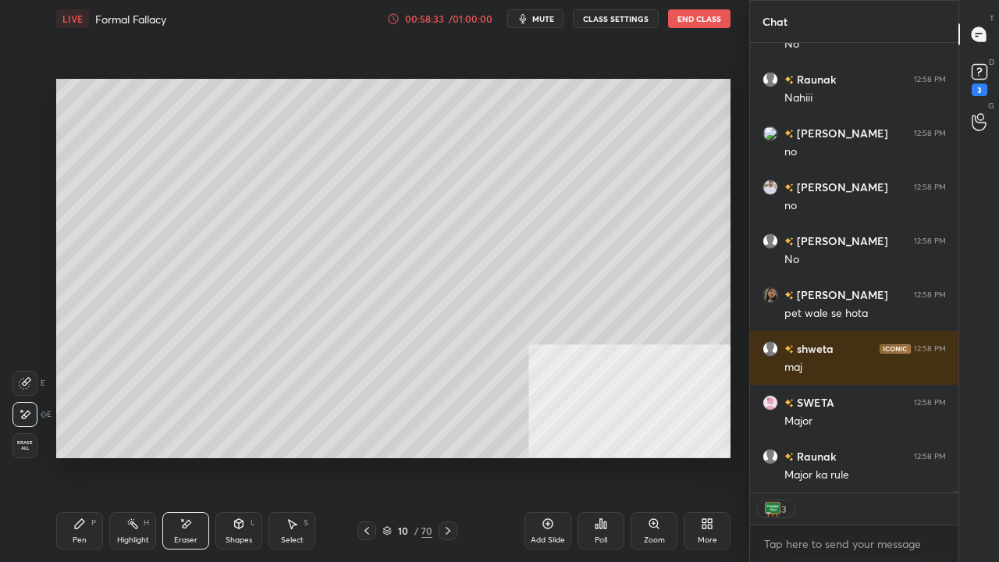
click at [80, 456] on div "Pen P Highlight H Eraser Shapes L Select S 10 / 70 Add Slide Poll Zoom More" at bounding box center [393, 531] width 674 height 62
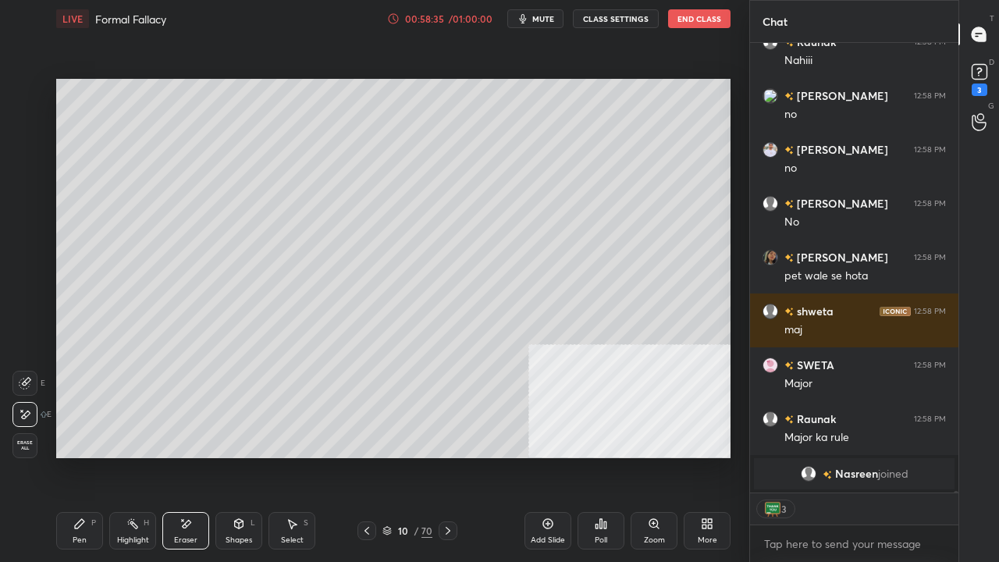
drag, startPoint x: 83, startPoint y: 520, endPoint x: 100, endPoint y: 468, distance: 55.0
click at [84, 456] on icon at bounding box center [79, 524] width 12 height 12
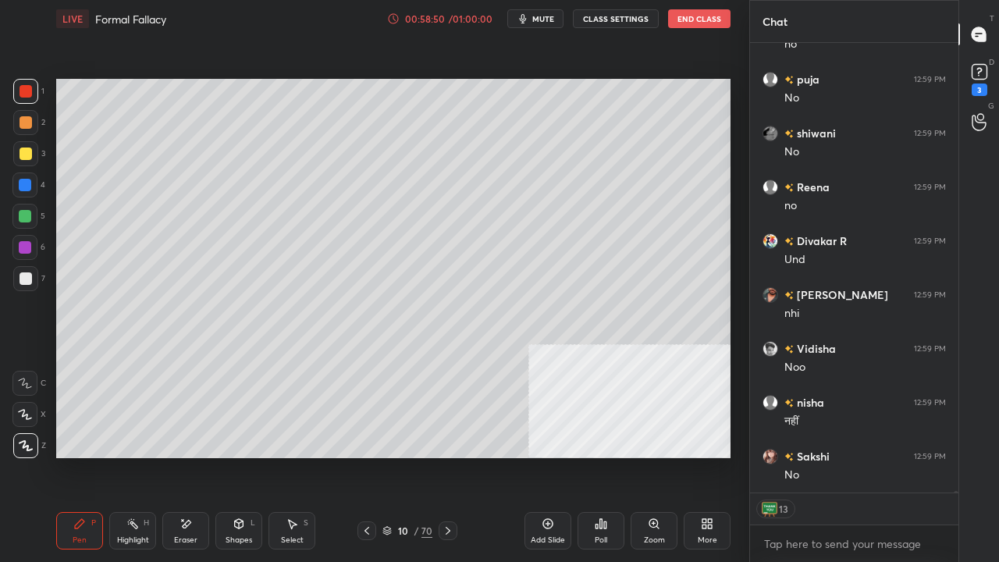
click at [33, 279] on div at bounding box center [25, 278] width 25 height 25
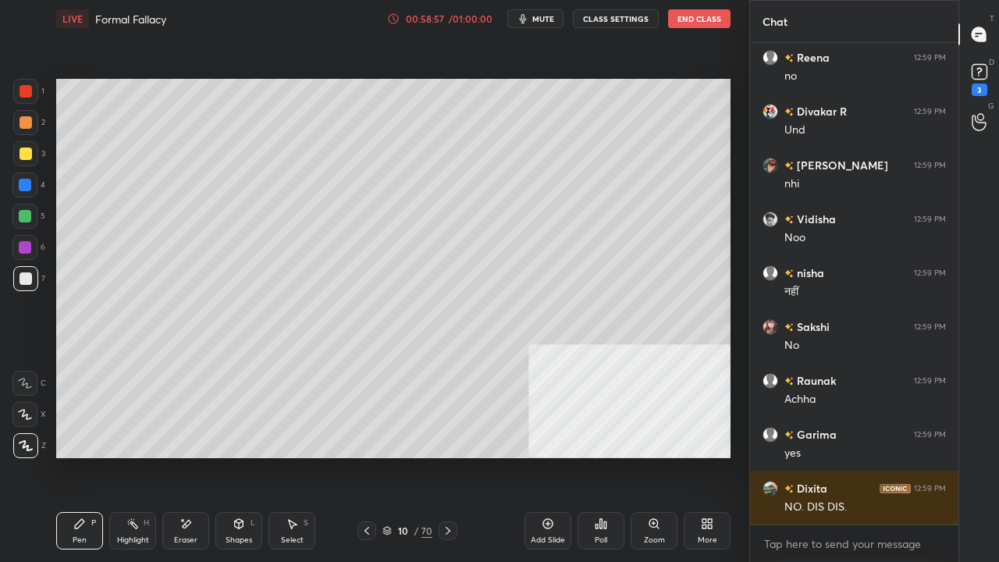
drag, startPoint x: 401, startPoint y: 534, endPoint x: 402, endPoint y: 526, distance: 7.8
click at [401, 456] on div "10" at bounding box center [403, 530] width 16 height 9
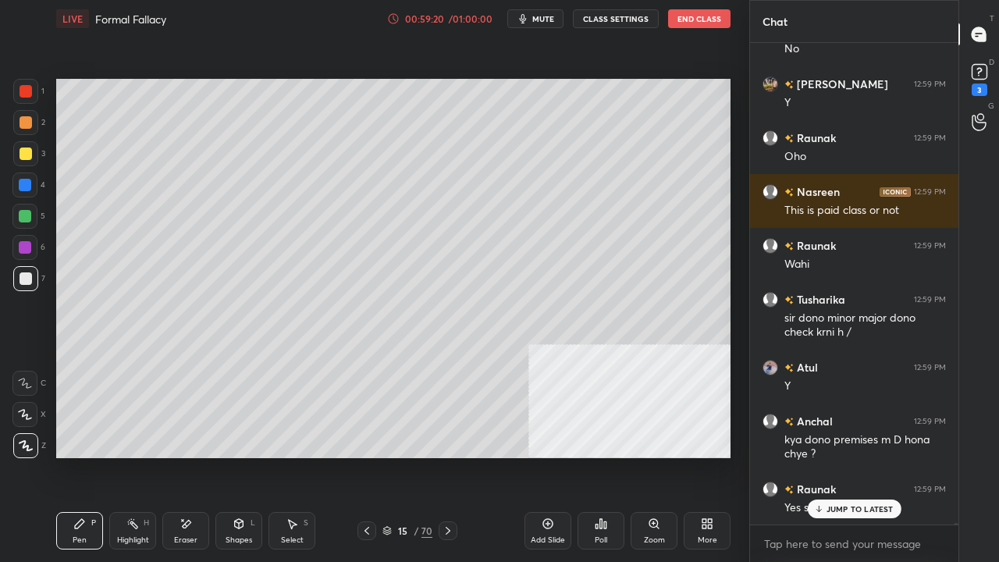
drag, startPoint x: 31, startPoint y: 91, endPoint x: 39, endPoint y: 94, distance: 8.1
click at [31, 89] on div at bounding box center [26, 91] width 12 height 12
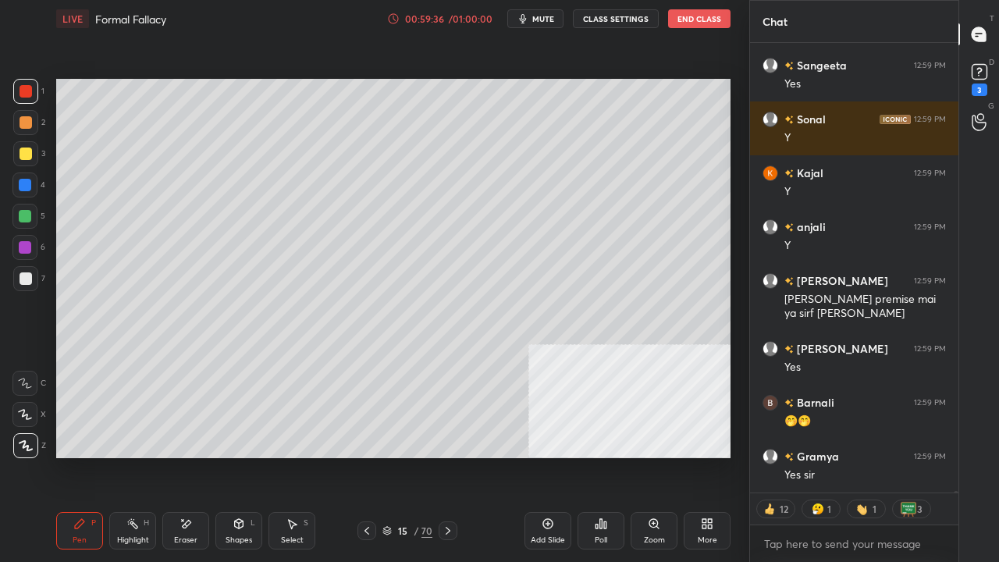
click at [407, 456] on div "15" at bounding box center [403, 530] width 16 height 9
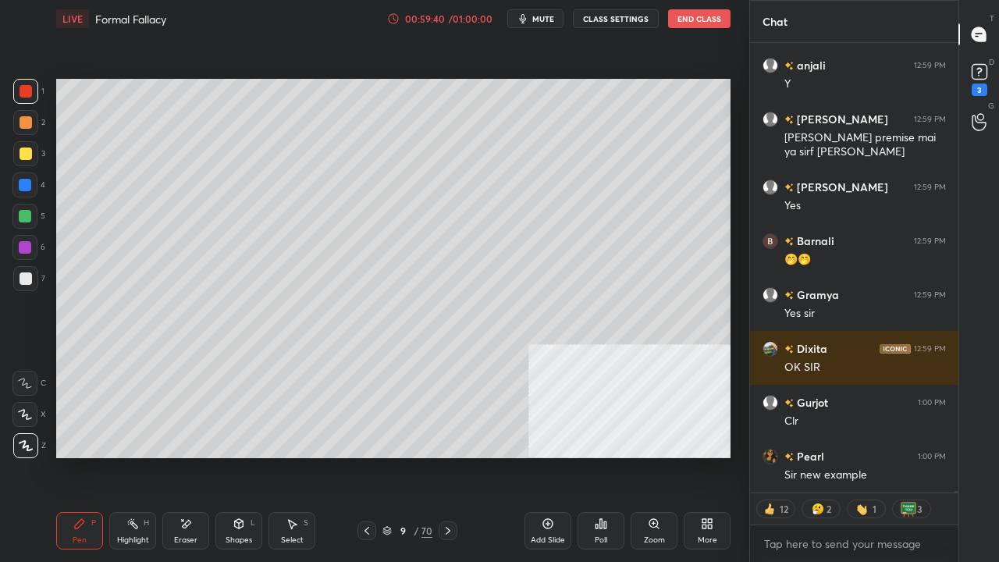
click at [365, 456] on icon at bounding box center [367, 531] width 12 height 12
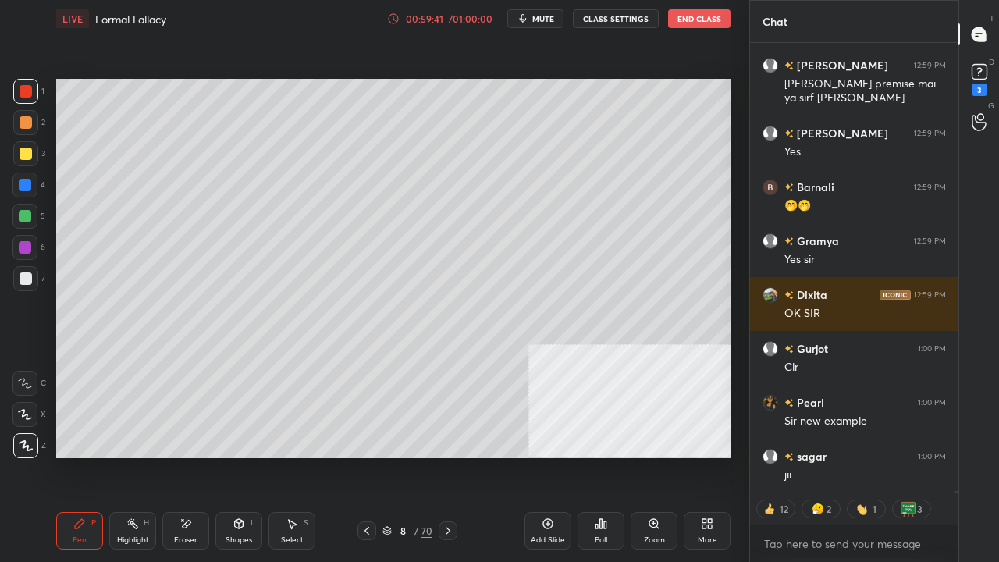
click at [459, 456] on div "8 / 70" at bounding box center [407, 530] width 234 height 19
click at [457, 456] on div "8 / 70" at bounding box center [407, 530] width 234 height 19
click at [457, 456] on div at bounding box center [448, 530] width 19 height 19
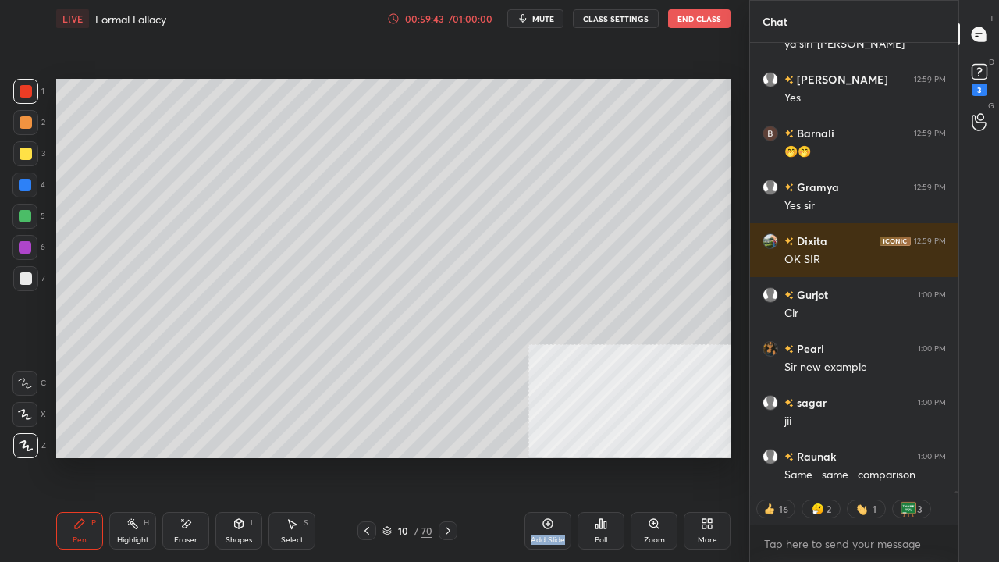
click at [187, 456] on div "Eraser" at bounding box center [185, 530] width 47 height 37
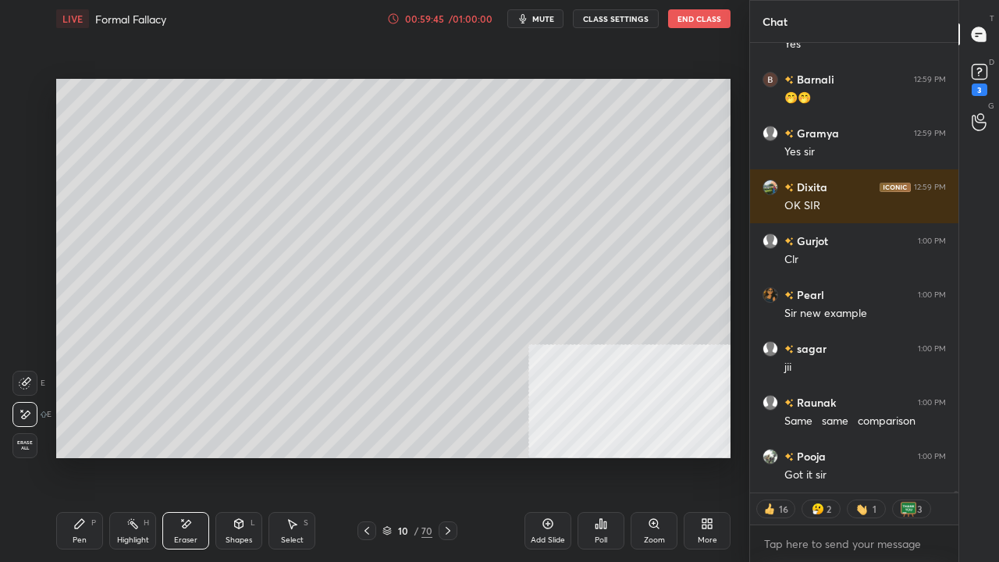
click at [69, 456] on div "Pen P" at bounding box center [79, 530] width 47 height 37
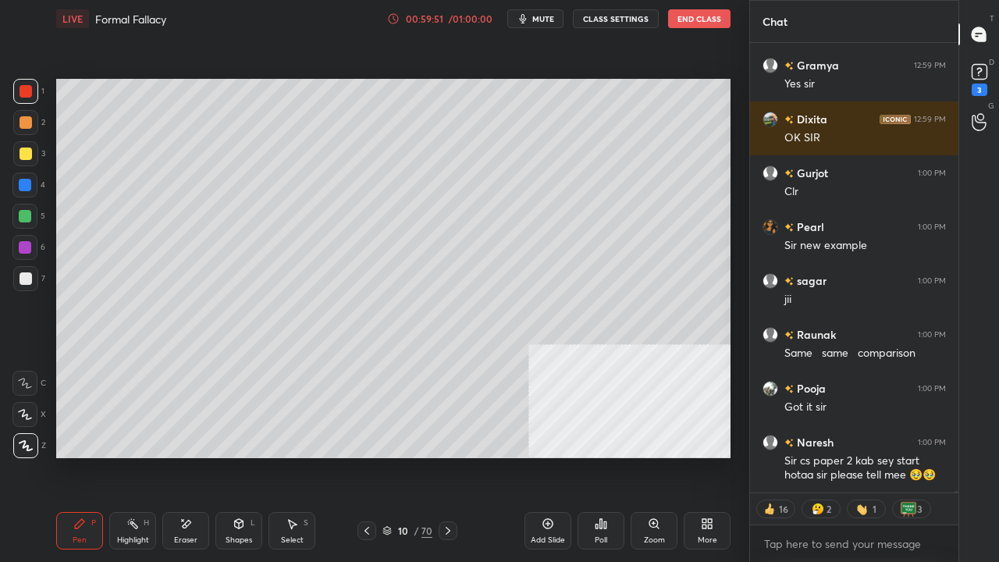
click at [23, 279] on div at bounding box center [26, 278] width 12 height 12
drag, startPoint x: 25, startPoint y: 279, endPoint x: 42, endPoint y: 290, distance: 19.9
click at [25, 281] on div at bounding box center [26, 278] width 12 height 12
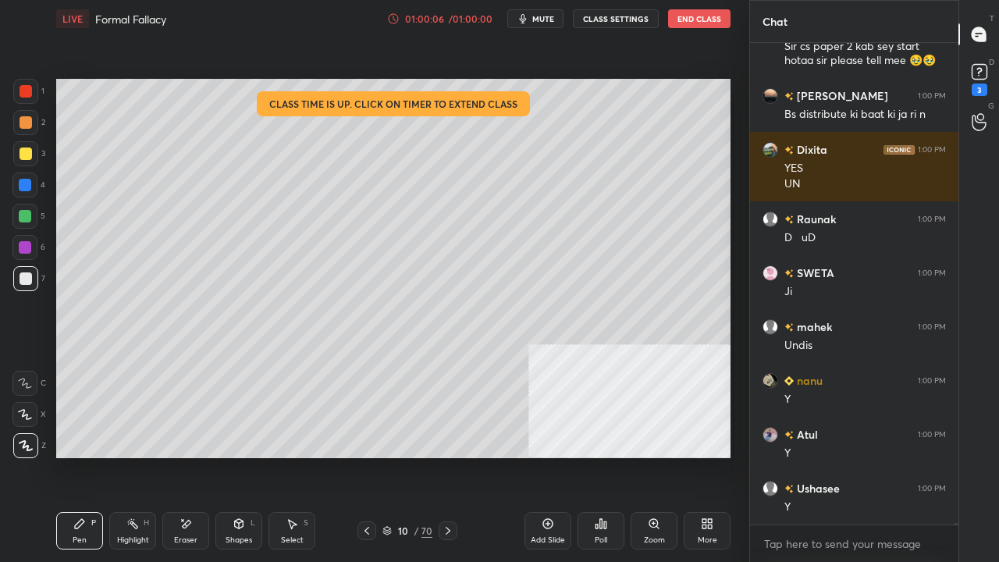
click at [445, 20] on div "01:00:06" at bounding box center [425, 18] width 44 height 9
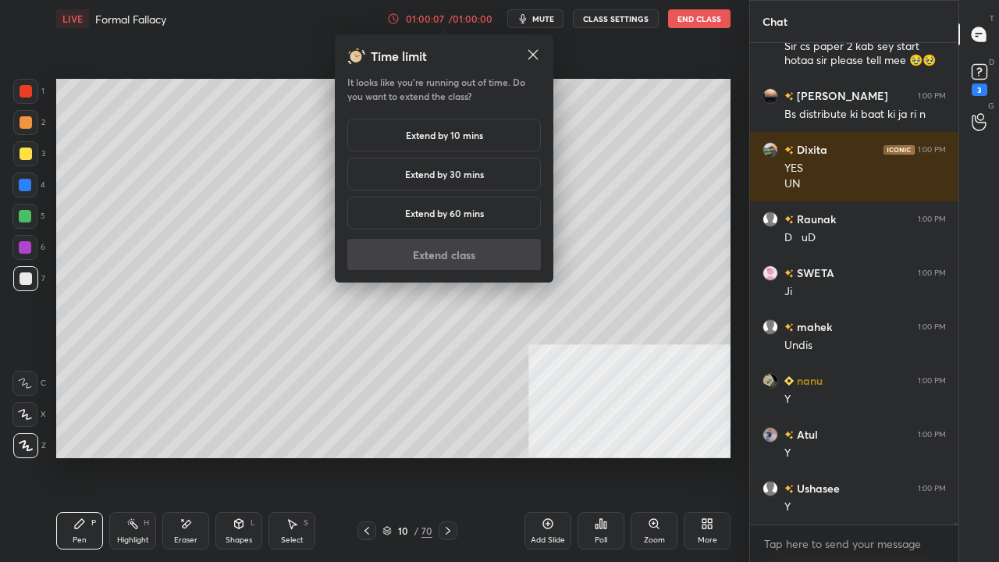
drag, startPoint x: 442, startPoint y: 130, endPoint x: 445, endPoint y: 214, distance: 84.4
click at [443, 130] on h5 "Extend by 10 mins" at bounding box center [444, 135] width 77 height 14
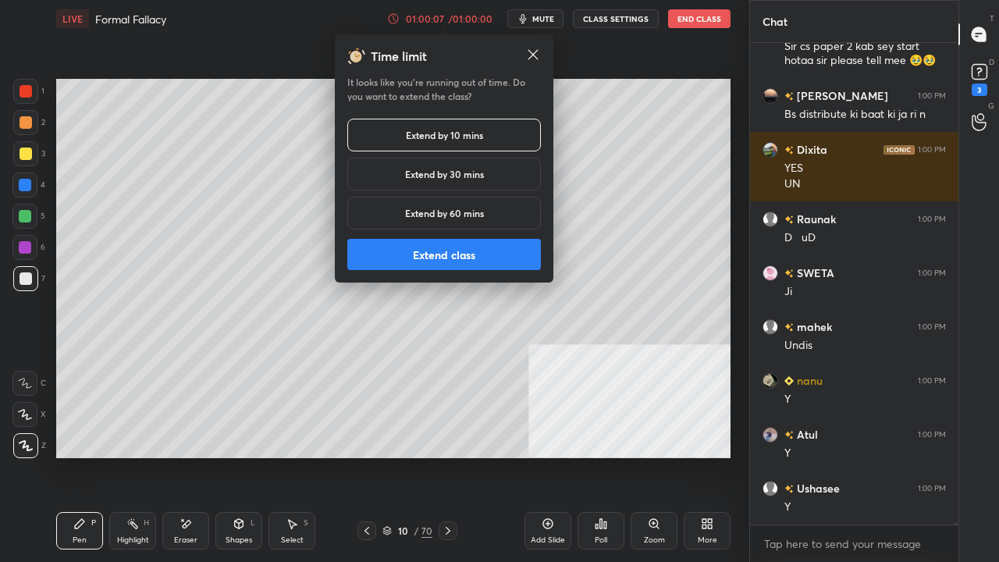
click at [446, 257] on button "Extend class" at bounding box center [444, 254] width 194 height 31
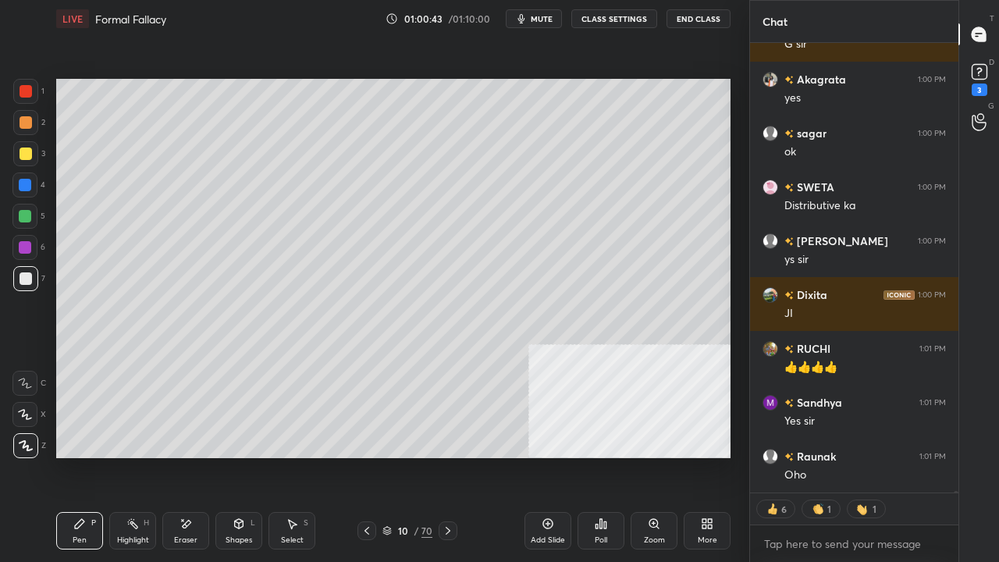
scroll to position [469, 204]
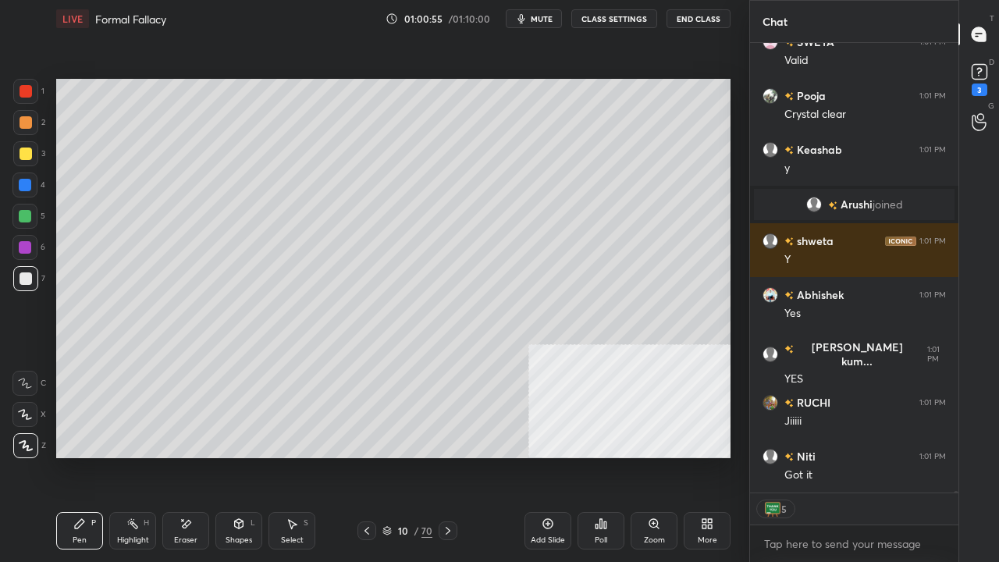
click at [408, 456] on div "10" at bounding box center [403, 530] width 16 height 9
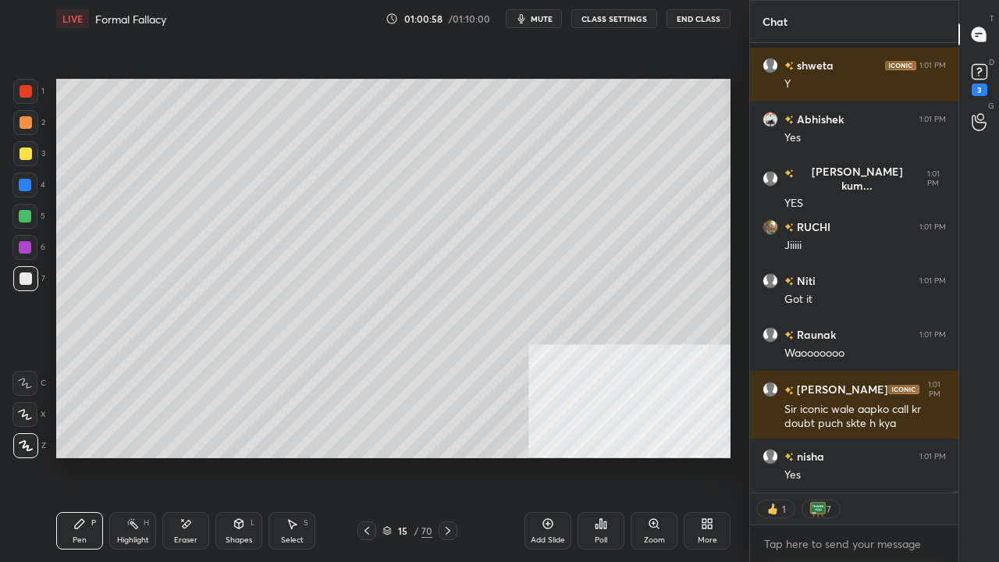
click at [26, 92] on div at bounding box center [26, 91] width 12 height 12
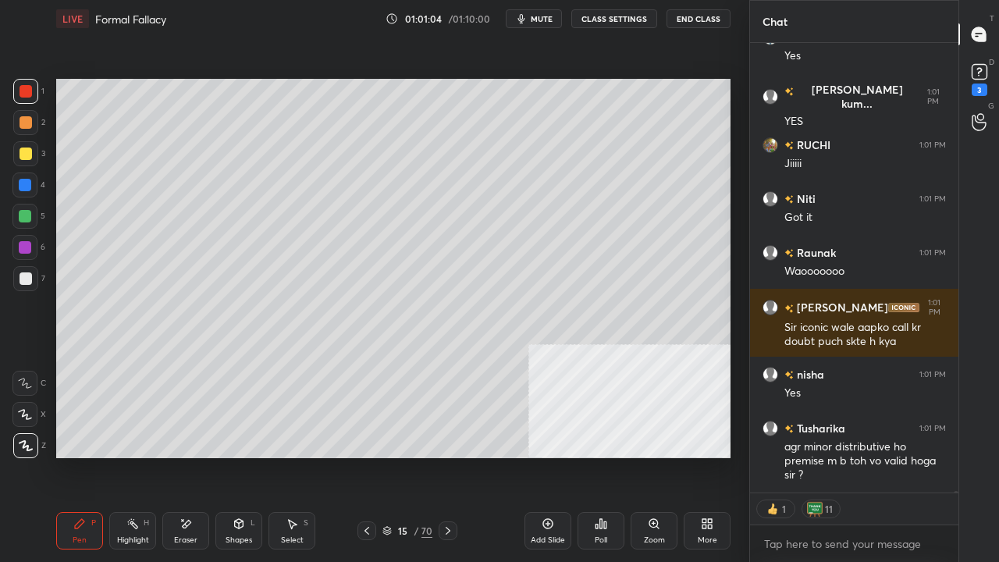
drag, startPoint x: 22, startPoint y: 273, endPoint x: 38, endPoint y: 282, distance: 18.5
click at [22, 275] on div at bounding box center [26, 278] width 12 height 12
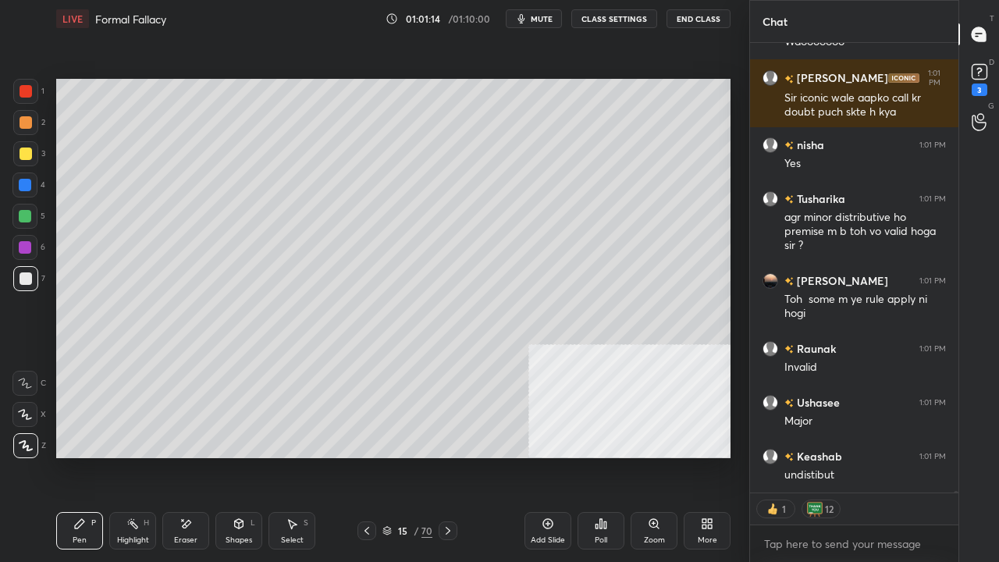
click at [23, 151] on div at bounding box center [26, 154] width 12 height 12
drag, startPoint x: 23, startPoint y: 150, endPoint x: 48, endPoint y: 156, distance: 25.7
click at [25, 150] on div at bounding box center [26, 154] width 12 height 12
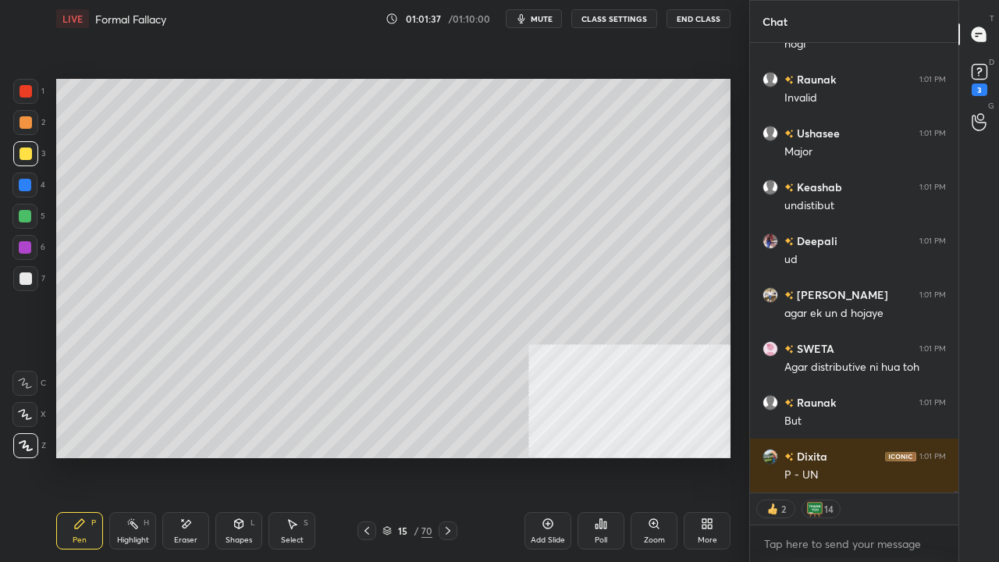
drag, startPoint x: 27, startPoint y: 275, endPoint x: 34, endPoint y: 289, distance: 16.1
click at [28, 276] on div at bounding box center [26, 278] width 12 height 12
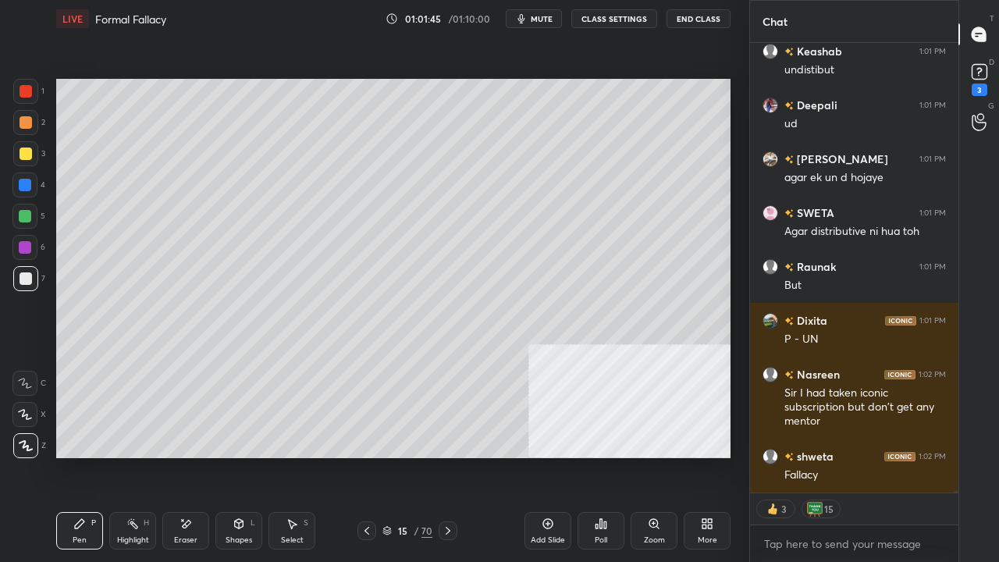
drag, startPoint x: 365, startPoint y: 529, endPoint x: 373, endPoint y: 507, distance: 23.2
click at [365, 456] on icon at bounding box center [367, 531] width 12 height 12
click at [451, 456] on icon at bounding box center [448, 531] width 12 height 12
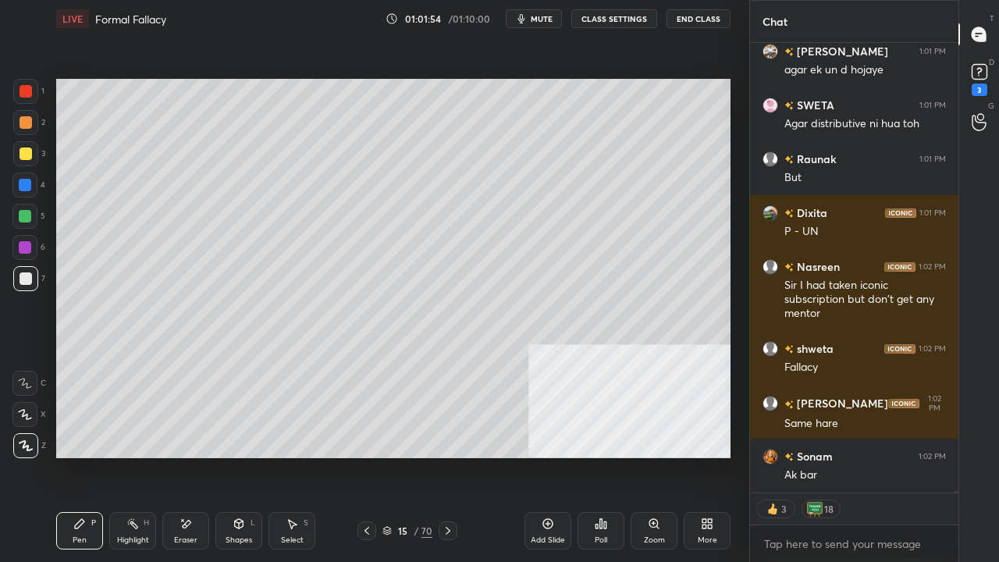
scroll to position [127764, 0]
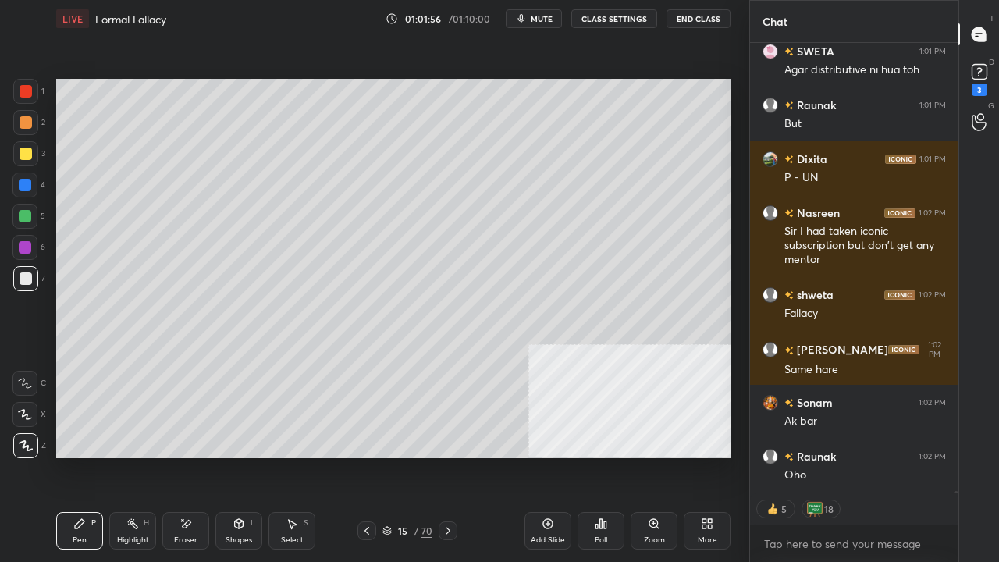
click at [26, 88] on div at bounding box center [26, 91] width 12 height 12
click at [414, 456] on div "/" at bounding box center [416, 530] width 5 height 9
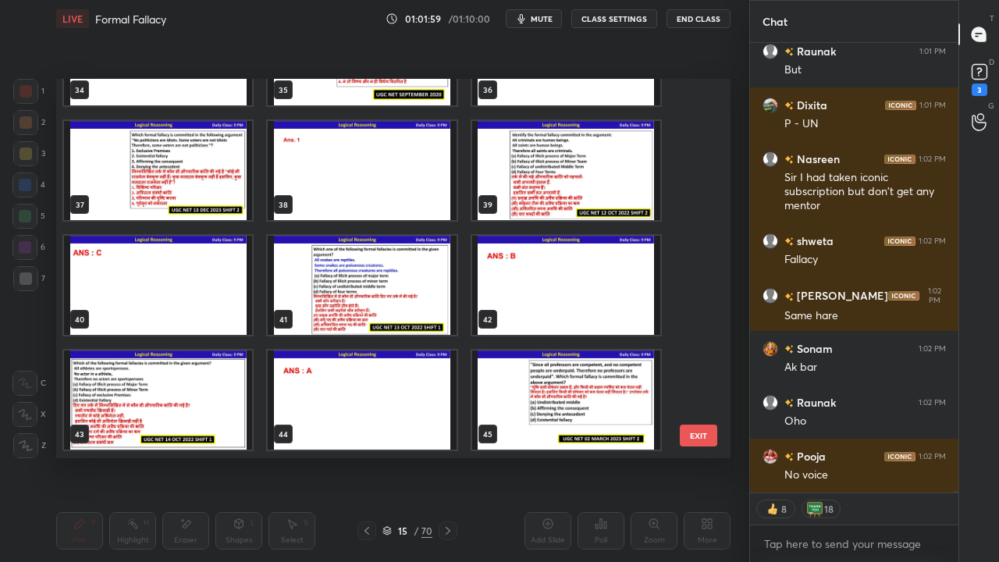
scroll to position [1343, 0]
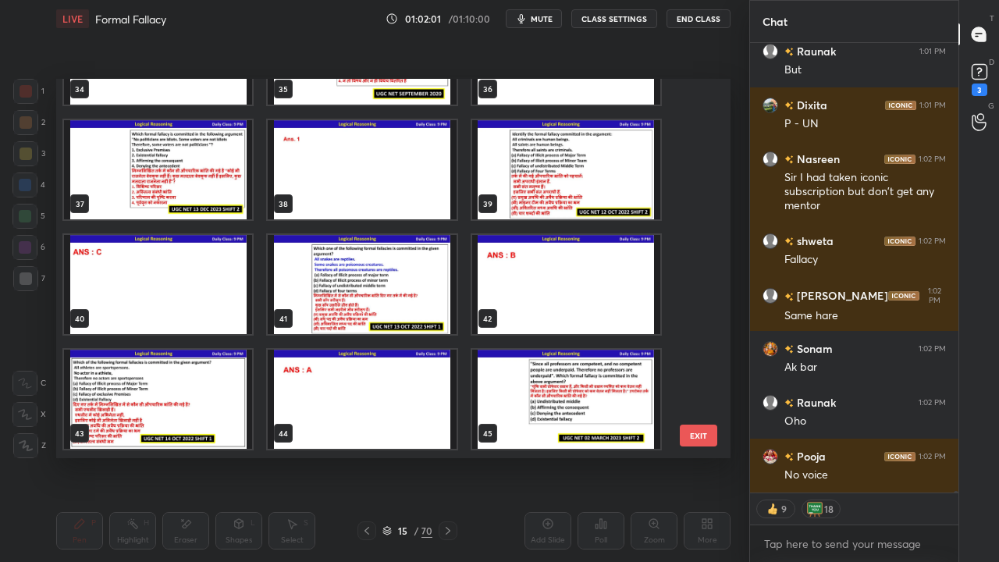
click at [541, 175] on img "grid" at bounding box center [566, 169] width 188 height 99
click at [540, 175] on img "grid" at bounding box center [566, 169] width 188 height 99
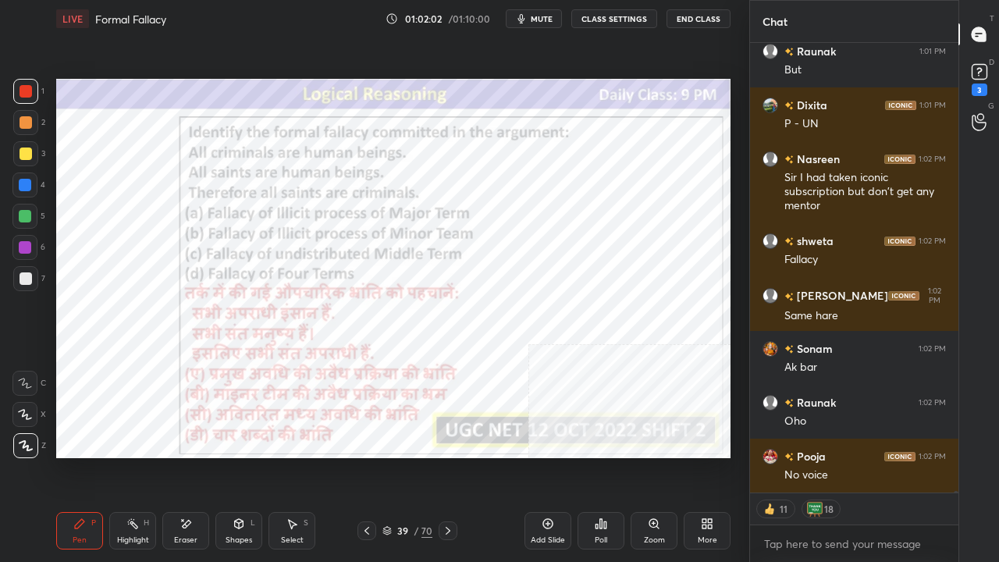
click at [405, 456] on div "39" at bounding box center [403, 530] width 16 height 9
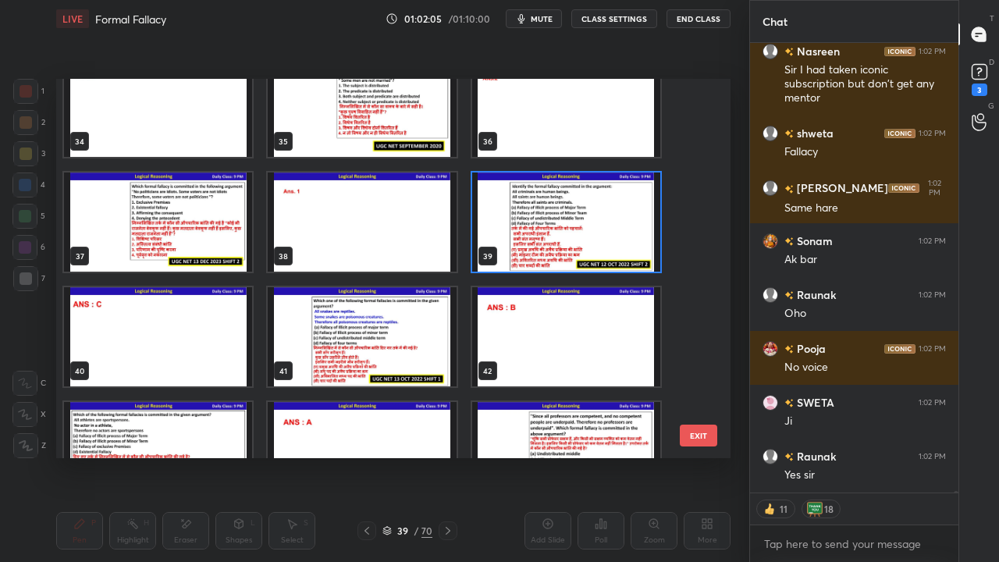
scroll to position [1293, 0]
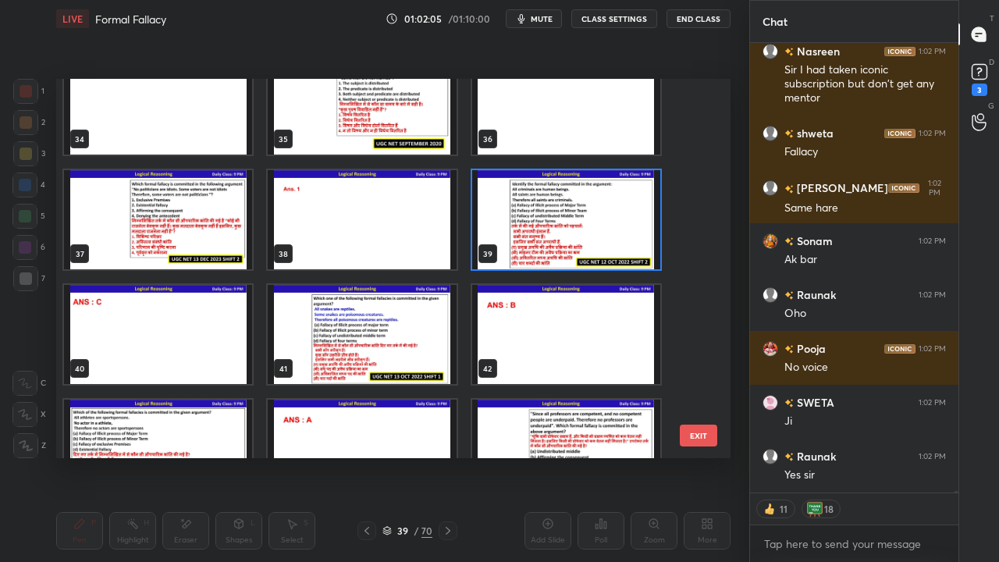
click at [425, 304] on img "grid" at bounding box center [362, 334] width 188 height 99
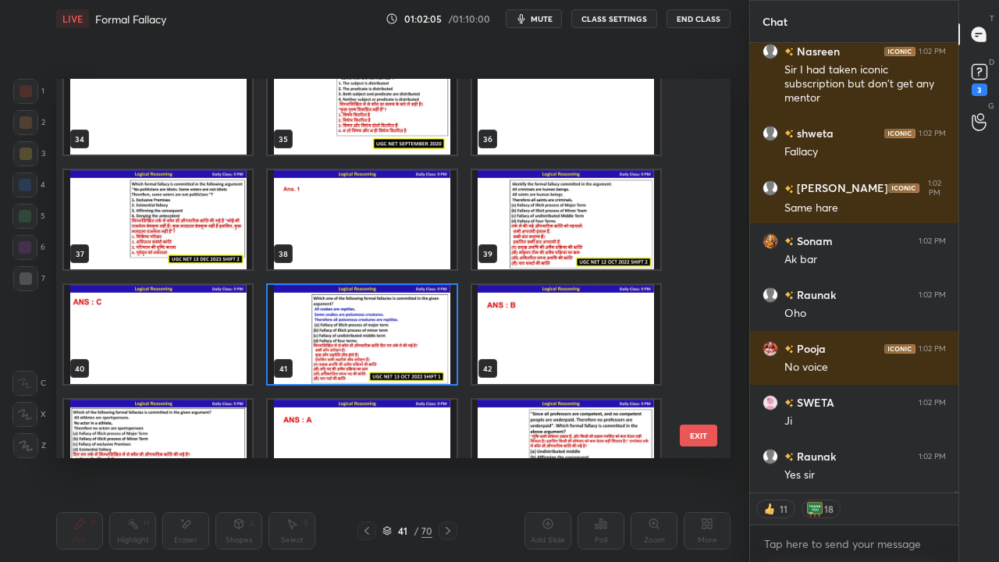
click at [426, 304] on img "grid" at bounding box center [362, 334] width 188 height 99
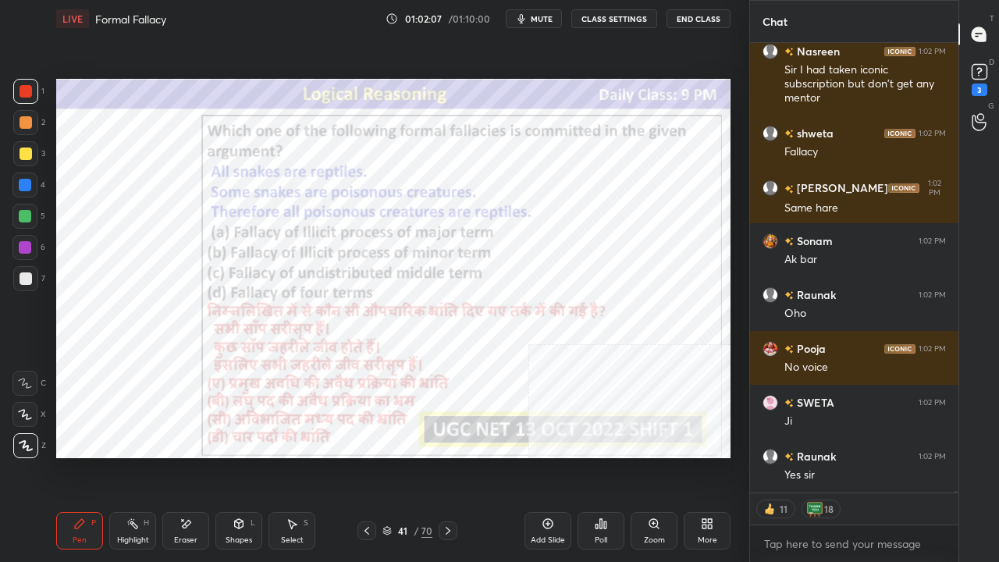
scroll to position [127979, 0]
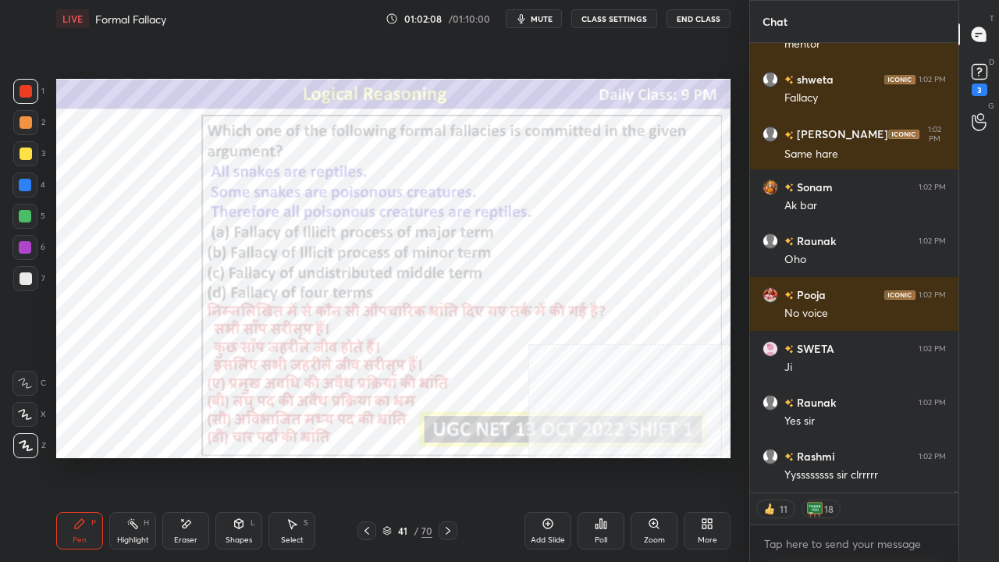
click at [22, 240] on div at bounding box center [24, 247] width 25 height 25
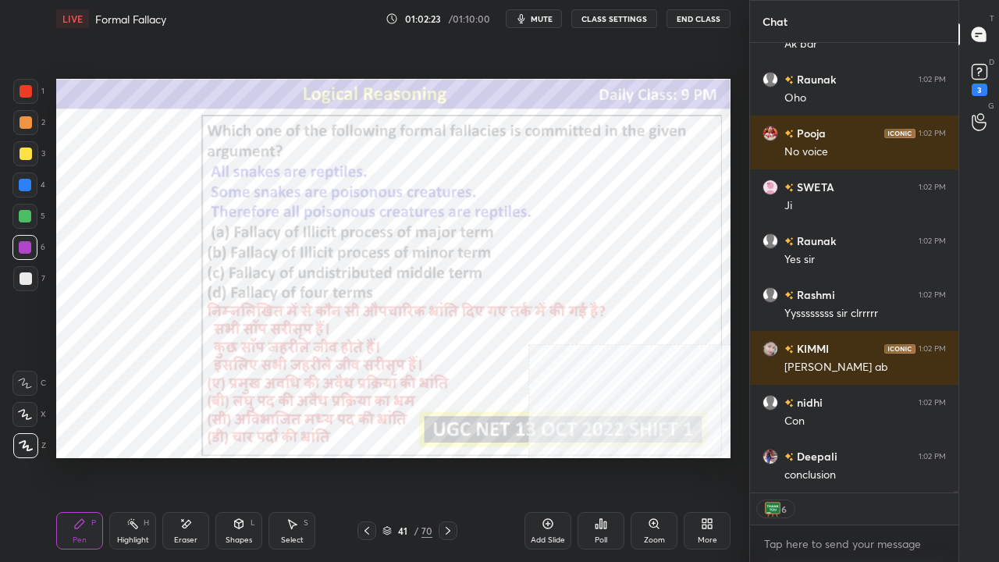
scroll to position [128437, 0]
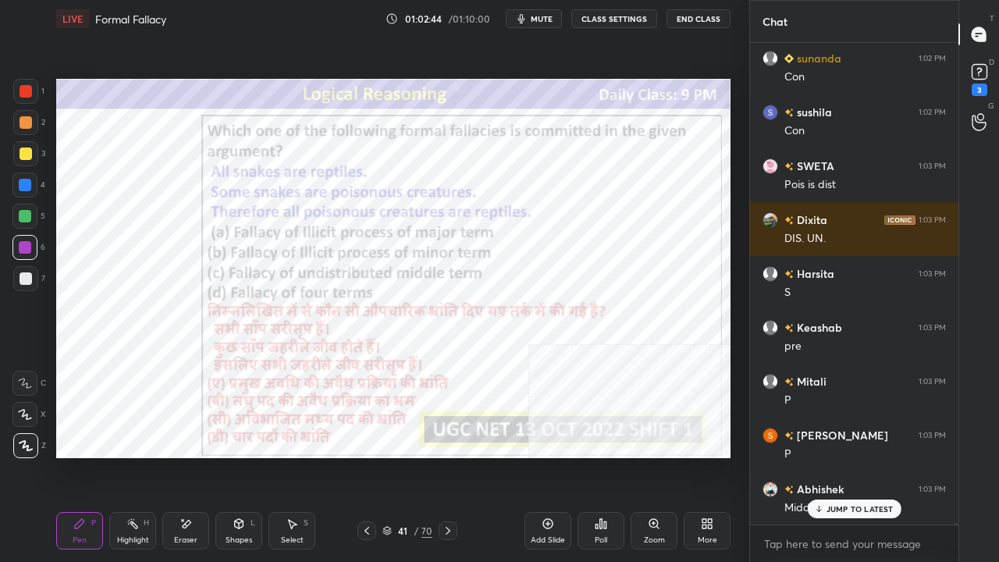
drag, startPoint x: 27, startPoint y: 86, endPoint x: 34, endPoint y: 95, distance: 11.7
click at [27, 87] on div at bounding box center [26, 91] width 12 height 12
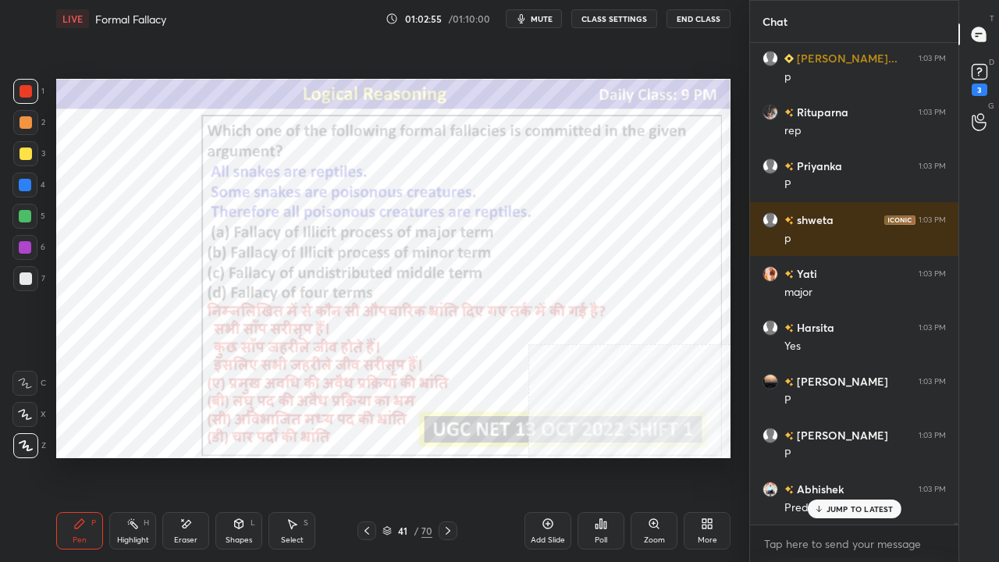
click at [400, 456] on div "41" at bounding box center [403, 530] width 16 height 9
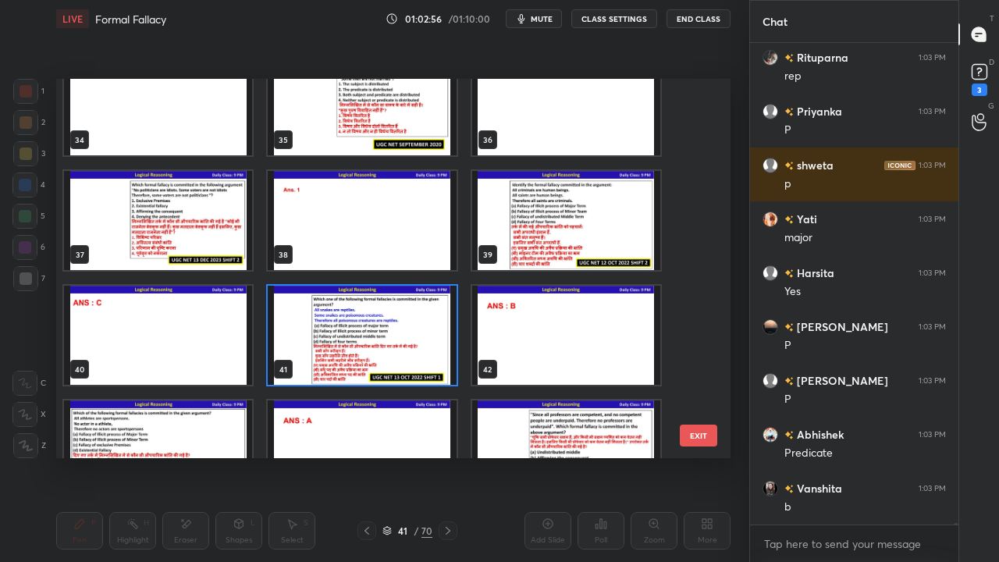
click at [375, 320] on img "grid" at bounding box center [362, 335] width 188 height 99
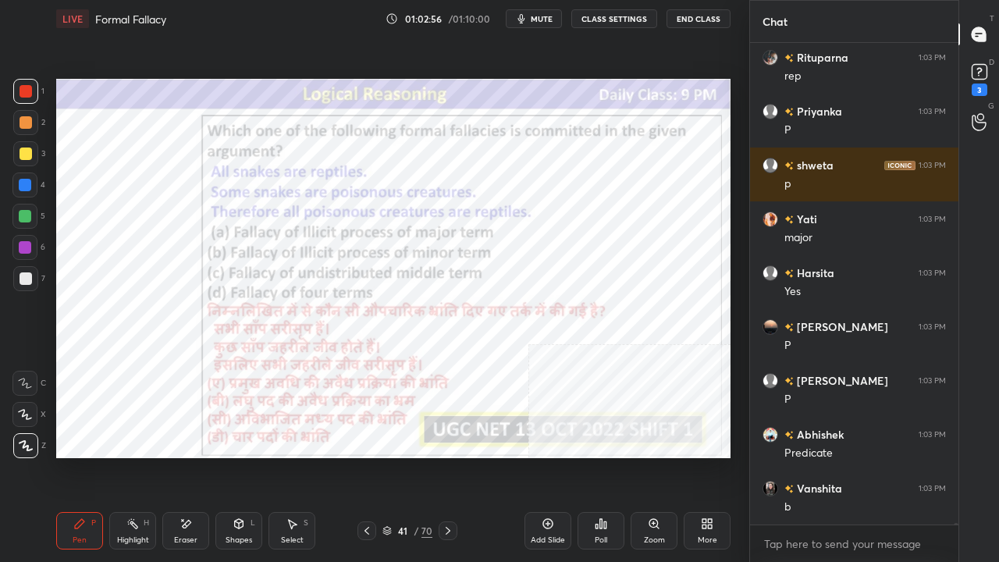
click at [376, 322] on img "grid" at bounding box center [362, 335] width 188 height 99
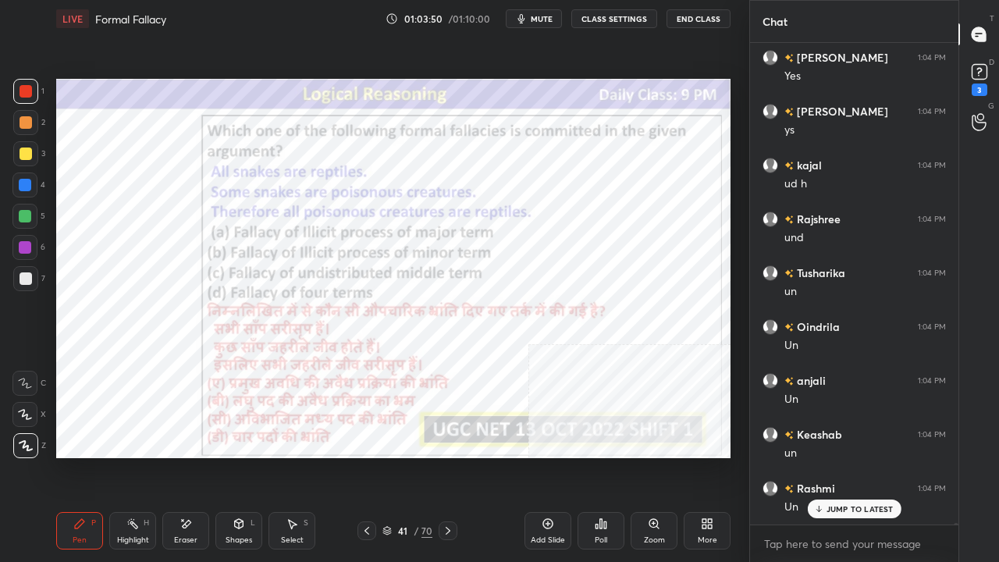
click at [181, 456] on div "Eraser" at bounding box center [185, 540] width 23 height 8
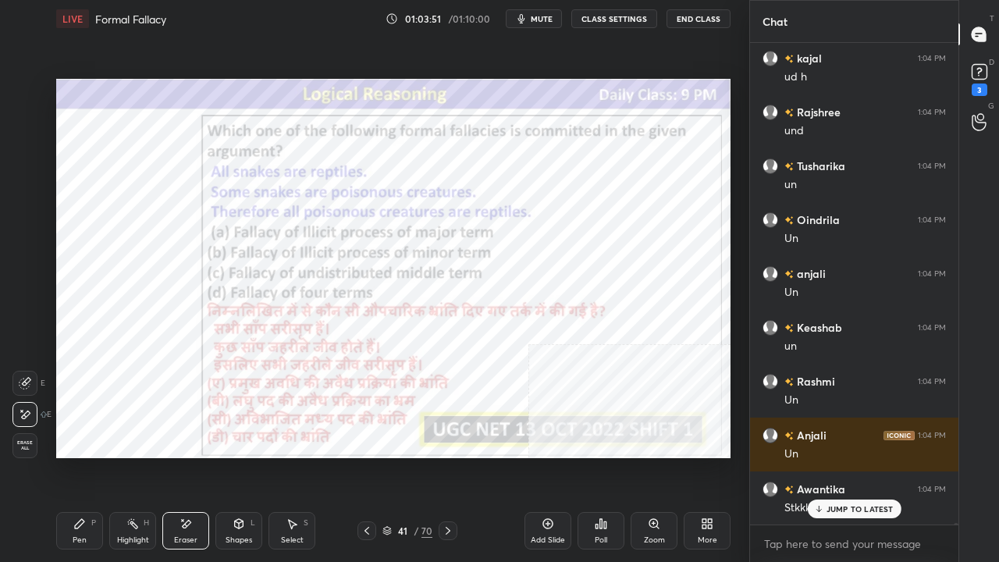
drag, startPoint x: 74, startPoint y: 535, endPoint x: 104, endPoint y: 480, distance: 62.9
click at [76, 456] on div "Pen" at bounding box center [80, 540] width 14 height 8
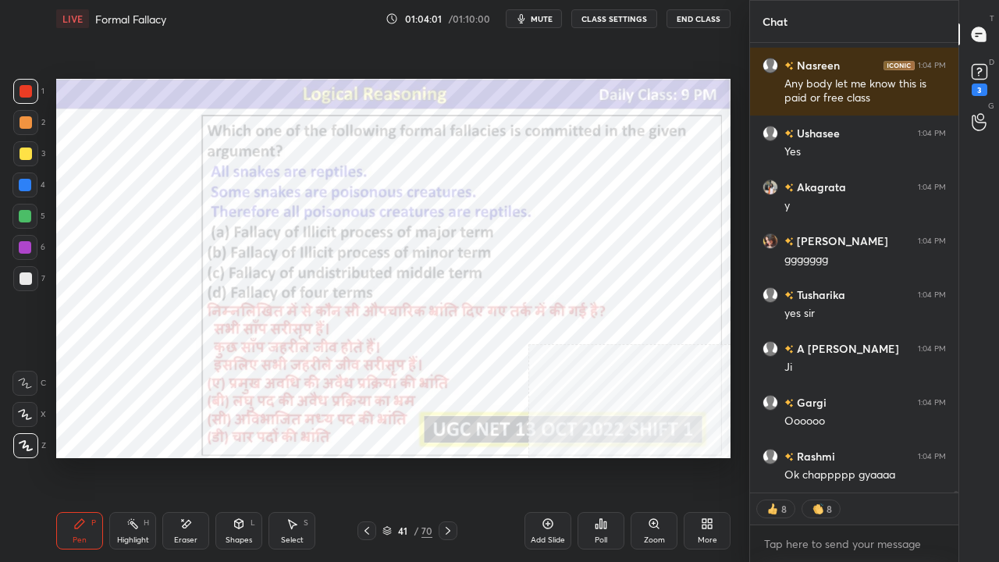
drag, startPoint x: 407, startPoint y: 529, endPoint x: 418, endPoint y: 504, distance: 27.0
click at [407, 456] on div "41" at bounding box center [403, 530] width 16 height 9
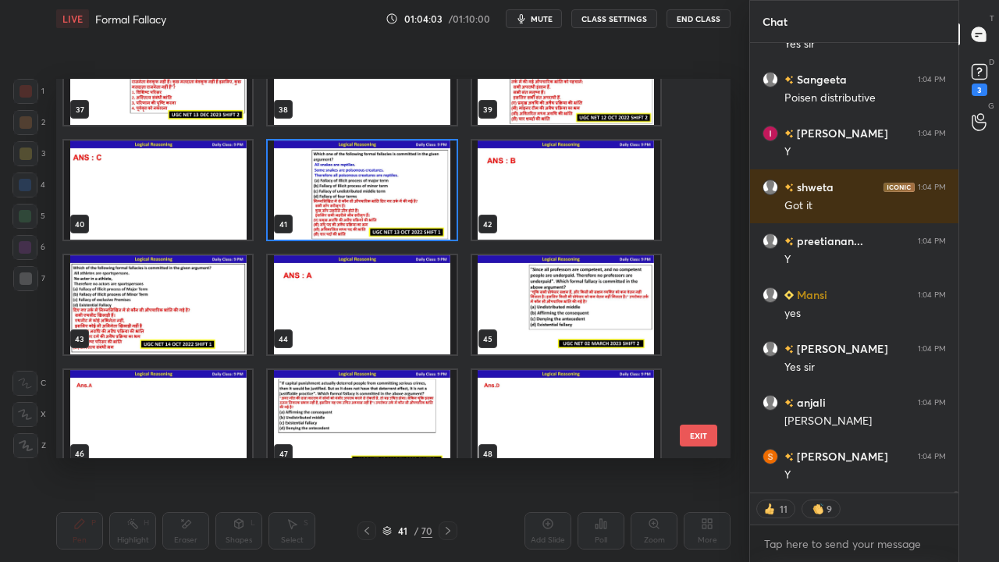
click at [226, 322] on img "grid" at bounding box center [158, 304] width 188 height 99
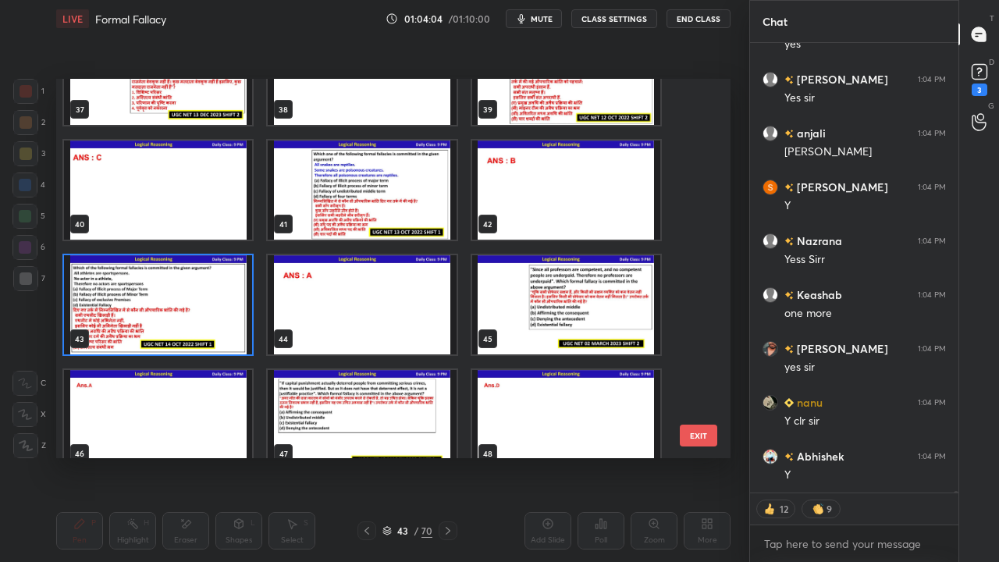
click at [226, 318] on img "grid" at bounding box center [158, 304] width 188 height 99
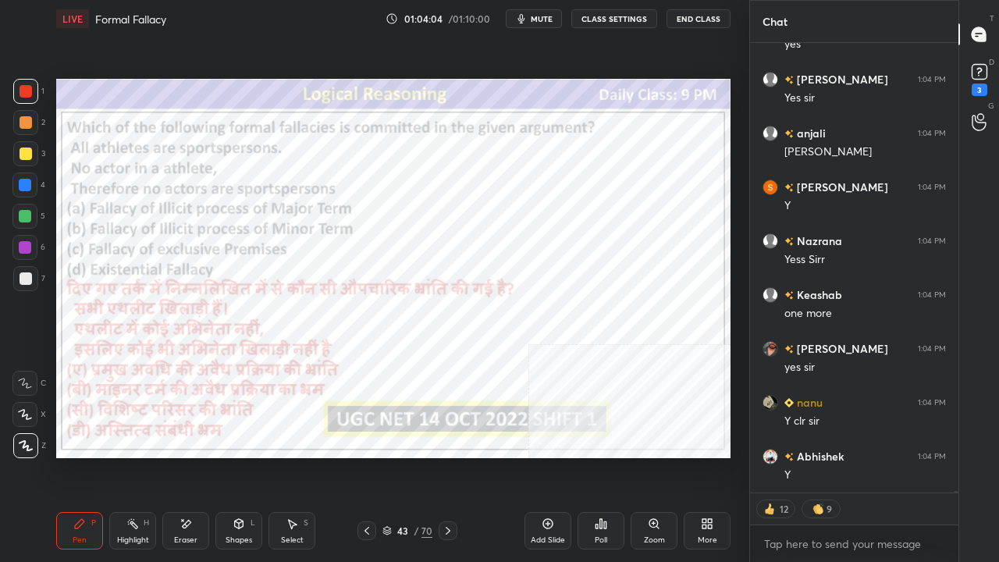
click at [226, 318] on img "grid" at bounding box center [158, 304] width 188 height 99
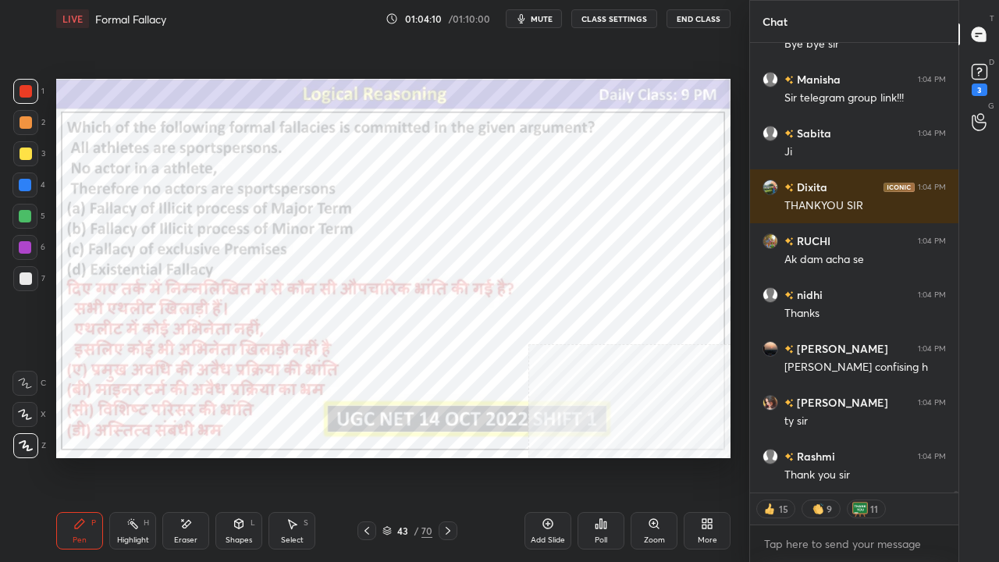
click at [27, 248] on div at bounding box center [25, 247] width 12 height 12
click at [27, 247] on div at bounding box center [25, 247] width 12 height 12
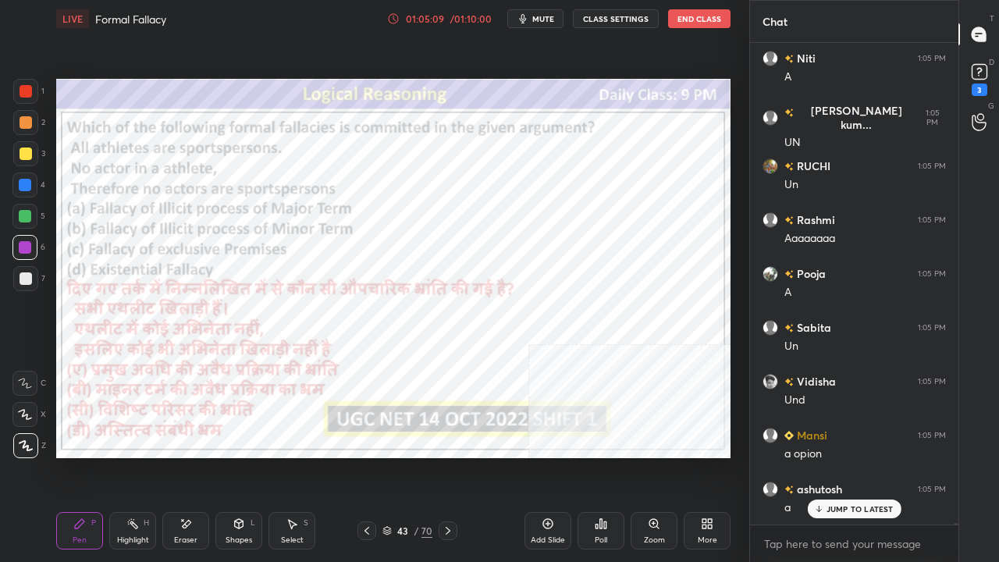
click at [400, 456] on div "43" at bounding box center [403, 530] width 16 height 9
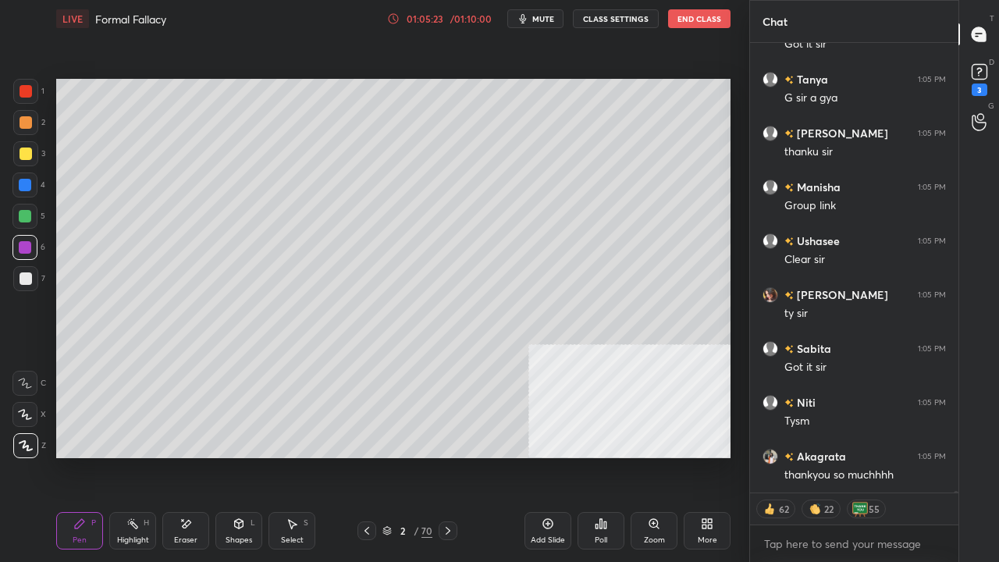
click at [407, 456] on div "2" at bounding box center [403, 530] width 16 height 9
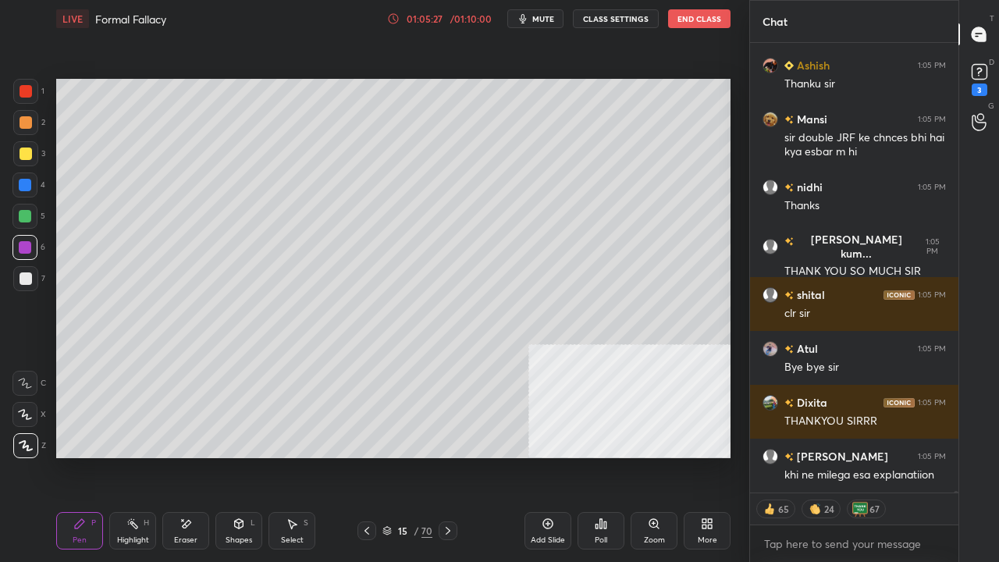
click at [29, 269] on div at bounding box center [25, 278] width 25 height 25
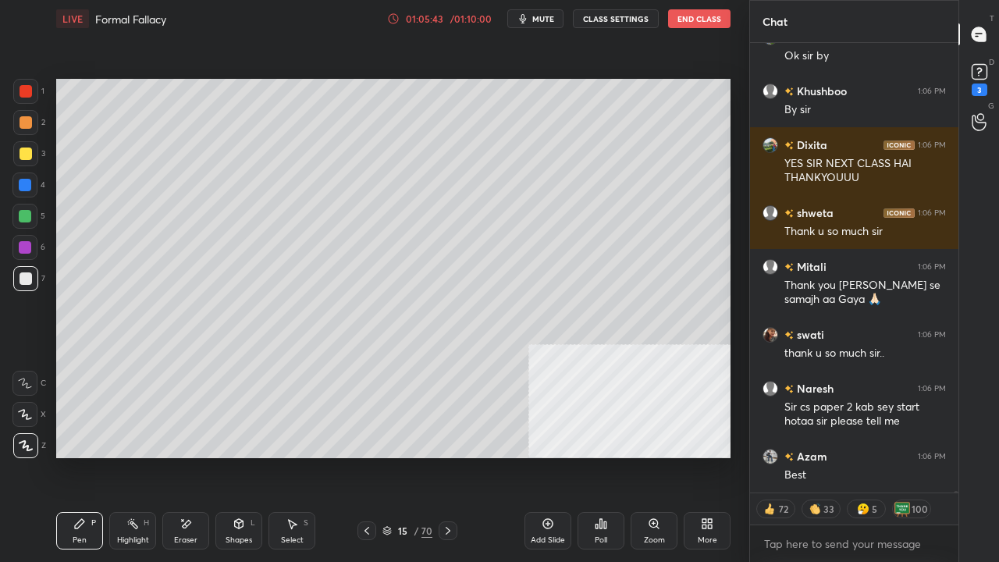
click at [703, 18] on button "End Class" at bounding box center [699, 18] width 62 height 19
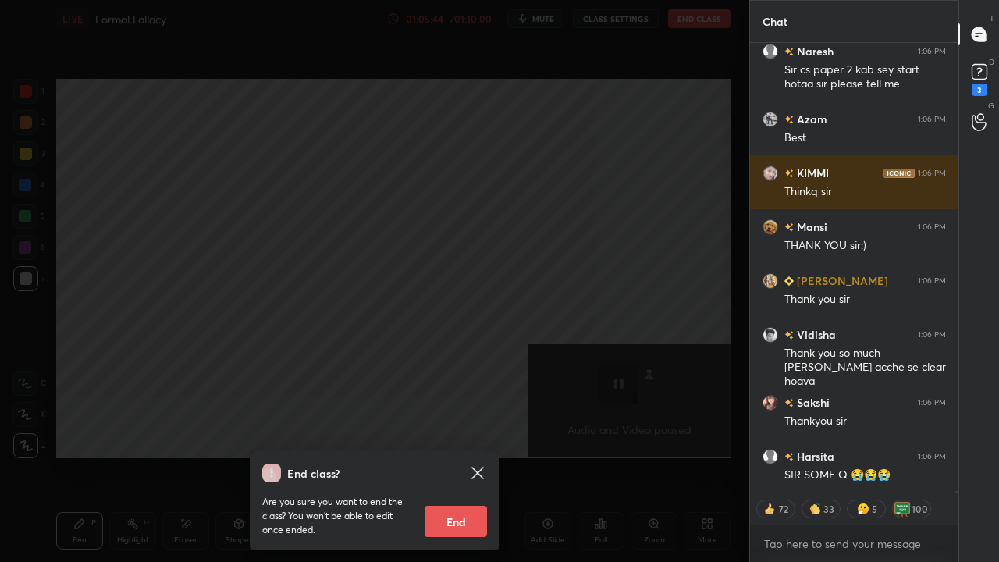
click at [443, 456] on button "End" at bounding box center [456, 521] width 62 height 31
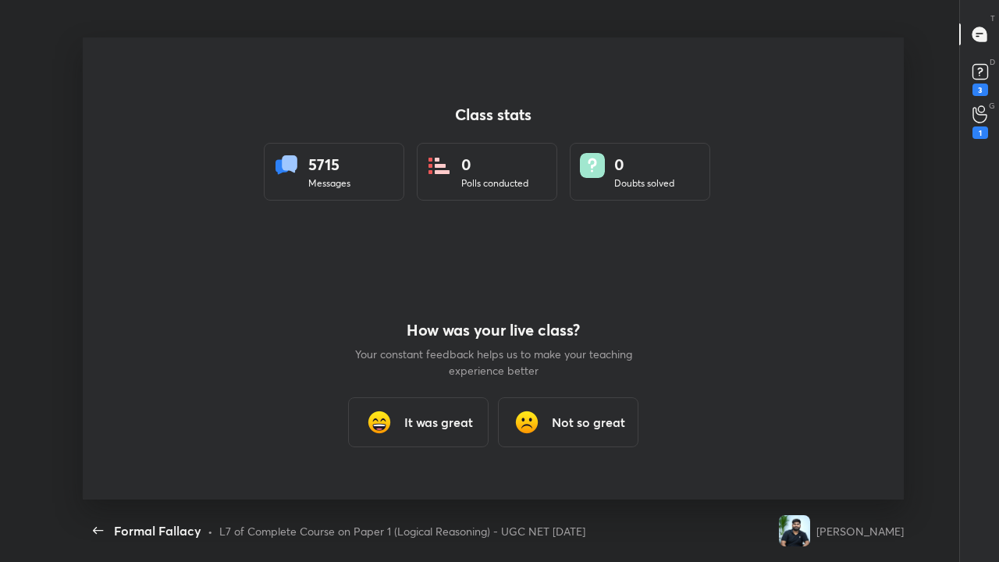
type textarea "x"
